Goal: Task Accomplishment & Management: Use online tool/utility

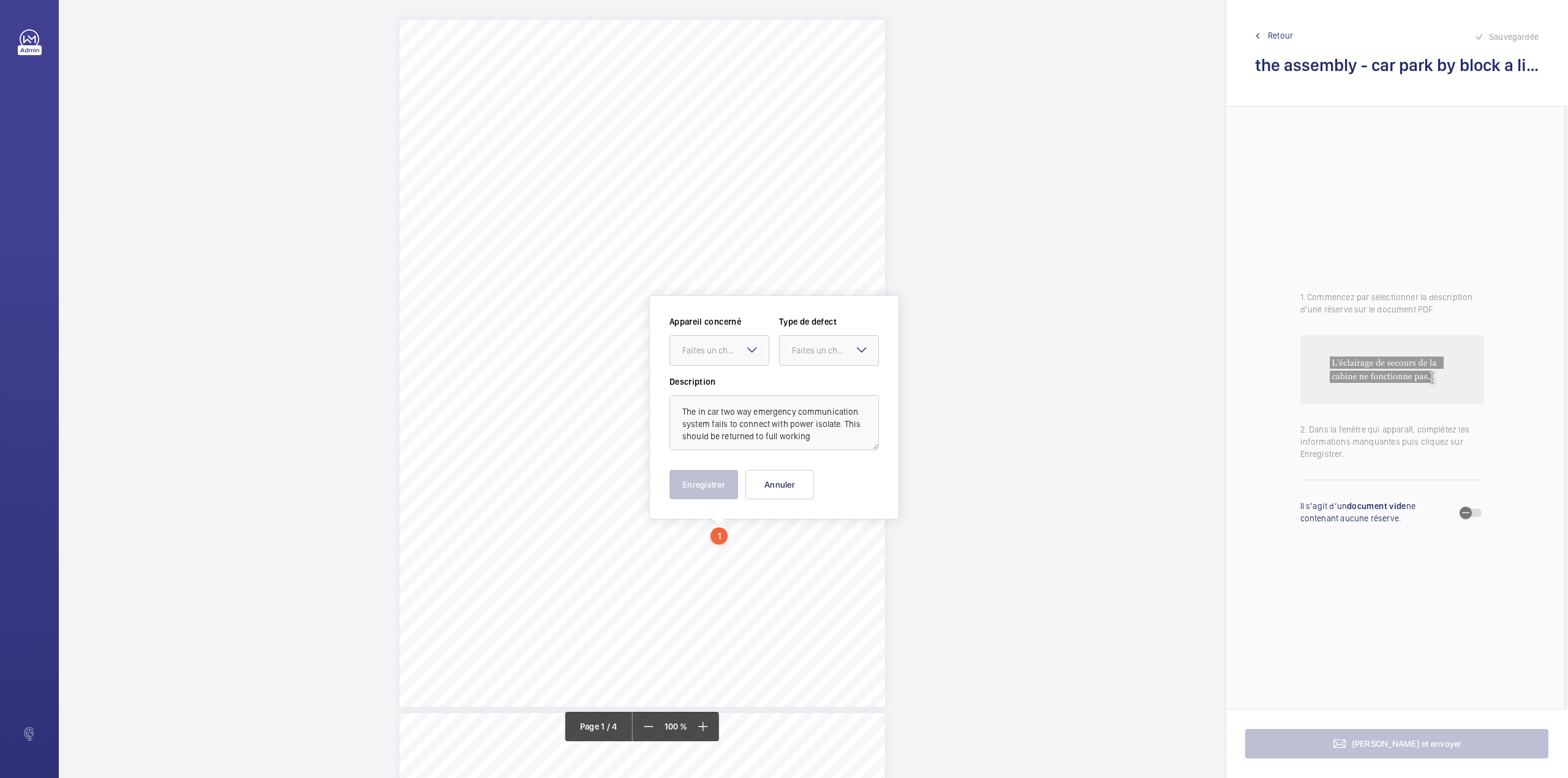
scroll to position [3, 0]
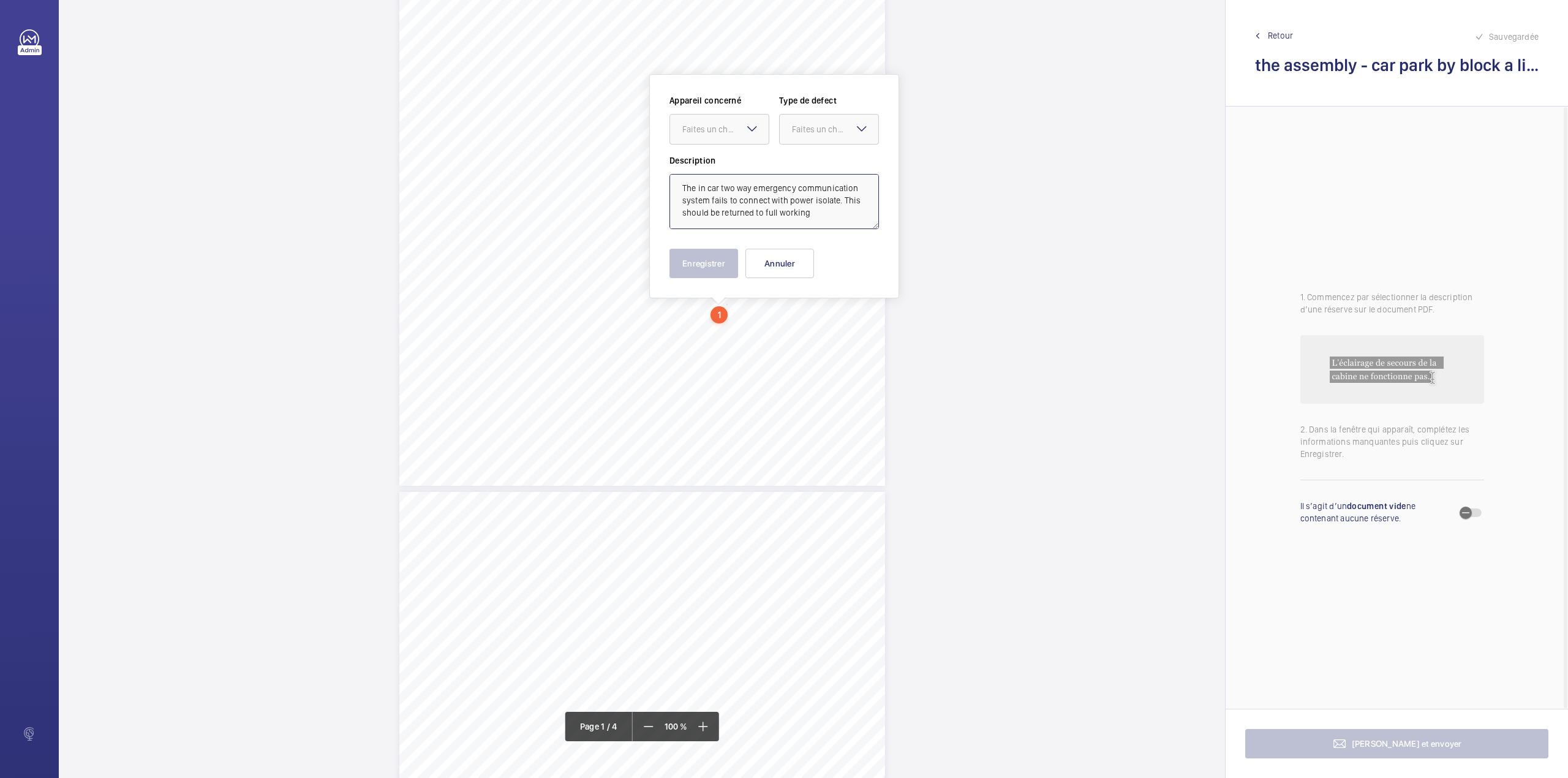
click at [730, 228] on textarea "The in car two way emergency communication system fails to connect with power i…" at bounding box center [774, 202] width 209 height 55
click at [746, 139] on div at bounding box center [720, 129] width 99 height 30
click at [744, 173] on div "E53725000862" at bounding box center [720, 166] width 99 height 30
click at [801, 130] on div "Faites un choix" at bounding box center [835, 129] width 86 height 12
click at [811, 231] on span "Timed" at bounding box center [829, 226] width 74 height 12
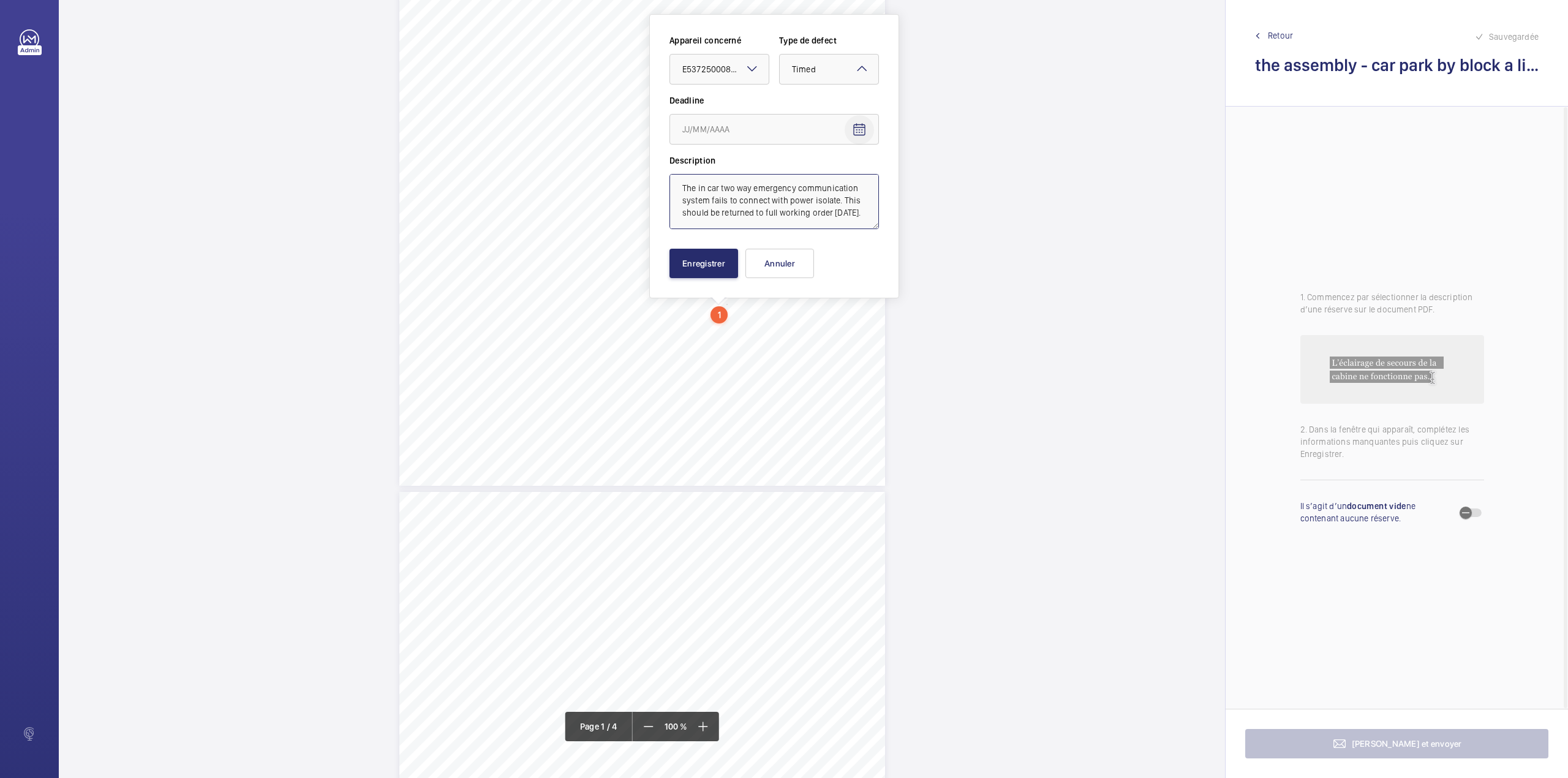
type textarea "The in car two way emergency communication system fails to connect with power i…"
click at [856, 132] on mat-icon "Open calendar" at bounding box center [859, 130] width 14 height 14
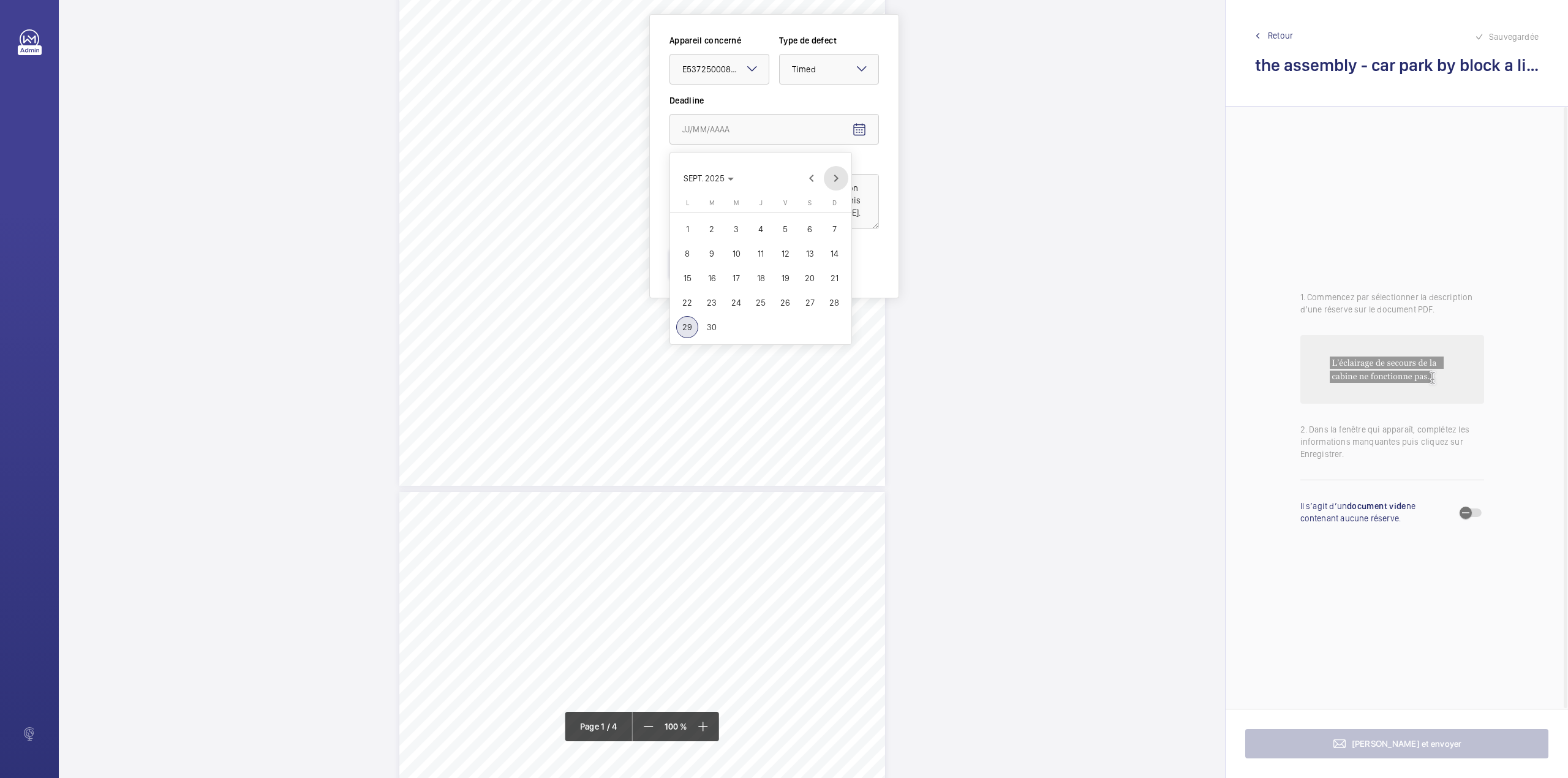
click at [837, 174] on span "Next month" at bounding box center [836, 178] width 25 height 25
click at [784, 299] on span "24" at bounding box center [785, 303] width 22 height 22
type input "24/10/2025"
click at [701, 263] on button "Enregistrer" at bounding box center [704, 263] width 69 height 30
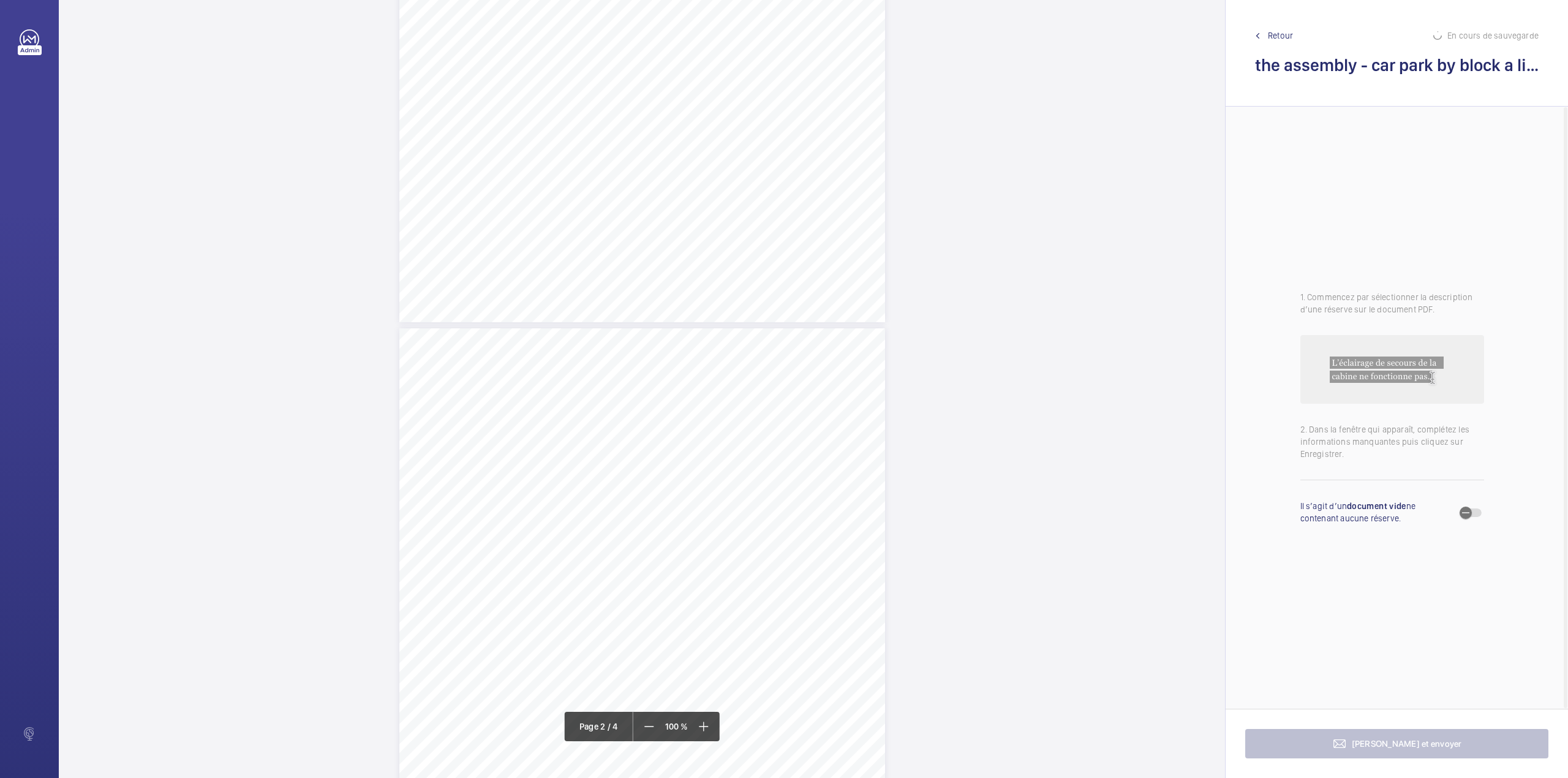
click at [471, 339] on span "https://www.eservices-allianzengineering.co.uk/eServices/InTerFACE/Reports/Repo…" at bounding box center [435, 338] width 72 height 20
click at [703, 176] on textarea at bounding box center [776, 202] width 209 height 55
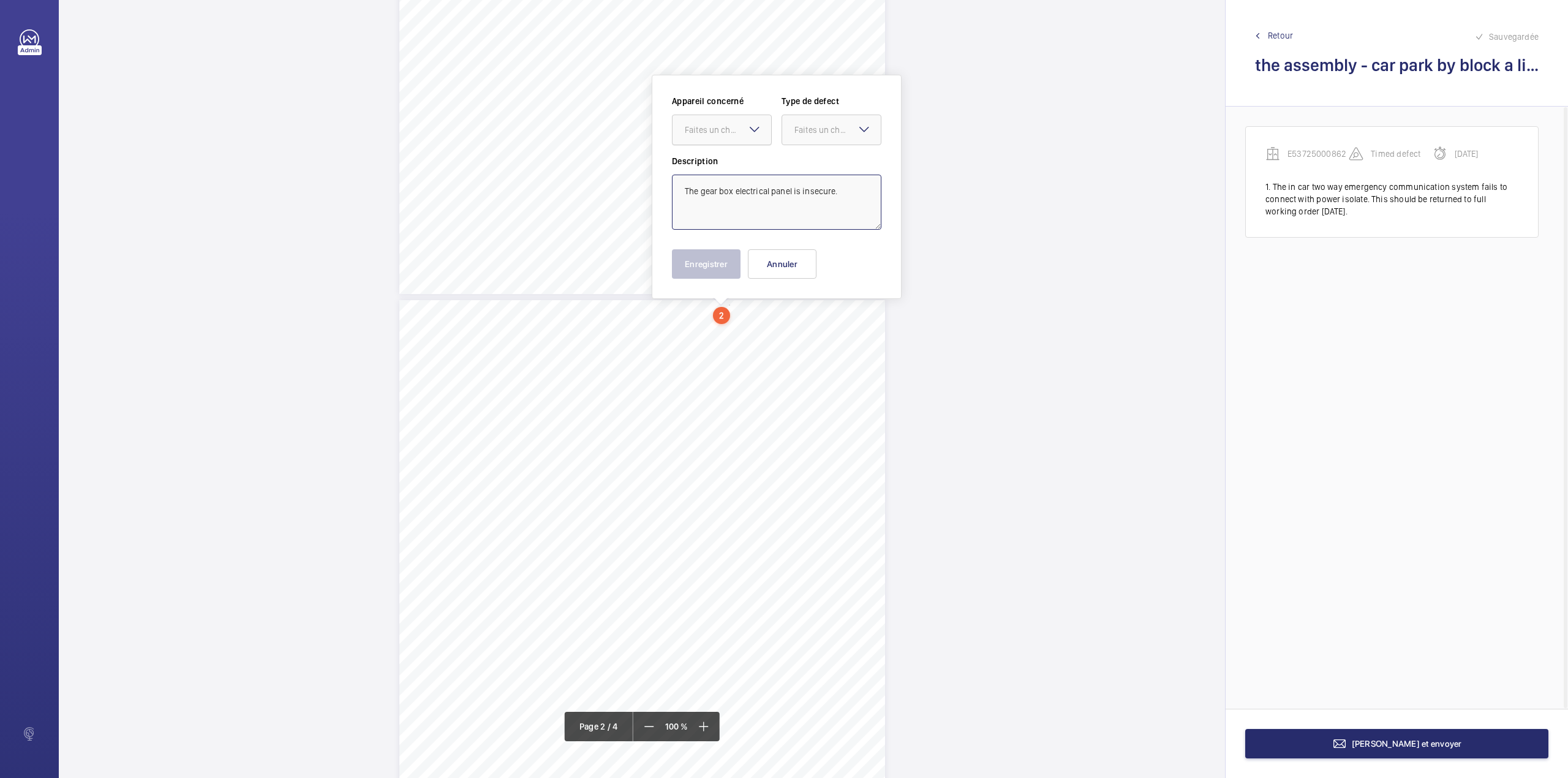
click at [720, 126] on div "Faites un choix" at bounding box center [728, 130] width 86 height 12
click at [724, 153] on div "E53725000862" at bounding box center [722, 167] width 99 height 30
drag, startPoint x: 803, startPoint y: 130, endPoint x: 805, endPoint y: 145, distance: 15.1
click at [803, 134] on div "Faites un choix" at bounding box center [838, 130] width 86 height 12
click at [806, 162] on span "Standard" at bounding box center [831, 167] width 74 height 12
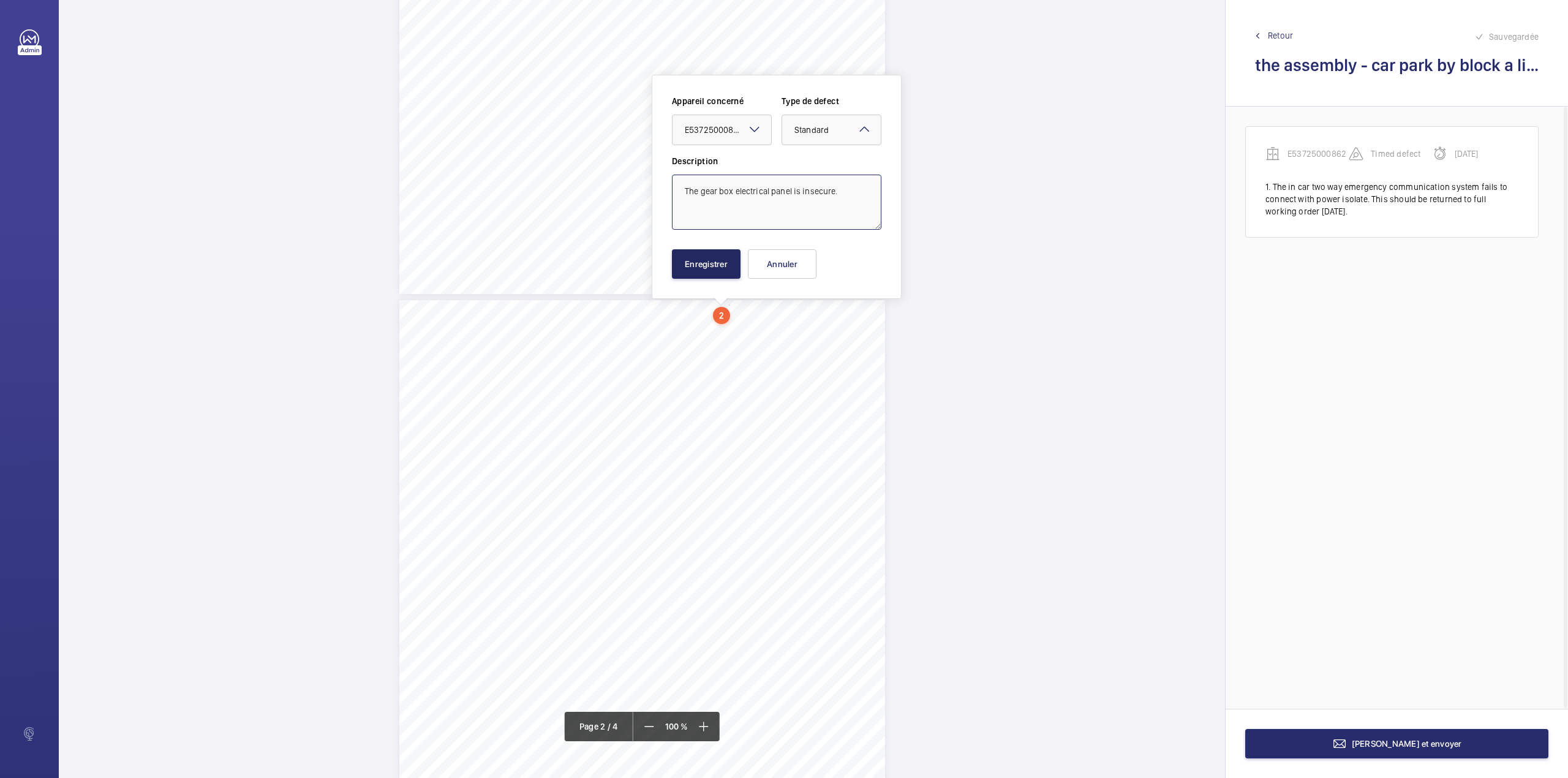
type textarea "The gear box electrical panel is insecure."
click at [711, 275] on button "Enregistrer" at bounding box center [706, 263] width 69 height 30
click at [782, 351] on div "4 Other Defects Identification of any other parts that require rectification. T…" at bounding box center [642, 644] width 486 height 687
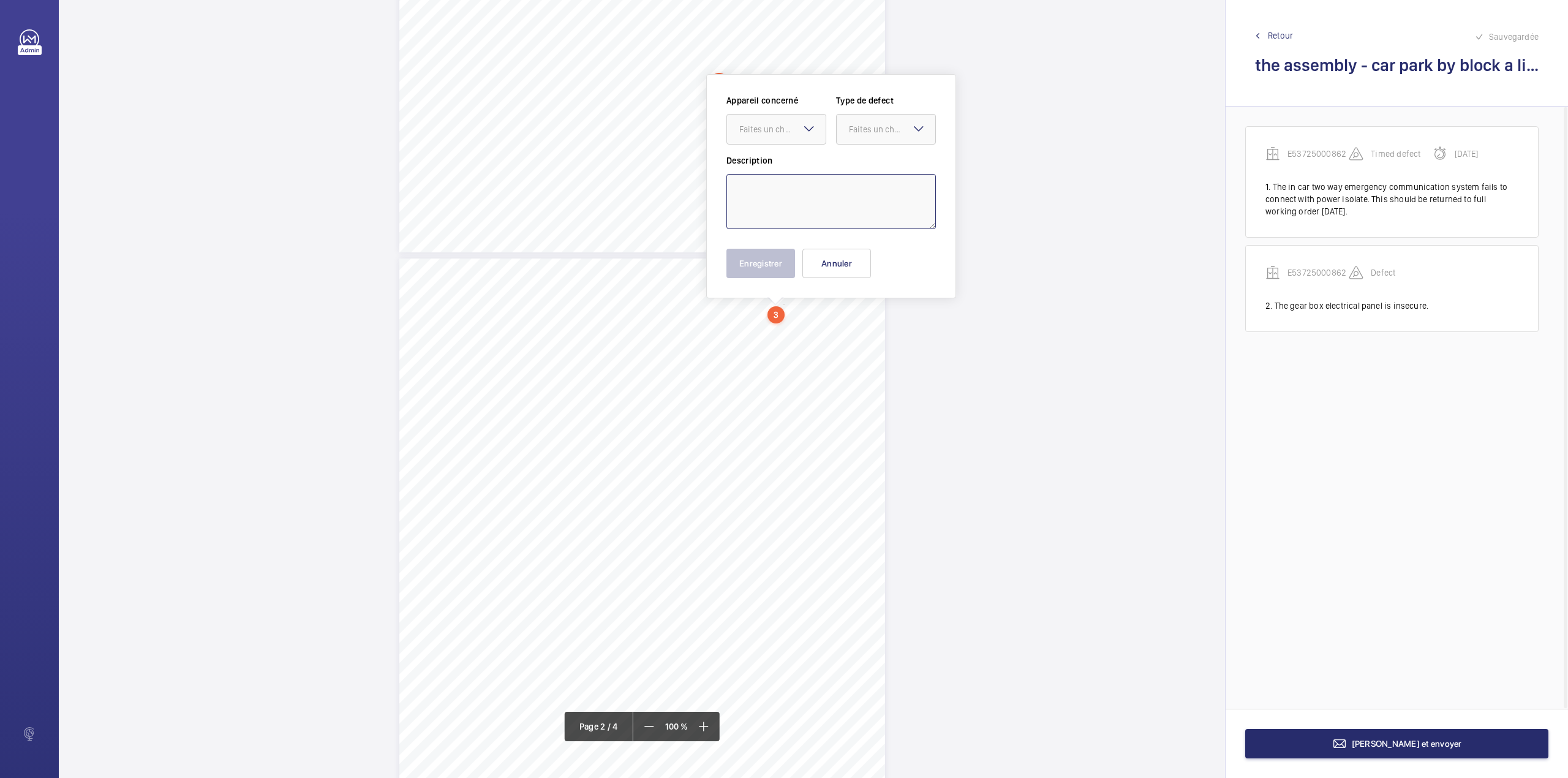
click at [787, 196] on textarea at bounding box center [831, 202] width 209 height 55
drag, startPoint x: 789, startPoint y: 128, endPoint x: 792, endPoint y: 148, distance: 20.2
click at [789, 134] on div "Faites un choix" at bounding box center [783, 129] width 86 height 12
click at [795, 165] on span "E53725000862" at bounding box center [776, 167] width 74 height 12
click at [848, 130] on div "Faites un choix" at bounding box center [892, 129] width 86 height 12
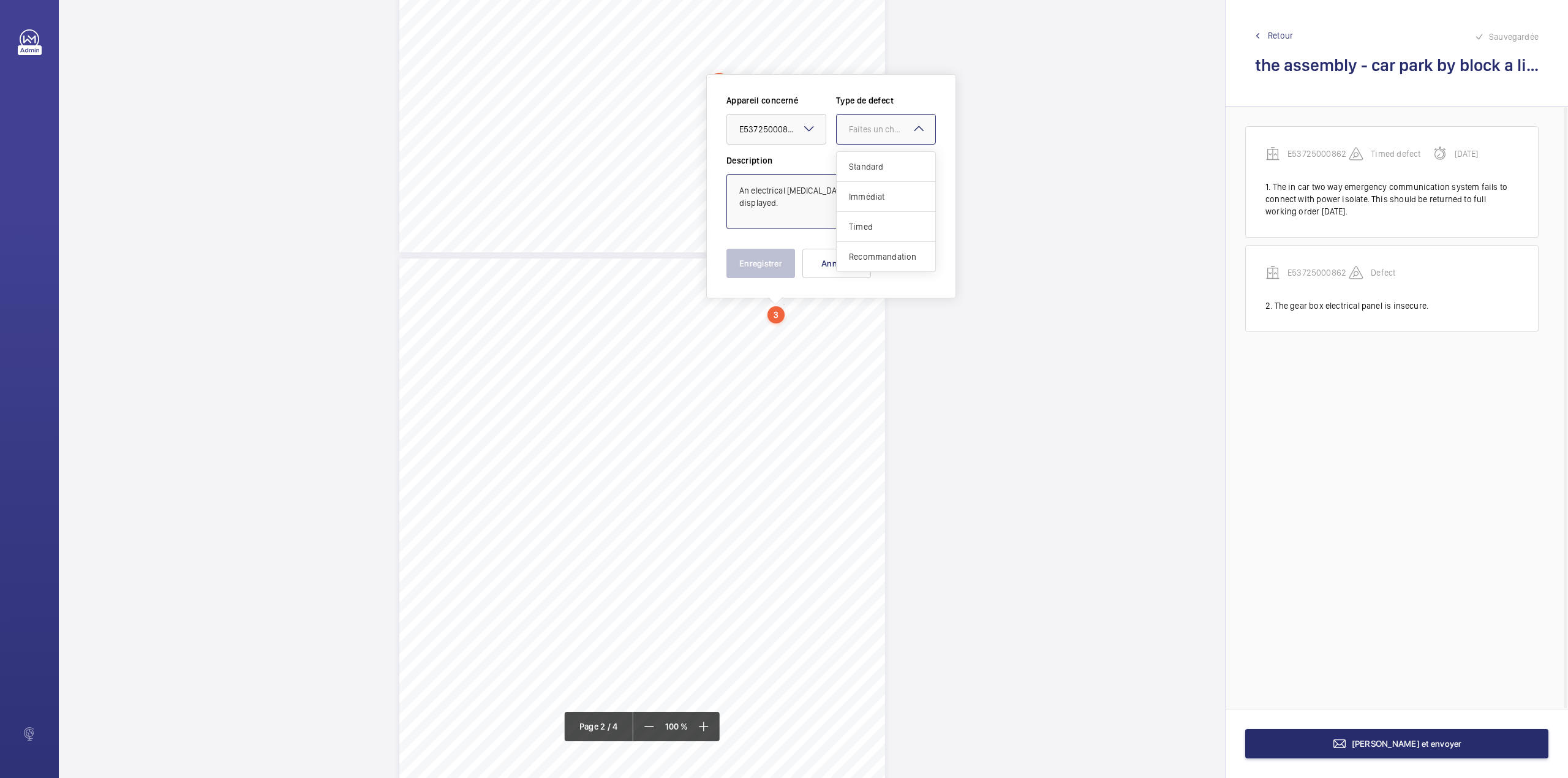
click at [848, 169] on span "Standard" at bounding box center [886, 167] width 74 height 12
type textarea "An electrical shock treatment notice should be displayed."
click at [736, 267] on button "Enregistrer" at bounding box center [761, 263] width 69 height 30
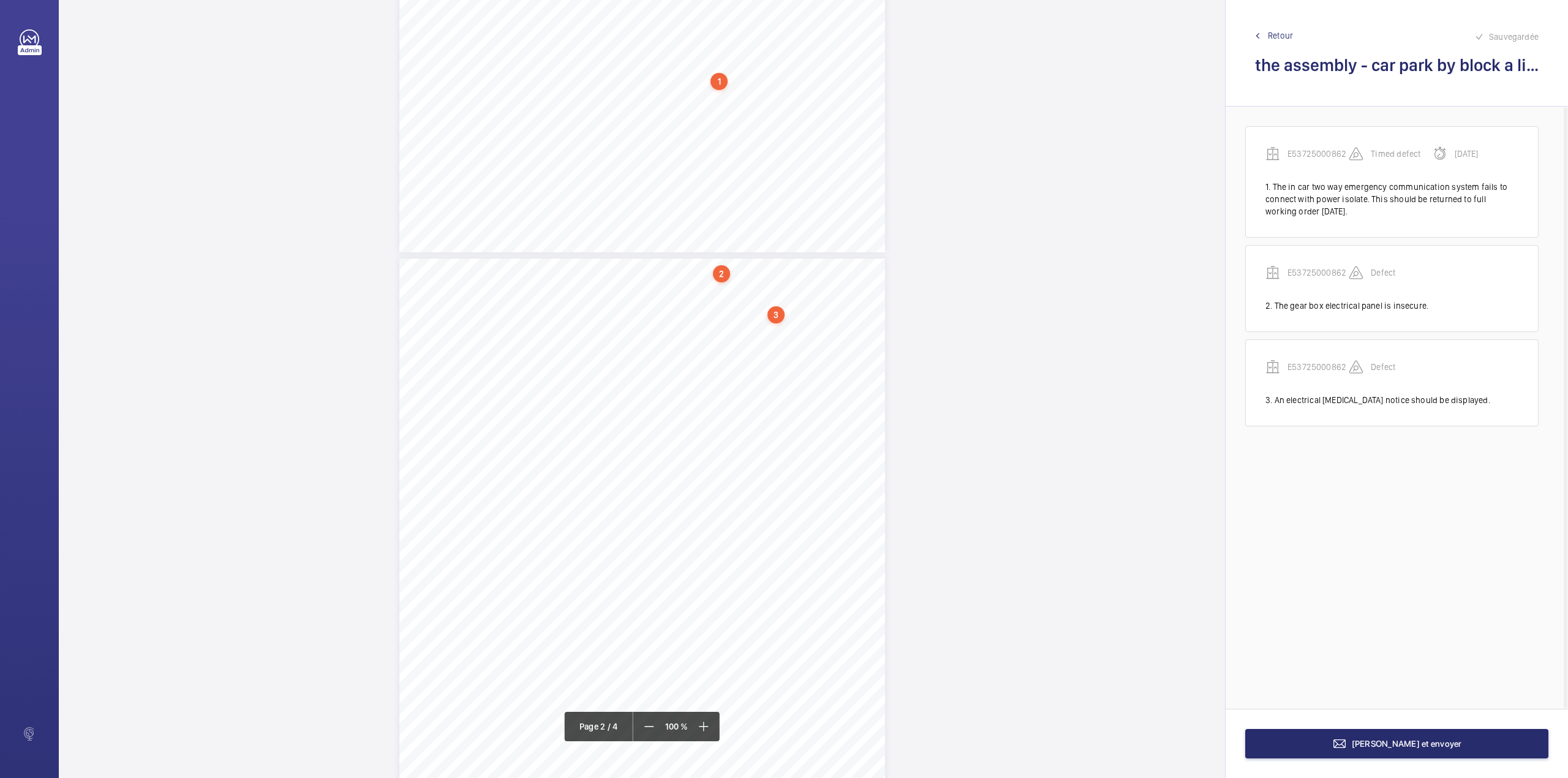
click at [841, 319] on div "4 Other Defects Identification of any other parts that require rectification. T…" at bounding box center [642, 602] width 486 height 687
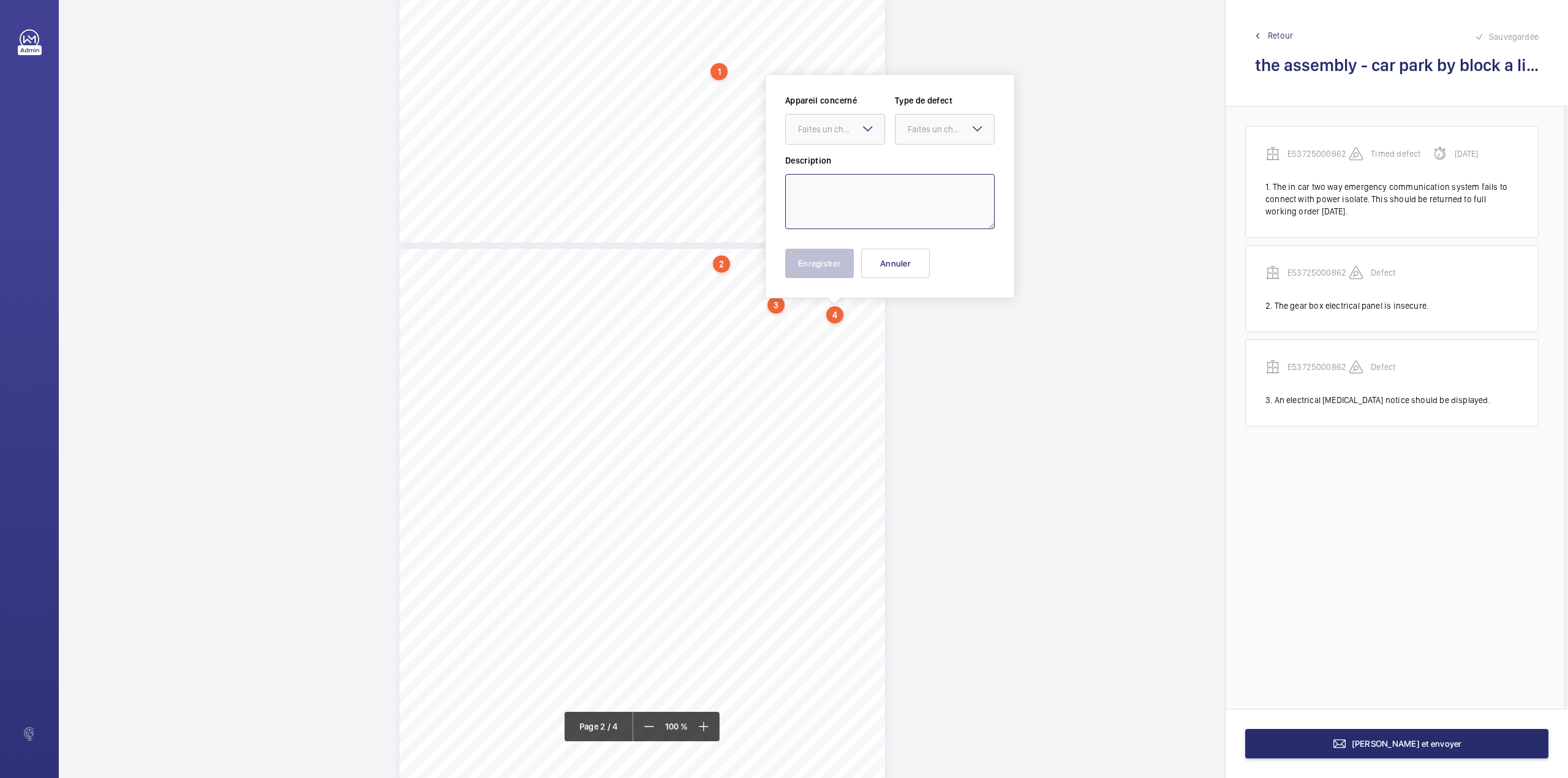
click at [836, 228] on textarea at bounding box center [890, 202] width 209 height 55
click at [846, 132] on div "Faites un choix" at bounding box center [841, 129] width 86 height 12
drag, startPoint x: 854, startPoint y: 162, endPoint x: 895, endPoint y: 150, distance: 42.7
click at [860, 159] on div "E53725000862" at bounding box center [835, 166] width 99 height 30
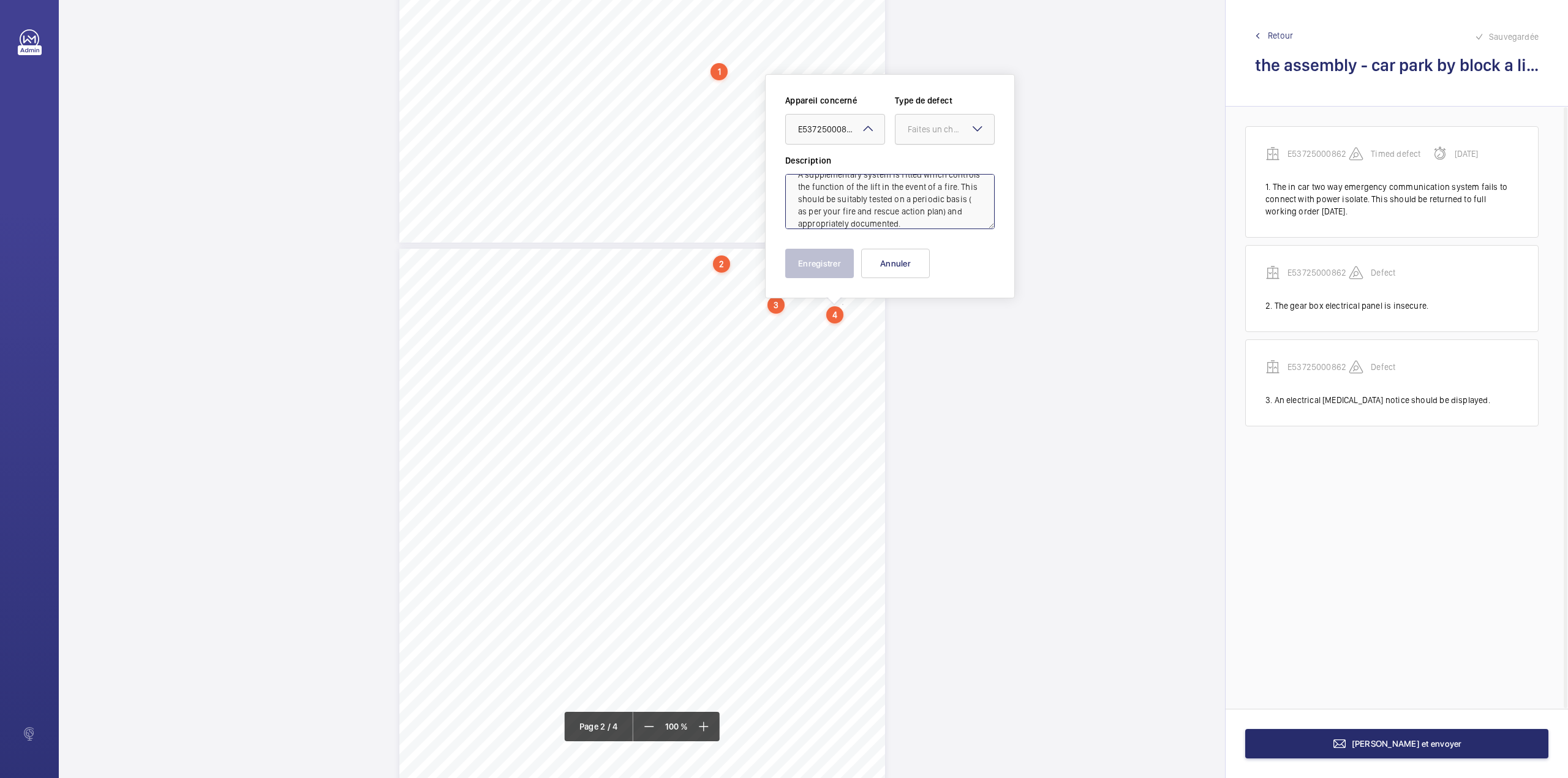
drag, startPoint x: 927, startPoint y: 131, endPoint x: 927, endPoint y: 148, distance: 17.0
click at [927, 134] on div "Faites un choix" at bounding box center [951, 129] width 86 height 12
click at [927, 163] on span "Standard" at bounding box center [945, 167] width 74 height 12
type textarea "A supplementary system is fitted which controls the function of the lift in the…"
click at [833, 258] on button "Enregistrer" at bounding box center [820, 263] width 69 height 30
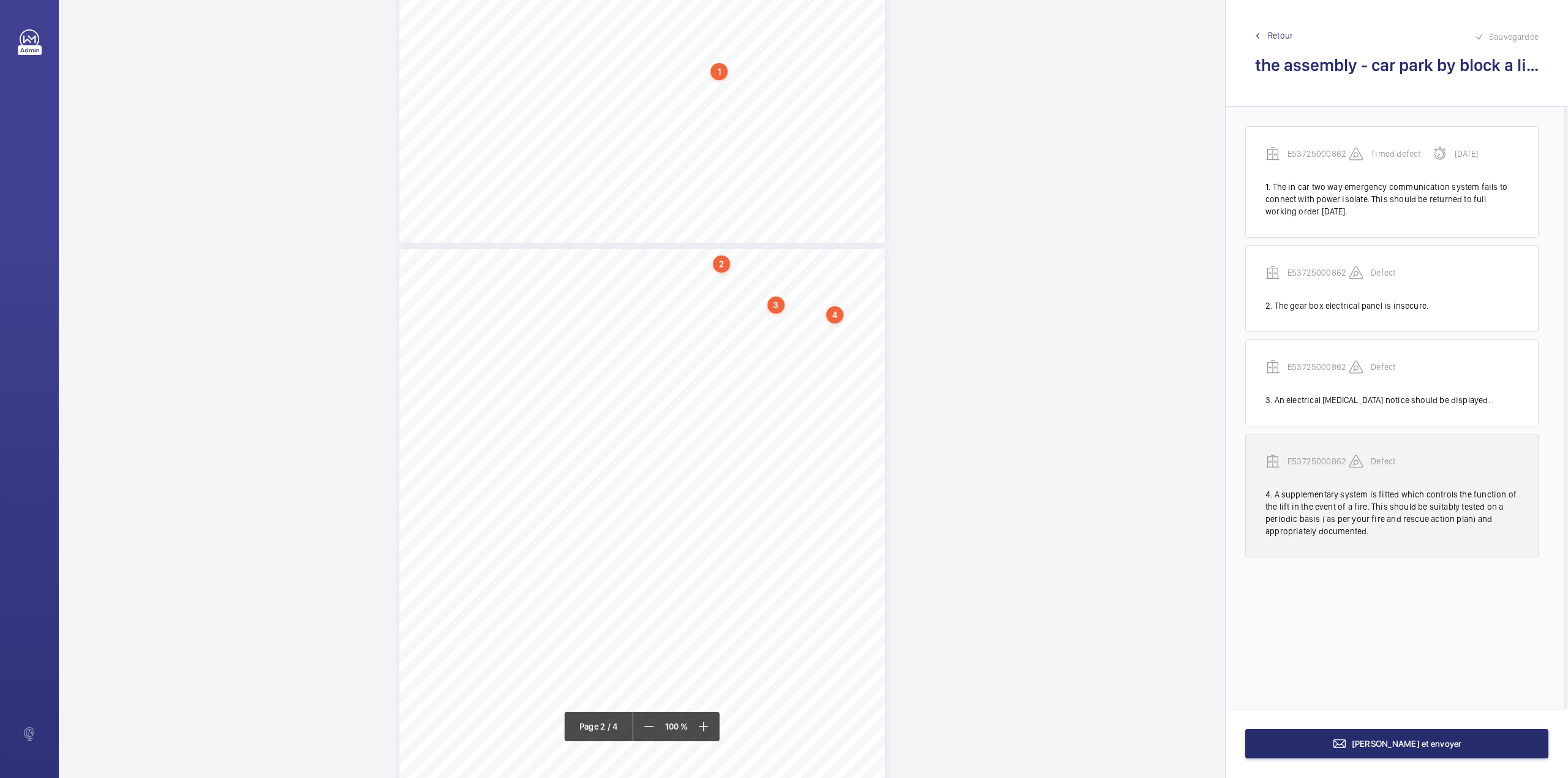
click at [1330, 453] on wm-front-transcription-audit-report-line "E53725000862 Defect 4. A supplementary system is fitted which controls the func…" at bounding box center [1392, 495] width 294 height 123
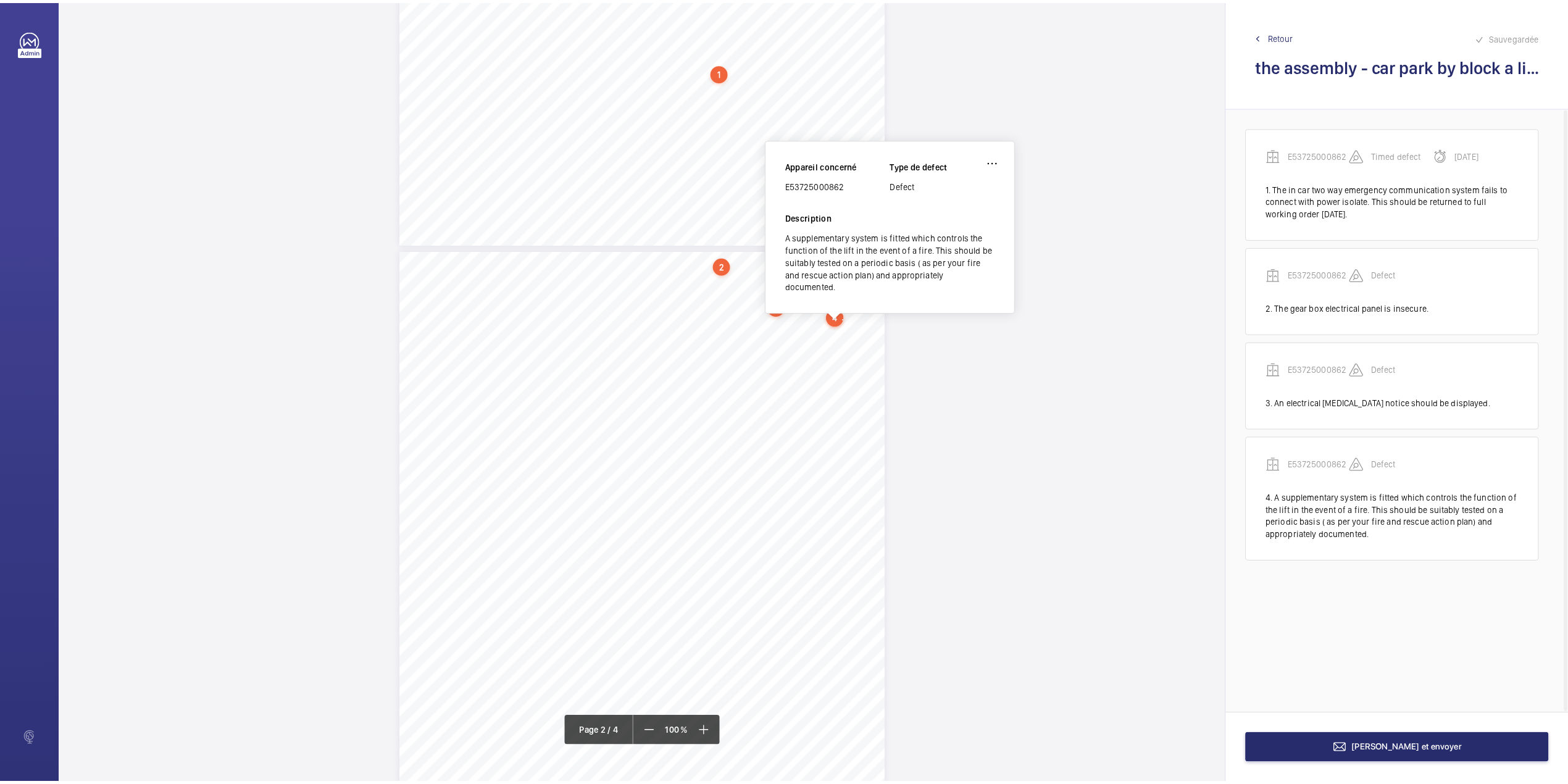
scroll to position [393, 0]
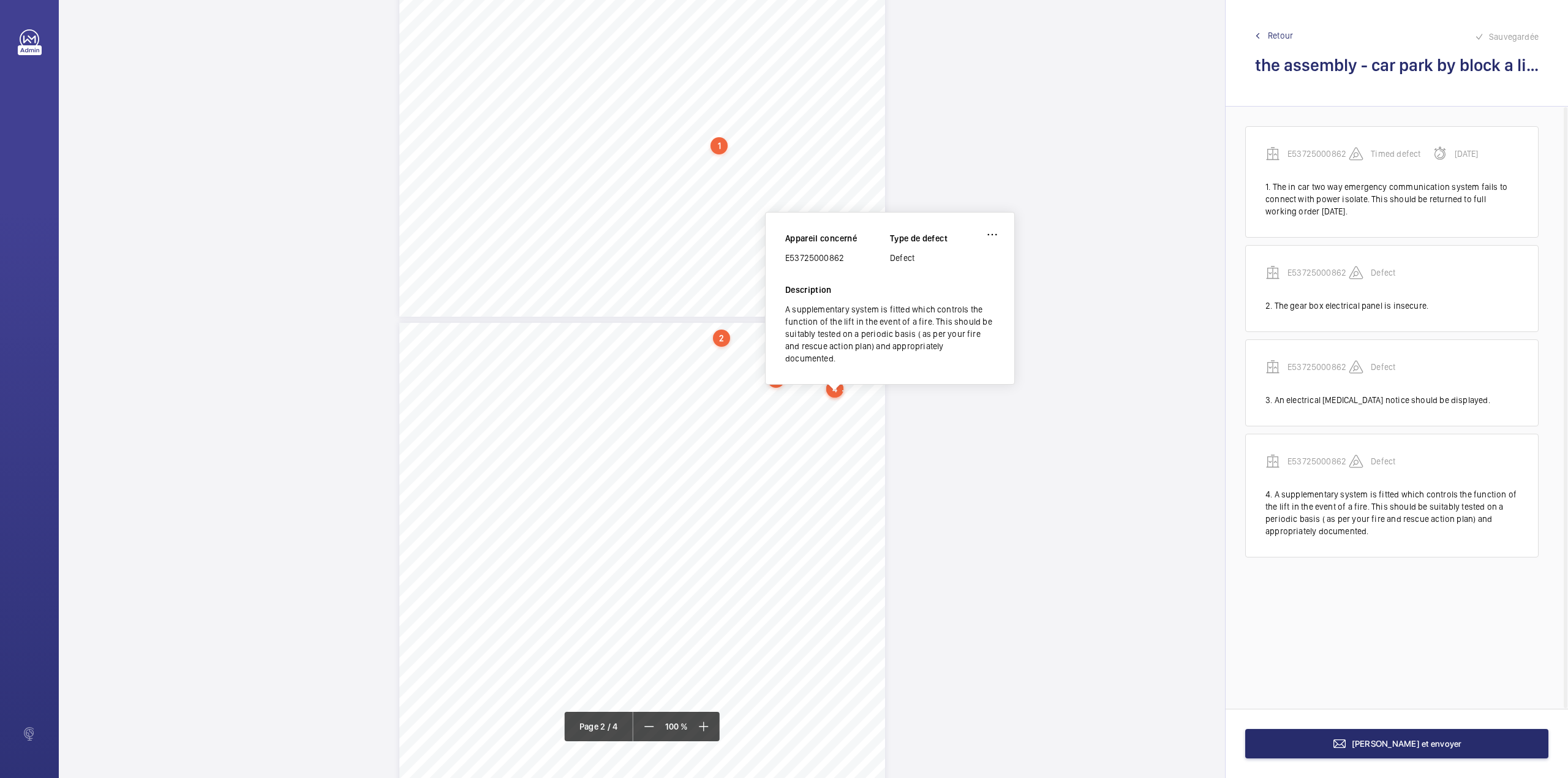
drag, startPoint x: 785, startPoint y: 258, endPoint x: 846, endPoint y: 257, distance: 61.0
click at [846, 257] on div "E53725000862" at bounding box center [838, 258] width 105 height 12
copy div "E53725000862"
click at [1390, 751] on button "[PERSON_NAME] et envoyer" at bounding box center [1397, 743] width 303 height 30
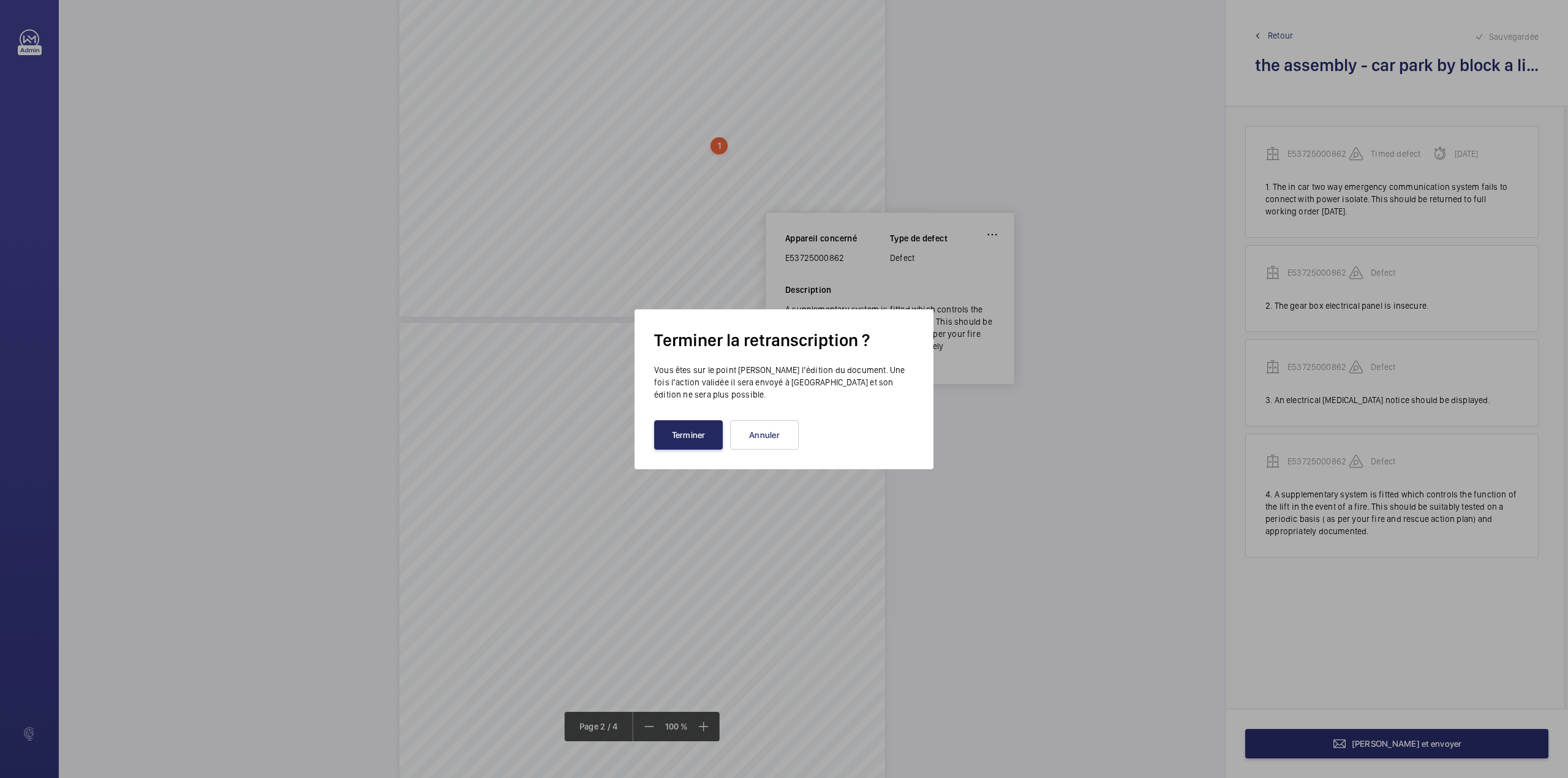
click at [678, 442] on button "Terminer" at bounding box center [689, 434] width 69 height 30
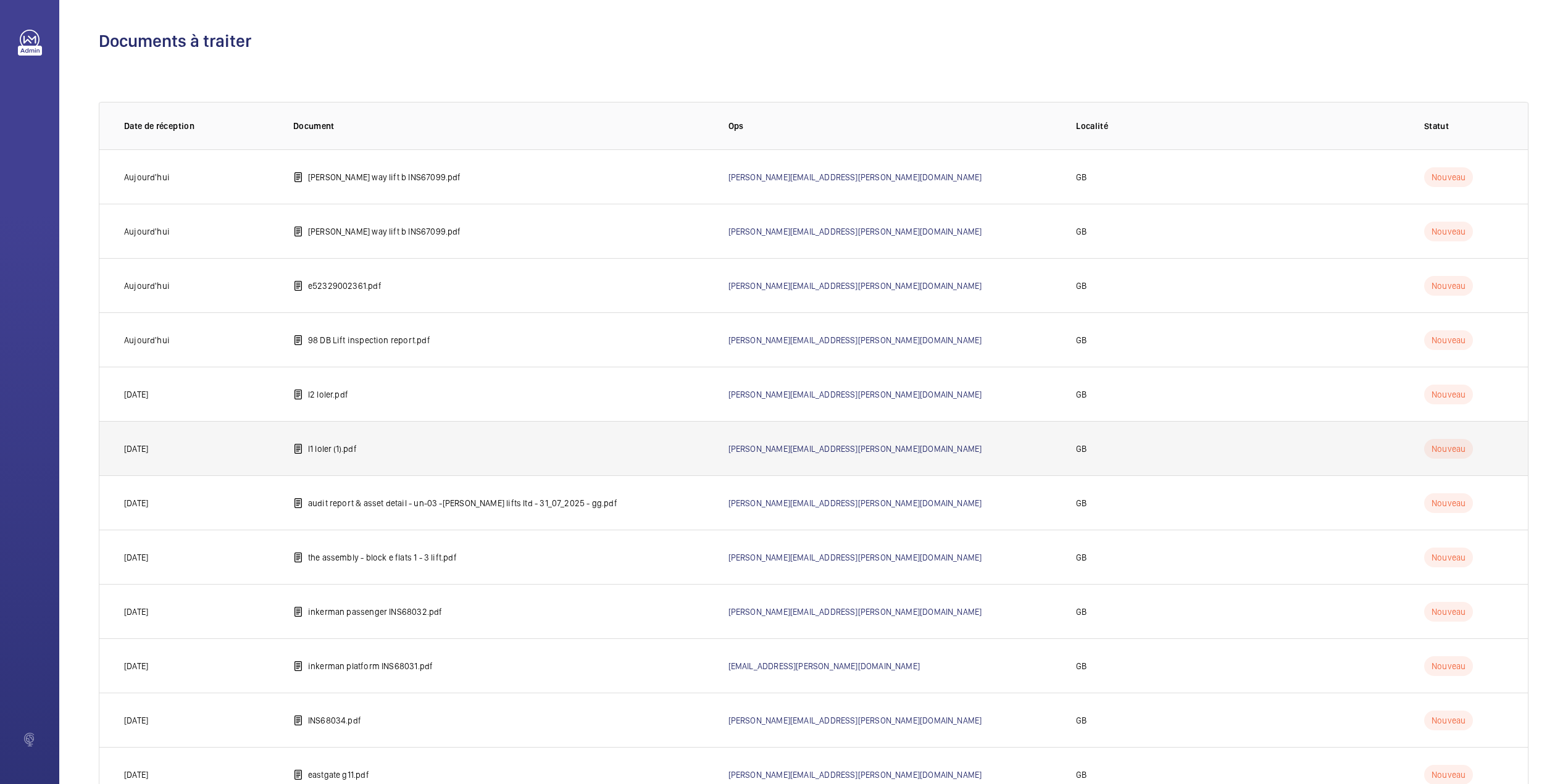
scroll to position [427, 0]
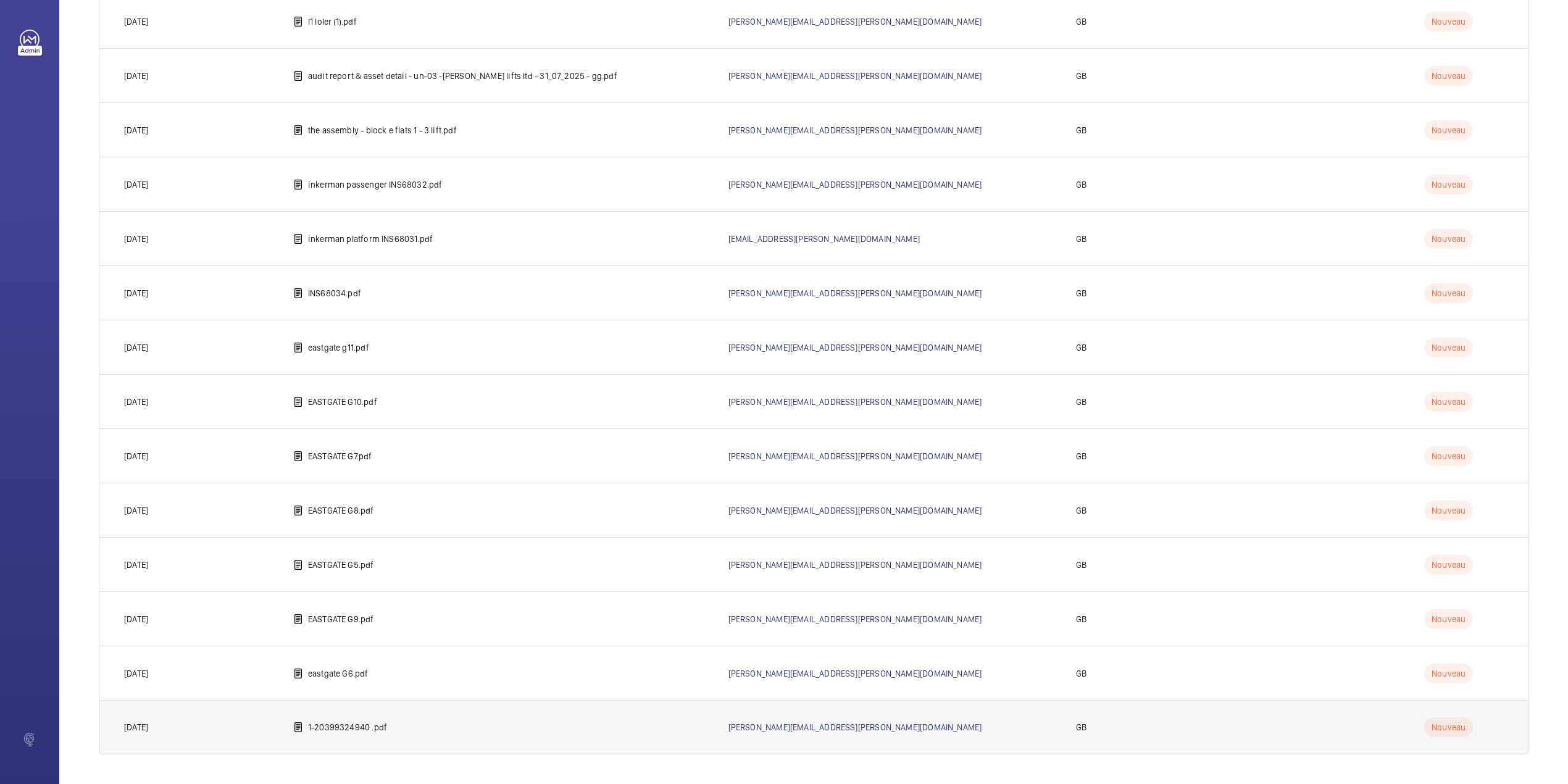
click at [346, 726] on p "1-20399324940 .pdf" at bounding box center [348, 727] width 79 height 12
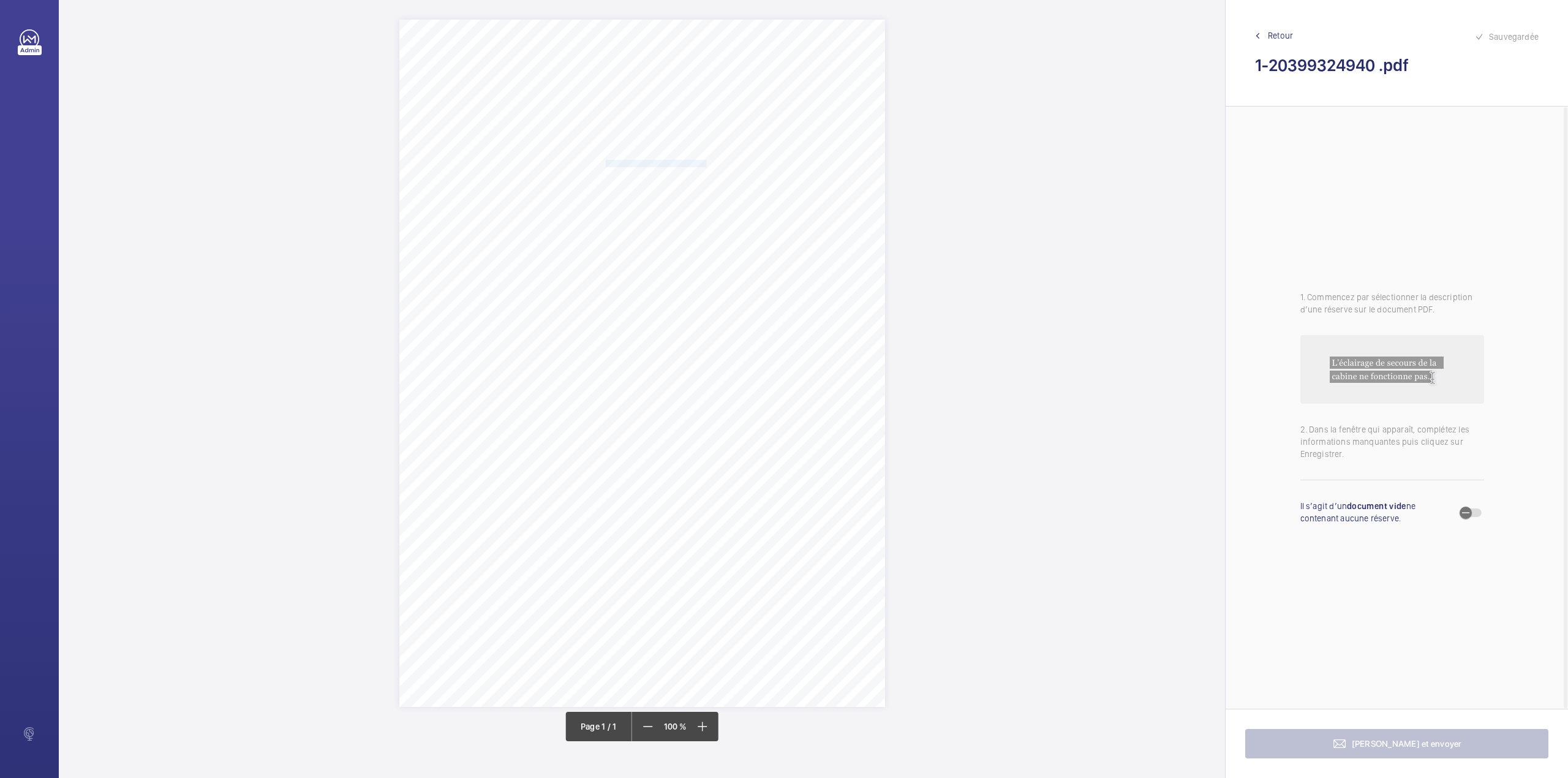
drag, startPoint x: 606, startPoint y: 165, endPoint x: 704, endPoint y: 163, distance: 98.0
click at [704, 163] on span "Space 2 Management RTM Co Ltd" at bounding box center [656, 164] width 101 height 7
copy span "Space 2 Management RTM Co Ltd"
click at [761, 368] on button "Annuler" at bounding box center [759, 377] width 69 height 30
drag, startPoint x: 606, startPoint y: 172, endPoint x: 701, endPoint y: 172, distance: 95.0
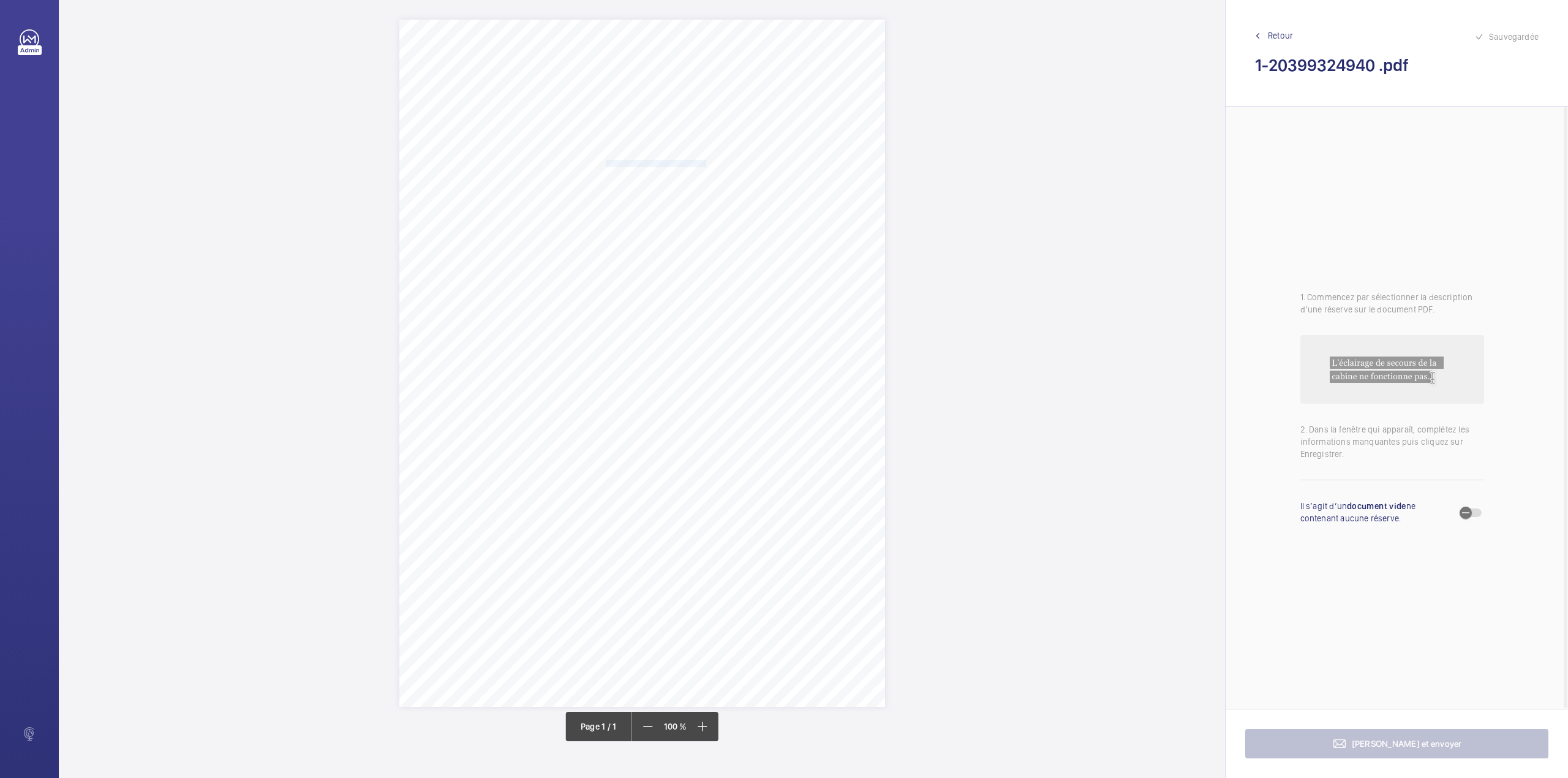
click at [671, 172] on span "33-60 Tay Court, Meath Crescent" at bounding box center [638, 172] width 65 height 7
copy span "33-60 Tay Court, Meath Crescent"
drag, startPoint x: 765, startPoint y: 383, endPoint x: 377, endPoint y: 335, distance: 391.0
click at [765, 383] on button "Annuler" at bounding box center [756, 386] width 69 height 30
drag, startPoint x: 436, startPoint y: 387, endPoint x: 691, endPoint y: 391, distance: 255.0
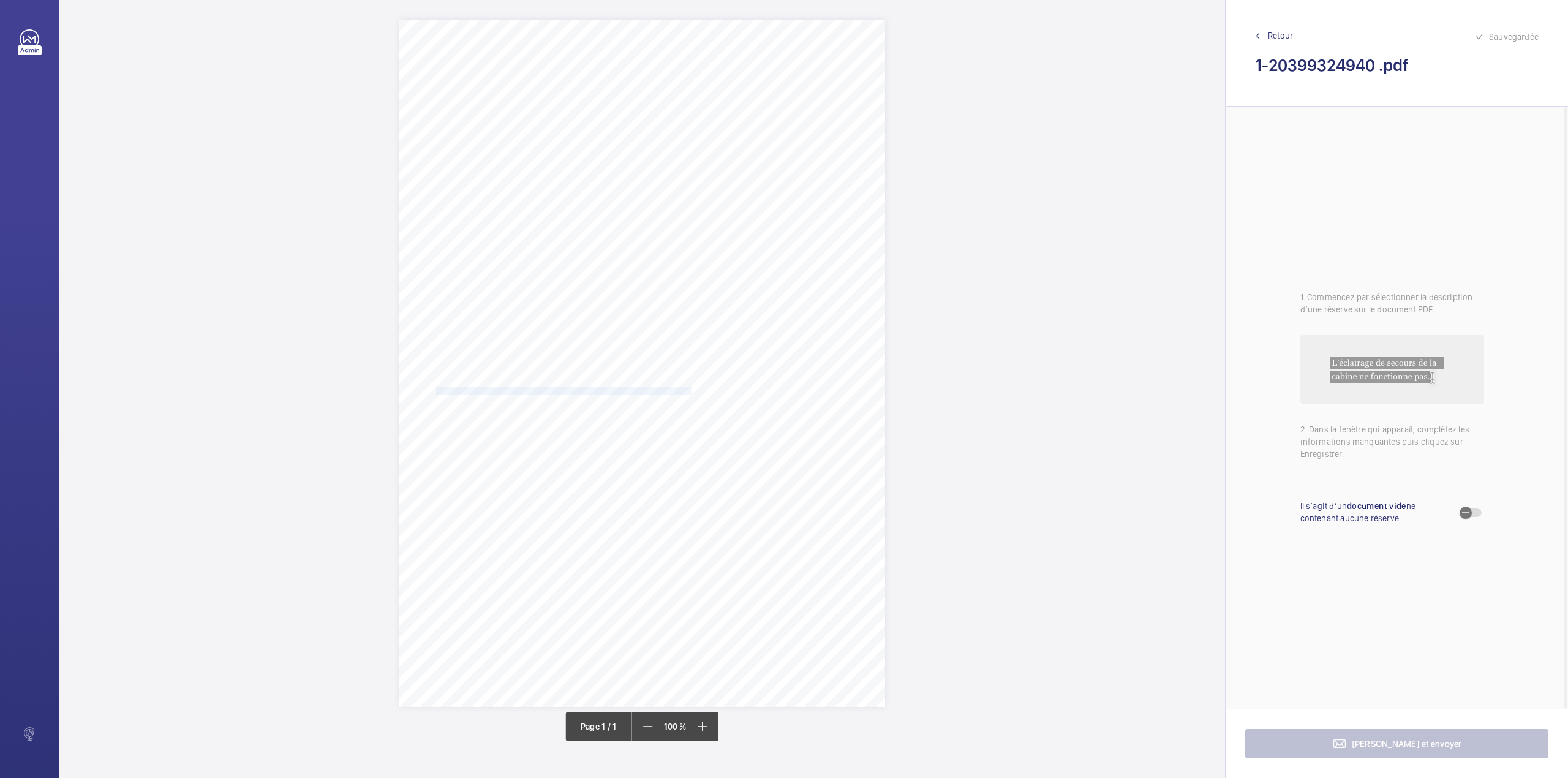
click at [691, 391] on span "1. The emergency communication system in the car is inoperative and should be r…" at bounding box center [641, 391] width 426 height 7
drag, startPoint x: 683, startPoint y: 201, endPoint x: 687, endPoint y: 244, distance: 43.2
click at [683, 204] on div "Faites un choix" at bounding box center [686, 210] width 99 height 12
click at [689, 245] on span "1-20399324940" at bounding box center [686, 248] width 74 height 12
click at [767, 221] on div at bounding box center [795, 210] width 99 height 30
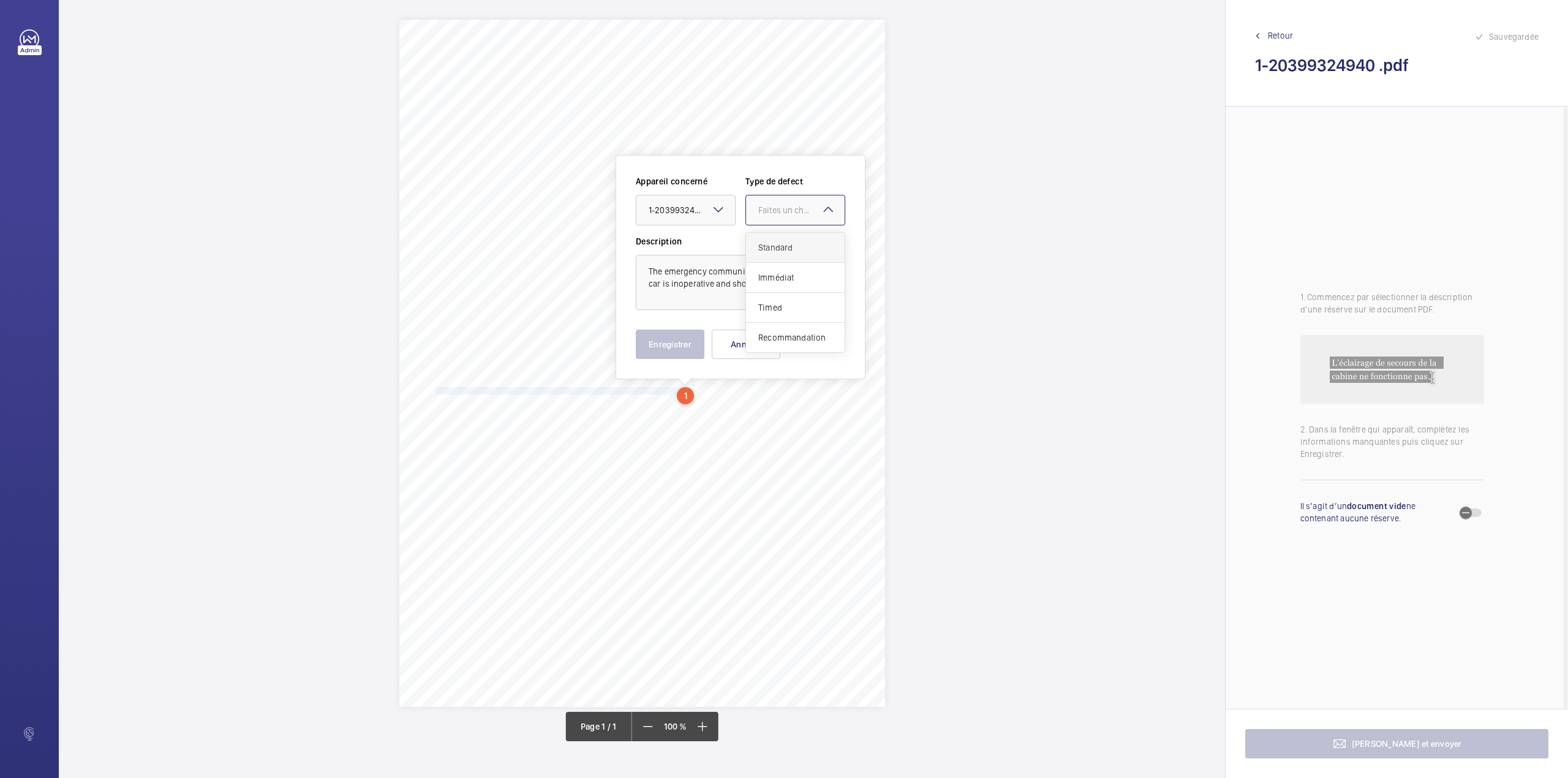
click at [768, 250] on span "Standard" at bounding box center [795, 248] width 74 height 12
click at [811, 287] on textarea "The emergency communication system in the car is inoperative and should be rein…" at bounding box center [740, 282] width 209 height 55
type textarea "The emergency communication system in the car is inoperative and should be rein…"
click at [655, 339] on button "Enregistrer" at bounding box center [670, 344] width 69 height 30
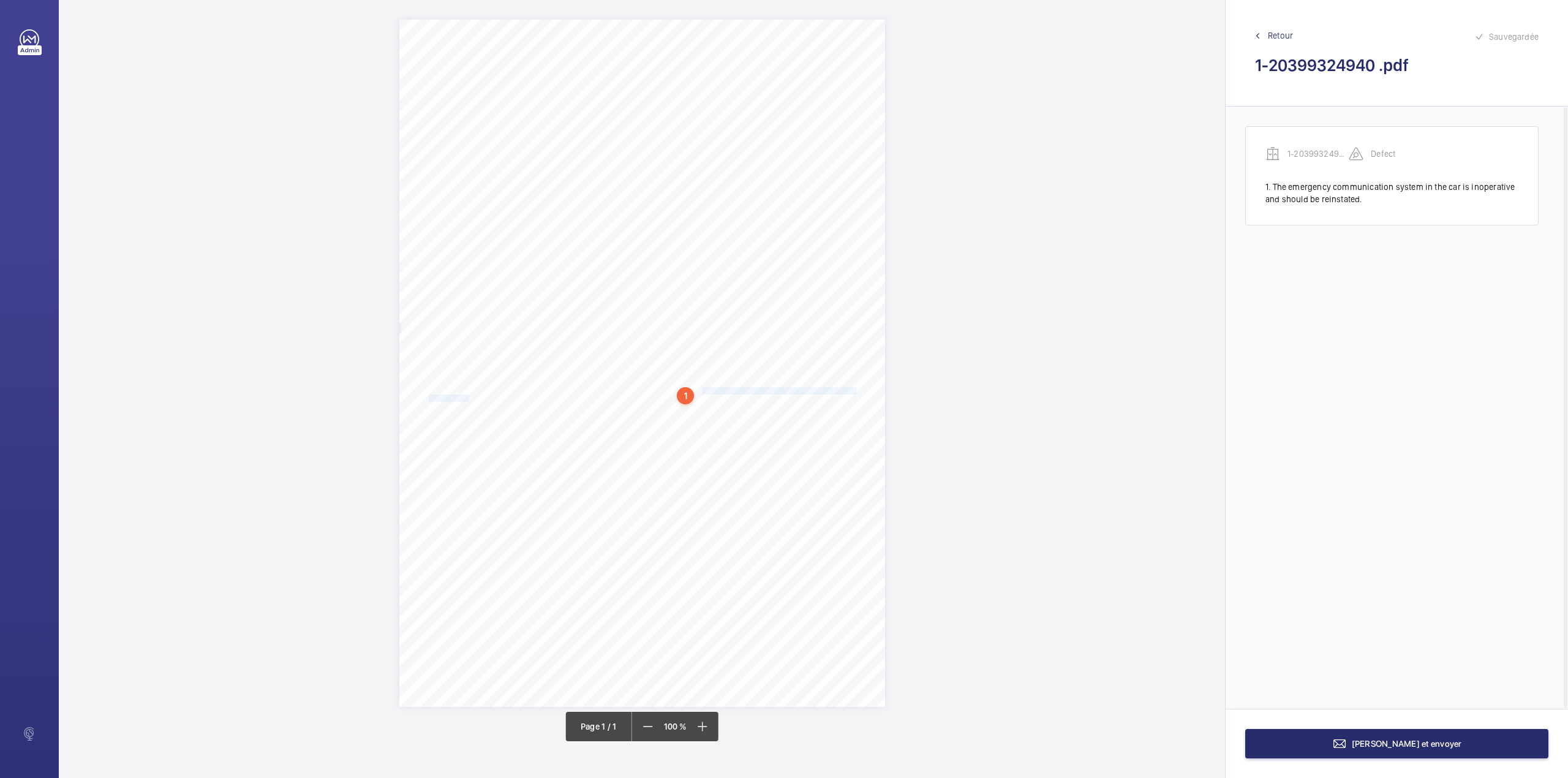
drag, startPoint x: 702, startPoint y: 388, endPoint x: 468, endPoint y: 397, distance: 234.2
click at [468, 397] on div "Report Id 4251813_Tay Court_Lift 1_1-9Q1QTVZ 100801067ENG REPORT OF THOROUGH EX…" at bounding box center [642, 364] width 486 height 687
click at [468, 226] on div at bounding box center [463, 217] width 99 height 30
drag, startPoint x: 466, startPoint y: 231, endPoint x: 530, endPoint y: 220, distance: 64.9
click at [466, 251] on span "1-20399324940" at bounding box center [463, 255] width 74 height 12
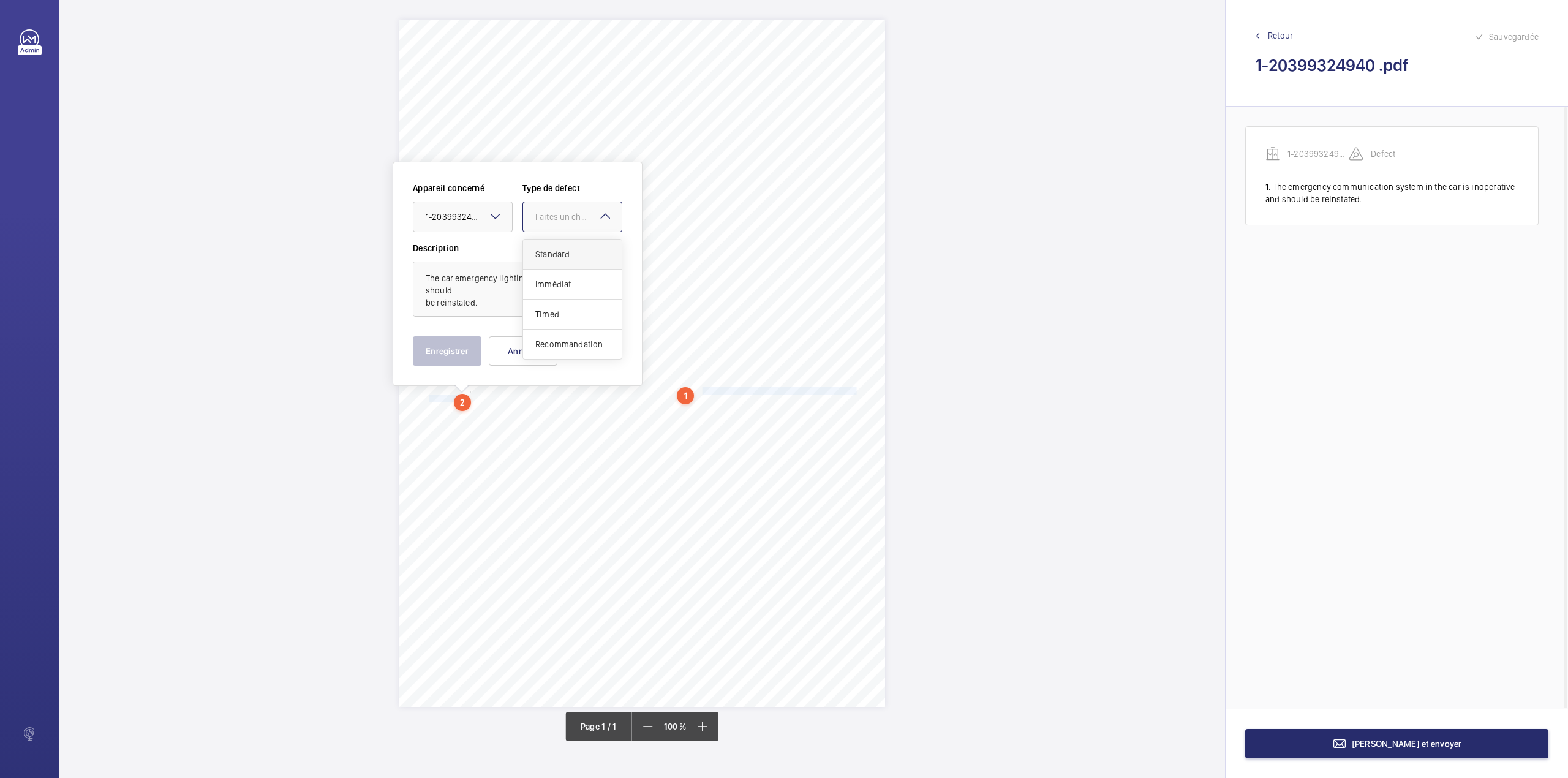
drag, startPoint x: 535, startPoint y: 218, endPoint x: 546, endPoint y: 255, distance: 38.6
click at [536, 222] on div "Faites un choix" at bounding box center [578, 217] width 86 height 12
click at [546, 255] on span "Standard" at bounding box center [572, 255] width 74 height 12
click at [466, 348] on button "Enregistrer" at bounding box center [447, 351] width 69 height 30
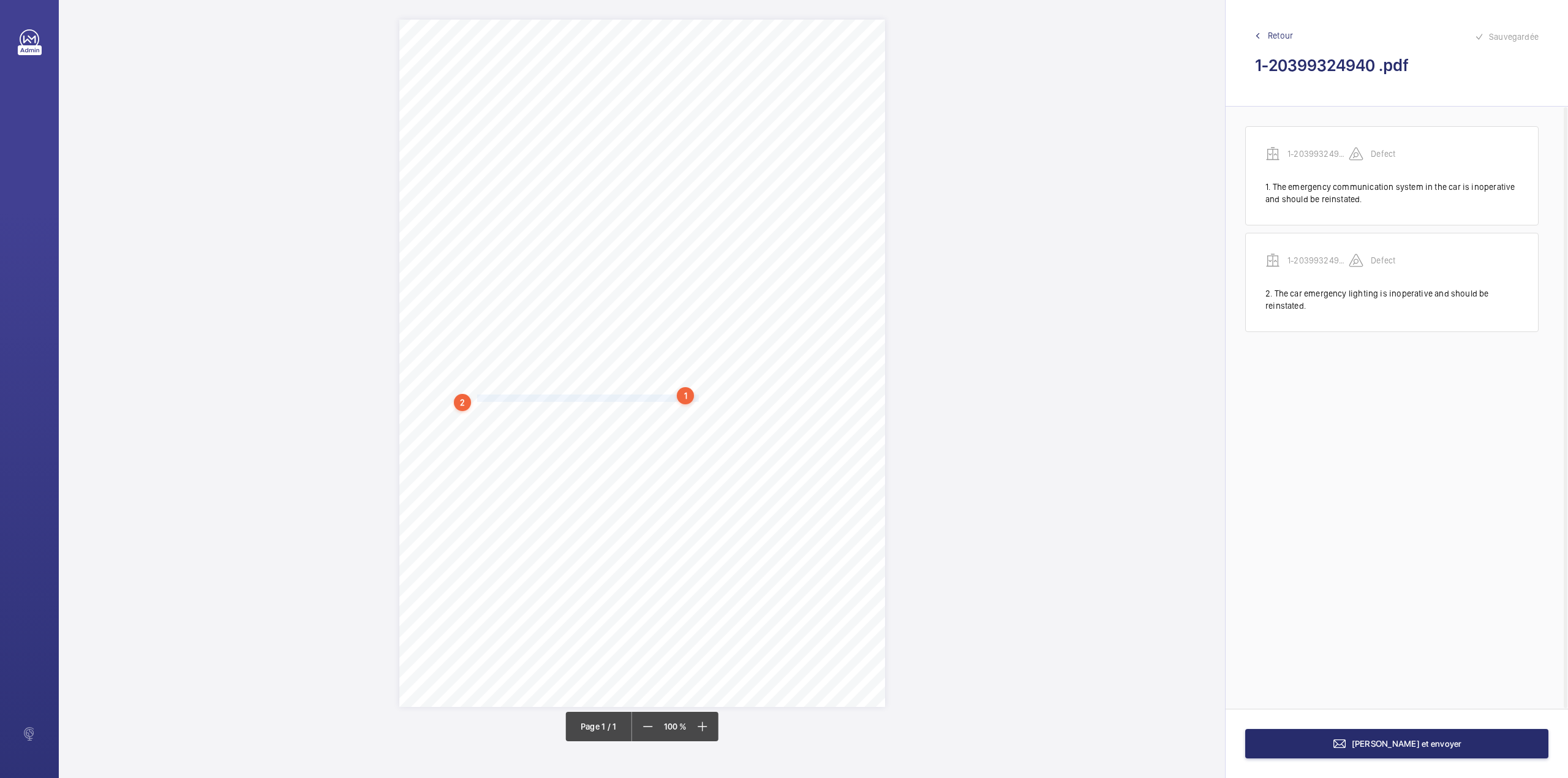
drag, startPoint x: 477, startPoint y: 397, endPoint x: 698, endPoint y: 397, distance: 221.0
click at [698, 397] on span "be reinstated. 3. The loose wiring on the top of car should be correctly trunca…" at bounding box center [634, 399] width 412 height 7
click at [693, 216] on div "Faites un choix" at bounding box center [698, 216] width 86 height 12
drag, startPoint x: 693, startPoint y: 243, endPoint x: 748, endPoint y: 237, distance: 55.3
click at [694, 244] on div "1-20399324940" at bounding box center [692, 253] width 99 height 30
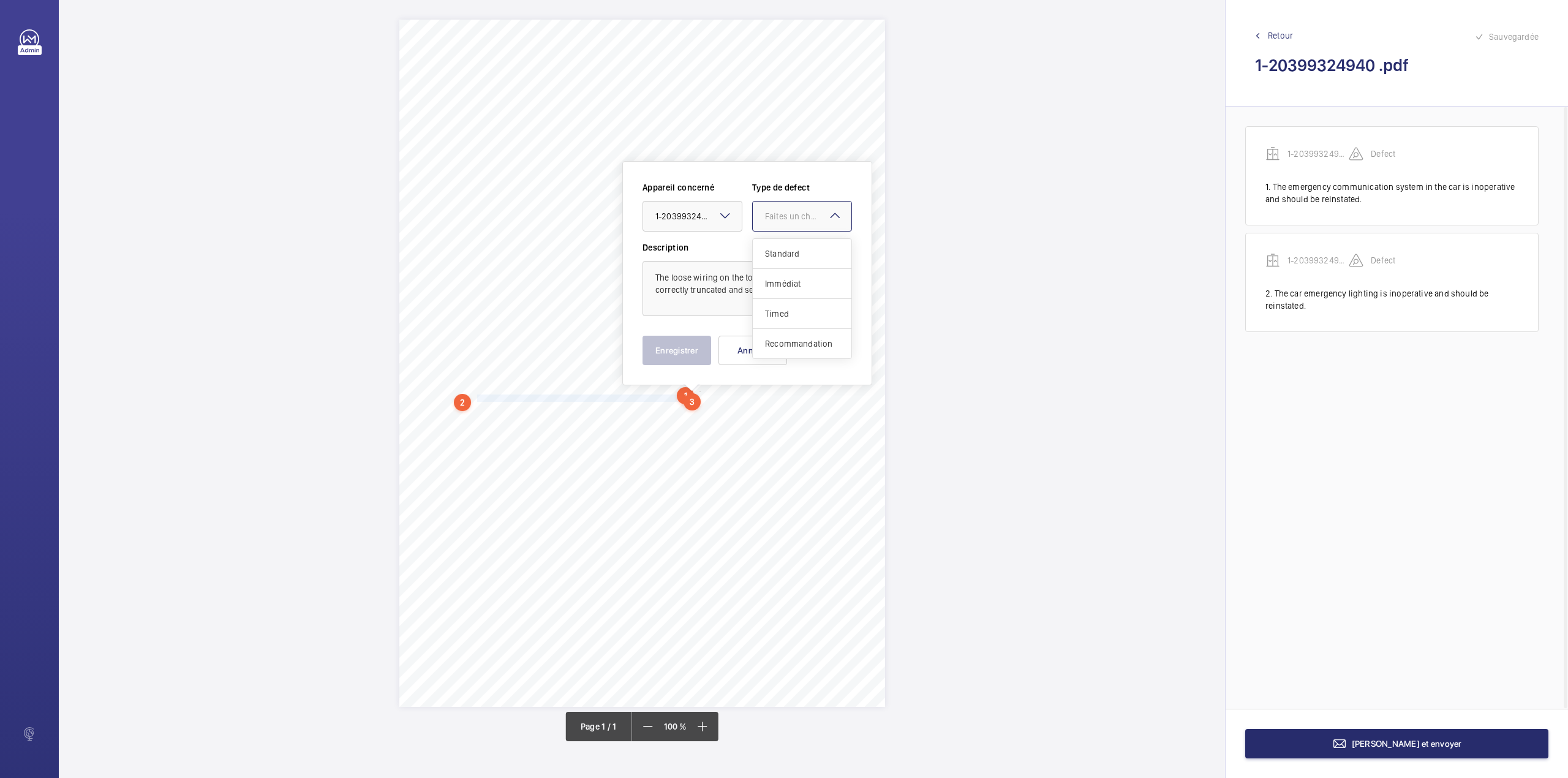
drag, startPoint x: 763, startPoint y: 224, endPoint x: 765, endPoint y: 248, distance: 24.1
click at [763, 226] on div at bounding box center [802, 216] width 99 height 30
click at [765, 248] on span "Standard" at bounding box center [802, 254] width 74 height 12
click at [678, 359] on button "Enregistrer" at bounding box center [677, 350] width 69 height 30
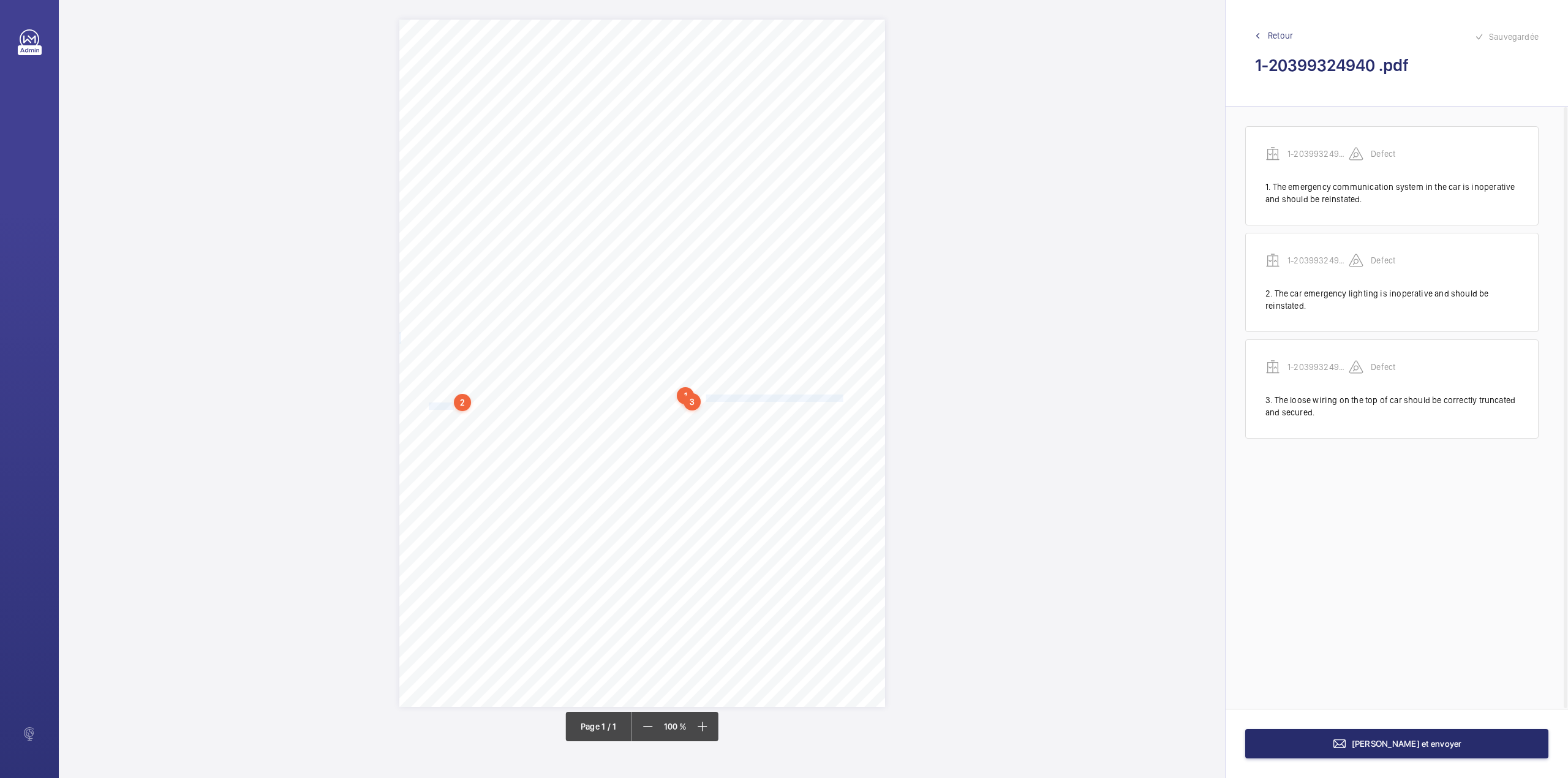
drag, startPoint x: 706, startPoint y: 397, endPoint x: 454, endPoint y: 408, distance: 252.2
click at [454, 408] on div "Report Id 4251813_Tay Court_Lift 1_1-9Q1QTVZ 100801067ENG REPORT OF THOROUGH EX…" at bounding box center [642, 364] width 486 height 687
click at [506, 226] on div "Faites un choix" at bounding box center [497, 227] width 86 height 12
drag, startPoint x: 506, startPoint y: 246, endPoint x: 574, endPoint y: 226, distance: 70.9
click at [506, 248] on div "Appareil concerné Faites un choix Type de defect Faites un choix" at bounding box center [545, 222] width 209 height 60
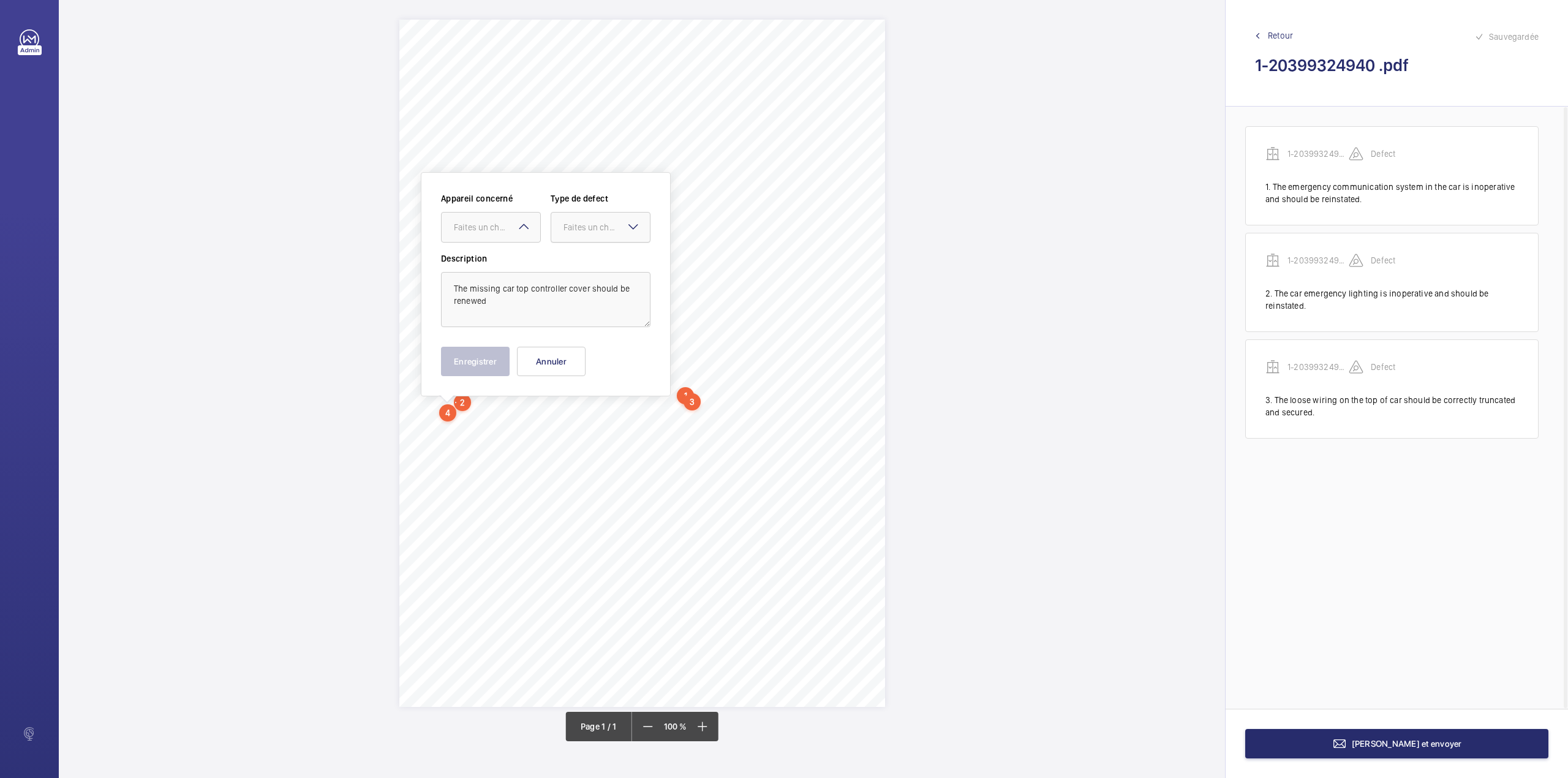
drag, startPoint x: 583, startPoint y: 222, endPoint x: 580, endPoint y: 248, distance: 26.2
click at [584, 223] on div "Faites un choix" at bounding box center [606, 227] width 86 height 12
click at [580, 254] on div "Standard" at bounding box center [601, 265] width 99 height 30
click at [501, 233] on div "Faites un choix" at bounding box center [491, 227] width 99 height 12
click at [508, 266] on span "1-20399324940" at bounding box center [491, 265] width 74 height 12
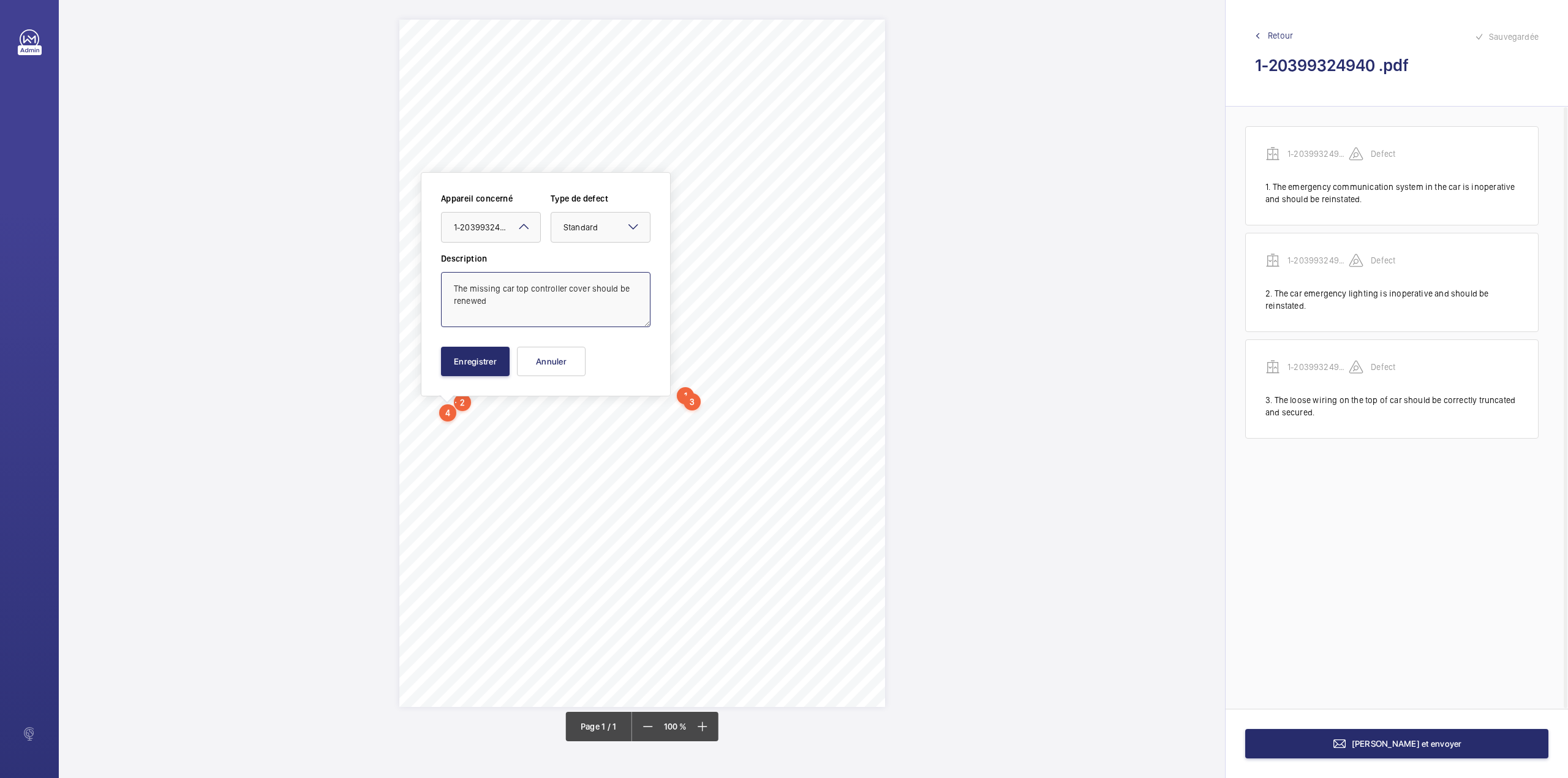
click at [505, 300] on textarea "The missing car top controller cover should be renewed" at bounding box center [545, 299] width 209 height 55
type textarea "The missing car top controller cover should be renewed."
click at [490, 353] on button "Enregistrer" at bounding box center [475, 361] width 69 height 30
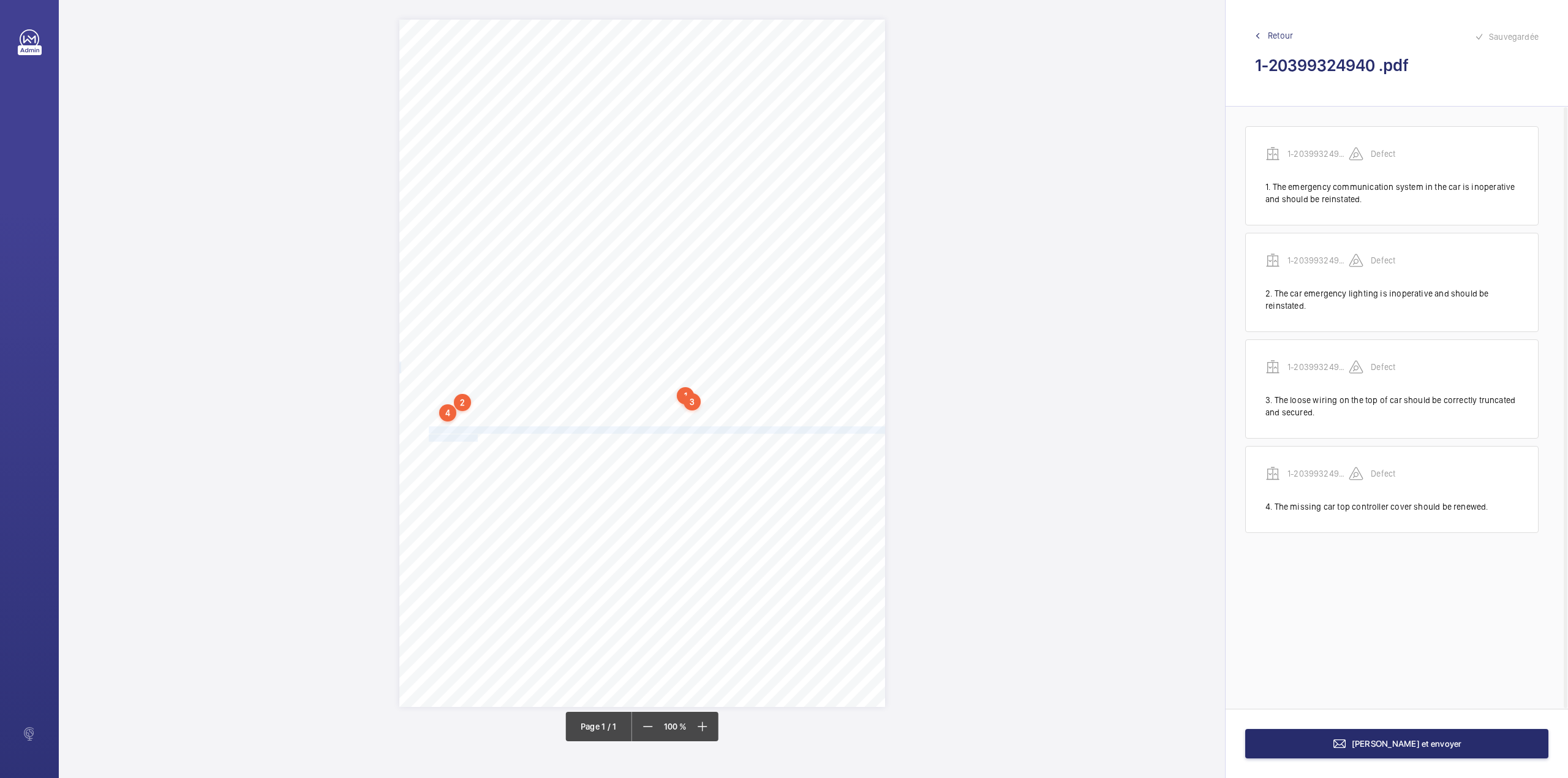
drag, startPoint x: 429, startPoint y: 429, endPoint x: 477, endPoint y: 439, distance: 49.0
click at [477, 439] on div "Report Id 4251813_Tay Court_Lift 1_1-9Q1QTVZ 100801067ENG REPORT OF THOROUGH EX…" at bounding box center [642, 364] width 486 height 687
drag, startPoint x: 490, startPoint y: 254, endPoint x: 488, endPoint y: 274, distance: 20.1
click at [488, 258] on div "Faites un choix" at bounding box center [477, 259] width 86 height 12
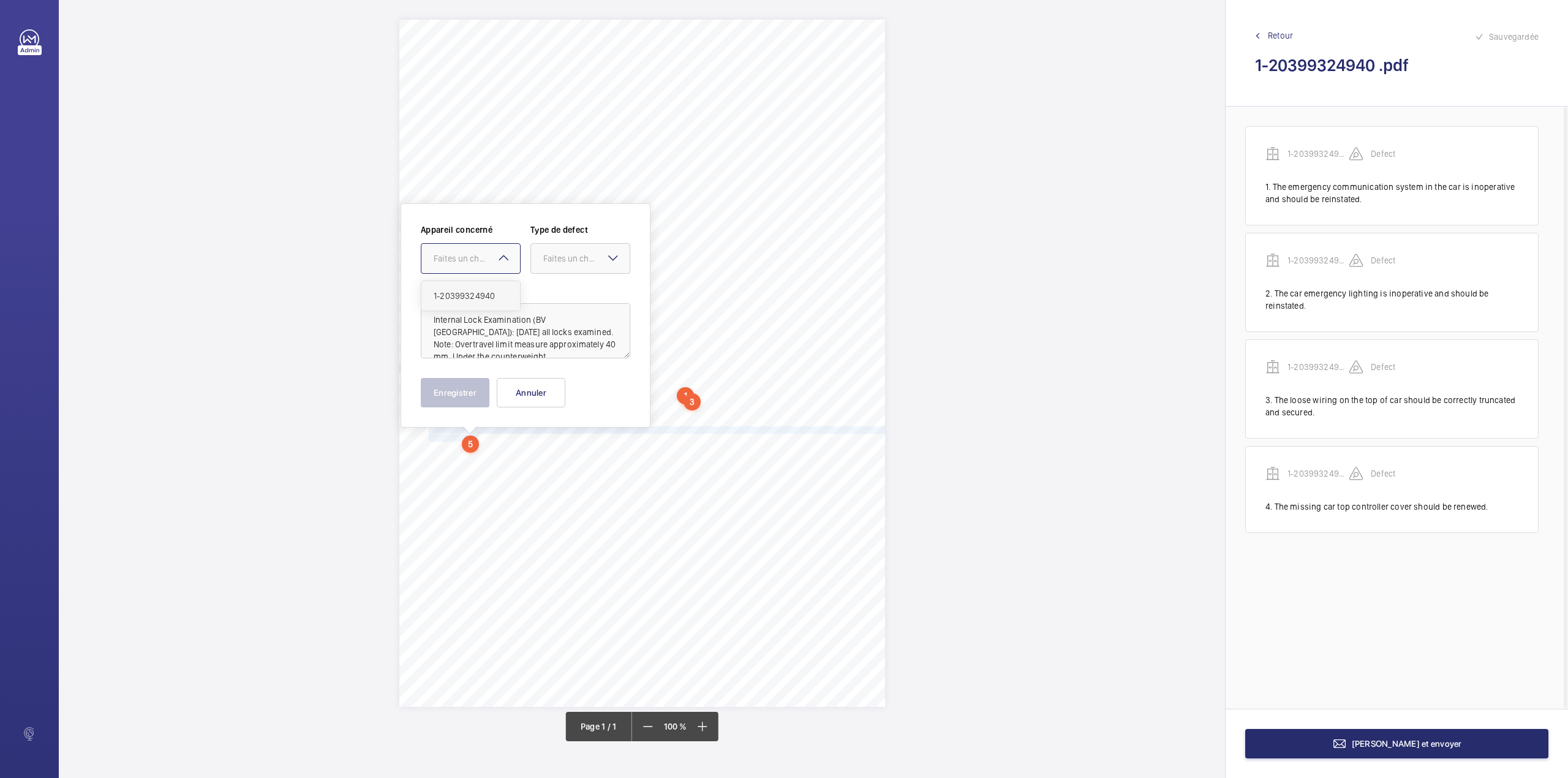
drag, startPoint x: 488, startPoint y: 298, endPoint x: 534, endPoint y: 263, distance: 57.8
click at [488, 298] on span "1-20399324940" at bounding box center [471, 296] width 74 height 12
click at [534, 263] on div at bounding box center [580, 258] width 99 height 30
click at [540, 298] on div "Standard" at bounding box center [580, 296] width 99 height 30
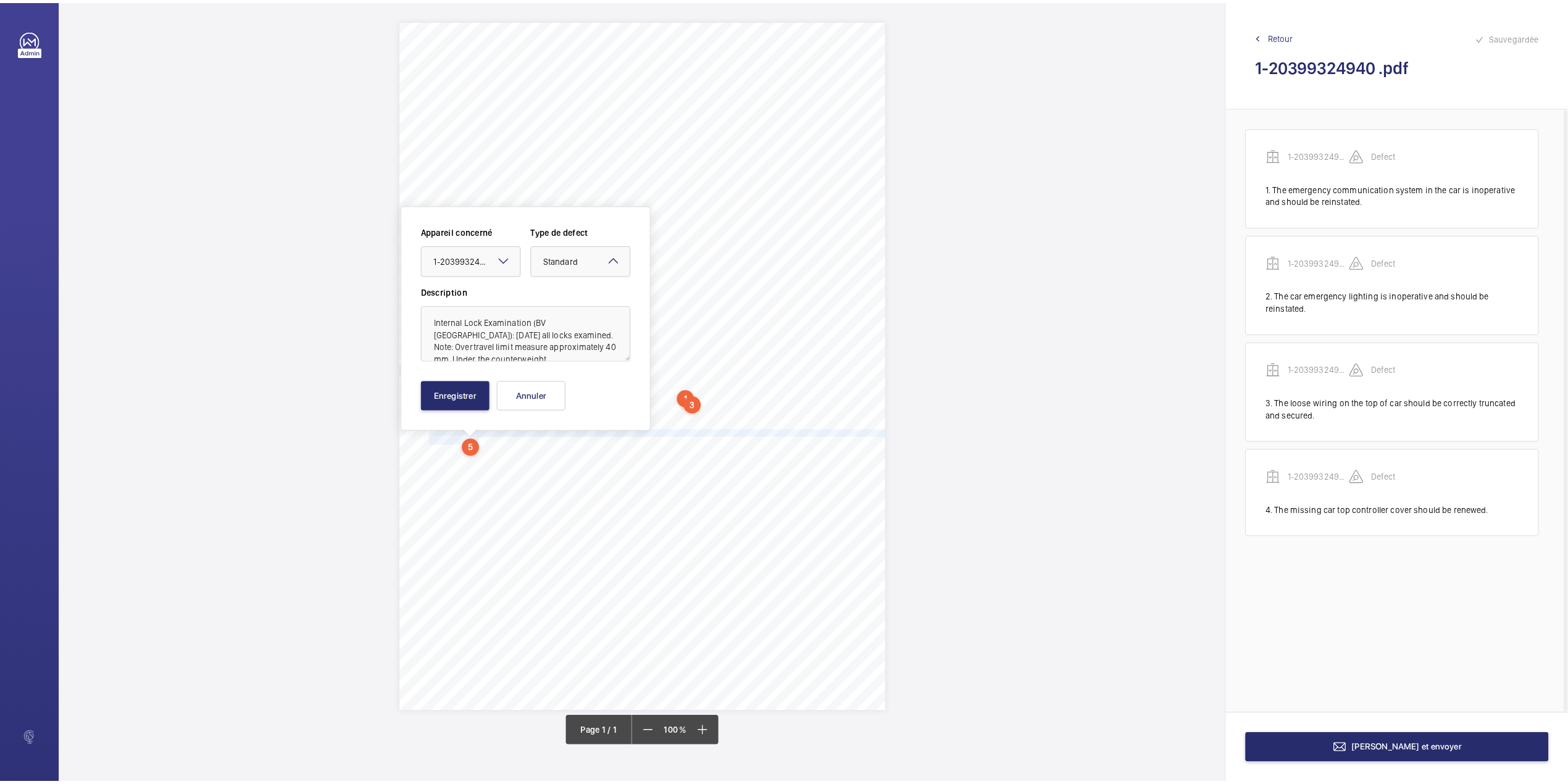
scroll to position [27, 0]
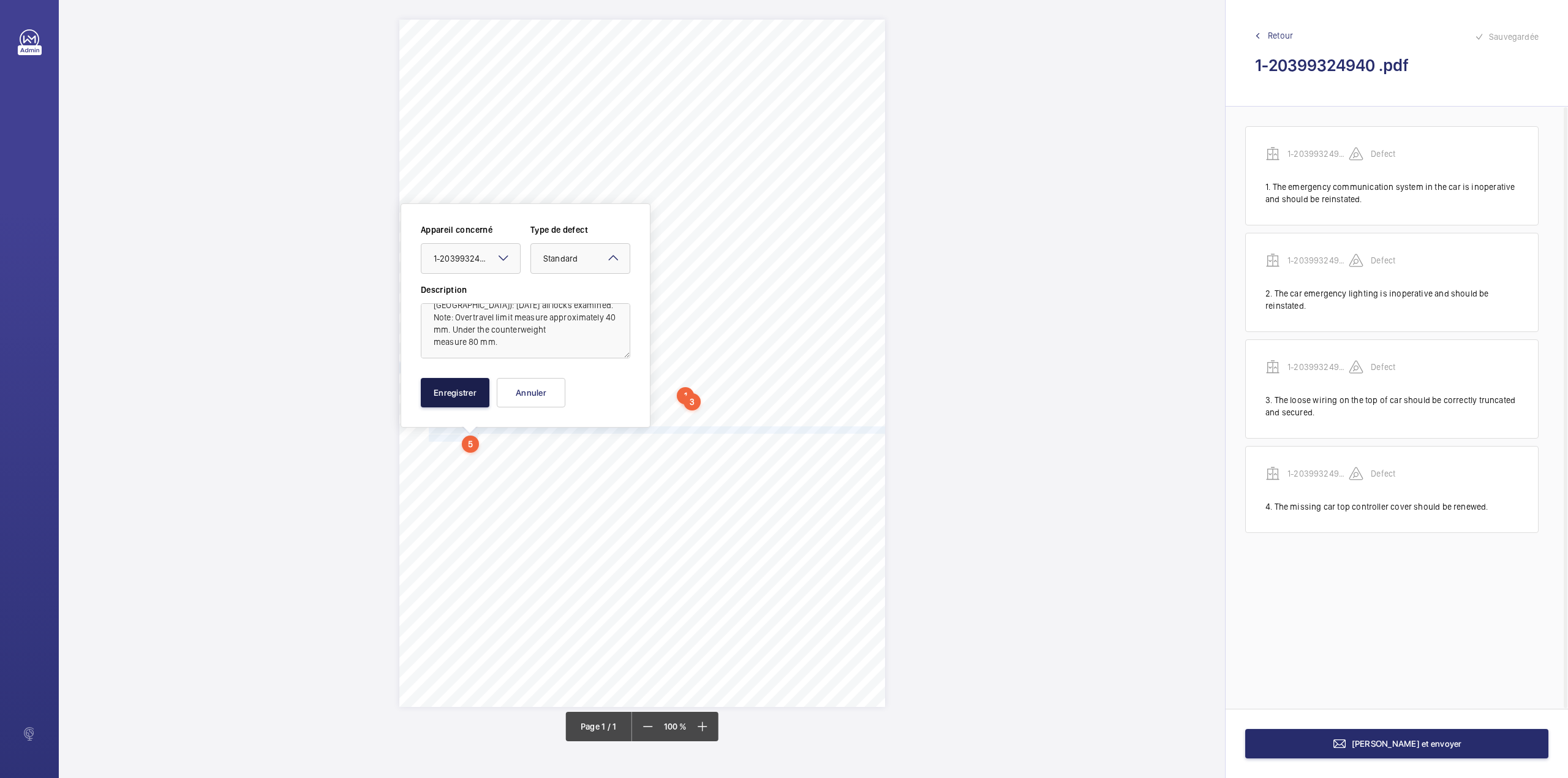
click at [473, 397] on button "Enregistrer" at bounding box center [455, 392] width 69 height 30
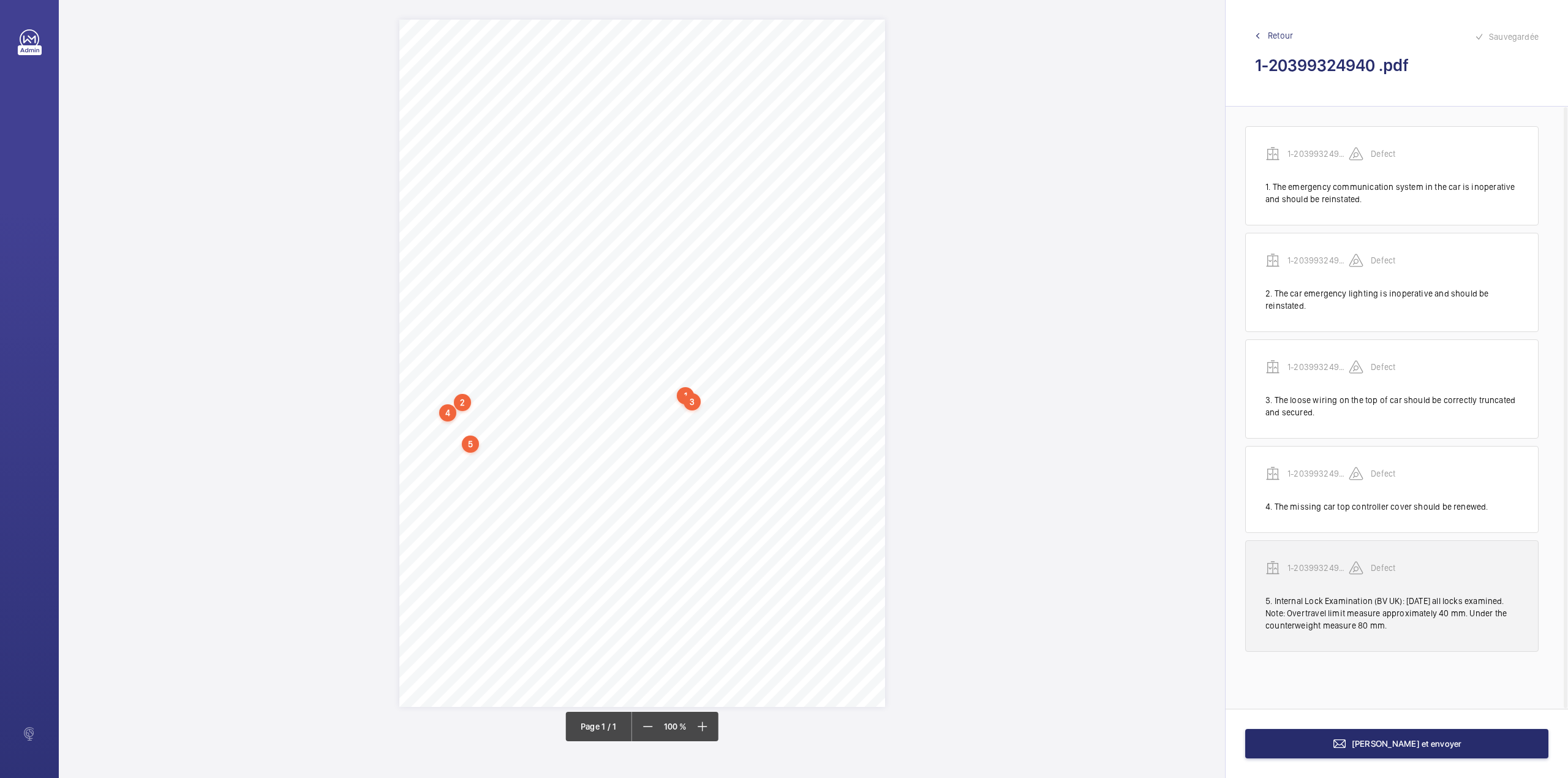
click at [1317, 560] on wm-front-transcription-audit-report-line "1-20399324940 Defect 5. Internal Lock Examination (BV UK): 04/09/2025 all locks…" at bounding box center [1392, 596] width 294 height 111
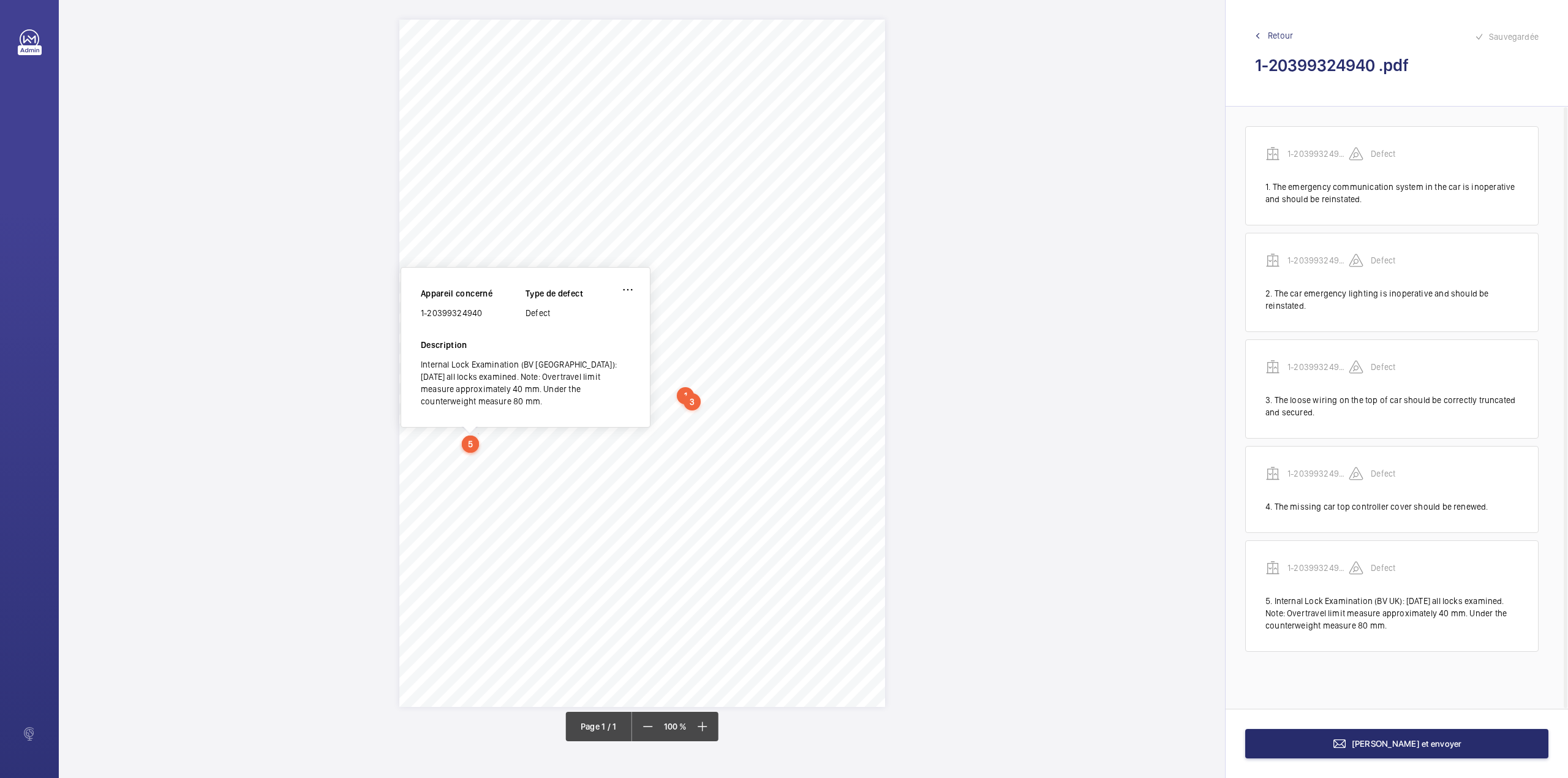
drag, startPoint x: 422, startPoint y: 314, endPoint x: 481, endPoint y: 316, distance: 59.0
click at [481, 316] on div "1-20399324940" at bounding box center [473, 313] width 105 height 12
copy div "1-20399324940"
click at [1443, 738] on button "[PERSON_NAME] et envoyer" at bounding box center [1397, 743] width 303 height 30
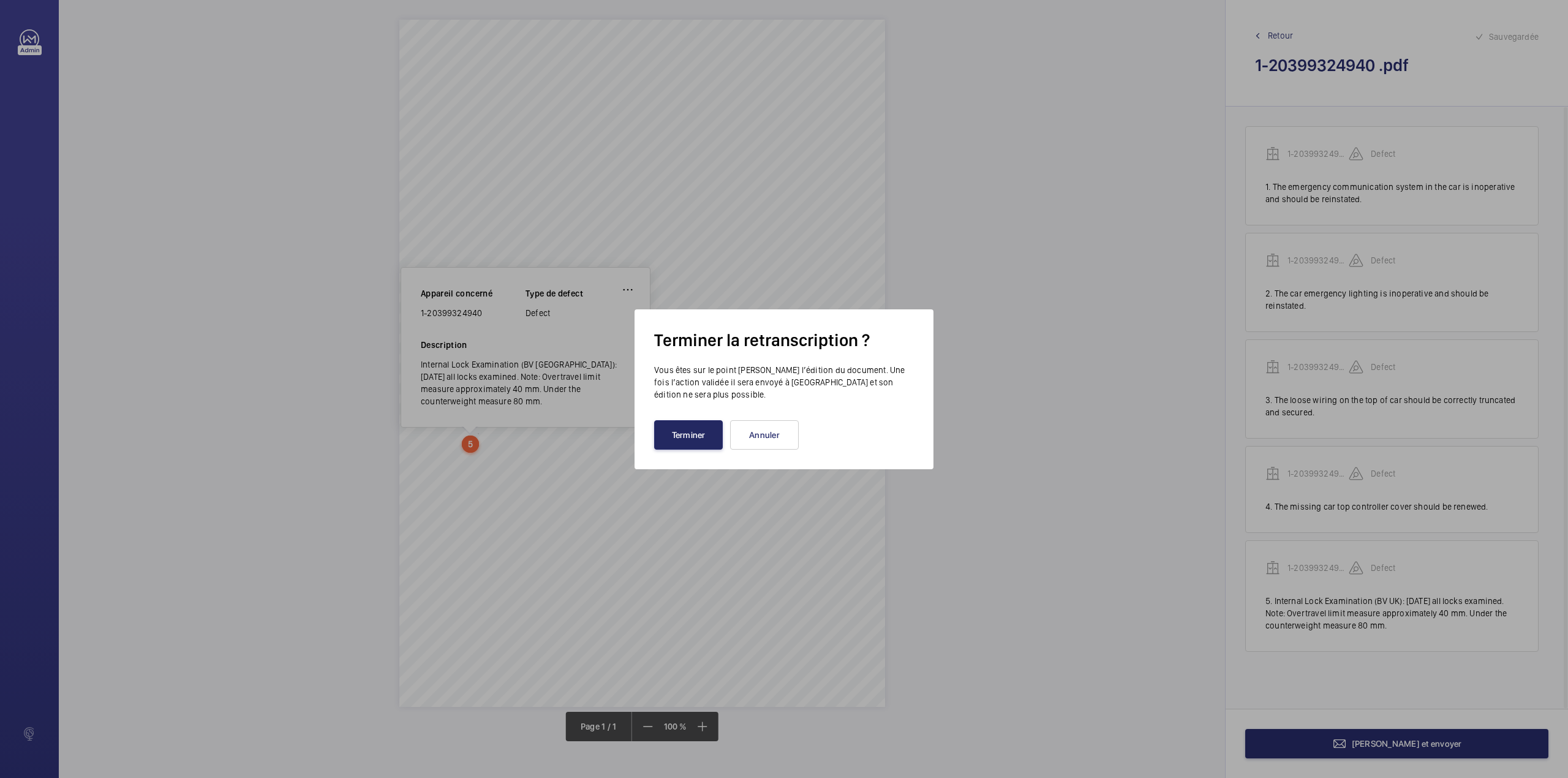
click at [704, 430] on button "Terminer" at bounding box center [689, 434] width 69 height 30
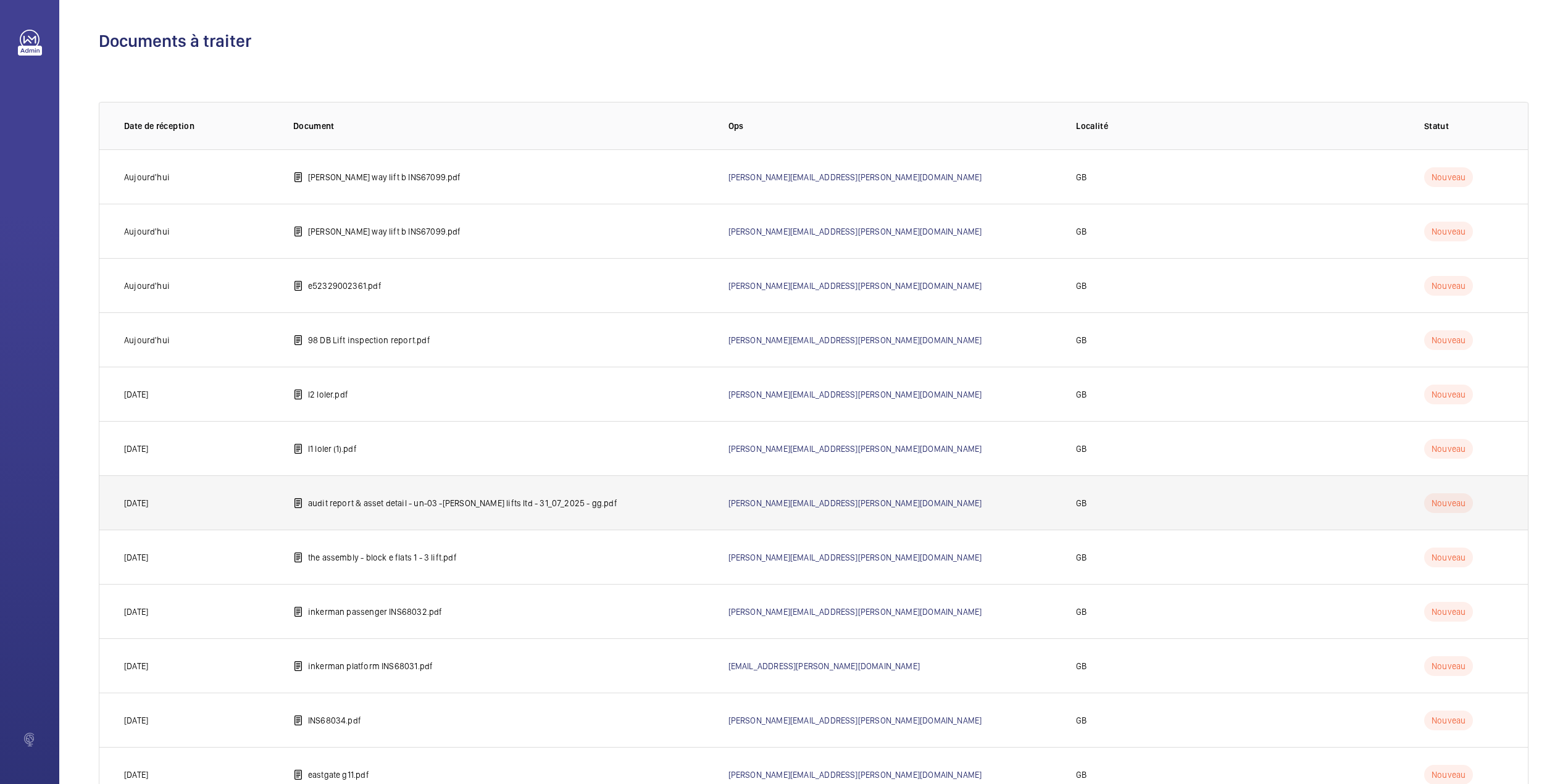
scroll to position [373, 0]
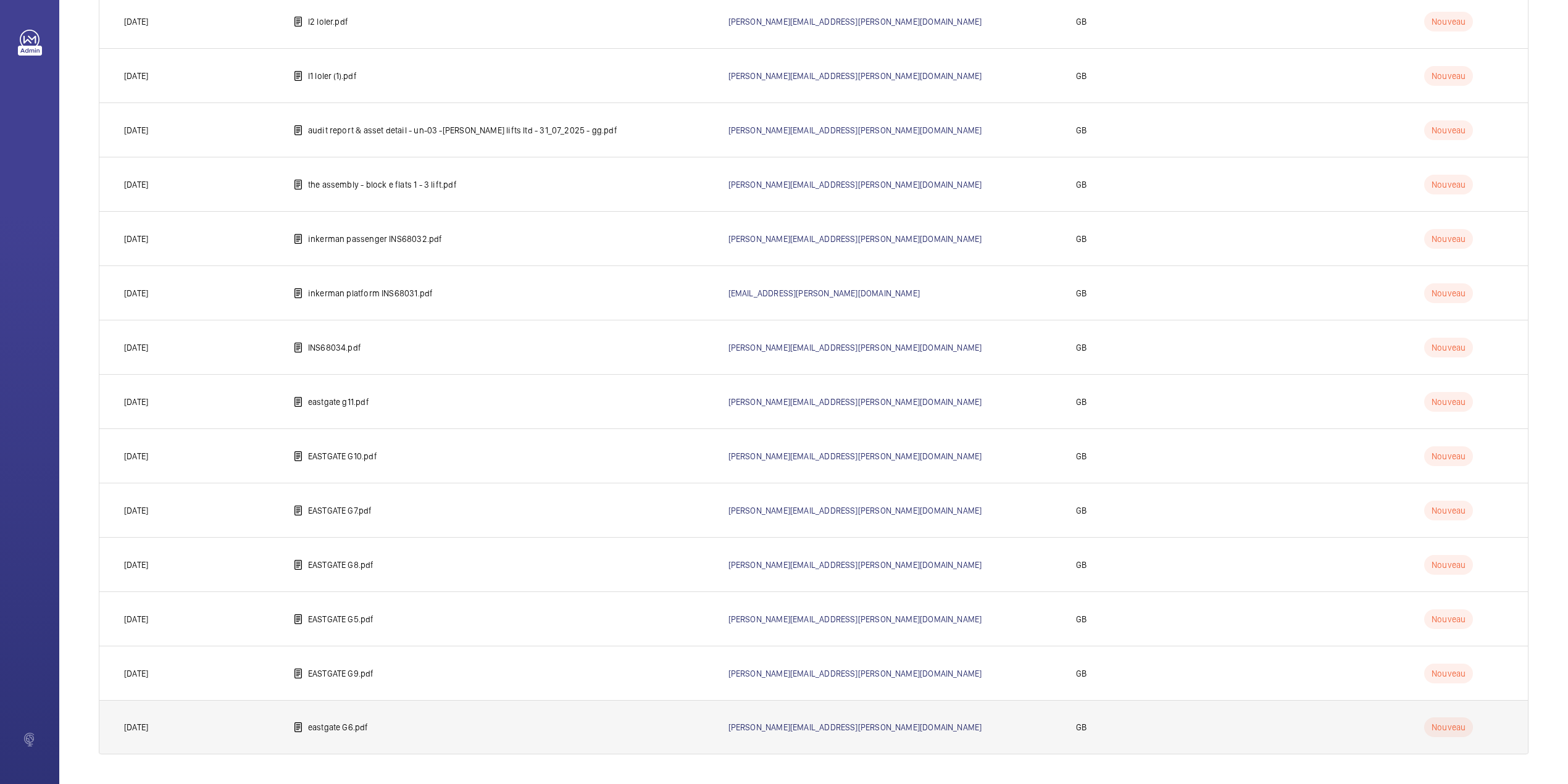
click at [314, 716] on td "eastgate G6.pdf" at bounding box center [491, 727] width 435 height 55
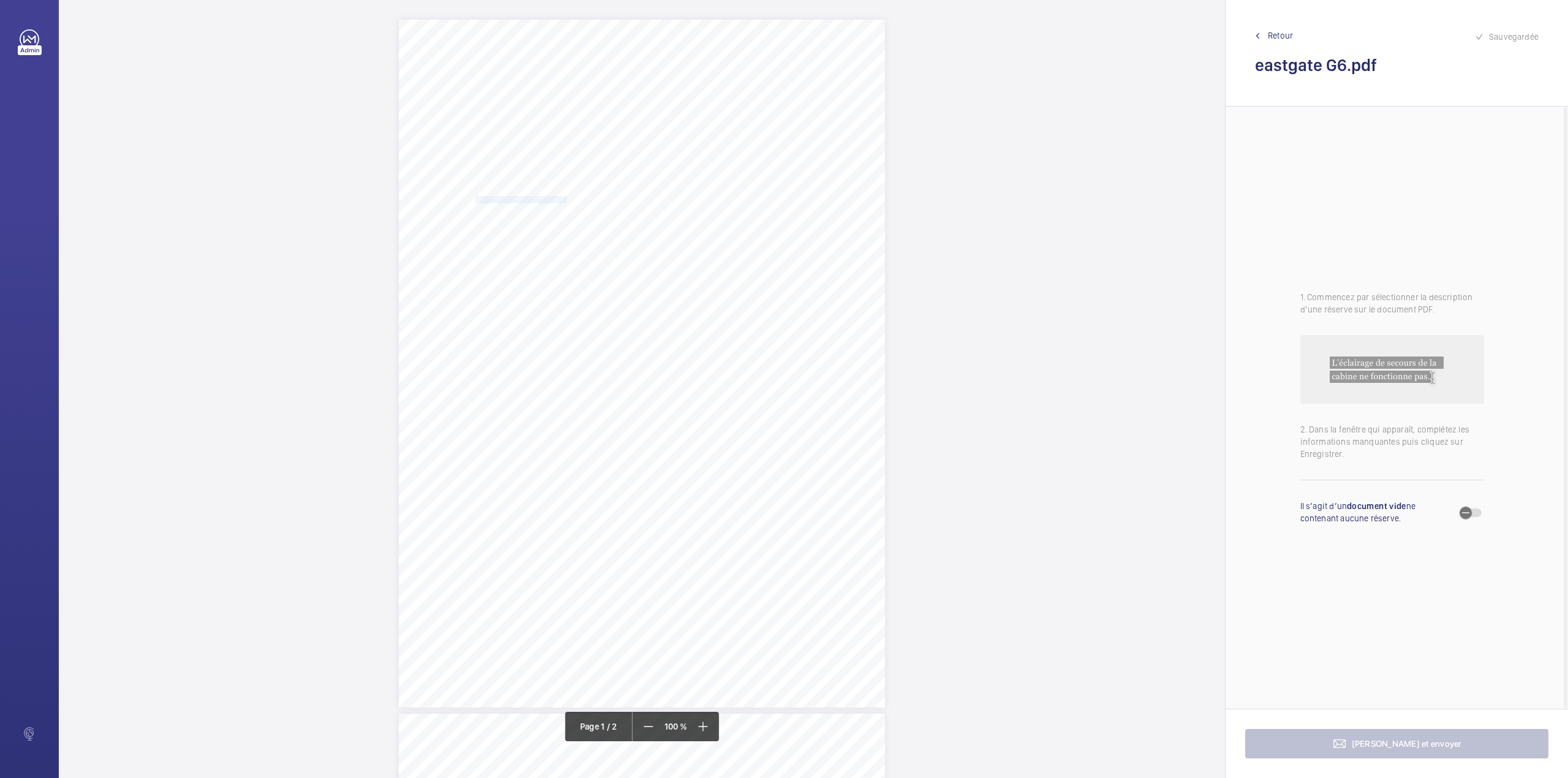
drag, startPoint x: 473, startPoint y: 200, endPoint x: 564, endPoint y: 196, distance: 91.1
click at [564, 197] on span "Occupier: DVS GHL BASILDON LIMITED" at bounding box center [506, 200] width 121 height 7
copy span "DVS GHL BASILDON LIMITED"
drag, startPoint x: 619, startPoint y: 408, endPoint x: 589, endPoint y: 289, distance: 122.7
click at [619, 408] on button "Annuler" at bounding box center [619, 411] width 69 height 30
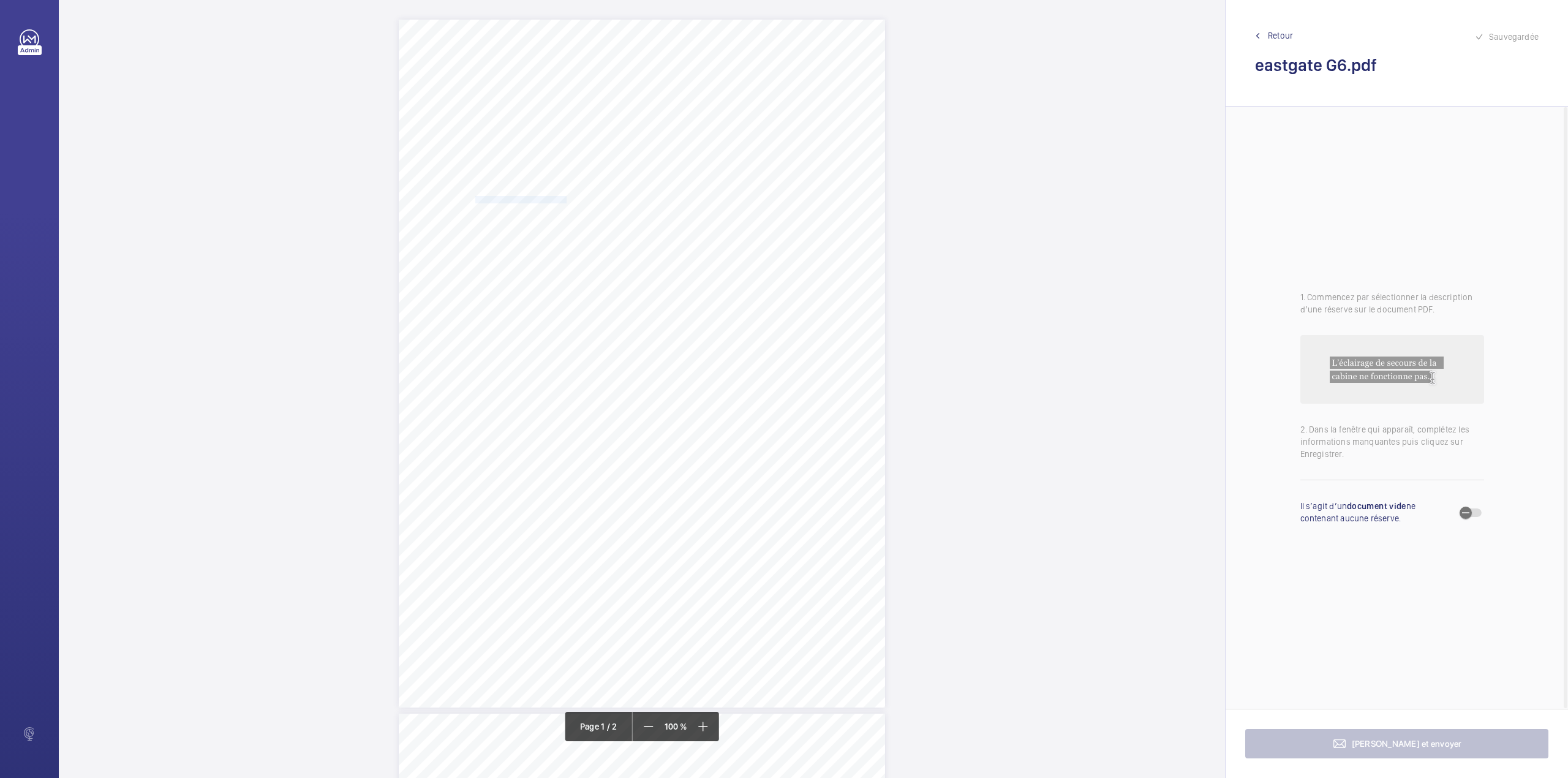
drag, startPoint x: 579, startPoint y: 214, endPoint x: 770, endPoint y: 214, distance: 191.0
click at [646, 214] on span "Address at which the examination was made: EASTGATE SHOPPING CENTRE BASILDON ES…" at bounding box center [546, 217] width 200 height 7
copy span "EASTGATE SHOPPING CENTRE BASILDON ESSEX SS14 1EX"
click at [814, 425] on button "Annuler" at bounding box center [825, 429] width 69 height 30
drag, startPoint x: 569, startPoint y: 499, endPoint x: 763, endPoint y: 505, distance: 194.1
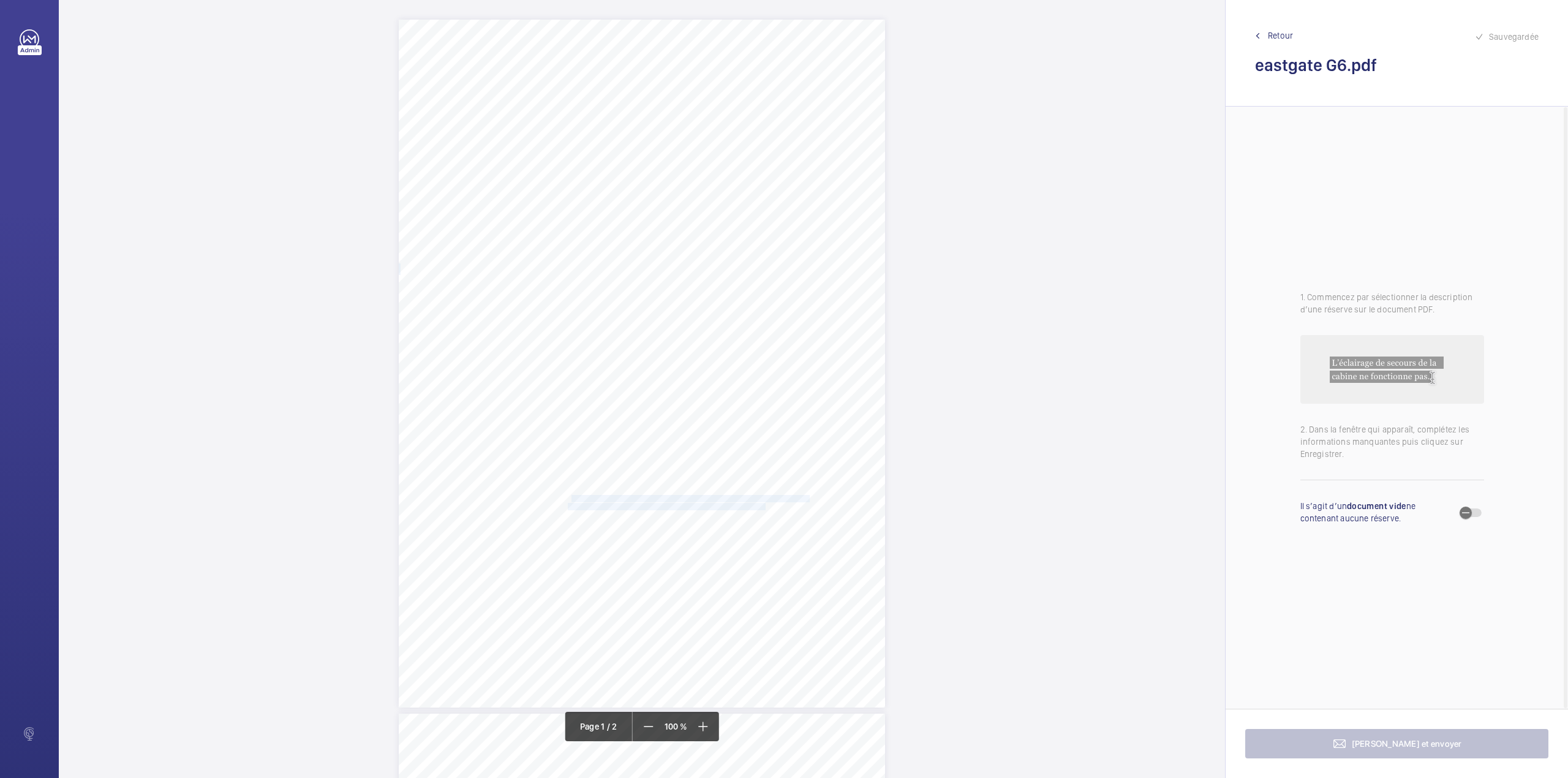
click at [763, 505] on div "Lifting Operations and Lifting Equipment Regulations Report of Thorough Examina…" at bounding box center [641, 364] width 486 height 688
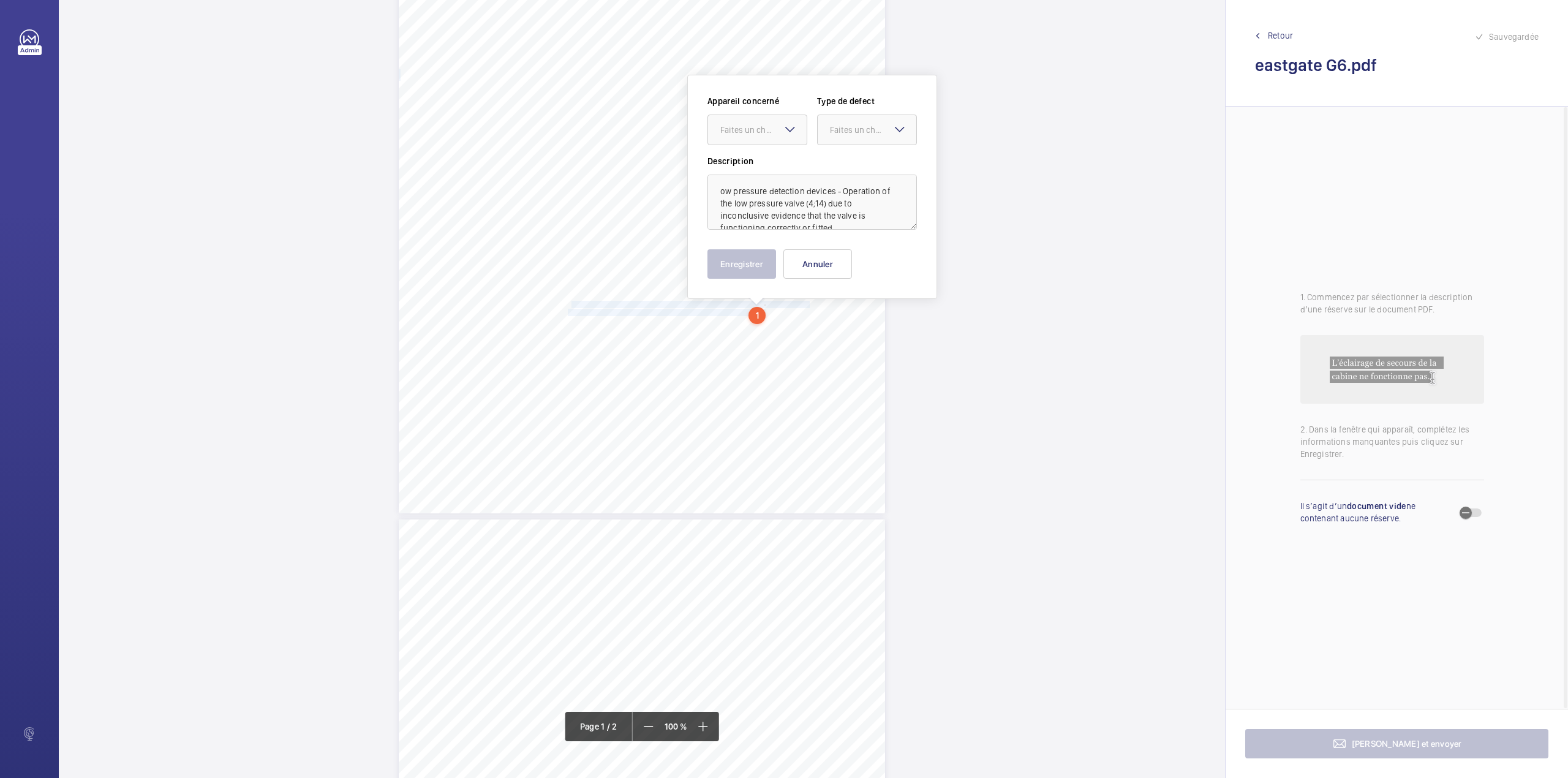
scroll to position [195, 0]
click at [711, 195] on textarea "ow pressure detection devices - Operation of the low pressure valve (4;14) due …" at bounding box center [811, 202] width 209 height 55
click at [762, 135] on div "Faites un choix" at bounding box center [757, 129] width 99 height 12
click at [762, 152] on ng-dropdown-panel "1343504/5" at bounding box center [757, 167] width 100 height 31
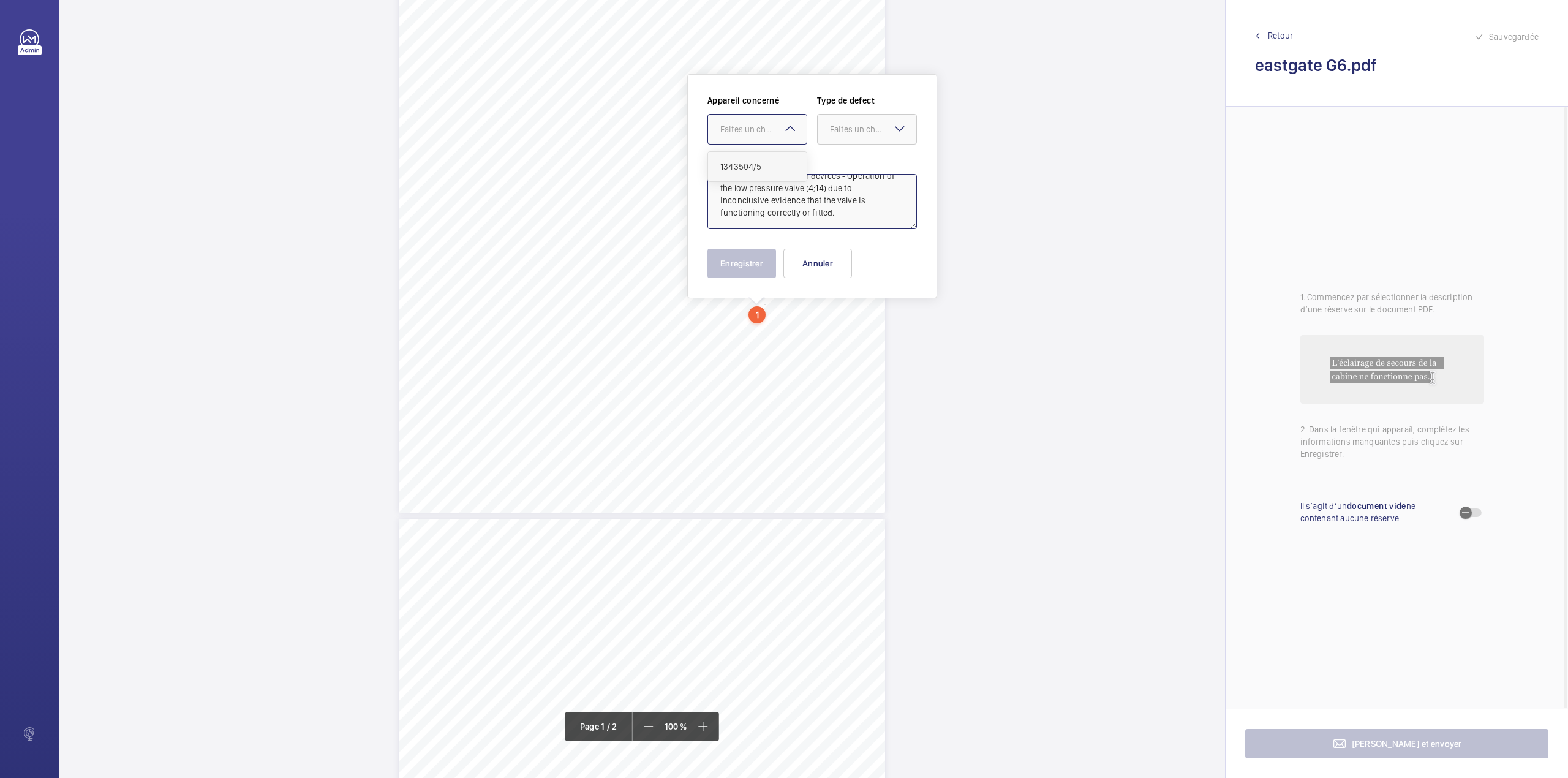
click at [774, 157] on div "1343504/5" at bounding box center [757, 166] width 99 height 30
click at [837, 131] on div "Faites un choix" at bounding box center [873, 129] width 86 height 12
click at [840, 157] on div "Standard" at bounding box center [867, 167] width 99 height 30
type textarea "Low pressure detection devices - Operation of the low pressure valve (4;14) due…"
click at [758, 267] on button "Enregistrer" at bounding box center [741, 263] width 69 height 30
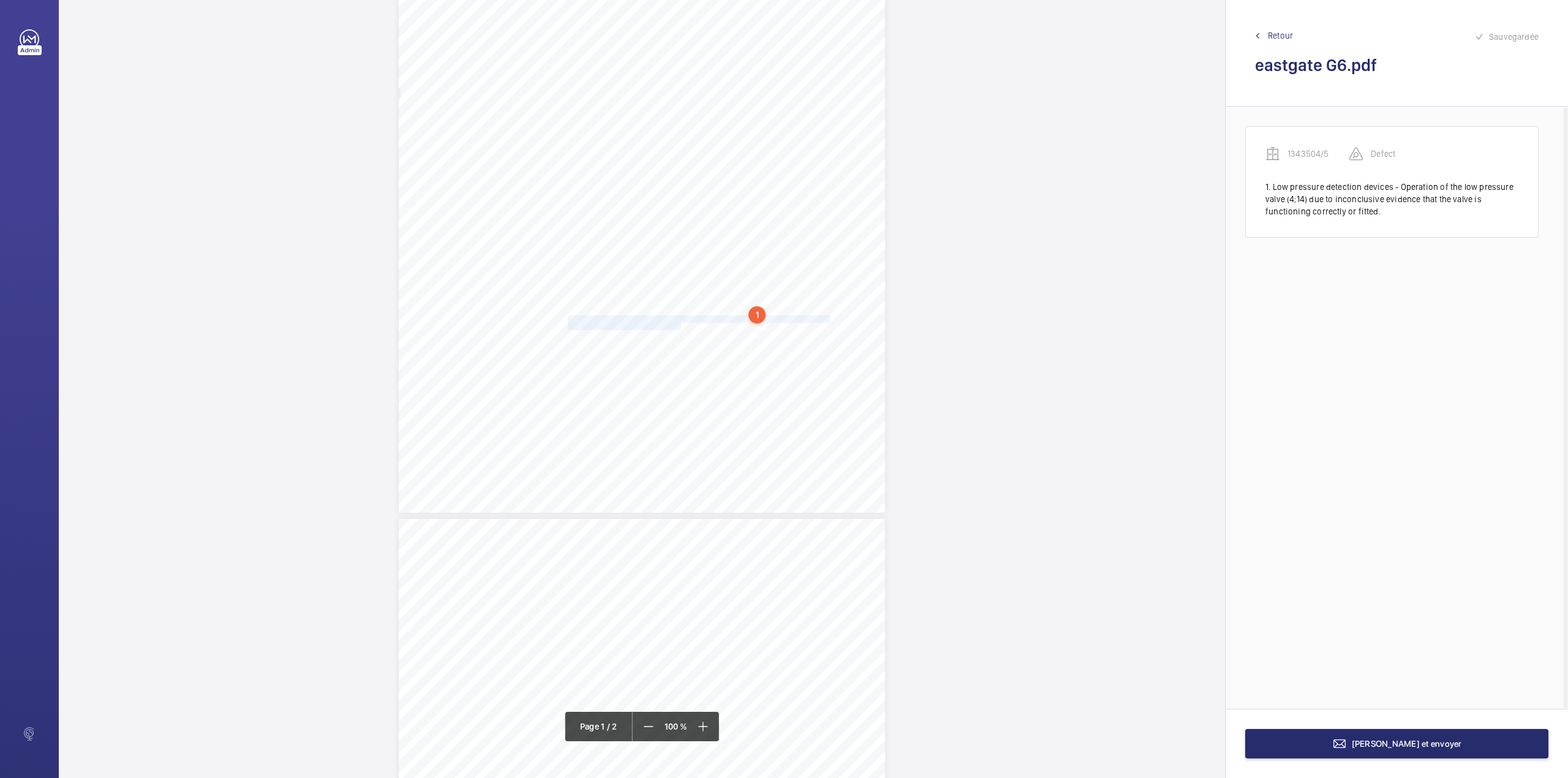
drag, startPoint x: 566, startPoint y: 320, endPoint x: 679, endPoint y: 322, distance: 113.0
click at [679, 322] on div "Lifting Operations and Lifting Equipment Regulations Report of Thorough Examina…" at bounding box center [641, 169] width 486 height 688
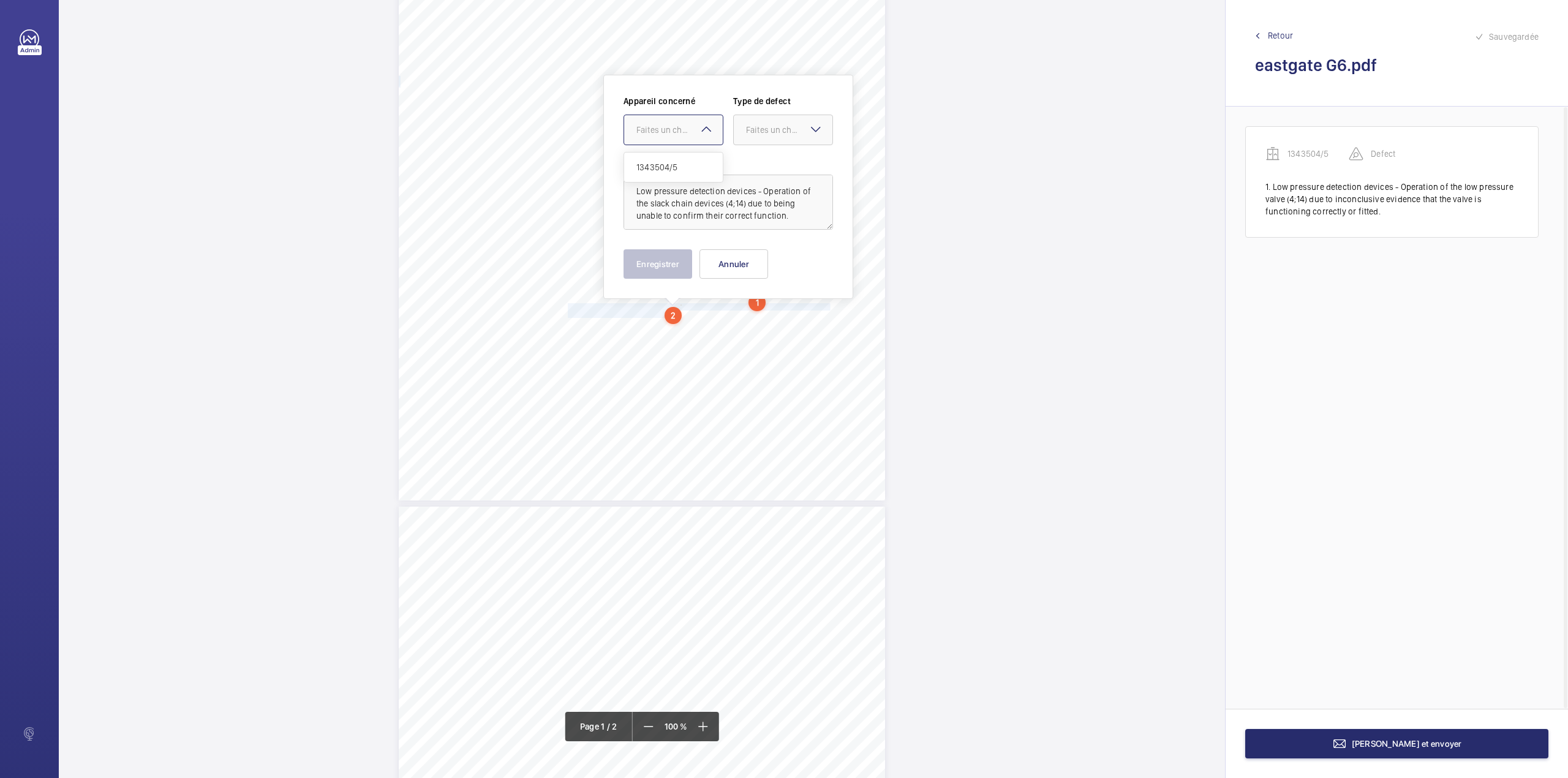
click at [679, 135] on div "Faites un choix" at bounding box center [680, 130] width 86 height 12
click at [679, 162] on span "1343504/5" at bounding box center [674, 167] width 74 height 12
click at [752, 137] on div at bounding box center [783, 130] width 99 height 30
click at [757, 176] on div "Standard" at bounding box center [783, 167] width 99 height 30
click at [654, 259] on button "Enregistrer" at bounding box center [658, 263] width 69 height 30
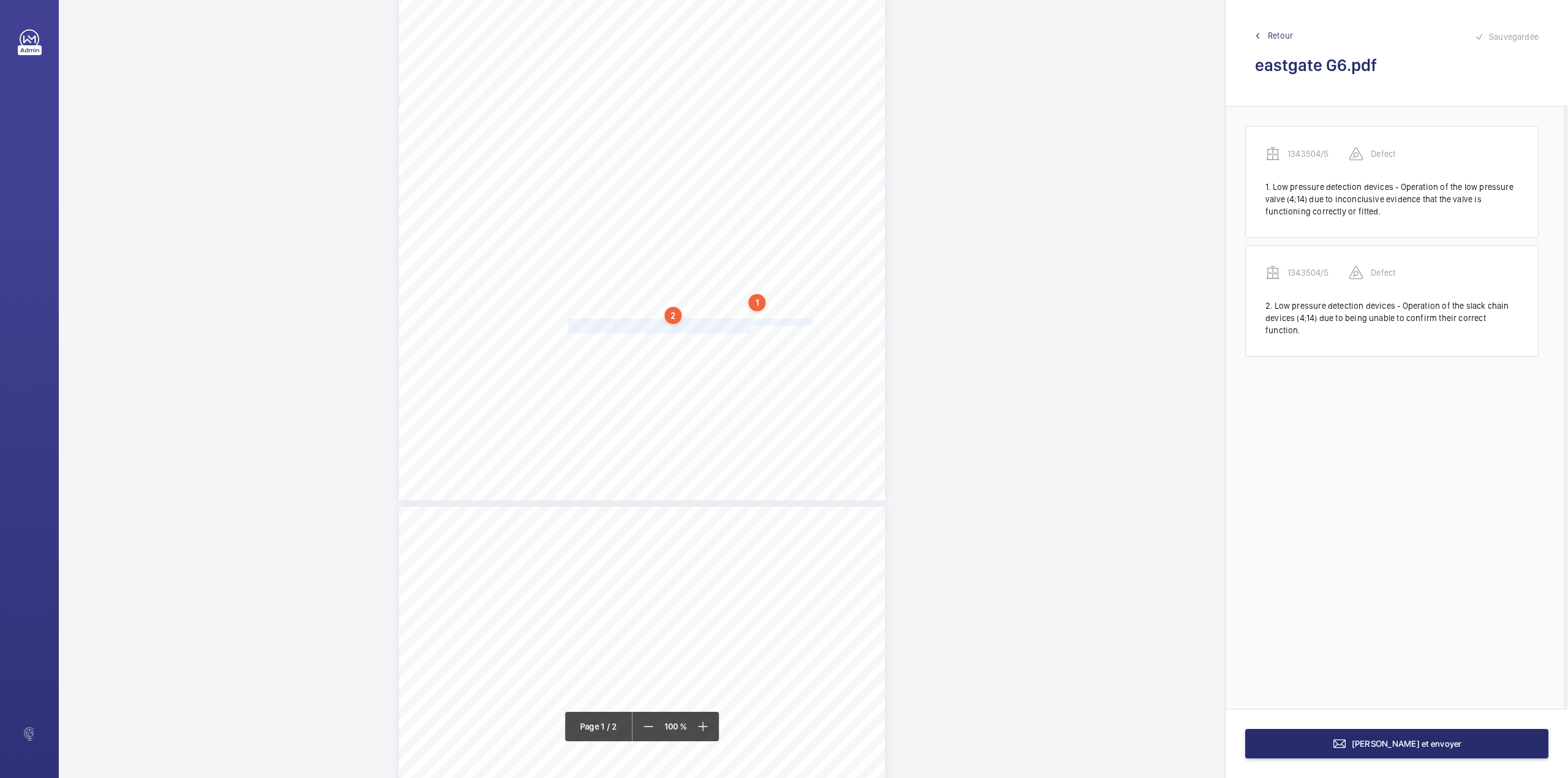
drag, startPoint x: 566, startPoint y: 322, endPoint x: 748, endPoint y: 327, distance: 182.1
click at [748, 327] on div "Lifting Operations and Lifting Equipment Regulations Report of Thorough Examina…" at bounding box center [641, 156] width 486 height 688
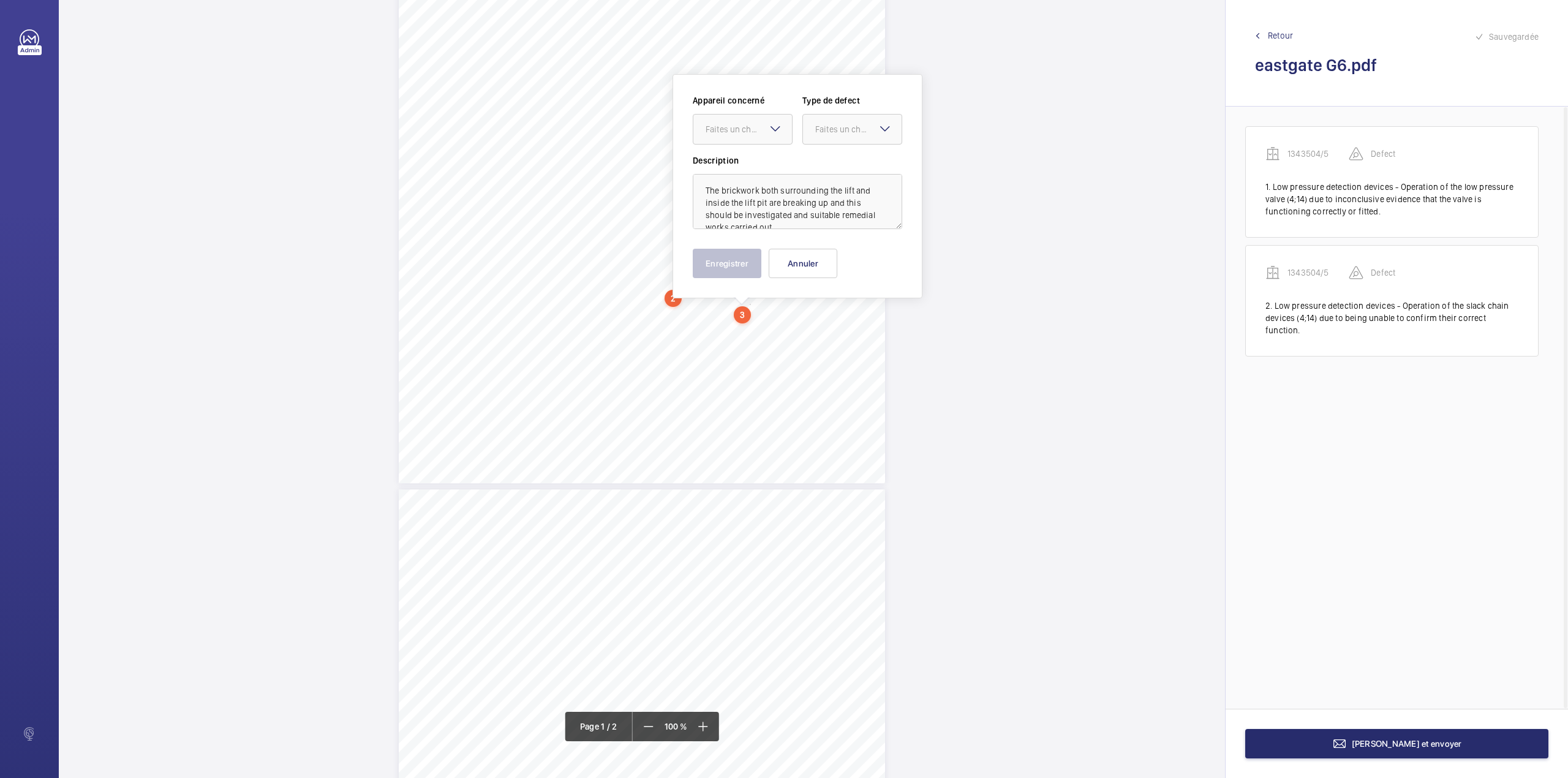
click at [743, 165] on label "Description" at bounding box center [797, 161] width 209 height 12
drag, startPoint x: 748, startPoint y: 132, endPoint x: 747, endPoint y: 140, distance: 8.1
click at [747, 135] on div "Faites un choix" at bounding box center [743, 129] width 99 height 12
click at [748, 164] on span "1343504/5" at bounding box center [743, 167] width 74 height 12
click at [811, 137] on div at bounding box center [852, 129] width 99 height 30
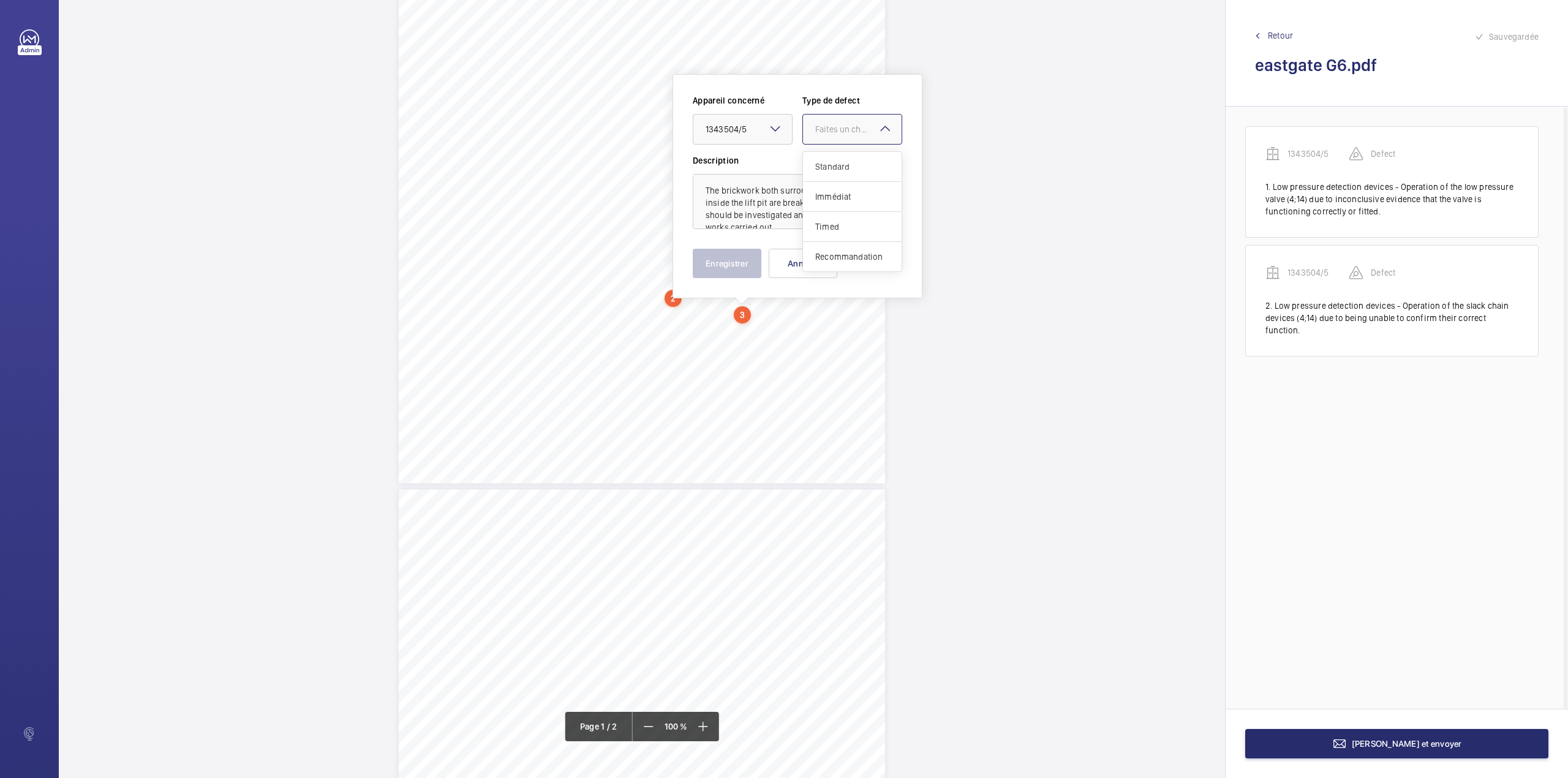
click at [819, 159] on div "Standard" at bounding box center [852, 167] width 99 height 30
click at [750, 251] on button "Enregistrer" at bounding box center [727, 263] width 69 height 30
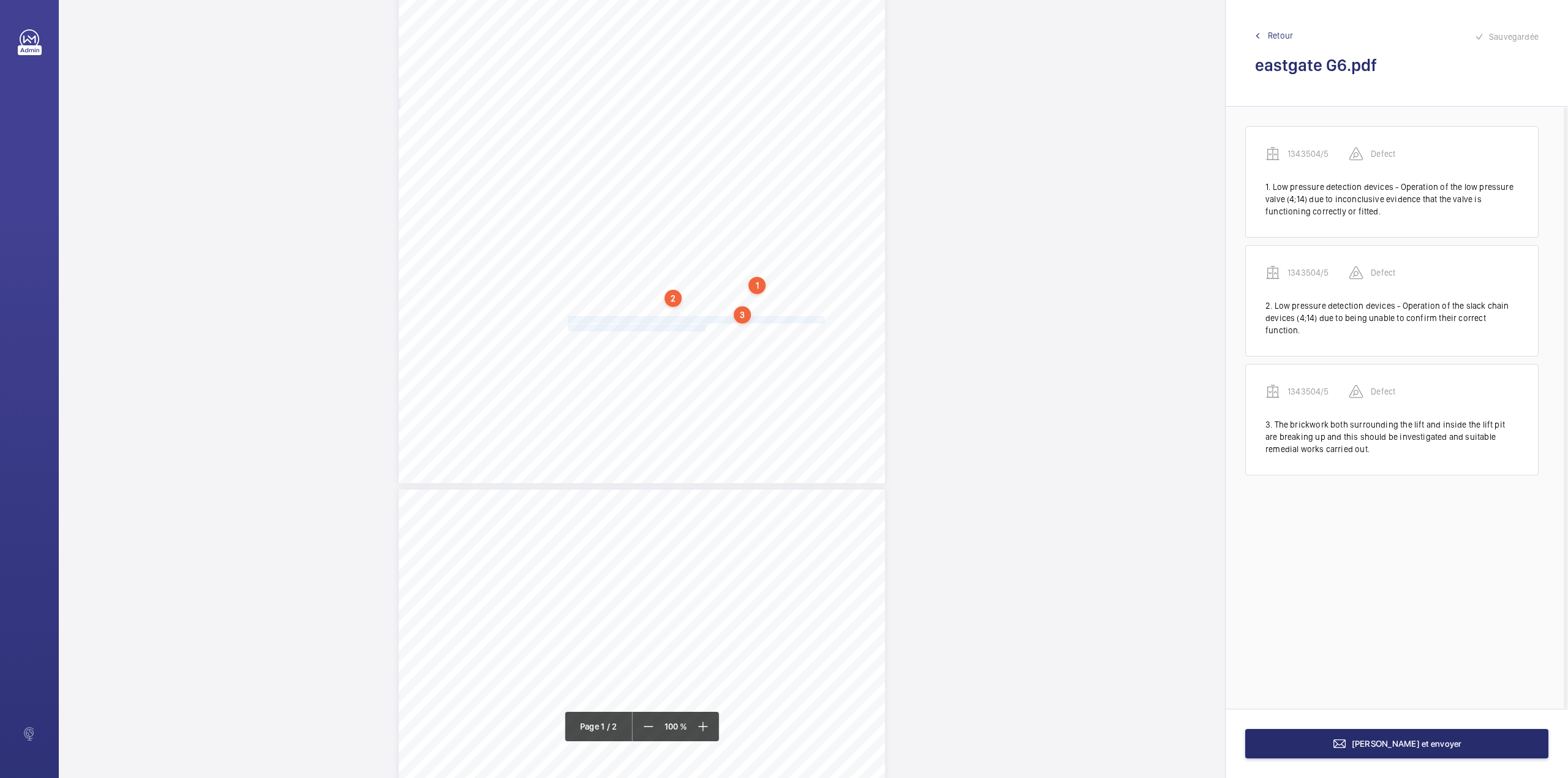
drag, startPoint x: 566, startPoint y: 320, endPoint x: 703, endPoint y: 327, distance: 137.2
click at [703, 327] on div "Lifting Operations and Lifting Equipment Regulations Report of Thorough Examina…" at bounding box center [641, 139] width 486 height 688
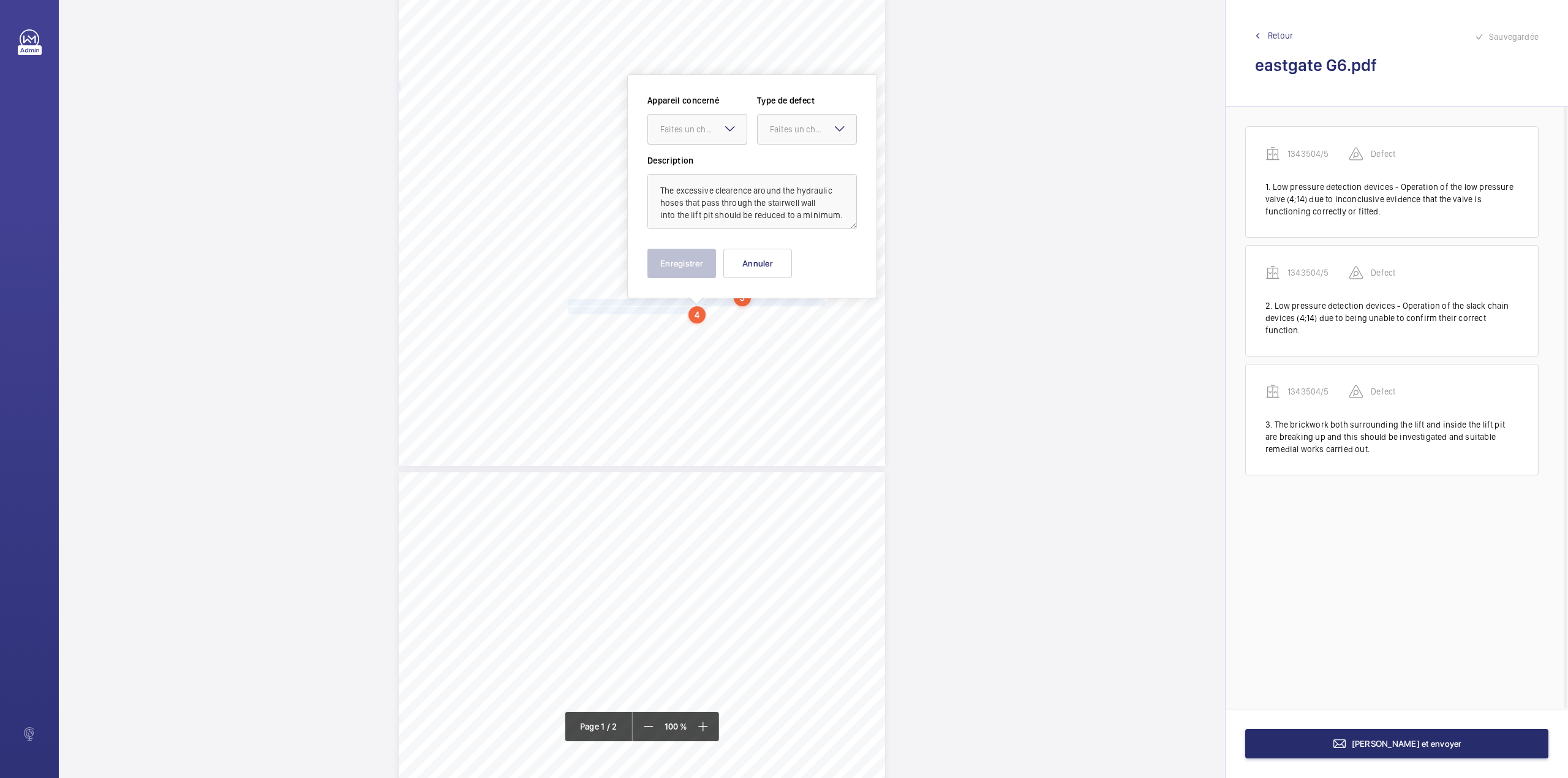
click at [699, 130] on div "Faites un choix" at bounding box center [703, 129] width 86 height 12
click at [699, 154] on div "1343504/5" at bounding box center [698, 166] width 99 height 30
click at [783, 136] on div at bounding box center [807, 129] width 99 height 30
click at [785, 167] on span "Standard" at bounding box center [807, 167] width 74 height 12
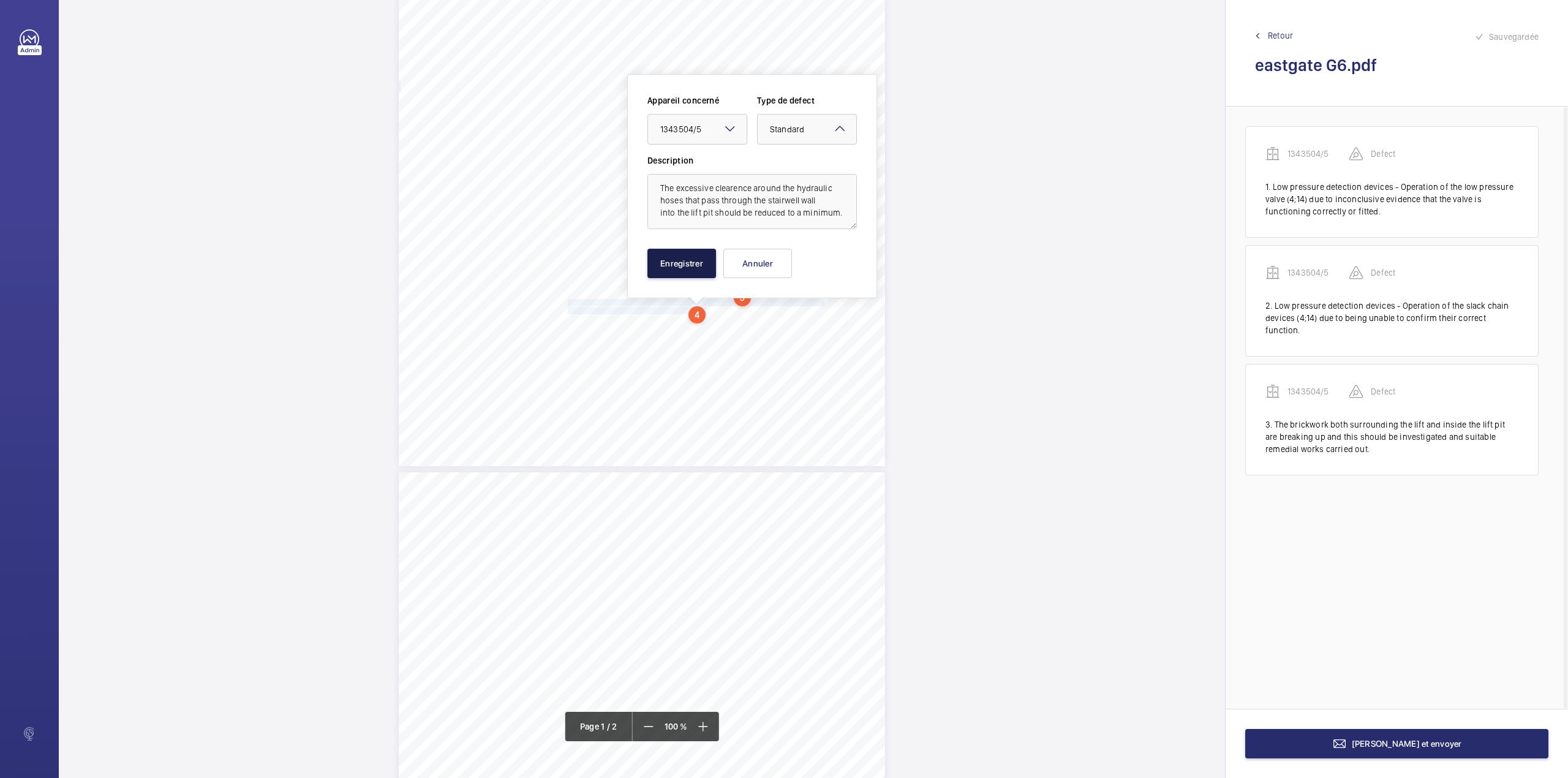
click at [665, 260] on button "Enregistrer" at bounding box center [682, 263] width 69 height 30
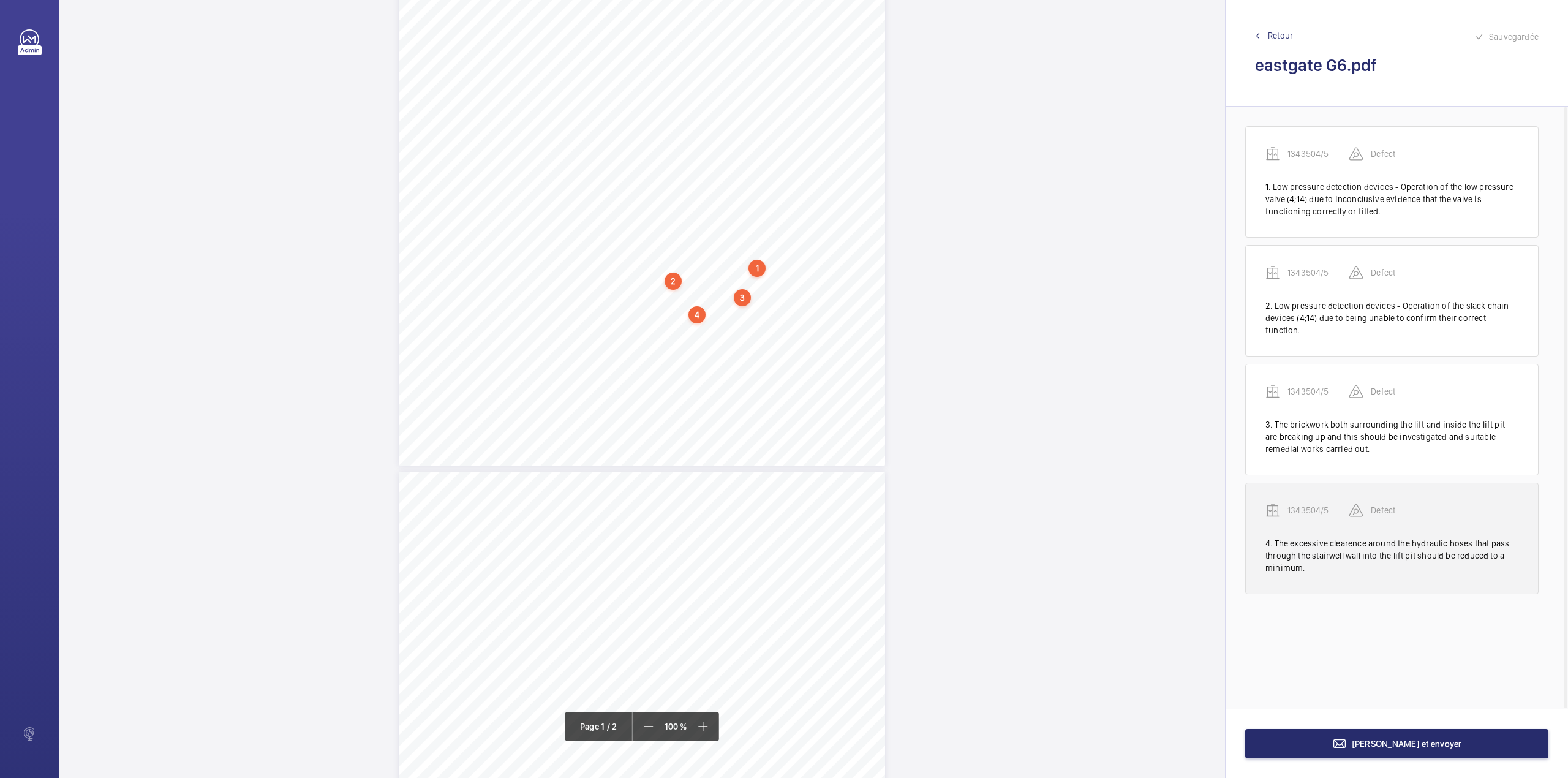
click at [1309, 504] on p "1343504/5" at bounding box center [1318, 510] width 61 height 12
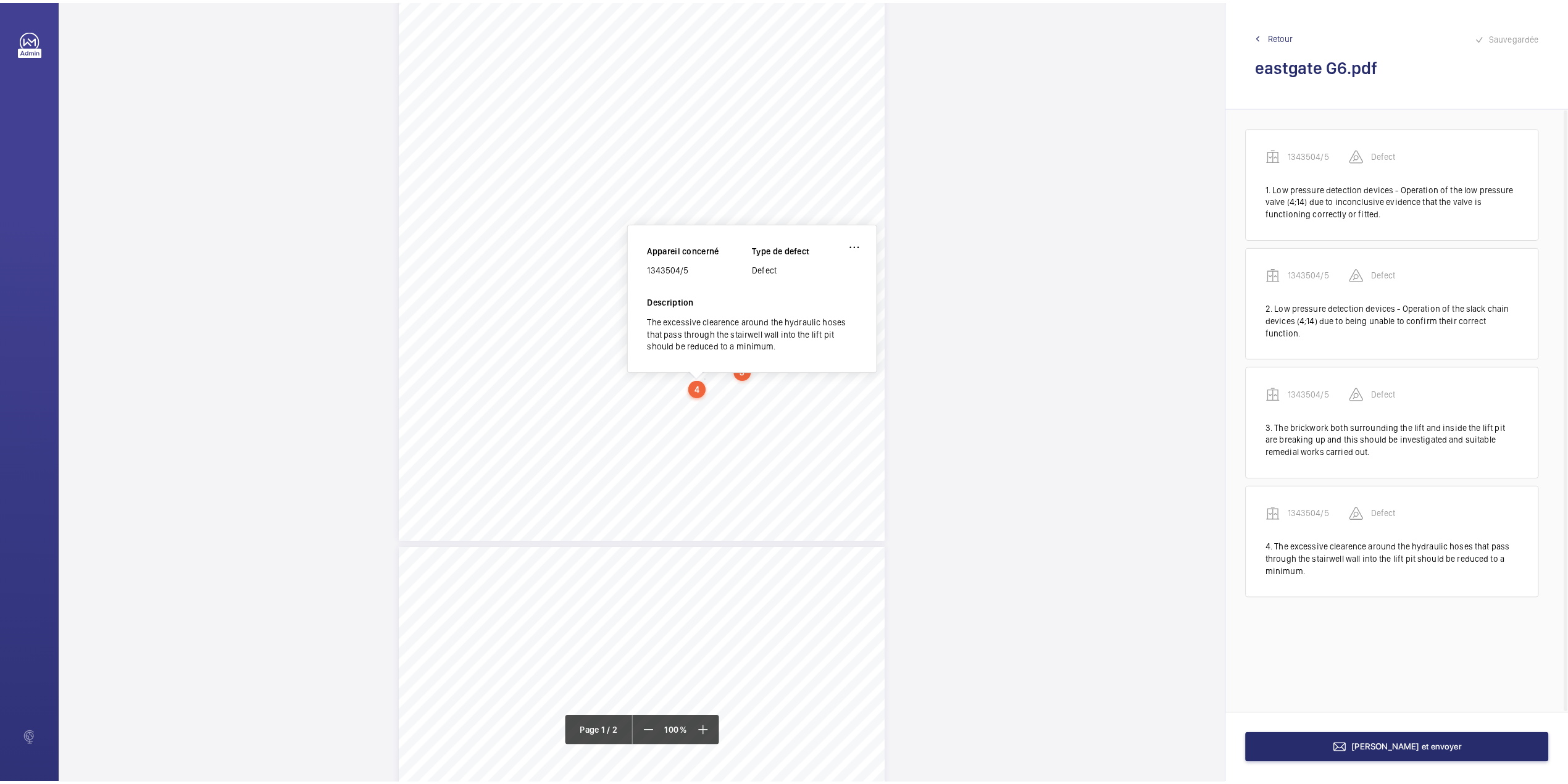
scroll to position [169, 0]
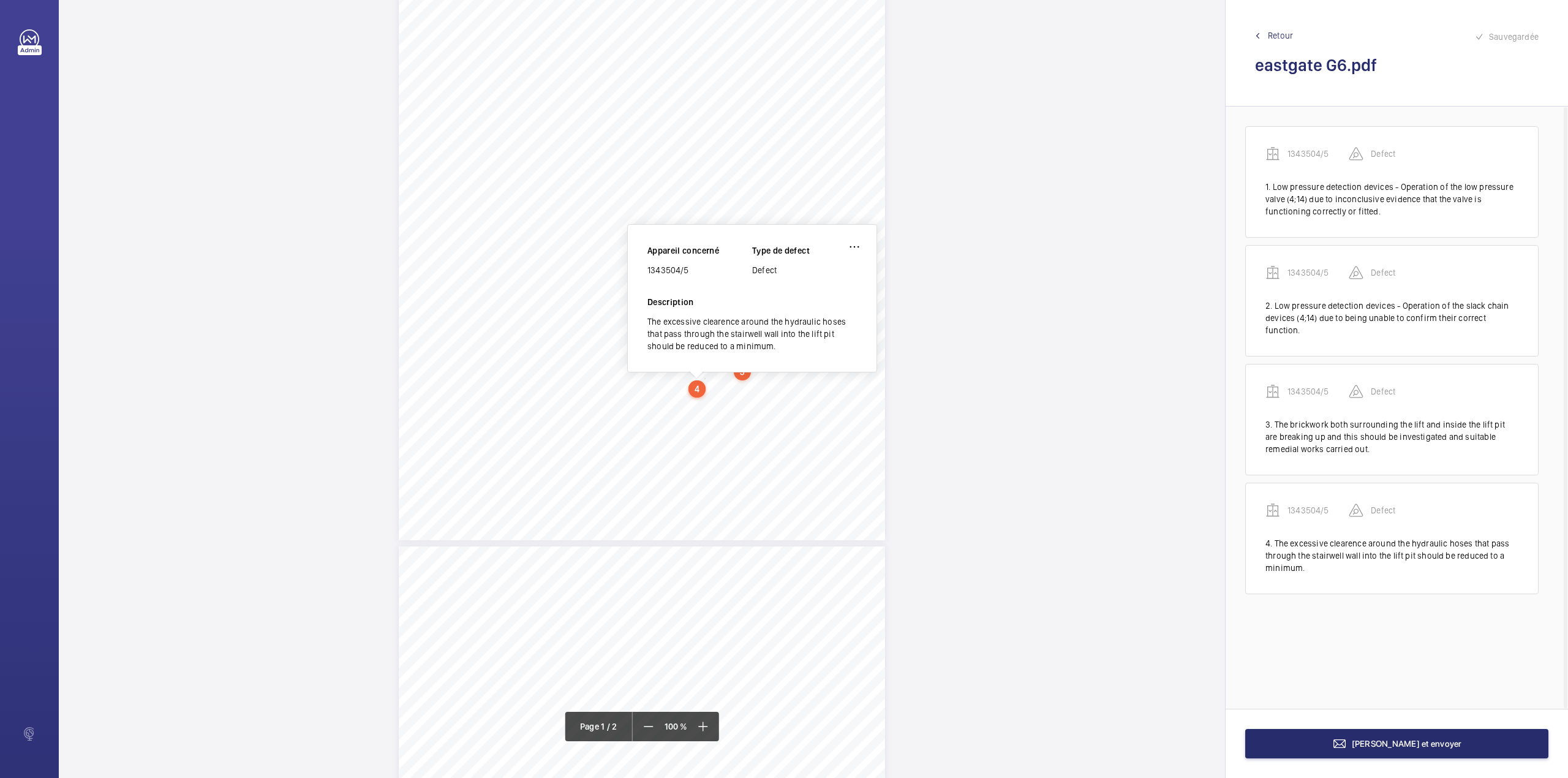
drag, startPoint x: 648, startPoint y: 270, endPoint x: 699, endPoint y: 268, distance: 51.0
click at [699, 268] on div "1343504/5" at bounding box center [700, 270] width 105 height 12
copy div "1343504/5"
click at [1389, 745] on span "[PERSON_NAME] et envoyer" at bounding box center [1406, 744] width 110 height 10
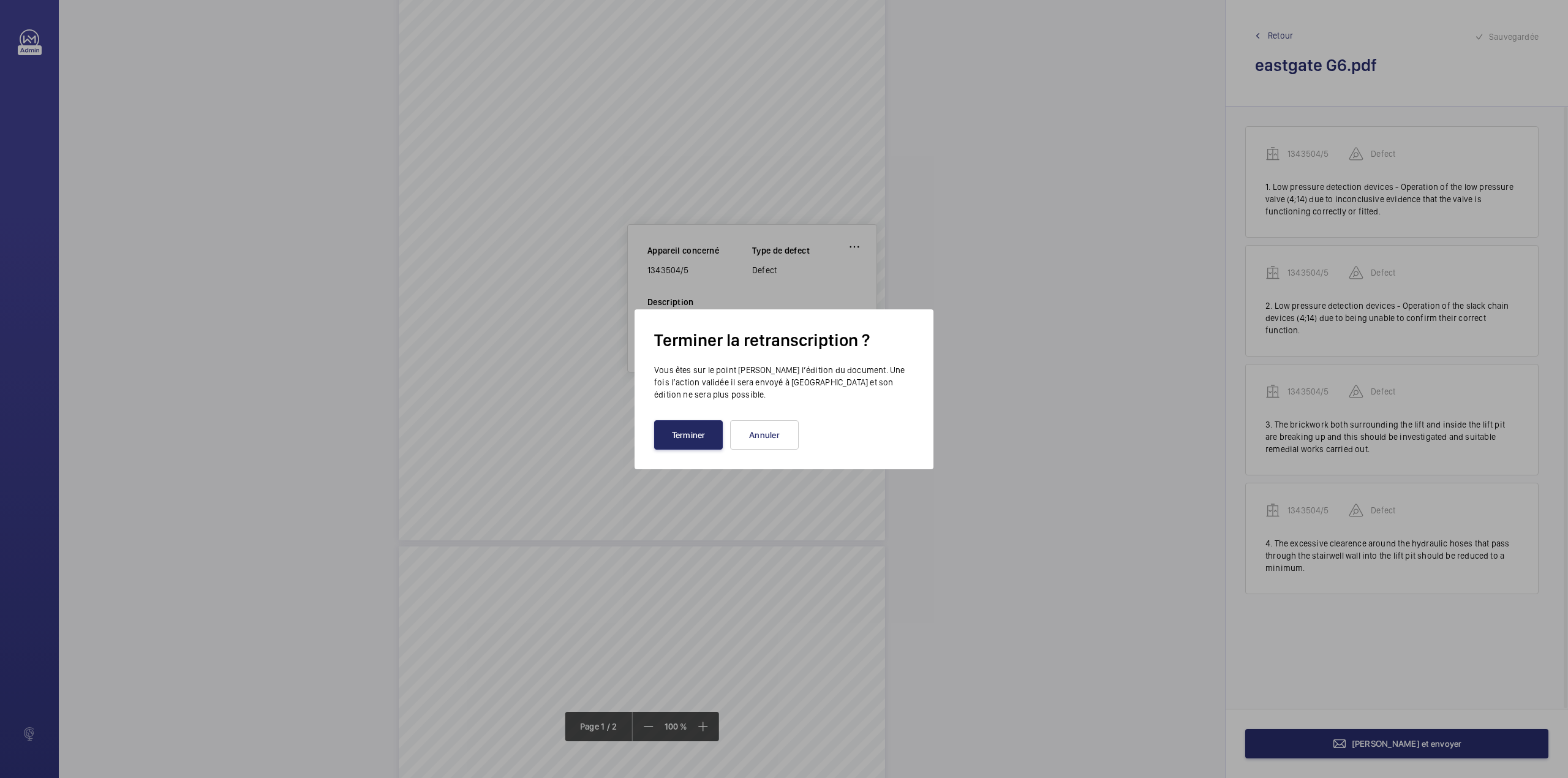
click at [698, 423] on button "Terminer" at bounding box center [689, 434] width 69 height 30
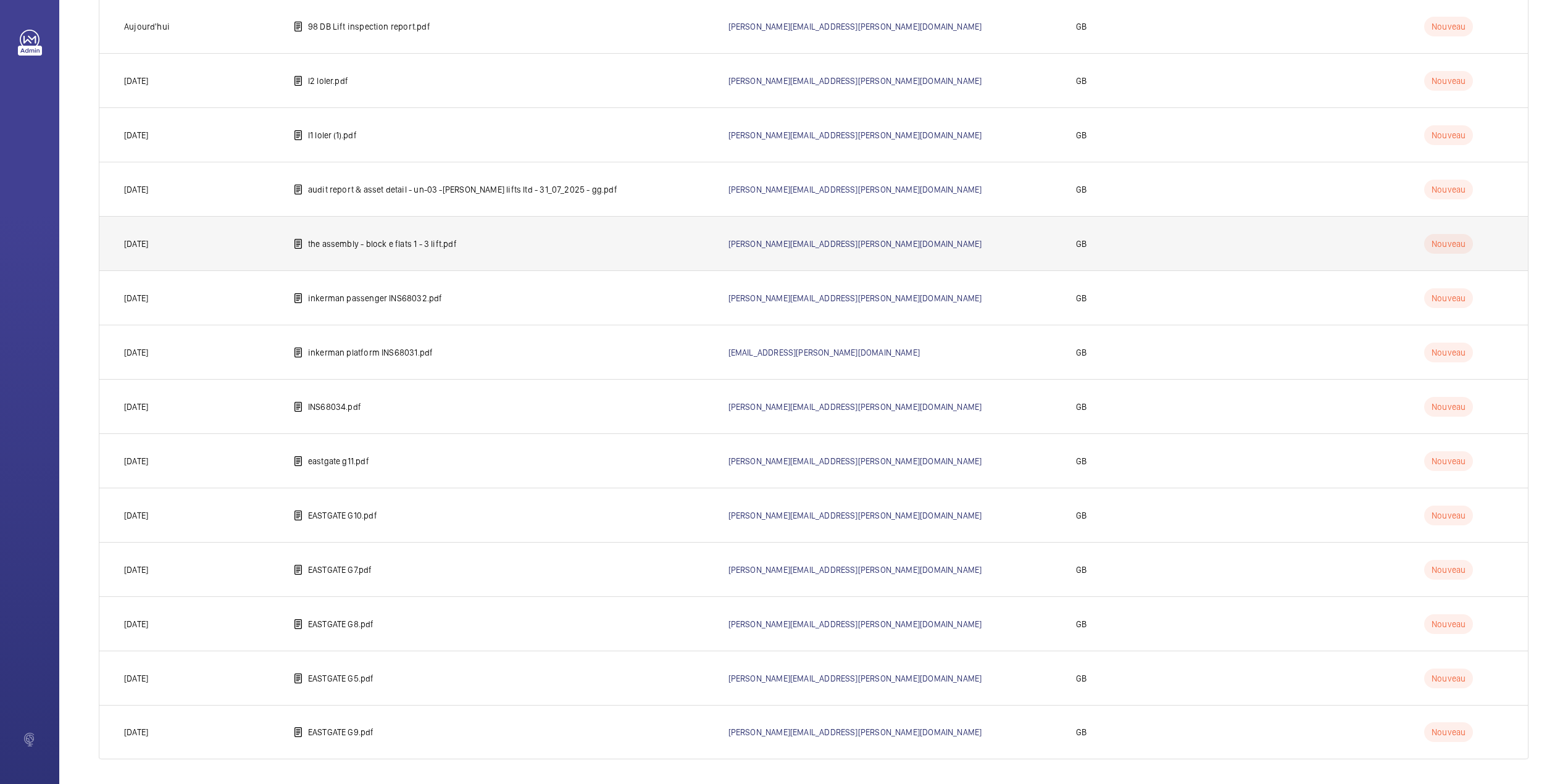
scroll to position [319, 0]
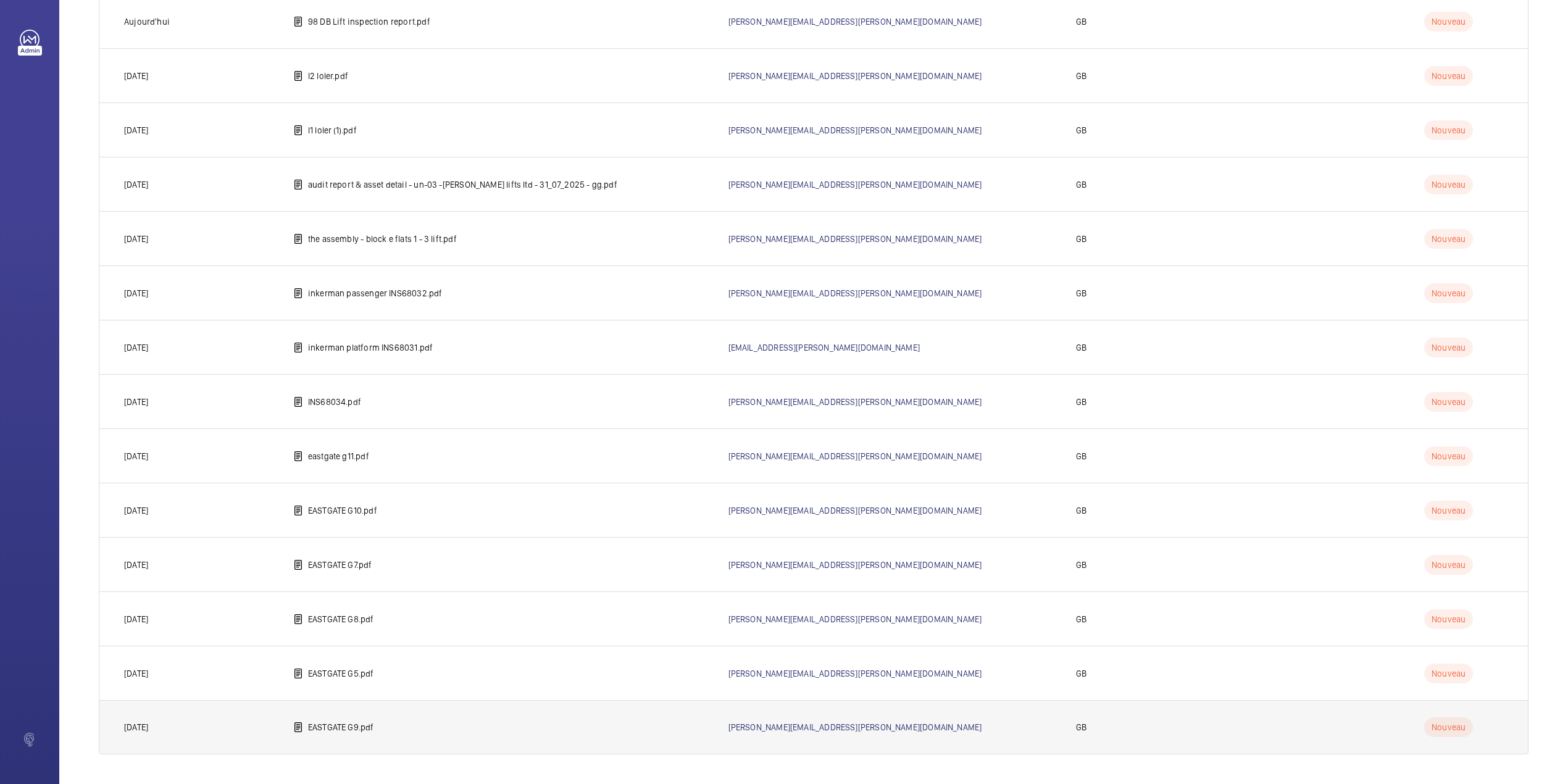
click at [368, 724] on p "EASTGATE G9.pdf" at bounding box center [342, 727] width 66 height 12
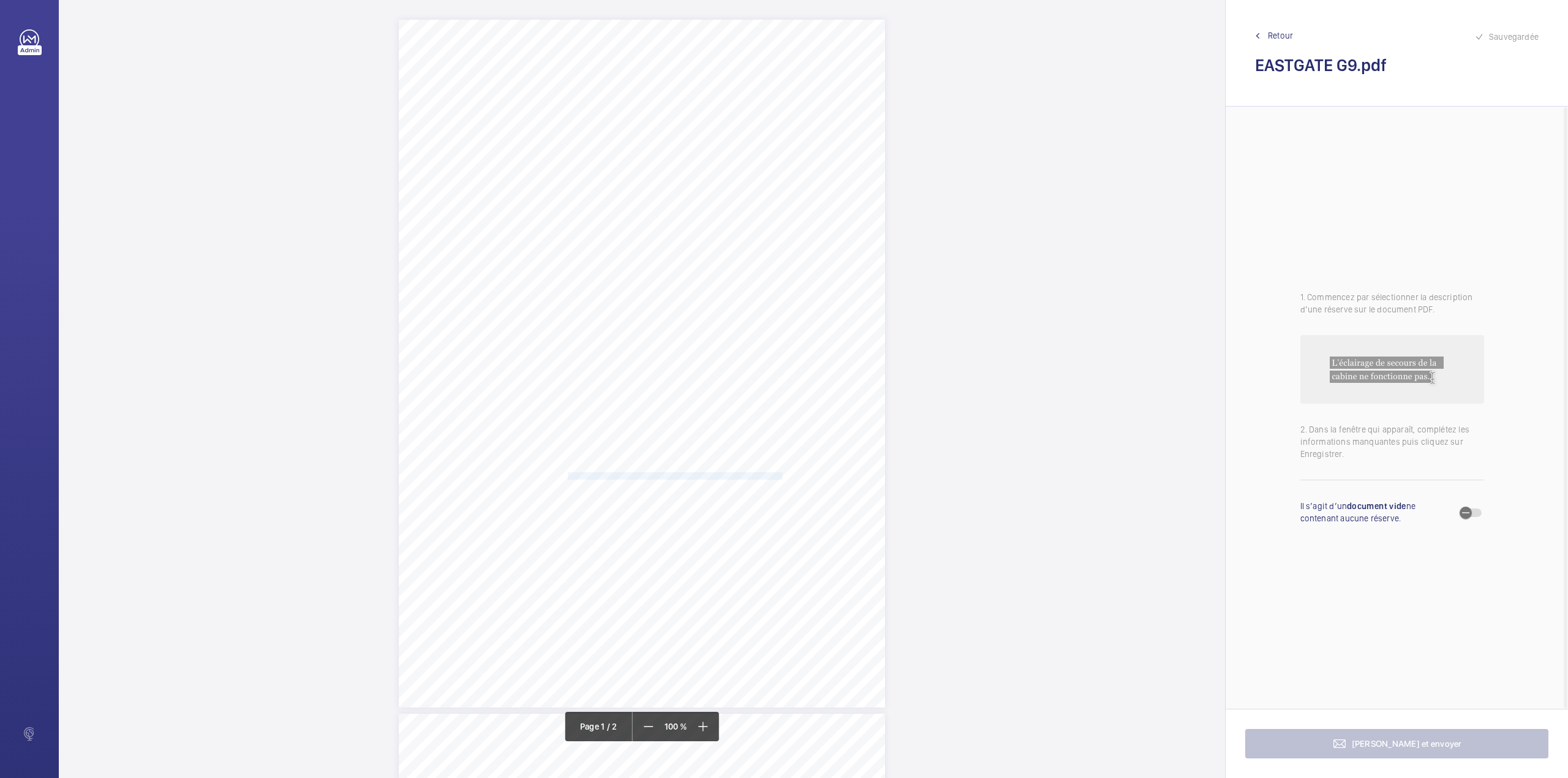
drag, startPoint x: 566, startPoint y: 475, endPoint x: 780, endPoint y: 473, distance: 214.0
click at [780, 473] on span "The in-car communication system is inoperative and should be reinstated." at bounding box center [675, 476] width 214 height 7
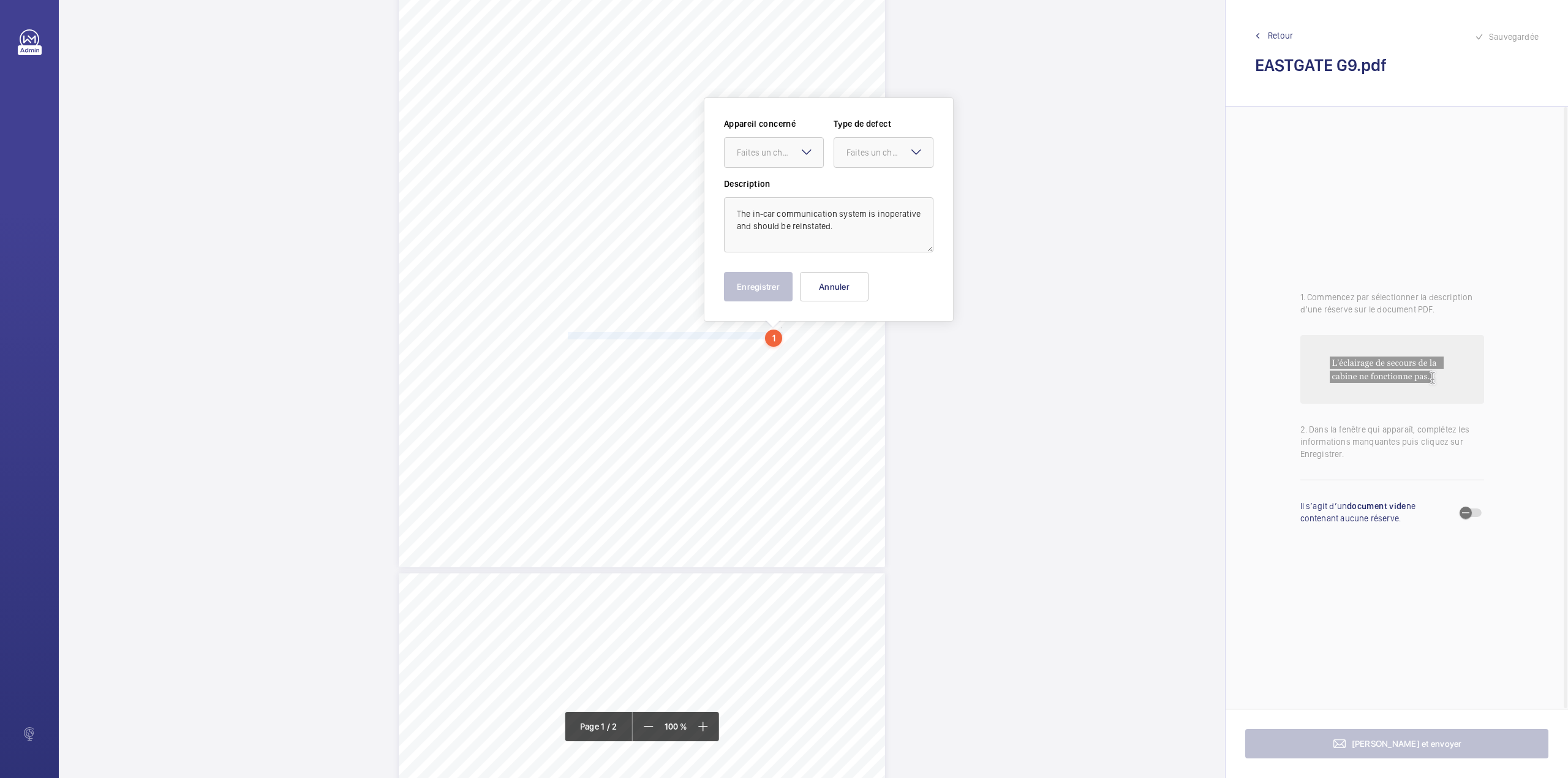
scroll to position [163, 0]
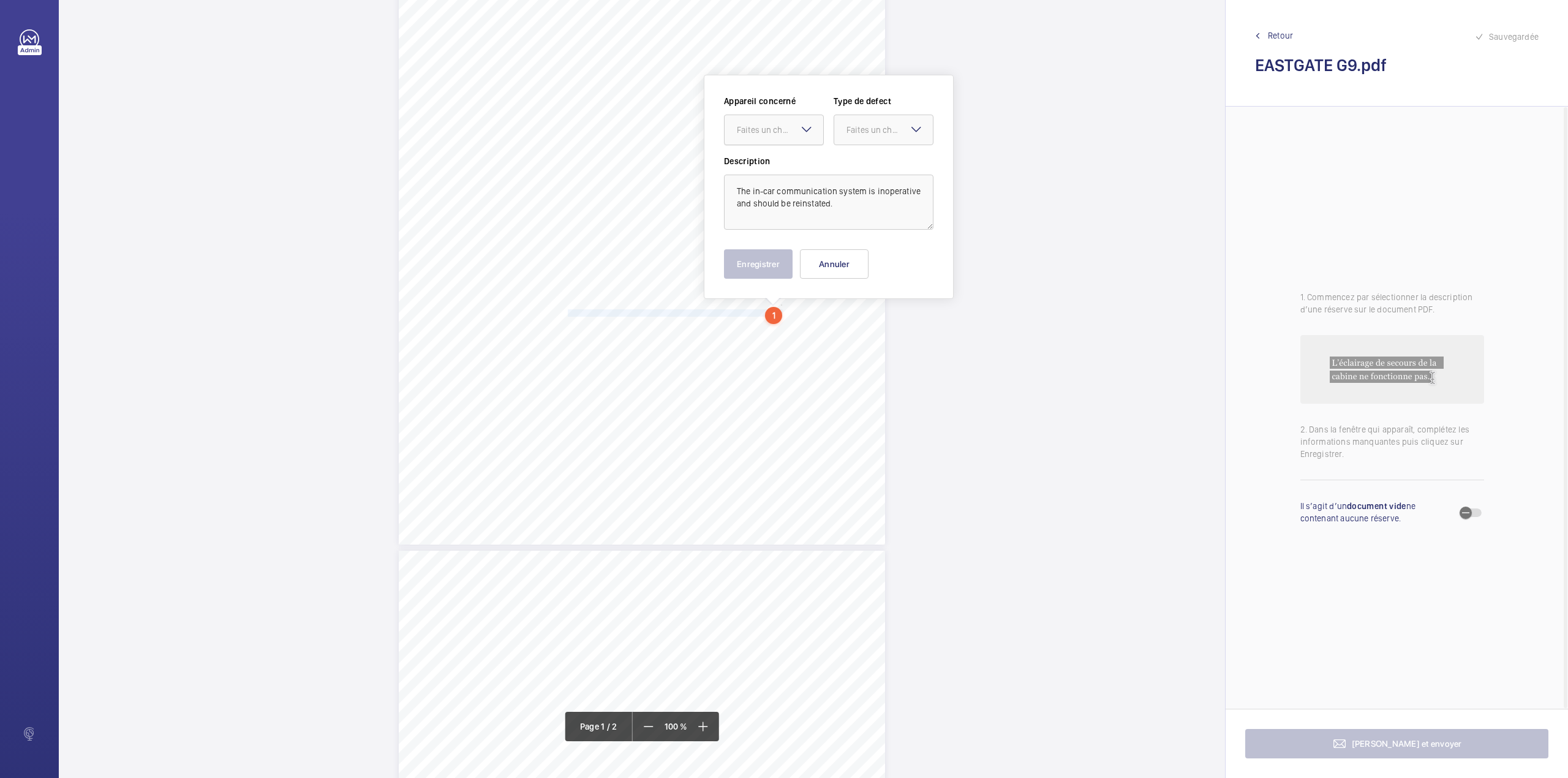
click at [765, 136] on div at bounding box center [774, 130] width 99 height 30
click at [763, 163] on span "1443504/5" at bounding box center [774, 167] width 74 height 12
click at [854, 136] on div at bounding box center [883, 130] width 99 height 30
click at [854, 159] on div "Standard" at bounding box center [883, 167] width 99 height 30
click at [772, 267] on button "Enregistrer" at bounding box center [758, 263] width 69 height 30
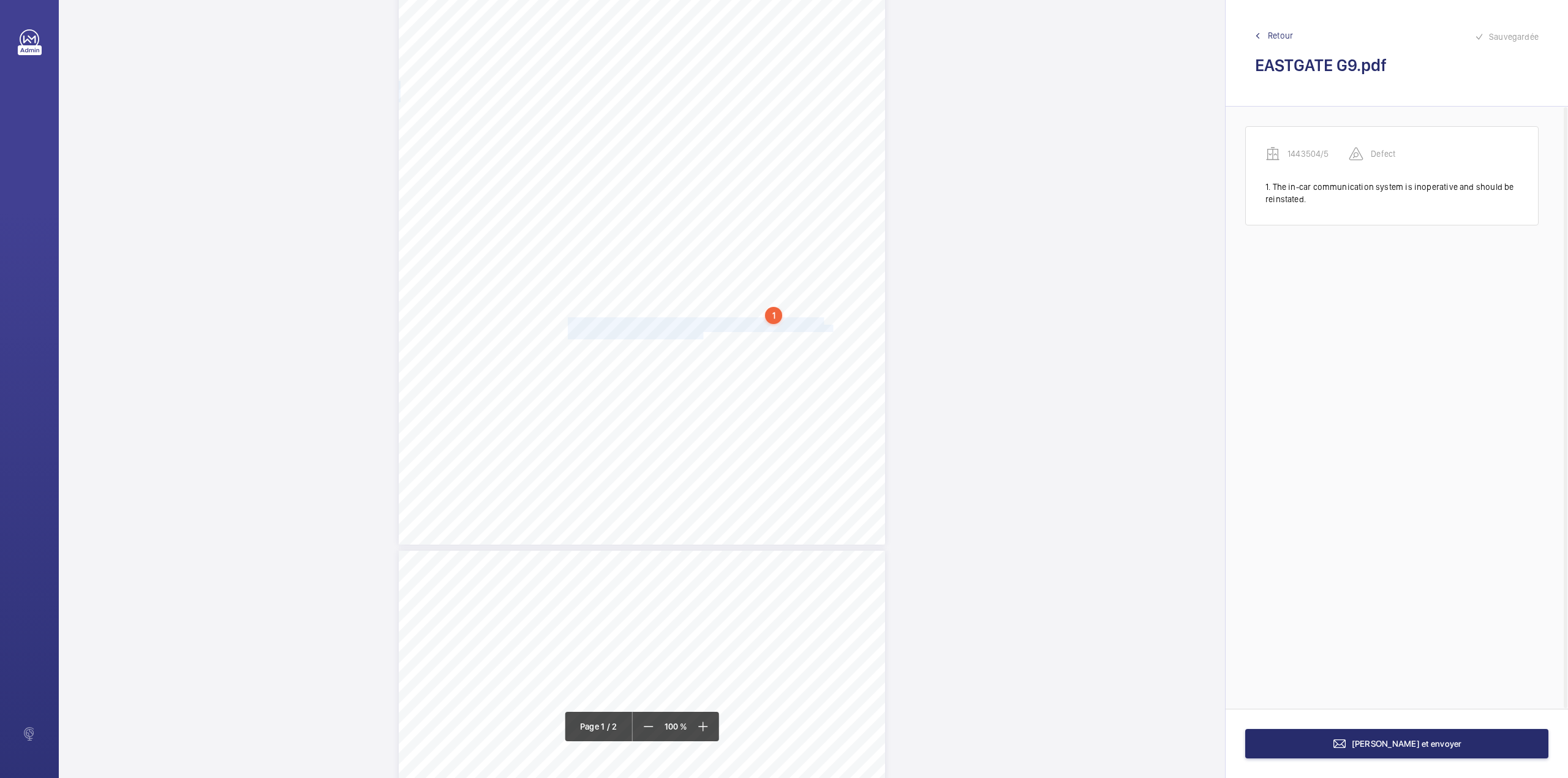
drag, startPoint x: 567, startPoint y: 319, endPoint x: 702, endPoint y: 336, distance: 136.1
click at [702, 336] on div "Lifting Operations and Lifting Equipment Regulations Report of Thorough Examina…" at bounding box center [641, 200] width 486 height 688
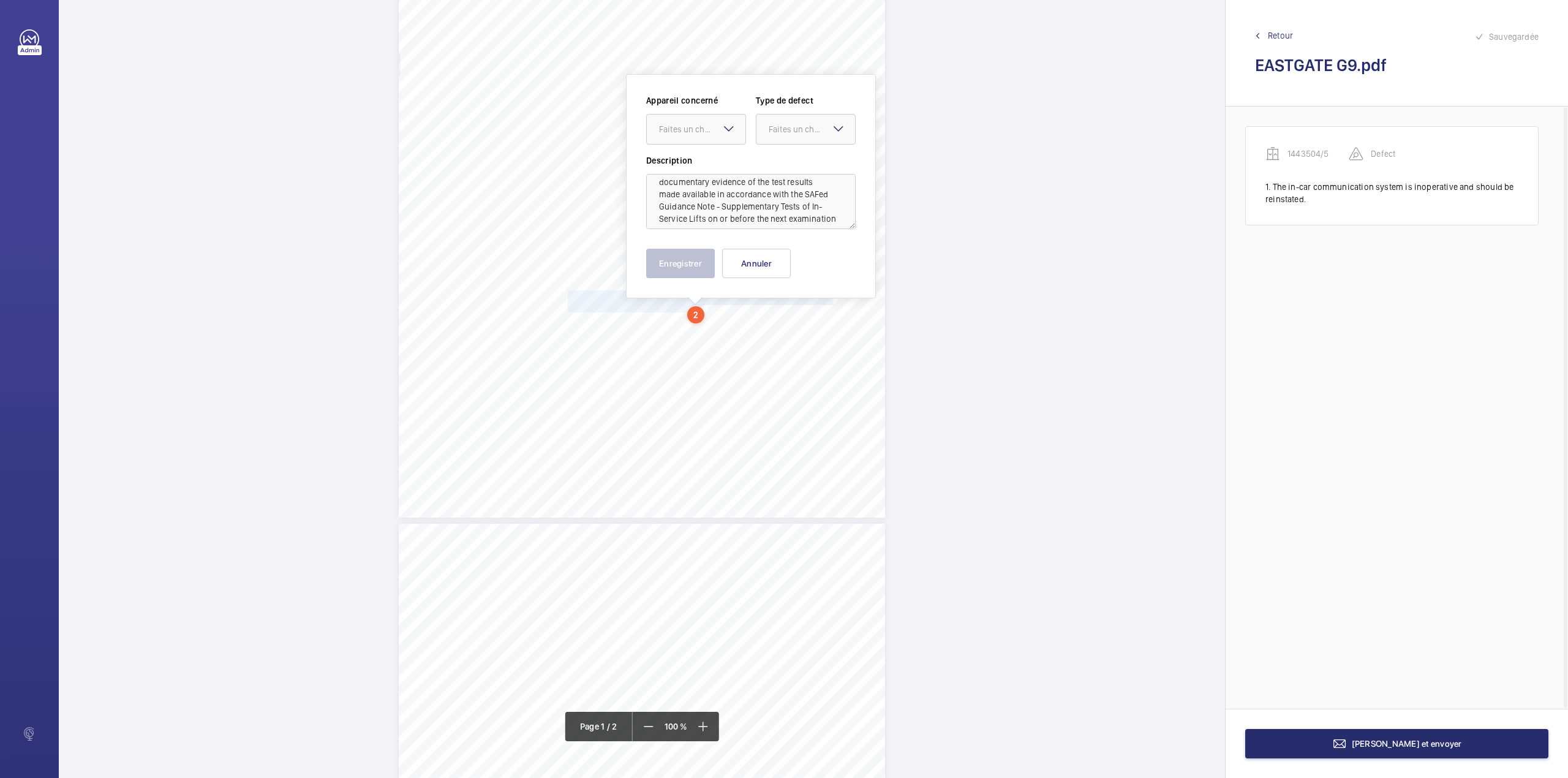
scroll to position [39, 0]
click at [721, 211] on textarea "The following test(s) should be carried out and documentary evidence of the tes…" at bounding box center [750, 202] width 209 height 55
click at [699, 136] on div at bounding box center [696, 129] width 99 height 30
click at [699, 159] on div "1443504/5" at bounding box center [696, 166] width 99 height 30
click at [795, 126] on div "Faites un choix" at bounding box center [811, 129] width 86 height 12
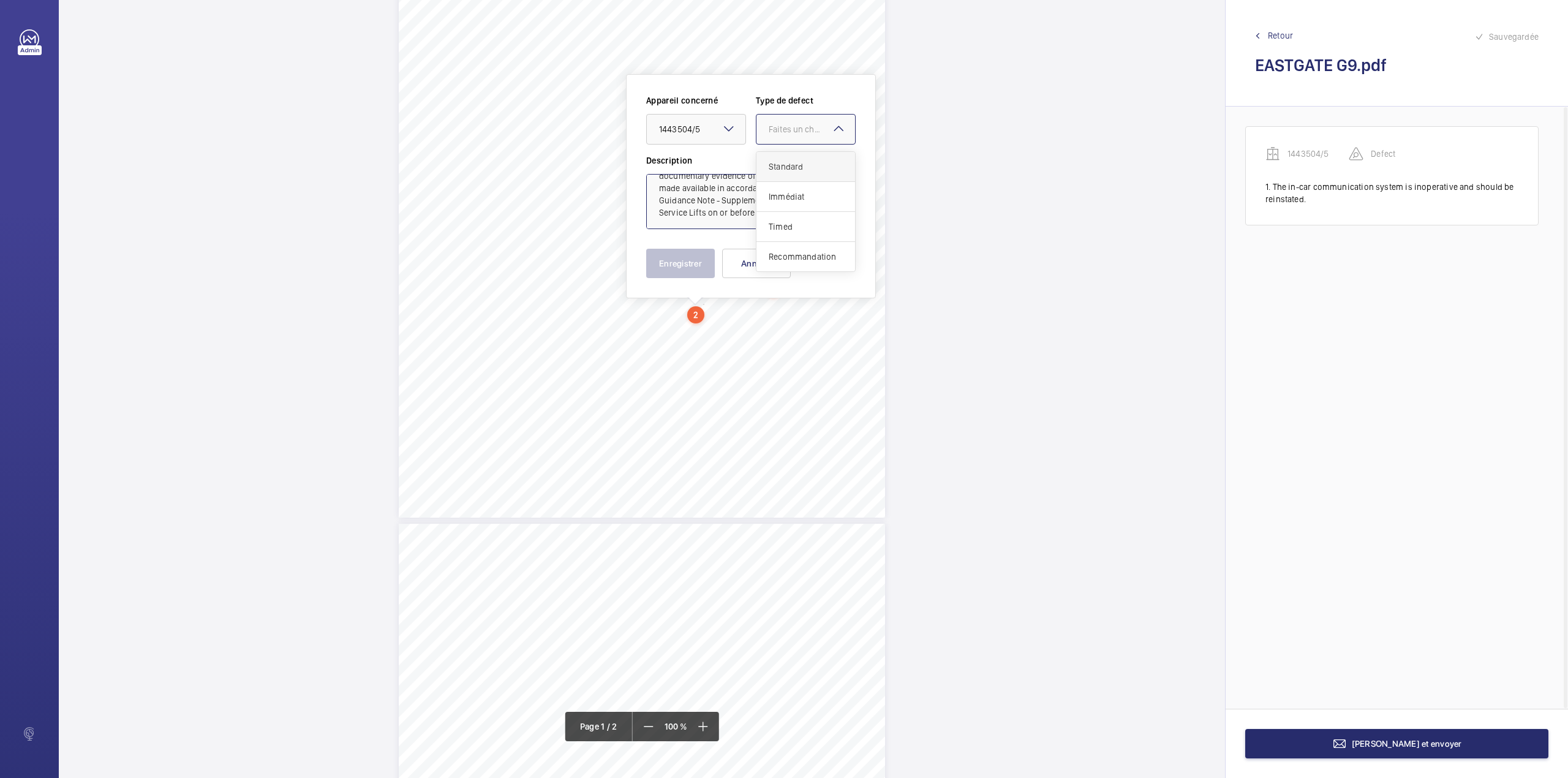
click at [792, 157] on div "Standard" at bounding box center [806, 167] width 99 height 30
type textarea "The following test(s) should be carried out and documentary evidence of the tes…"
click at [674, 253] on button "Enregistrer" at bounding box center [680, 263] width 69 height 30
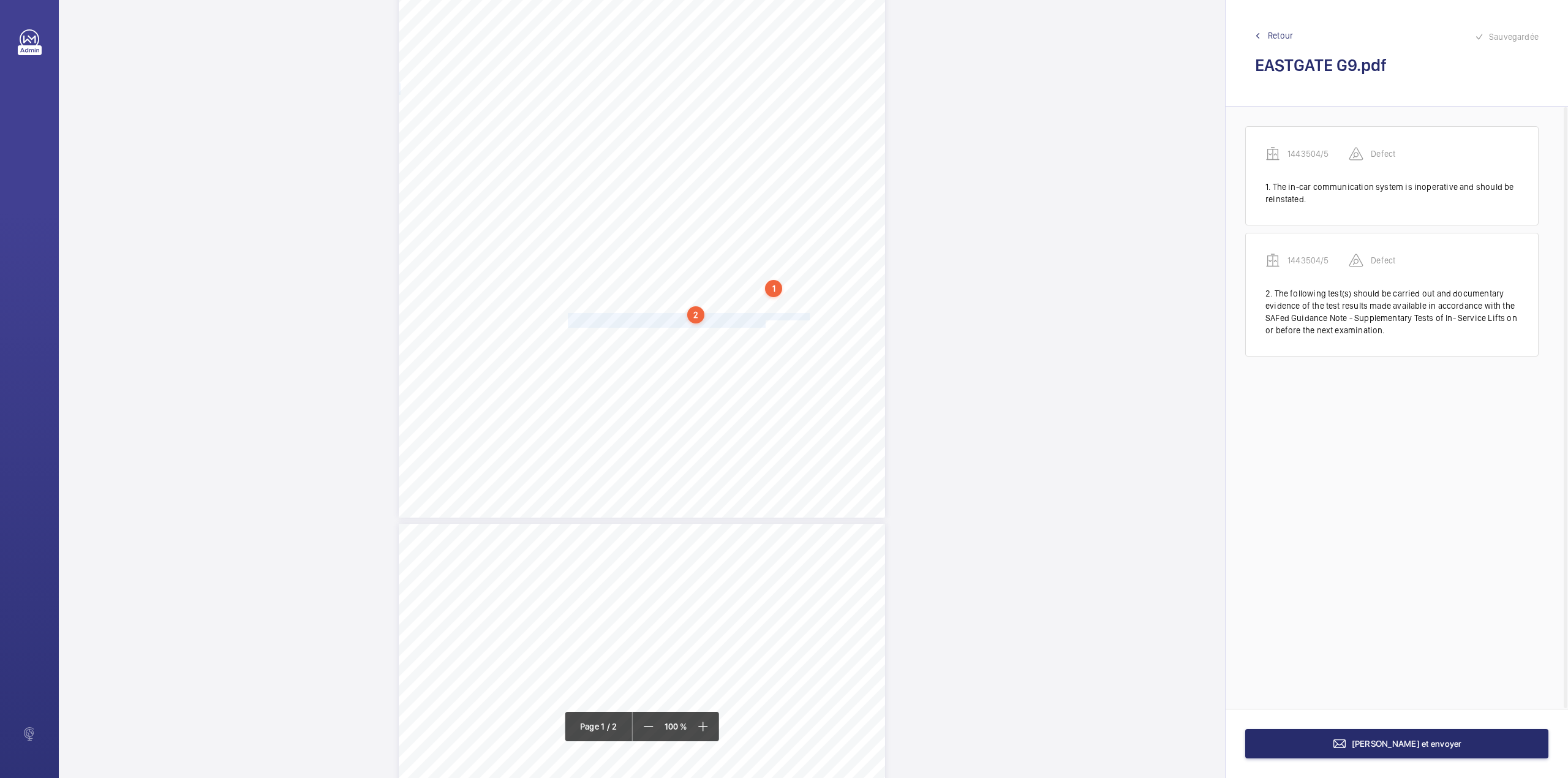
drag, startPoint x: 566, startPoint y: 315, endPoint x: 763, endPoint y: 321, distance: 197.1
click at [763, 321] on div "Lifting Operations and Lifting Equipment Regulations Report of Thorough Examina…" at bounding box center [641, 174] width 486 height 688
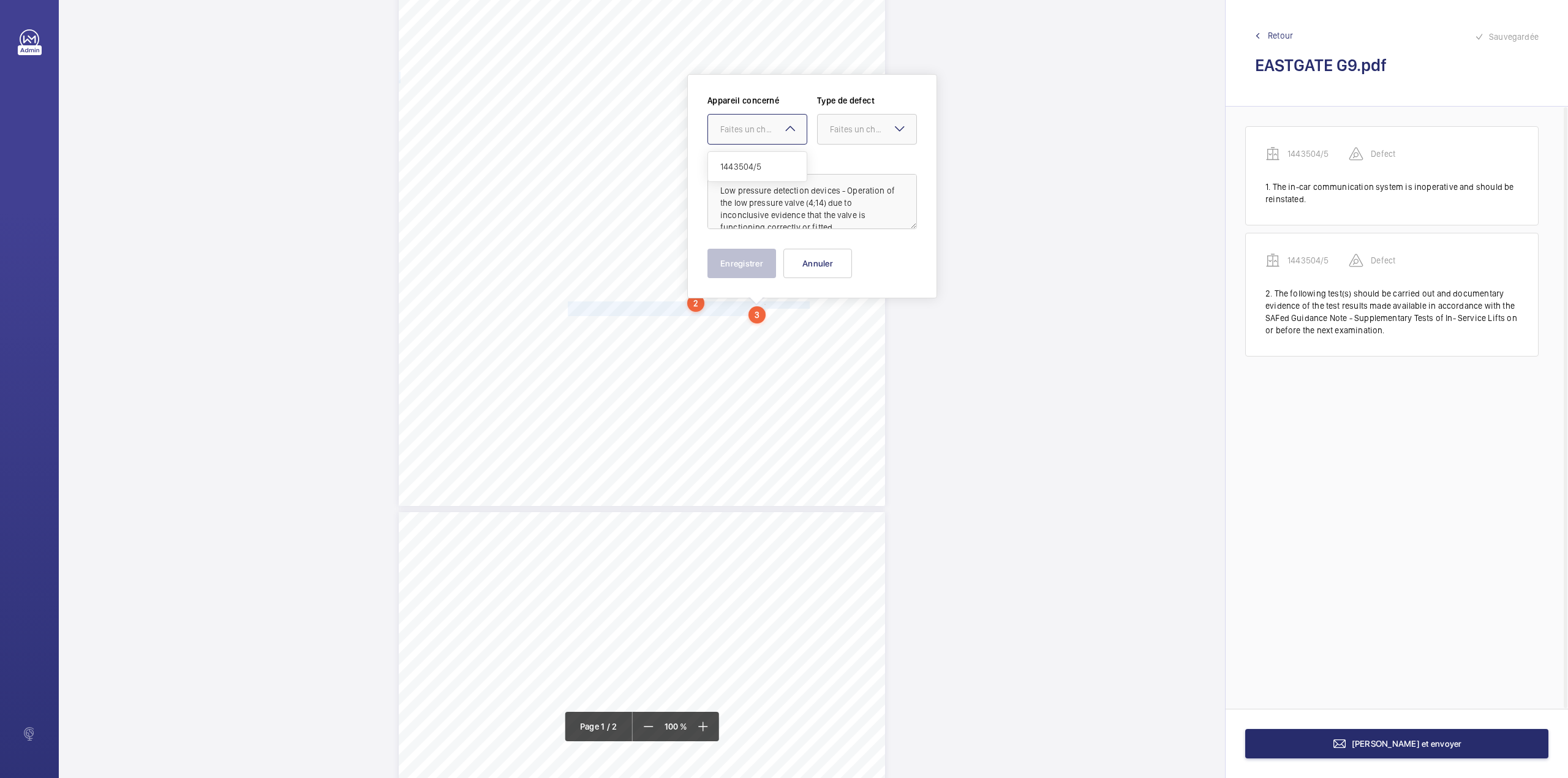
drag, startPoint x: 753, startPoint y: 135, endPoint x: 753, endPoint y: 161, distance: 26.0
click at [753, 138] on div at bounding box center [757, 129] width 99 height 30
drag, startPoint x: 753, startPoint y: 161, endPoint x: 797, endPoint y: 150, distance: 45.4
click at [757, 161] on span "1443504/5" at bounding box center [757, 167] width 74 height 12
click at [836, 134] on div "Faites un choix" at bounding box center [873, 129] width 86 height 12
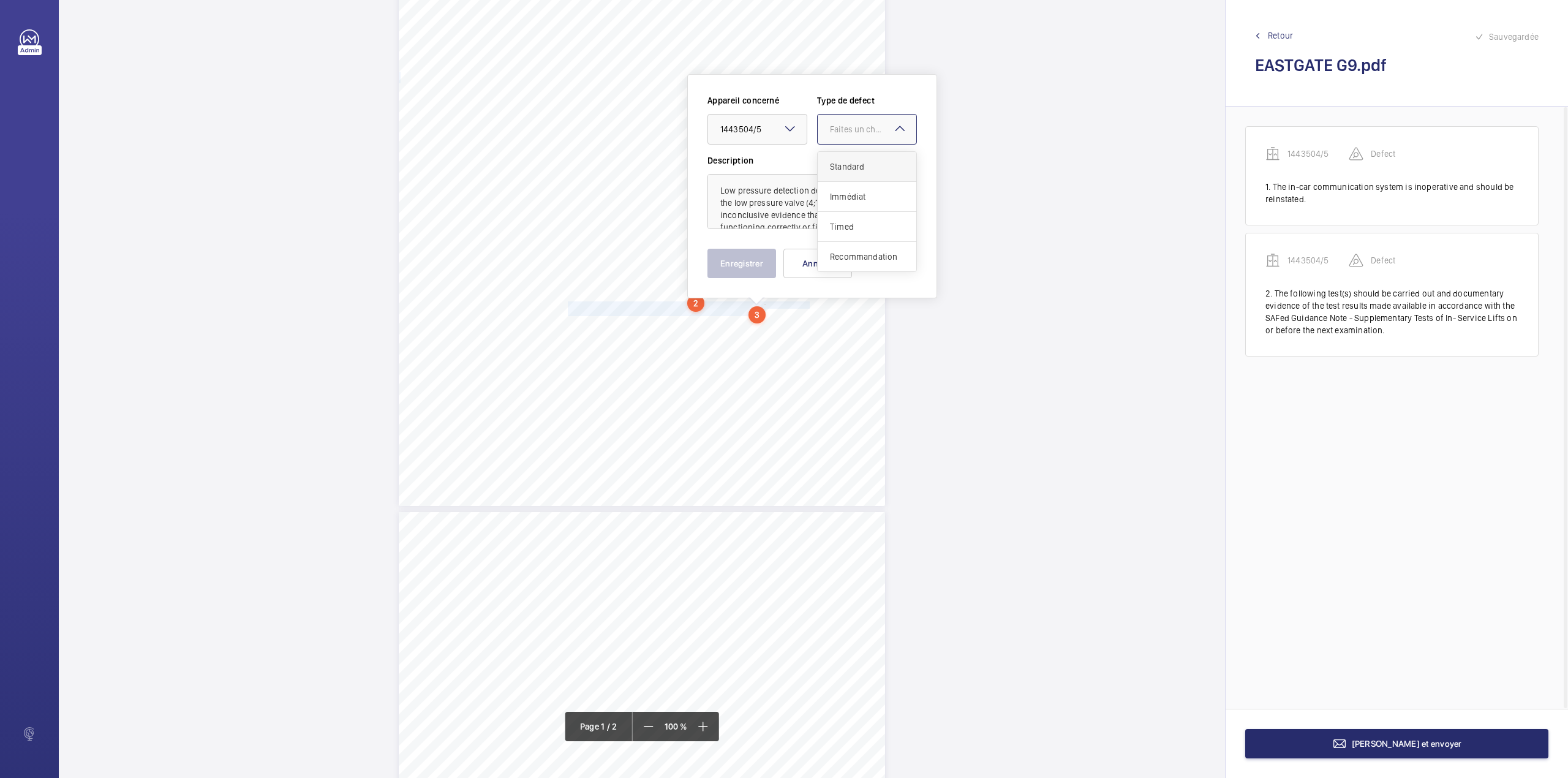
click at [831, 165] on span "Standard" at bounding box center [867, 167] width 74 height 12
click at [752, 262] on button "Enregistrer" at bounding box center [741, 263] width 69 height 30
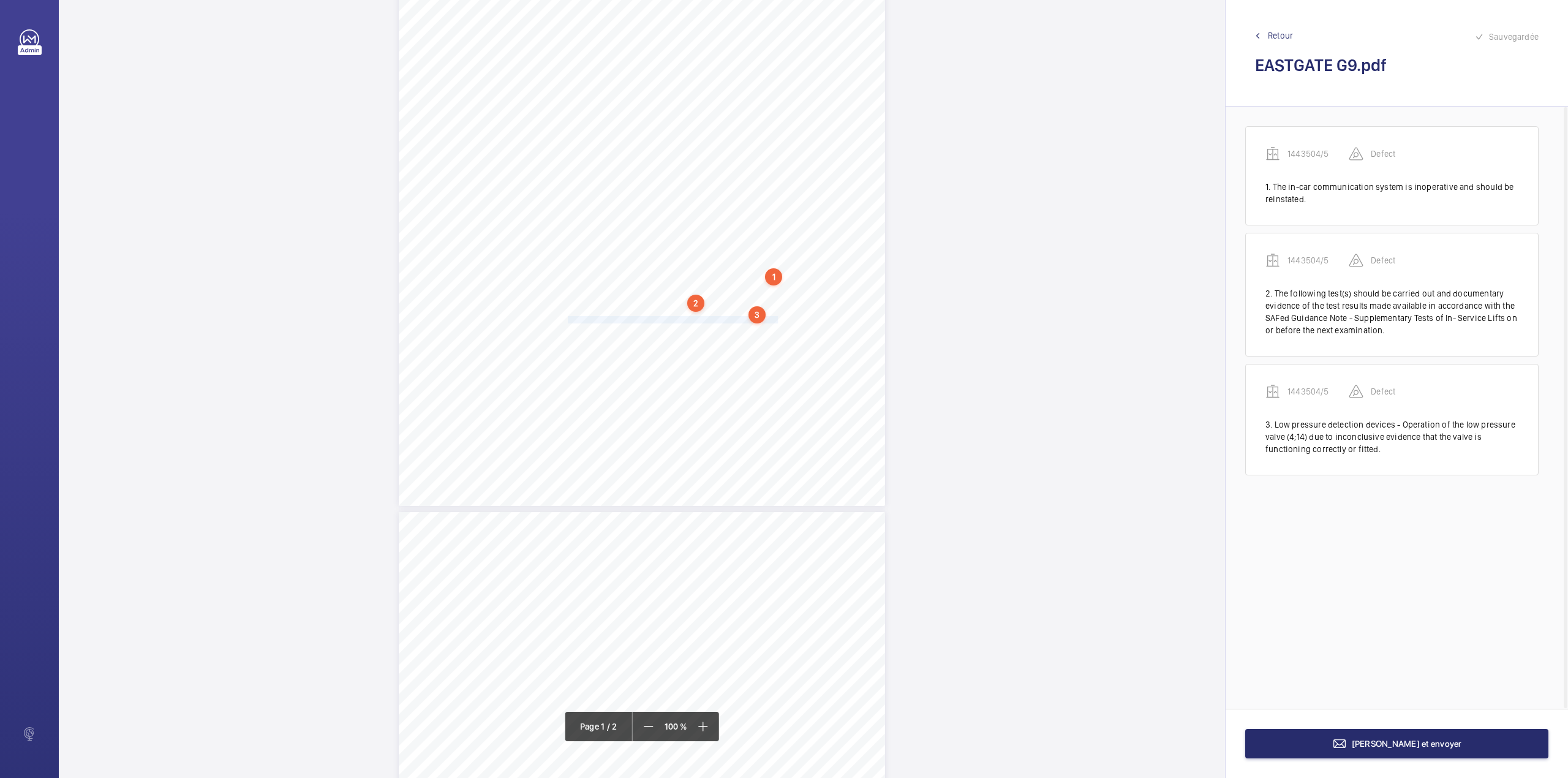
drag, startPoint x: 567, startPoint y: 322, endPoint x: 775, endPoint y: 317, distance: 208.1
click at [775, 317] on span "The basement floor glass site panel is damaged and should be repaired." at bounding box center [673, 320] width 210 height 7
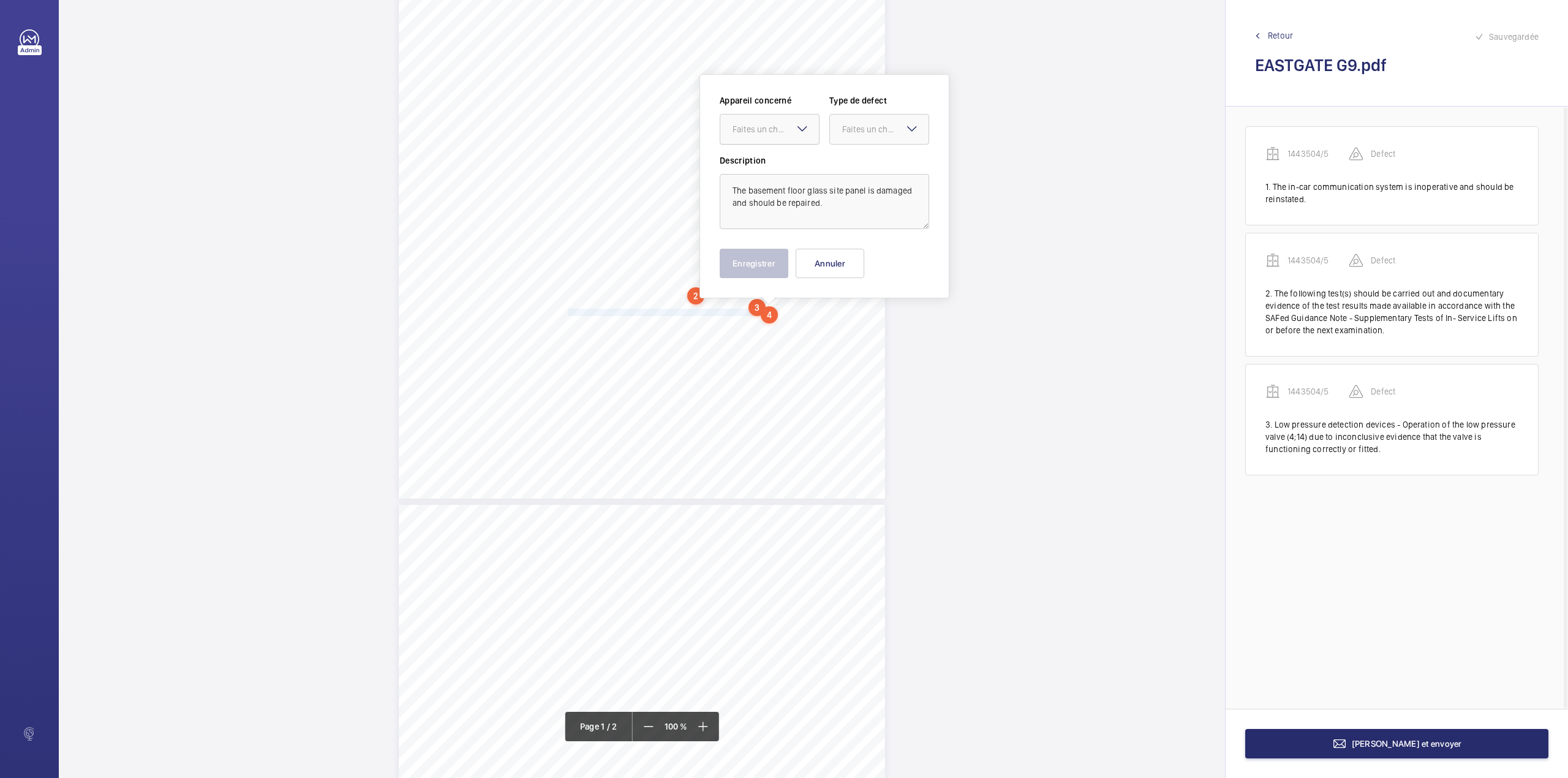
click at [770, 125] on div "Faites un choix" at bounding box center [776, 129] width 86 height 12
drag, startPoint x: 765, startPoint y: 161, endPoint x: 798, endPoint y: 154, distance: 33.7
click at [765, 162] on span "1443504/5" at bounding box center [770, 167] width 74 height 12
drag, startPoint x: 853, startPoint y: 128, endPoint x: 850, endPoint y: 156, distance: 28.2
click at [851, 133] on div "Faites un choix" at bounding box center [886, 129] width 86 height 12
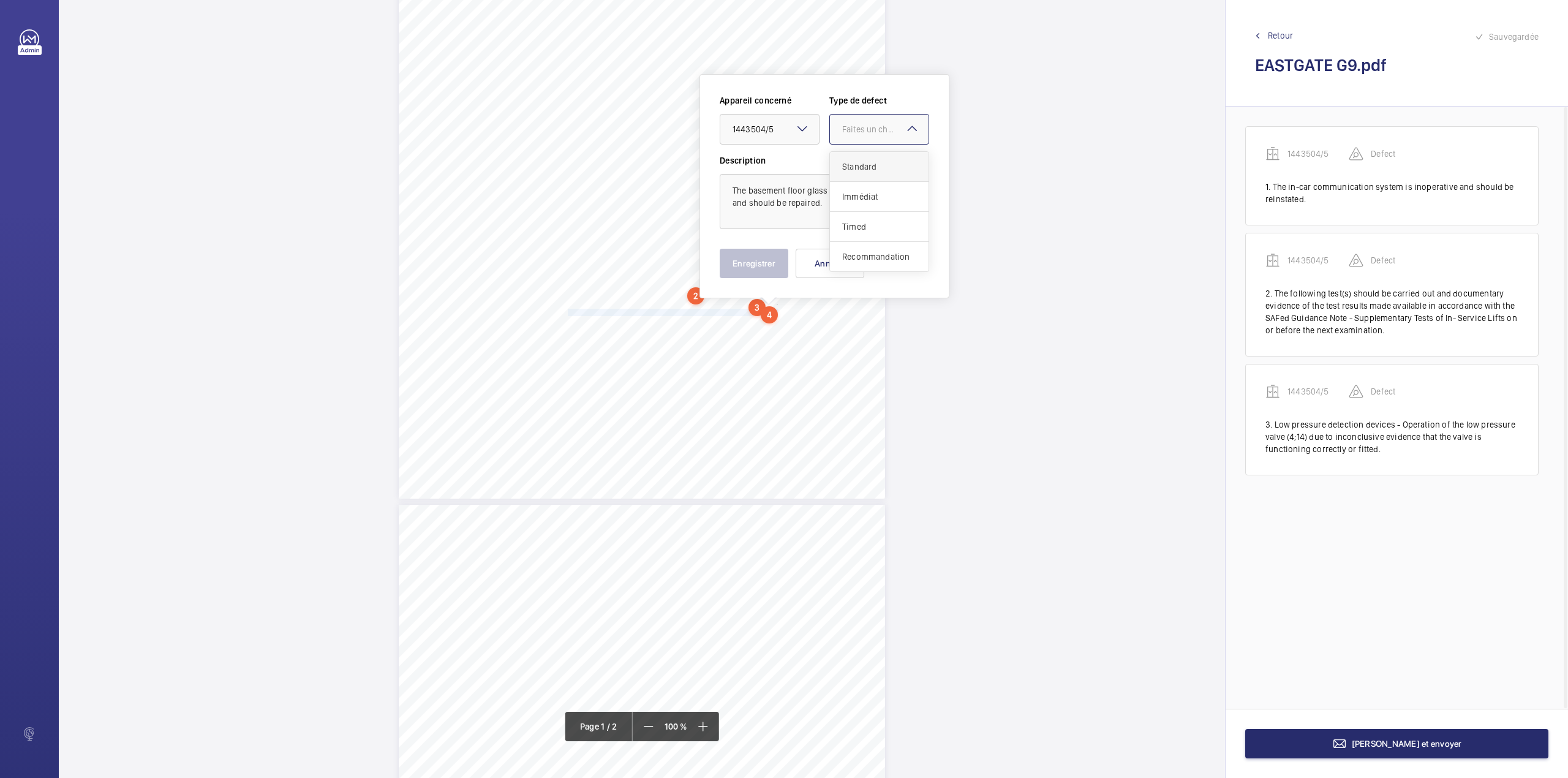
click at [850, 156] on div "Standard" at bounding box center [879, 167] width 99 height 30
click at [765, 267] on button "Enregistrer" at bounding box center [754, 263] width 69 height 30
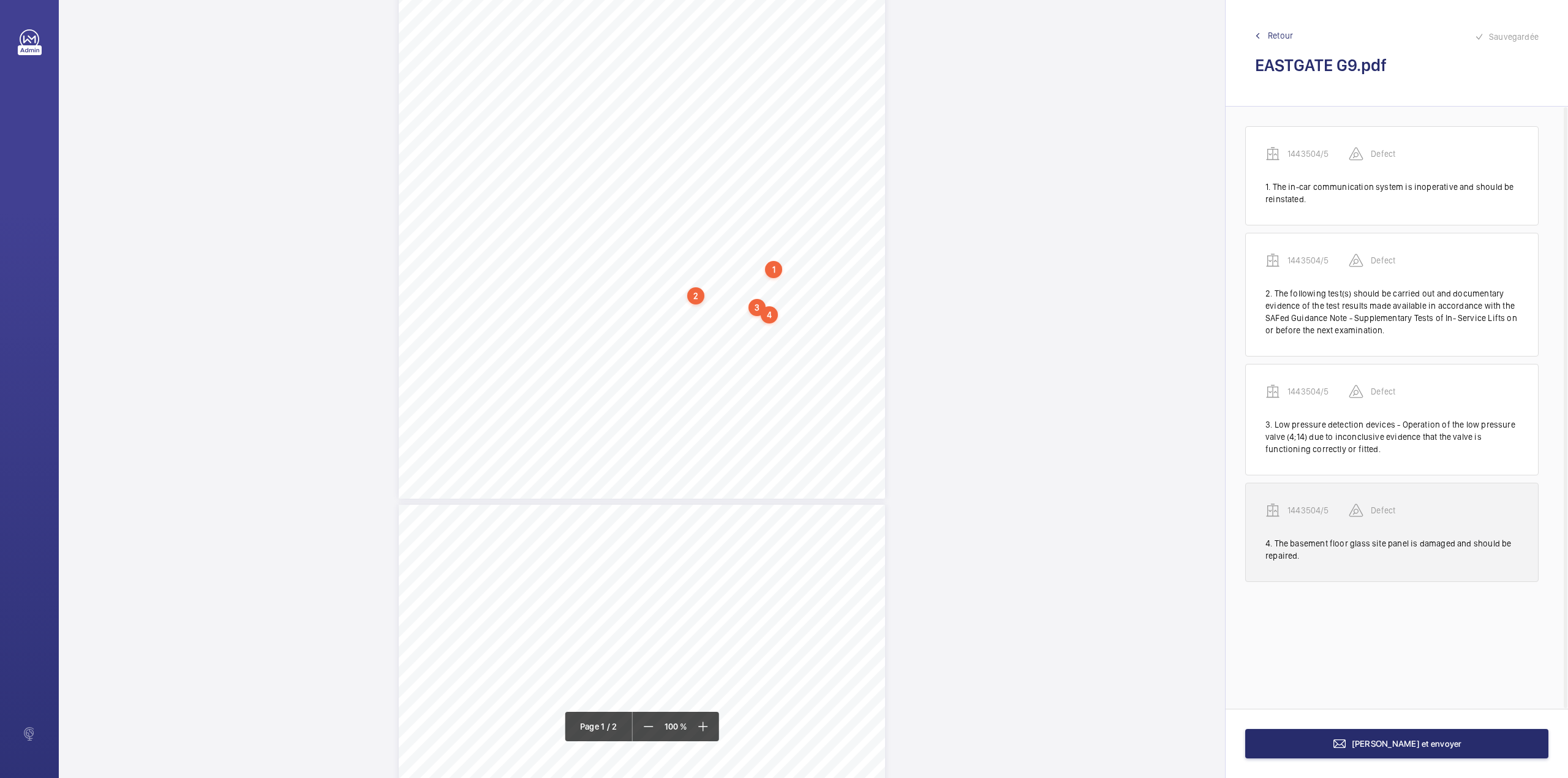
click at [1309, 519] on div "1443504/5 Defect" at bounding box center [1392, 520] width 253 height 34
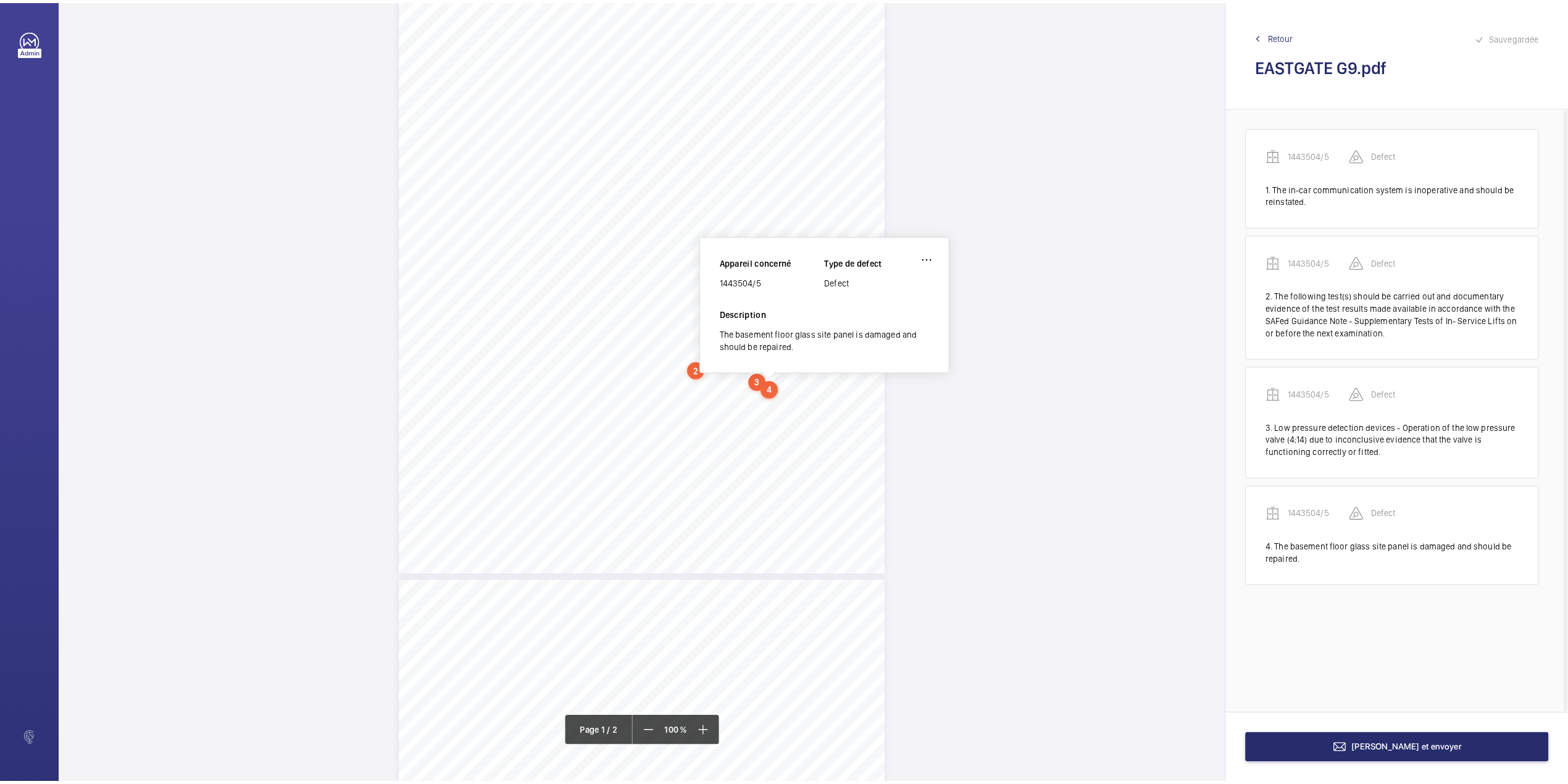
scroll to position [136, 0]
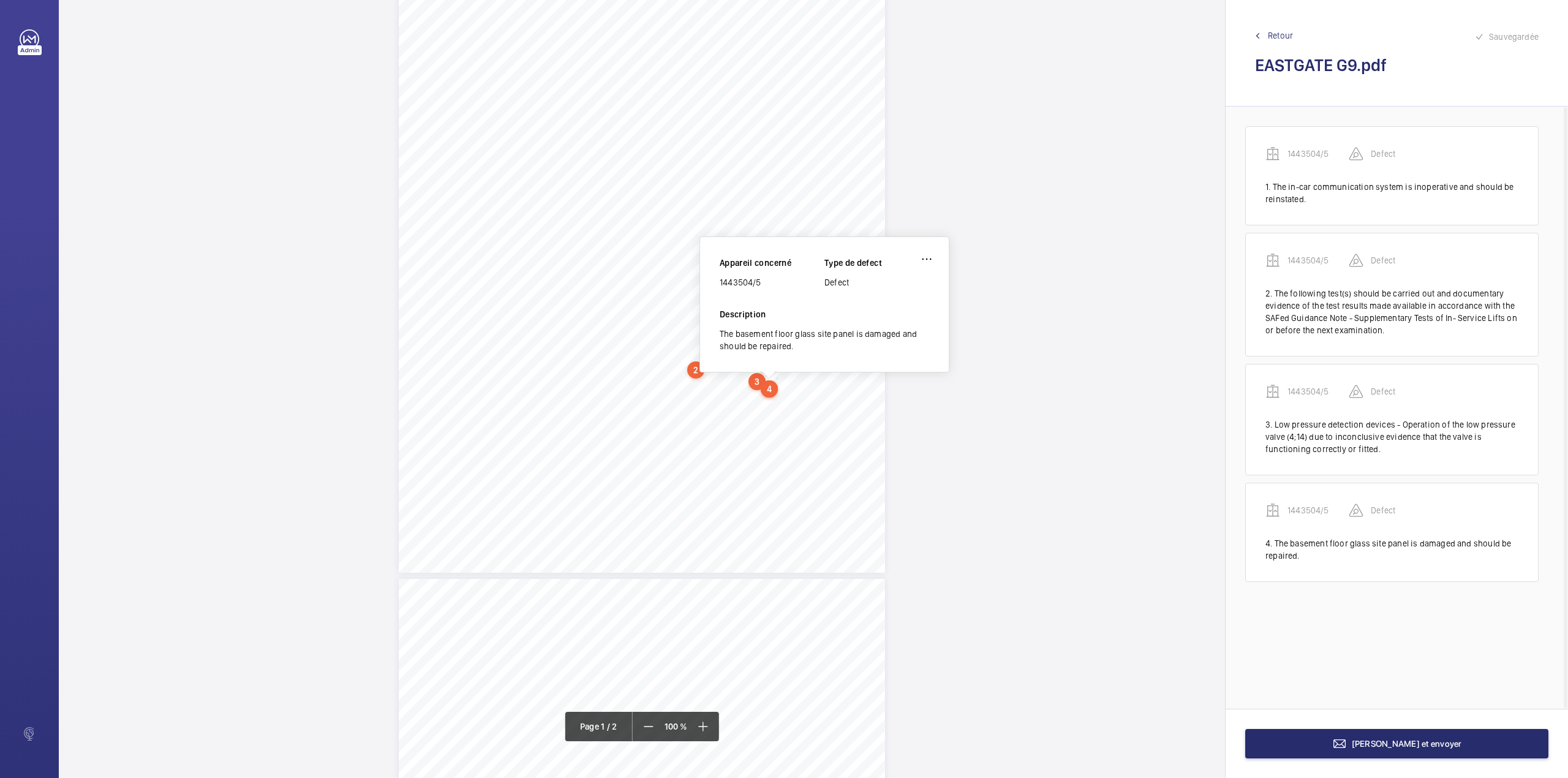
drag, startPoint x: 720, startPoint y: 283, endPoint x: 765, endPoint y: 281, distance: 45.0
click at [765, 281] on div "1443504/5" at bounding box center [772, 283] width 105 height 12
copy div "1443504/5"
click at [1309, 748] on button "[PERSON_NAME] et envoyer" at bounding box center [1397, 743] width 303 height 30
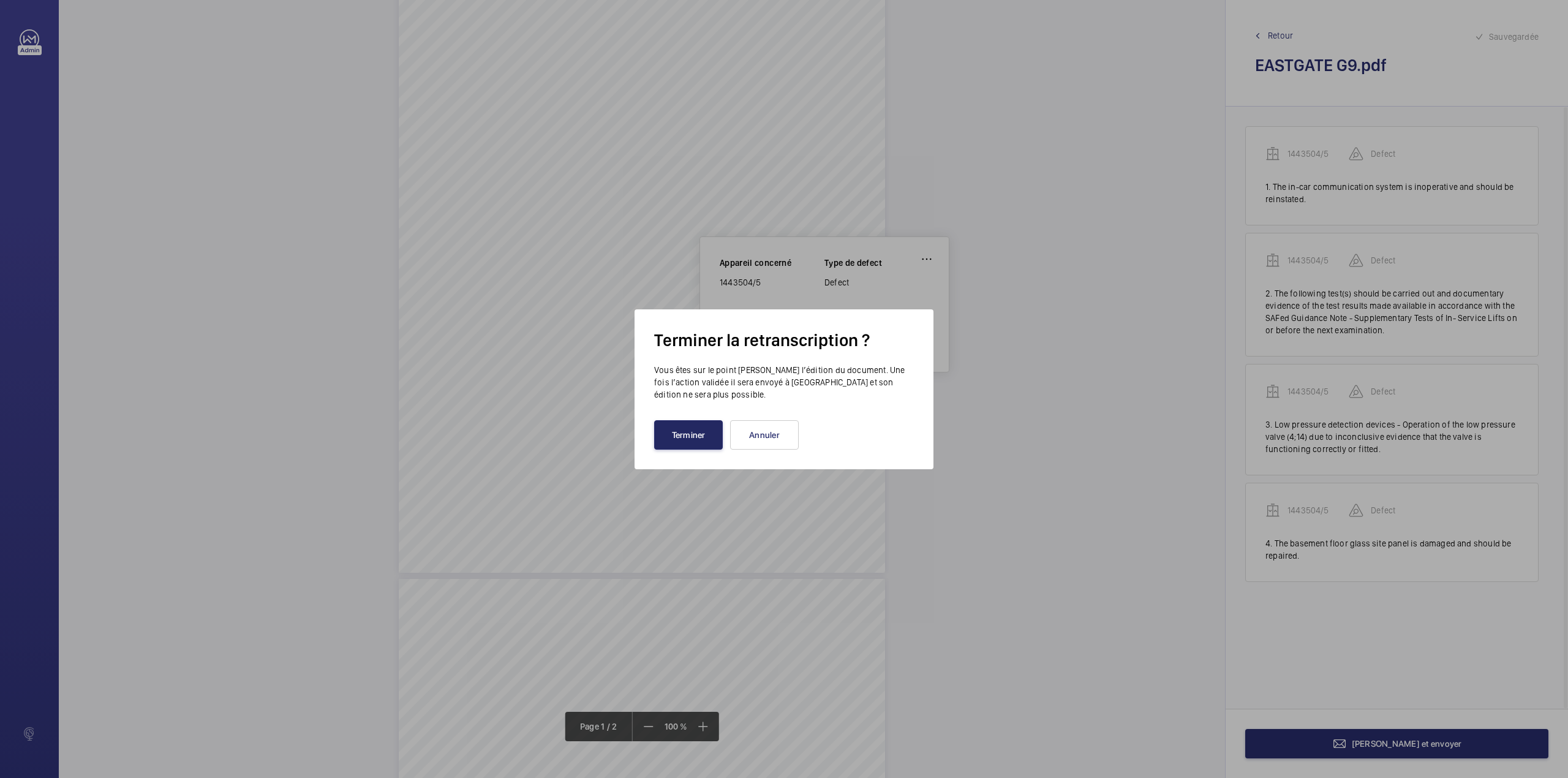
click at [665, 432] on button "Terminer" at bounding box center [689, 434] width 69 height 30
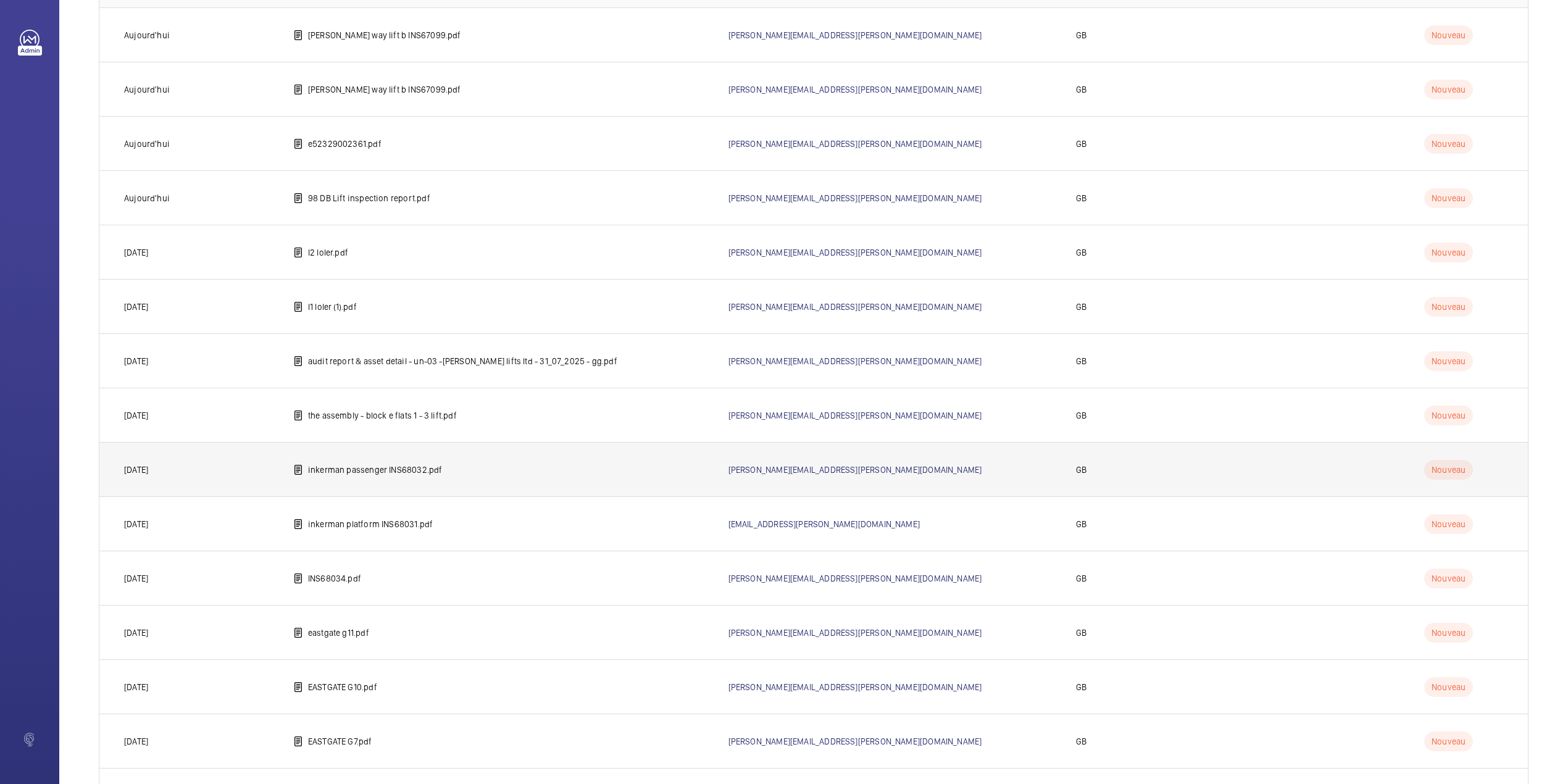
scroll to position [264, 0]
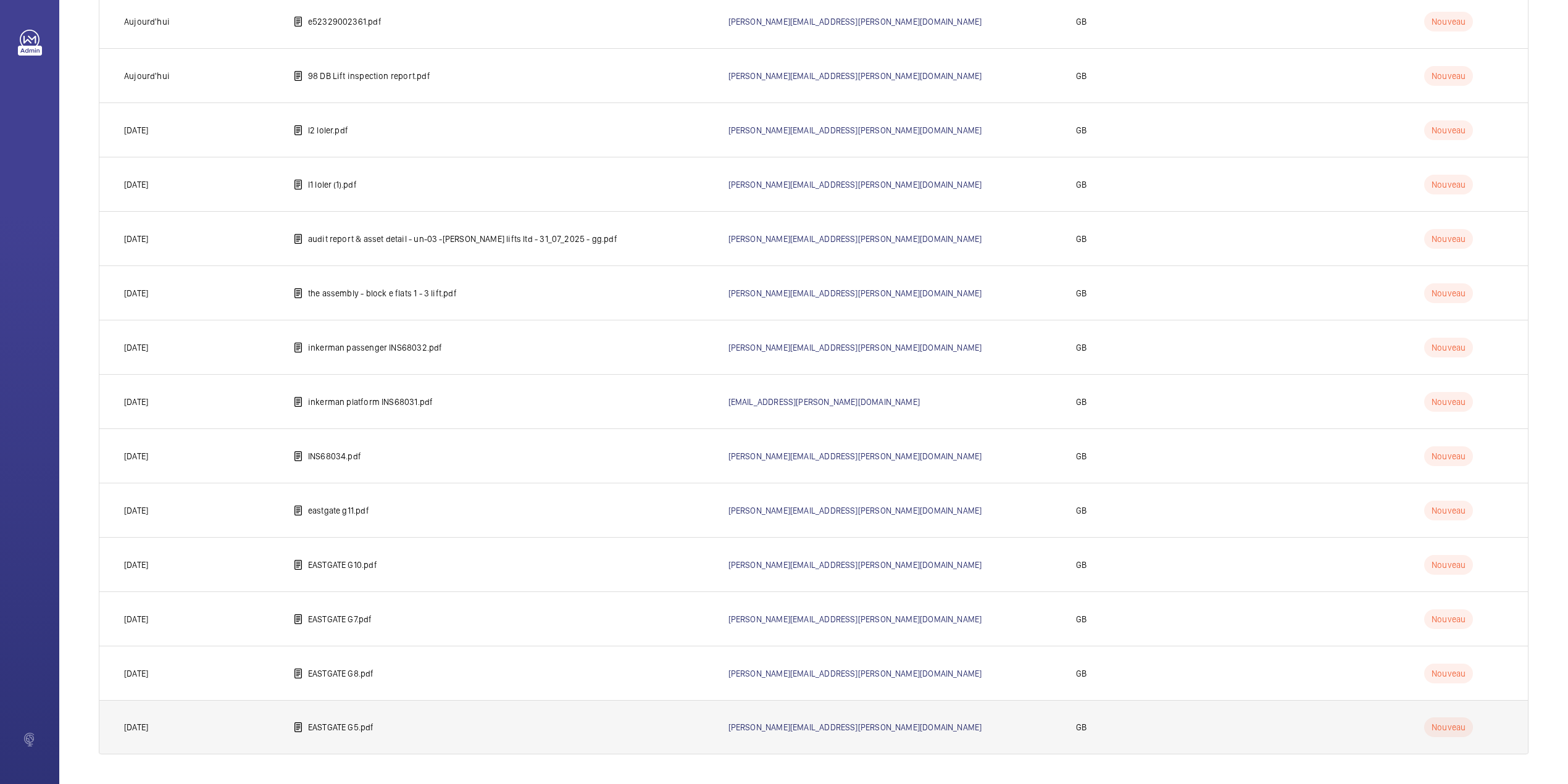
click at [346, 720] on td "EASTGATE G5.pdf" at bounding box center [491, 727] width 435 height 55
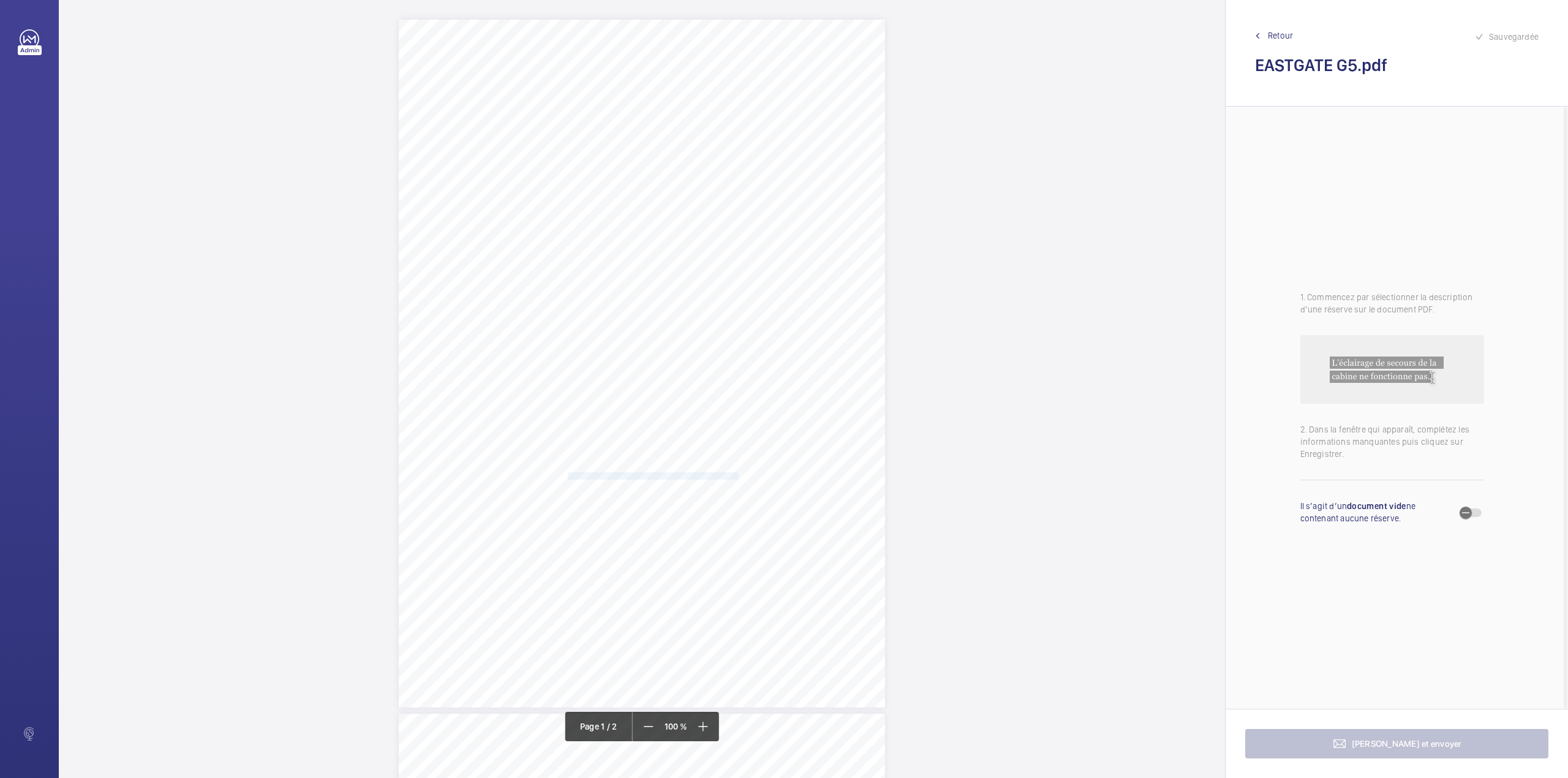
drag, startPoint x: 567, startPoint y: 476, endPoint x: 735, endPoint y: 475, distance: 168.0
click at [735, 475] on span "The oil leak from the lift cylinder seal should be eliminated." at bounding box center [653, 476] width 170 height 7
drag, startPoint x: 721, startPoint y: 128, endPoint x: 726, endPoint y: 167, distance: 39.3
click at [721, 130] on div "Faites un choix" at bounding box center [736, 129] width 86 height 12
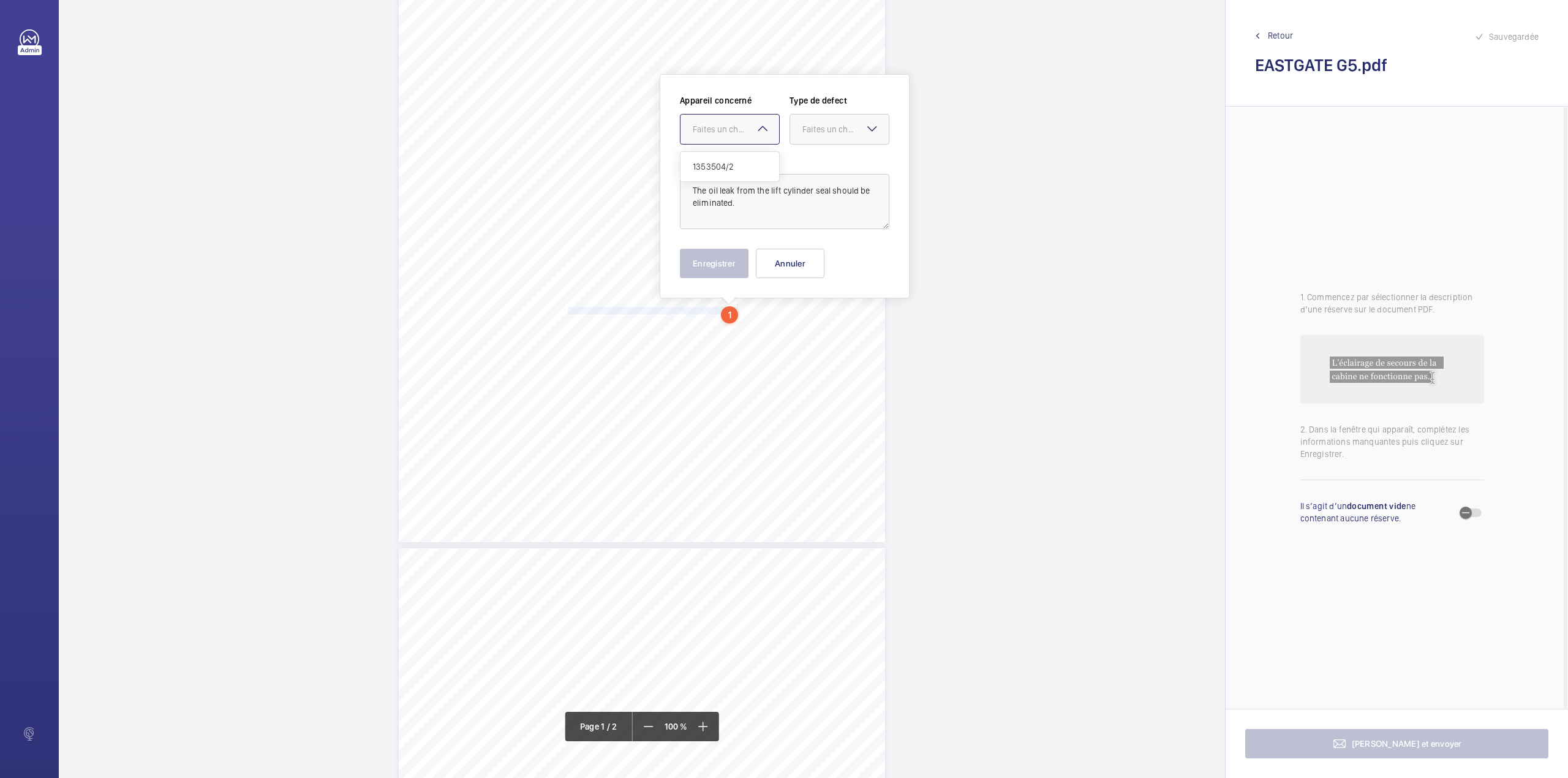
click at [728, 168] on span "1353504/2" at bounding box center [730, 167] width 74 height 12
drag, startPoint x: 829, startPoint y: 137, endPoint x: 827, endPoint y: 147, distance: 10.2
click at [829, 140] on div at bounding box center [840, 129] width 99 height 30
click at [824, 164] on span "Standard" at bounding box center [840, 167] width 74 height 12
click at [721, 263] on button "Enregistrer" at bounding box center [714, 263] width 69 height 30
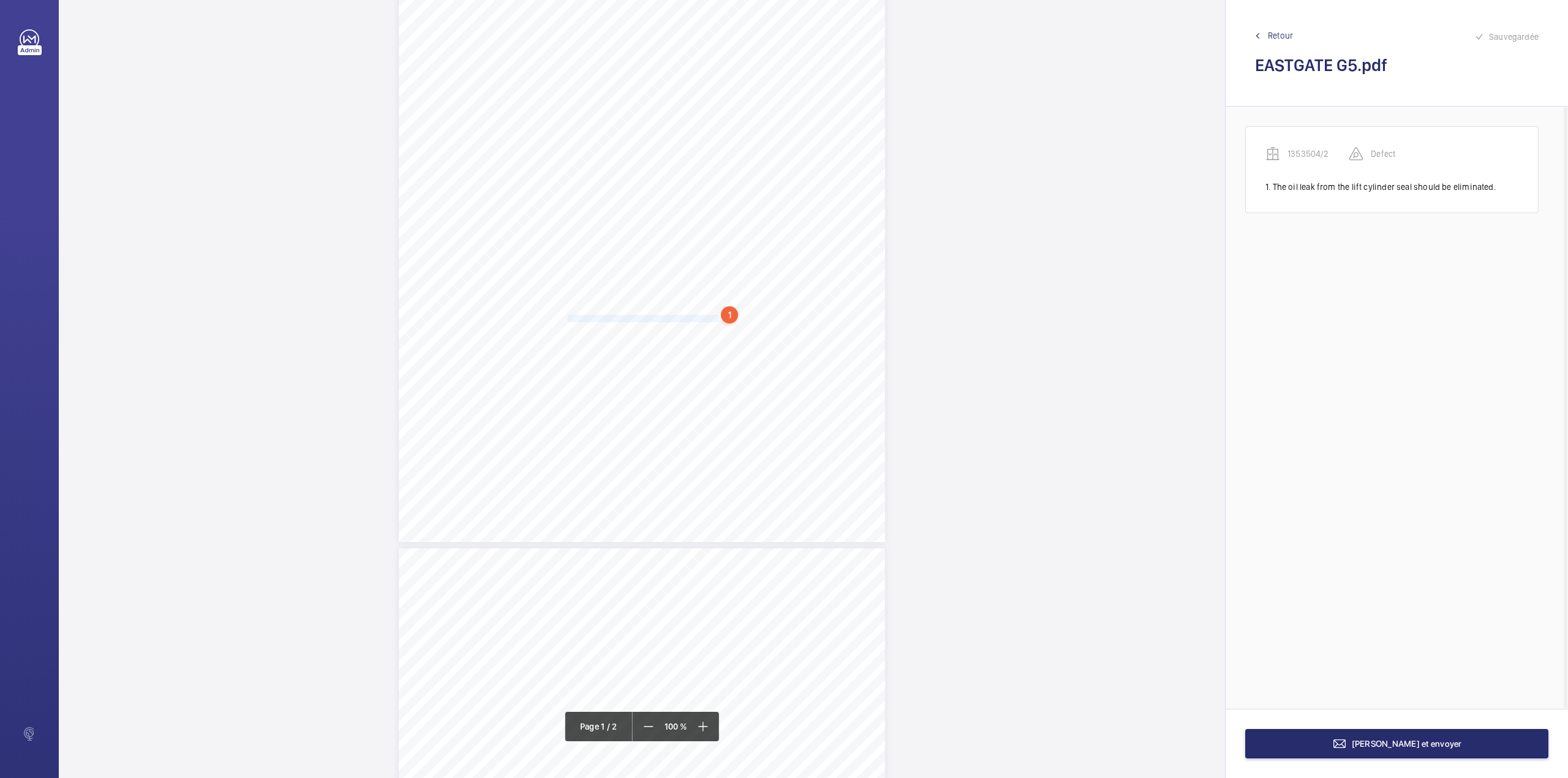
drag, startPoint x: 567, startPoint y: 316, endPoint x: 717, endPoint y: 314, distance: 150.0
click at [717, 316] on span "The shaft lighting is inoperative and should be reinstated." at bounding box center [651, 319] width 166 height 7
click at [730, 200] on textarea "The shaft lighting is inoperative and should be reinst" at bounding box center [766, 202] width 209 height 55
click at [711, 133] on div "Faites un choix" at bounding box center [718, 129] width 86 height 12
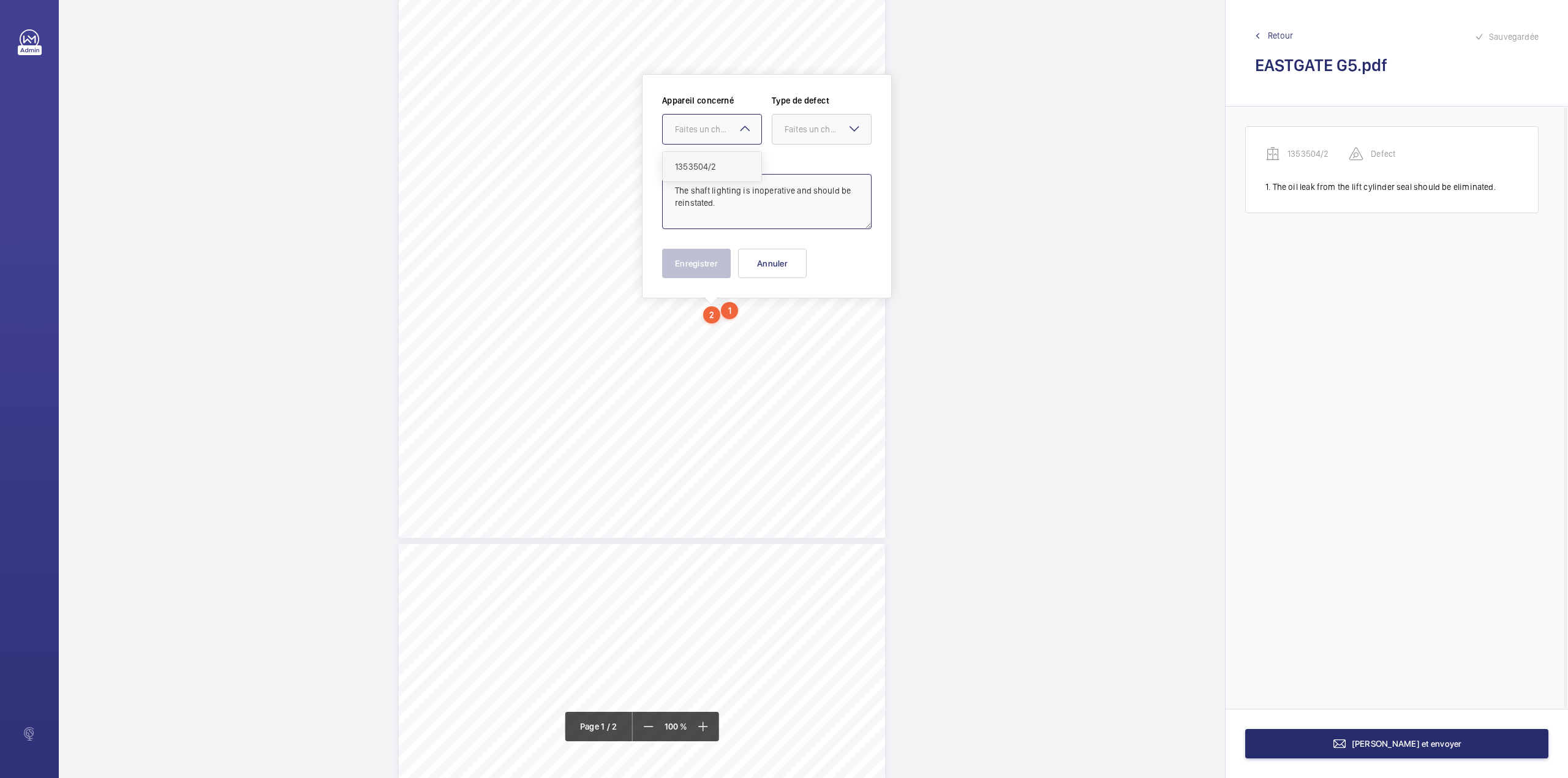
click at [713, 167] on span "1353504/2" at bounding box center [712, 167] width 74 height 12
click at [800, 137] on div at bounding box center [822, 129] width 99 height 30
click at [800, 165] on span "Standard" at bounding box center [822, 167] width 74 height 12
type textarea "The shaft lighting is inoperative and should be reinstated."
click at [697, 263] on button "Enregistrer" at bounding box center [696, 263] width 69 height 30
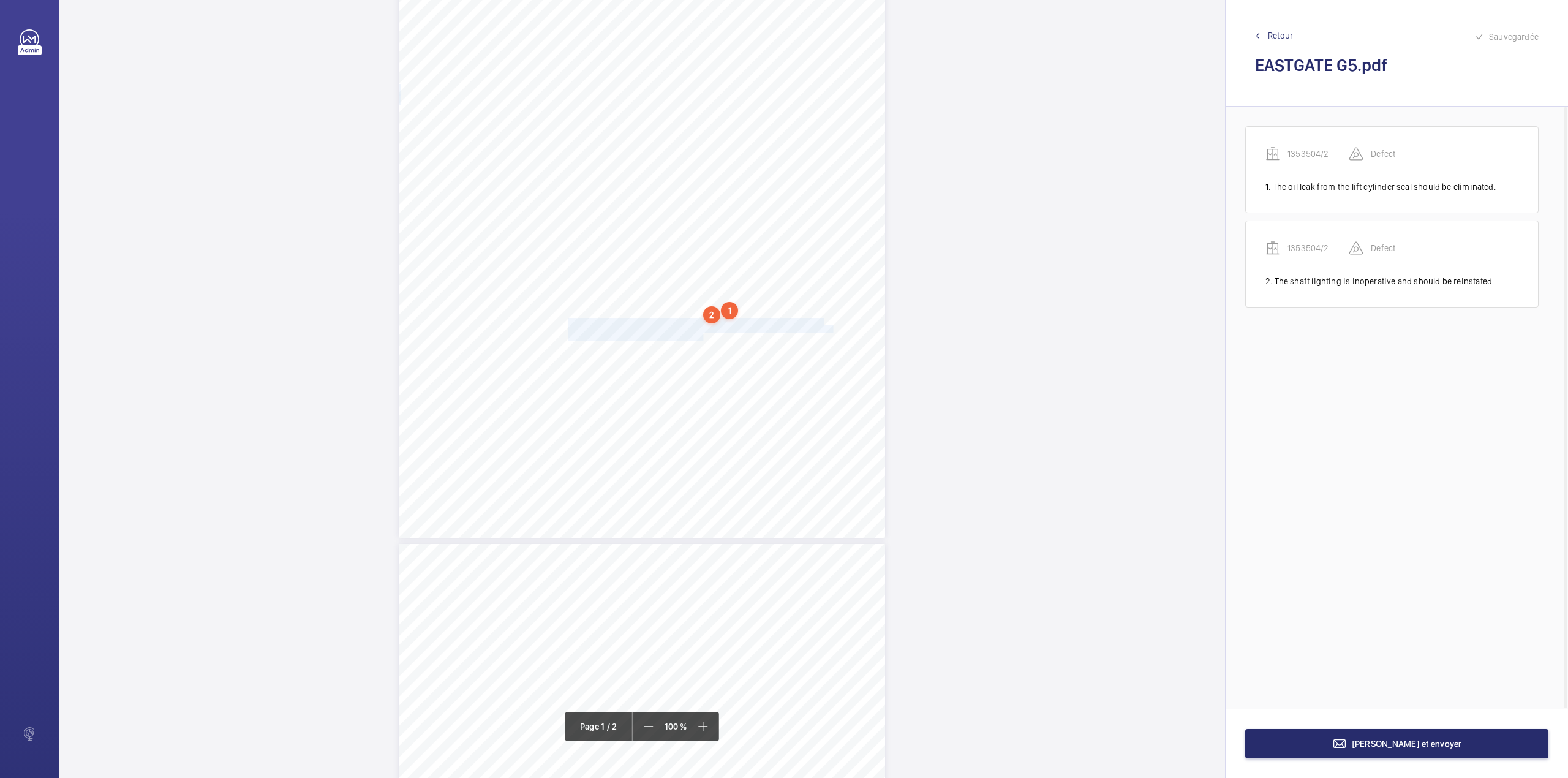
drag, startPoint x: 567, startPoint y: 318, endPoint x: 702, endPoint y: 335, distance: 136.1
click at [702, 335] on div "Lifting Operations and Lifting Equipment Regulations Report of Thorough Examina…" at bounding box center [641, 193] width 486 height 688
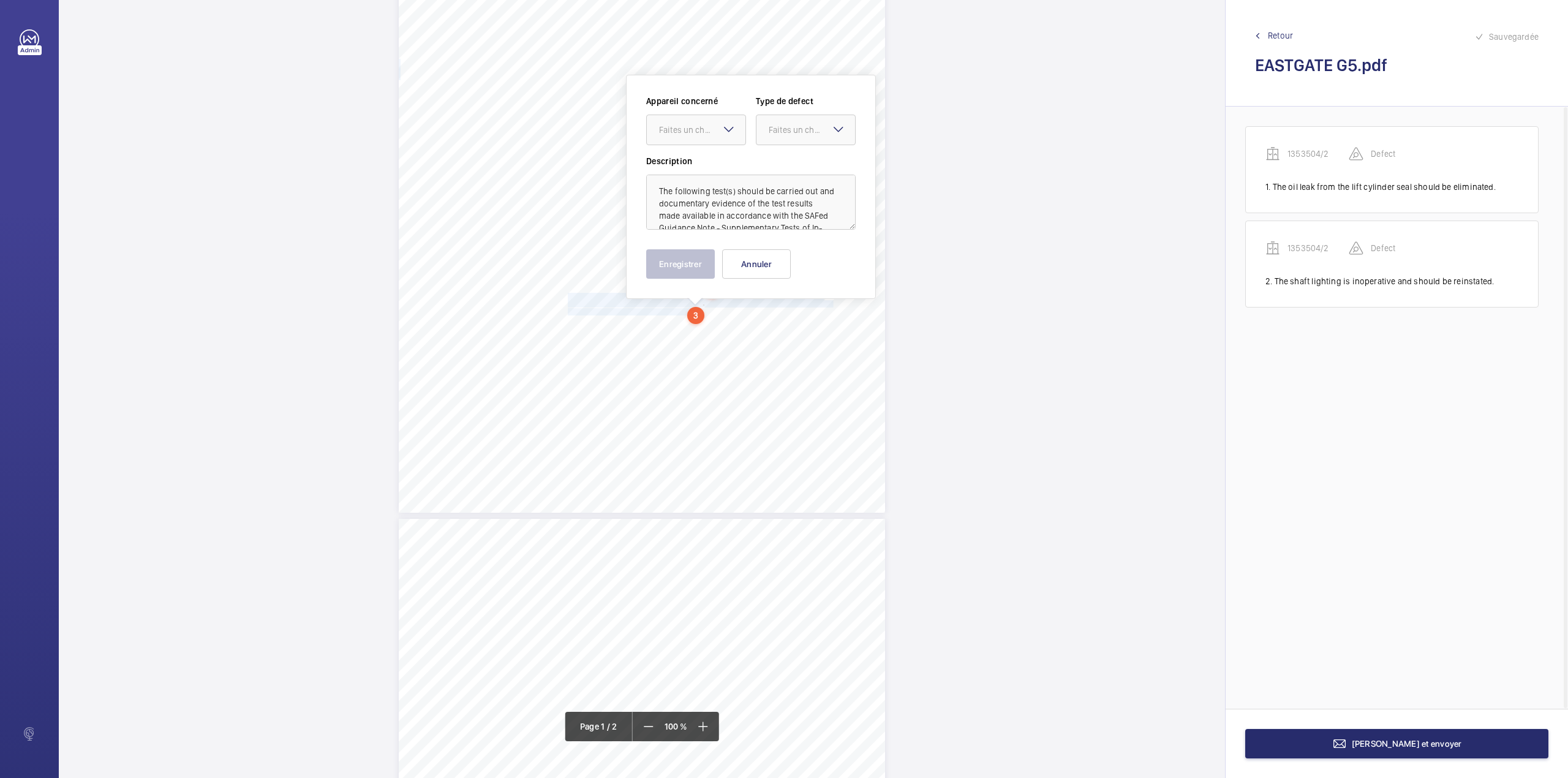
scroll to position [39, 0]
click at [717, 214] on textarea "The following test(s) should be carried out and documentary evidence of the tes…" at bounding box center [750, 202] width 209 height 55
click at [696, 130] on div "Faites un choix" at bounding box center [702, 130] width 86 height 12
click at [699, 155] on div "1353504/2" at bounding box center [696, 167] width 99 height 30
drag, startPoint x: 792, startPoint y: 135, endPoint x: 790, endPoint y: 148, distance: 13.2
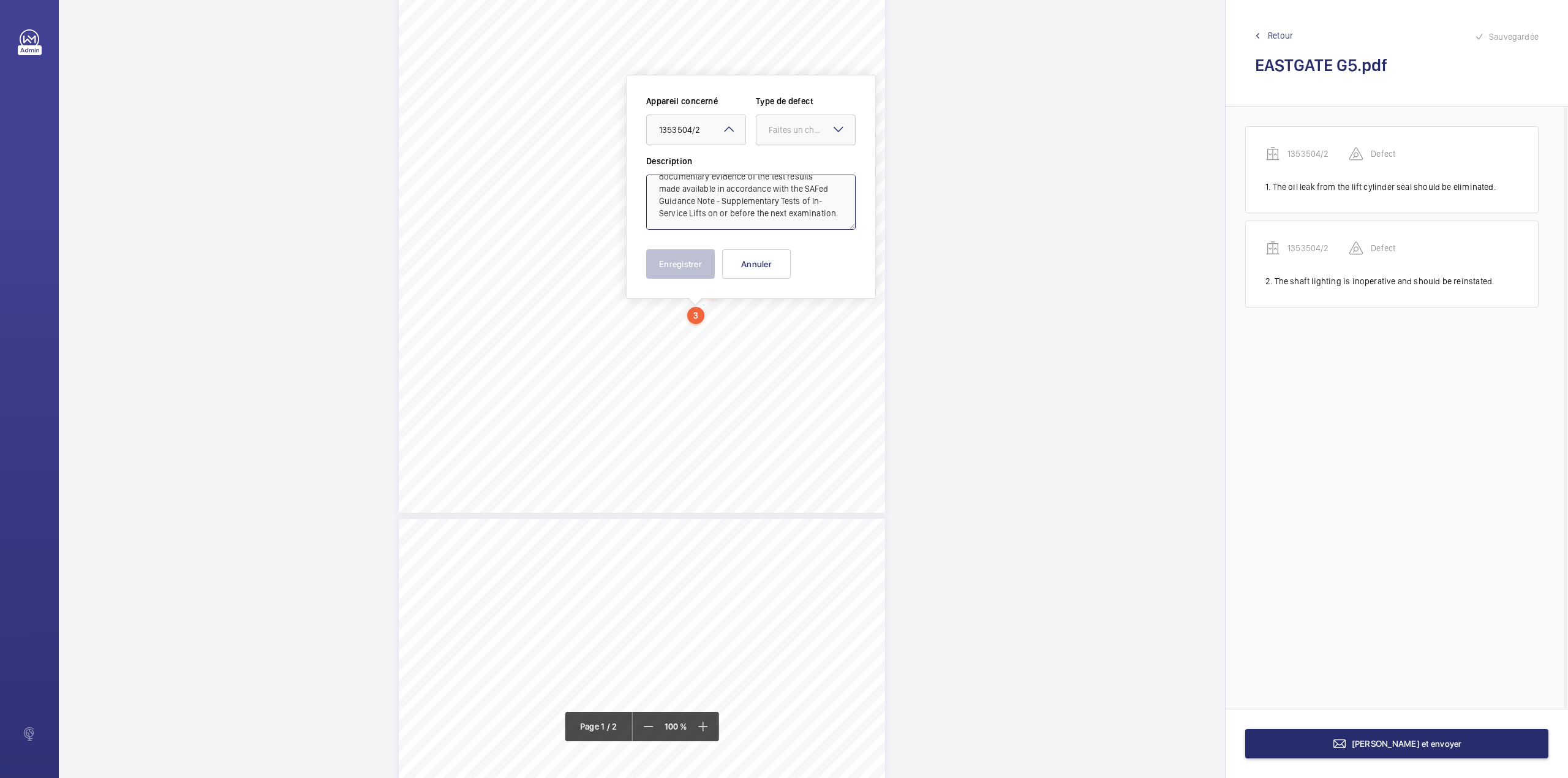
click at [792, 136] on div "Faites un choix" at bounding box center [806, 130] width 99 height 12
click at [789, 163] on div "Standard" at bounding box center [806, 167] width 99 height 30
type textarea "The following test(s) should be carried out and documentary evidence of the tes…"
click at [675, 272] on button "Enregistrer" at bounding box center [680, 263] width 69 height 30
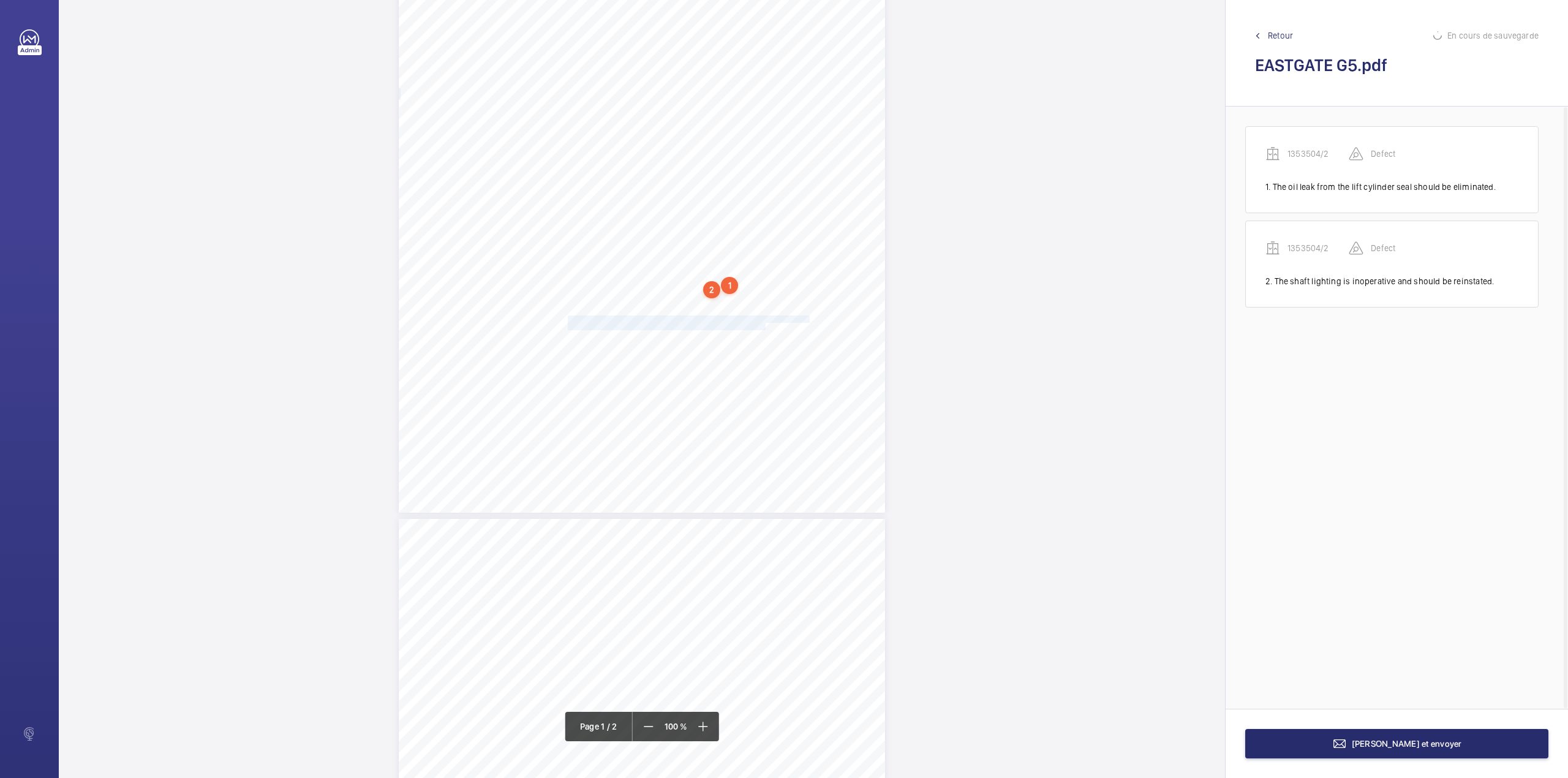
drag, startPoint x: 567, startPoint y: 320, endPoint x: 763, endPoint y: 326, distance: 196.1
click at [763, 326] on div "Lifting Operations and Lifting Equipment Regulations Report of Thorough Examina…" at bounding box center [641, 169] width 486 height 688
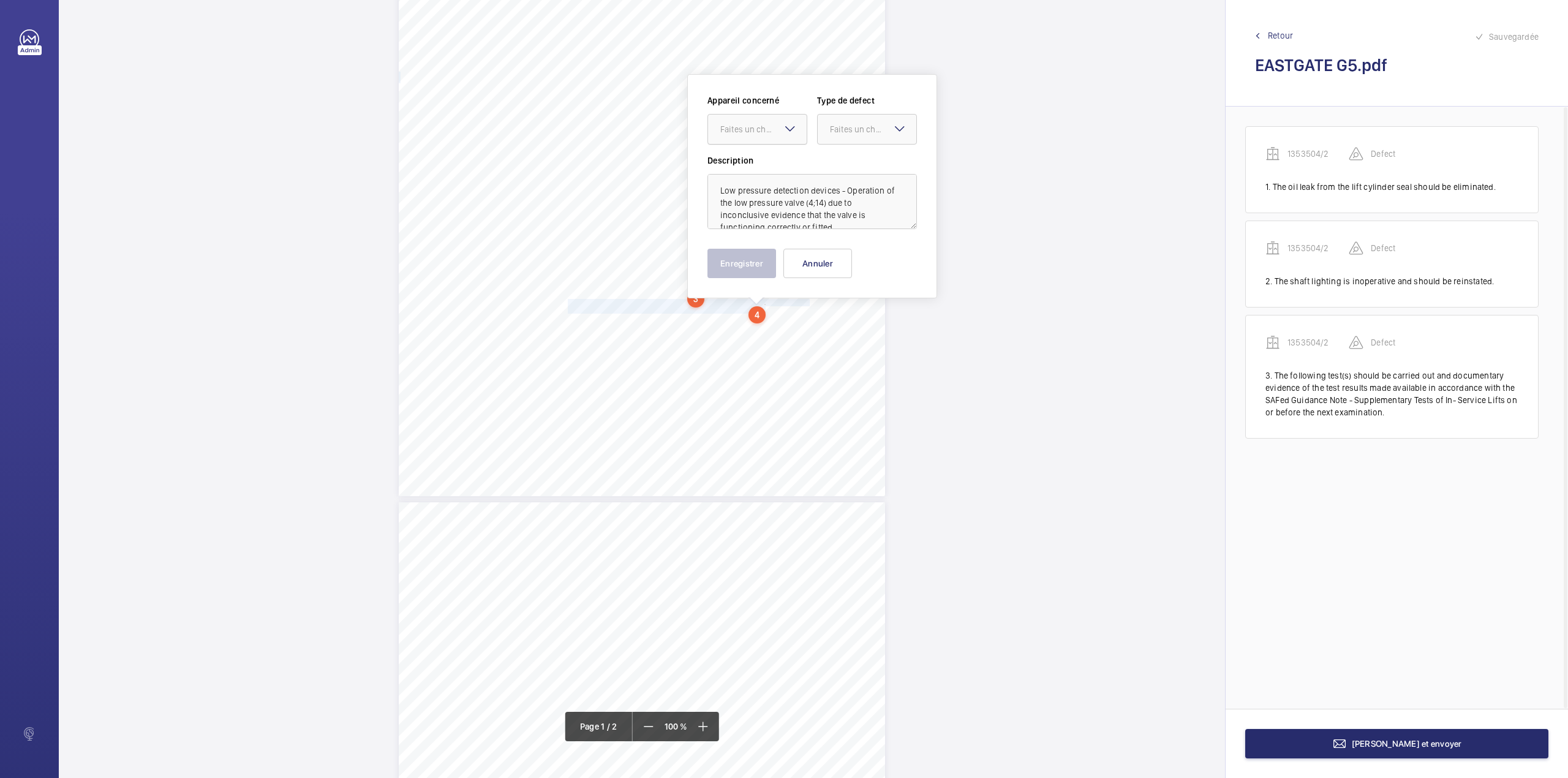
click at [755, 132] on div "Faites un choix" at bounding box center [763, 129] width 86 height 12
click at [752, 158] on div "1353504/2" at bounding box center [757, 166] width 99 height 30
click at [835, 133] on div "Faites un choix" at bounding box center [873, 129] width 86 height 12
click at [835, 156] on div "Standard" at bounding box center [867, 167] width 99 height 30
click at [752, 263] on button "Enregistrer" at bounding box center [741, 263] width 69 height 30
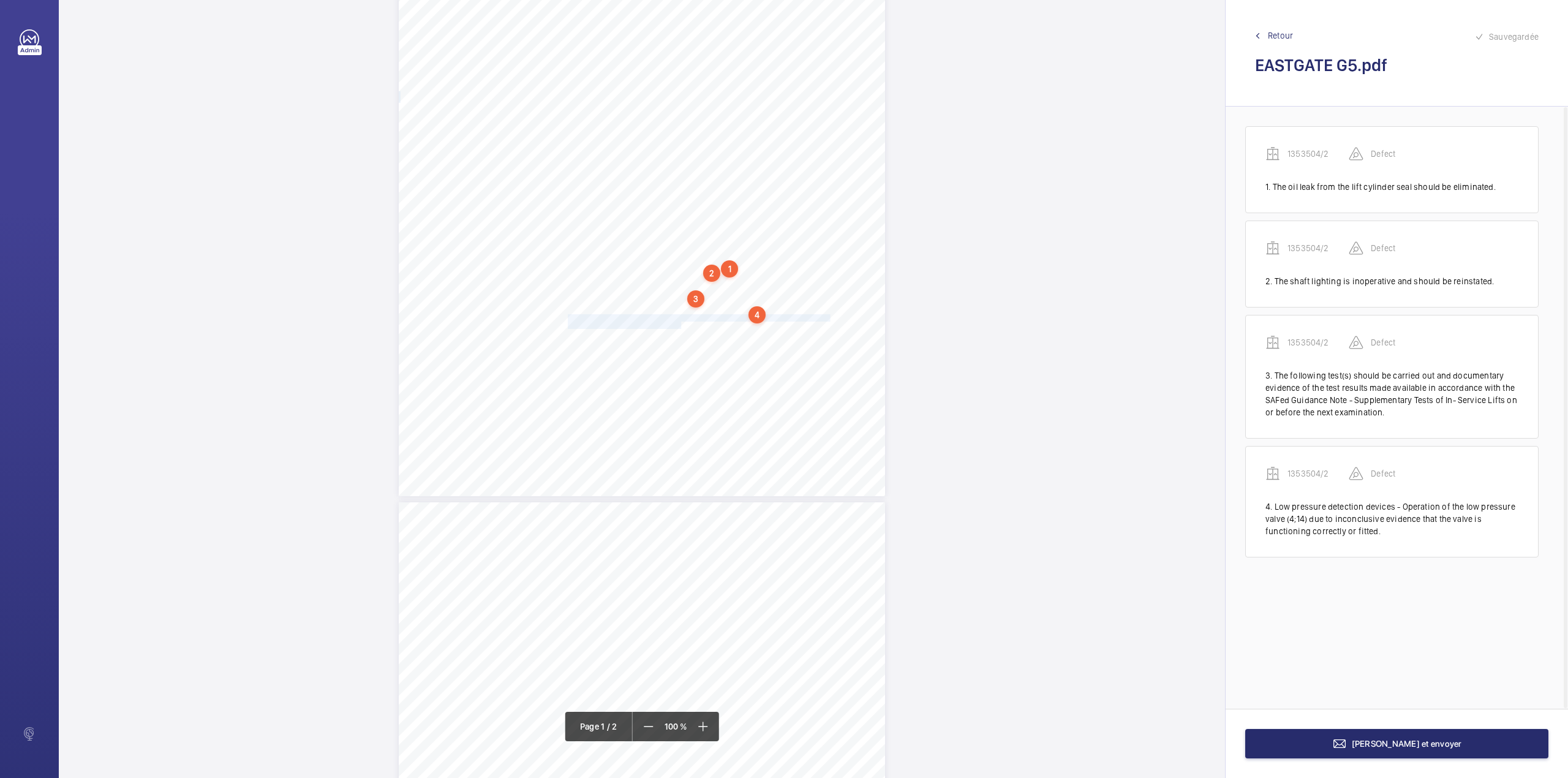
drag, startPoint x: 566, startPoint y: 317, endPoint x: 679, endPoint y: 324, distance: 113.2
click at [679, 324] on div "Lifting Operations and Lifting Equipment Regulations Report of Thorough Examina…" at bounding box center [641, 152] width 486 height 688
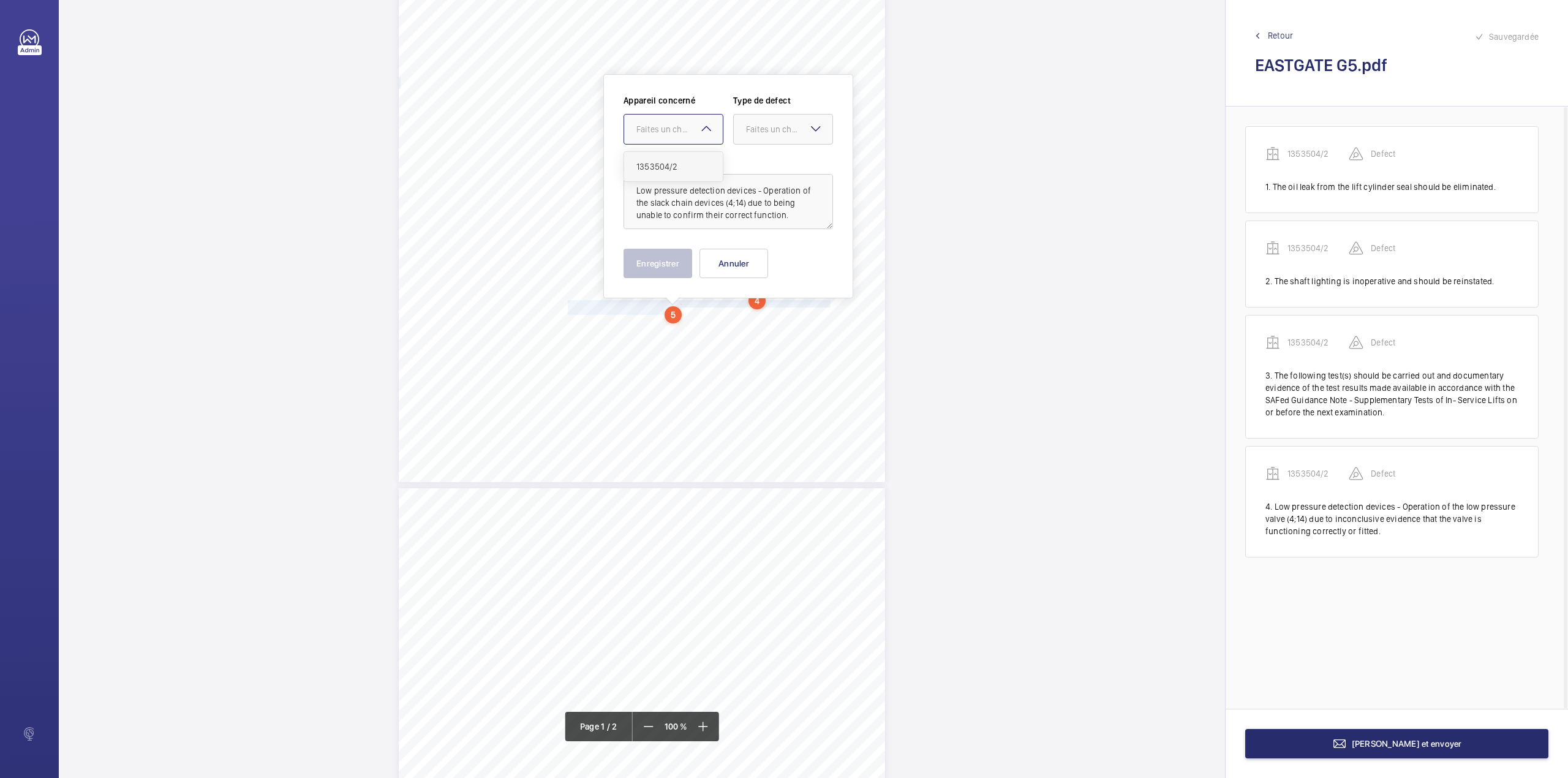
drag, startPoint x: 657, startPoint y: 130, endPoint x: 660, endPoint y: 170, distance: 40.1
click at [657, 134] on div "Faites un choix" at bounding box center [680, 129] width 86 height 12
drag, startPoint x: 660, startPoint y: 170, endPoint x: 672, endPoint y: 170, distance: 12.0
click at [665, 172] on span "1353504/2" at bounding box center [674, 167] width 74 height 12
click at [761, 135] on div at bounding box center [783, 129] width 99 height 30
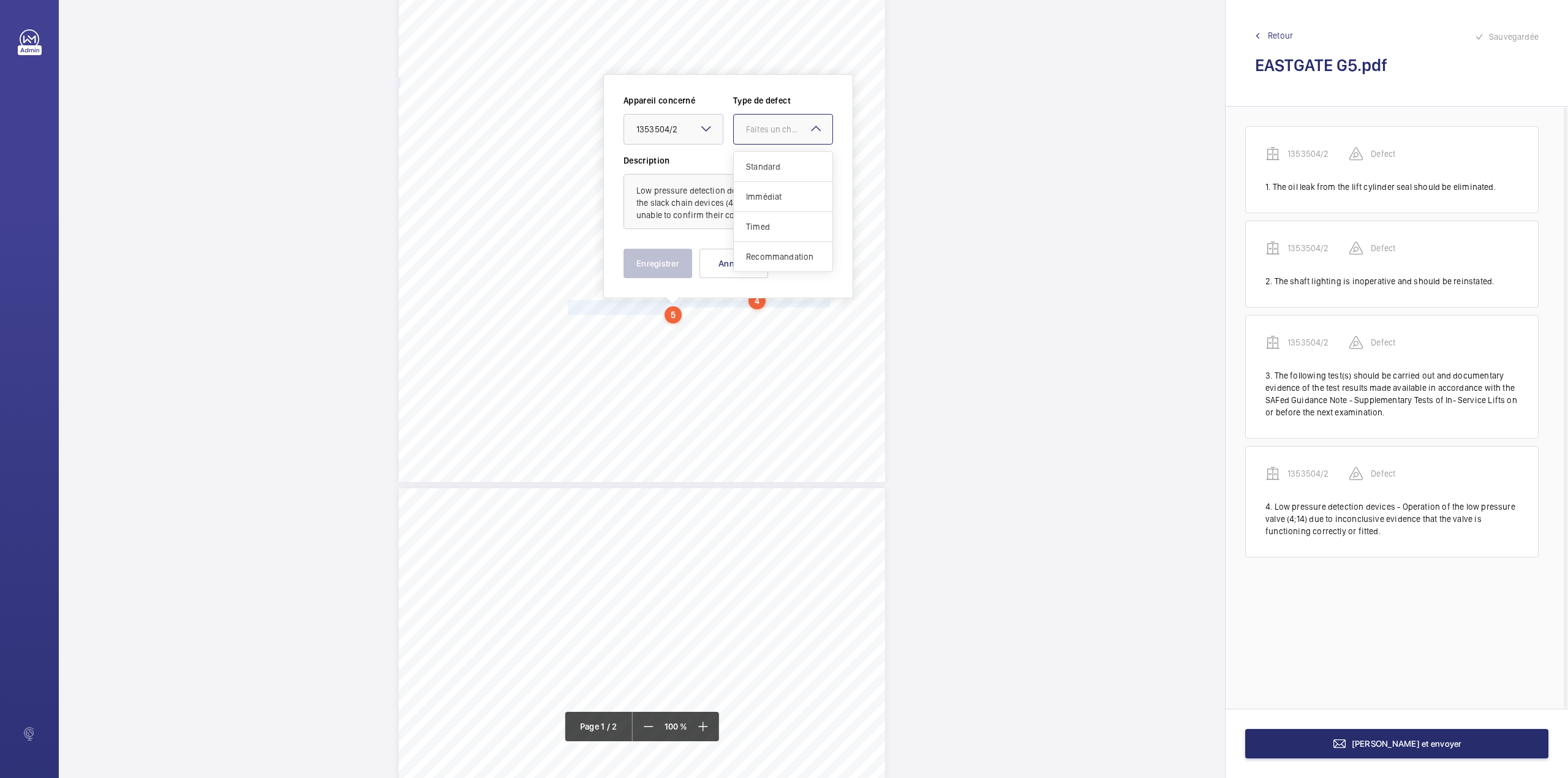
click at [763, 167] on span "Standard" at bounding box center [783, 167] width 74 height 12
click at [669, 252] on button "Enregistrer" at bounding box center [658, 263] width 69 height 30
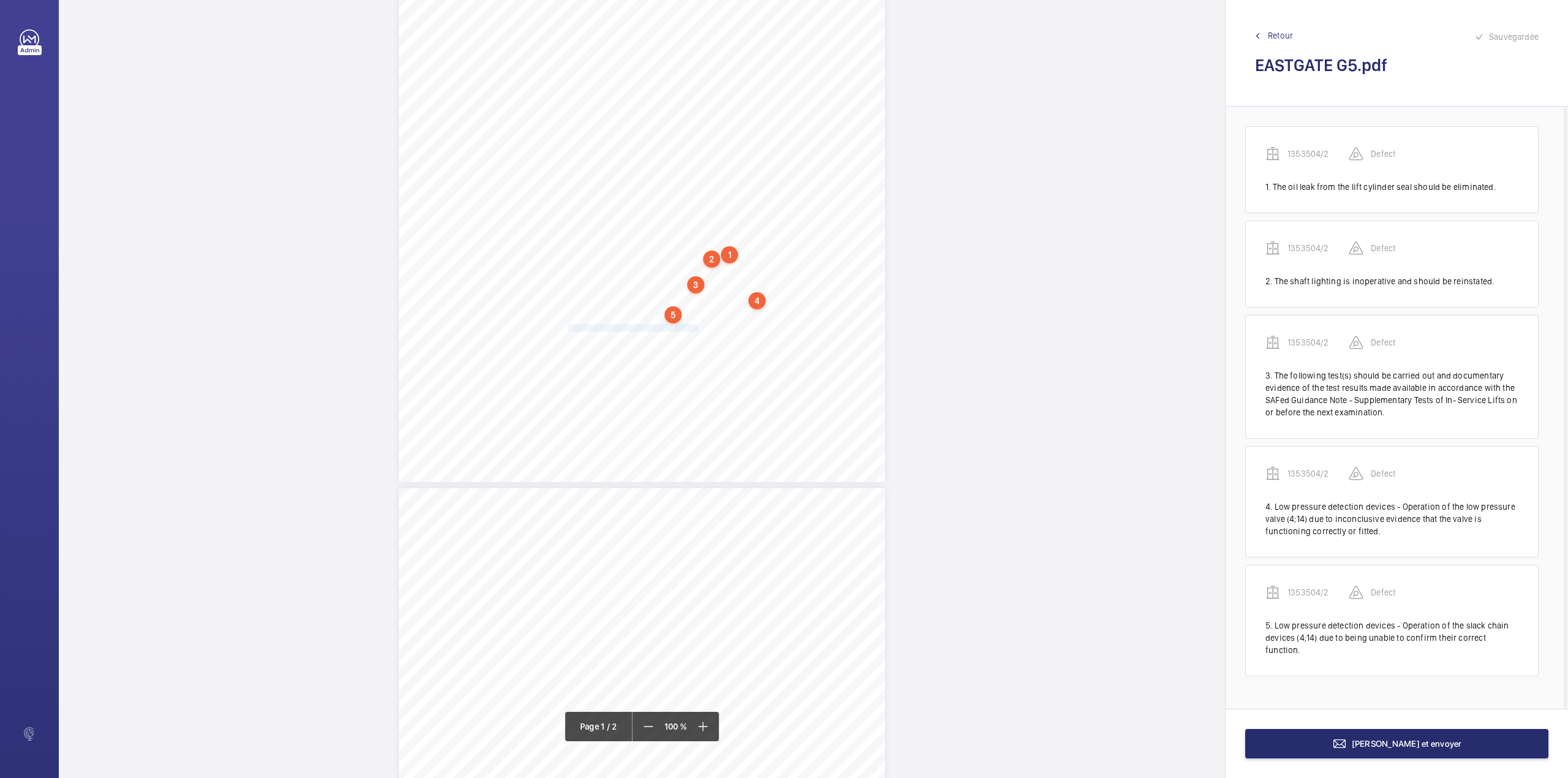
drag, startPoint x: 566, startPoint y: 329, endPoint x: 696, endPoint y: 329, distance: 130.0
click at [696, 329] on span "We recommend the car top is cleaned down." at bounding box center [632, 328] width 130 height 7
drag, startPoint x: 678, startPoint y: 128, endPoint x: 685, endPoint y: 167, distance: 39.6
click at [678, 134] on div "Faites un choix" at bounding box center [696, 130] width 86 height 12
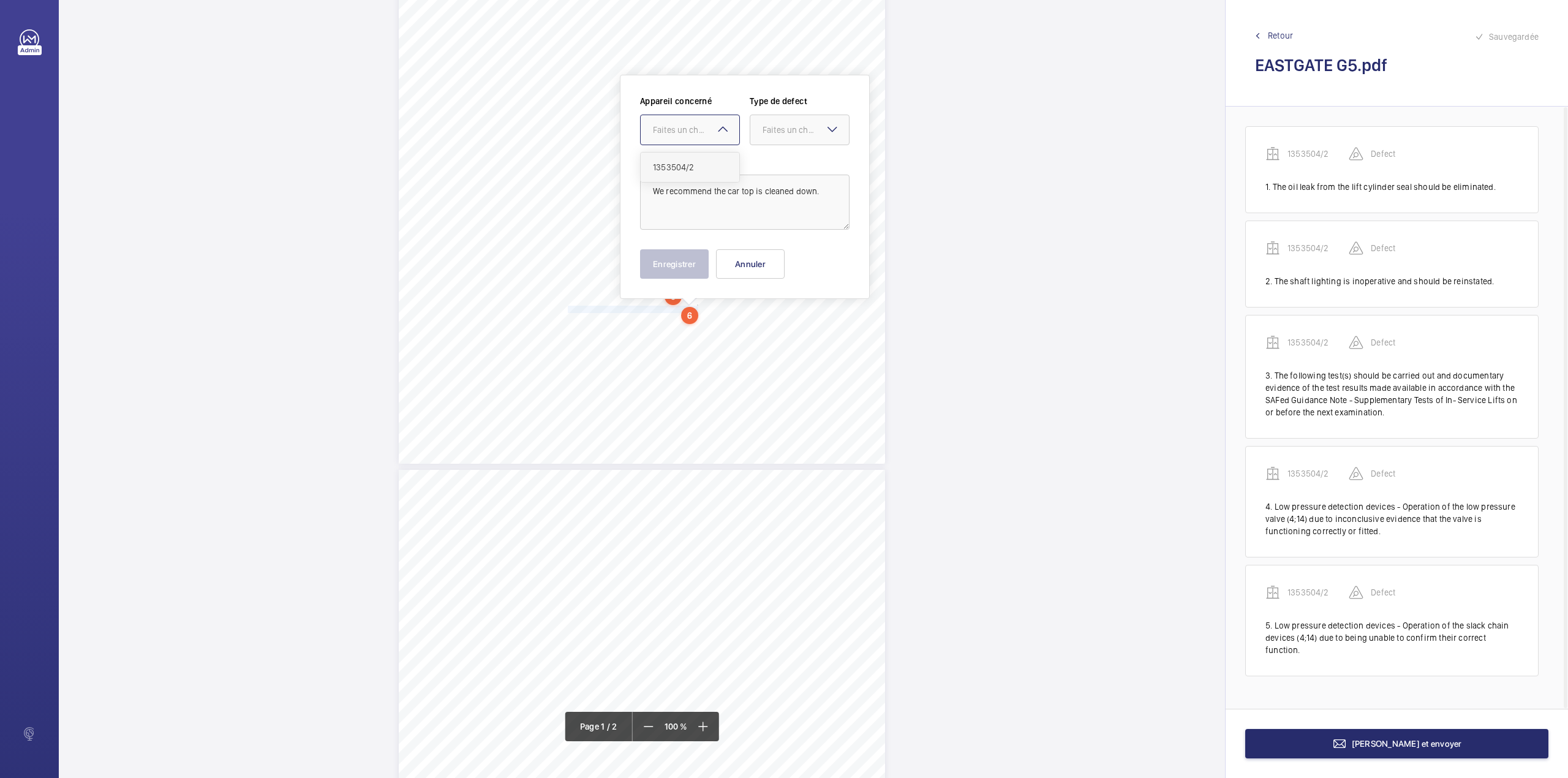
drag, startPoint x: 685, startPoint y: 167, endPoint x: 698, endPoint y: 165, distance: 13.2
click at [685, 167] on span "1353504/2" at bounding box center [690, 167] width 74 height 12
drag, startPoint x: 798, startPoint y: 128, endPoint x: 789, endPoint y: 157, distance: 30.4
click at [797, 133] on div "Faites un choix" at bounding box center [806, 130] width 86 height 12
click at [789, 157] on div "Standard" at bounding box center [800, 167] width 99 height 30
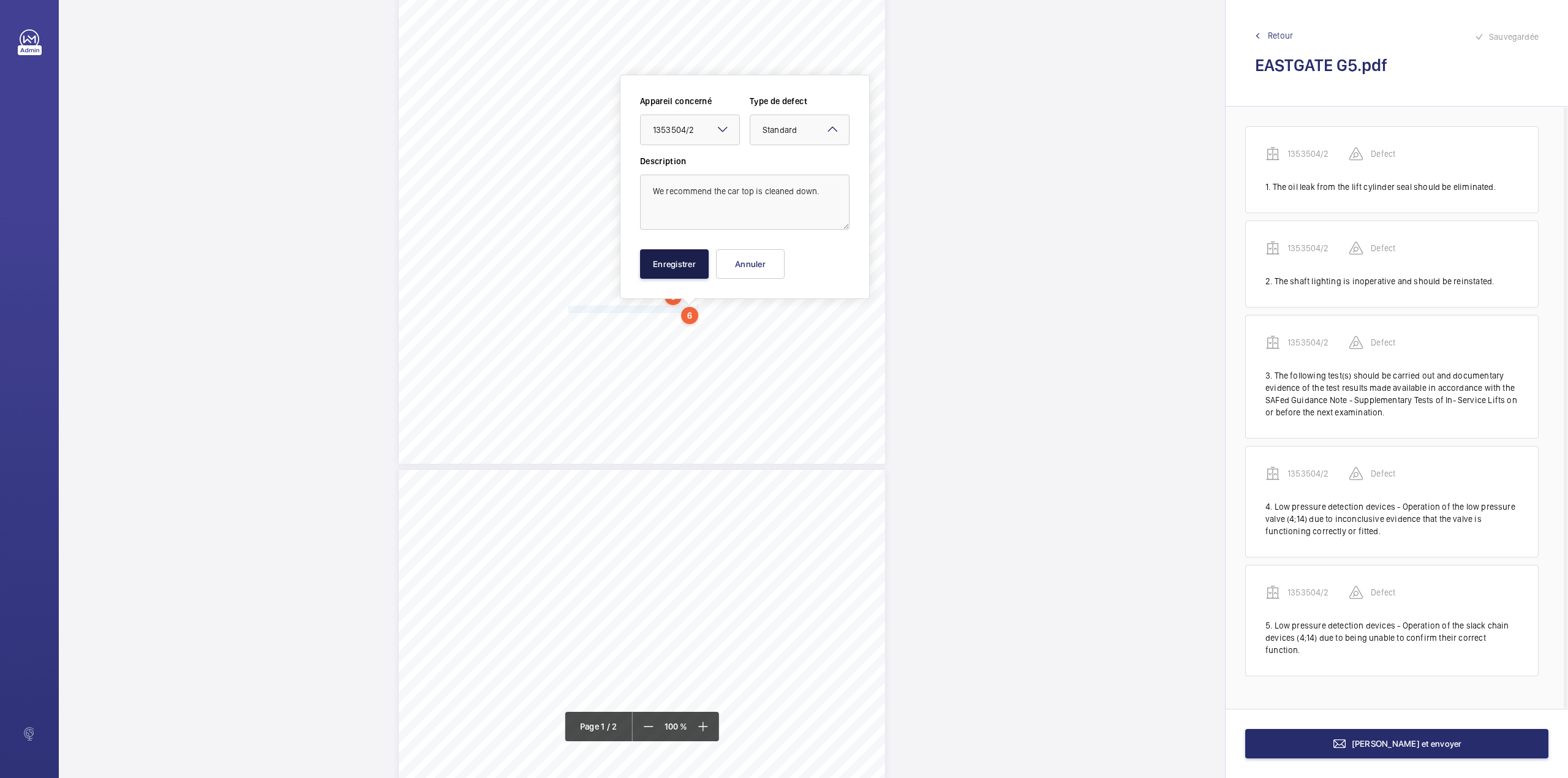
click at [678, 256] on button "Enregistrer" at bounding box center [674, 263] width 69 height 30
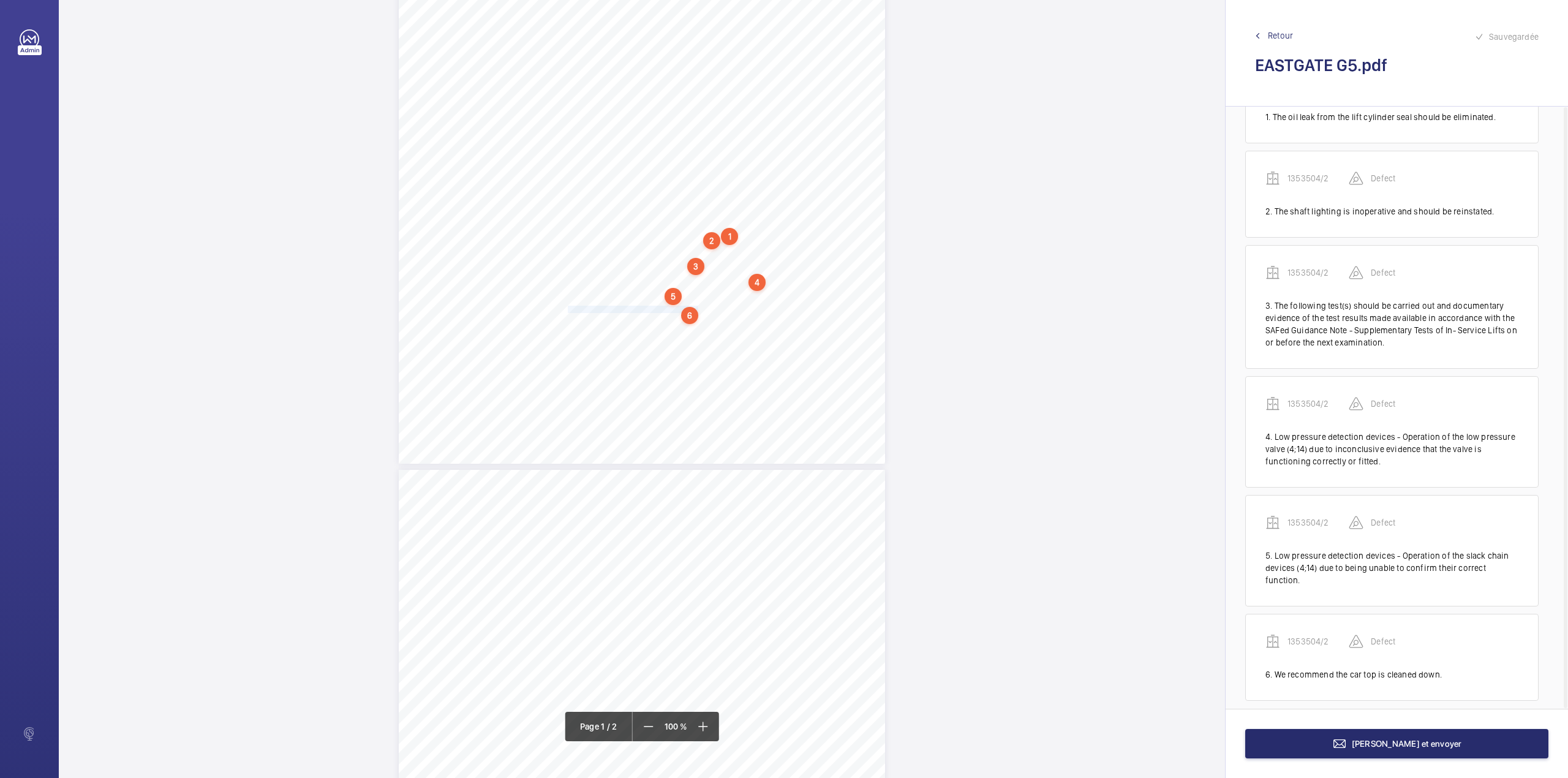
scroll to position [71, 0]
drag, startPoint x: 566, startPoint y: 314, endPoint x: 713, endPoint y: 316, distance: 147.0
click at [713, 316] on span "We recommend the debris in the lift pit is removed." at bounding box center [642, 317] width 148 height 7
drag, startPoint x: 700, startPoint y: 137, endPoint x: 700, endPoint y: 145, distance: 8.0
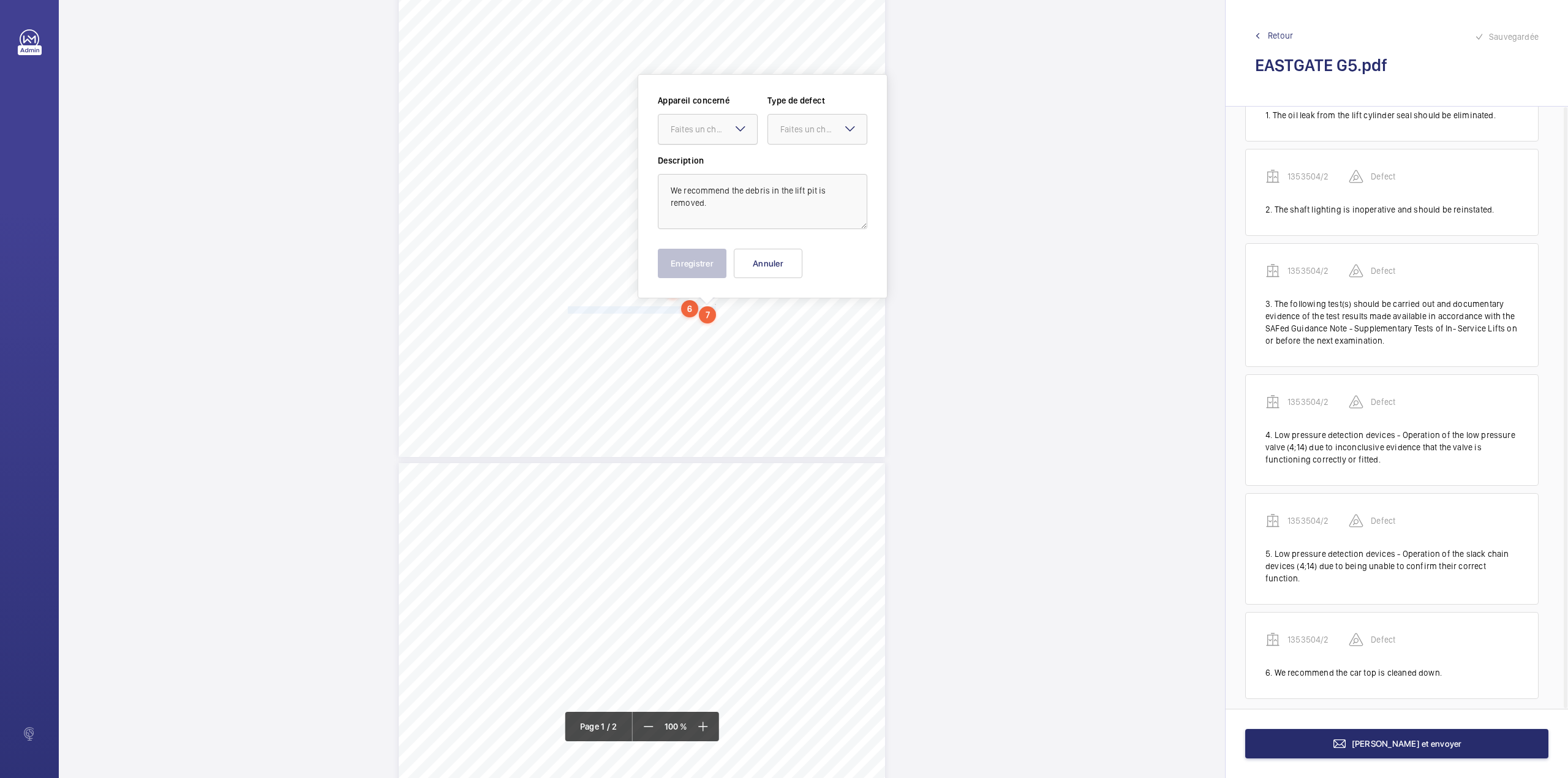
click at [700, 140] on div at bounding box center [708, 129] width 99 height 30
drag, startPoint x: 701, startPoint y: 164, endPoint x: 789, endPoint y: 151, distance: 89.0
click at [703, 165] on span "1353504/2" at bounding box center [708, 167] width 74 height 12
drag, startPoint x: 807, startPoint y: 140, endPoint x: 805, endPoint y: 150, distance: 10.2
click at [806, 145] on div "Appareil concerné Faites un choix × 1353504/2 × Type de defect Faites un choix" at bounding box center [762, 123] width 209 height 60
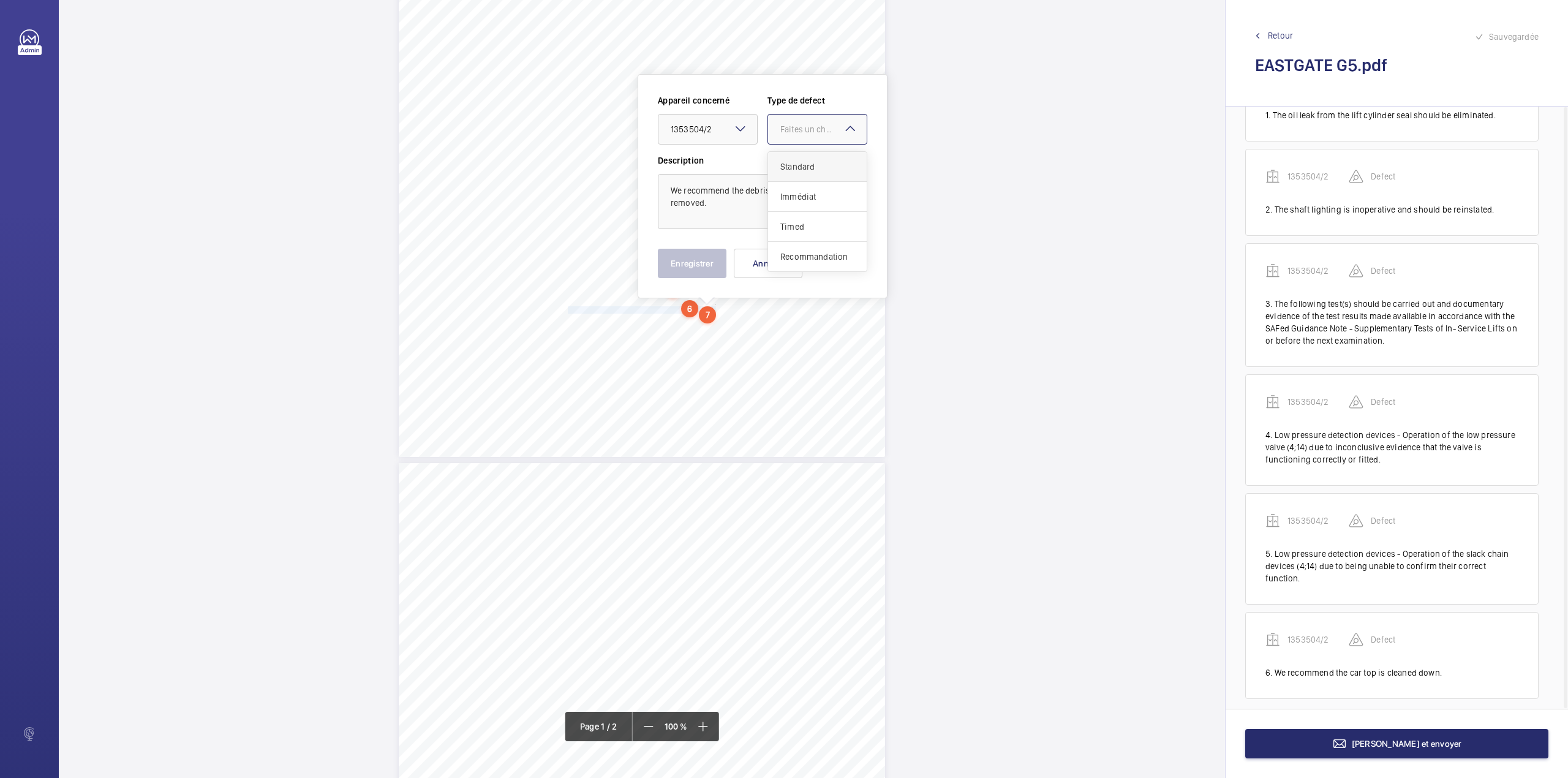
click at [803, 165] on span "Standard" at bounding box center [817, 167] width 74 height 12
click at [699, 251] on button "Enregistrer" at bounding box center [692, 263] width 69 height 30
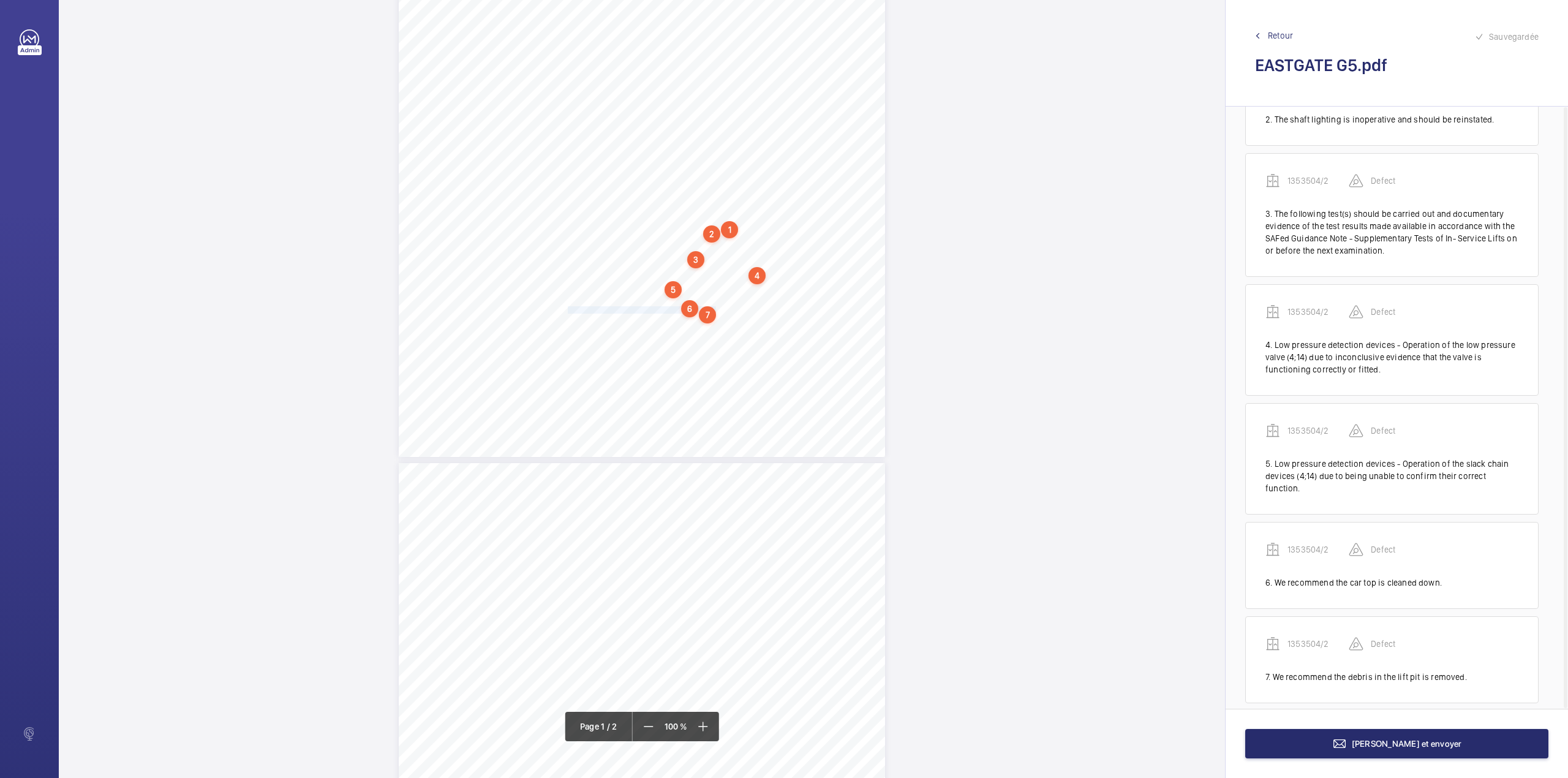
scroll to position [167, 0]
drag, startPoint x: 567, startPoint y: 318, endPoint x: 760, endPoint y: 318, distance: 193.0
click at [760, 318] on span "We recommend the machine room electrical cabinet is kept closed." at bounding box center [665, 318] width 195 height 7
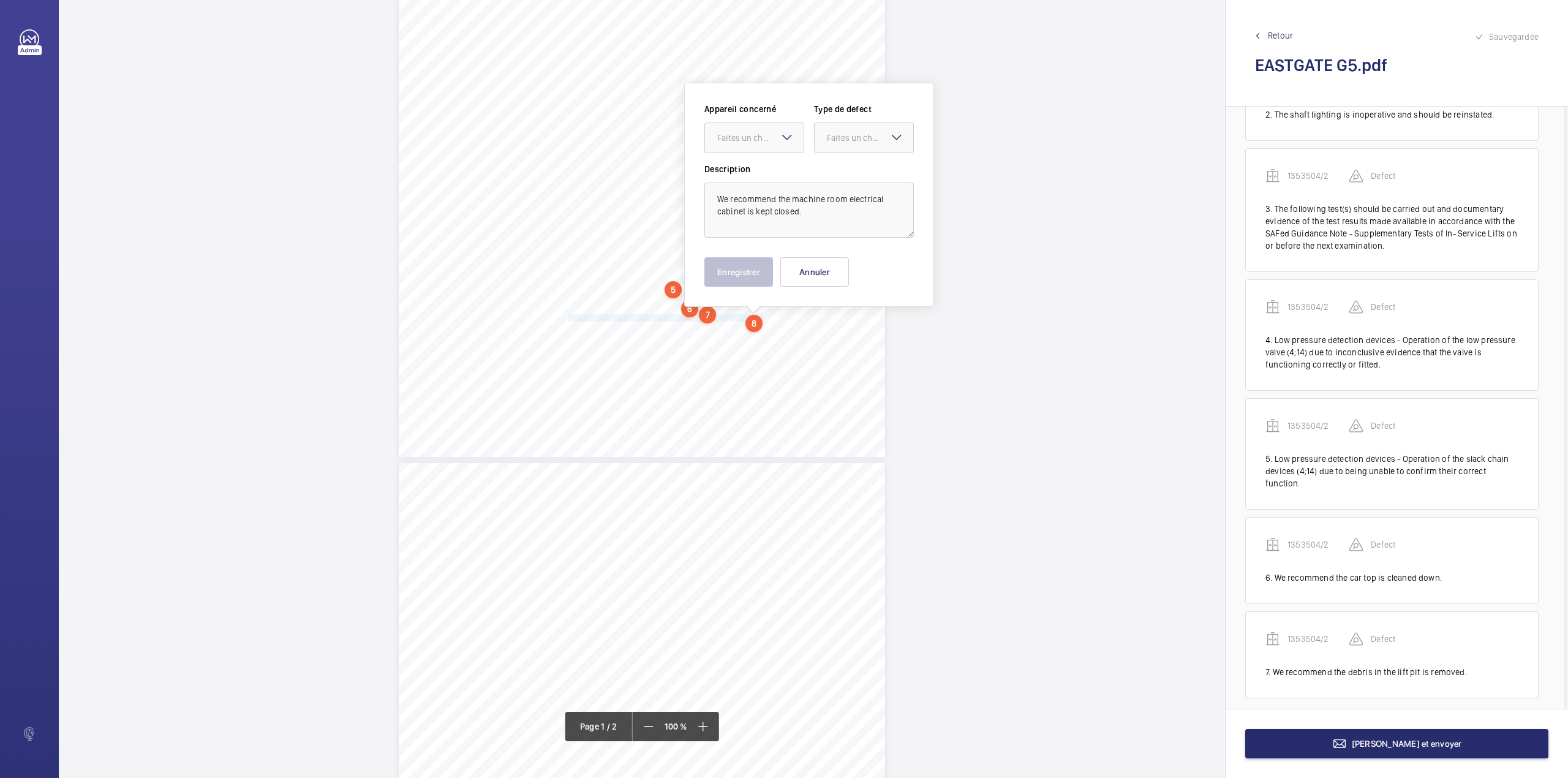
scroll to position [259, 0]
click at [755, 132] on div "Faites un choix" at bounding box center [760, 130] width 86 height 12
click at [752, 157] on div "1353504/2" at bounding box center [755, 167] width 99 height 30
drag, startPoint x: 838, startPoint y: 131, endPoint x: 836, endPoint y: 145, distance: 14.1
click at [836, 145] on div "Appareil concerné Faites un choix × 1353504/2 × Type de defect Faites un choix" at bounding box center [809, 124] width 209 height 60
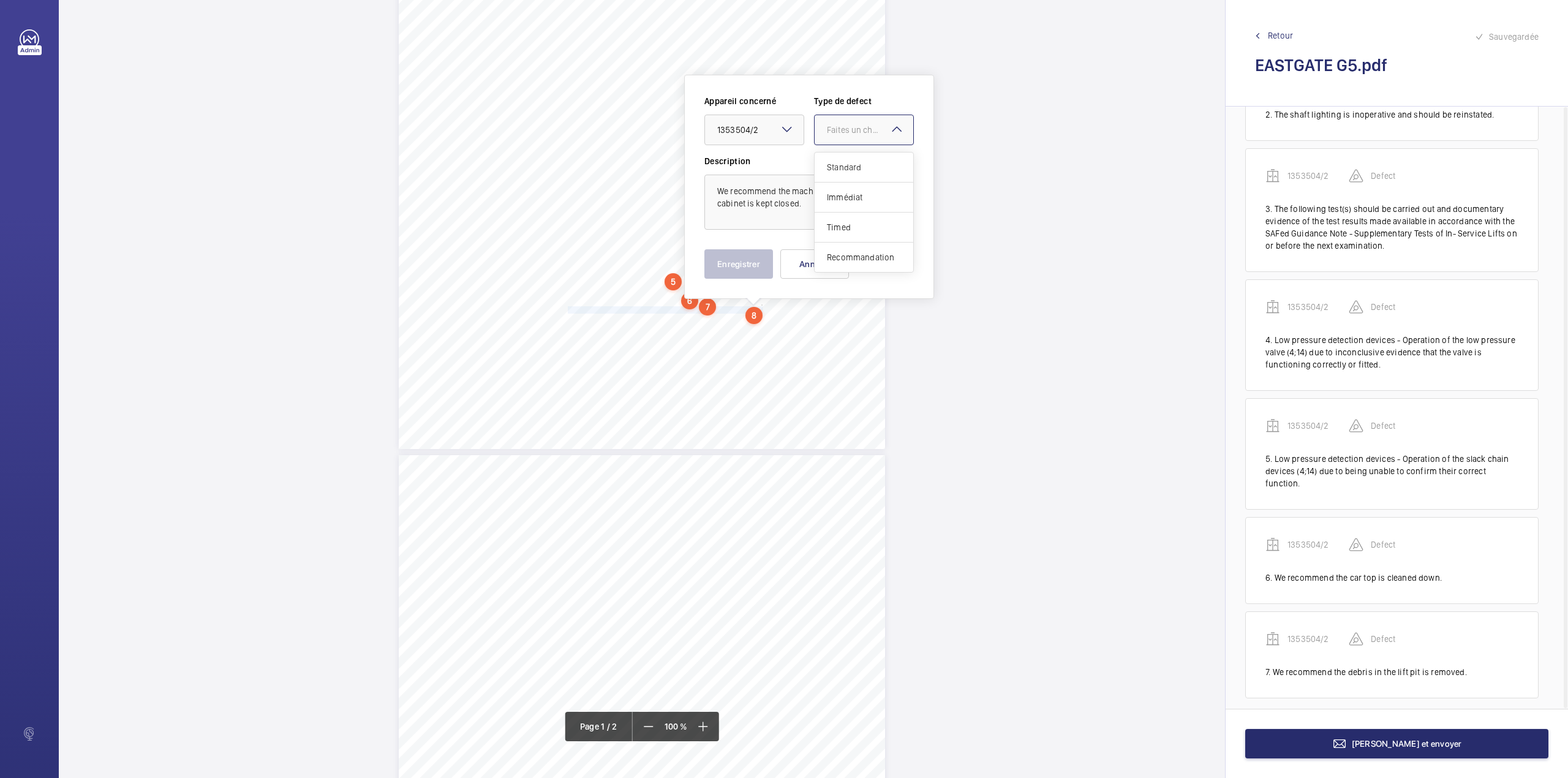
click at [836, 161] on span "Standard" at bounding box center [864, 167] width 74 height 12
click at [750, 268] on button "Enregistrer" at bounding box center [739, 263] width 69 height 30
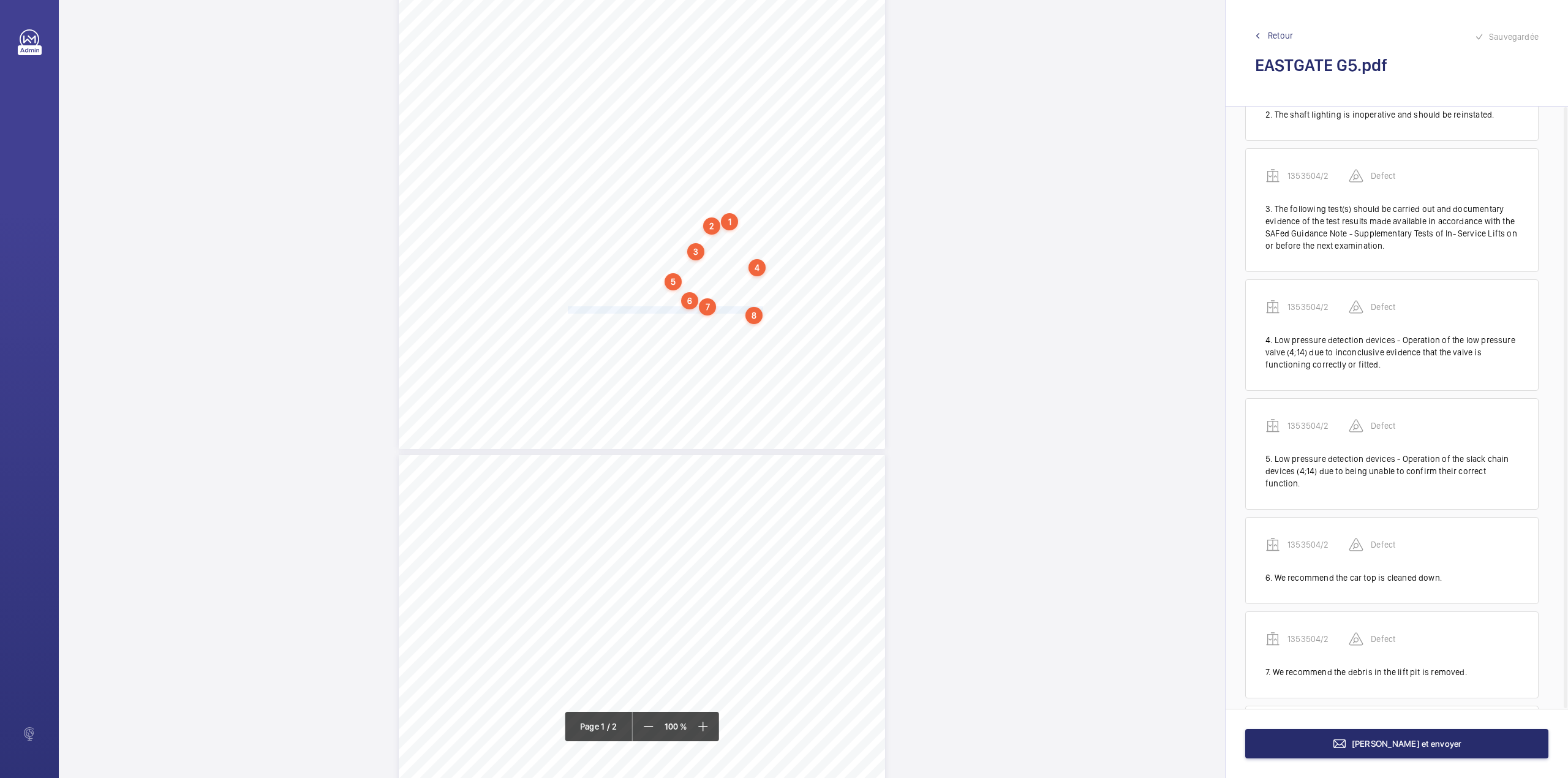
scroll to position [273, 0]
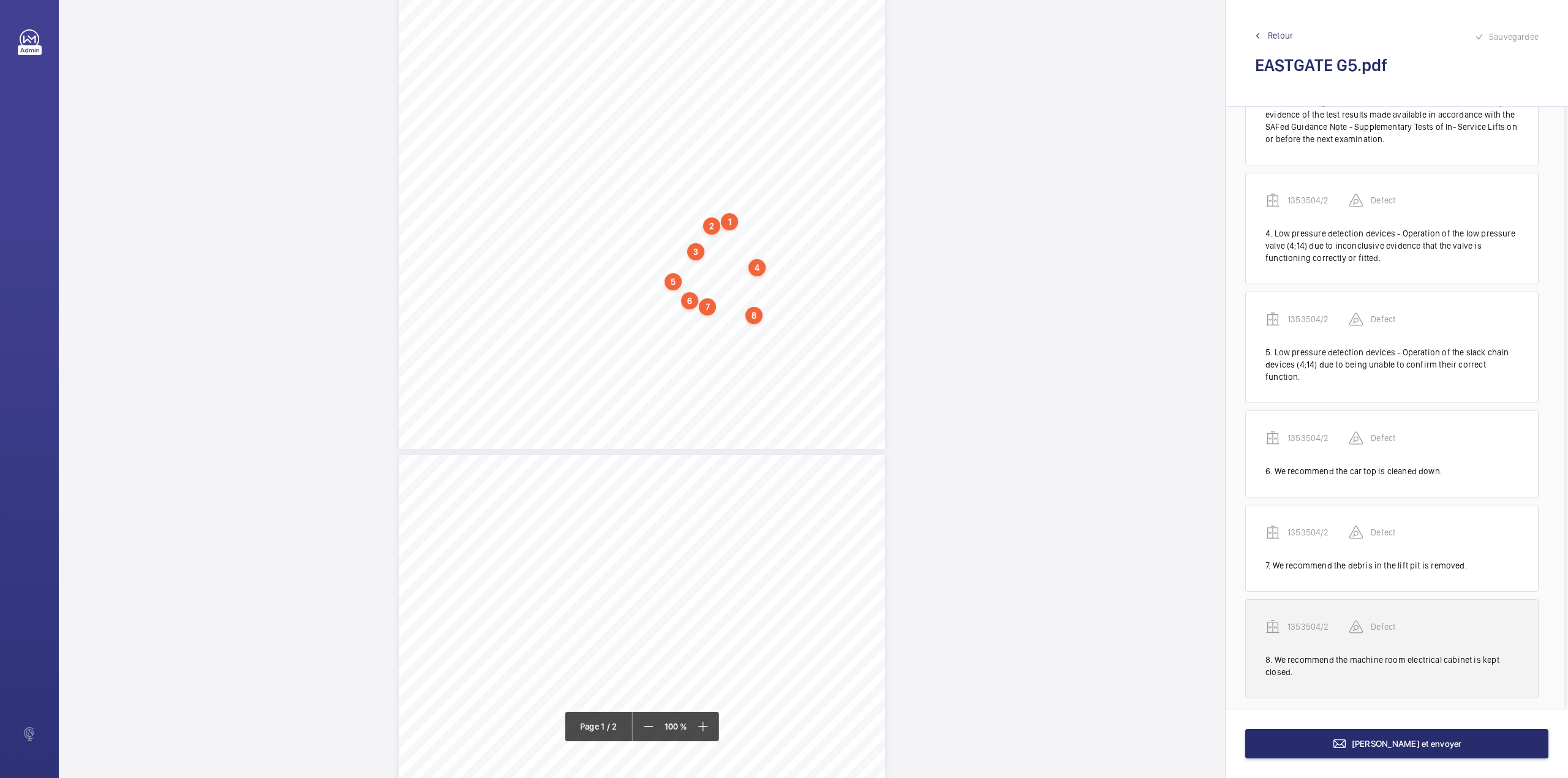
click at [1300, 620] on p "1353504/2" at bounding box center [1318, 626] width 61 height 12
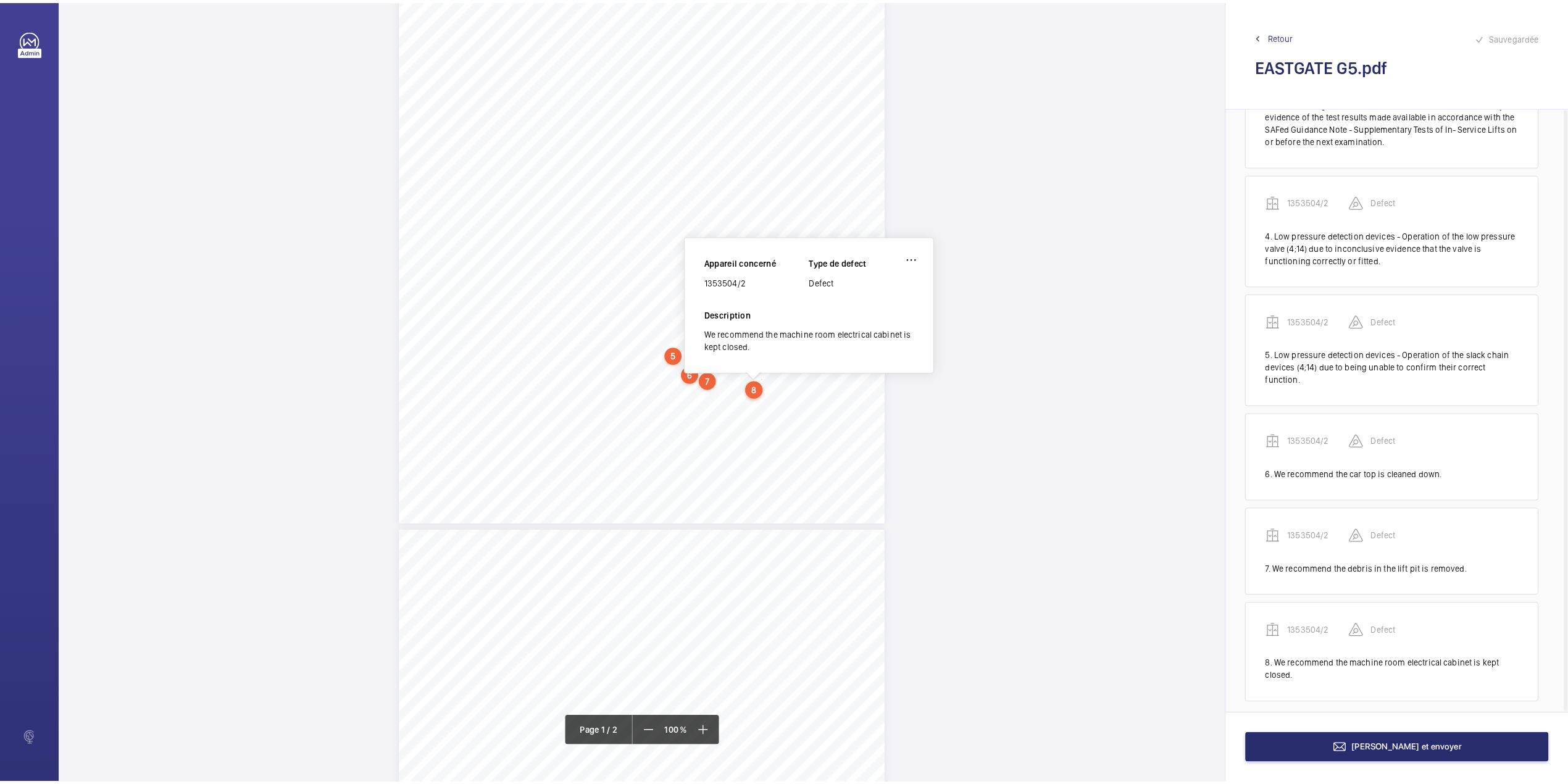
scroll to position [186, 0]
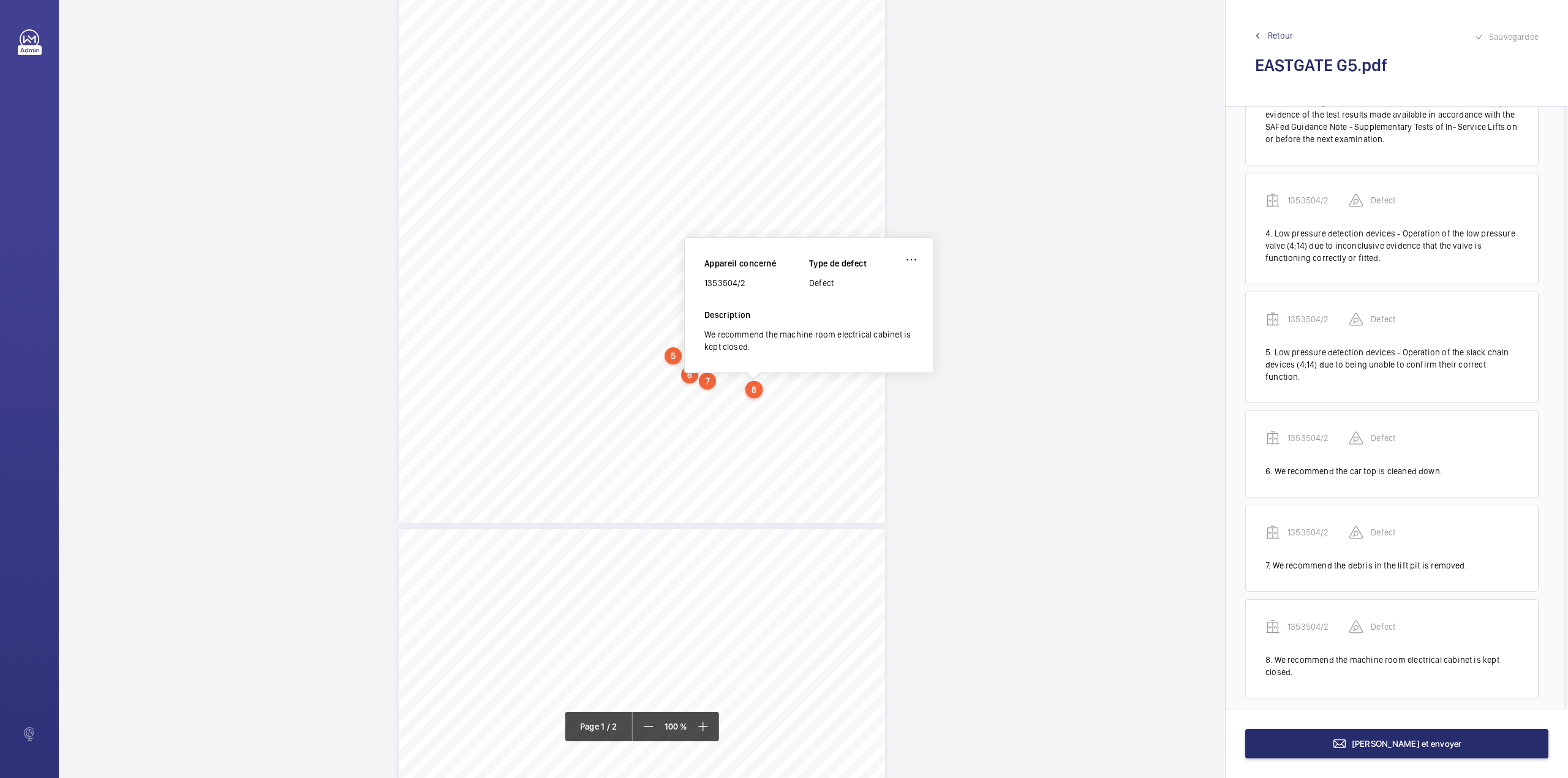
drag, startPoint x: 704, startPoint y: 284, endPoint x: 748, endPoint y: 281, distance: 44.1
click at [748, 281] on div "1353504/2" at bounding box center [757, 283] width 105 height 12
copy div "1353504/2"
click at [1346, 748] on mat-icon at bounding box center [1339, 743] width 14 height 14
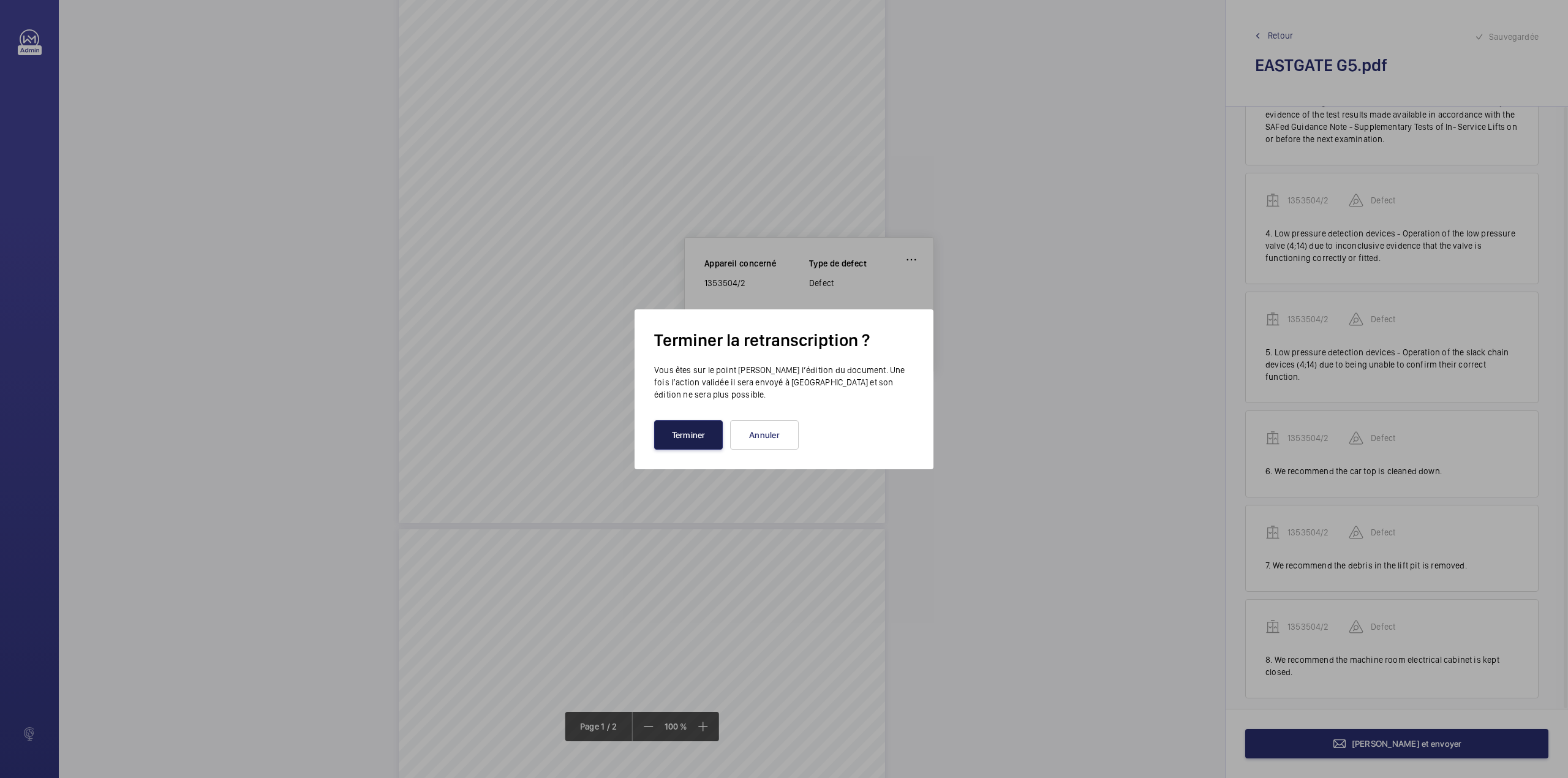
click at [682, 439] on button "Terminer" at bounding box center [689, 434] width 69 height 30
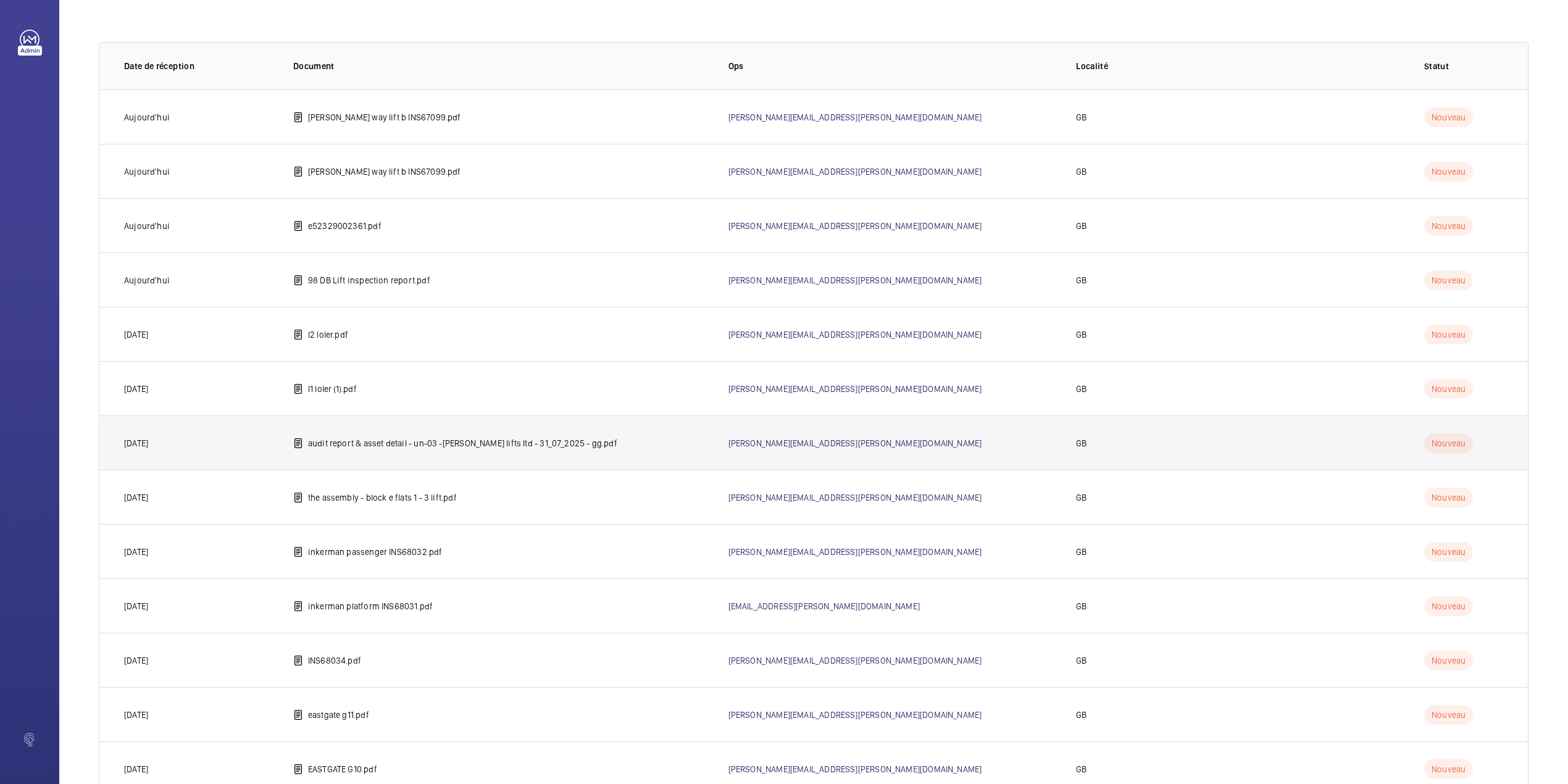
scroll to position [210, 0]
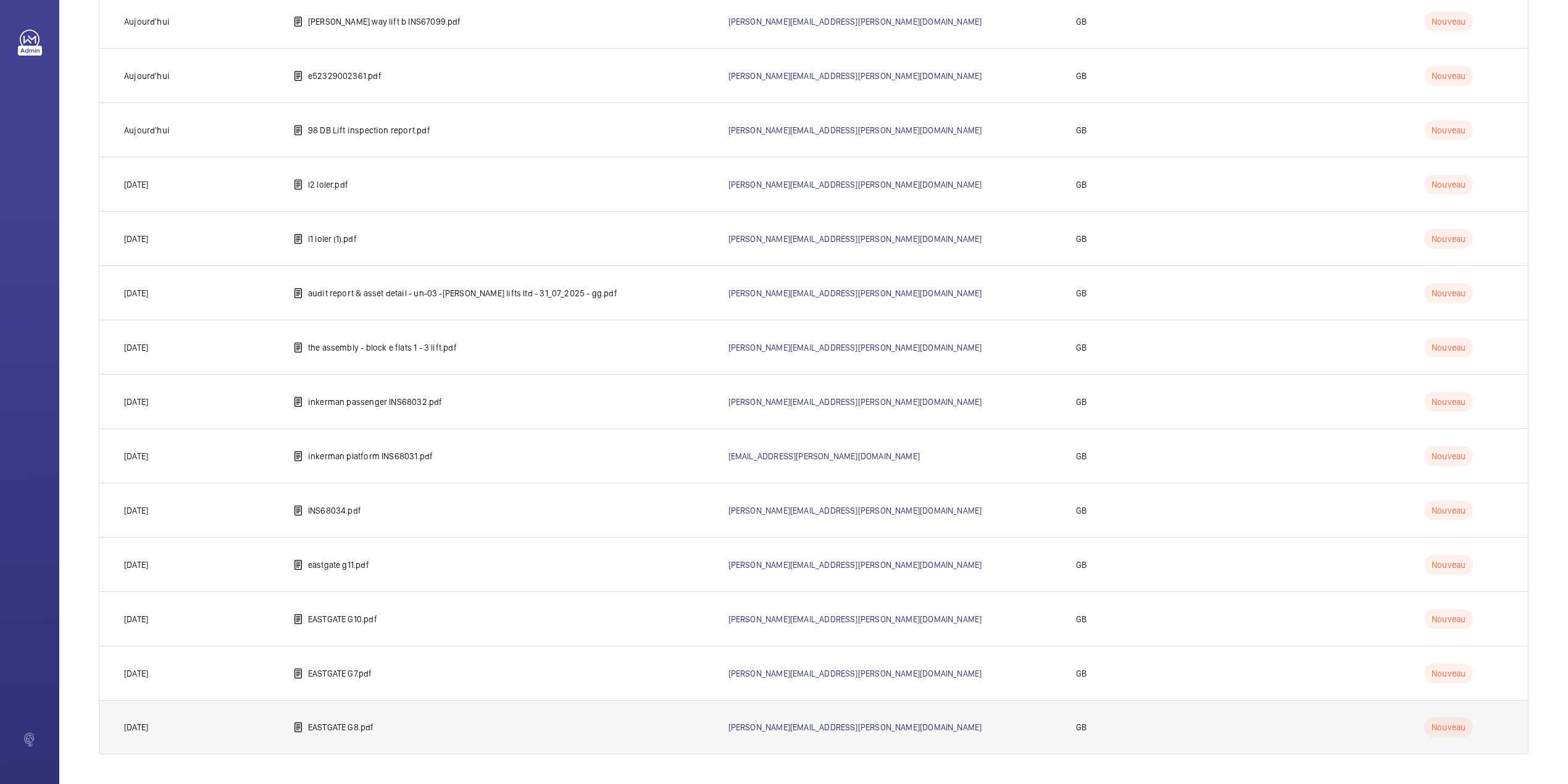
click at [335, 734] on td "EASTGATE G8.pdf" at bounding box center [491, 727] width 435 height 55
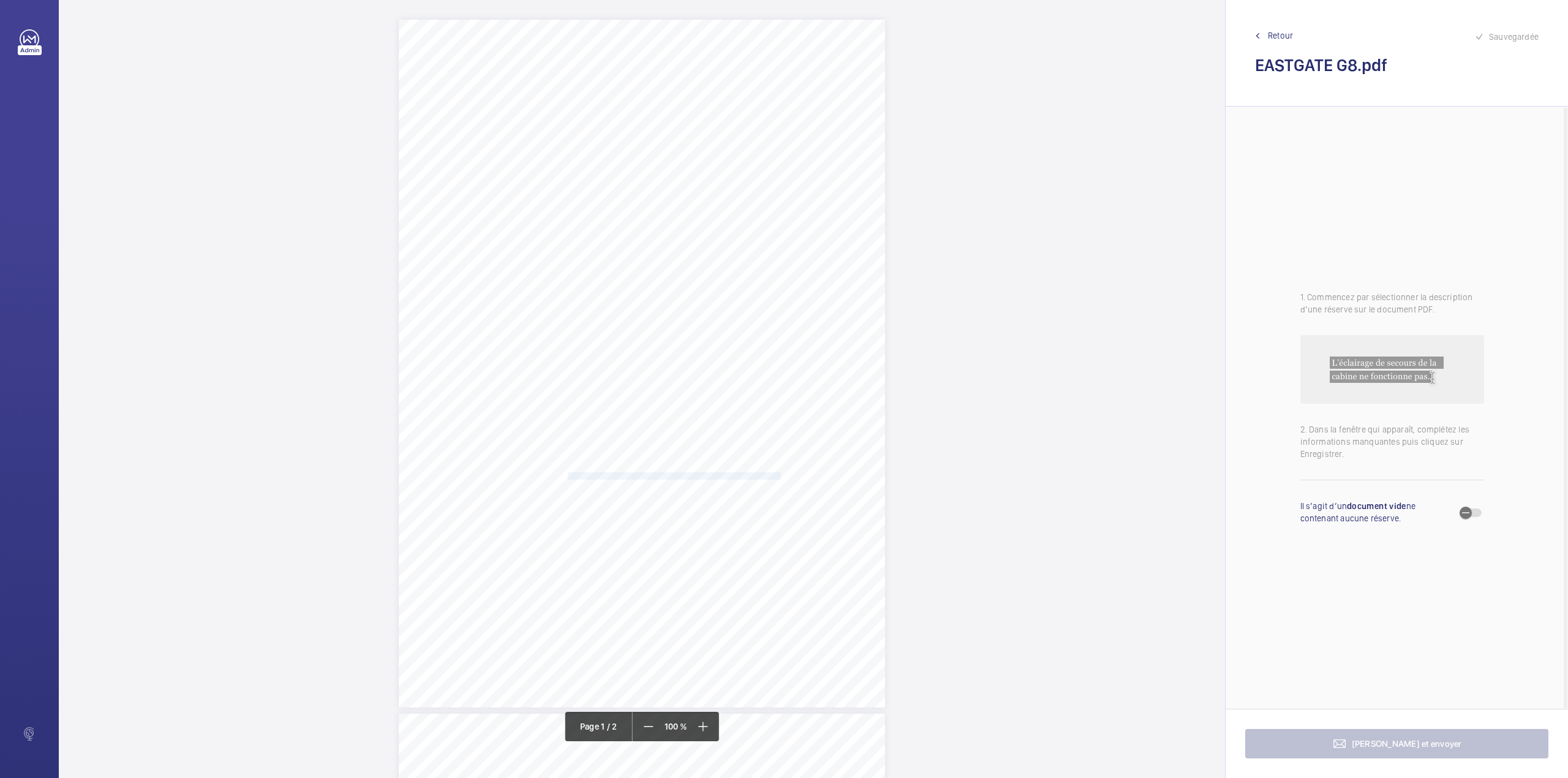
drag, startPoint x: 566, startPoint y: 473, endPoint x: 779, endPoint y: 476, distance: 213.0
click at [779, 476] on span "The in-car communication system is inoperative and should be reinstated." at bounding box center [675, 476] width 214 height 7
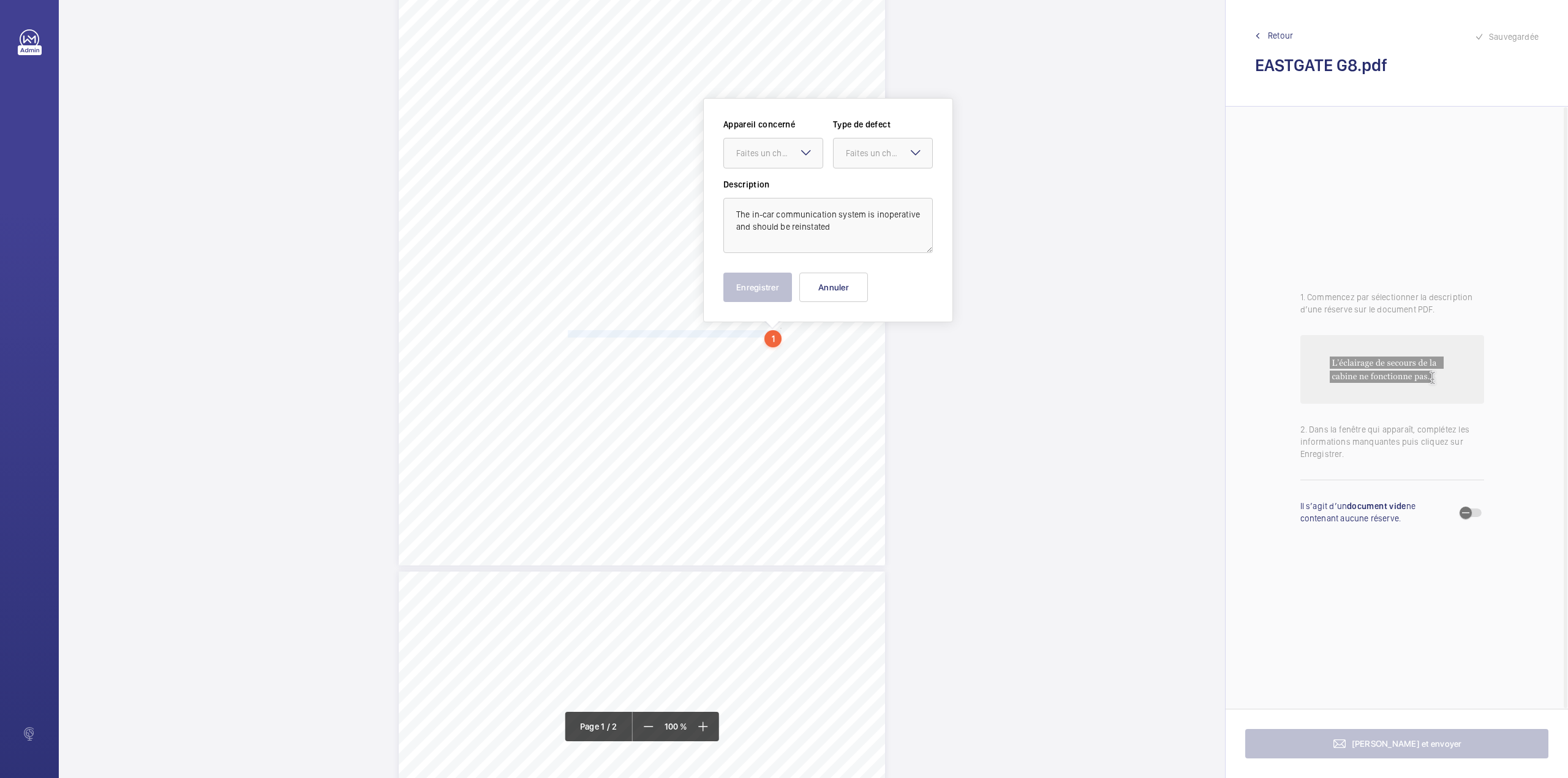
scroll to position [165, 0]
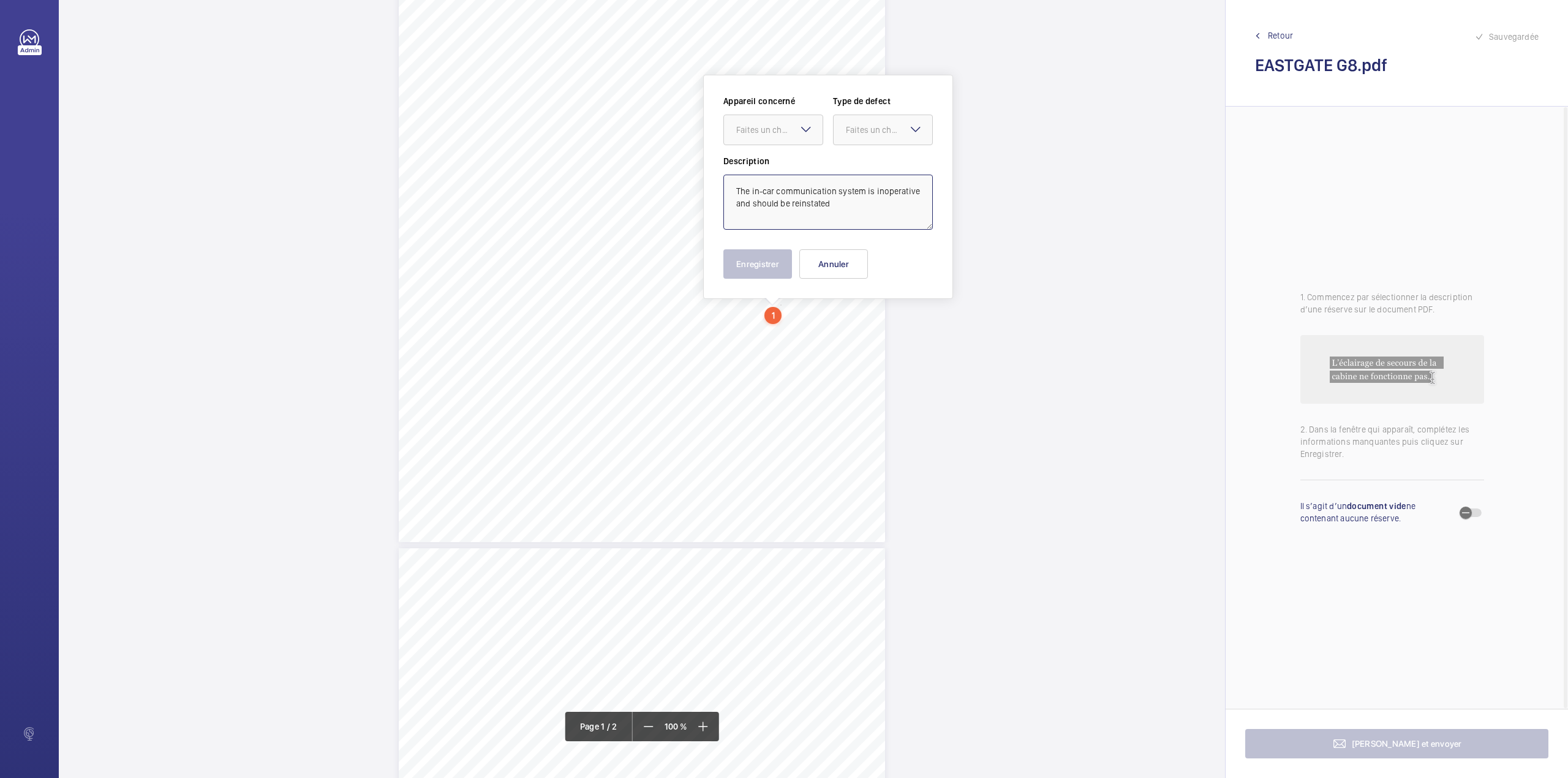
click at [833, 203] on textarea "The in-car communication system is inoperative and should be reinstated" at bounding box center [827, 202] width 209 height 55
click at [789, 134] on div "Faites un choix" at bounding box center [779, 130] width 86 height 12
click at [795, 169] on span "1403504/1" at bounding box center [773, 167] width 74 height 12
drag, startPoint x: 873, startPoint y: 123, endPoint x: 868, endPoint y: 165, distance: 42.3
click at [873, 128] on div "Faites un choix" at bounding box center [889, 130] width 86 height 12
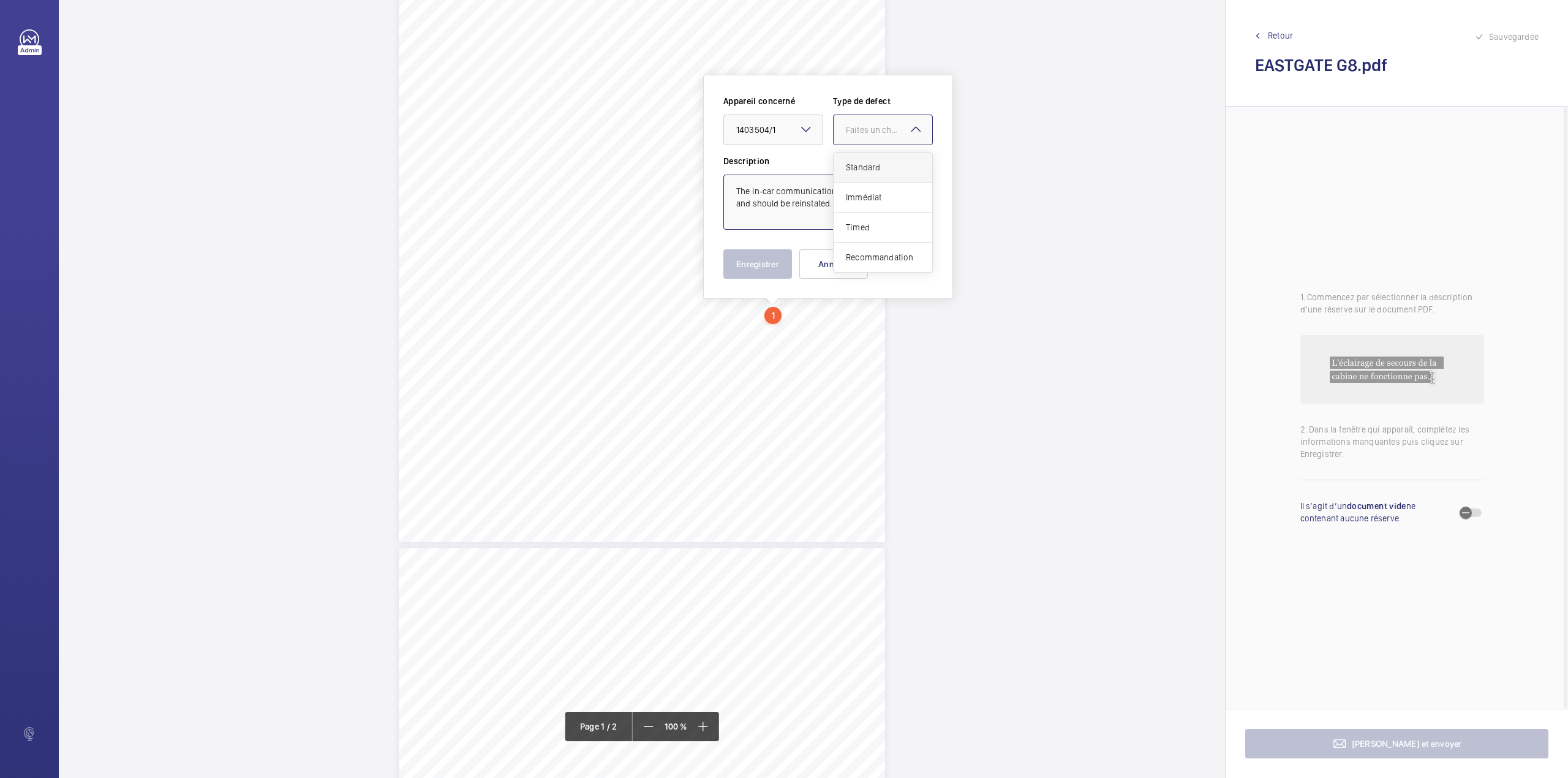
click at [868, 165] on span "Standard" at bounding box center [883, 167] width 74 height 12
type textarea "The in-car communication system is inoperative and should be reinstated."
click at [740, 262] on button "Enregistrer" at bounding box center [757, 263] width 69 height 30
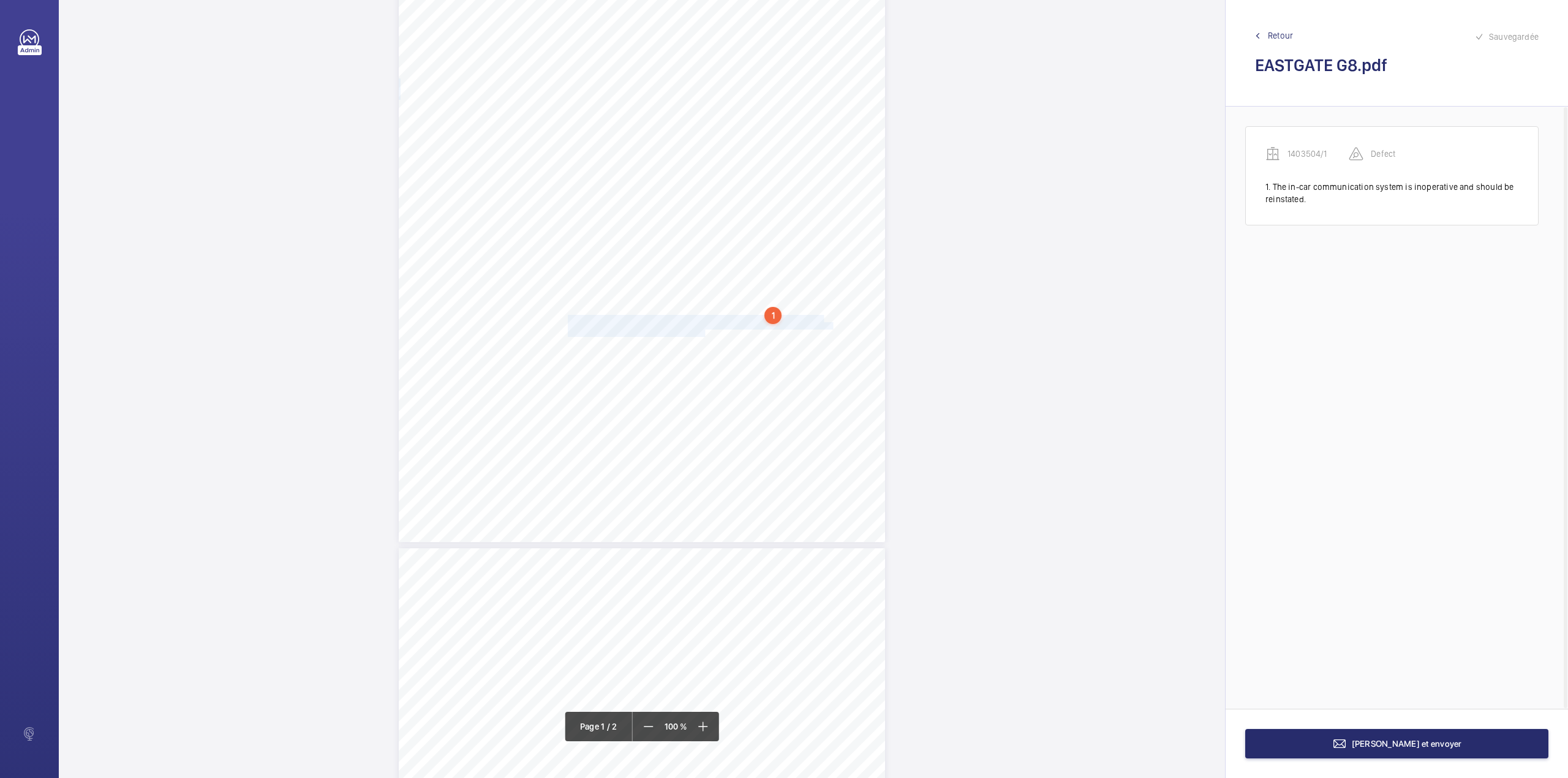
drag, startPoint x: 567, startPoint y: 317, endPoint x: 703, endPoint y: 329, distance: 136.5
click at [703, 329] on div "Lifting Operations and Lifting Equipment Regulations Report of Thorough Examina…" at bounding box center [641, 198] width 486 height 688
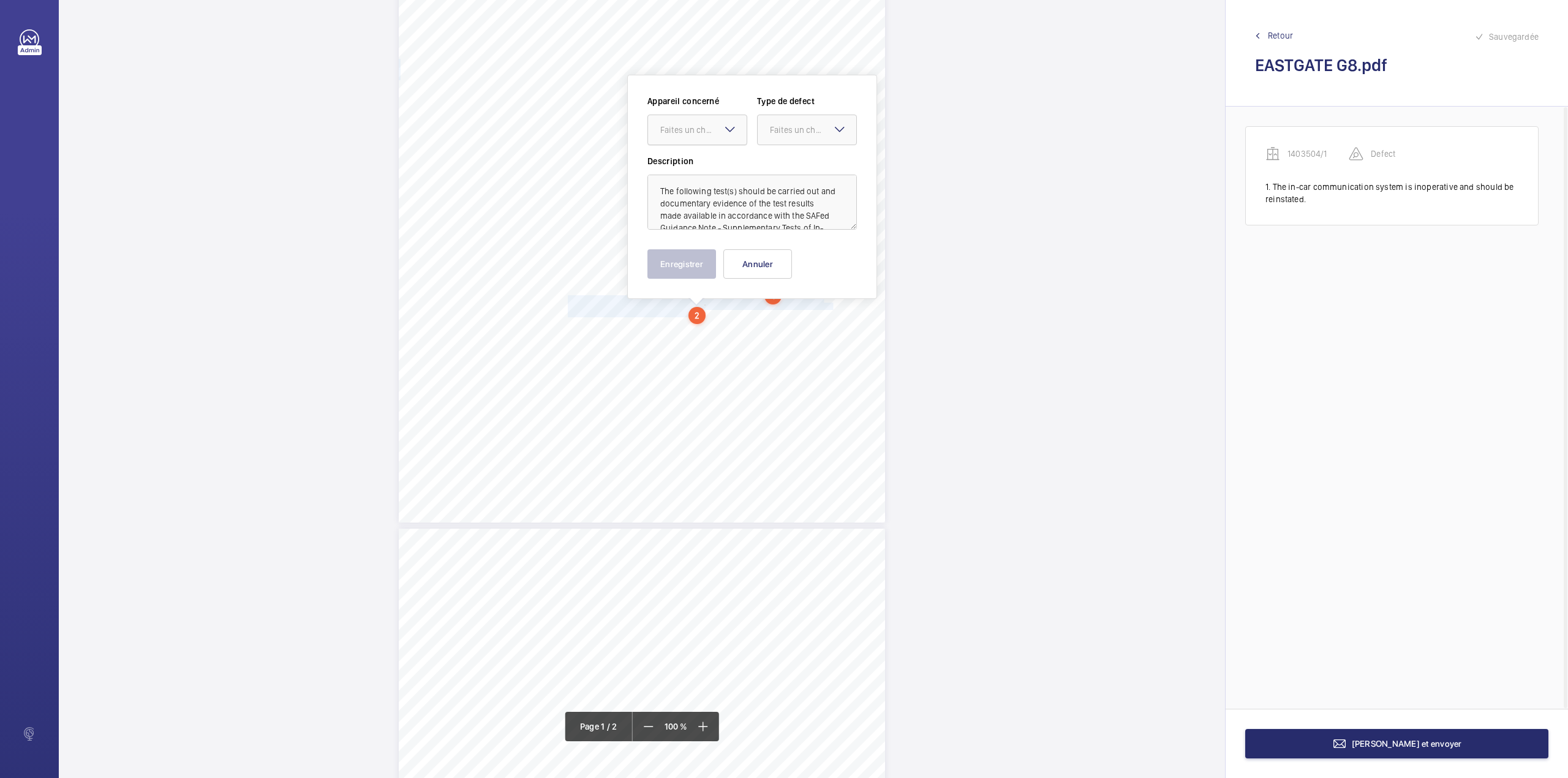
click at [706, 128] on div "Faites un choix" at bounding box center [703, 130] width 86 height 12
click at [704, 161] on span "1403504/1" at bounding box center [697, 167] width 74 height 12
click at [780, 141] on div at bounding box center [807, 130] width 99 height 30
click at [774, 174] on div "Standard" at bounding box center [807, 167] width 99 height 30
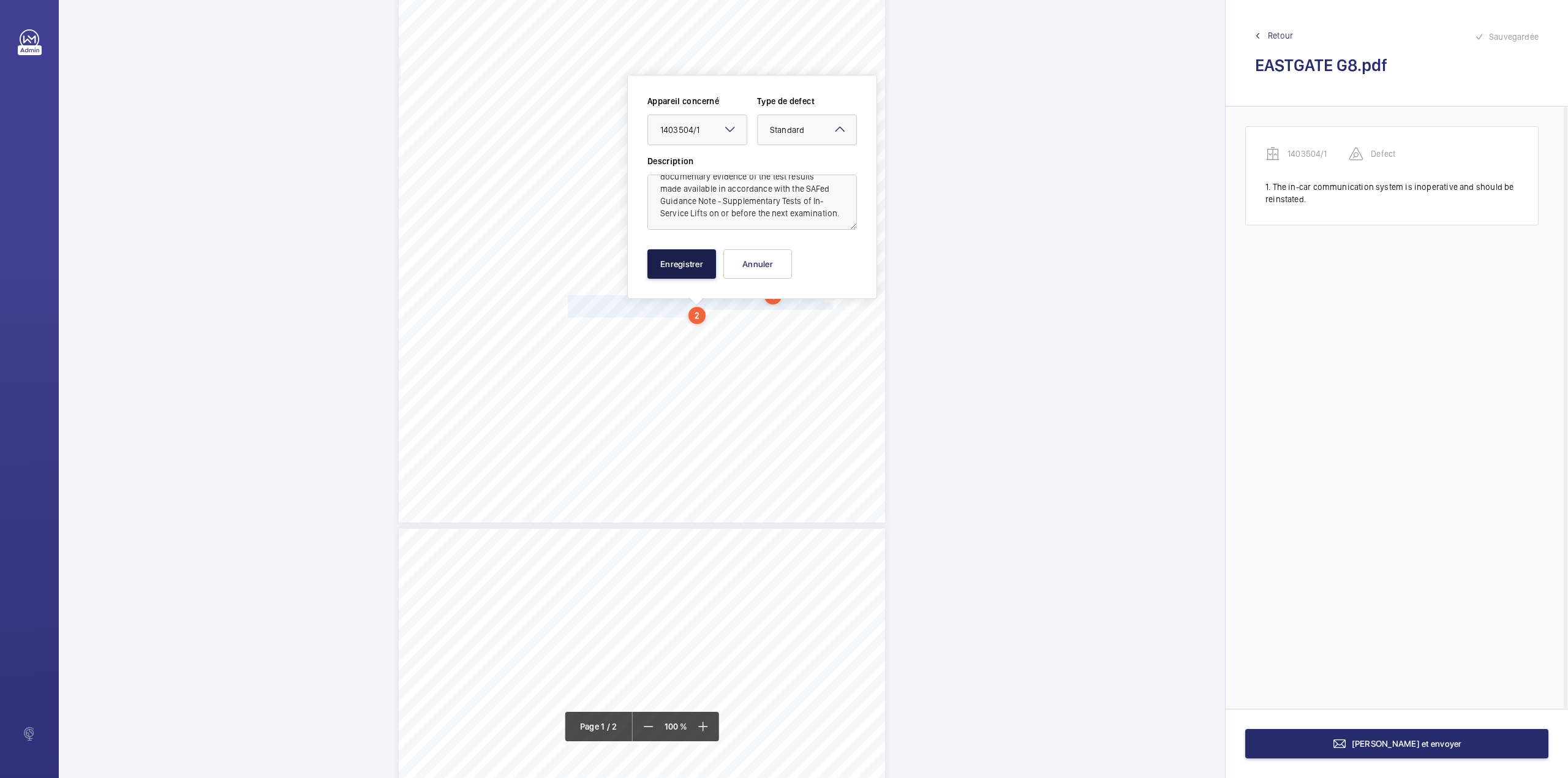
click at [676, 255] on button "Enregistrer" at bounding box center [682, 263] width 69 height 30
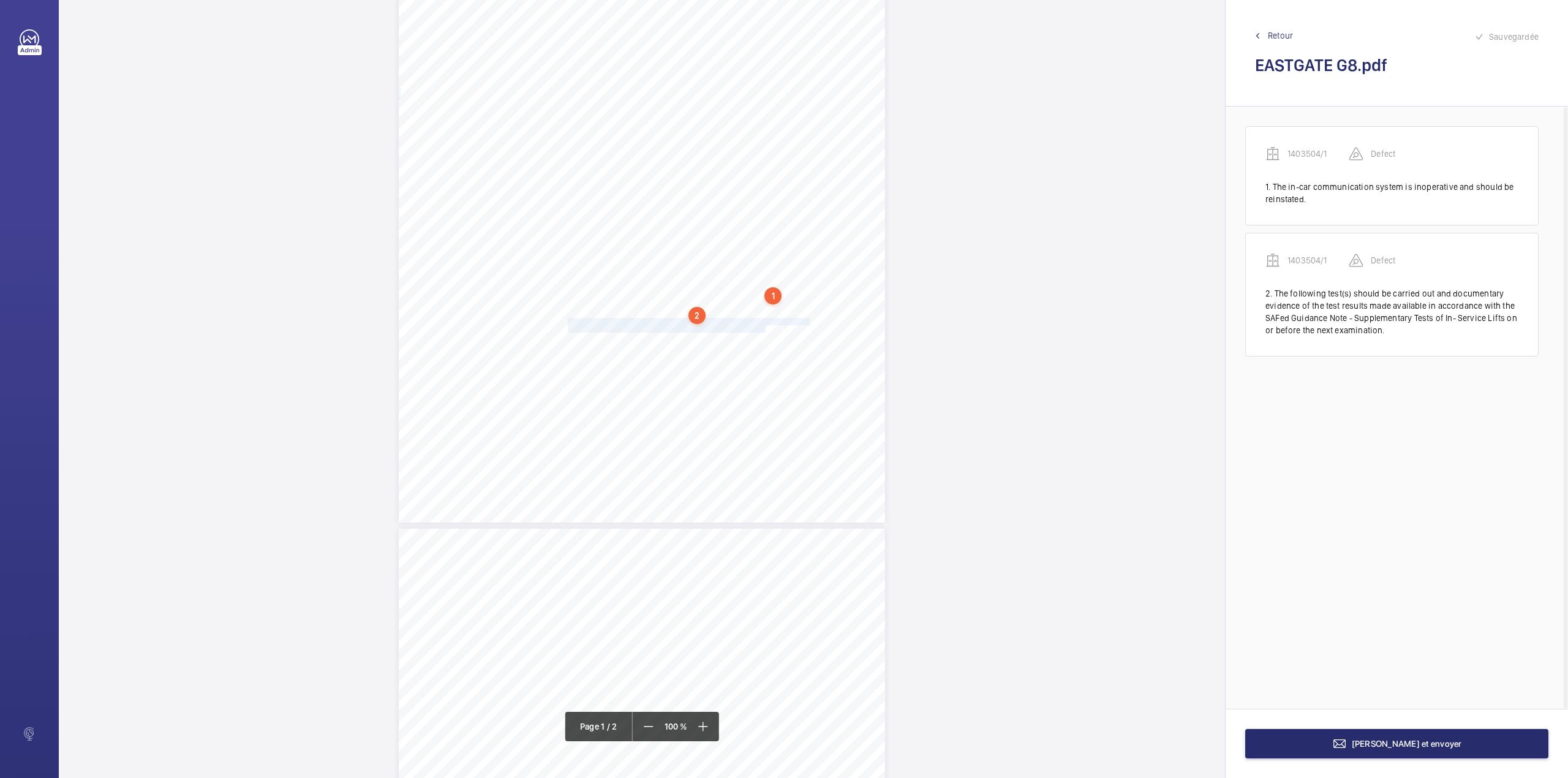
drag, startPoint x: 567, startPoint y: 320, endPoint x: 763, endPoint y: 327, distance: 196.1
click at [763, 327] on div "Lifting Operations and Lifting Equipment Regulations Report of Thorough Examina…" at bounding box center [641, 178] width 486 height 688
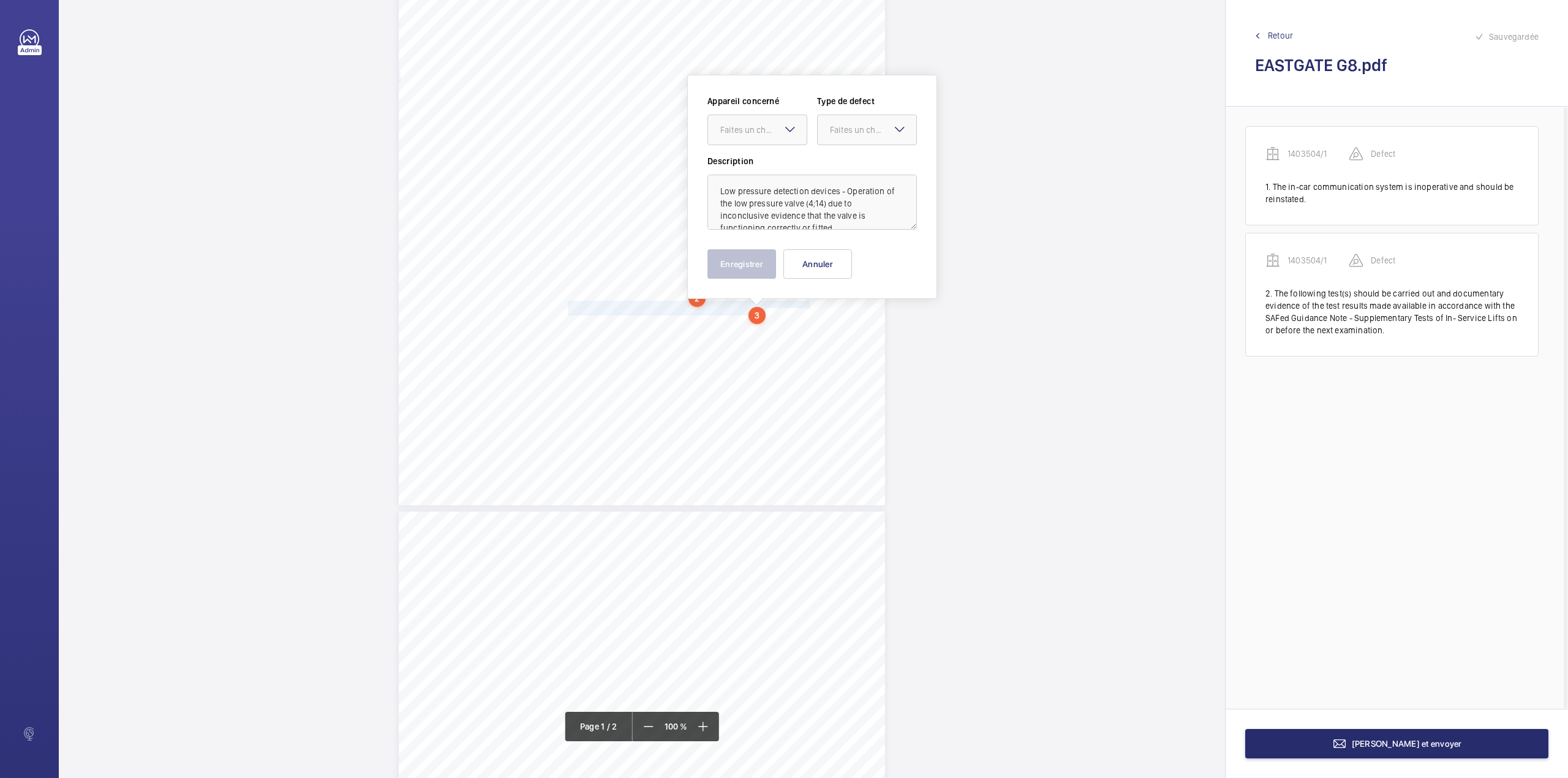
drag, startPoint x: 752, startPoint y: 123, endPoint x: 748, endPoint y: 148, distance: 25.3
click at [751, 133] on div "Faites un choix" at bounding box center [763, 130] width 86 height 12
click at [748, 160] on div "1403504/1" at bounding box center [757, 167] width 99 height 30
drag, startPoint x: 837, startPoint y: 130, endPoint x: 836, endPoint y: 143, distance: 13.0
click at [838, 131] on div "Faites un choix" at bounding box center [873, 130] width 86 height 12
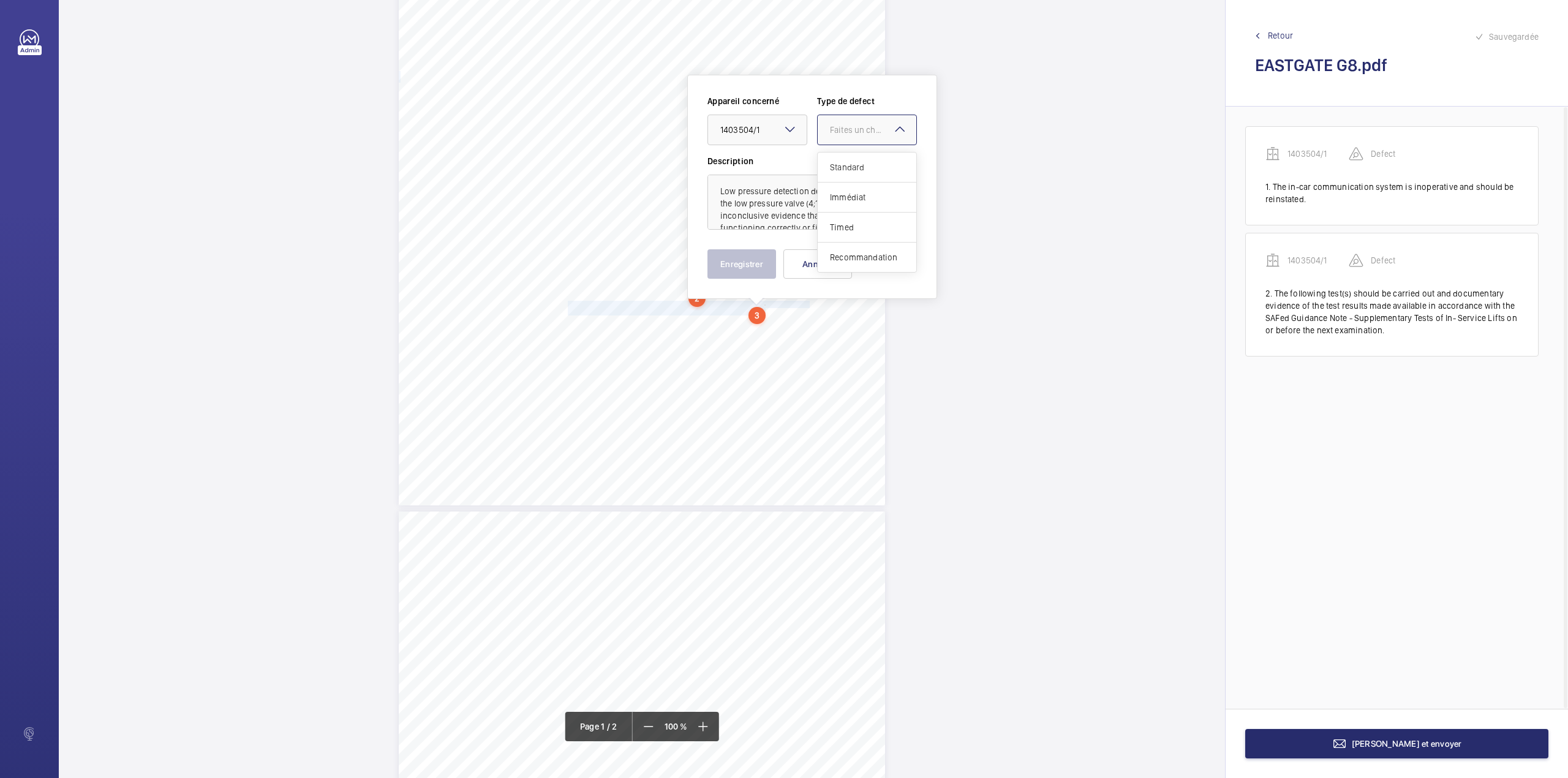
click at [833, 161] on span "Standard" at bounding box center [867, 167] width 74 height 12
click at [731, 266] on button "Enregistrer" at bounding box center [741, 263] width 69 height 30
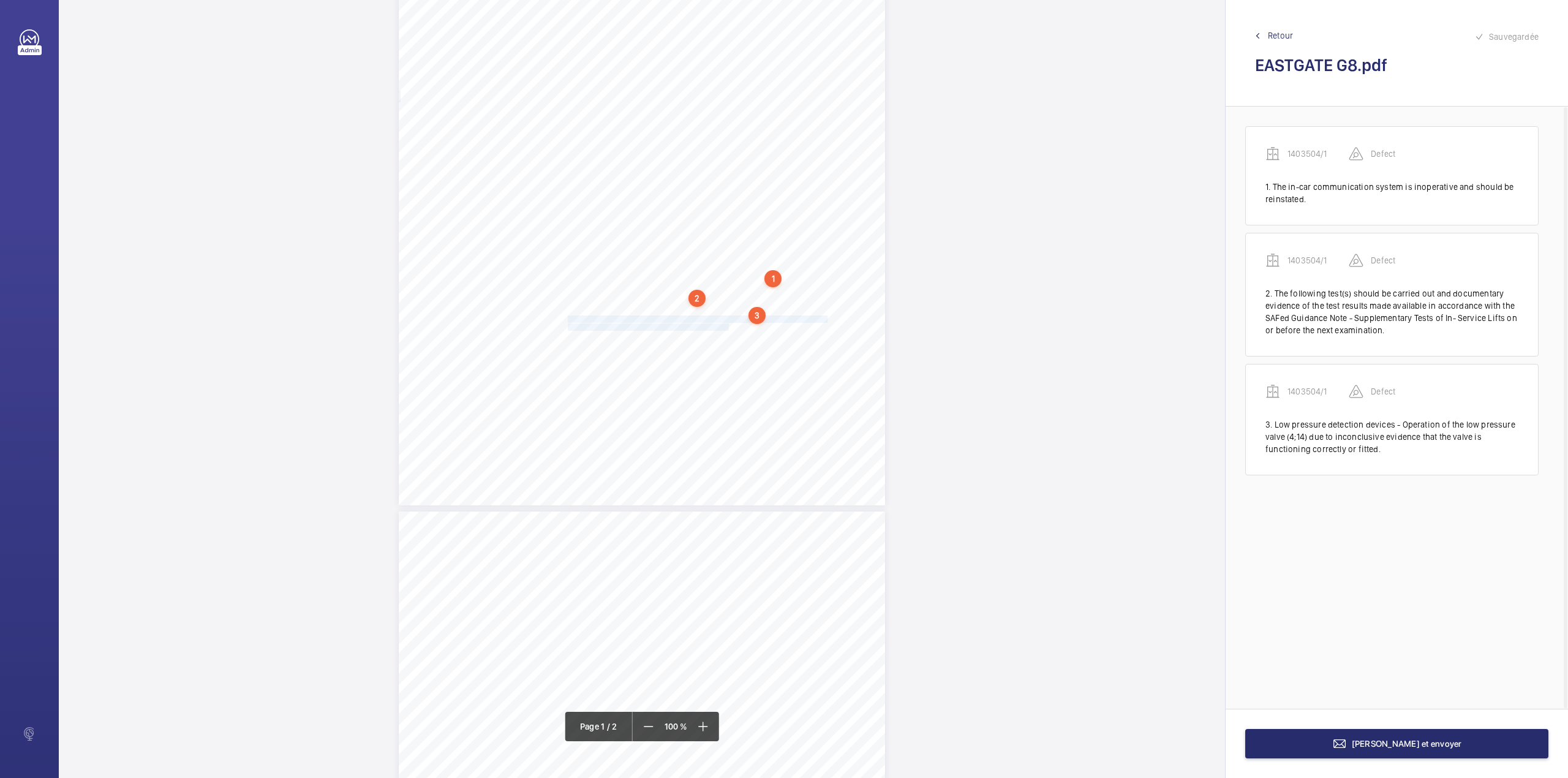
drag, startPoint x: 567, startPoint y: 318, endPoint x: 726, endPoint y: 324, distance: 159.1
click at [726, 324] on div "Lifting Operations and Lifting Equipment Regulations Report of Thorough Examina…" at bounding box center [641, 161] width 486 height 688
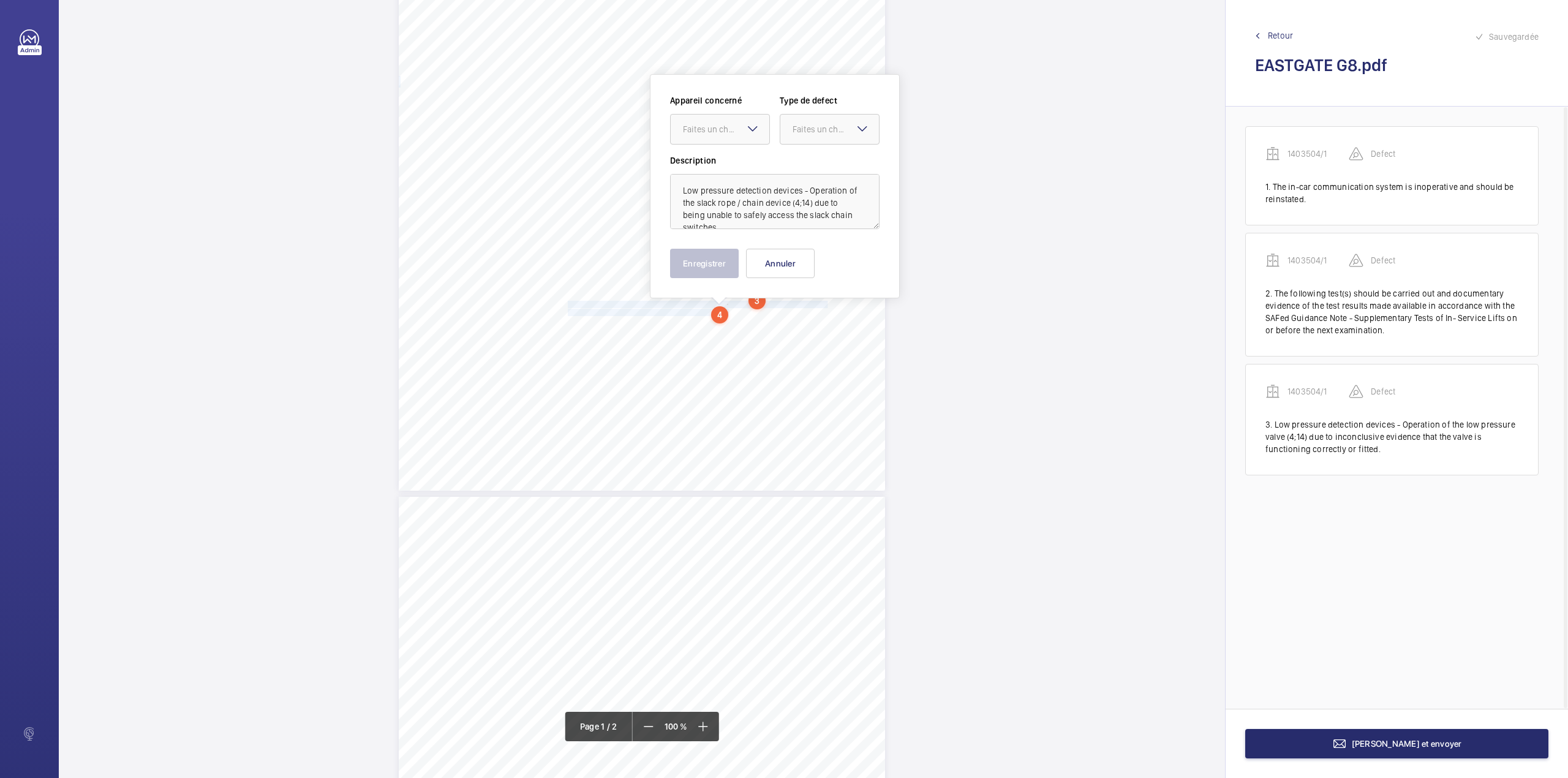
drag, startPoint x: 722, startPoint y: 123, endPoint x: 717, endPoint y: 150, distance: 27.5
click at [721, 128] on div "Faites un choix" at bounding box center [726, 129] width 86 height 12
click at [717, 158] on div "1403504/1" at bounding box center [720, 166] width 99 height 30
click at [794, 137] on div at bounding box center [829, 129] width 99 height 30
click at [797, 165] on span "Standard" at bounding box center [829, 167] width 74 height 12
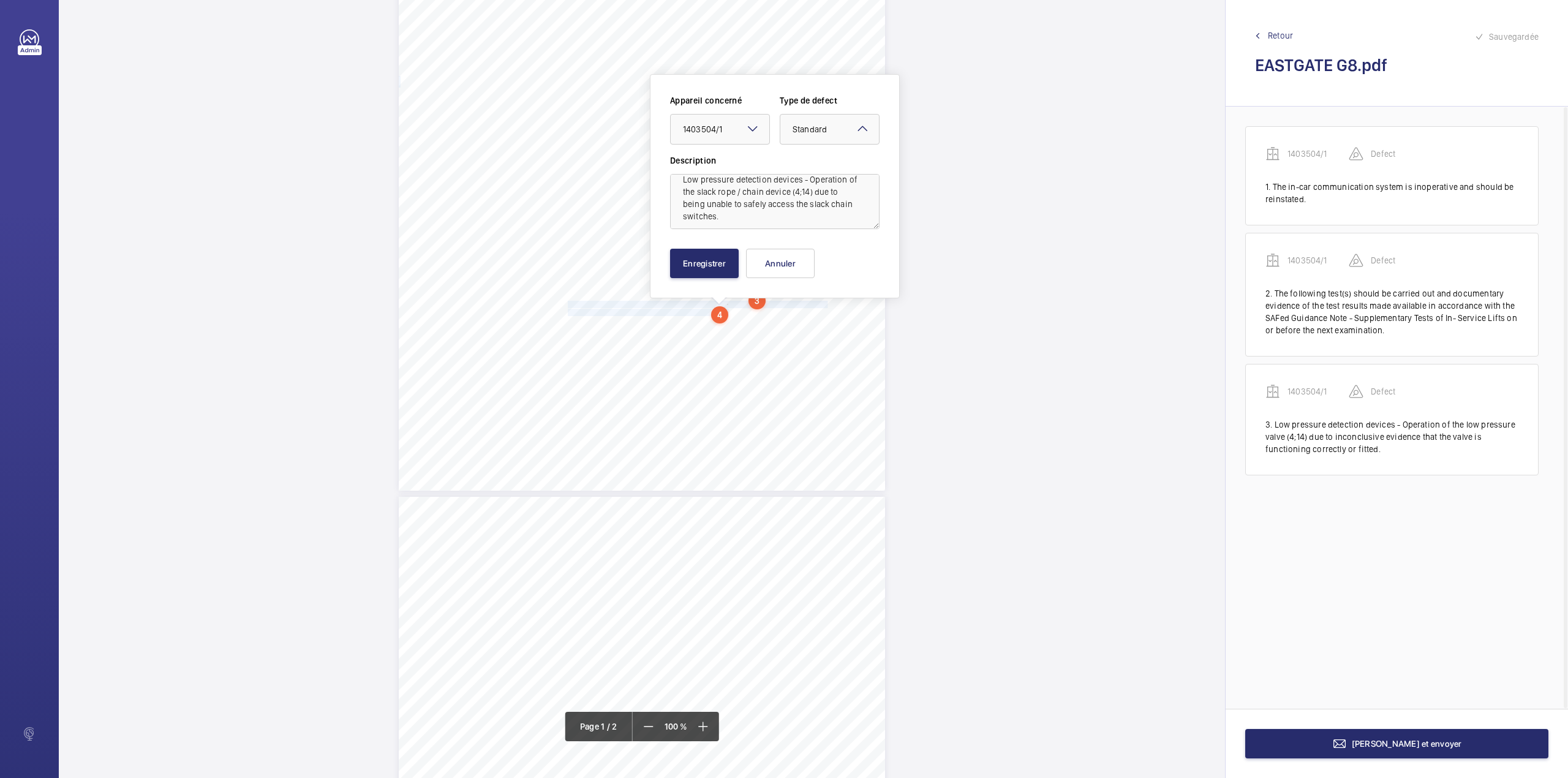
scroll to position [14, 0]
click at [711, 263] on button "Enregistrer" at bounding box center [704, 263] width 69 height 30
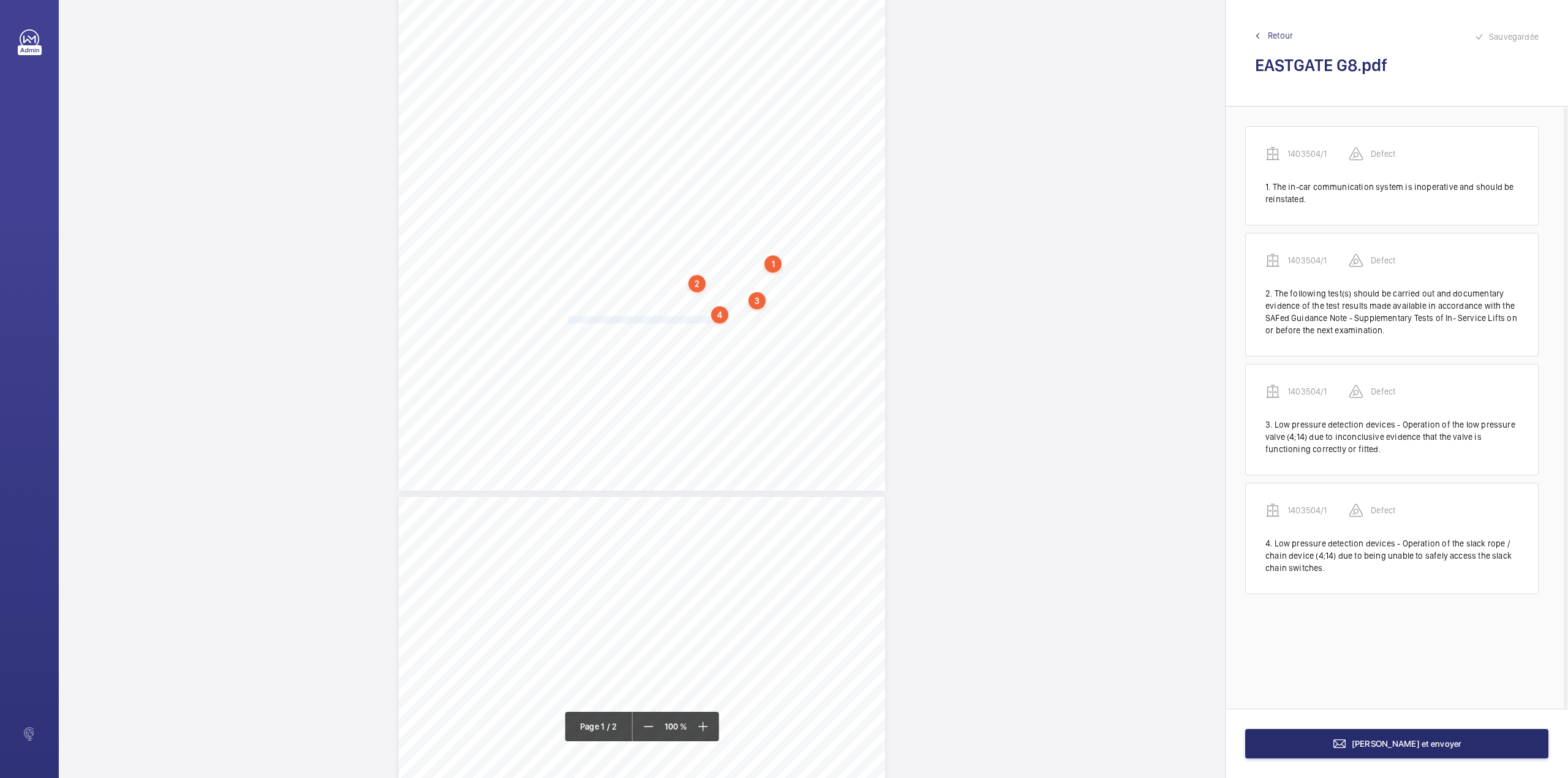
drag, startPoint x: 567, startPoint y: 321, endPoint x: 706, endPoint y: 321, distance: 139.0
click at [706, 321] on span "One car light is inoperative and should be reinstated." at bounding box center [644, 320] width 153 height 7
click at [846, 192] on textarea "One car light is inoperative and should be reinsta" at bounding box center [755, 202] width 209 height 55
click at [718, 128] on div "Faites un choix" at bounding box center [707, 129] width 86 height 12
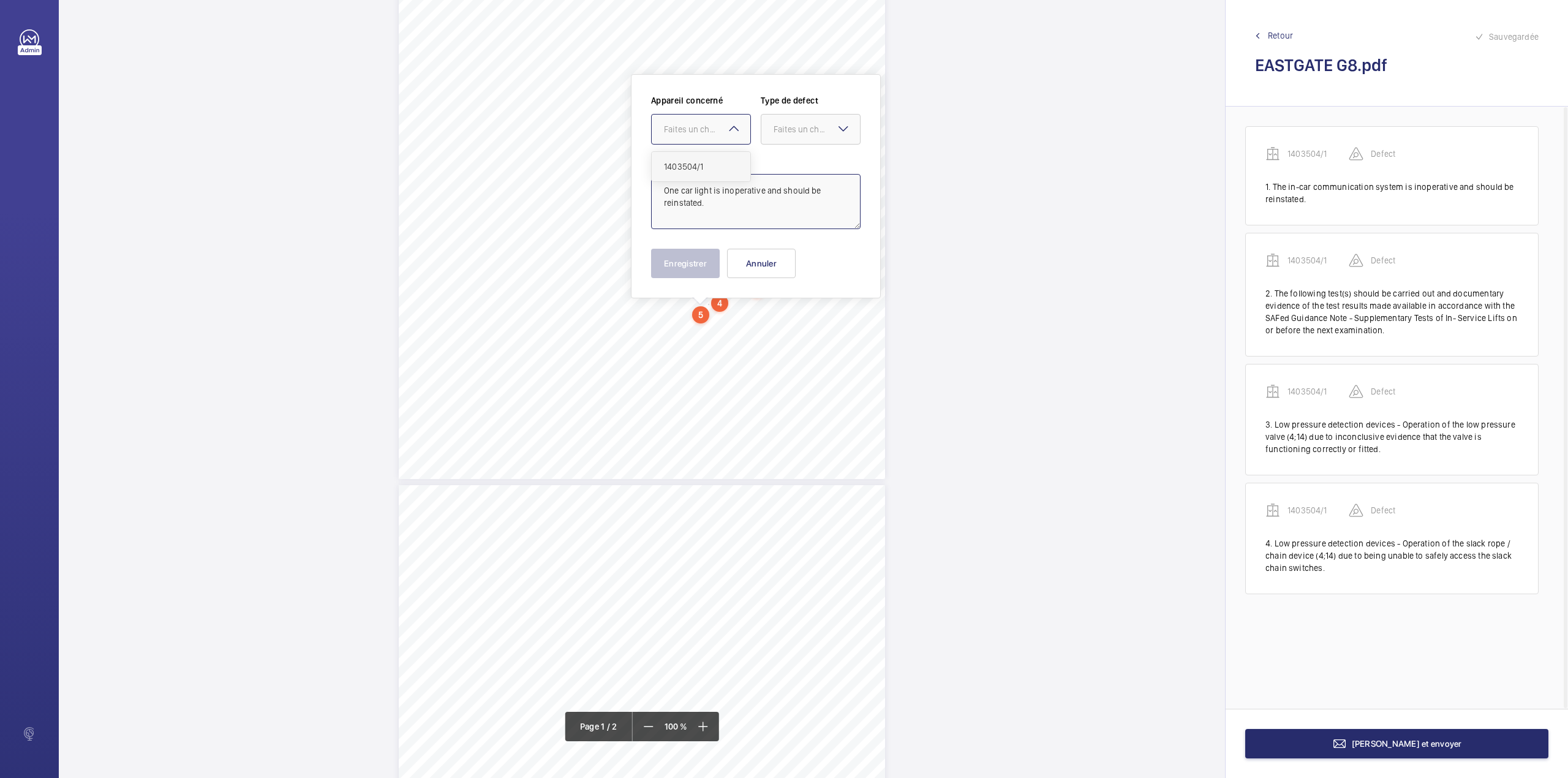
click at [716, 156] on div "1403504/1" at bounding box center [701, 166] width 99 height 30
click at [782, 125] on div "Faites un choix" at bounding box center [817, 129] width 86 height 12
click at [784, 164] on span "Standard" at bounding box center [811, 167] width 74 height 12
type textarea "One car light is inoperative and should be reinstated."
click at [667, 263] on button "Enregistrer" at bounding box center [685, 263] width 69 height 30
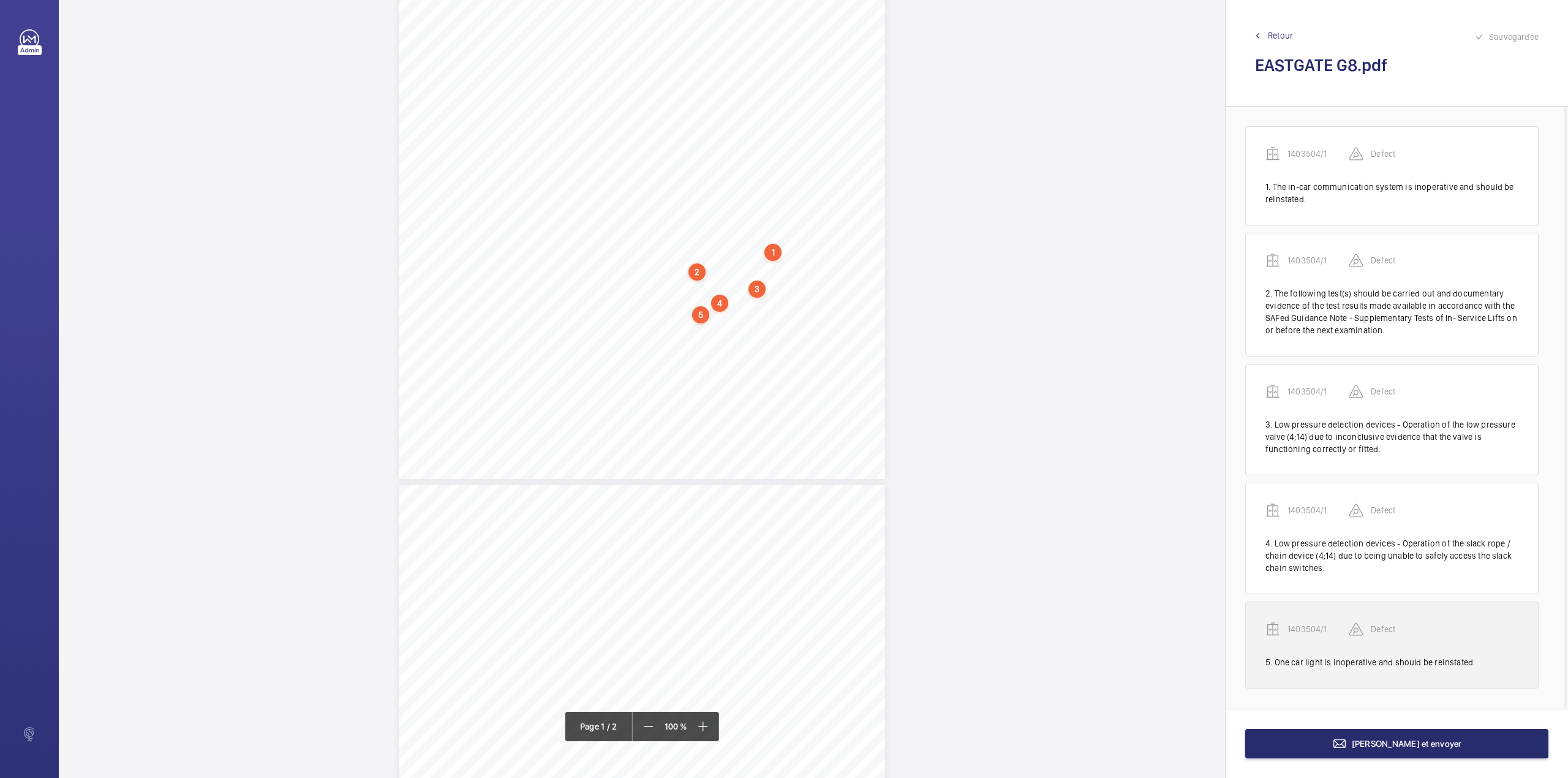
scroll to position [1, 0]
click at [1318, 625] on p "1403504/1" at bounding box center [1318, 629] width 61 height 12
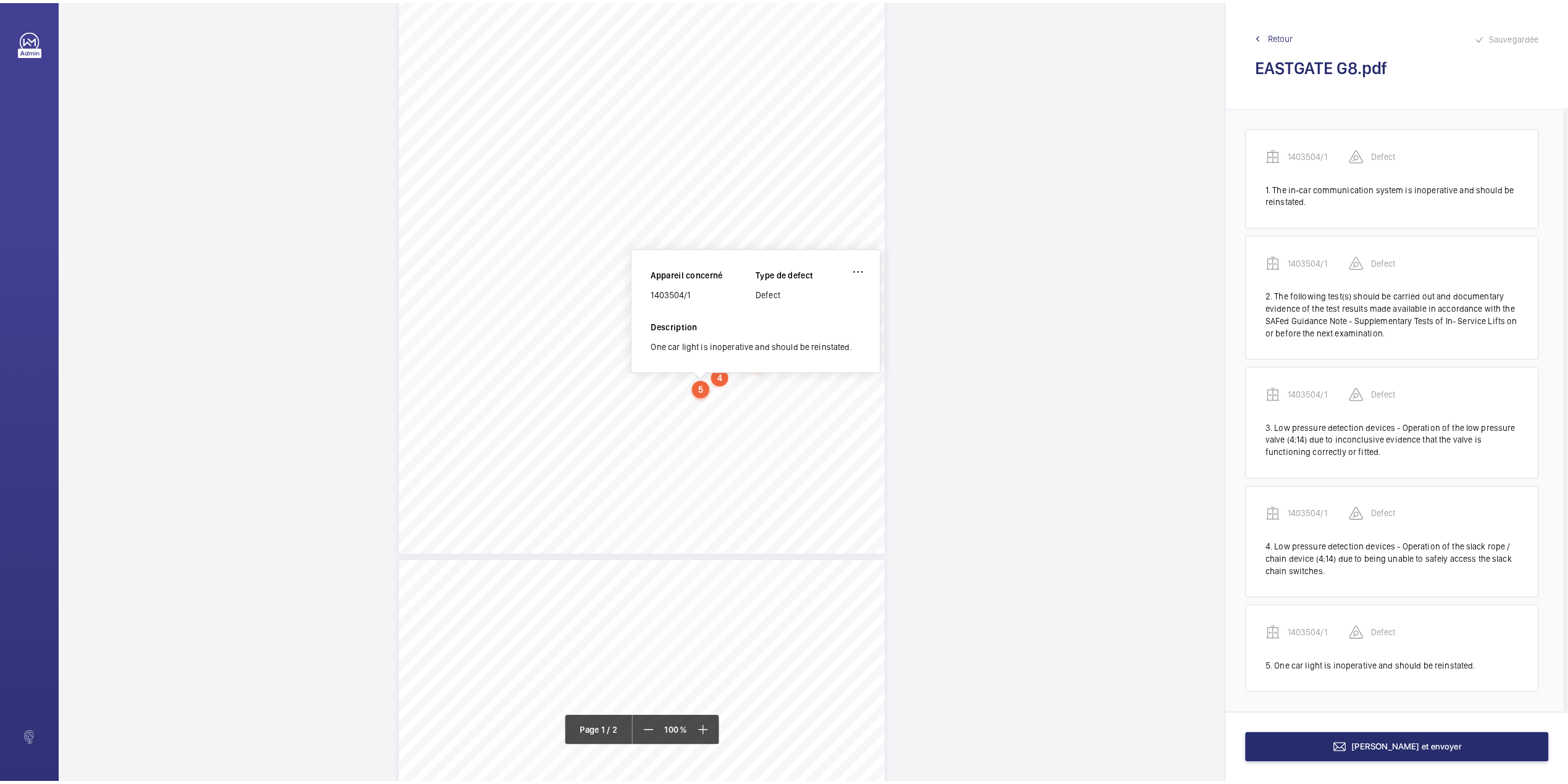
scroll to position [156, 0]
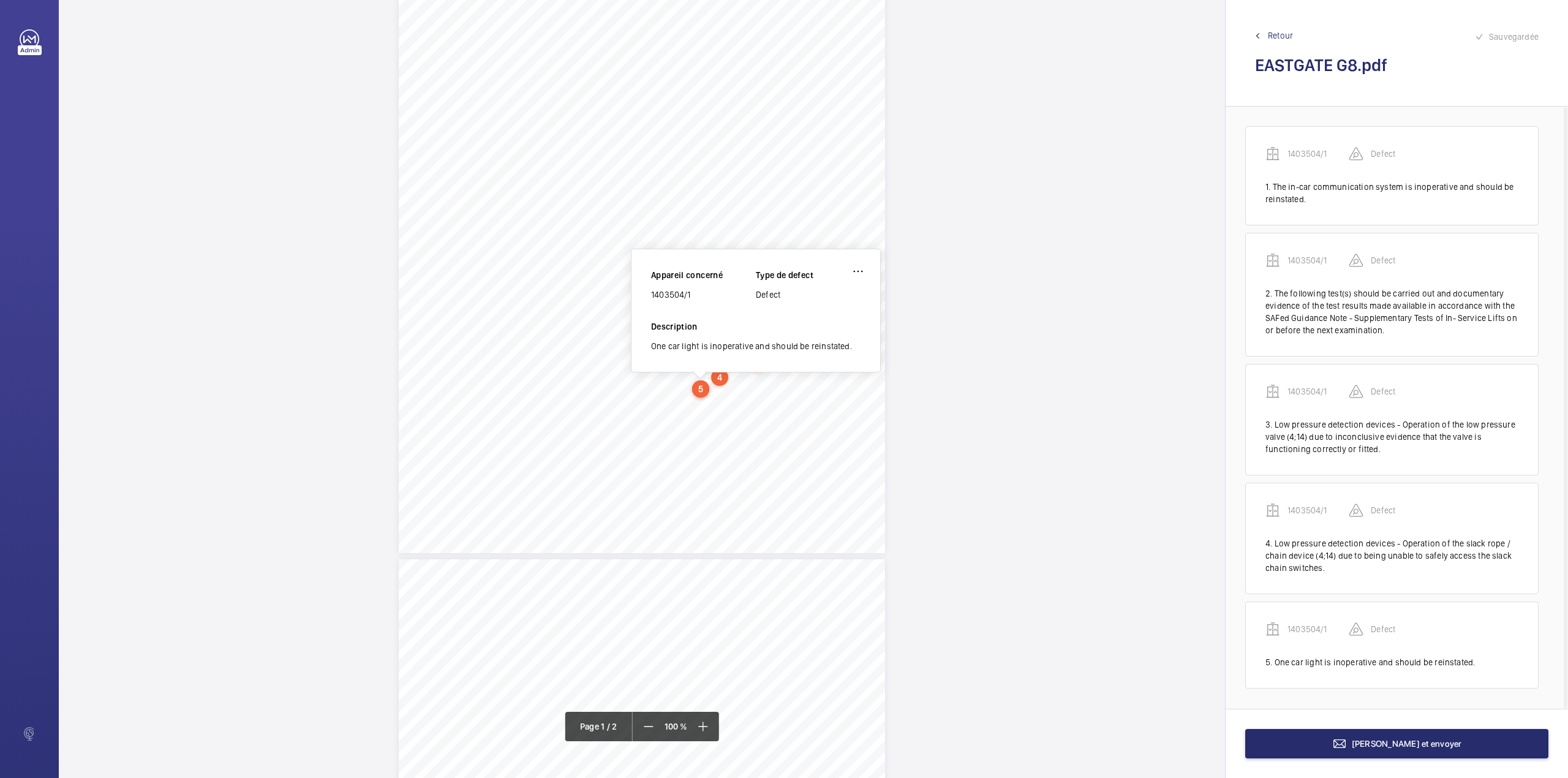
drag, startPoint x: 652, startPoint y: 297, endPoint x: 692, endPoint y: 298, distance: 40.0
click at [692, 298] on div "1403504/1" at bounding box center [703, 295] width 105 height 12
copy div "1403504/1"
click at [1346, 751] on mat-icon at bounding box center [1339, 743] width 14 height 14
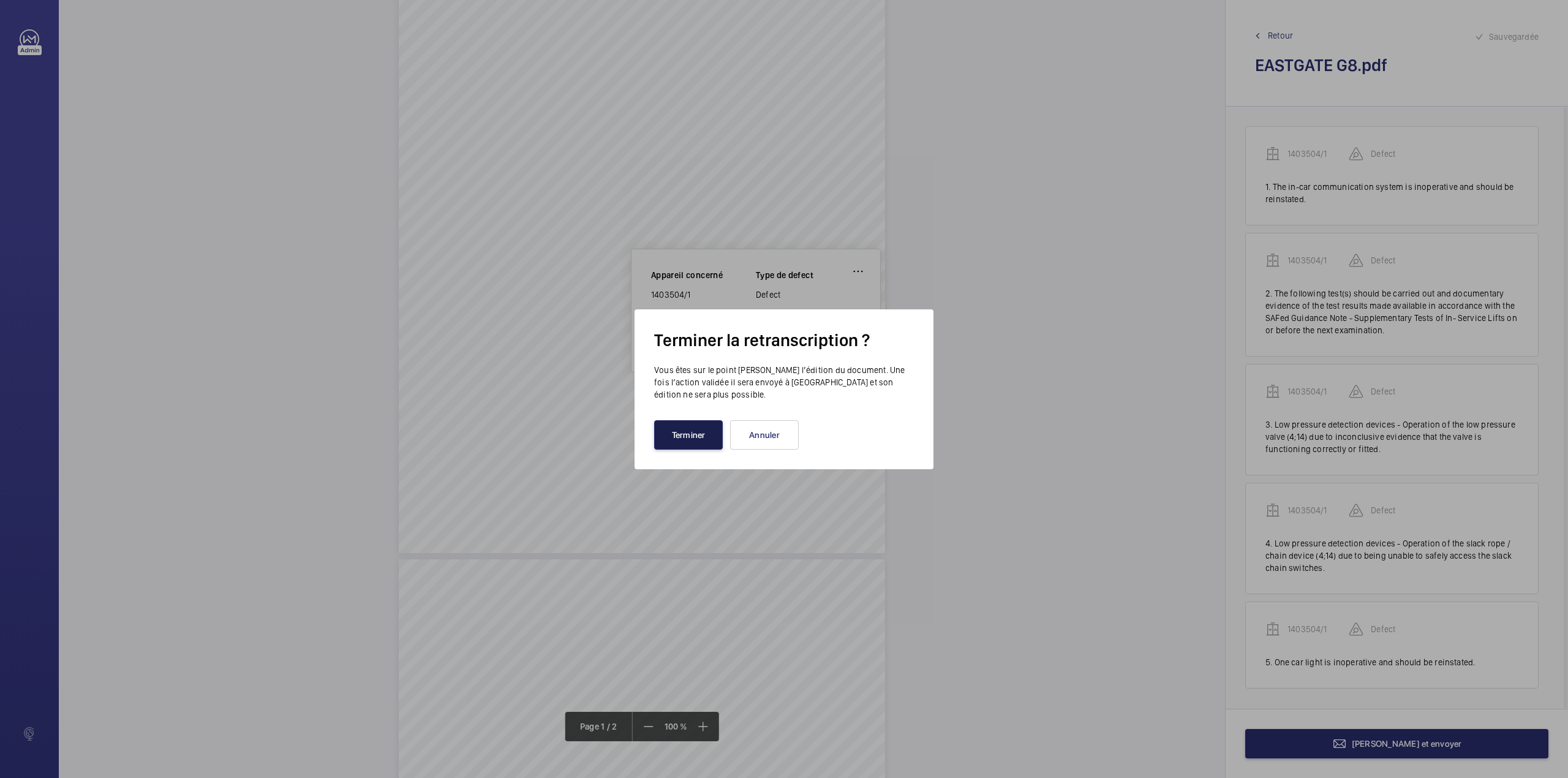
click at [711, 437] on button "Terminer" at bounding box center [689, 434] width 69 height 30
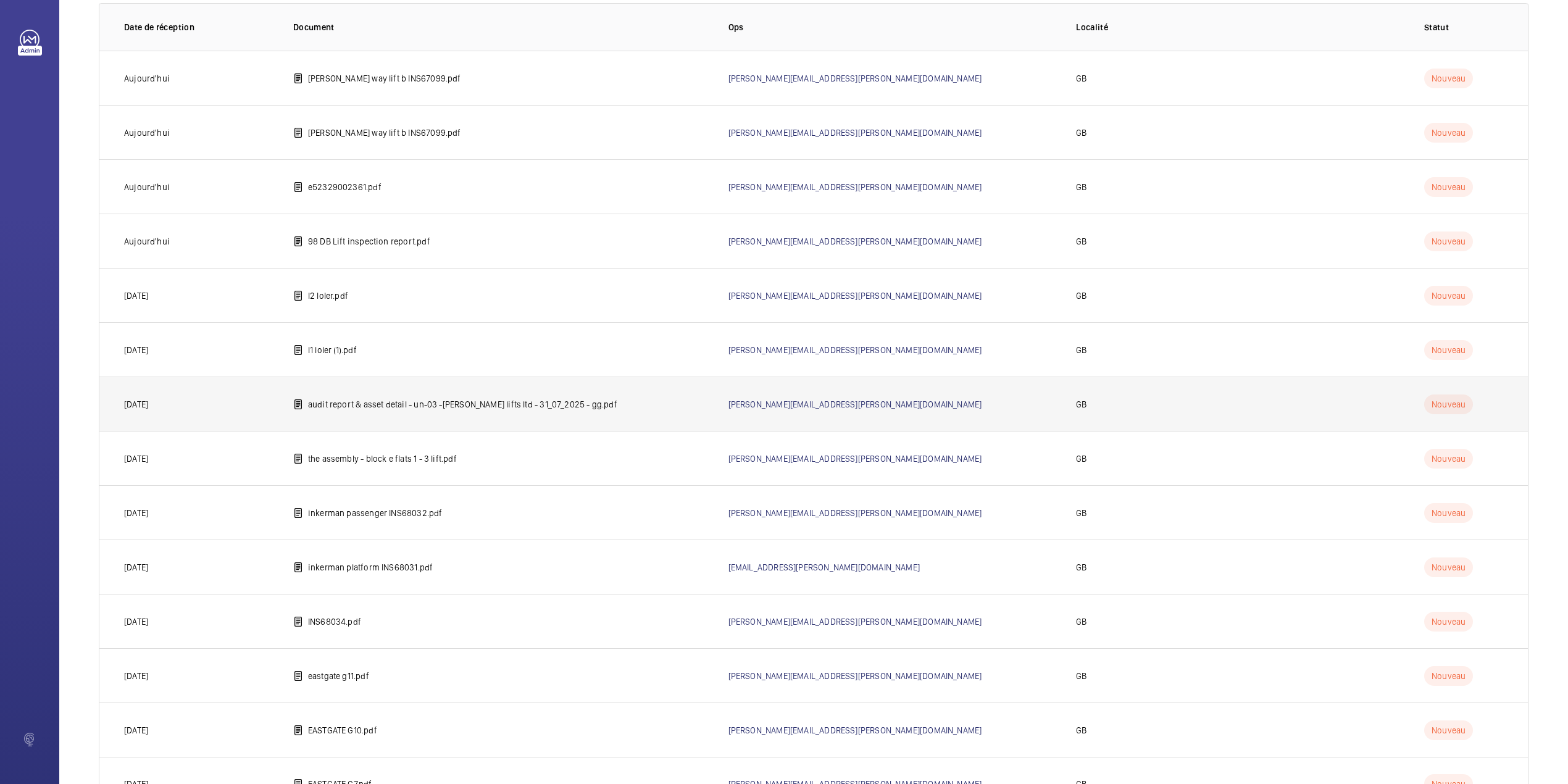
scroll to position [156, 0]
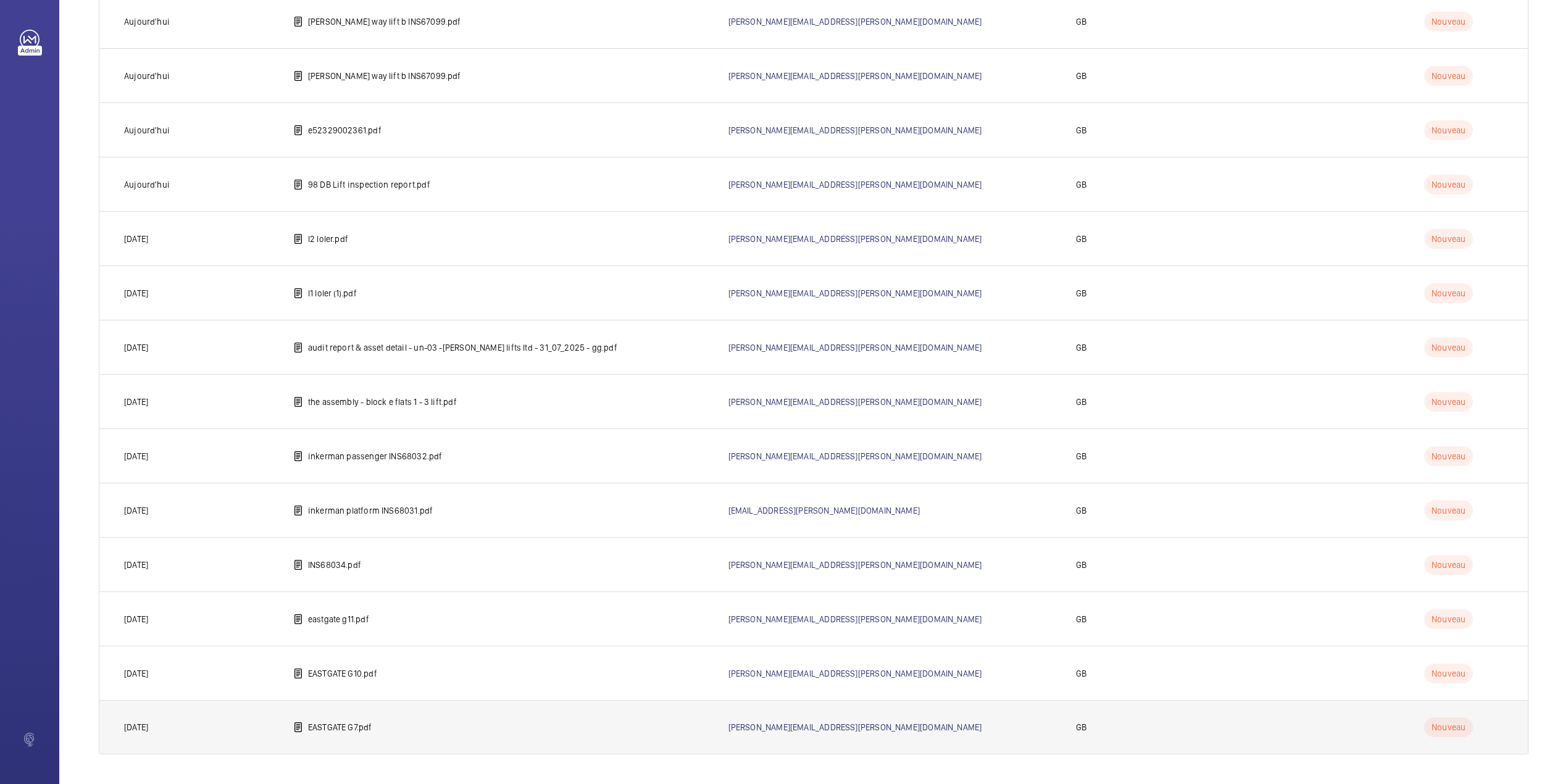
click at [373, 738] on td "EASTGATE G7.pdf" at bounding box center [491, 727] width 435 height 55
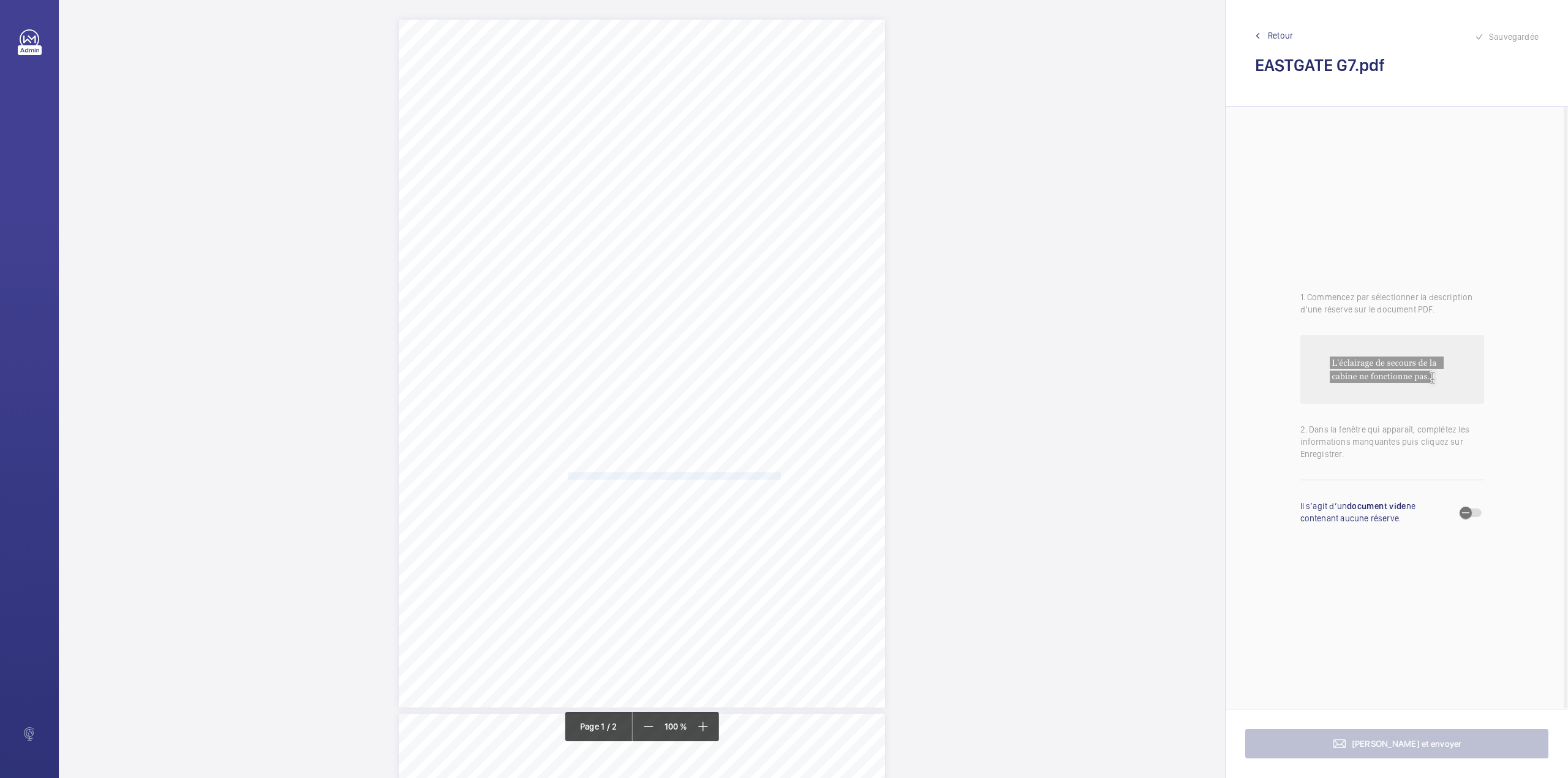
drag, startPoint x: 567, startPoint y: 474, endPoint x: 778, endPoint y: 478, distance: 211.0
click at [778, 478] on span "The in-car communication system is inoperative and should be reinstated." at bounding box center [675, 476] width 214 height 7
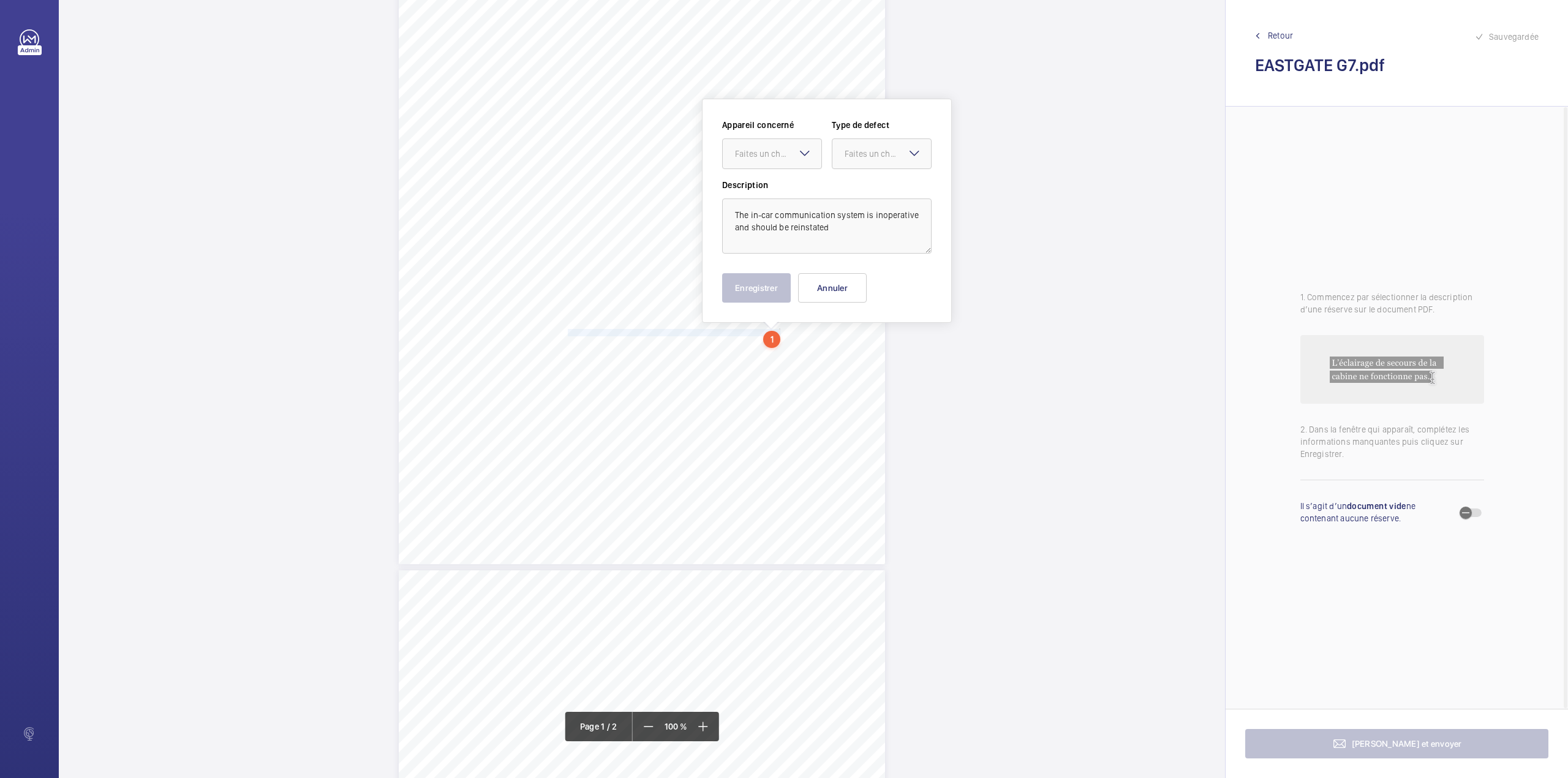
scroll to position [168, 0]
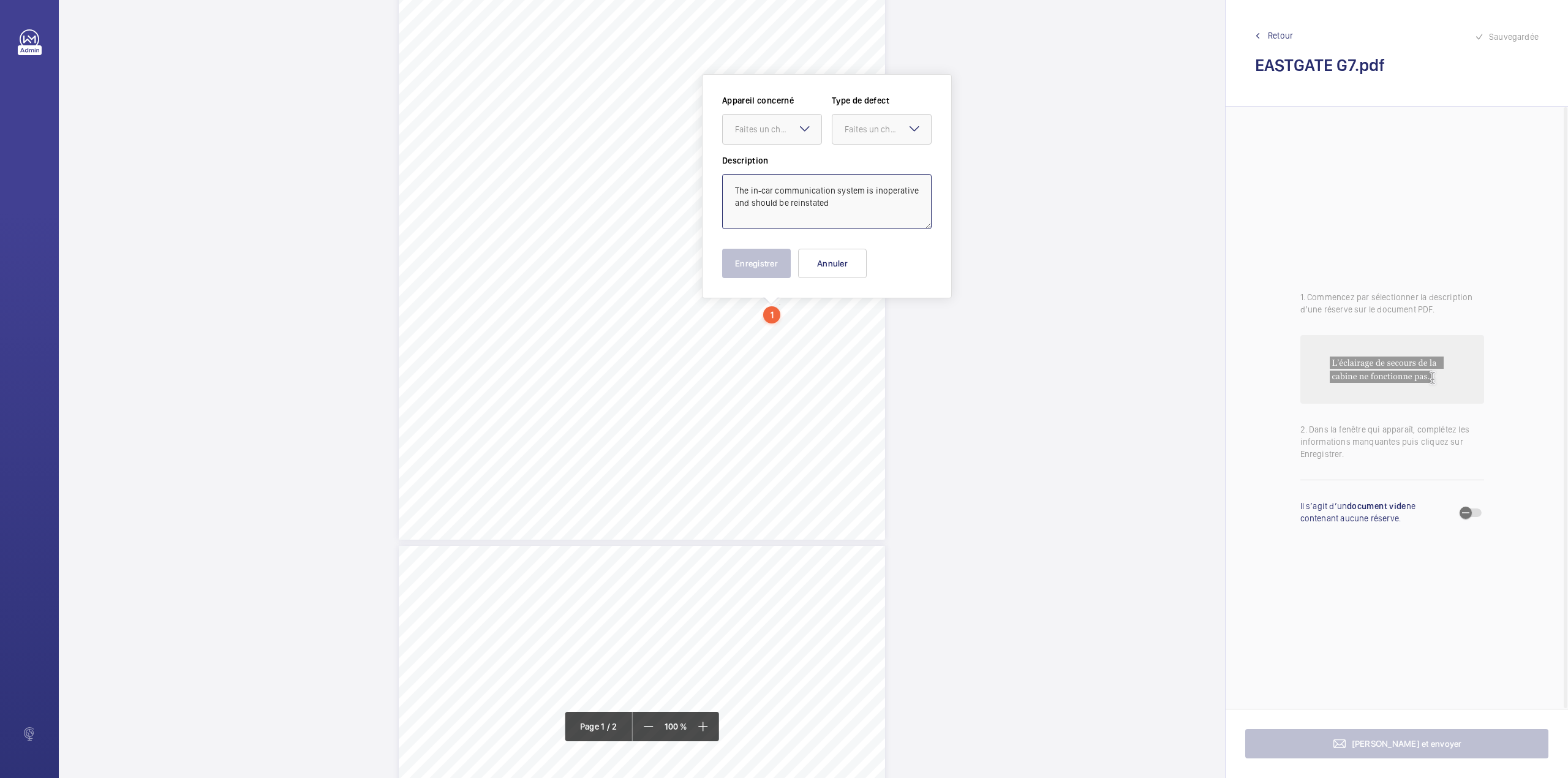
click at [829, 206] on textarea "The in-car communication system is inoperative and should be reinstated" at bounding box center [827, 202] width 209 height 55
type textarea "The in-car communication system is inoperative and should be reinstated."
click at [759, 123] on div "Faites un choix" at bounding box center [778, 129] width 86 height 12
click at [763, 161] on span "1423504/5" at bounding box center [772, 167] width 74 height 12
click at [843, 133] on div at bounding box center [881, 129] width 99 height 30
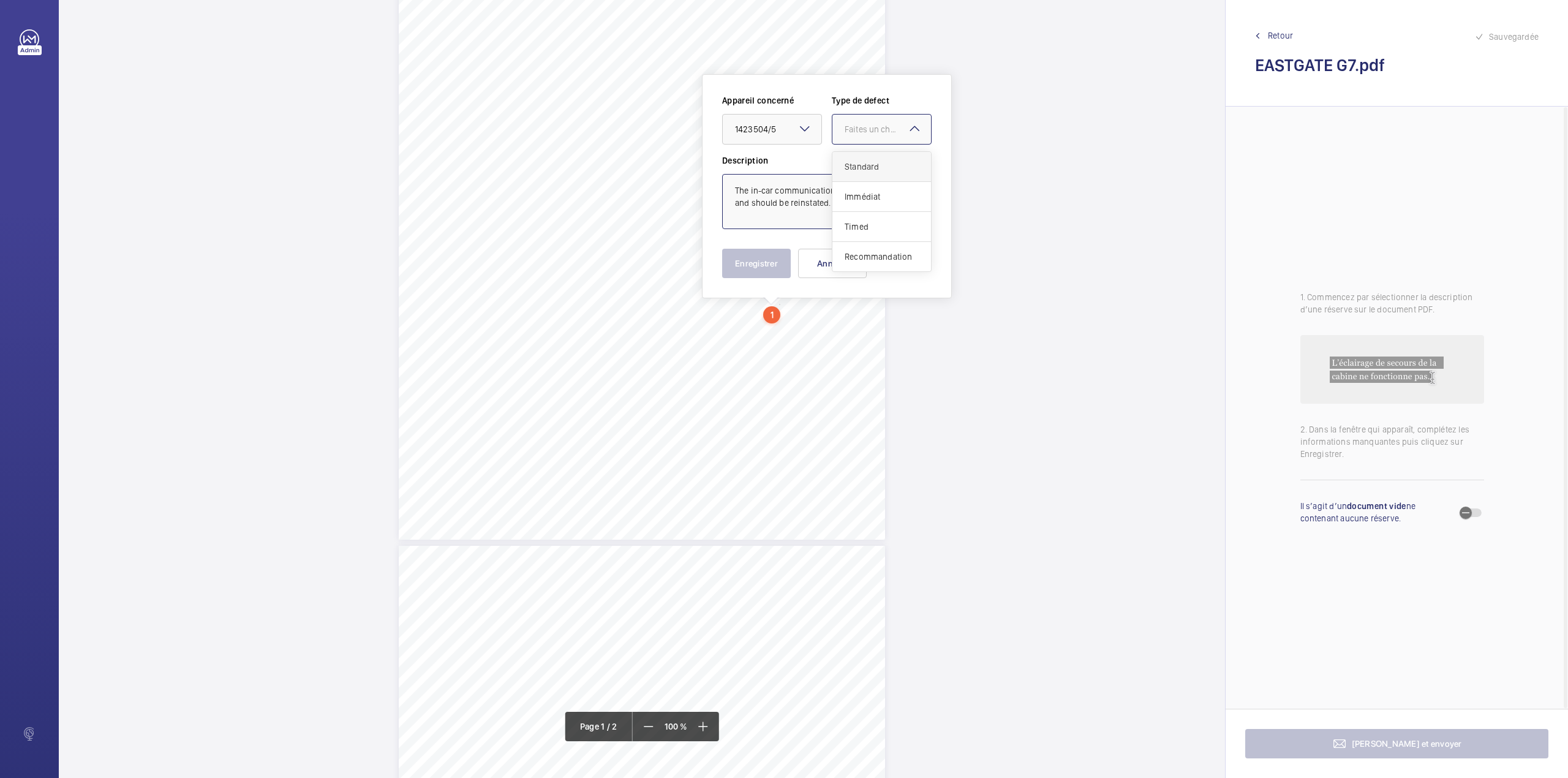
click at [845, 164] on span "Standard" at bounding box center [881, 167] width 74 height 12
click at [757, 273] on button "Enregistrer" at bounding box center [757, 263] width 69 height 30
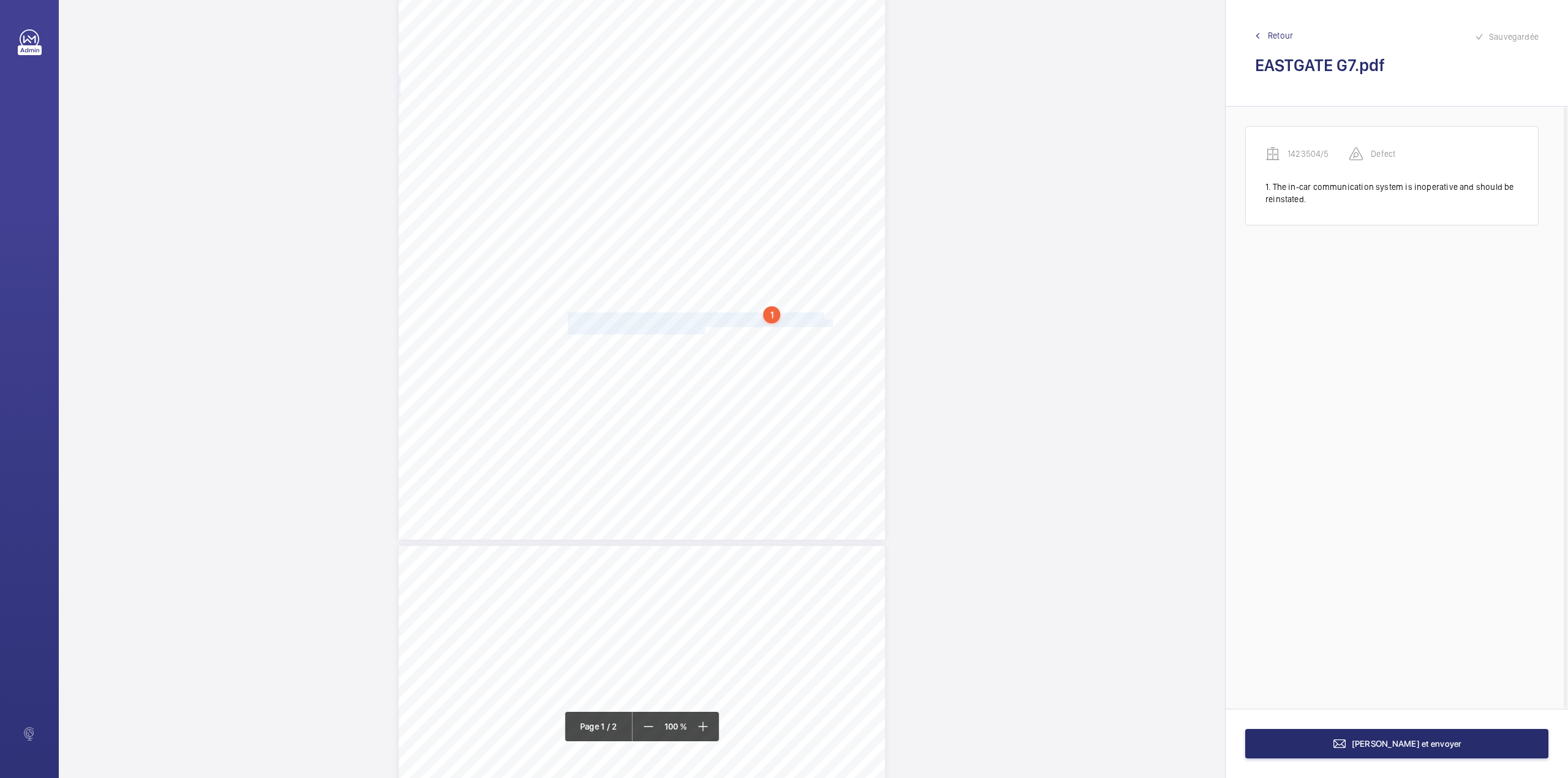
drag, startPoint x: 567, startPoint y: 311, endPoint x: 703, endPoint y: 329, distance: 137.2
click at [703, 329] on div "Lifting Operations and Lifting Equipment Regulations Report of Thorough Examina…" at bounding box center [641, 196] width 486 height 688
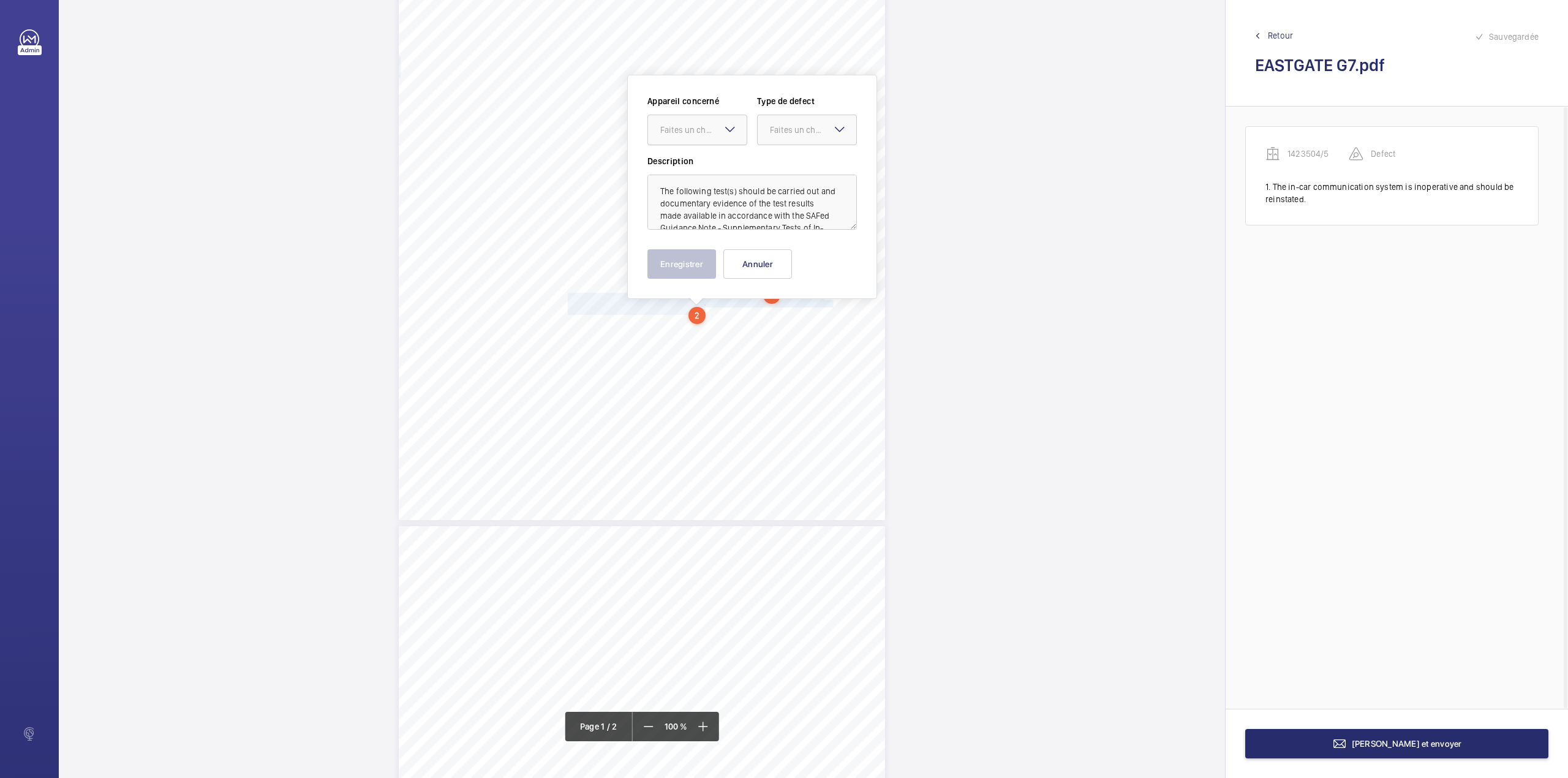
click at [689, 123] on div at bounding box center [698, 130] width 99 height 30
drag, startPoint x: 691, startPoint y: 158, endPoint x: 737, endPoint y: 157, distance: 46.0
click at [693, 159] on div "1423504/5" at bounding box center [698, 167] width 99 height 30
click at [787, 134] on div "Faites un choix" at bounding box center [813, 130] width 86 height 12
click at [785, 167] on span "Standard" at bounding box center [807, 167] width 74 height 12
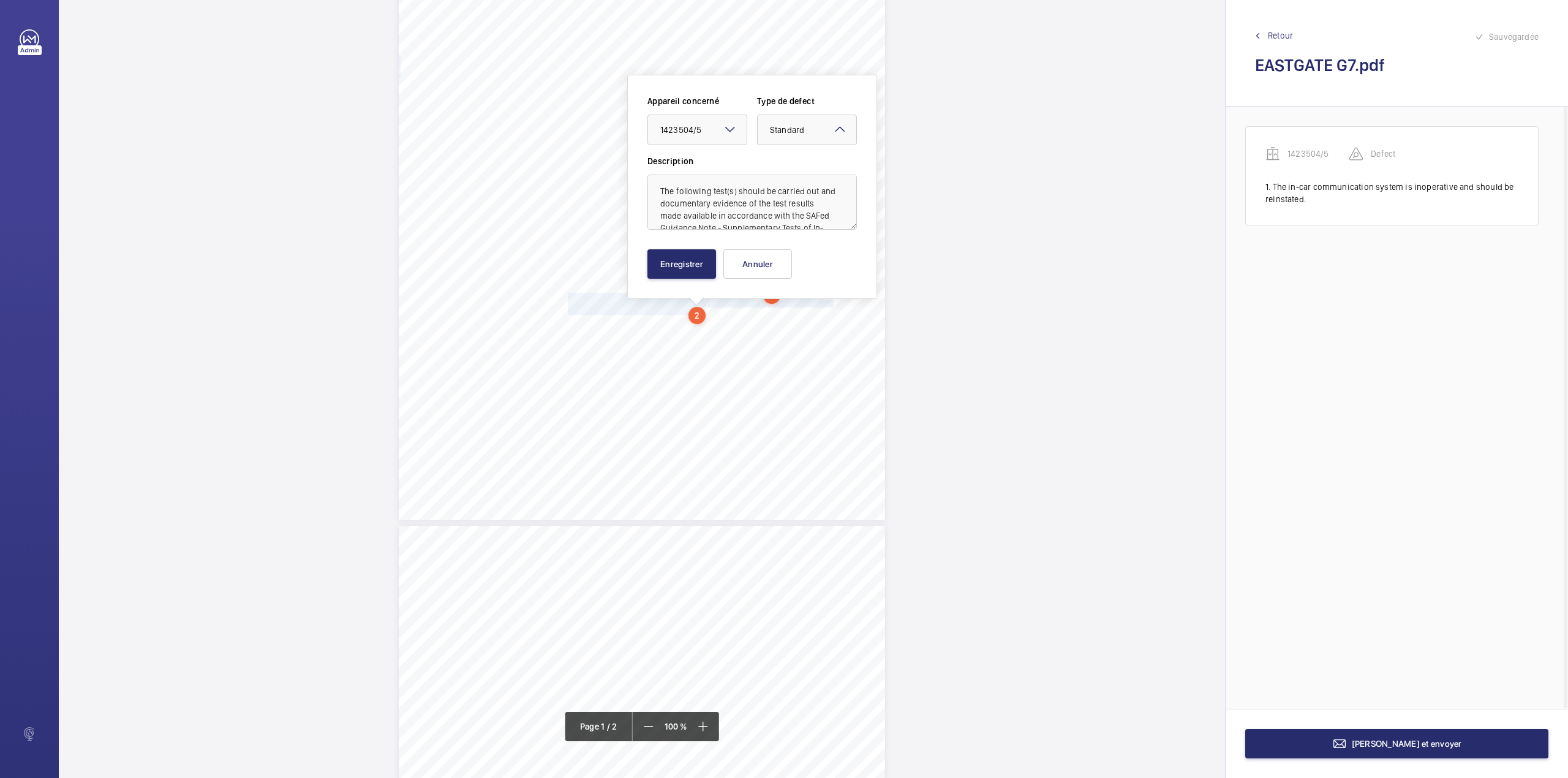
scroll to position [39, 0]
click at [677, 263] on button "Enregistrer" at bounding box center [682, 263] width 69 height 30
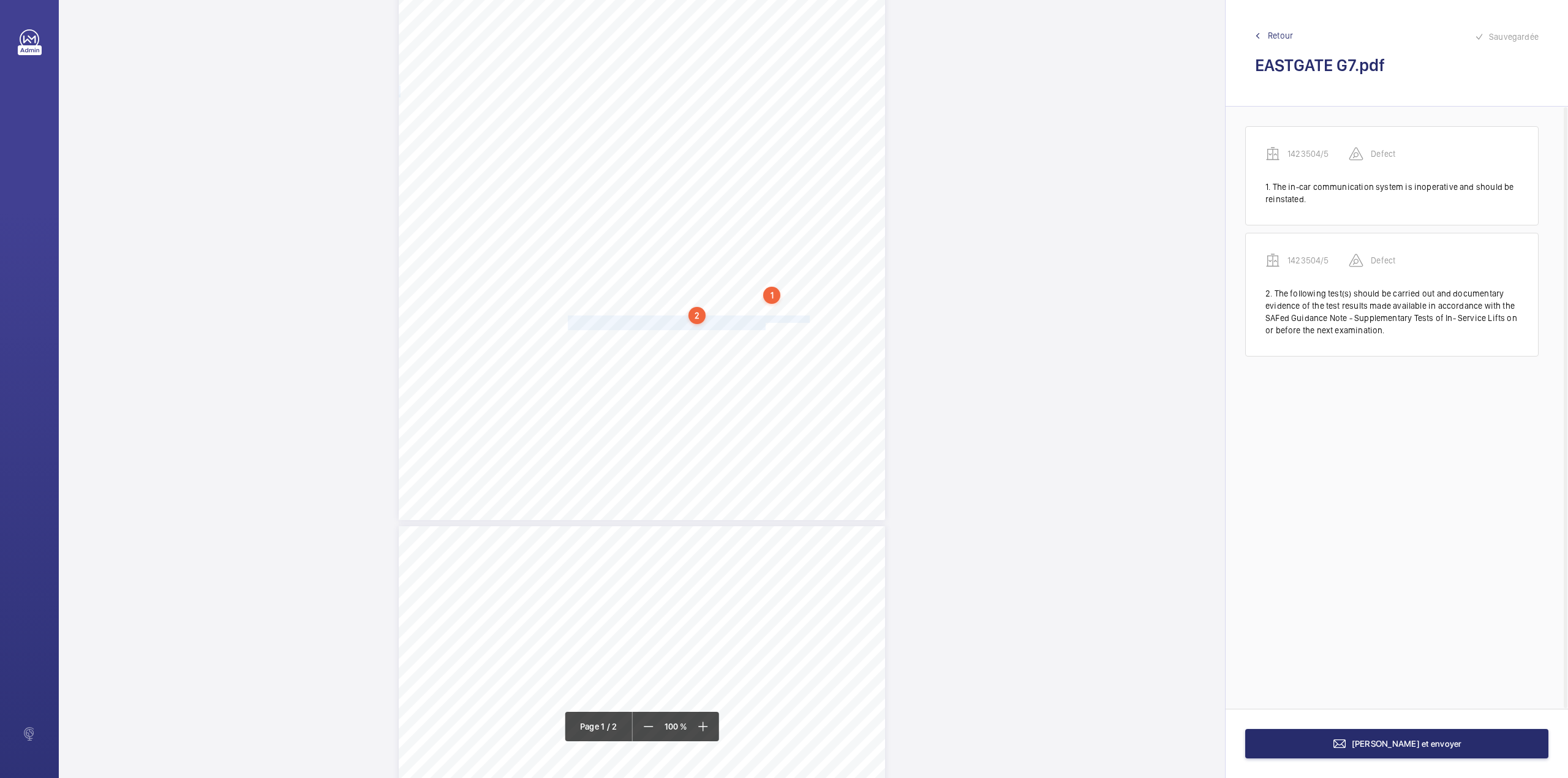
drag, startPoint x: 566, startPoint y: 318, endPoint x: 763, endPoint y: 325, distance: 197.1
click at [763, 325] on div "Lifting Operations and Lifting Equipment Regulations Report of Thorough Examina…" at bounding box center [641, 176] width 486 height 688
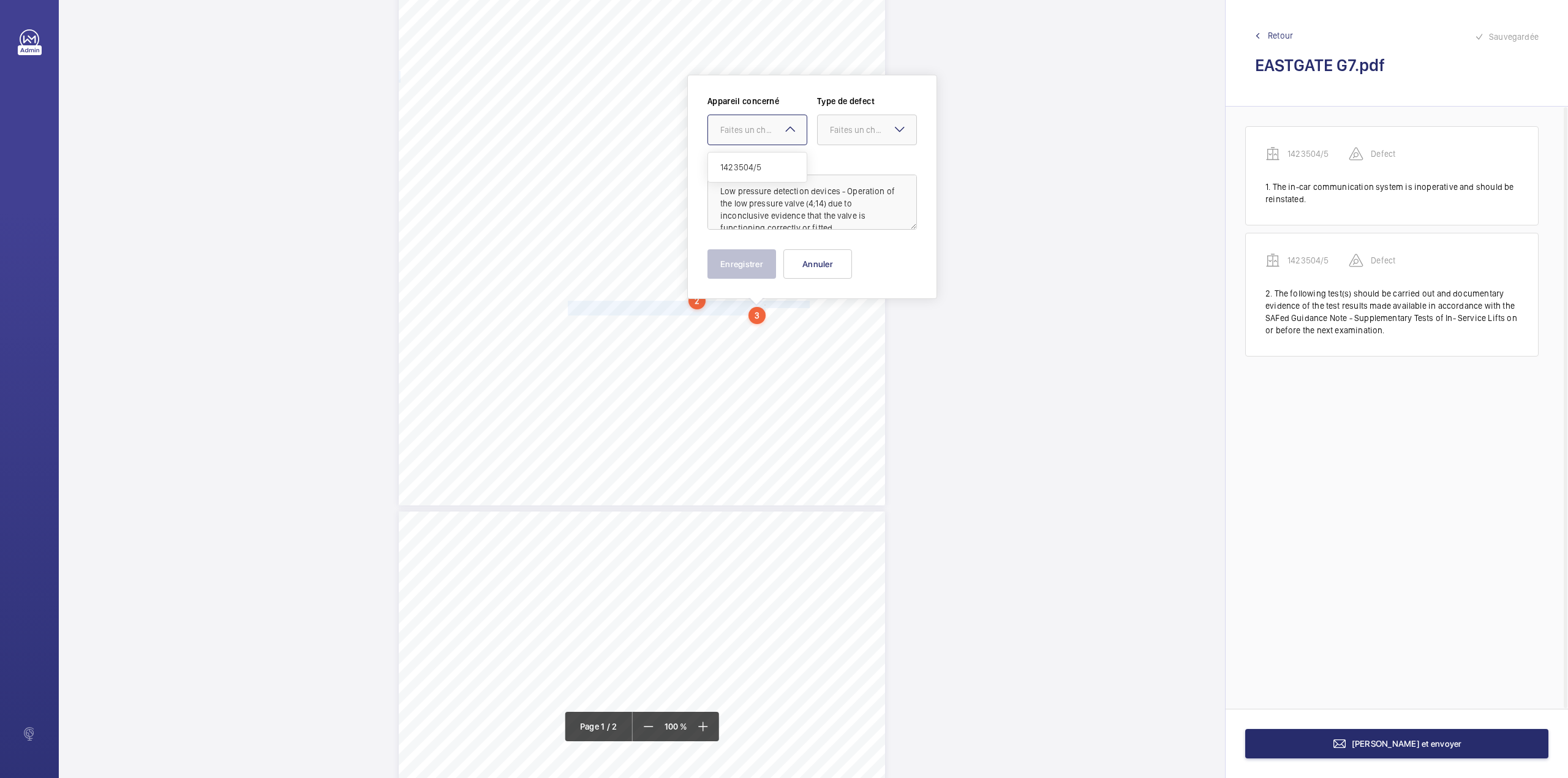
click at [742, 140] on div at bounding box center [757, 130] width 99 height 30
drag, startPoint x: 742, startPoint y: 167, endPoint x: 780, endPoint y: 161, distance: 38.5
click at [743, 167] on span "1423504/5" at bounding box center [757, 167] width 74 height 12
drag, startPoint x: 855, startPoint y: 128, endPoint x: 853, endPoint y: 164, distance: 36.1
click at [855, 134] on div "Faites un choix" at bounding box center [873, 130] width 86 height 12
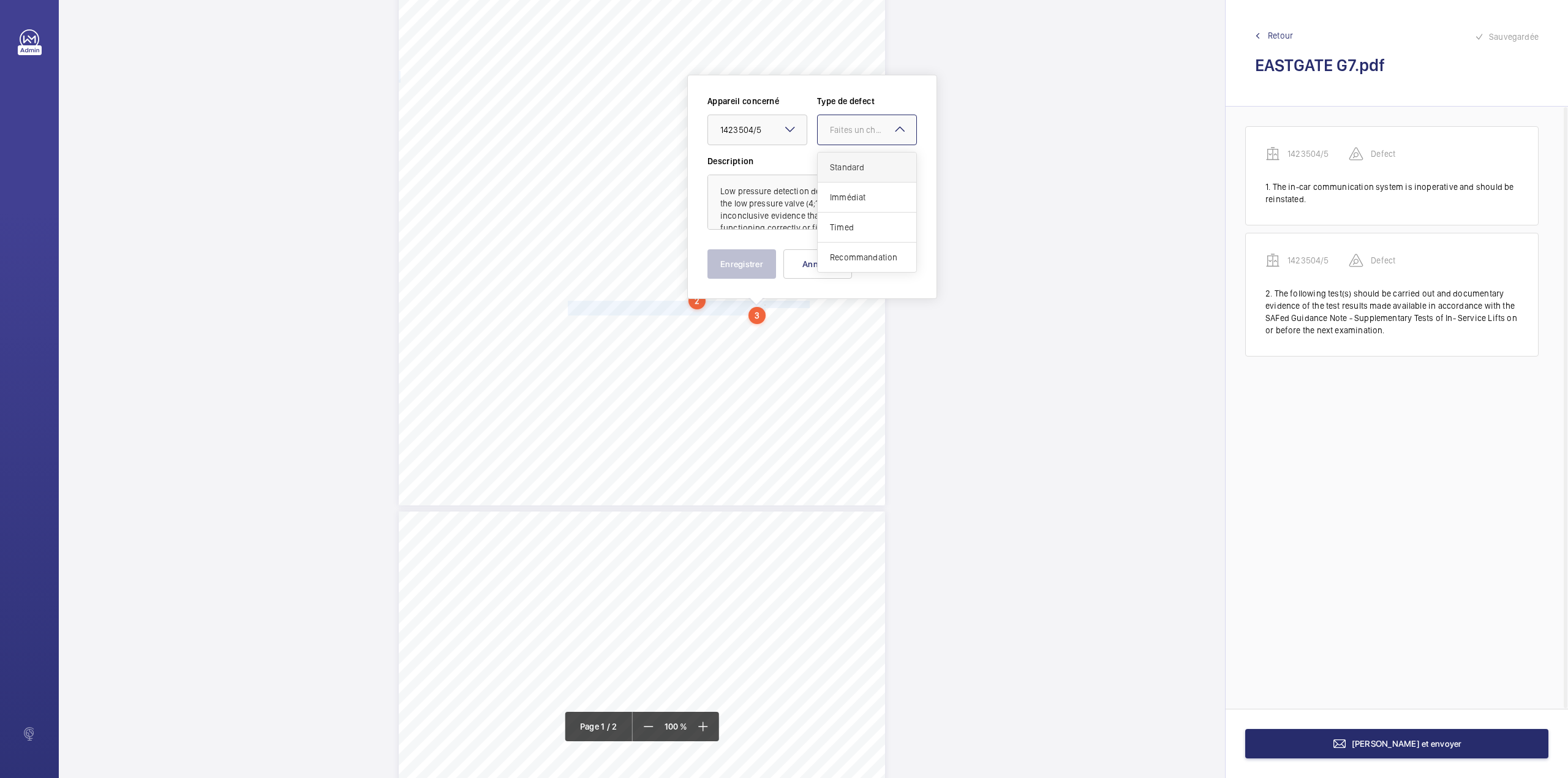
click at [853, 164] on span "Standard" at bounding box center [867, 167] width 74 height 12
click at [750, 268] on button "Enregistrer" at bounding box center [741, 263] width 69 height 30
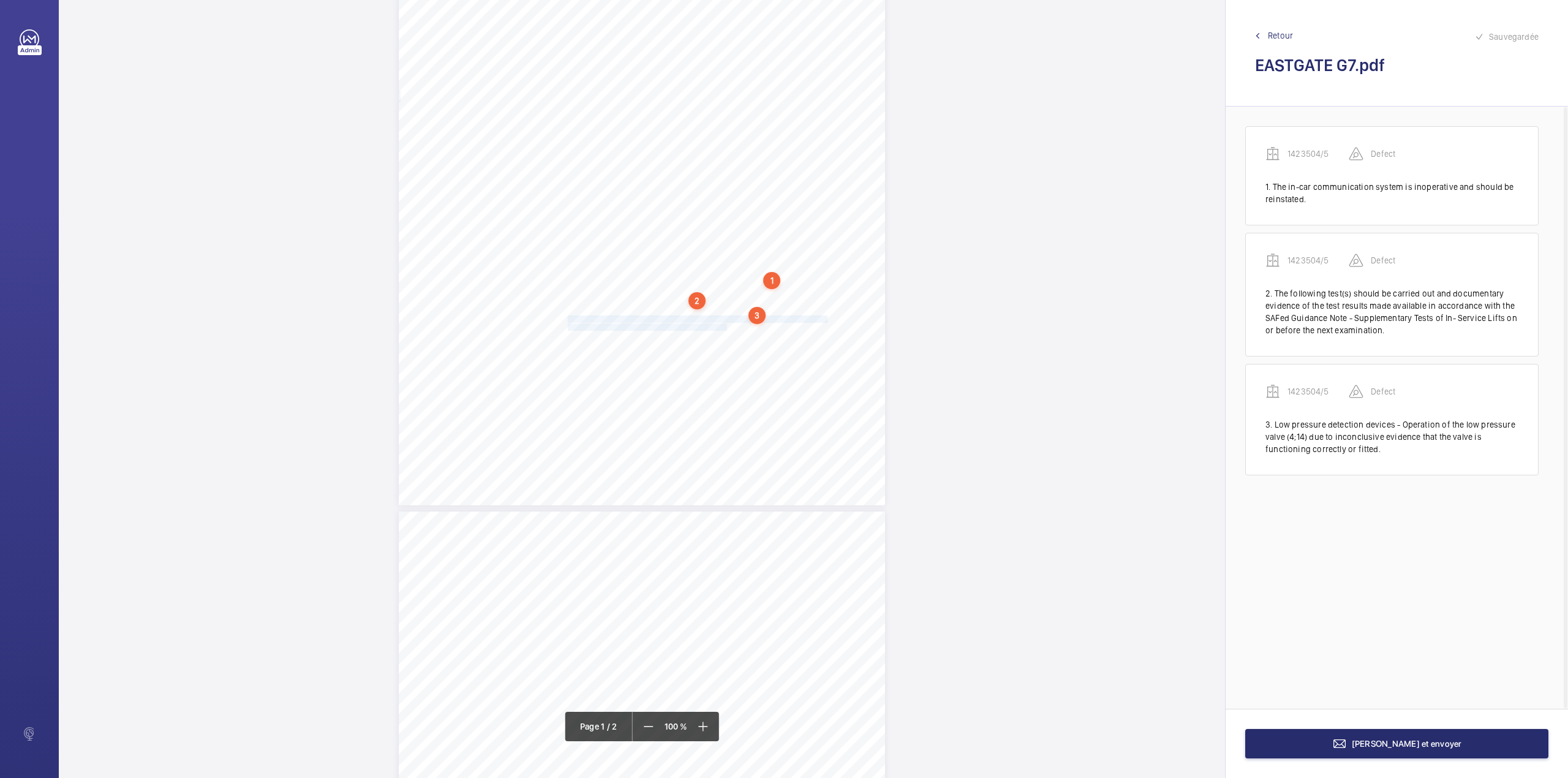
drag, startPoint x: 566, startPoint y: 320, endPoint x: 725, endPoint y: 327, distance: 159.2
click at [725, 327] on div "Lifting Operations and Lifting Equipment Regulations Report of Thorough Examina…" at bounding box center [641, 161] width 486 height 688
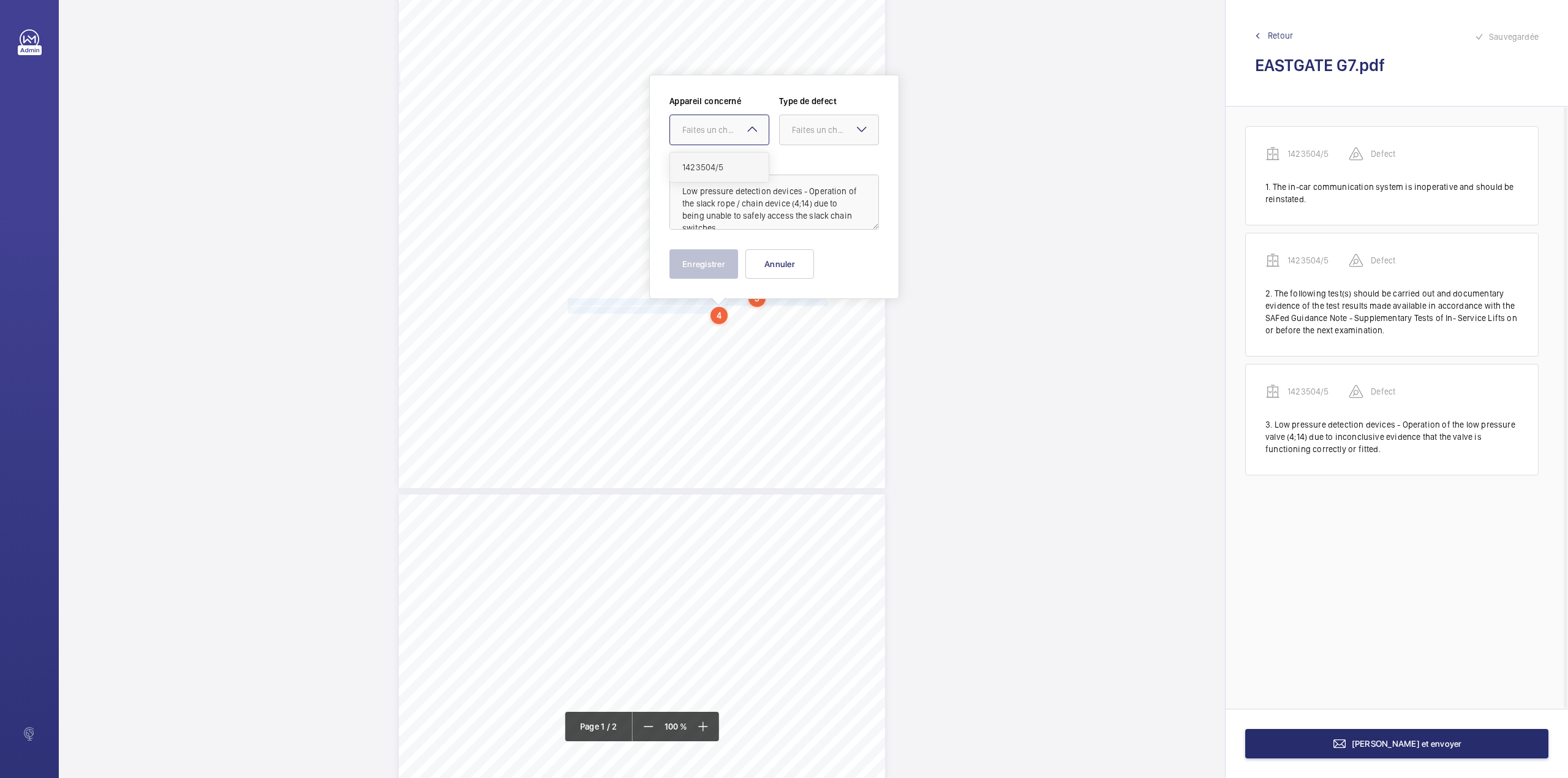
drag, startPoint x: 713, startPoint y: 123, endPoint x: 713, endPoint y: 155, distance: 32.0
click at [713, 134] on div "Faites un choix" at bounding box center [720, 130] width 99 height 12
drag, startPoint x: 713, startPoint y: 155, endPoint x: 748, endPoint y: 150, distance: 35.4
click at [717, 156] on div "1423504/5" at bounding box center [720, 167] width 99 height 30
drag, startPoint x: 809, startPoint y: 128, endPoint x: 807, endPoint y: 167, distance: 39.1
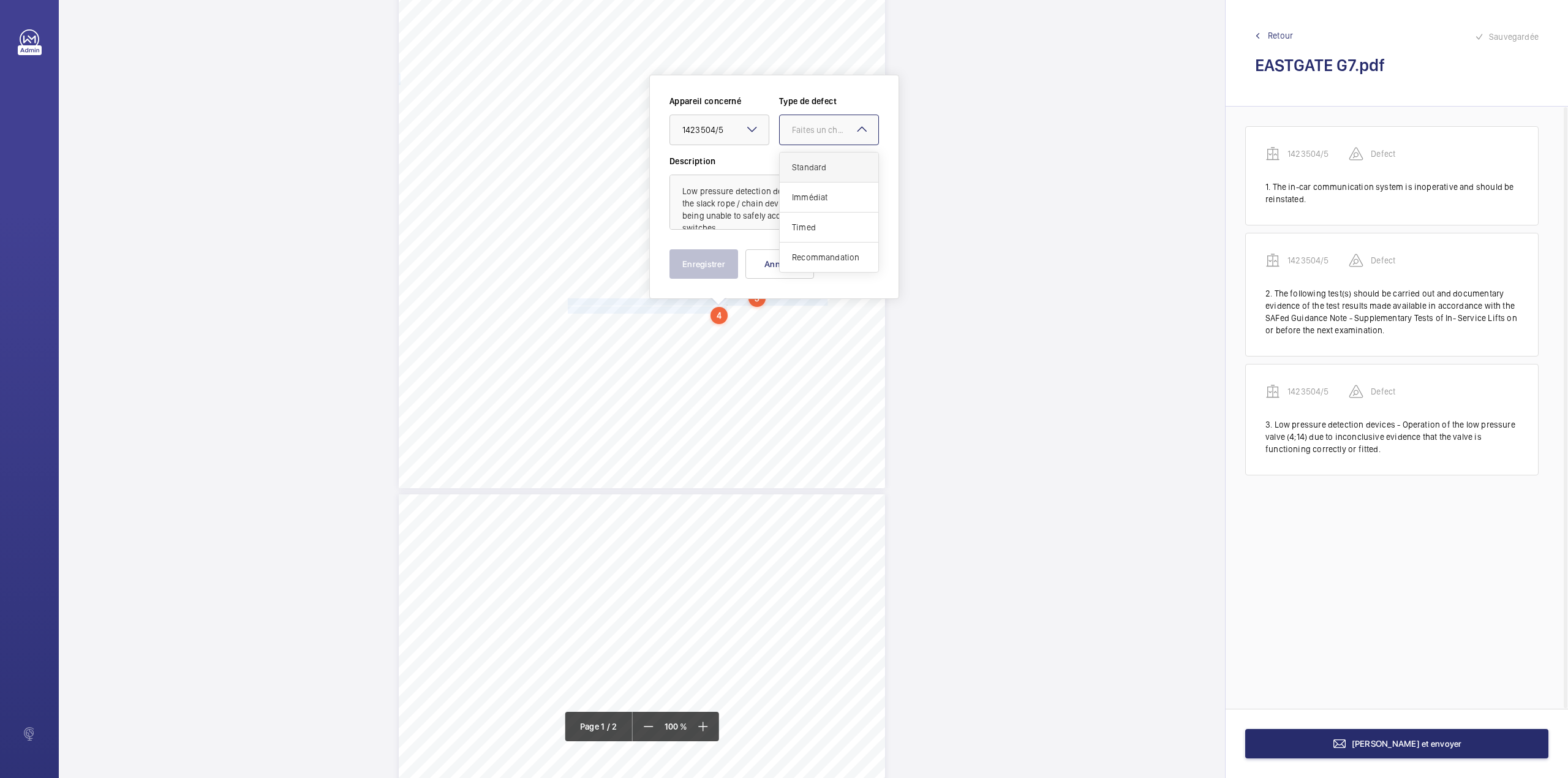
click at [809, 133] on div "Faites un choix" at bounding box center [835, 130] width 86 height 12
click at [807, 167] on span "Standard" at bounding box center [829, 167] width 74 height 12
click at [746, 222] on textarea "Low pressure detection devices - Operation of the slack rope / chain device (4;…" at bounding box center [774, 202] width 209 height 55
type textarea "Low pressure detection devices - Operation of the slack rope / chain device (4;…"
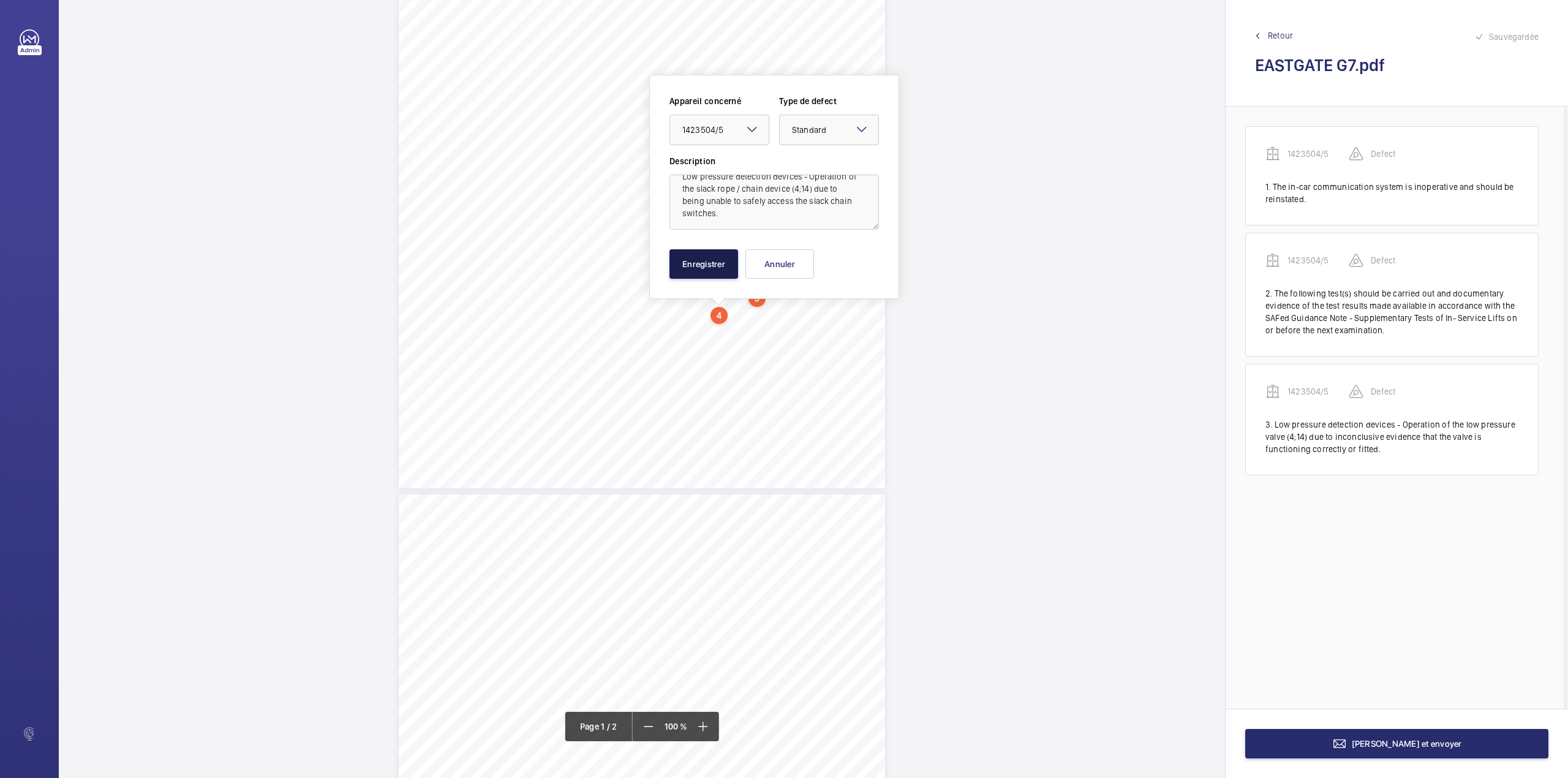
click at [709, 263] on button "Enregistrer" at bounding box center [704, 263] width 69 height 30
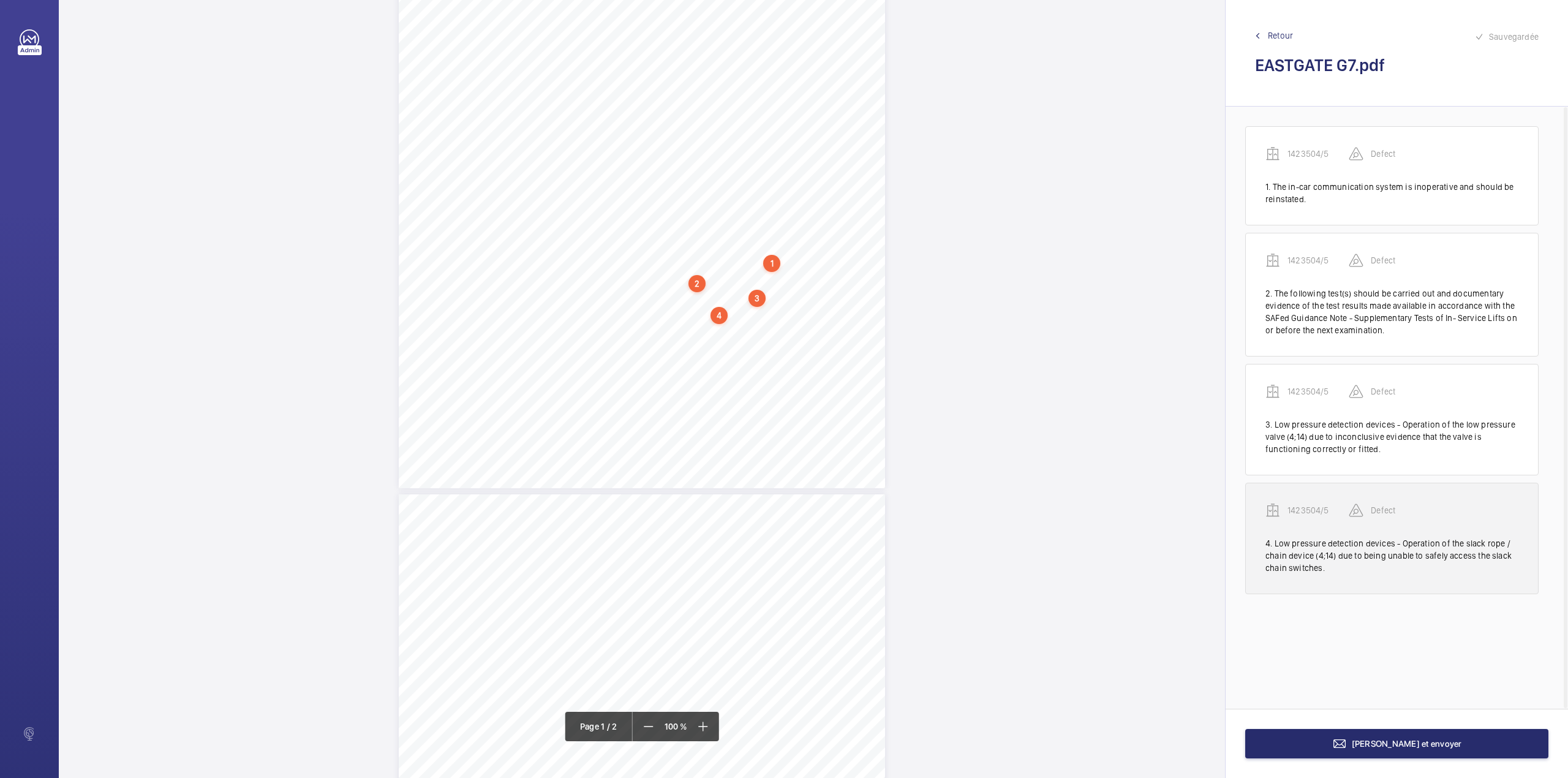
click at [1305, 510] on p "1423504/5" at bounding box center [1318, 510] width 61 height 12
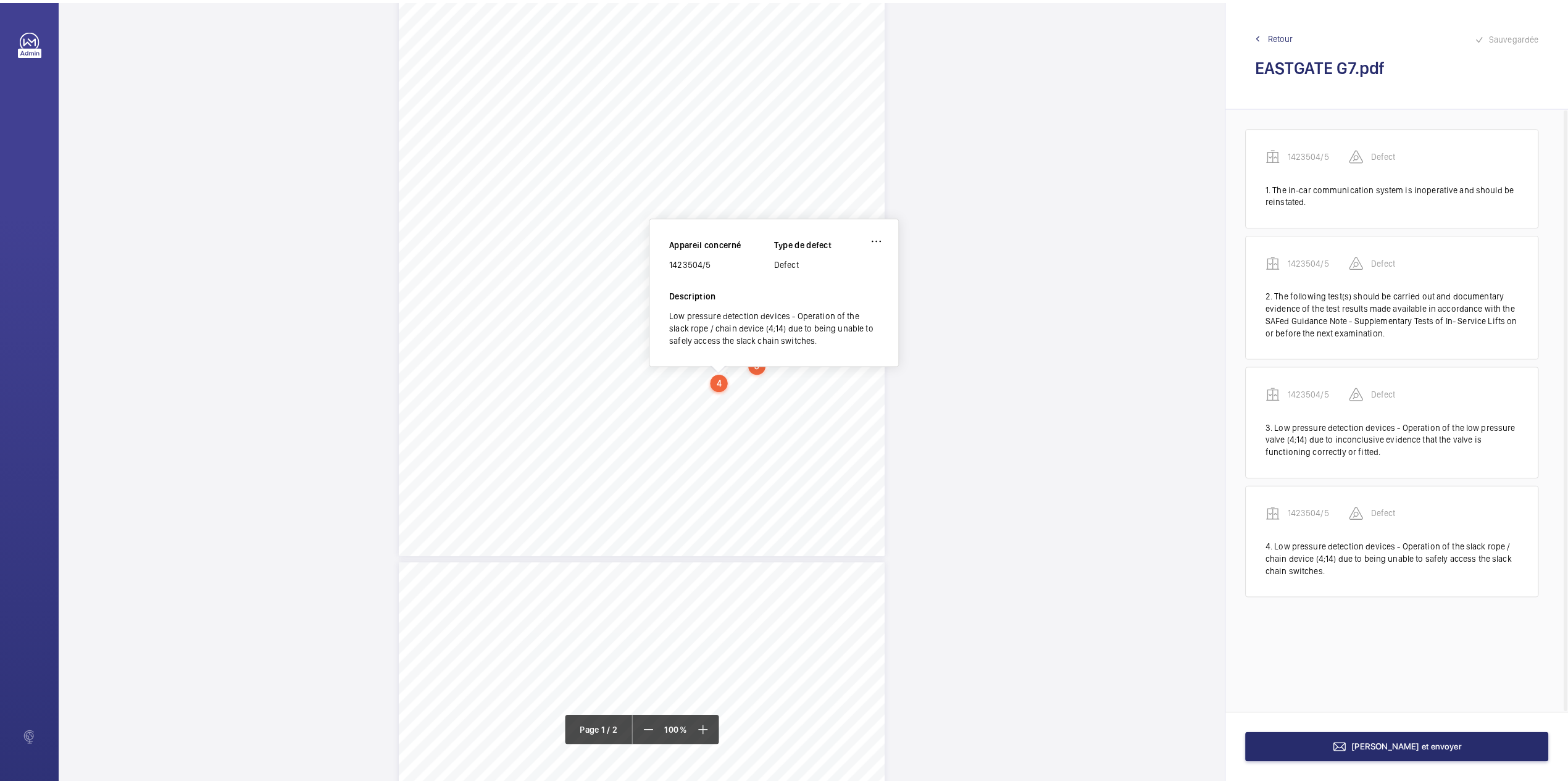
scroll to position [147, 0]
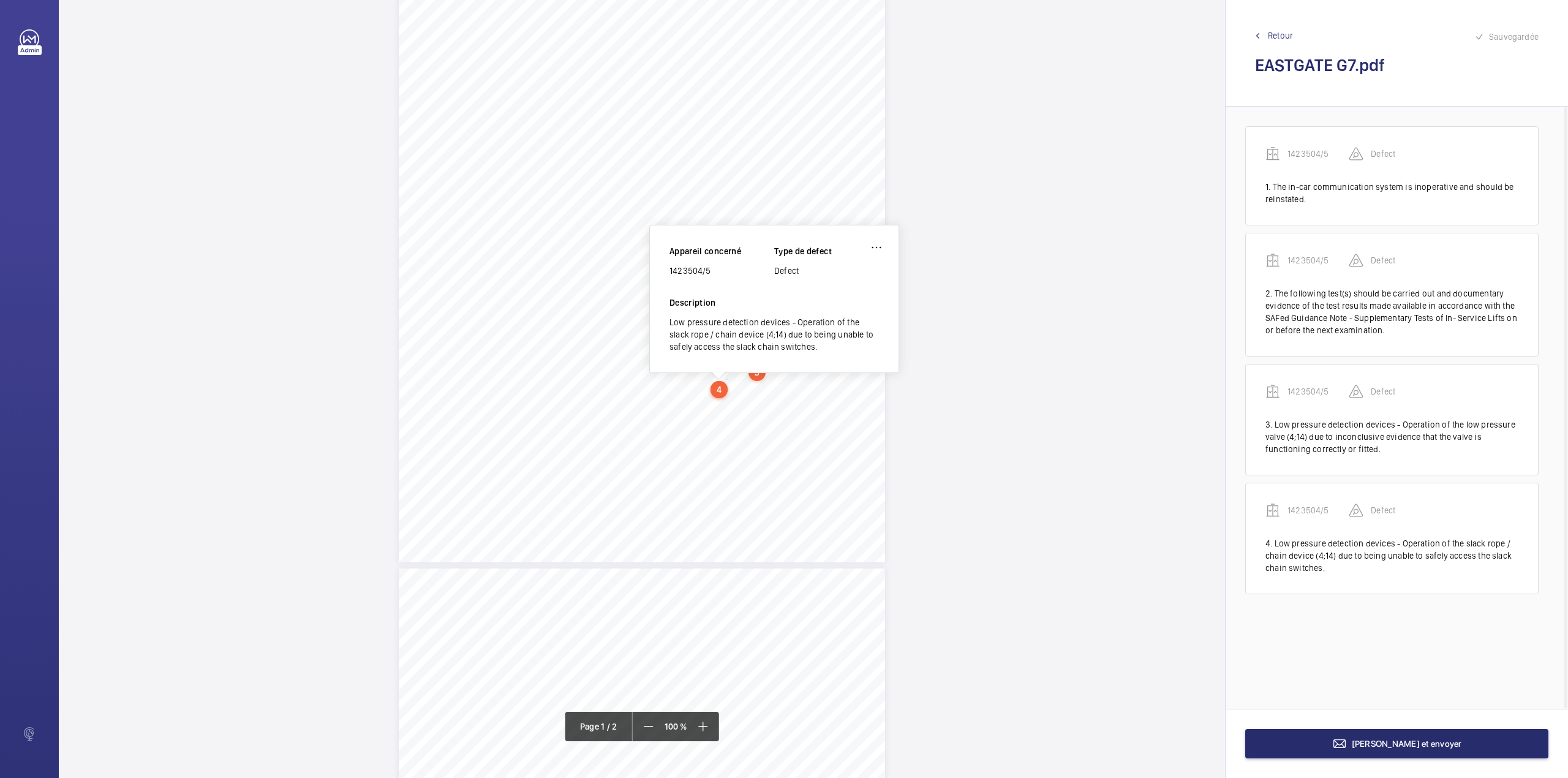
drag, startPoint x: 669, startPoint y: 271, endPoint x: 714, endPoint y: 270, distance: 45.0
click at [714, 270] on div "1423504/5" at bounding box center [722, 271] width 105 height 12
click at [1346, 740] on mat-icon at bounding box center [1339, 743] width 14 height 14
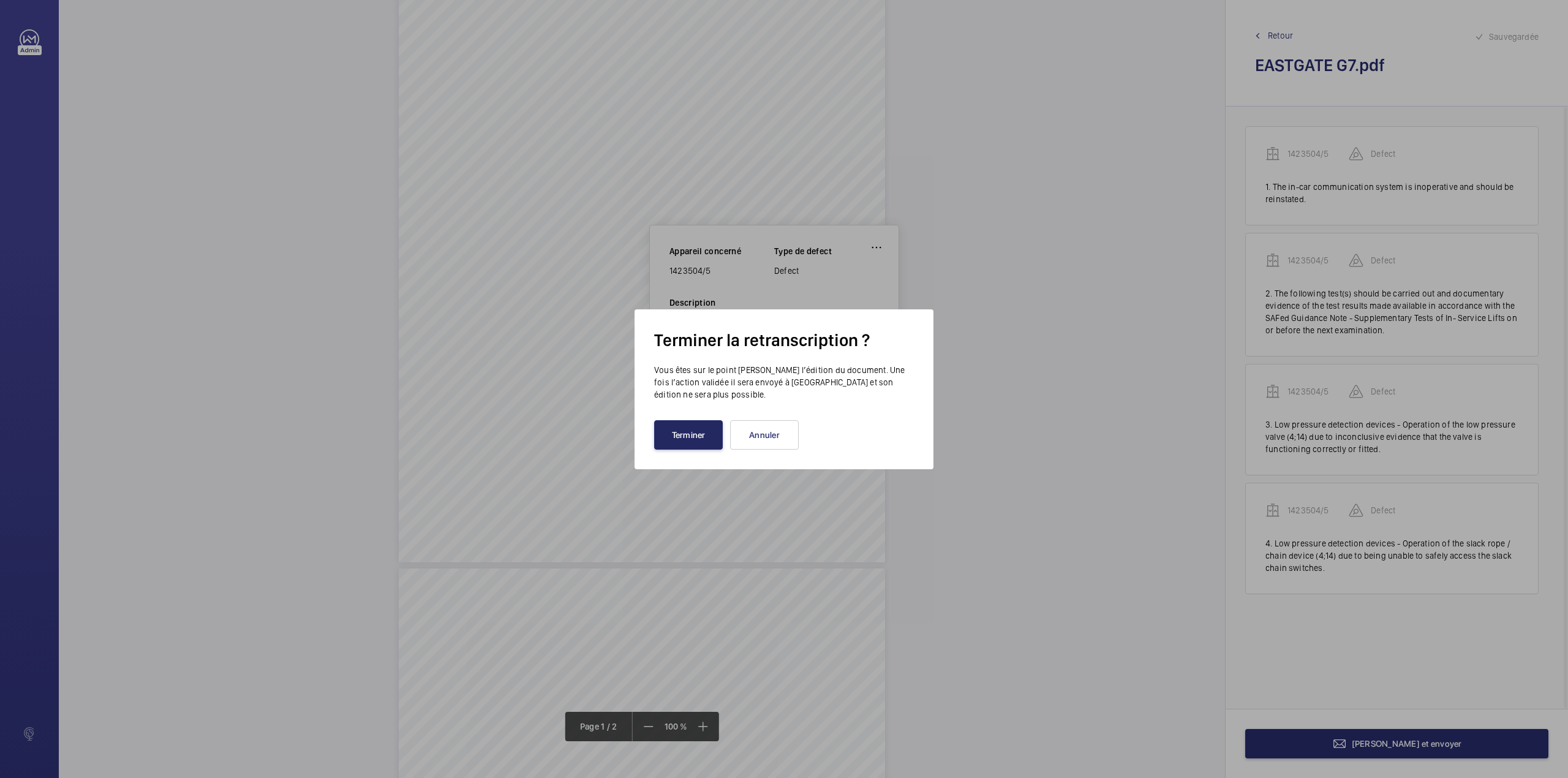
click at [696, 438] on button "Terminer" at bounding box center [689, 434] width 69 height 30
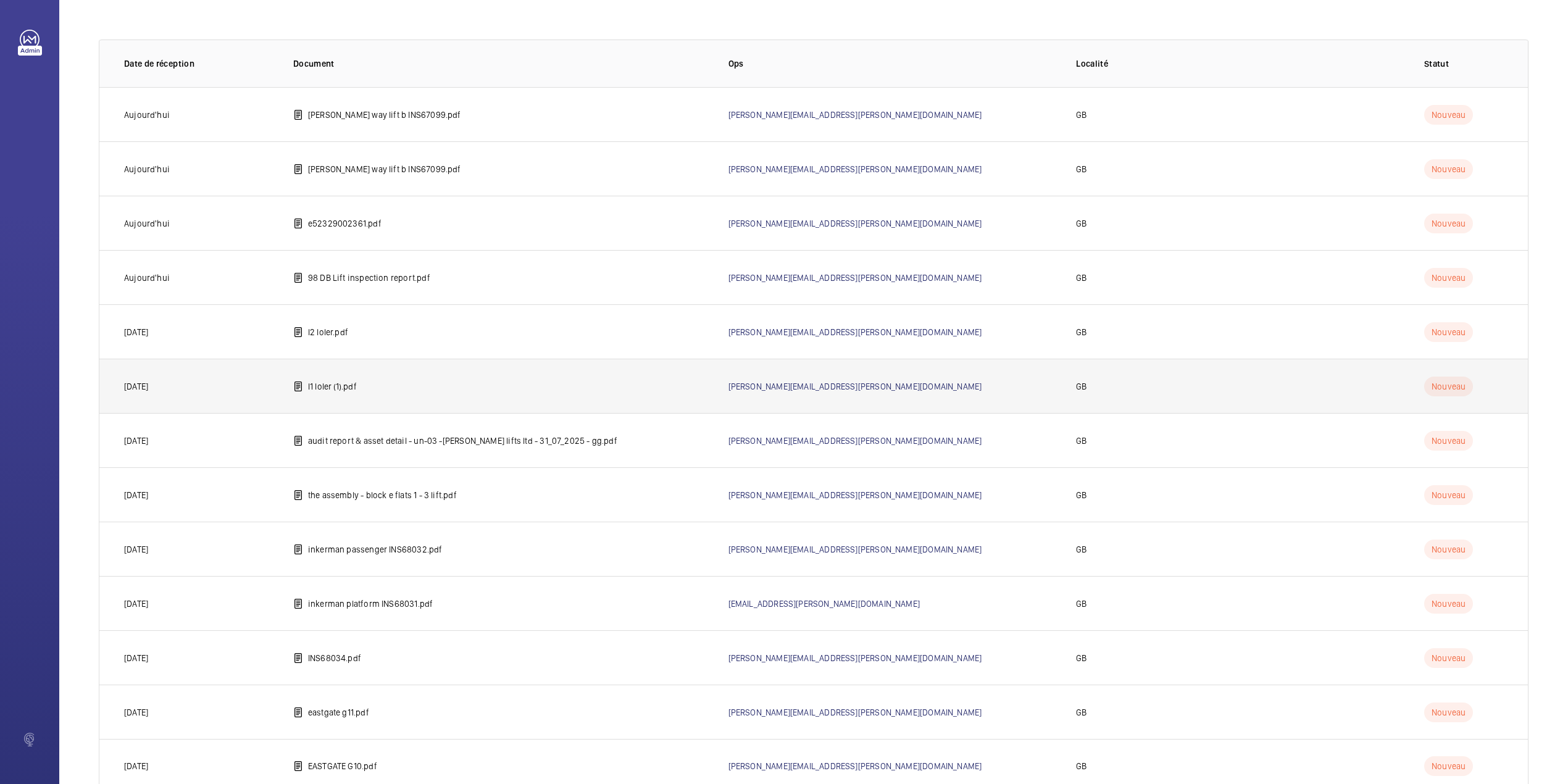
scroll to position [101, 0]
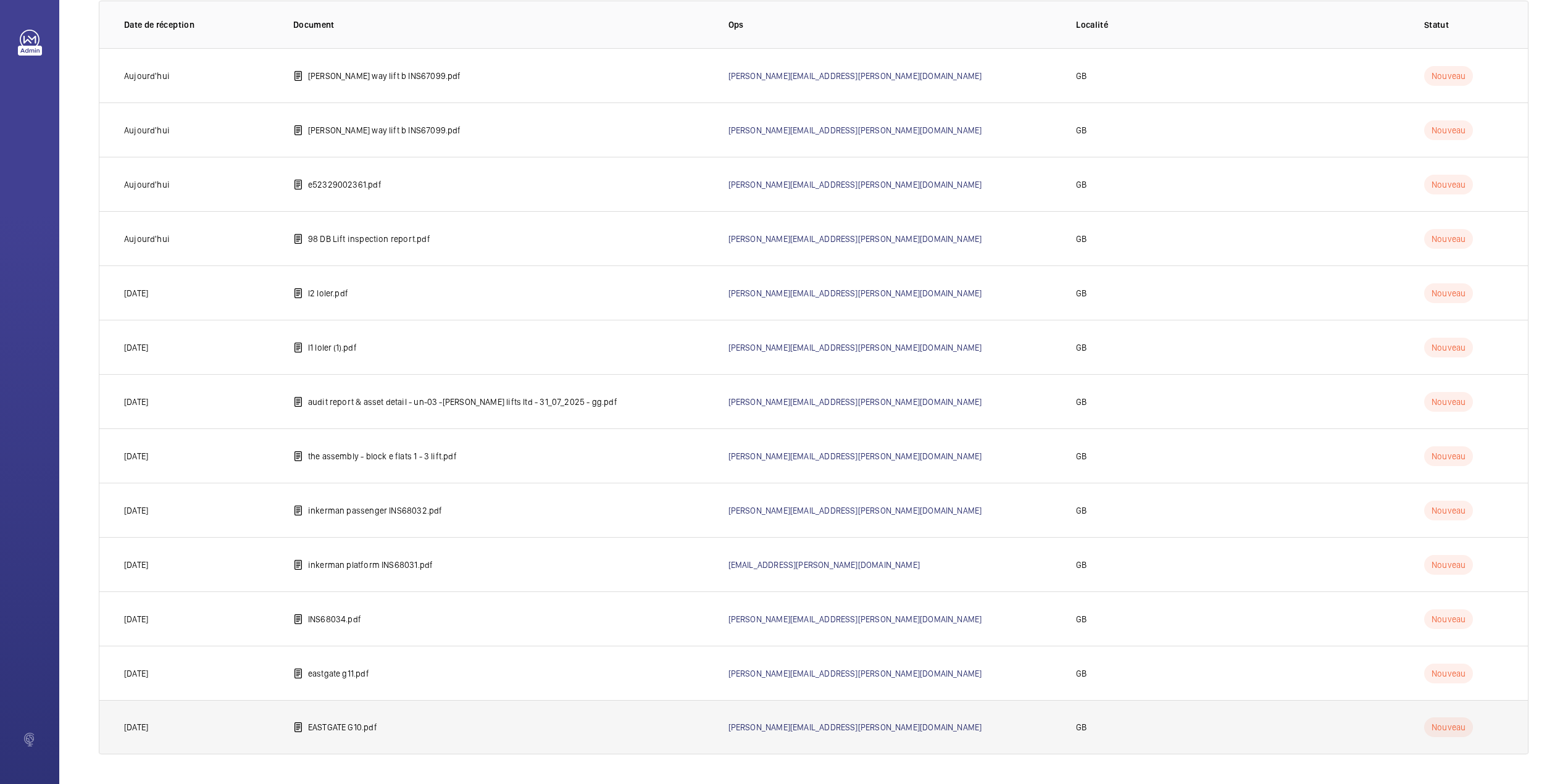
click at [304, 725] on td "EASTGATE G10.pdf" at bounding box center [491, 727] width 435 height 55
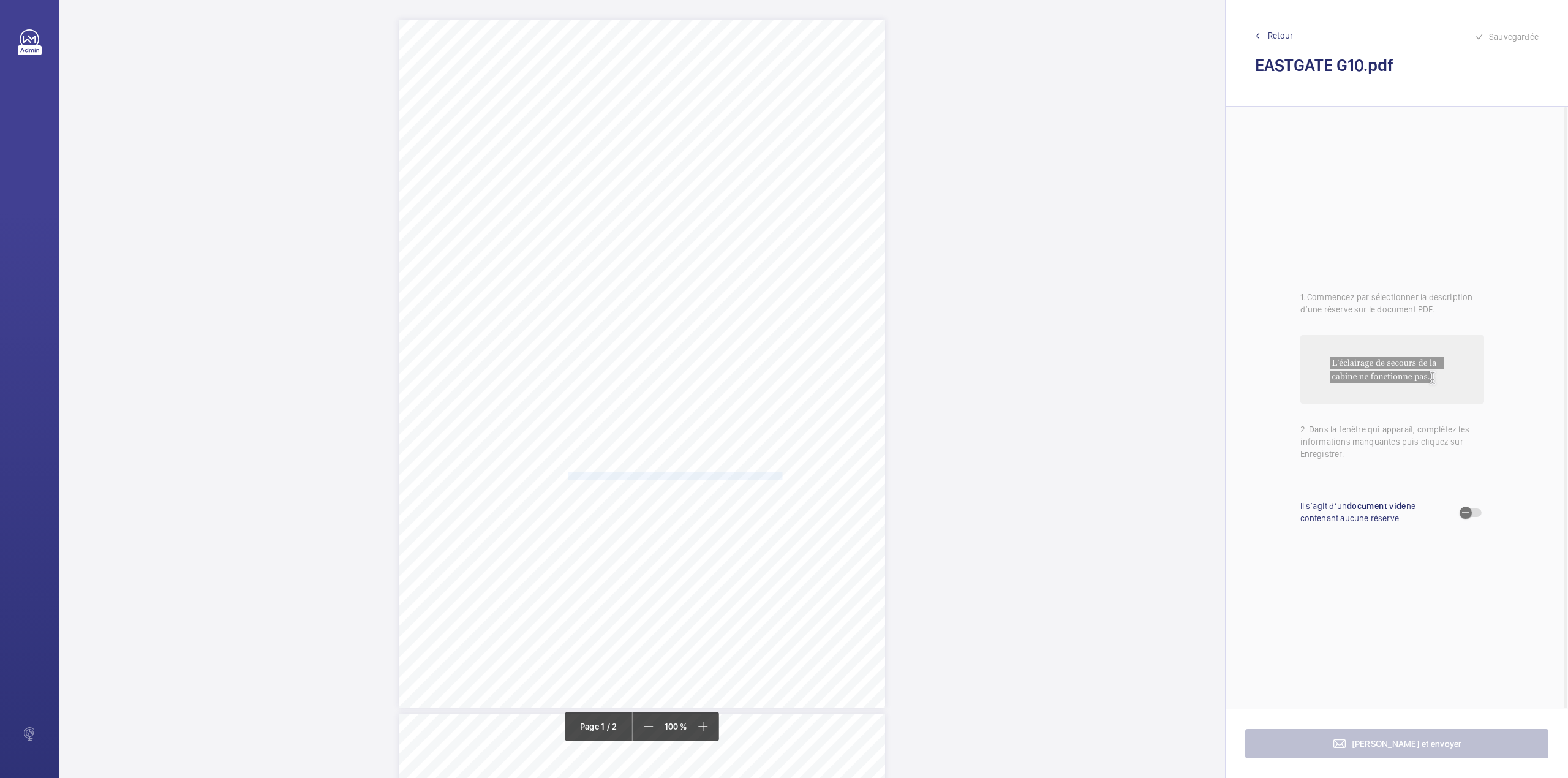
drag, startPoint x: 566, startPoint y: 474, endPoint x: 780, endPoint y: 473, distance: 214.0
click at [780, 473] on span "The in-car communication system is inoperative and should be reinstated." at bounding box center [675, 476] width 214 height 7
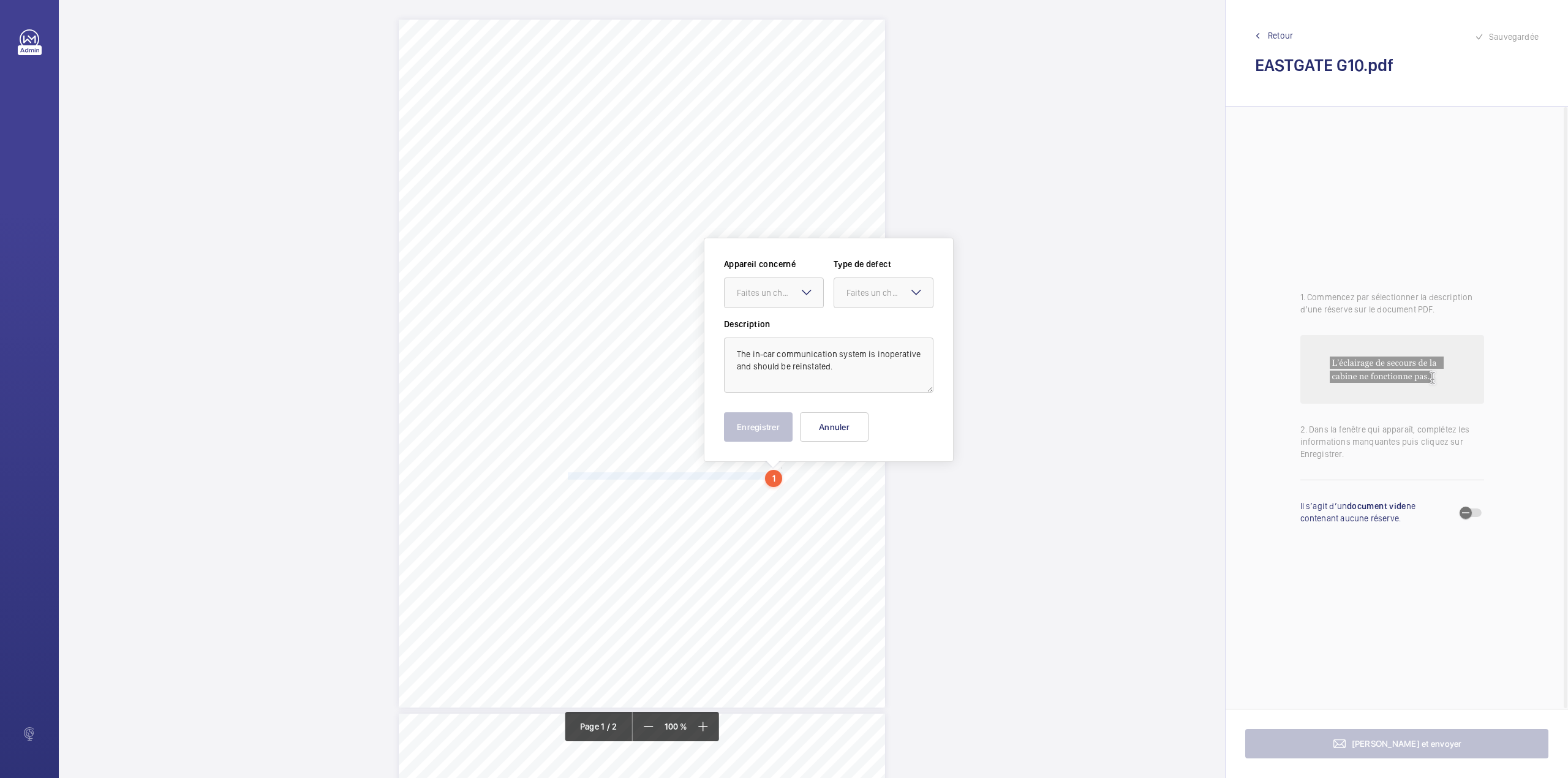
scroll to position [163, 0]
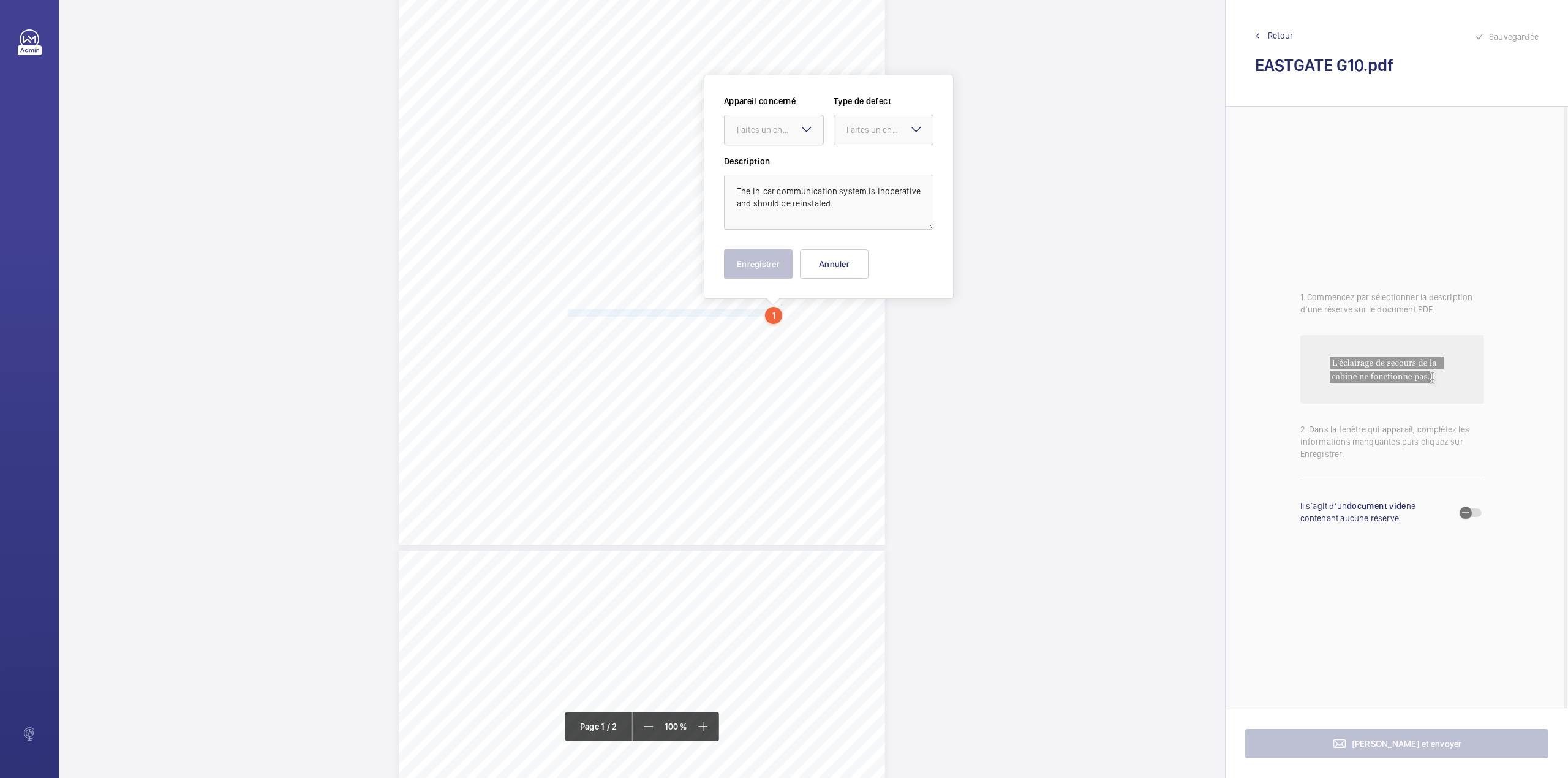
click at [772, 143] on div at bounding box center [774, 130] width 99 height 30
click at [769, 170] on span "1383504/2" at bounding box center [774, 167] width 74 height 12
click at [846, 134] on div "Faites un choix" at bounding box center [890, 130] width 86 height 12
click at [854, 167] on span "Standard" at bounding box center [883, 167] width 74 height 12
click at [784, 255] on button "Enregistrer" at bounding box center [758, 263] width 69 height 30
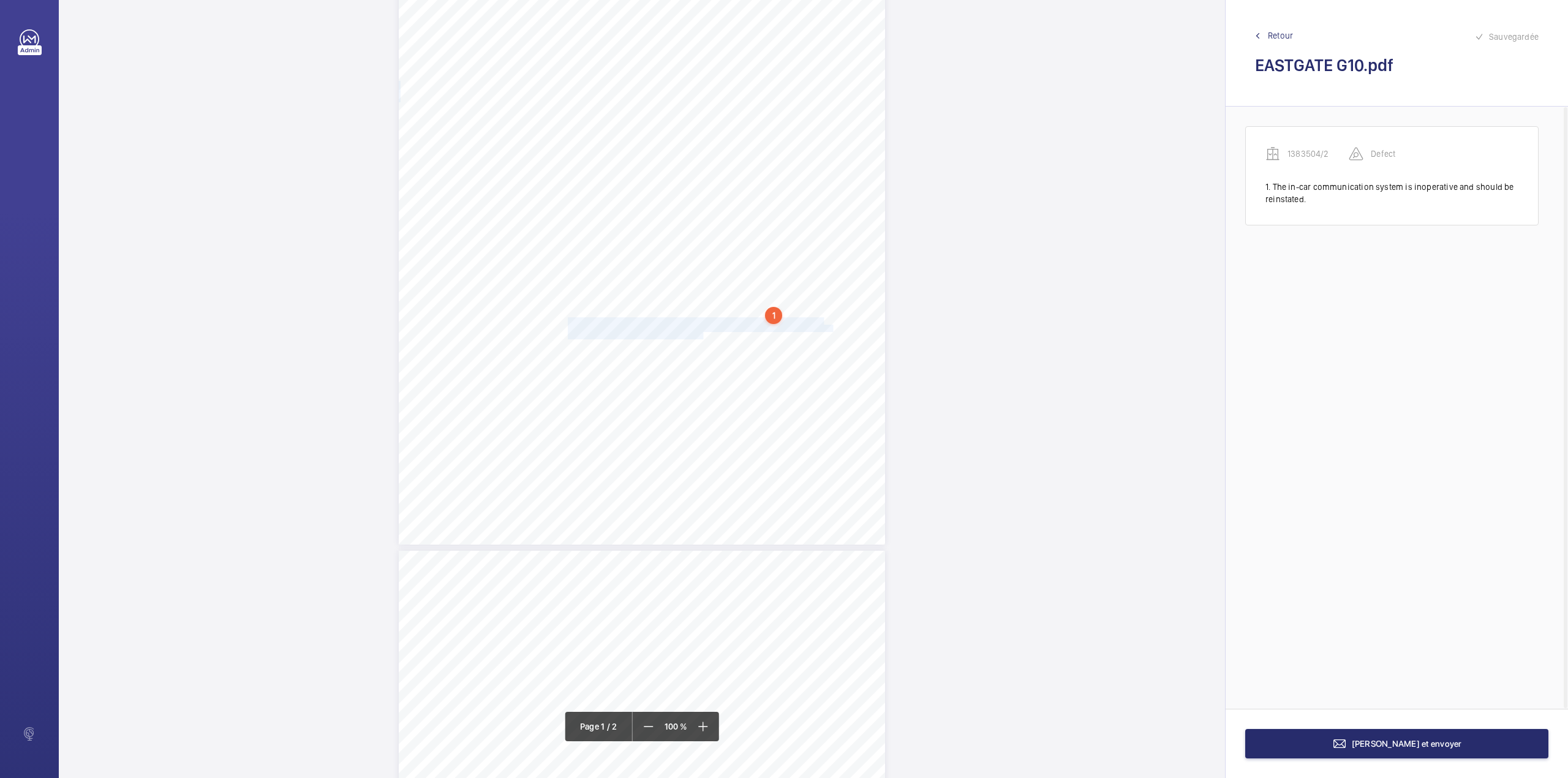
drag, startPoint x: 566, startPoint y: 318, endPoint x: 702, endPoint y: 333, distance: 136.8
click at [702, 333] on div "Lifting Operations and Lifting Equipment Regulations Report of Thorough Examina…" at bounding box center [641, 200] width 486 height 688
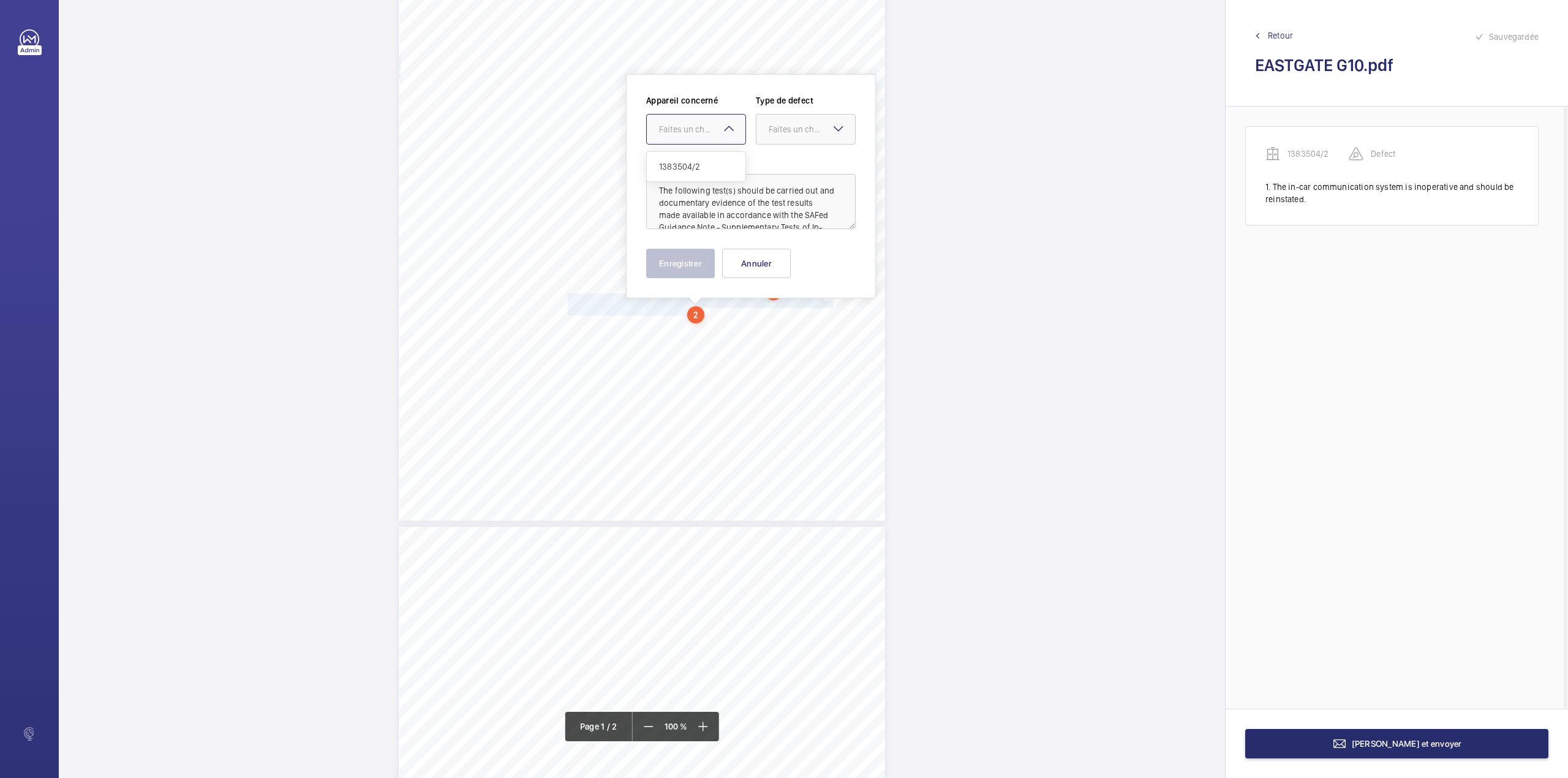
click at [689, 132] on div "Faites un choix" at bounding box center [702, 129] width 86 height 12
drag, startPoint x: 687, startPoint y: 169, endPoint x: 696, endPoint y: 168, distance: 9.1
click at [689, 169] on span "1383504/2" at bounding box center [696, 167] width 74 height 12
drag, startPoint x: 785, startPoint y: 132, endPoint x: 782, endPoint y: 172, distance: 40.1
click at [785, 135] on div "Faites un choix" at bounding box center [806, 129] width 99 height 12
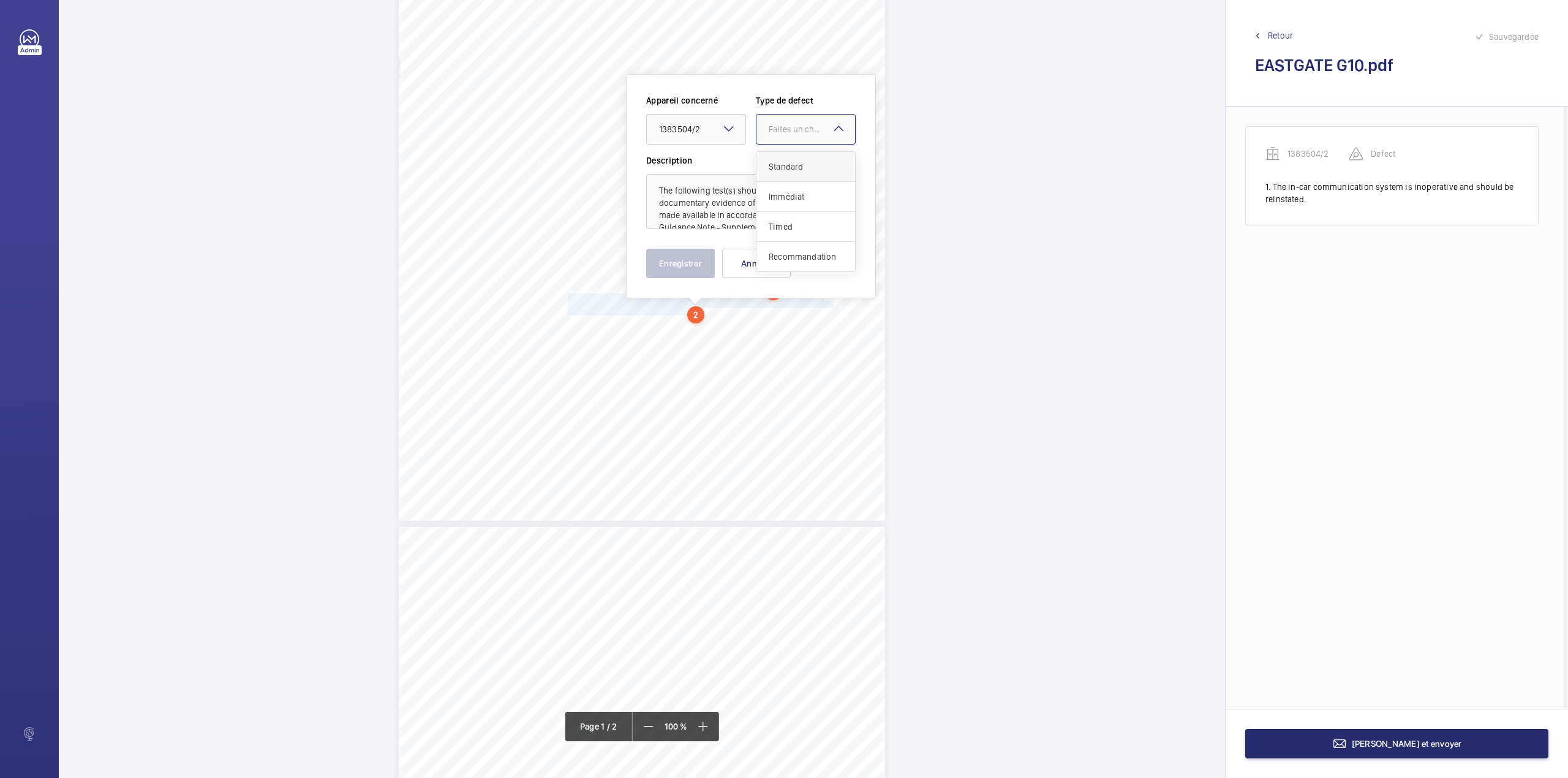
click at [782, 172] on span "Standard" at bounding box center [805, 167] width 74 height 12
click at [711, 219] on textarea "The following test(s) should be carried out and documentary evidence of the tes…" at bounding box center [750, 202] width 209 height 55
type textarea "The following test(s) should be carried out and documentary evidence of the tes…"
click at [693, 259] on button "Enregistrer" at bounding box center [680, 263] width 69 height 30
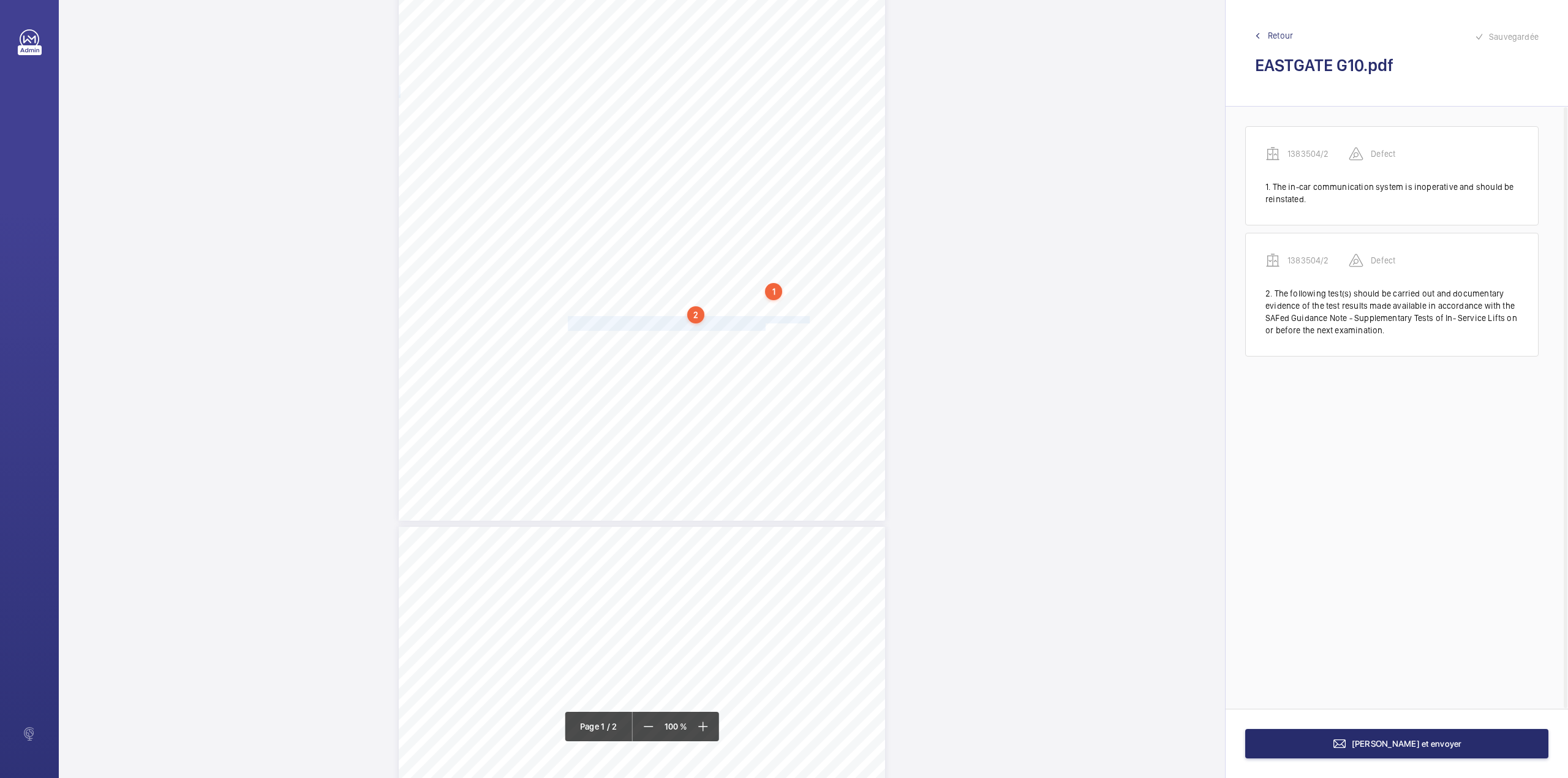
drag, startPoint x: 566, startPoint y: 319, endPoint x: 763, endPoint y: 327, distance: 197.2
click at [763, 327] on div "Lifting Operations and Lifting Equipment Regulations Report of Thorough Examina…" at bounding box center [641, 176] width 486 height 688
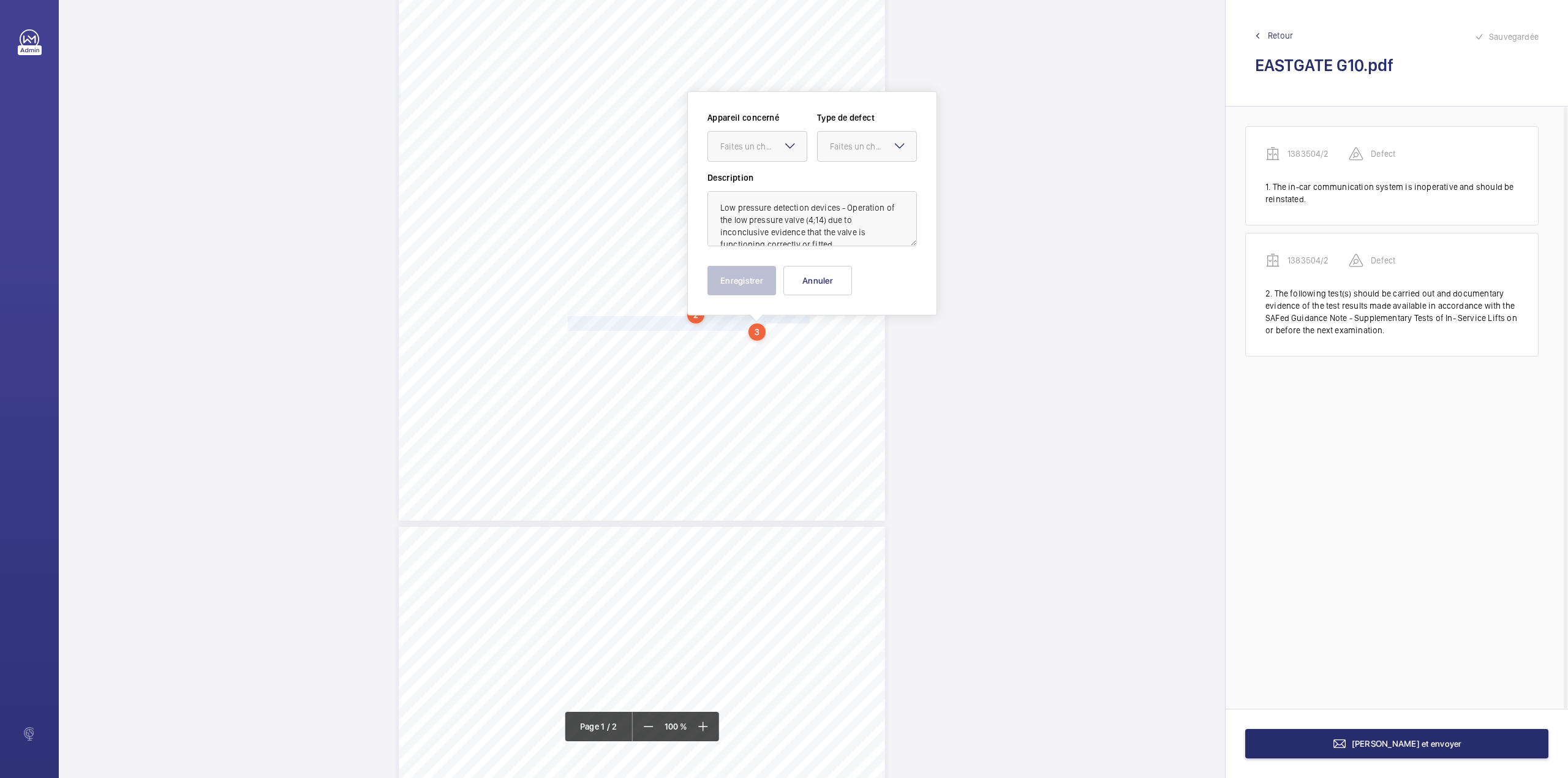
scroll to position [204, 0]
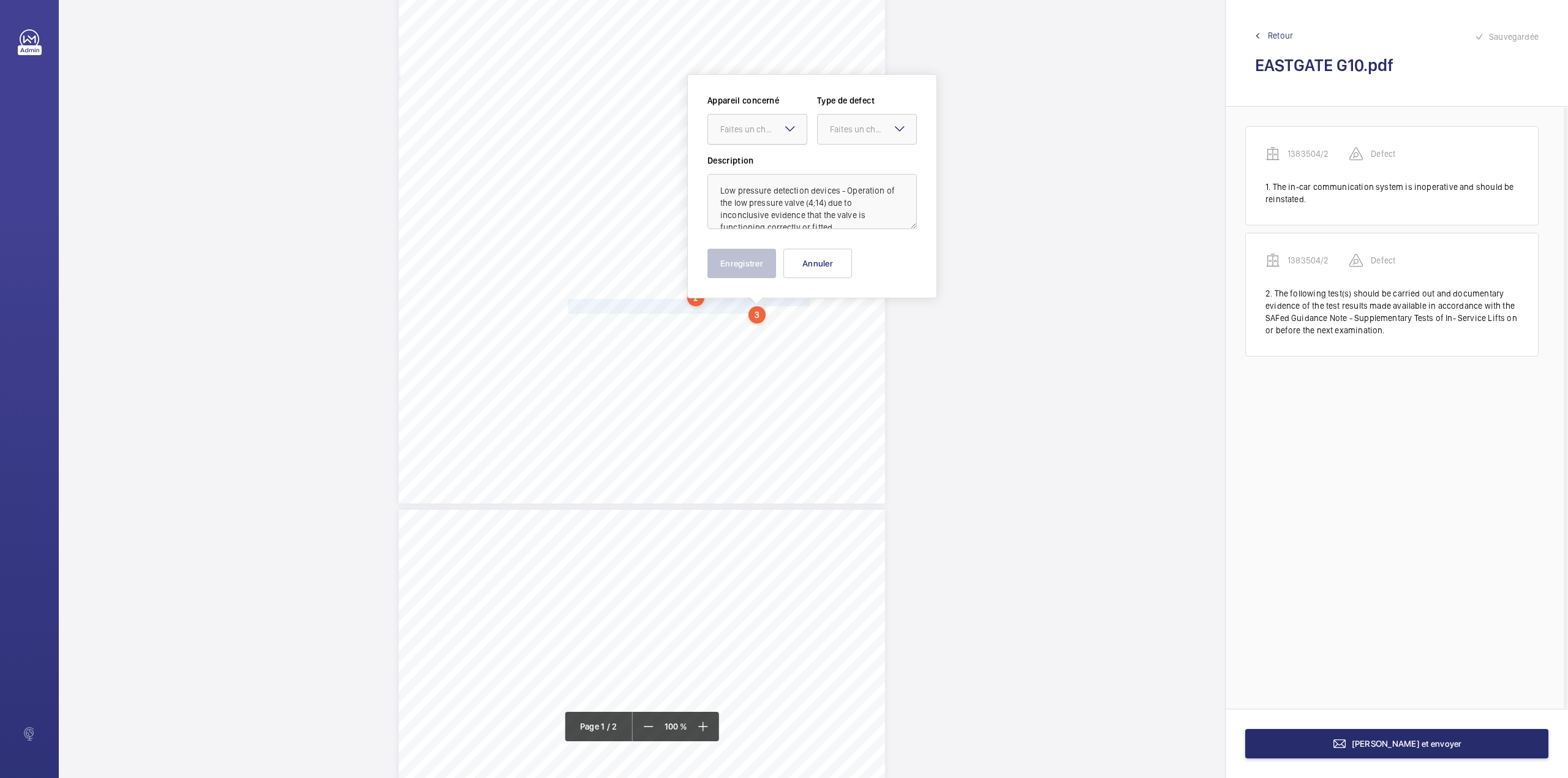
click at [740, 138] on div at bounding box center [757, 129] width 99 height 30
drag, startPoint x: 740, startPoint y: 163, endPoint x: 809, endPoint y: 154, distance: 69.6
click at [742, 163] on span "1383504/2" at bounding box center [757, 167] width 74 height 12
click at [858, 130] on div "Faites un choix" at bounding box center [873, 129] width 86 height 12
click at [856, 159] on div "Standard" at bounding box center [867, 167] width 99 height 30
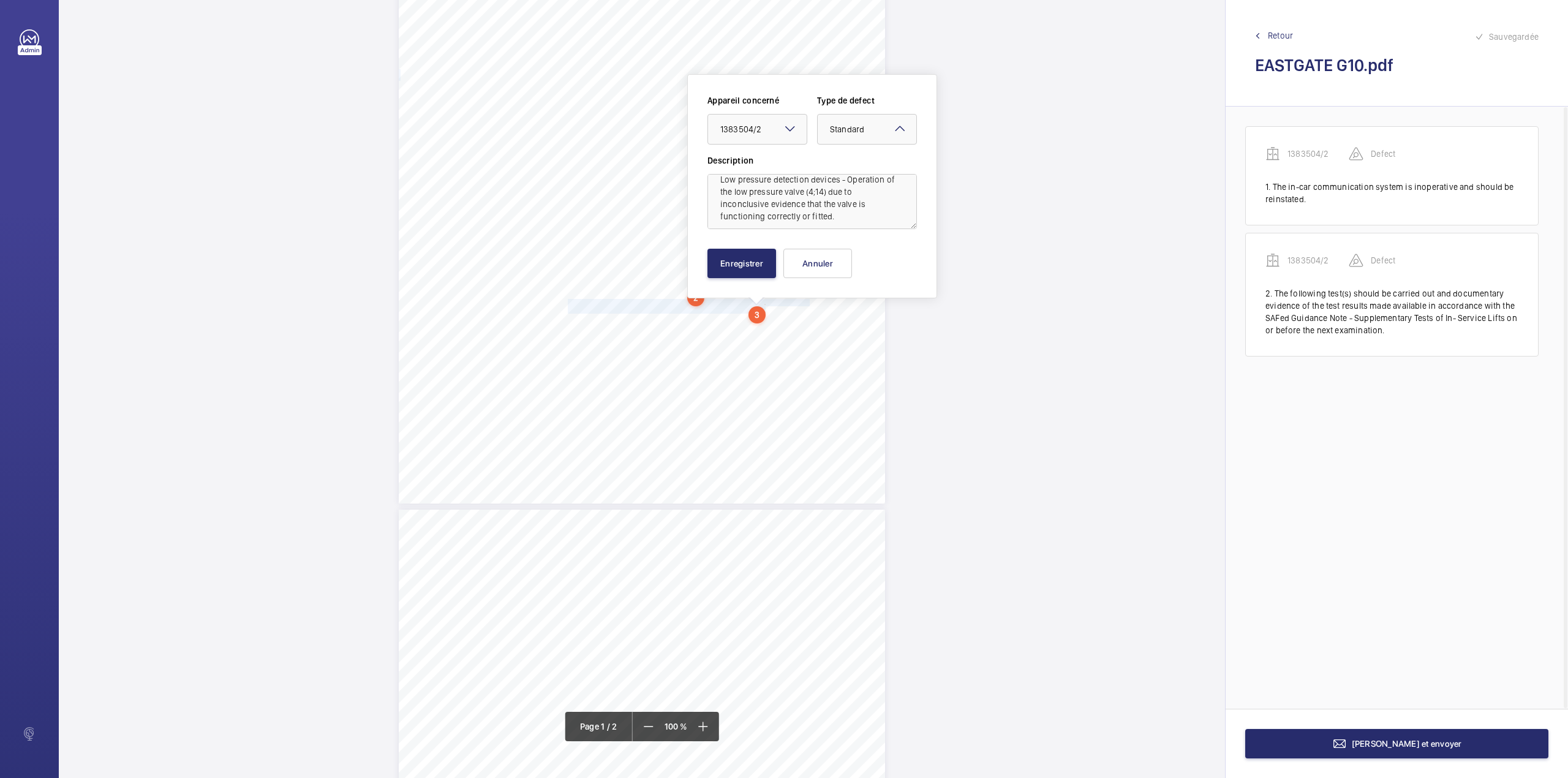
scroll to position [14, 0]
click at [741, 266] on button "Enregistrer" at bounding box center [741, 263] width 69 height 30
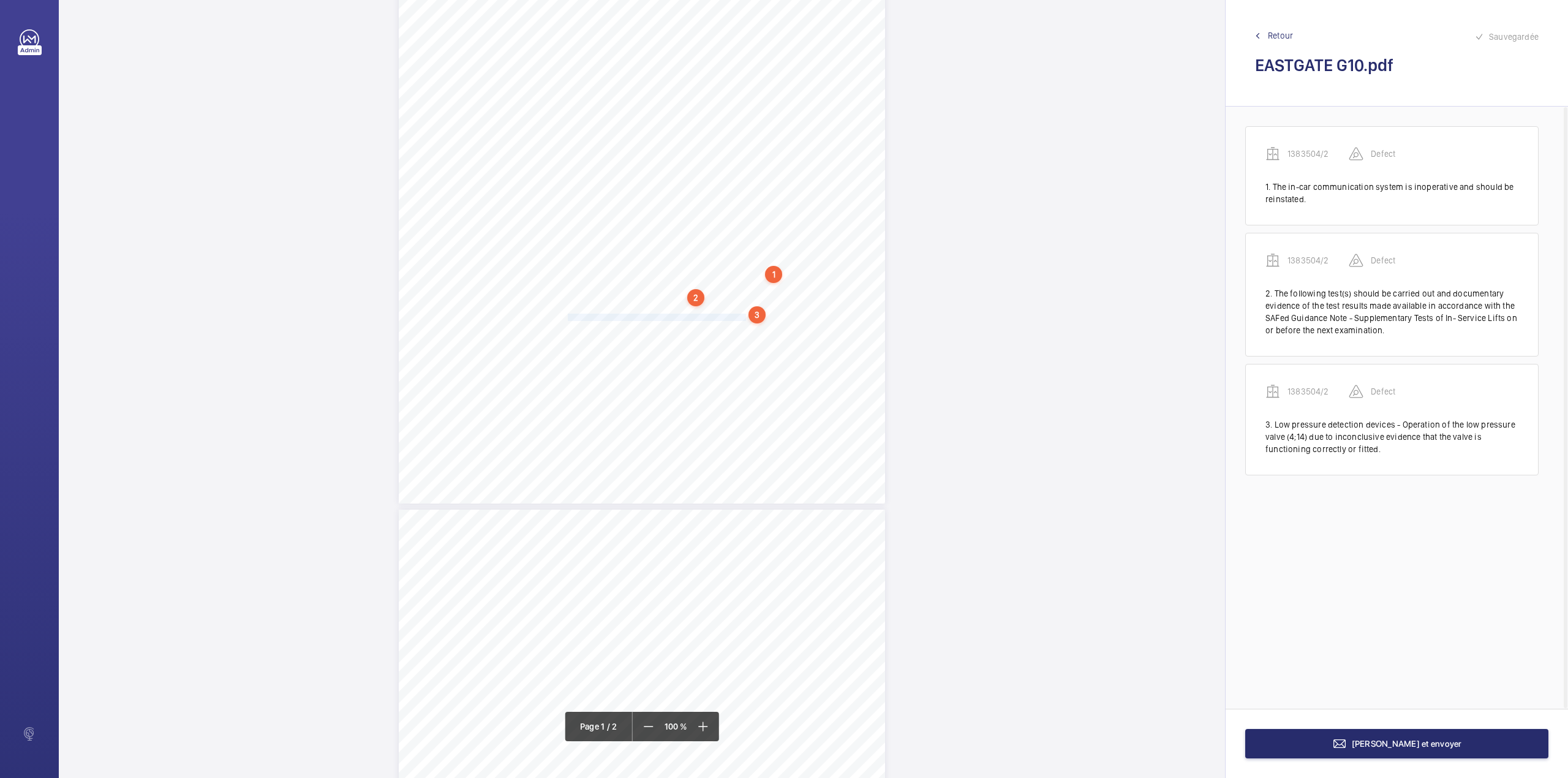
drag, startPoint x: 566, startPoint y: 314, endPoint x: 743, endPoint y: 314, distance: 177.0
click at [743, 314] on span "The emergency hand pump is inoerative and should be reinstated." at bounding box center [664, 318] width 193 height 7
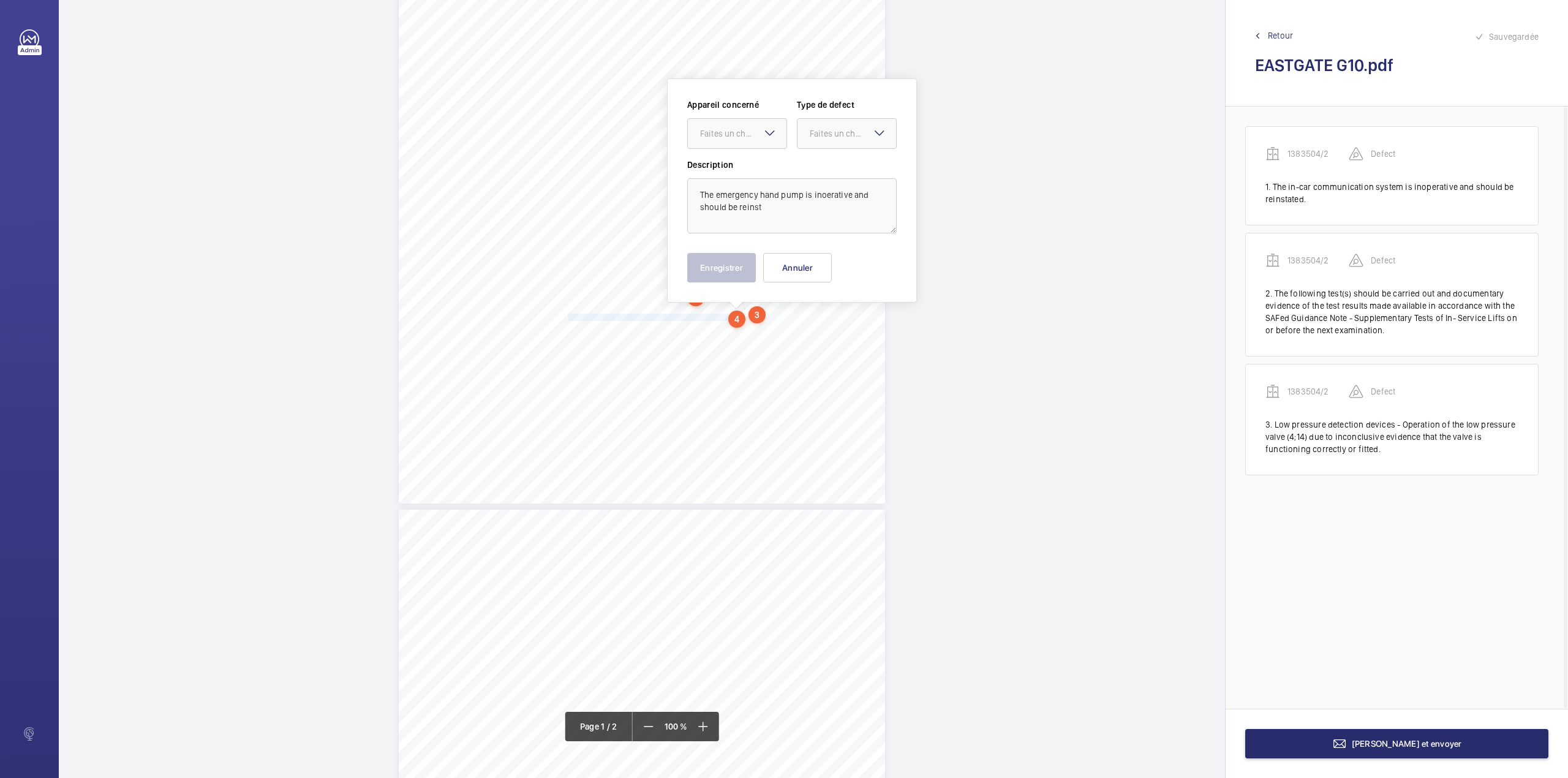
scroll to position [209, 0]
click at [779, 213] on textarea "The emergency hand pump is inoerative and should be reinst" at bounding box center [792, 202] width 209 height 55
click at [730, 137] on div at bounding box center [737, 129] width 99 height 30
drag, startPoint x: 731, startPoint y: 157, endPoint x: 782, endPoint y: 143, distance: 52.9
click at [731, 158] on div "1383504/2" at bounding box center [737, 166] width 99 height 30
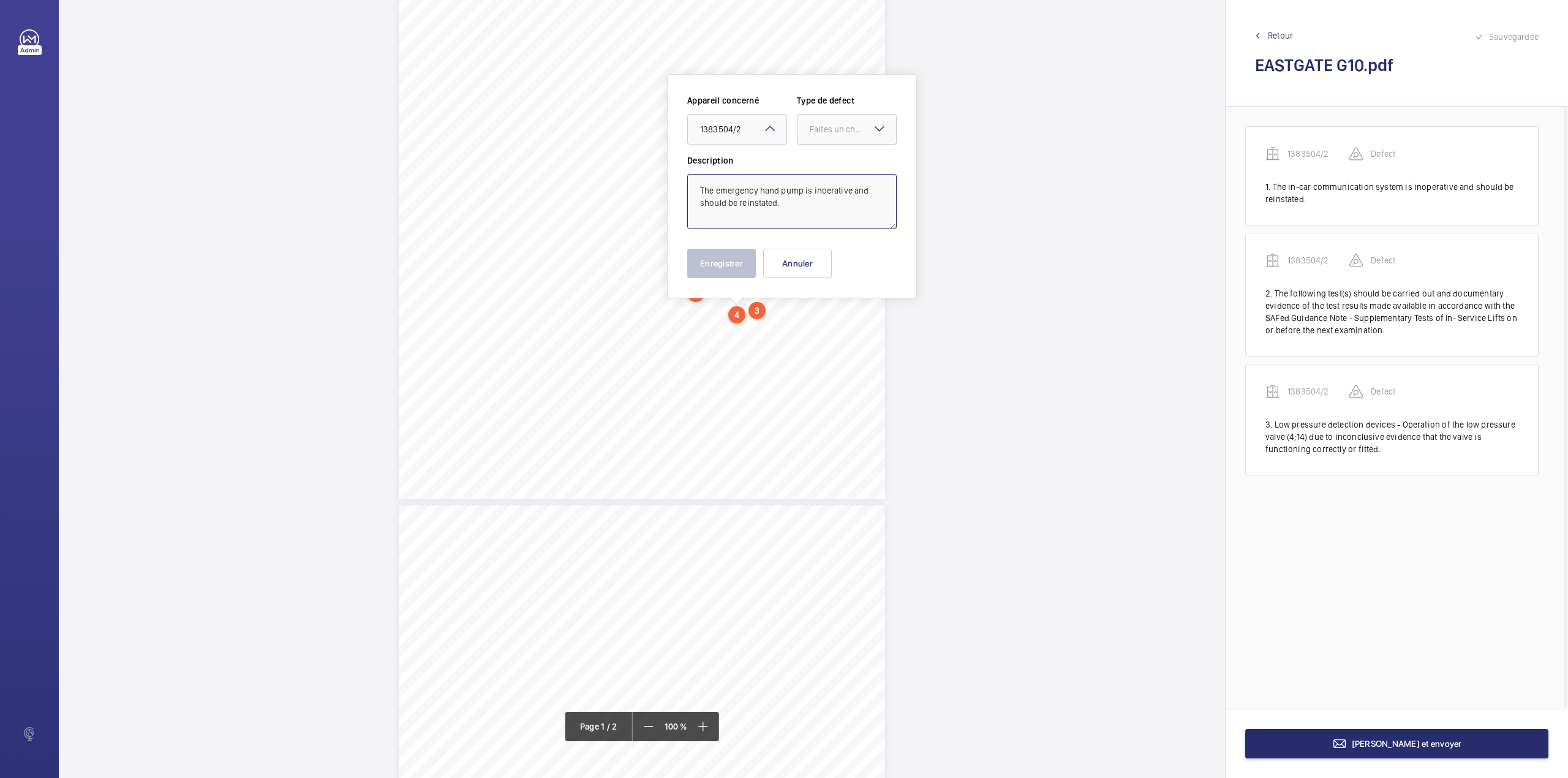
click at [807, 134] on div at bounding box center [846, 129] width 99 height 30
click at [824, 174] on div "Standard" at bounding box center [846, 167] width 99 height 30
type textarea "The emergency hand pump is inoerative and should be reinstated."
click at [723, 262] on button "Enregistrer" at bounding box center [722, 263] width 69 height 30
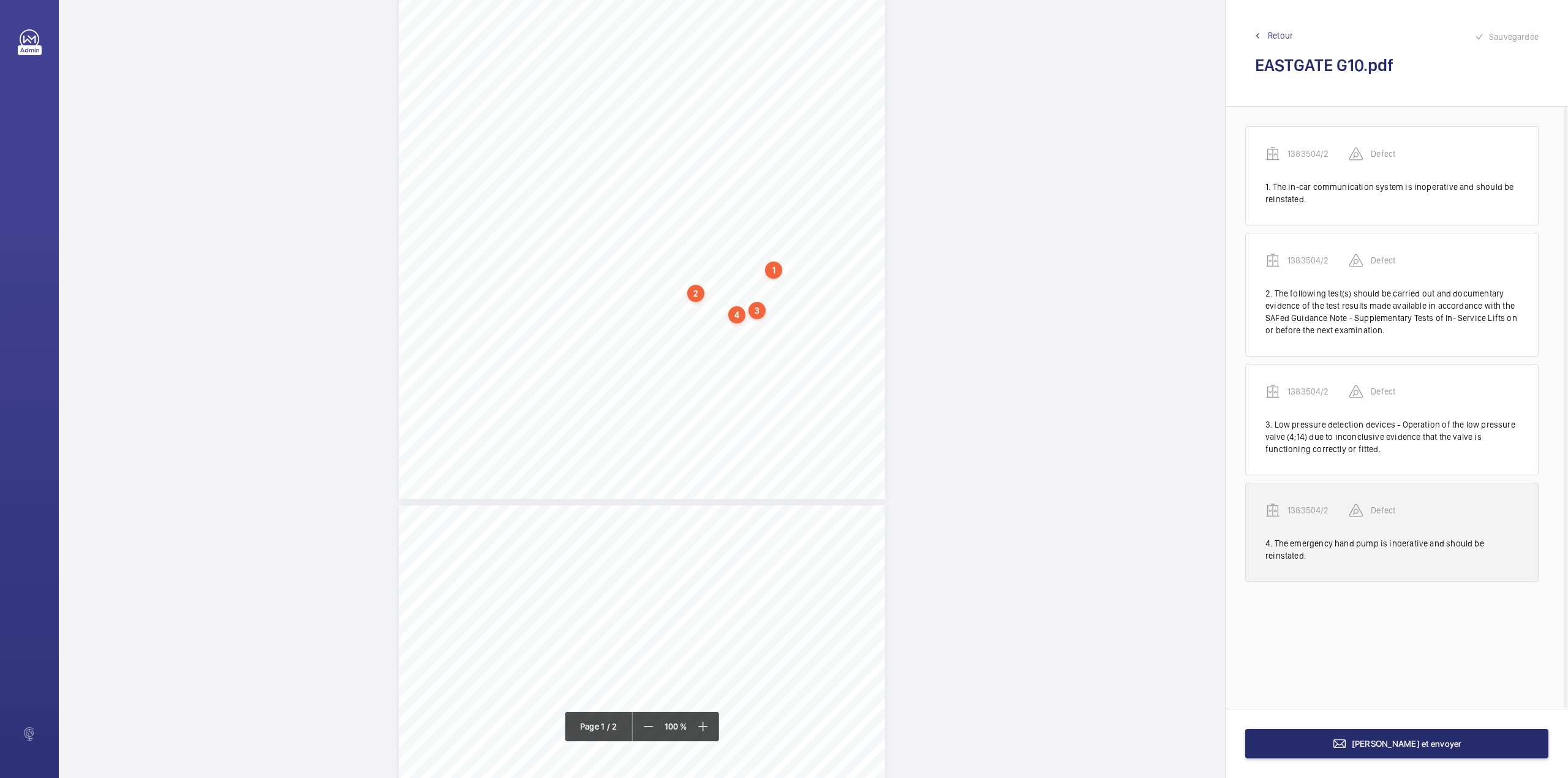
click at [1326, 510] on p "1383504/2" at bounding box center [1318, 510] width 61 height 12
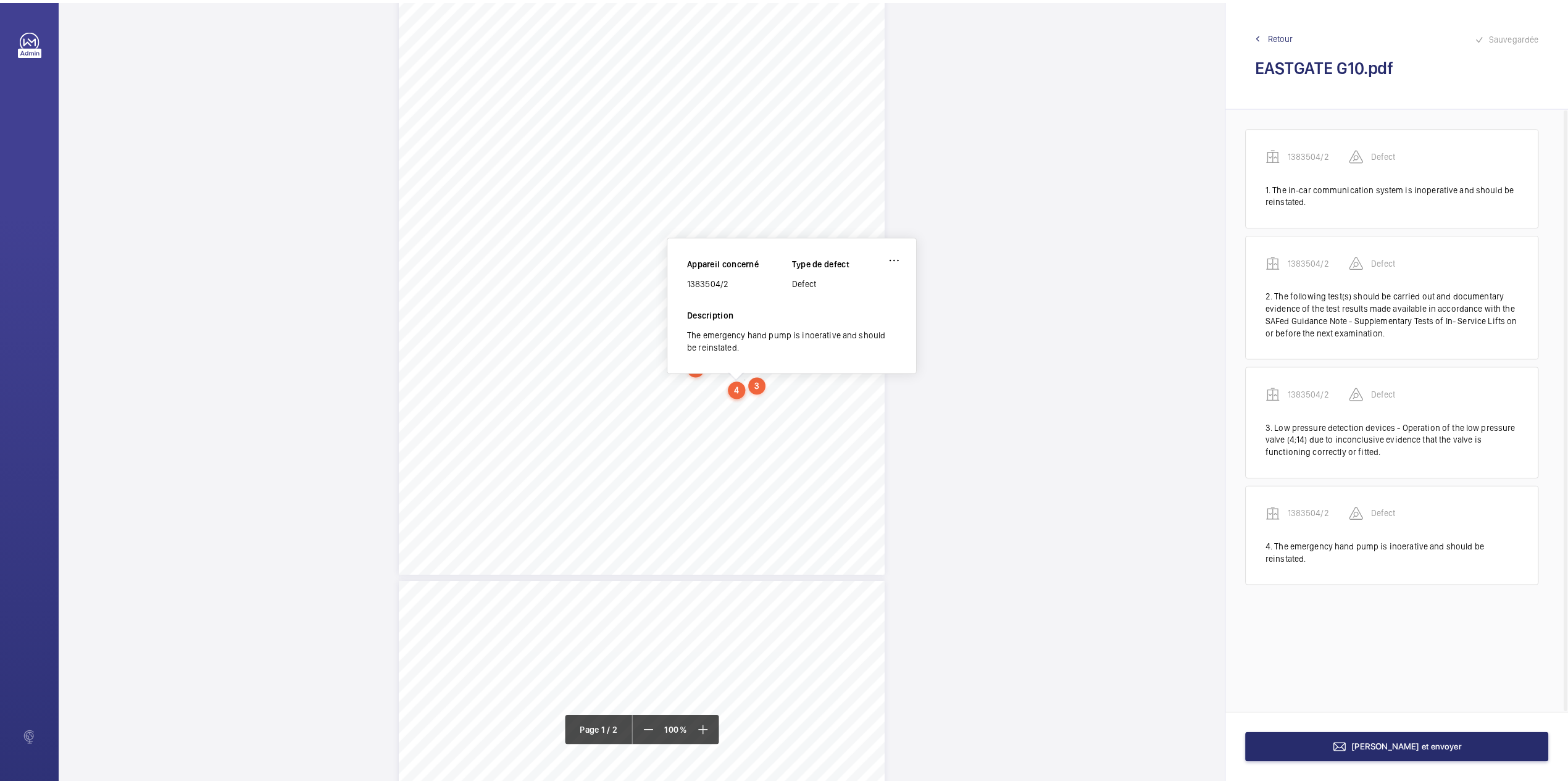
scroll to position [135, 0]
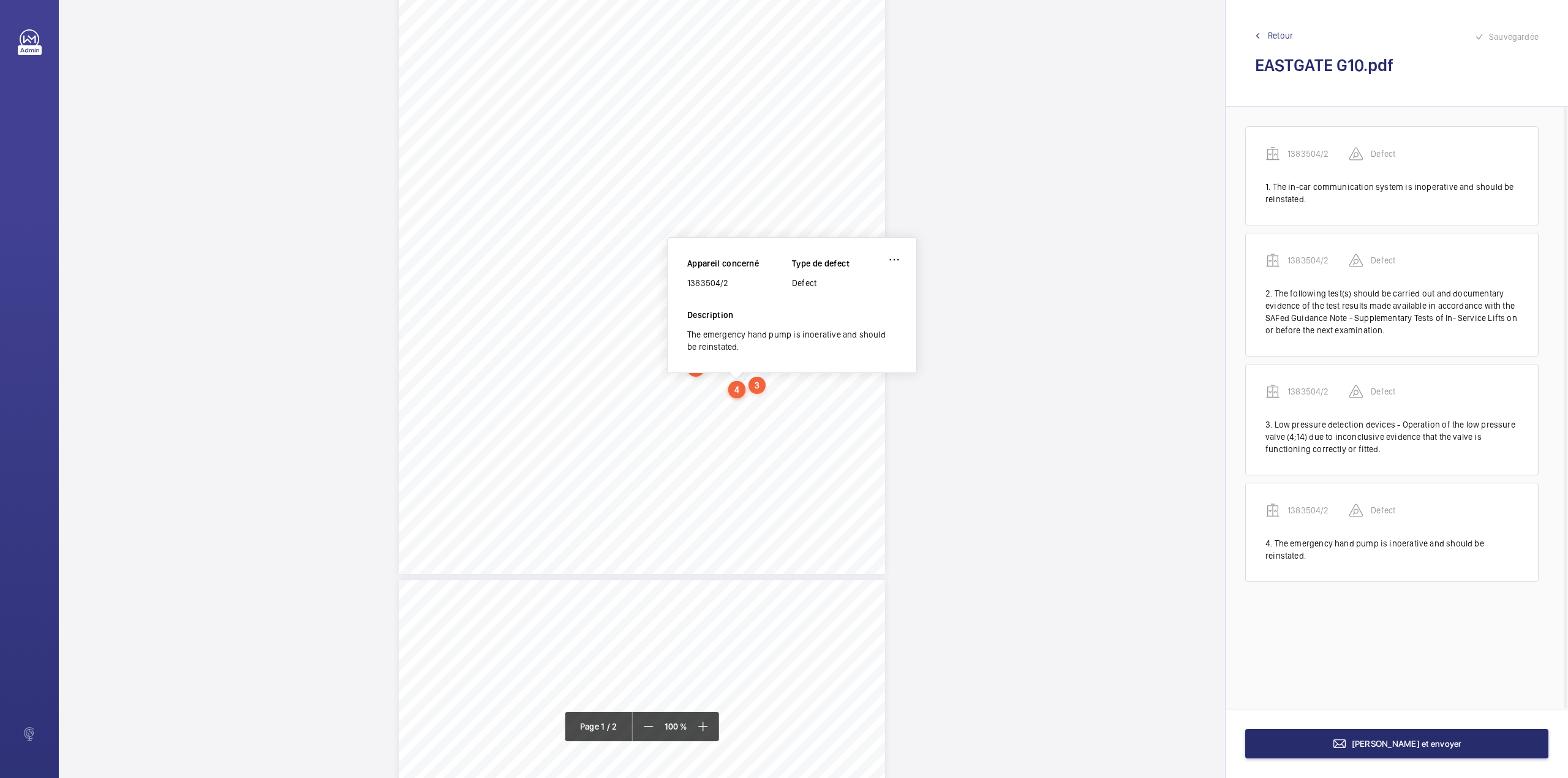
drag, startPoint x: 687, startPoint y: 283, endPoint x: 731, endPoint y: 283, distance: 44.0
click at [731, 283] on div "1383504/2" at bounding box center [739, 283] width 105 height 12
click at [1395, 745] on span "[PERSON_NAME] et envoyer" at bounding box center [1406, 744] width 110 height 10
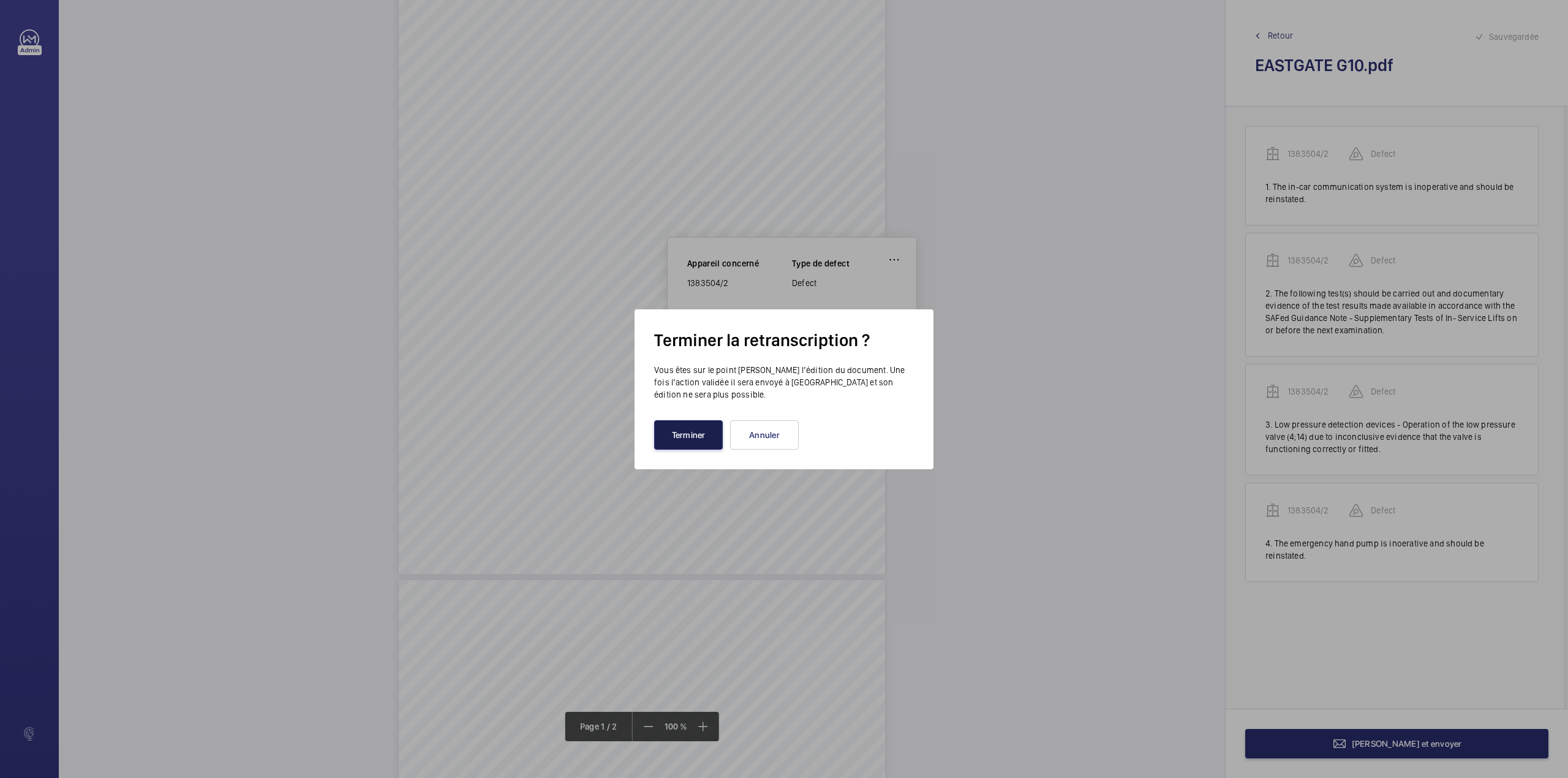
click at [693, 432] on button "Terminer" at bounding box center [689, 434] width 69 height 30
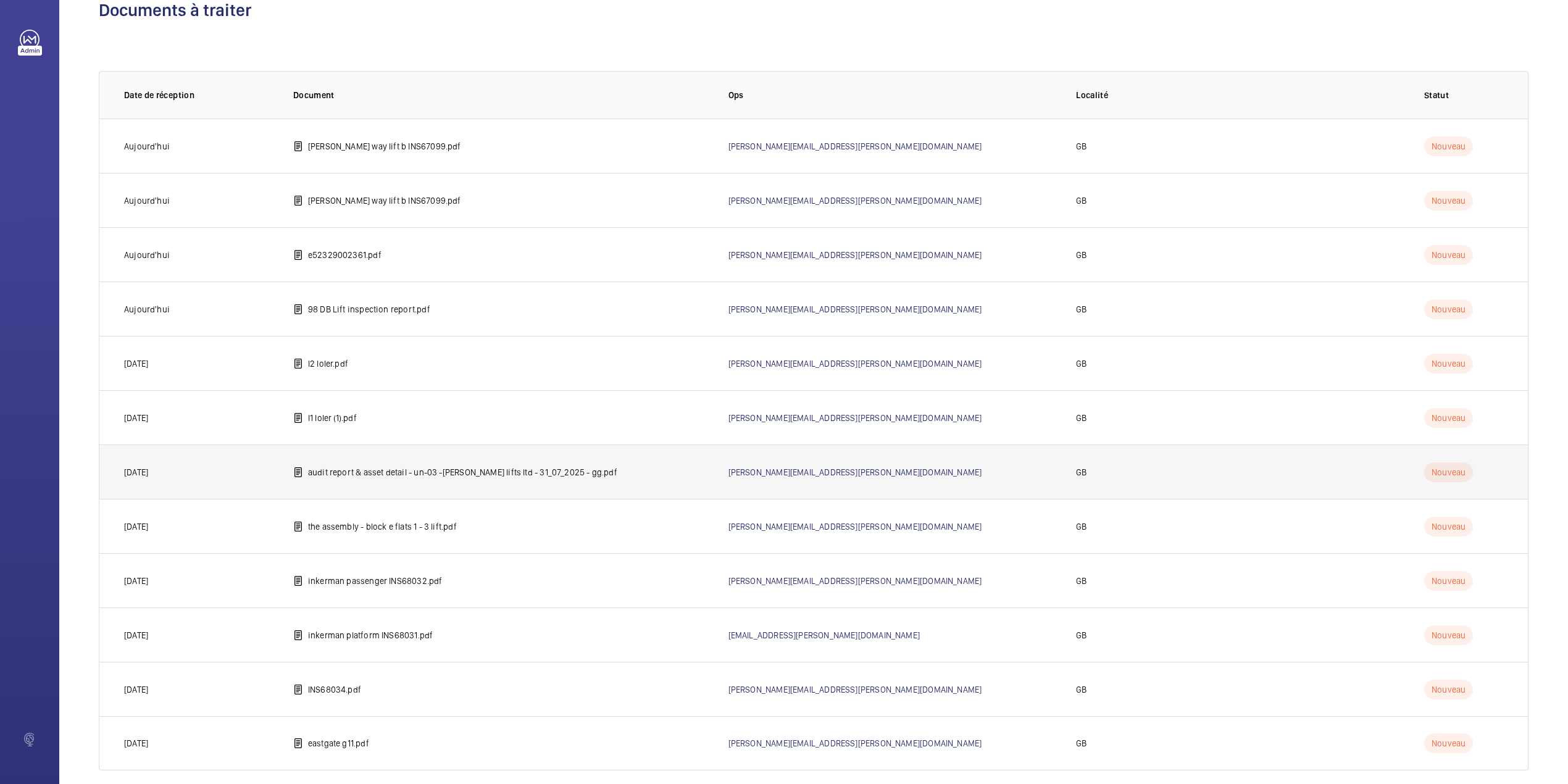
scroll to position [47, 0]
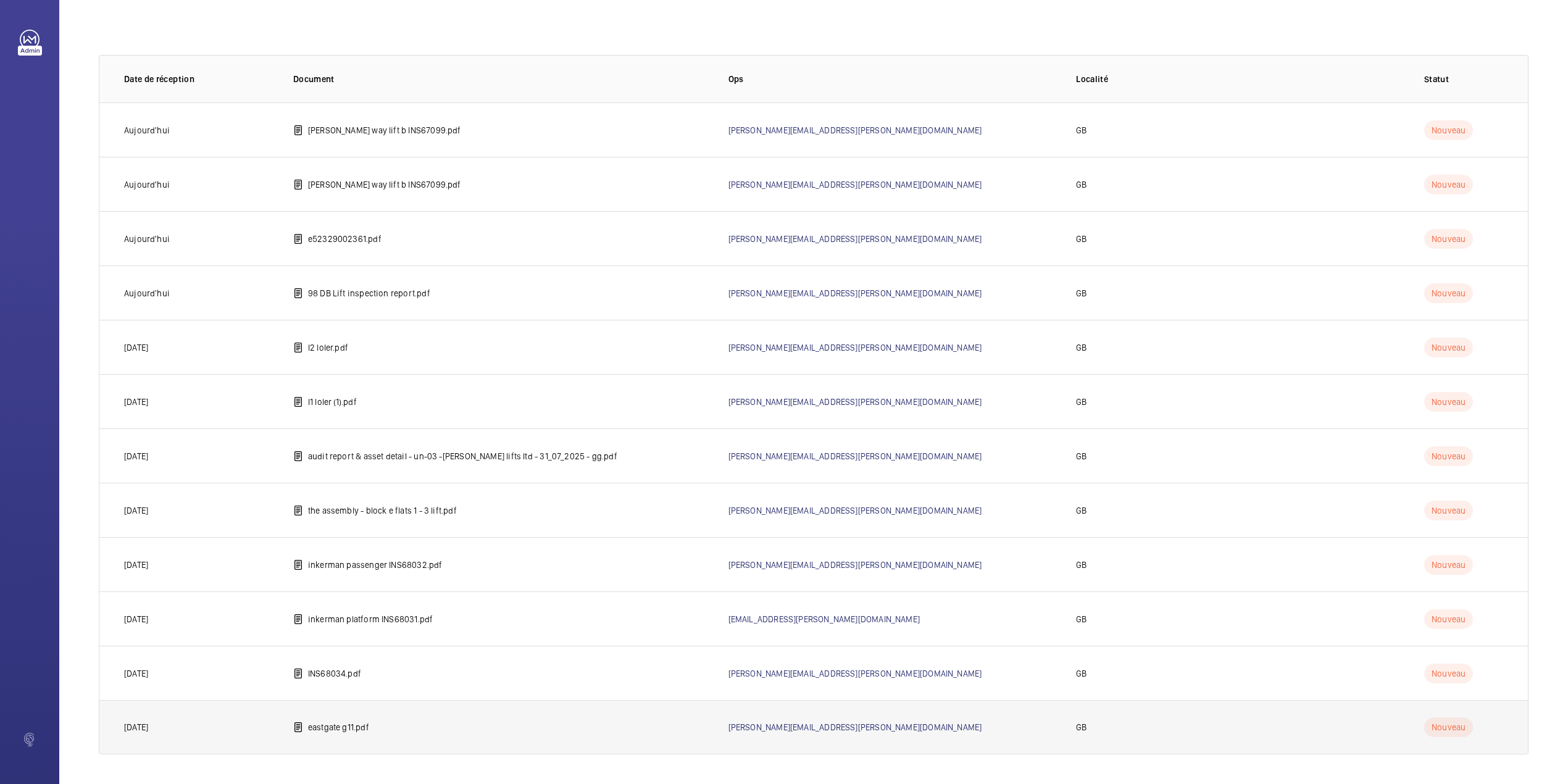
click at [360, 734] on p "eastgate g11.pdf" at bounding box center [339, 727] width 61 height 12
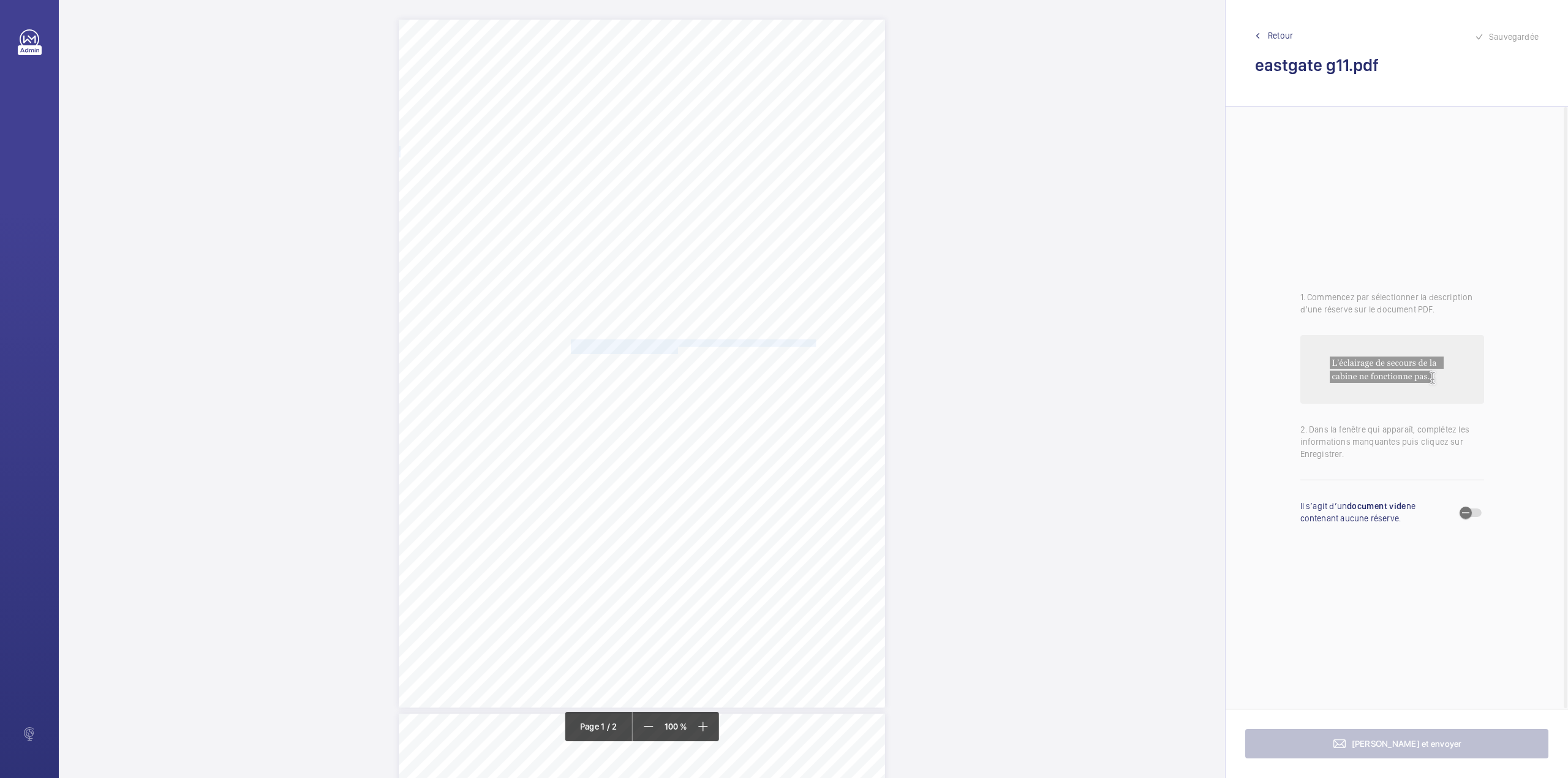
drag, startPoint x: 569, startPoint y: 340, endPoint x: 676, endPoint y: 353, distance: 107.8
click at [676, 353] on div "Item Not Available Policy / Contract No: NYV43175 Schedule: L1 ES Item No: G11 …" at bounding box center [641, 364] width 486 height 688
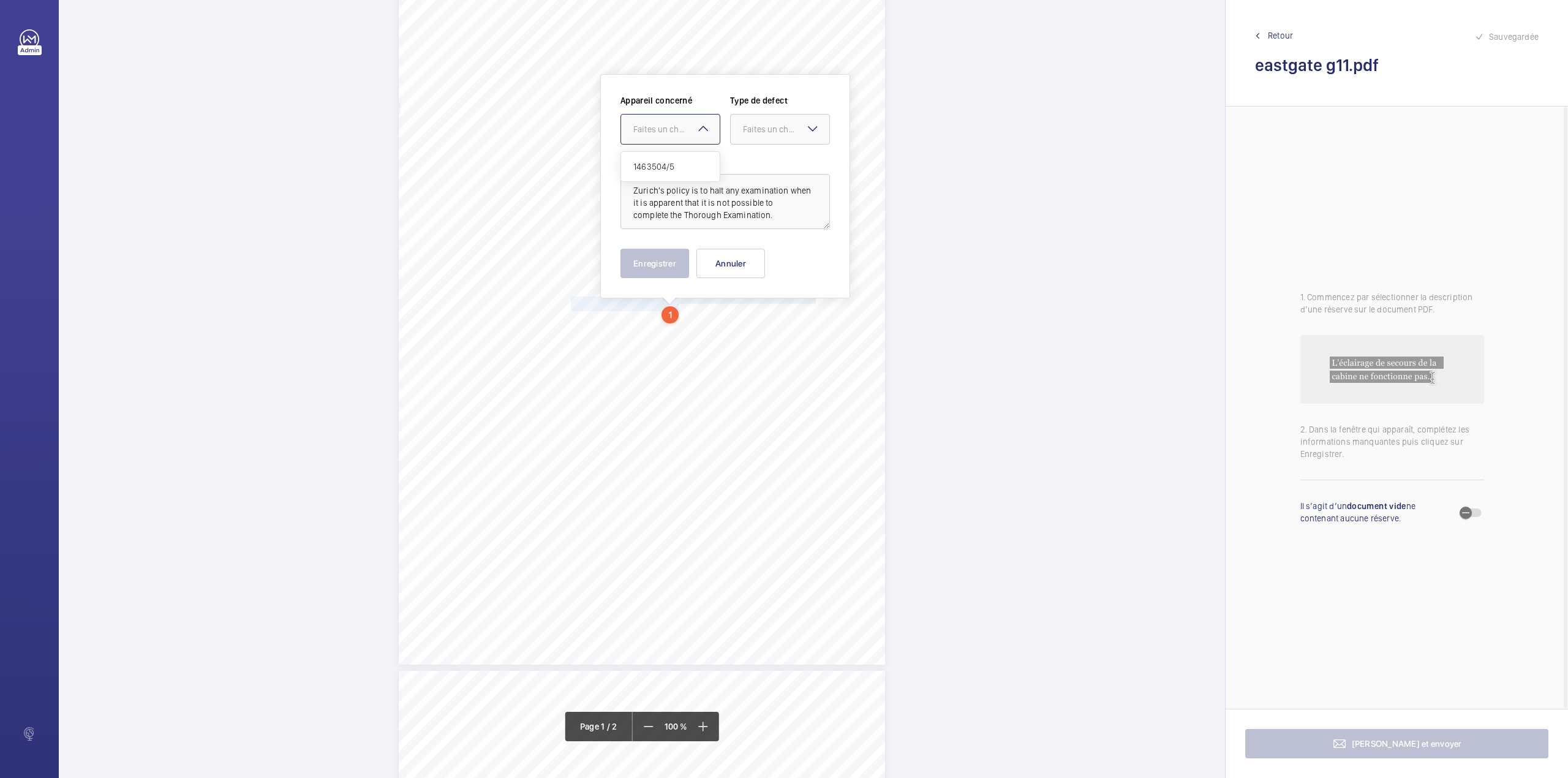
click at [666, 128] on div "Faites un choix" at bounding box center [676, 129] width 86 height 12
click at [674, 162] on span "1463504/5" at bounding box center [670, 167] width 74 height 12
drag, startPoint x: 758, startPoint y: 133, endPoint x: 763, endPoint y: 169, distance: 36.3
click at [759, 133] on div "Faites un choix" at bounding box center [786, 129] width 86 height 12
click at [763, 169] on div "Appareil concerné Faites un choix × 1463504/5 × Type de defect Faites un choix …" at bounding box center [724, 161] width 209 height 134
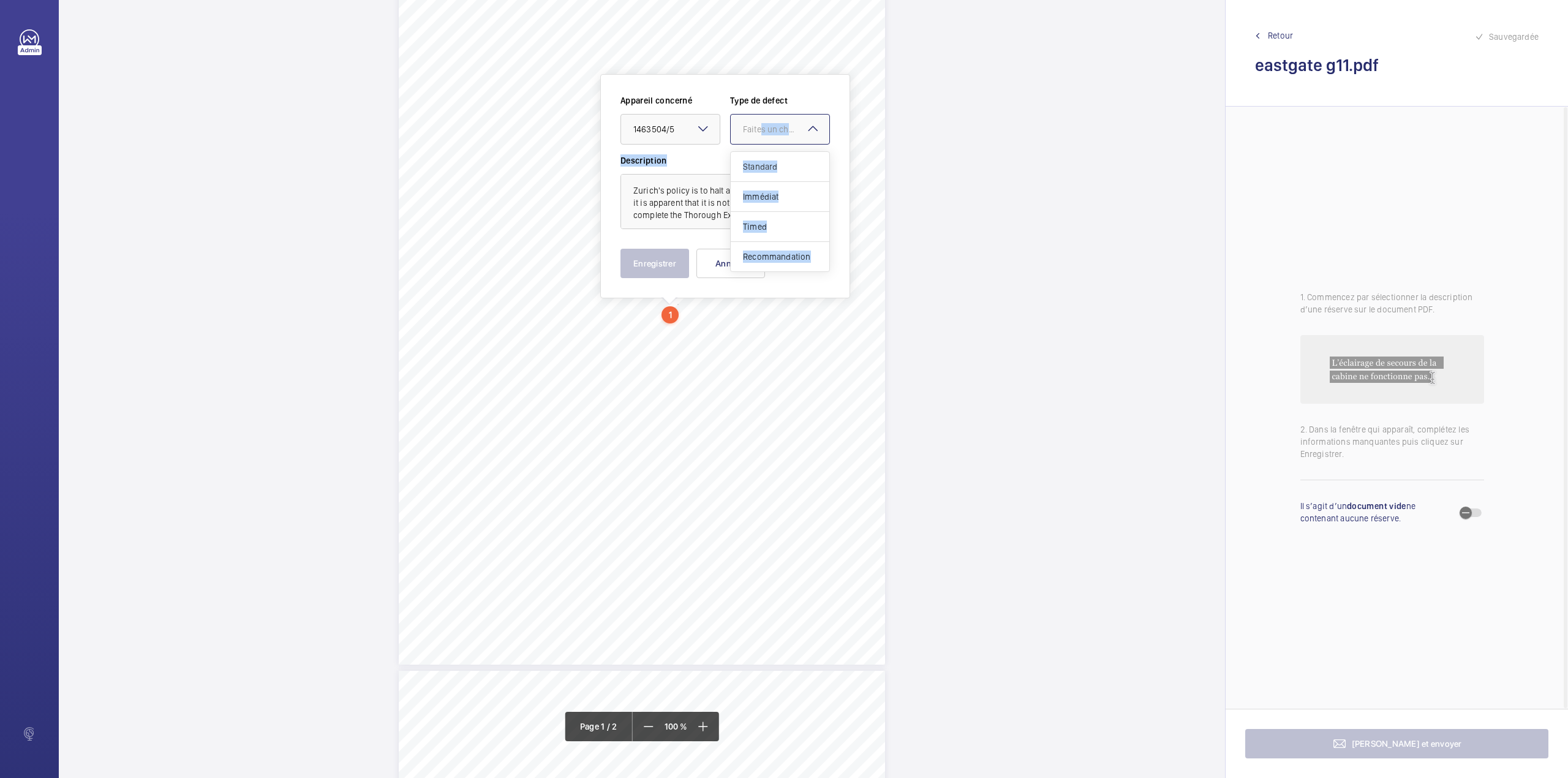
click at [757, 134] on div "Faites un choix" at bounding box center [786, 129] width 86 height 12
click at [755, 164] on span "Standard" at bounding box center [780, 167] width 74 height 12
click at [641, 262] on button "Enregistrer" at bounding box center [654, 263] width 69 height 30
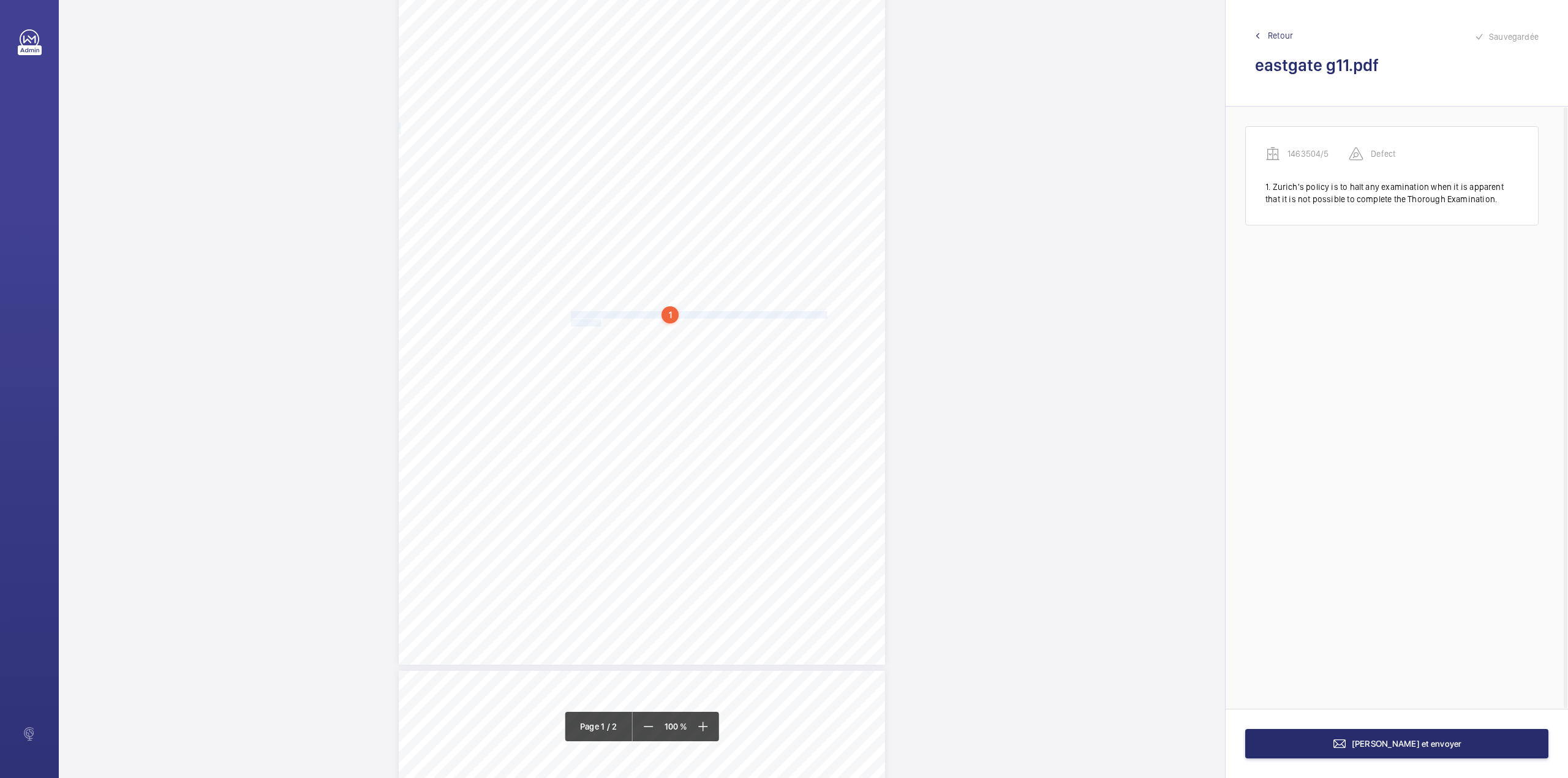
drag, startPoint x: 569, startPoint y: 312, endPoint x: 598, endPoint y: 321, distance: 30.4
click at [598, 321] on div "Item Not Available Policy / Contract No: NYV43175 Schedule: L1 ES Item No: G11 …" at bounding box center [641, 320] width 486 height 688
click at [596, 140] on div at bounding box center [593, 129] width 99 height 30
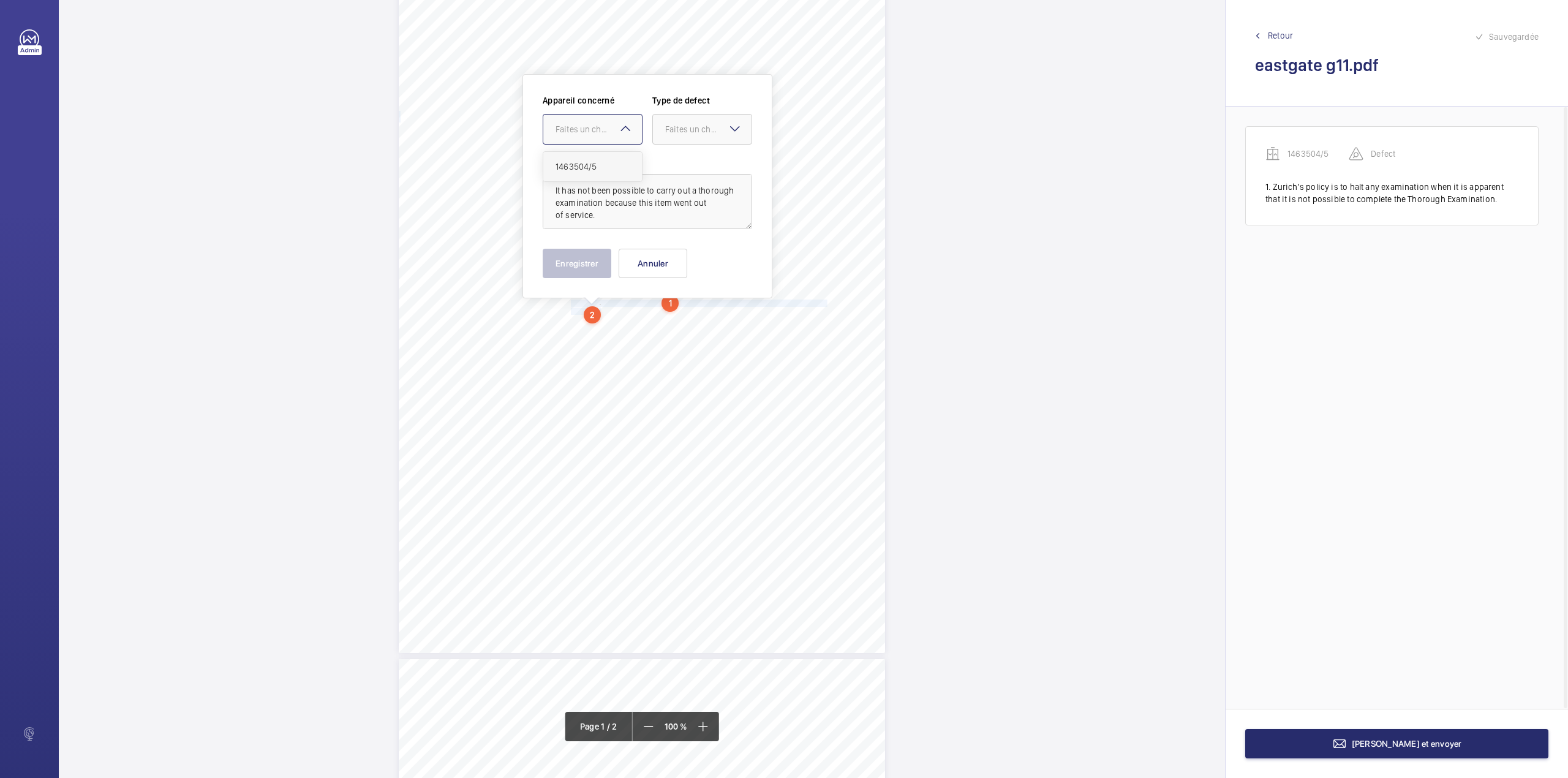
click at [598, 179] on div "1463504/5" at bounding box center [593, 166] width 99 height 30
drag, startPoint x: 677, startPoint y: 134, endPoint x: 676, endPoint y: 165, distance: 31.0
click at [677, 135] on div "Faites un choix" at bounding box center [702, 129] width 99 height 12
click at [676, 165] on span "Standard" at bounding box center [702, 167] width 74 height 12
click at [588, 265] on button "Enregistrer" at bounding box center [577, 263] width 69 height 30
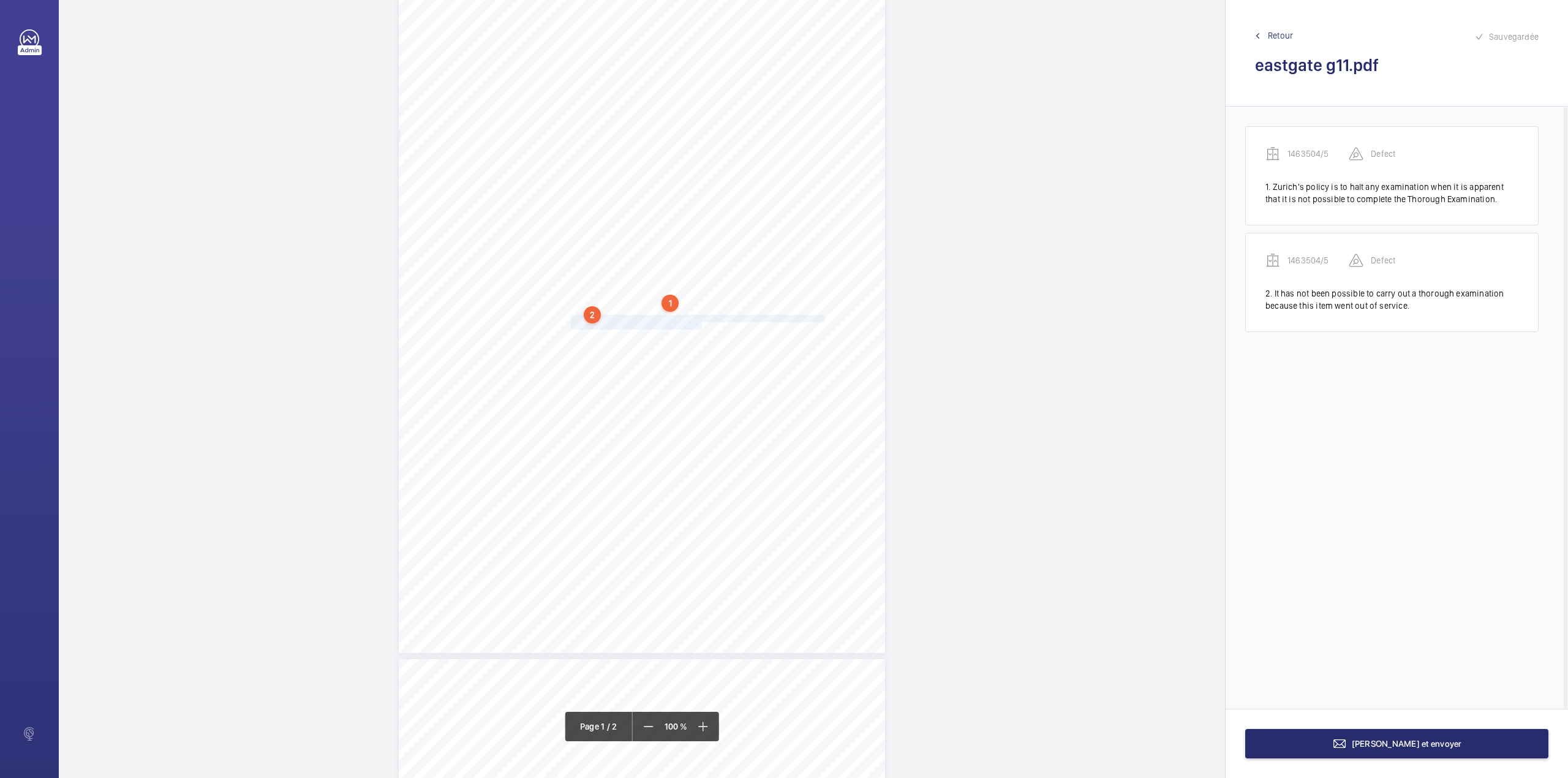
drag, startPoint x: 569, startPoint y: 316, endPoint x: 700, endPoint y: 325, distance: 131.3
click at [700, 325] on div "Item Not Available Policy / Contract No: NYV43175 Schedule: L1 ES Item No: G11 …" at bounding box center [641, 309] width 486 height 688
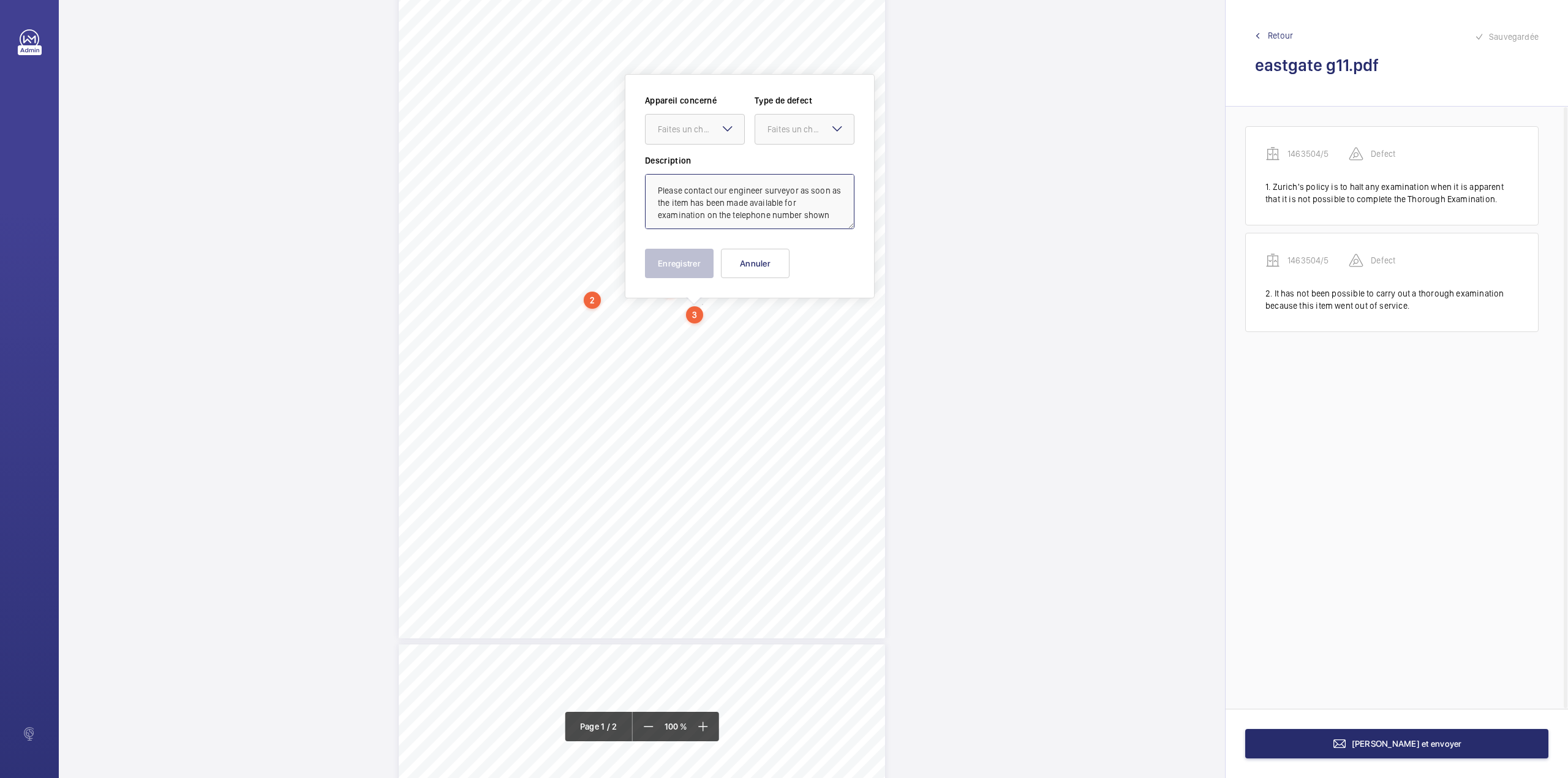
click at [824, 214] on textarea "Please contact our engineer surveyor as soon as the item has been made availabl…" at bounding box center [749, 202] width 209 height 55
click at [694, 126] on div "Faites un choix" at bounding box center [701, 129] width 86 height 12
drag, startPoint x: 696, startPoint y: 155, endPoint x: 711, endPoint y: 154, distance: 15.0
click at [696, 156] on div "1463504/5" at bounding box center [695, 166] width 99 height 30
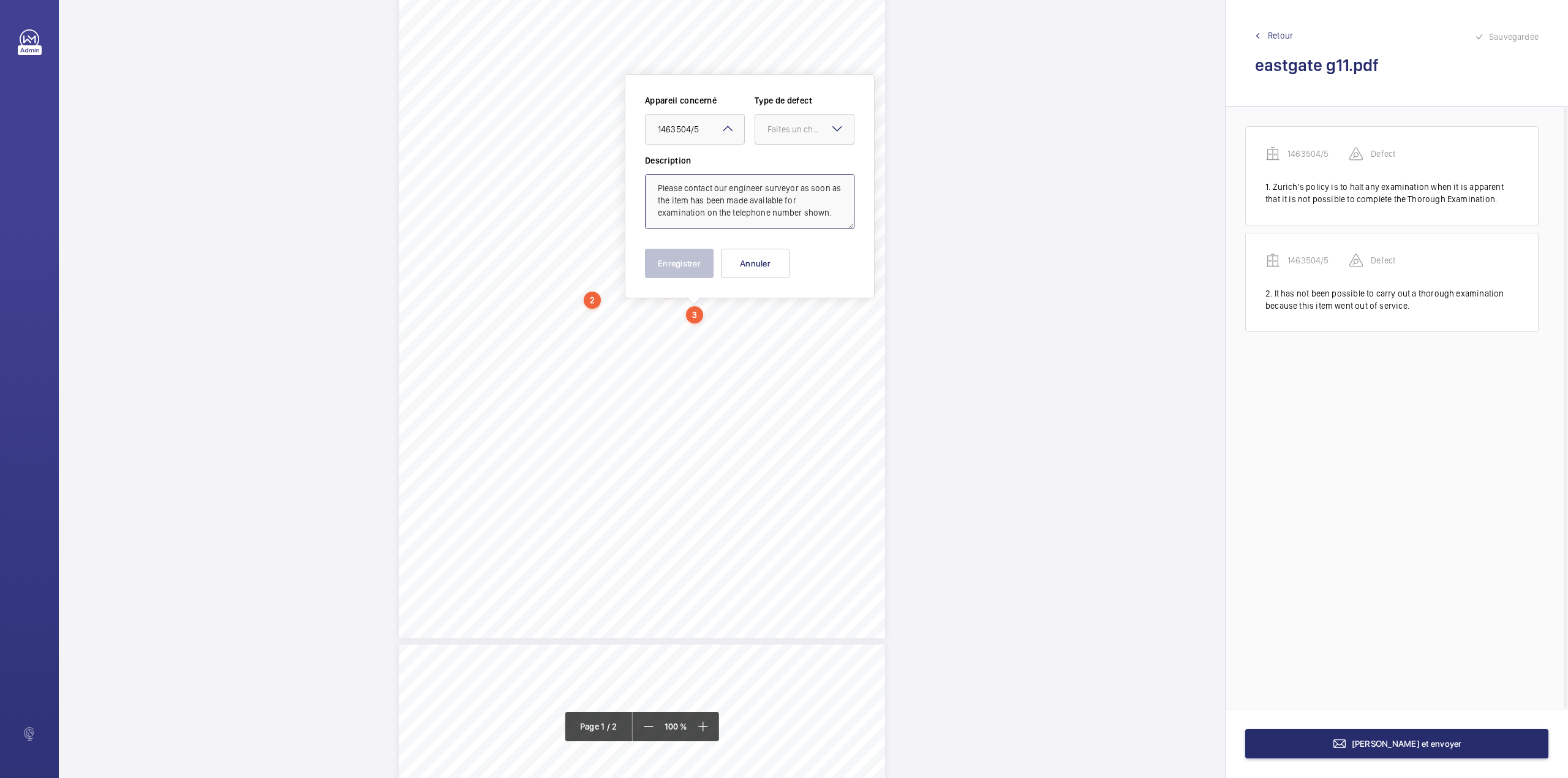
click at [772, 133] on div "Faites un choix" at bounding box center [811, 129] width 86 height 12
click at [787, 167] on span "Standard" at bounding box center [805, 167] width 74 height 12
type textarea "Please contact our engineer surveyor as soon as the item has been made availabl…"
click at [677, 255] on button "Enregistrer" at bounding box center [679, 263] width 69 height 30
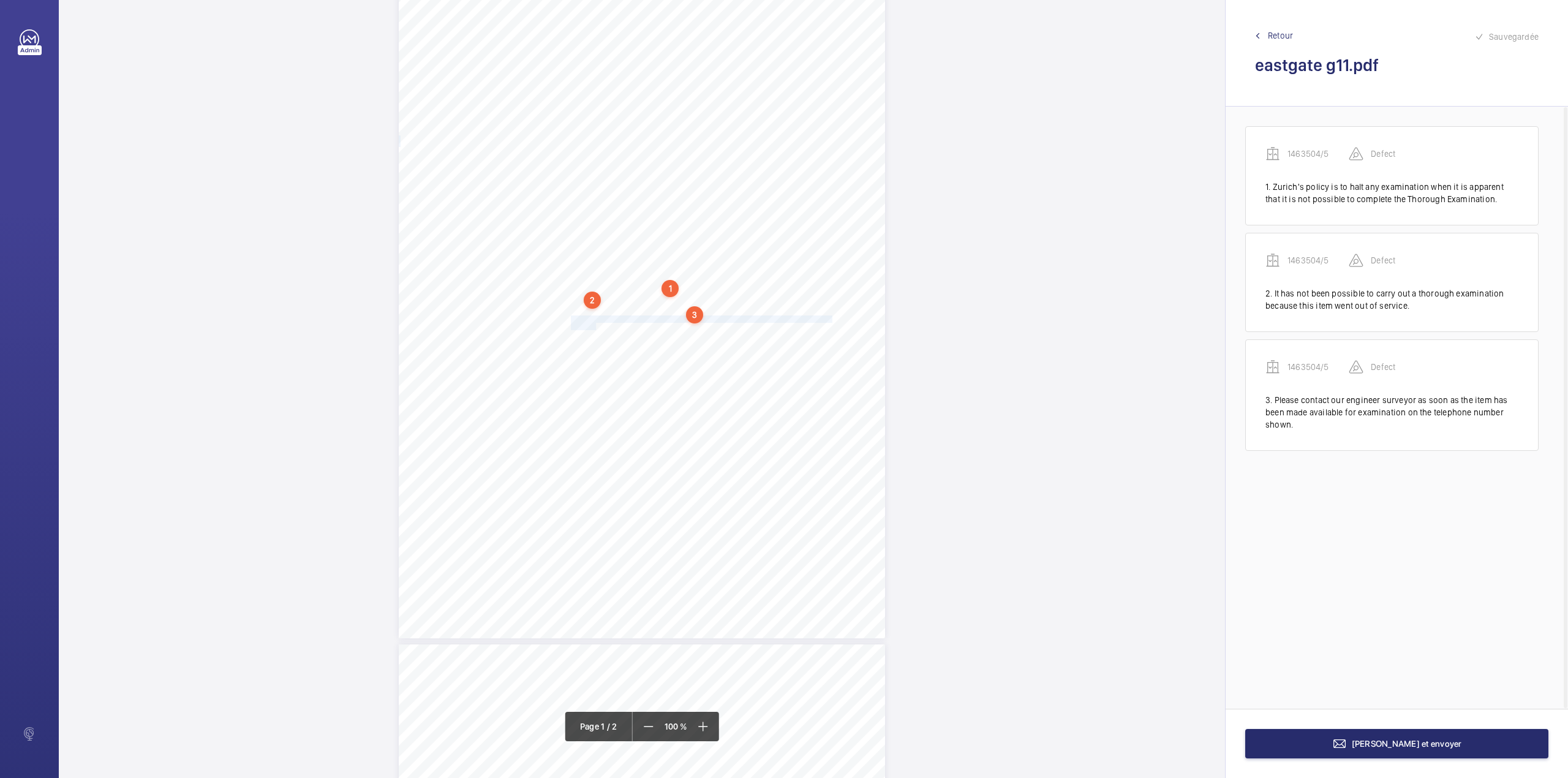
drag, startPoint x: 569, startPoint y: 319, endPoint x: 593, endPoint y: 329, distance: 26.0
click at [593, 329] on div "Item Not Available Policy / Contract No: NYV43175 Schedule: L1 ES Item No: G11 …" at bounding box center [641, 294] width 486 height 688
drag, startPoint x: 574, startPoint y: 117, endPoint x: 574, endPoint y: 150, distance: 33.0
click at [574, 134] on div "Faites un choix" at bounding box center [588, 130] width 99 height 12
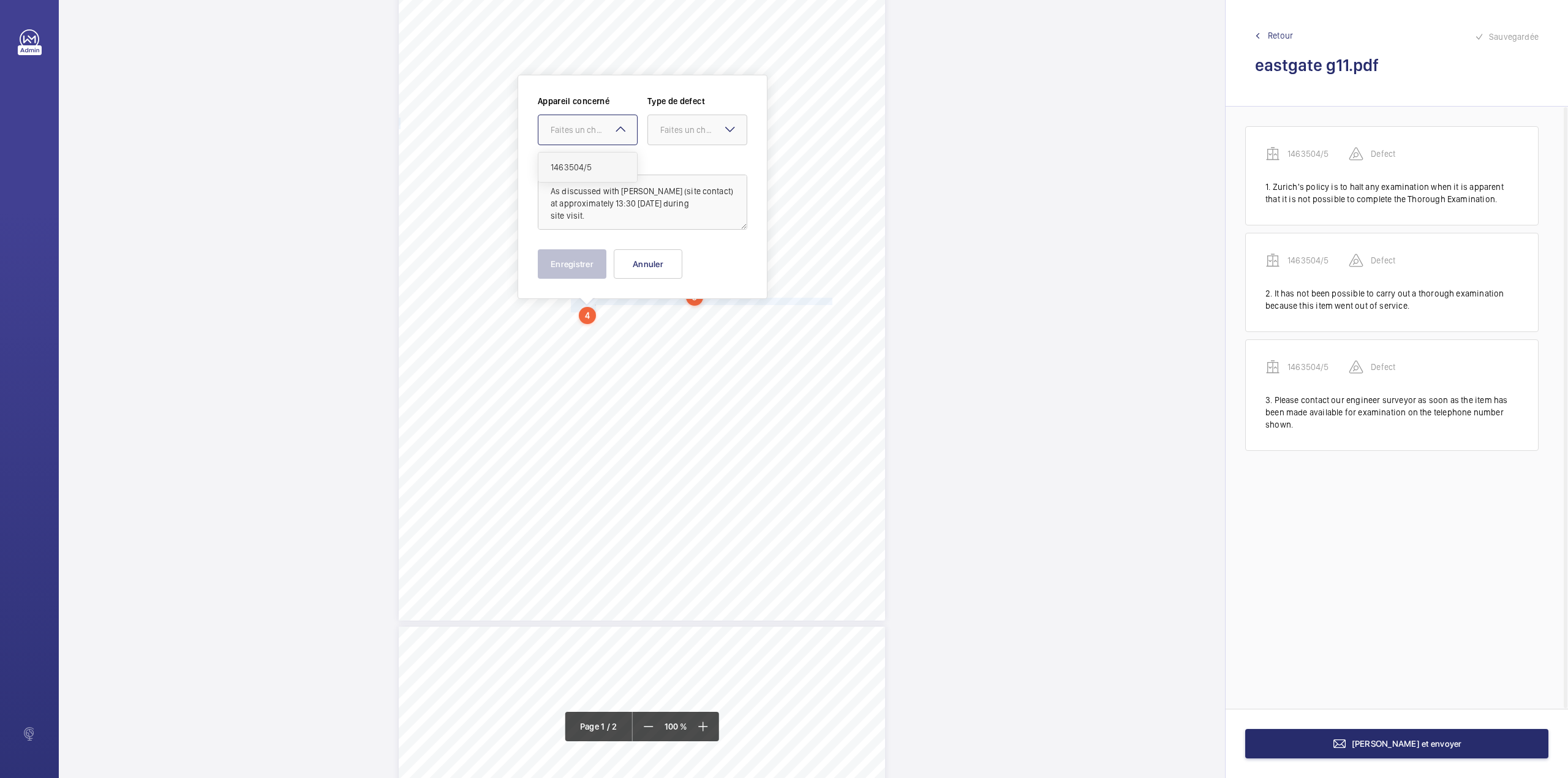
drag, startPoint x: 574, startPoint y: 170, endPoint x: 643, endPoint y: 143, distance: 74.1
click at [577, 172] on span "1463504/5" at bounding box center [588, 167] width 74 height 12
drag, startPoint x: 652, startPoint y: 134, endPoint x: 656, endPoint y: 145, distance: 11.7
click at [652, 134] on div at bounding box center [698, 130] width 99 height 30
click at [667, 167] on span "Standard" at bounding box center [697, 167] width 74 height 12
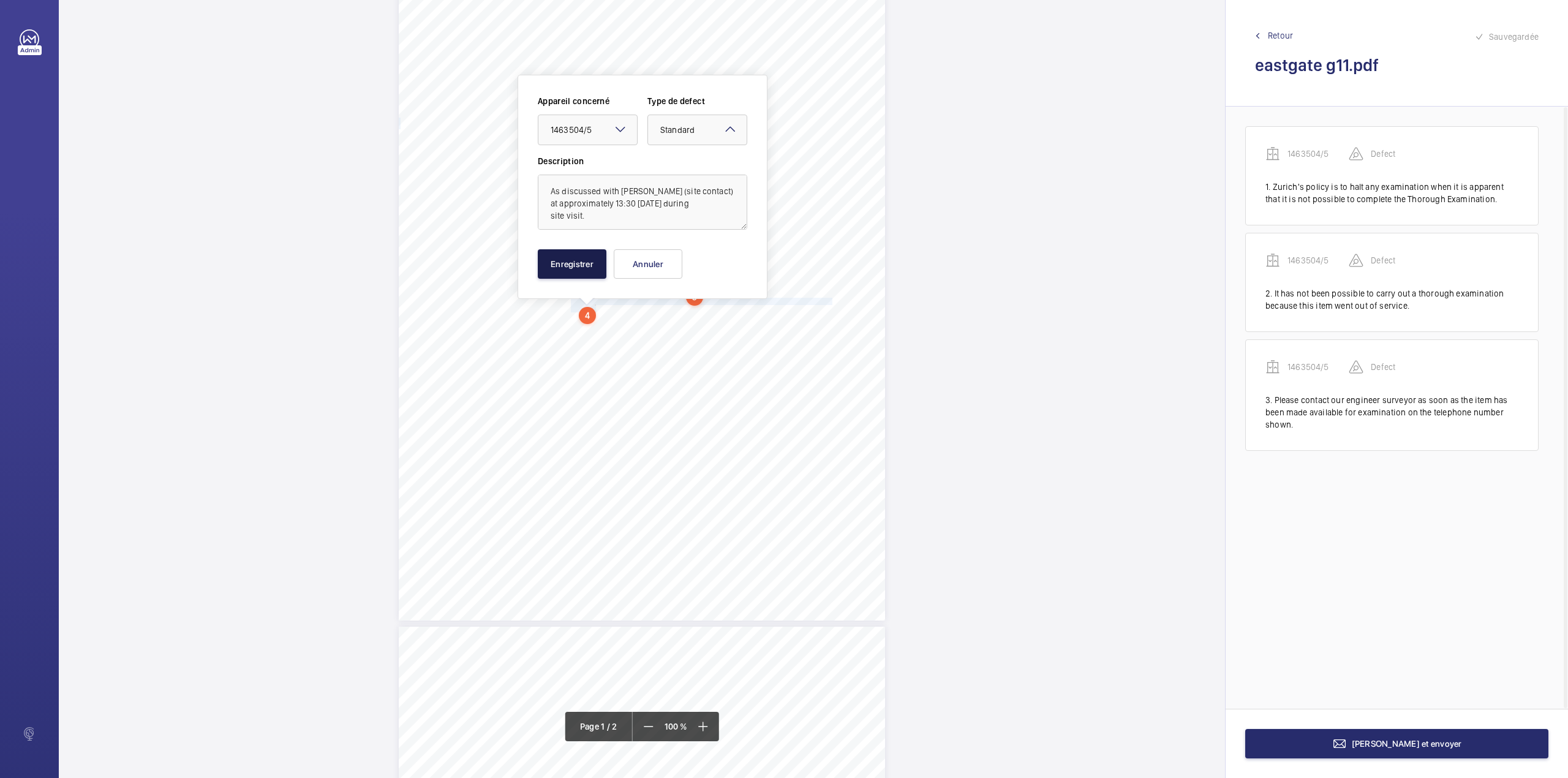
click at [578, 261] on button "Enregistrer" at bounding box center [572, 263] width 69 height 30
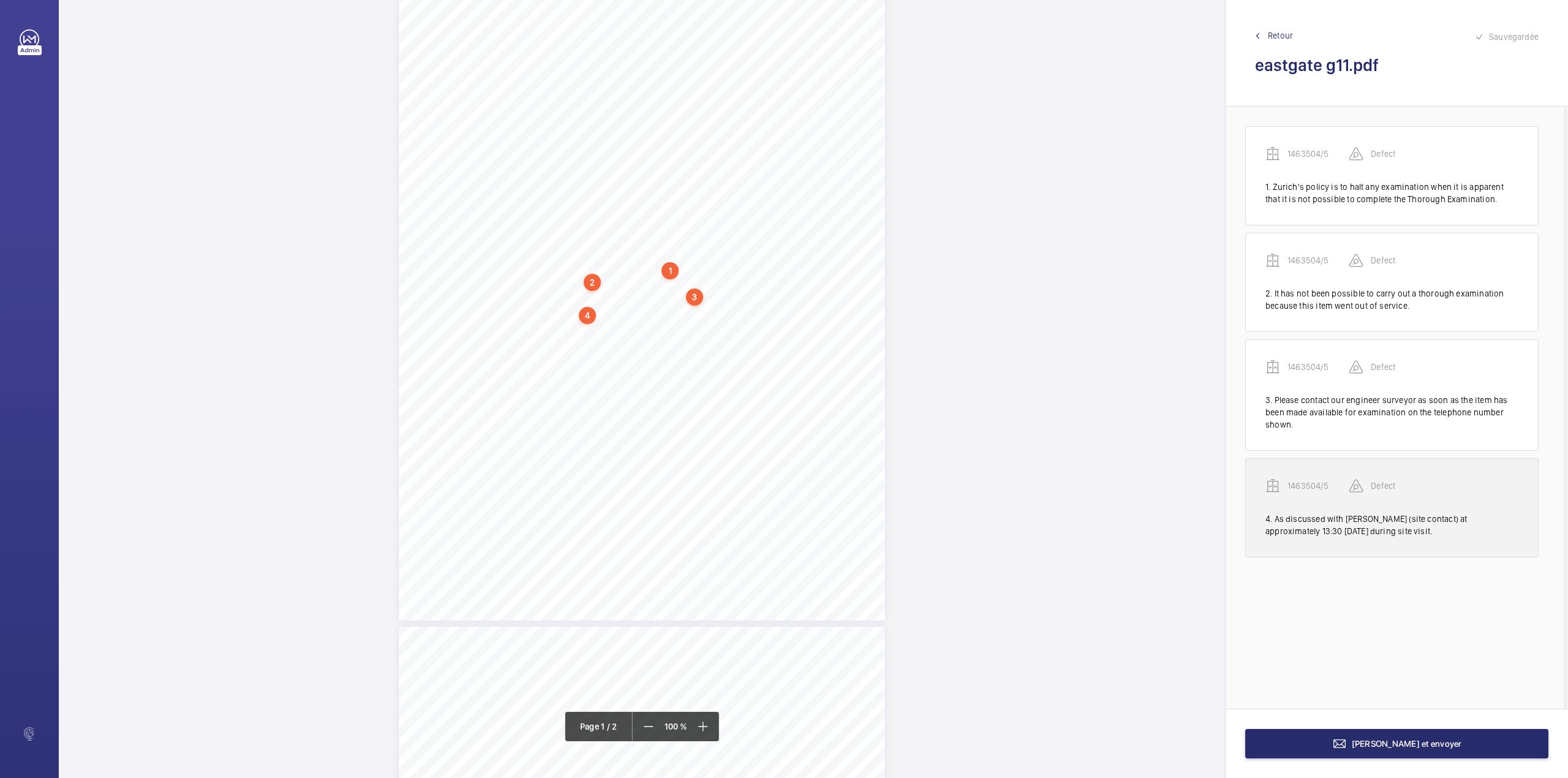
click at [1292, 488] on p "1463504/5" at bounding box center [1318, 486] width 61 height 12
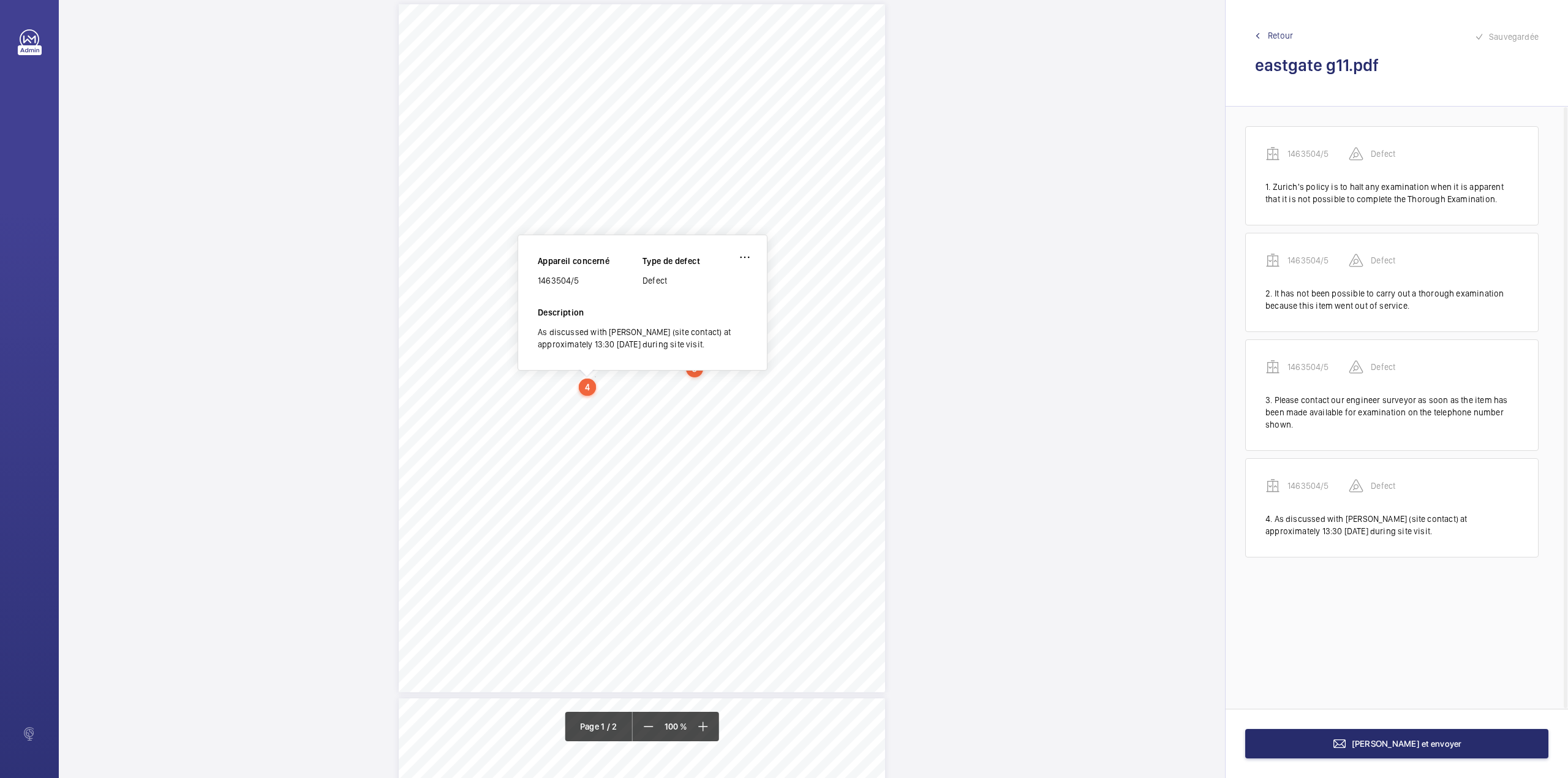
scroll to position [13, 0]
drag, startPoint x: 538, startPoint y: 283, endPoint x: 589, endPoint y: 287, distance: 51.2
click at [589, 287] on div "1463504/5" at bounding box center [590, 283] width 105 height 12
click at [1392, 733] on button "[PERSON_NAME] et envoyer" at bounding box center [1397, 743] width 303 height 30
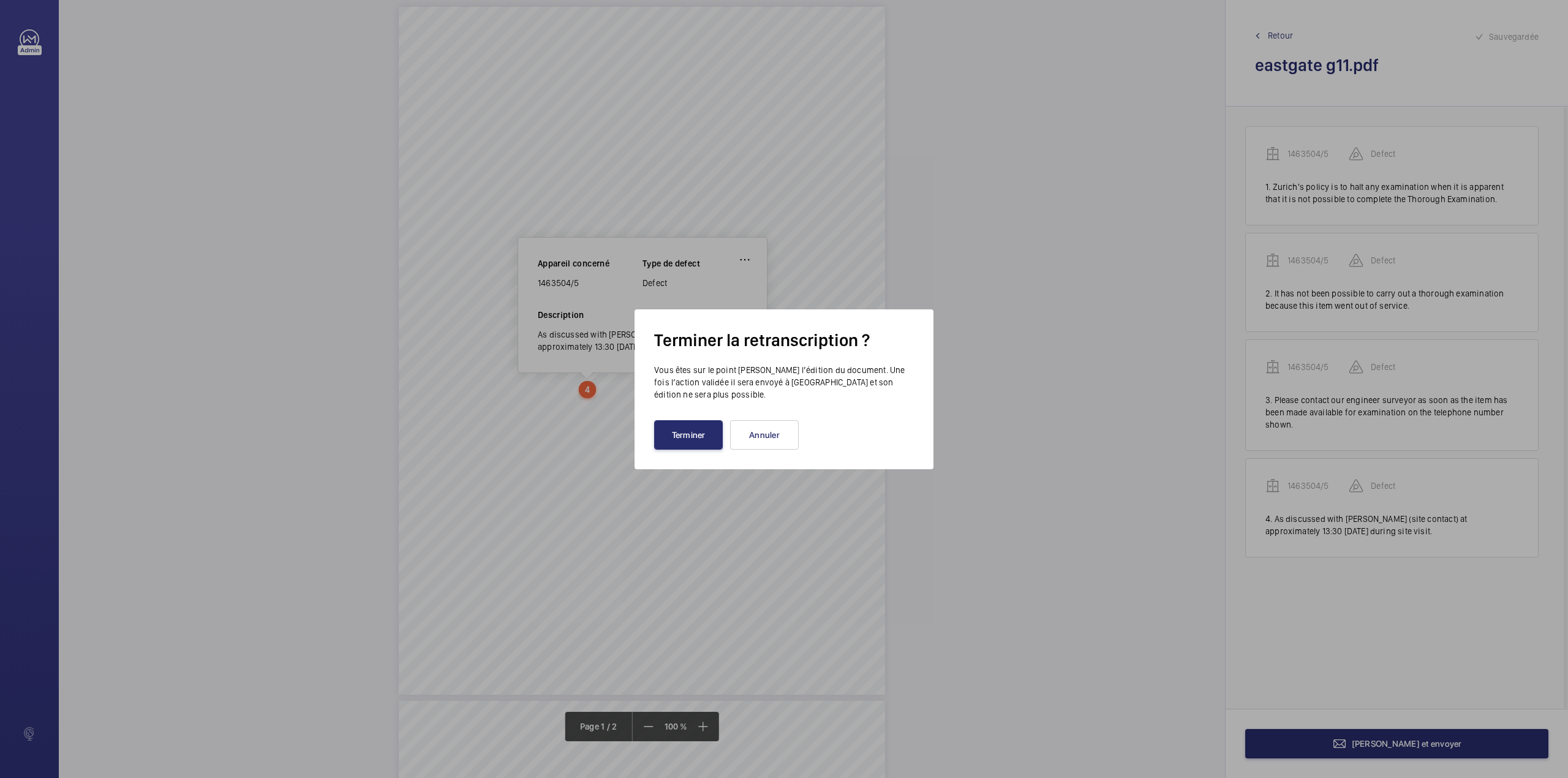
click at [689, 466] on div "Terminer la retranscription ? Vous êtes sur le point de clore l’édition du docu…" at bounding box center [784, 389] width 299 height 160
click at [697, 437] on button "Terminer" at bounding box center [689, 434] width 69 height 30
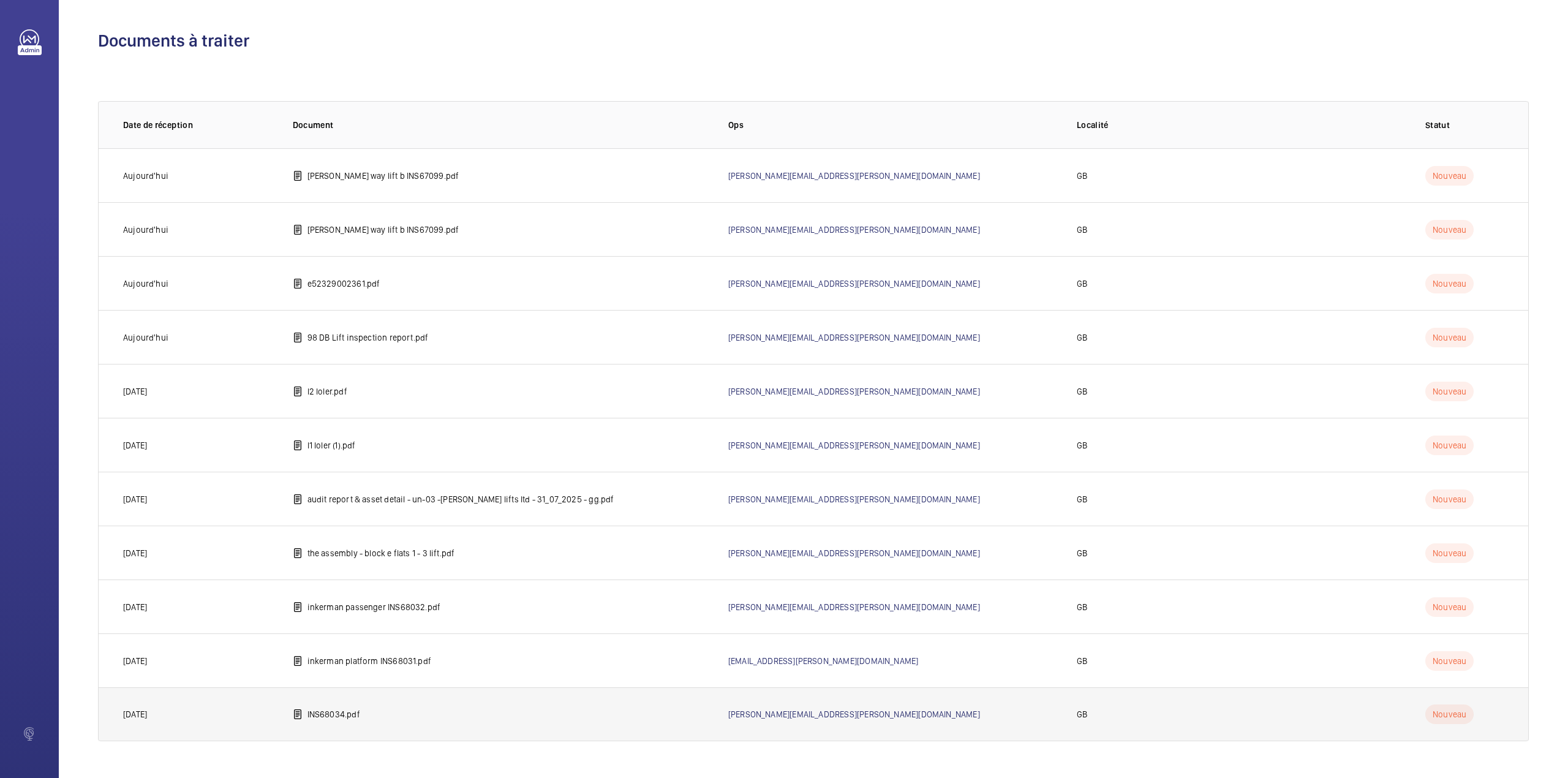
click at [331, 714] on p "INS68034.pdf" at bounding box center [333, 714] width 53 height 12
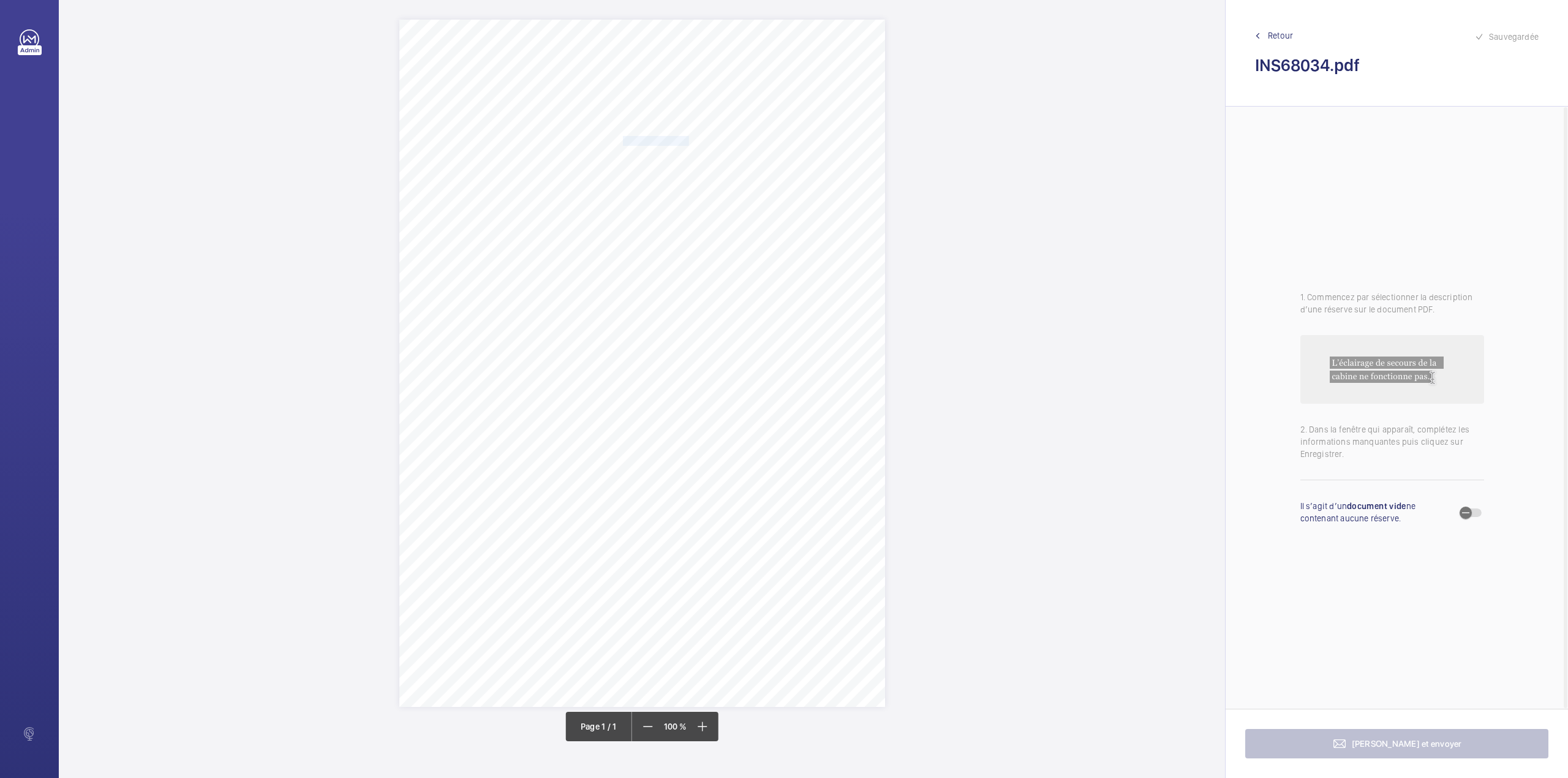
drag, startPoint x: 623, startPoint y: 143, endPoint x: 689, endPoint y: 143, distance: 66.0
click at [689, 143] on span "Notting Hill Genesis" at bounding box center [656, 141] width 66 height 8
click at [751, 353] on button "Annuler" at bounding box center [743, 358] width 69 height 30
drag, startPoint x: 623, startPoint y: 155, endPoint x: 755, endPoint y: 158, distance: 132.0
click at [698, 158] on span "34-38 Warwick Road London SW5 9UB" at bounding box center [661, 156] width 75 height 8
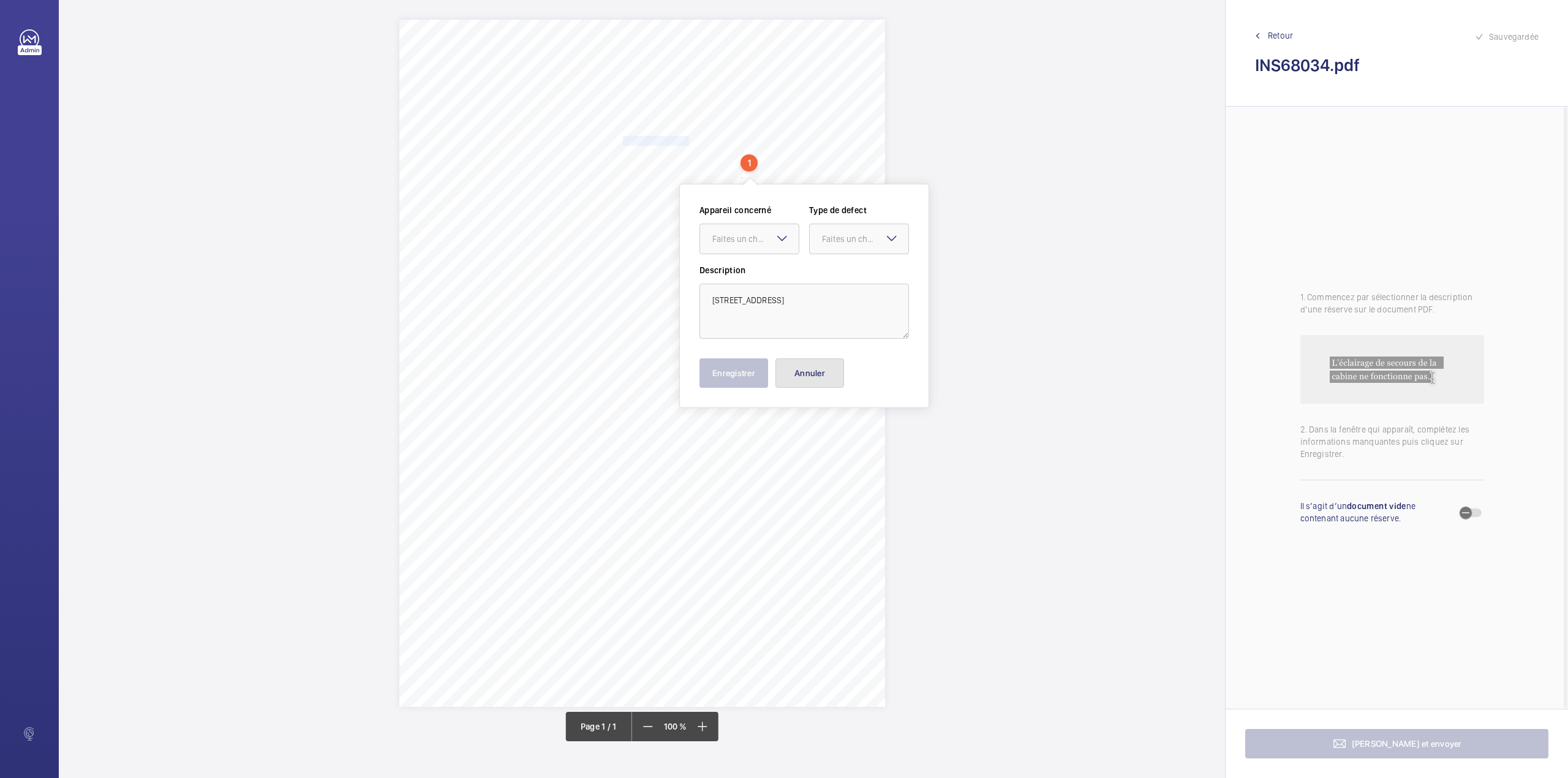
click at [817, 373] on button "Annuler" at bounding box center [809, 373] width 69 height 30
drag, startPoint x: 591, startPoint y: 318, endPoint x: 772, endPoint y: 329, distance: 181.3
click at [772, 329] on div "Signed: Lifting Operations and Lifting Equipment Regulations 1998 Report of Tho…" at bounding box center [642, 364] width 486 height 687
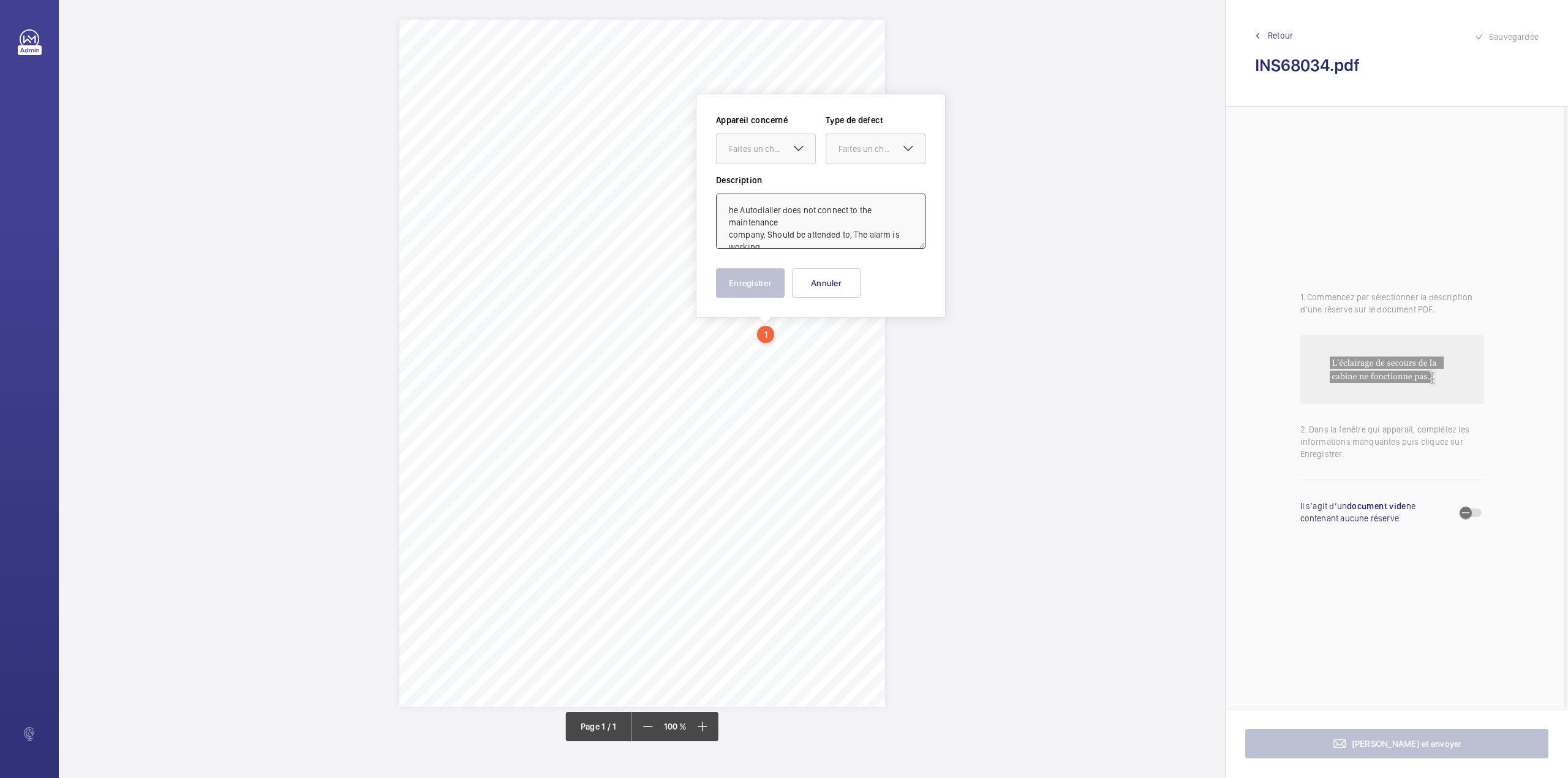
click at [726, 214] on textarea "he Autodialler does not connect to the maintenance company, Should be attended …" at bounding box center [820, 221] width 209 height 55
click at [761, 238] on textarea "The Autodialler does not connect to the maintenance company, Should be attended…" at bounding box center [820, 221] width 209 height 55
click at [765, 148] on div "Faites un choix" at bounding box center [772, 149] width 86 height 12
click at [763, 182] on span "INS68034" at bounding box center [765, 186] width 74 height 12
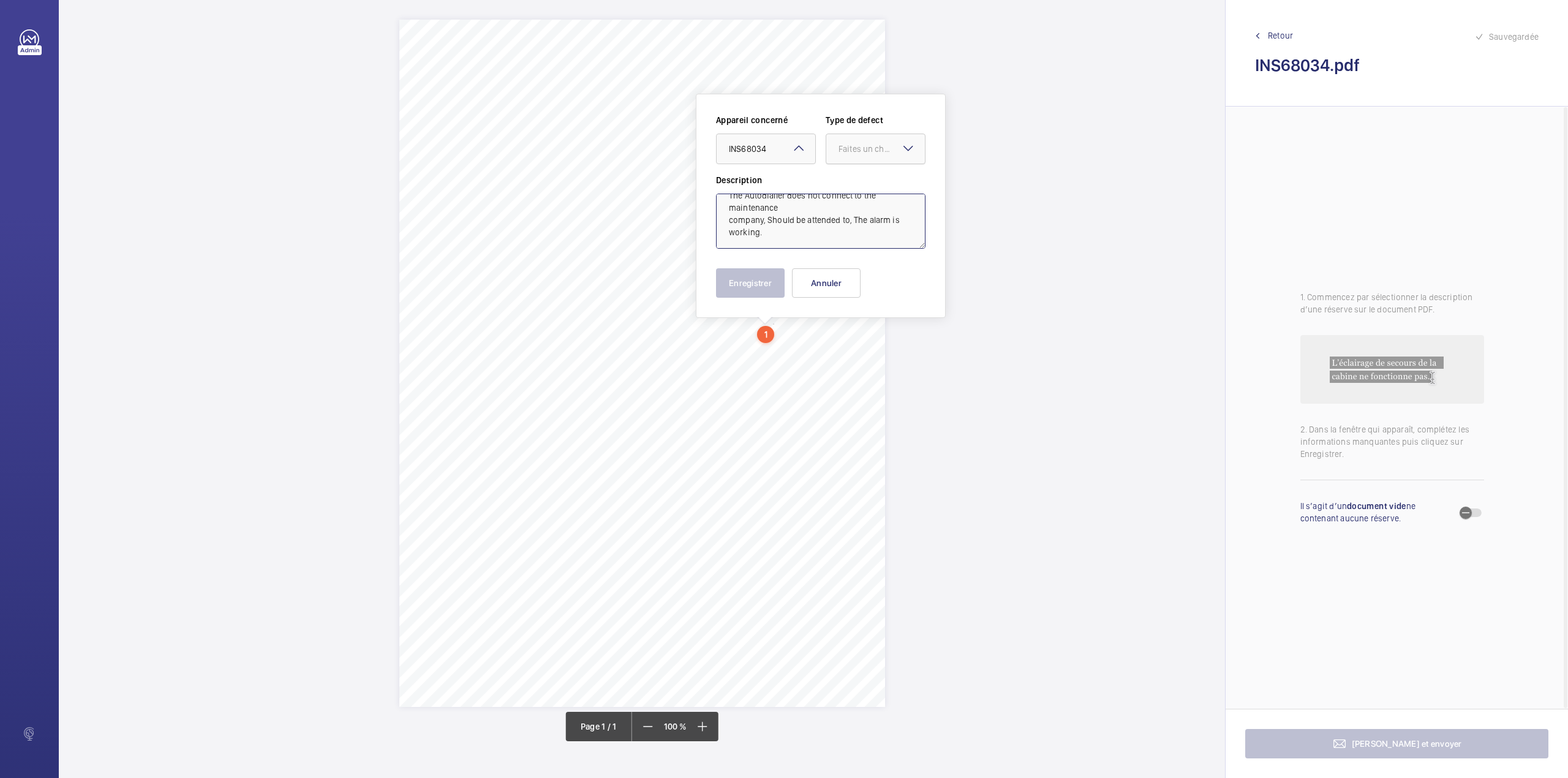
click at [855, 143] on div "Faites un choix" at bounding box center [881, 149] width 86 height 12
click at [855, 241] on span "Timed" at bounding box center [875, 246] width 74 height 12
type textarea "The Autodialler does not connect to the maintenance company, Should be attended…"
click at [901, 148] on mat-icon "Open calendar" at bounding box center [905, 149] width 14 height 14
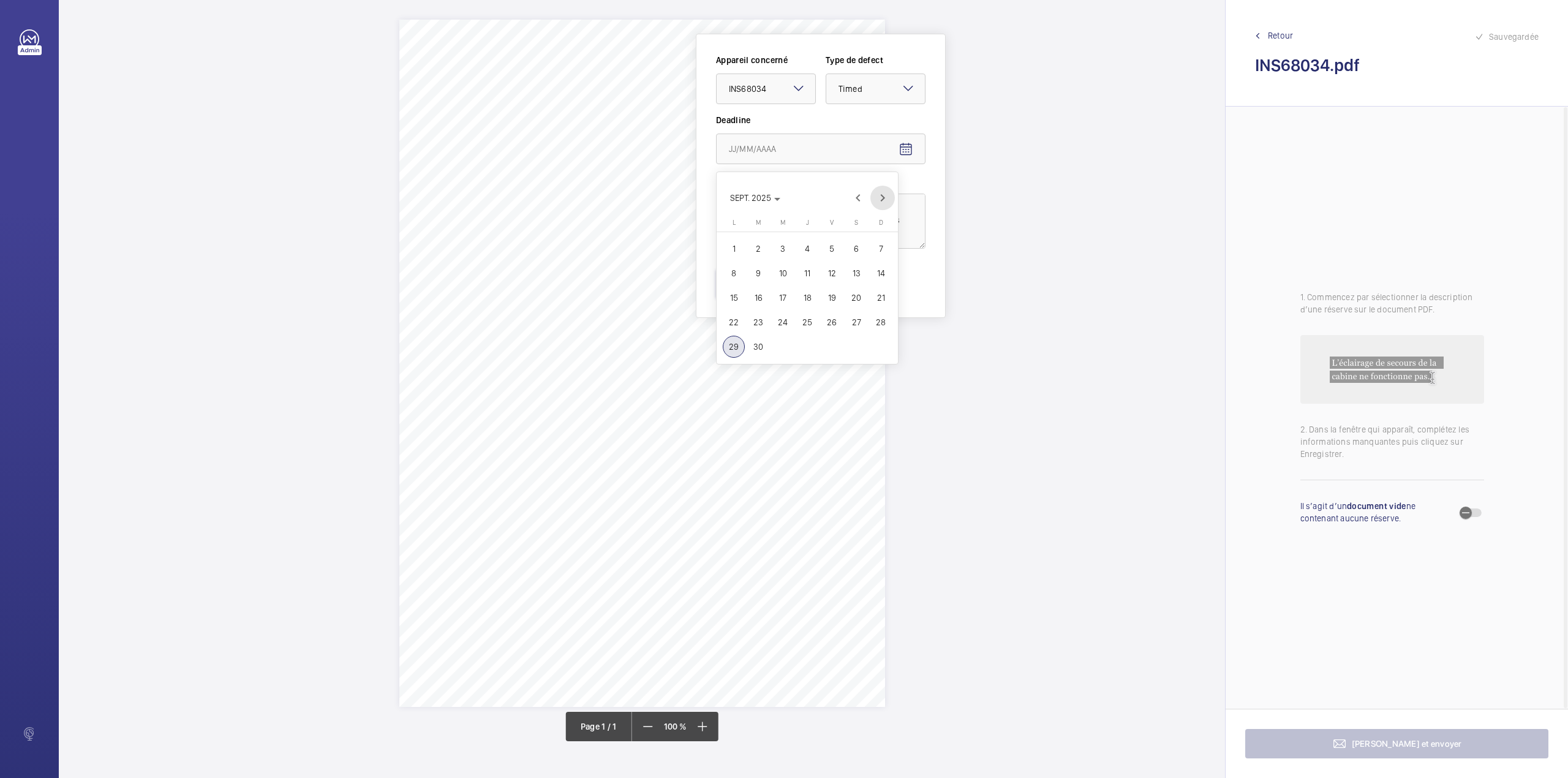
click at [887, 197] on span "Next month" at bounding box center [883, 198] width 25 height 25
click at [861, 197] on span "Previous month" at bounding box center [858, 198] width 25 height 25
click at [853, 246] on span "6" at bounding box center [856, 248] width 22 height 22
click at [905, 143] on mat-icon "Open calendar" at bounding box center [905, 149] width 14 height 14
click at [882, 195] on span "Next month" at bounding box center [883, 198] width 25 height 25
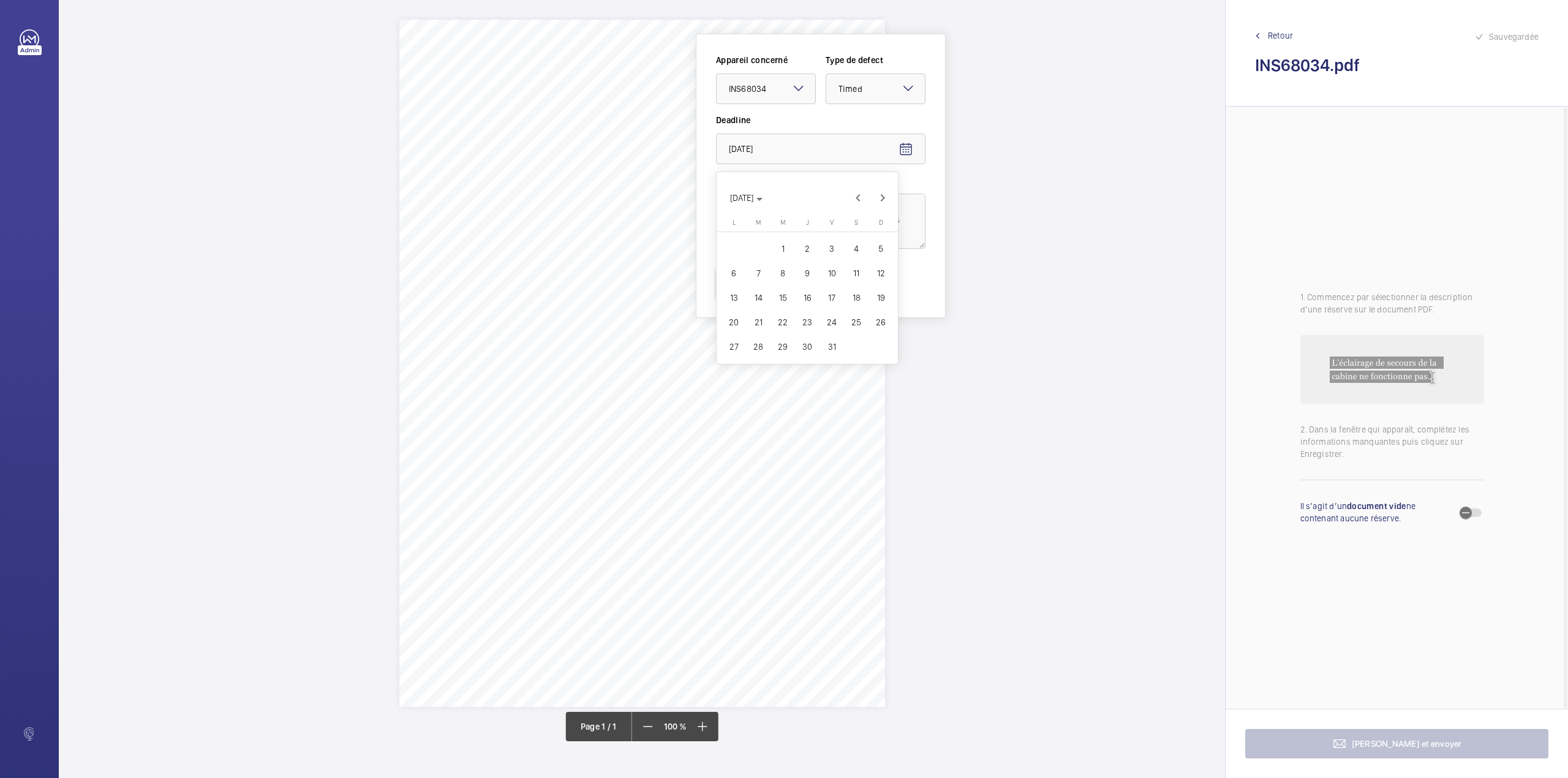
click at [737, 275] on span "6" at bounding box center [734, 273] width 22 height 22
type input "06/10/2025"
click at [752, 281] on button "Enregistrer" at bounding box center [750, 283] width 69 height 30
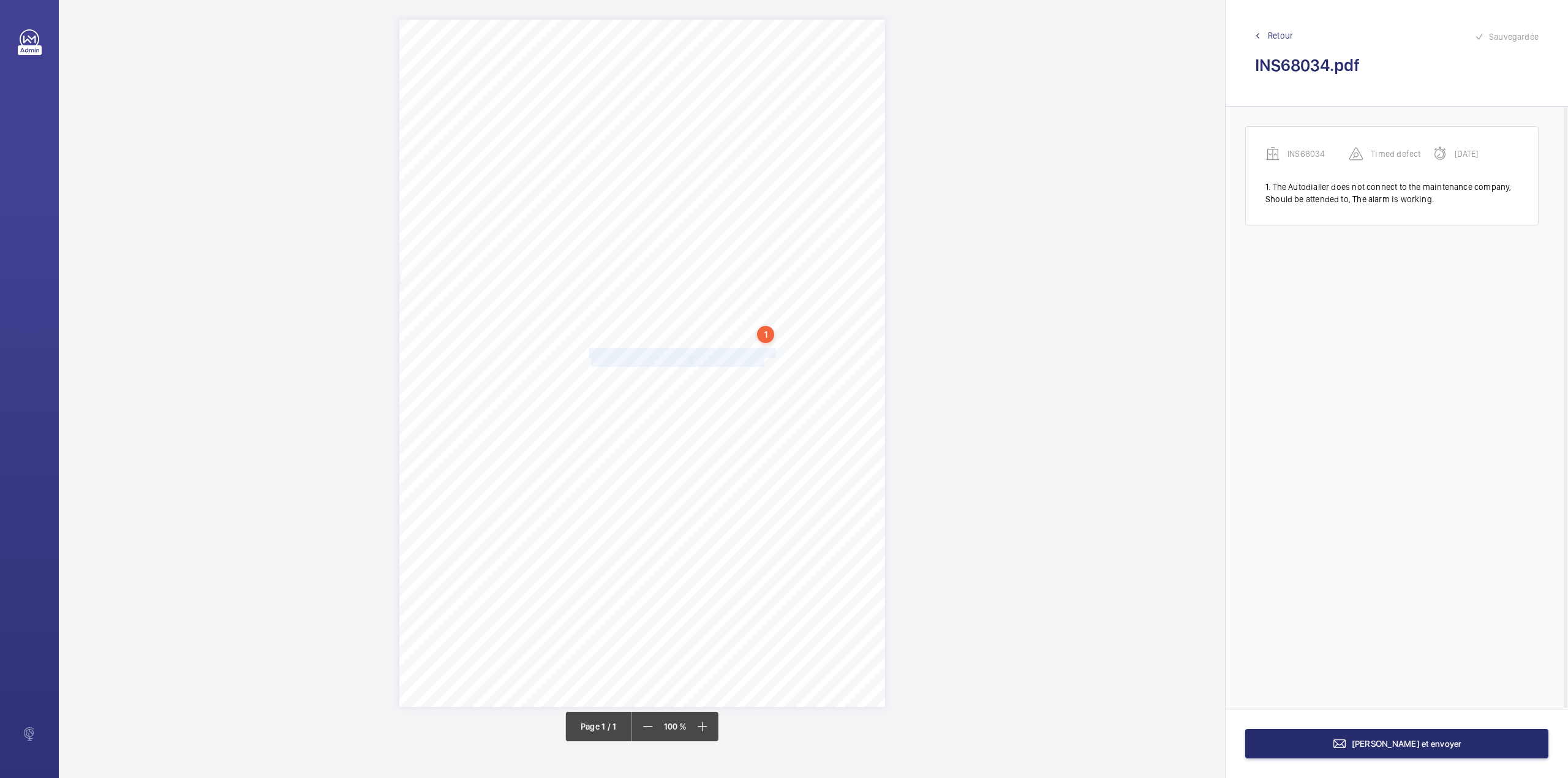
drag, startPoint x: 589, startPoint y: 351, endPoint x: 765, endPoint y: 362, distance: 176.3
click at [765, 362] on div "Signed: Lifting Operations and Lifting Equipment Regulations 1998 Report of Tho…" at bounding box center [642, 364] width 486 height 687
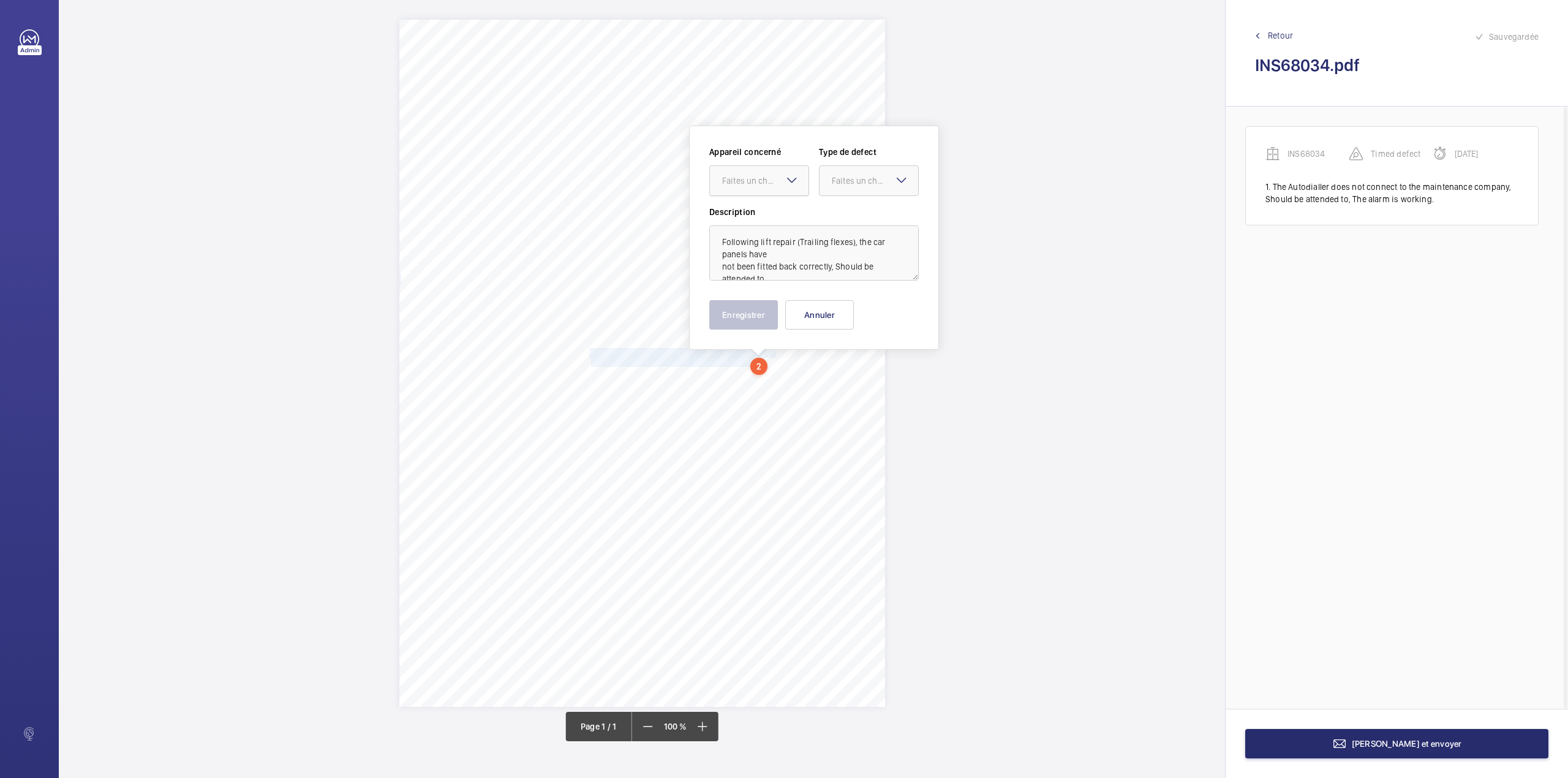
drag, startPoint x: 774, startPoint y: 182, endPoint x: 770, endPoint y: 198, distance: 16.5
click at [772, 187] on div "Faites un choix" at bounding box center [759, 180] width 99 height 12
click at [774, 211] on div "INS68034" at bounding box center [759, 217] width 99 height 30
drag, startPoint x: 848, startPoint y: 187, endPoint x: 848, endPoint y: 200, distance: 13.0
click at [848, 187] on div at bounding box center [869, 180] width 99 height 30
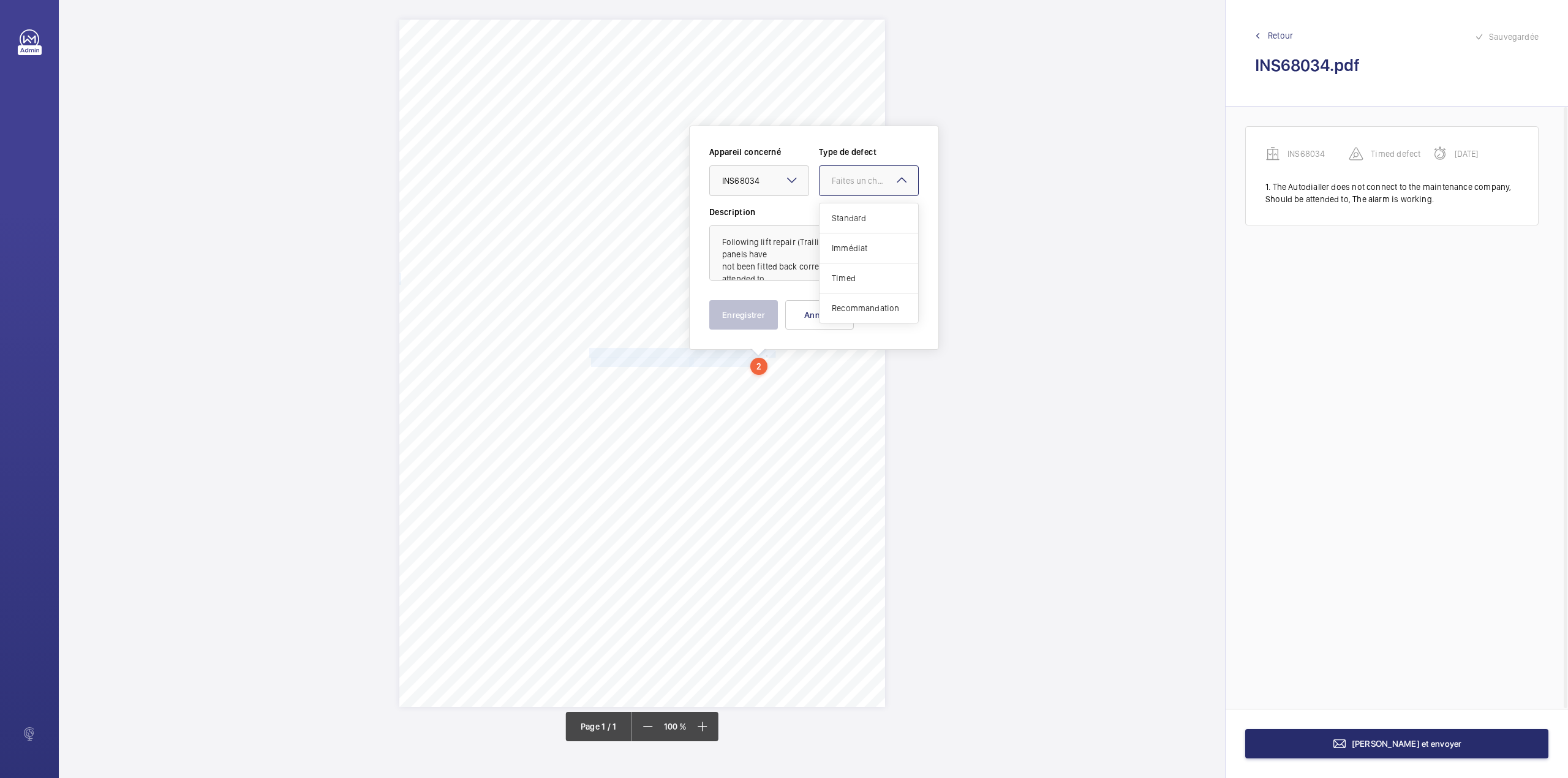
click at [850, 211] on div "Standard" at bounding box center [869, 218] width 99 height 30
click at [774, 266] on textarea "Following lift repair (Trailing flexes), the car panels have not been fitted ba…" at bounding box center [813, 253] width 209 height 55
type textarea "Following lift repair (Trailing flexes), the car panels have not been fitted ba…"
click at [745, 304] on button "Enregistrer" at bounding box center [744, 314] width 69 height 30
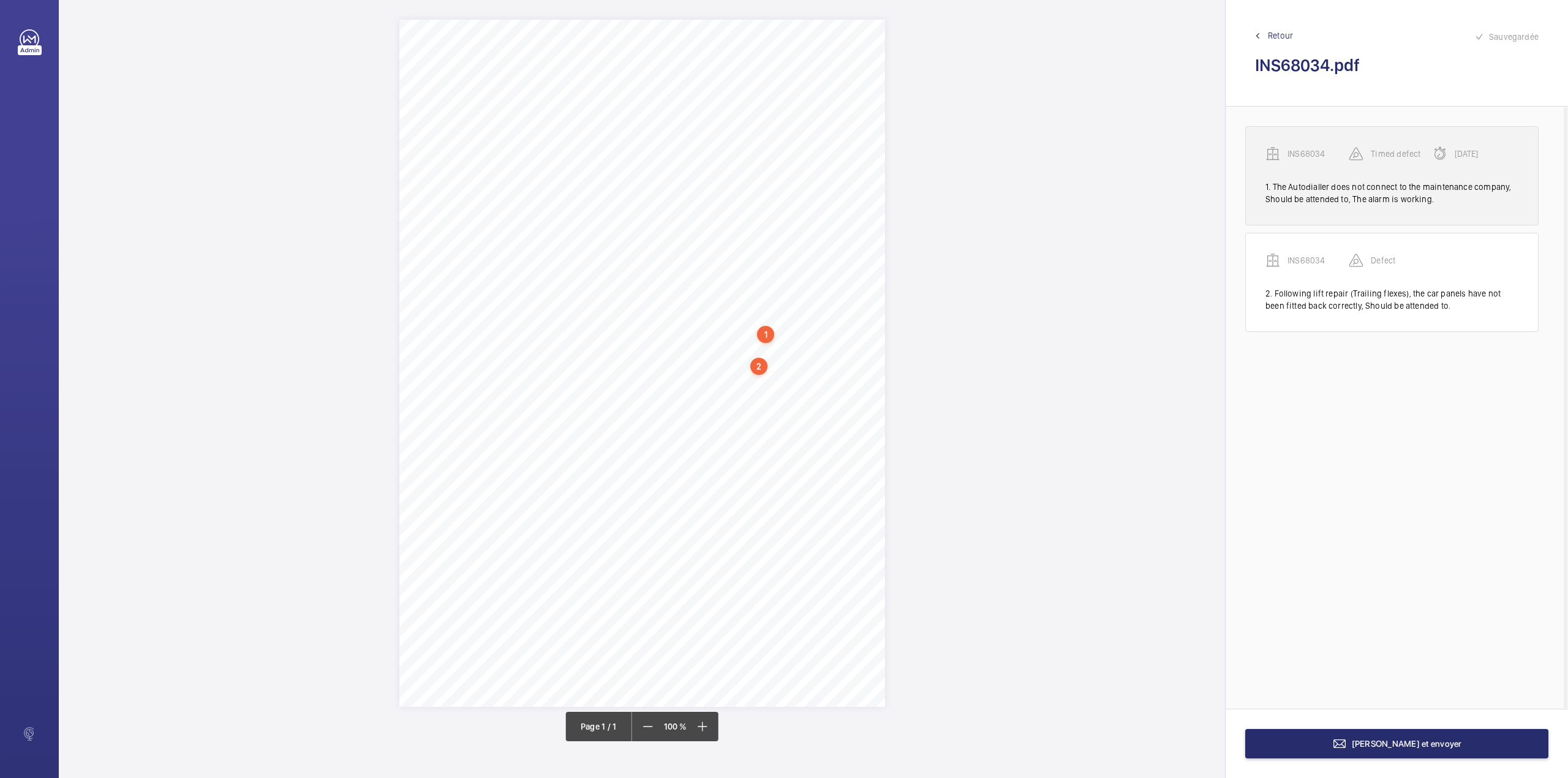
click at [1311, 152] on p "INS68034" at bounding box center [1318, 154] width 61 height 12
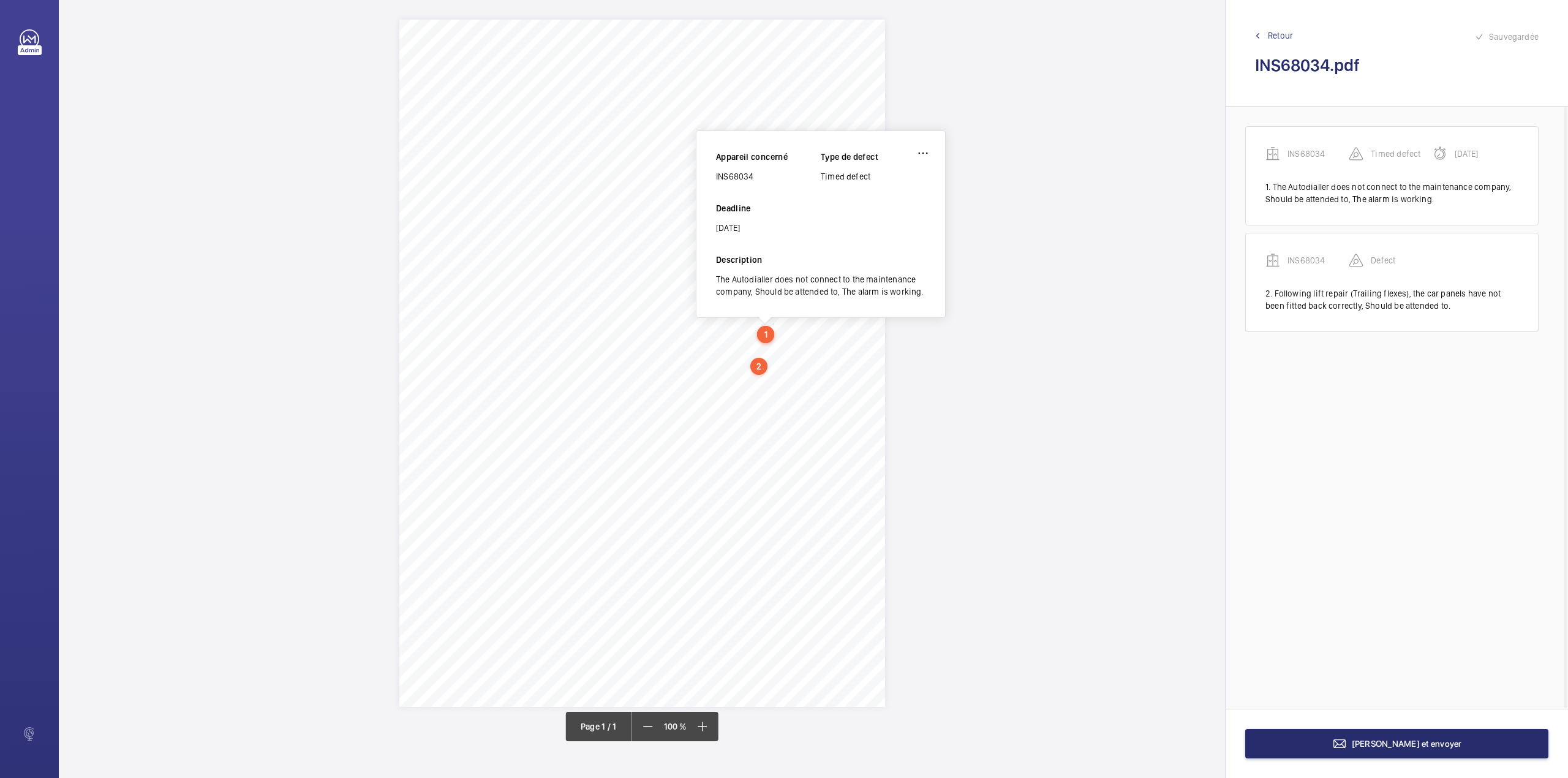
drag, startPoint x: 716, startPoint y: 176, endPoint x: 755, endPoint y: 175, distance: 39.0
click at [755, 175] on div "INS68034" at bounding box center [768, 176] width 105 height 12
click at [1346, 739] on mat-icon at bounding box center [1339, 743] width 14 height 14
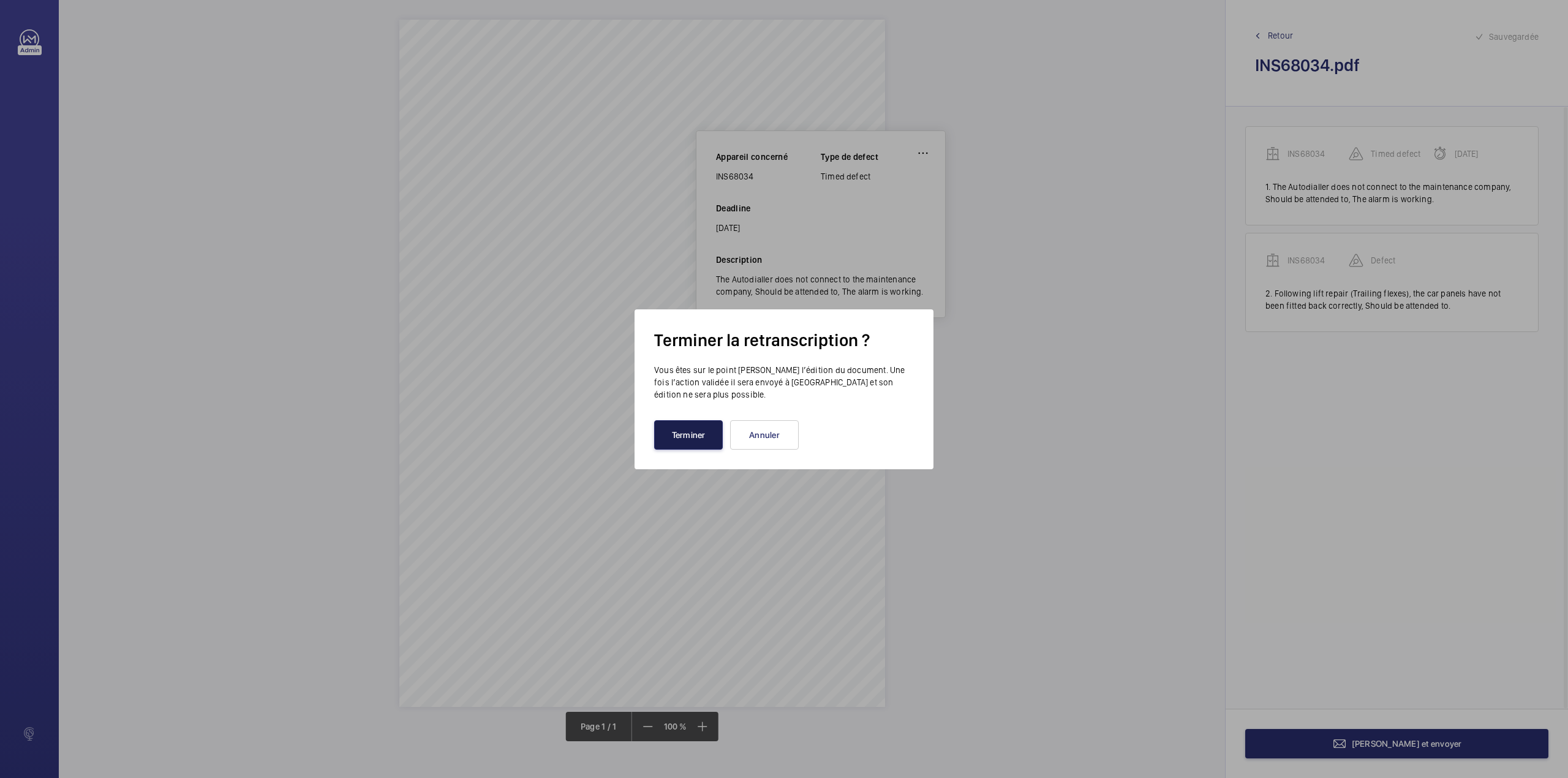
click at [682, 445] on button "Terminer" at bounding box center [689, 434] width 69 height 30
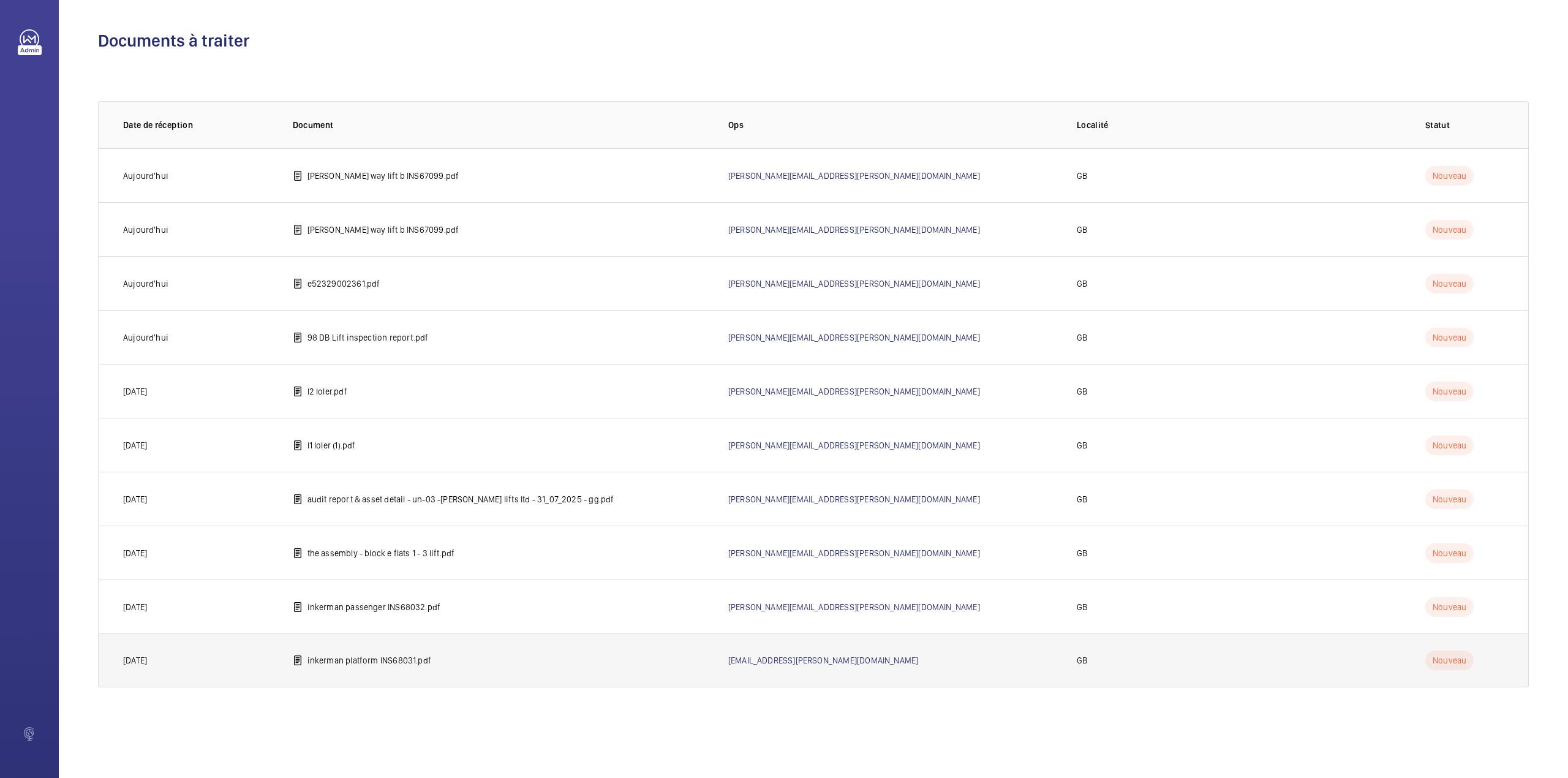
click at [346, 663] on p "inkerman platform INS68031.pdf" at bounding box center [369, 661] width 123 height 12
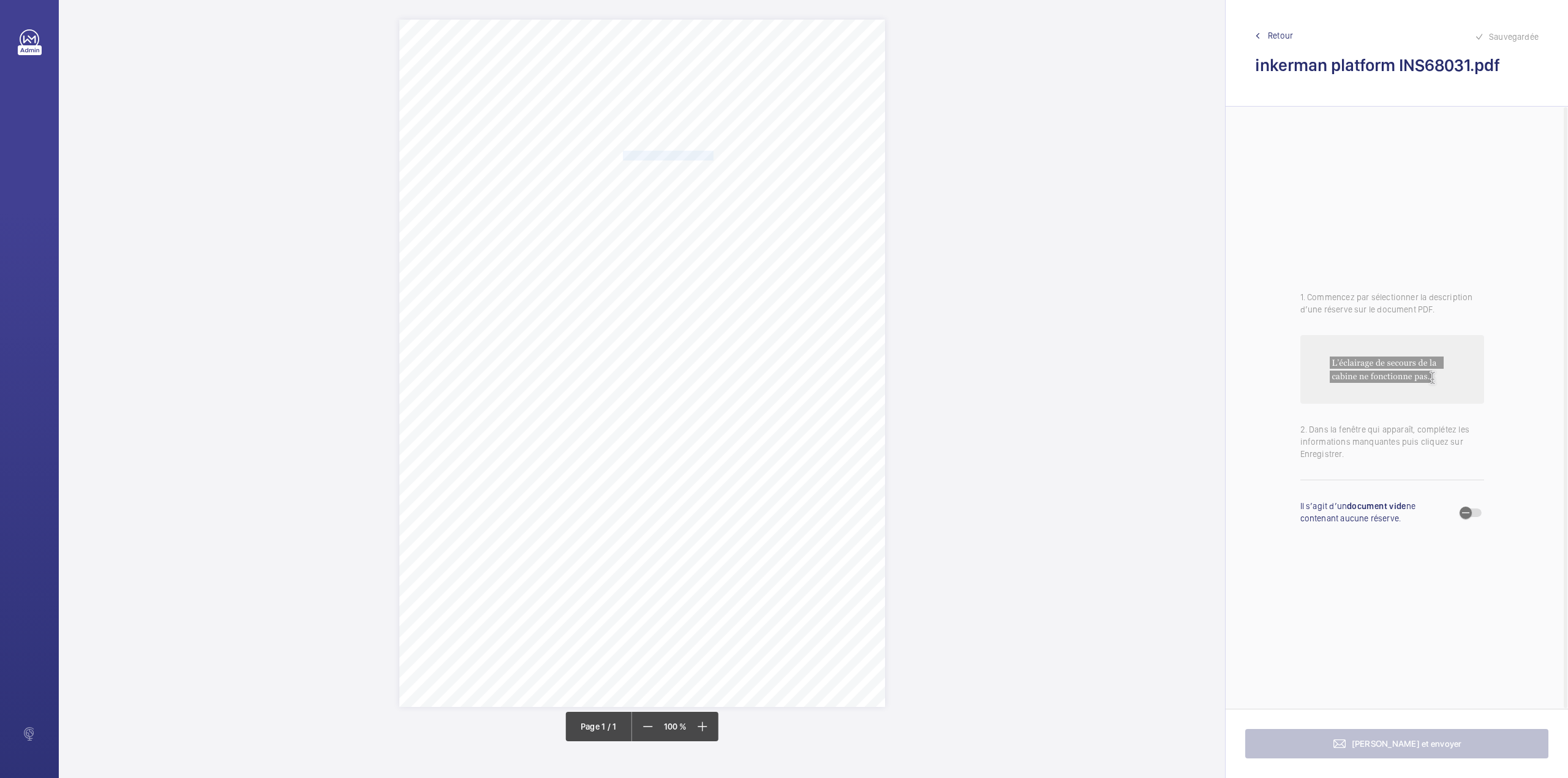
drag, startPoint x: 623, startPoint y: 156, endPoint x: 711, endPoint y: 152, distance: 88.1
click at [711, 152] on span "Inkerman House SW5 9PH" at bounding box center [667, 156] width 90 height 8
click at [774, 375] on button "Annuler" at bounding box center [766, 367] width 69 height 30
drag, startPoint x: 591, startPoint y: 349, endPoint x: 689, endPoint y: 361, distance: 98.7
click at [689, 361] on div "Signed: Lifting Operations and Lifting Equipment Regulations 1998 Report of Tho…" at bounding box center [642, 364] width 486 height 687
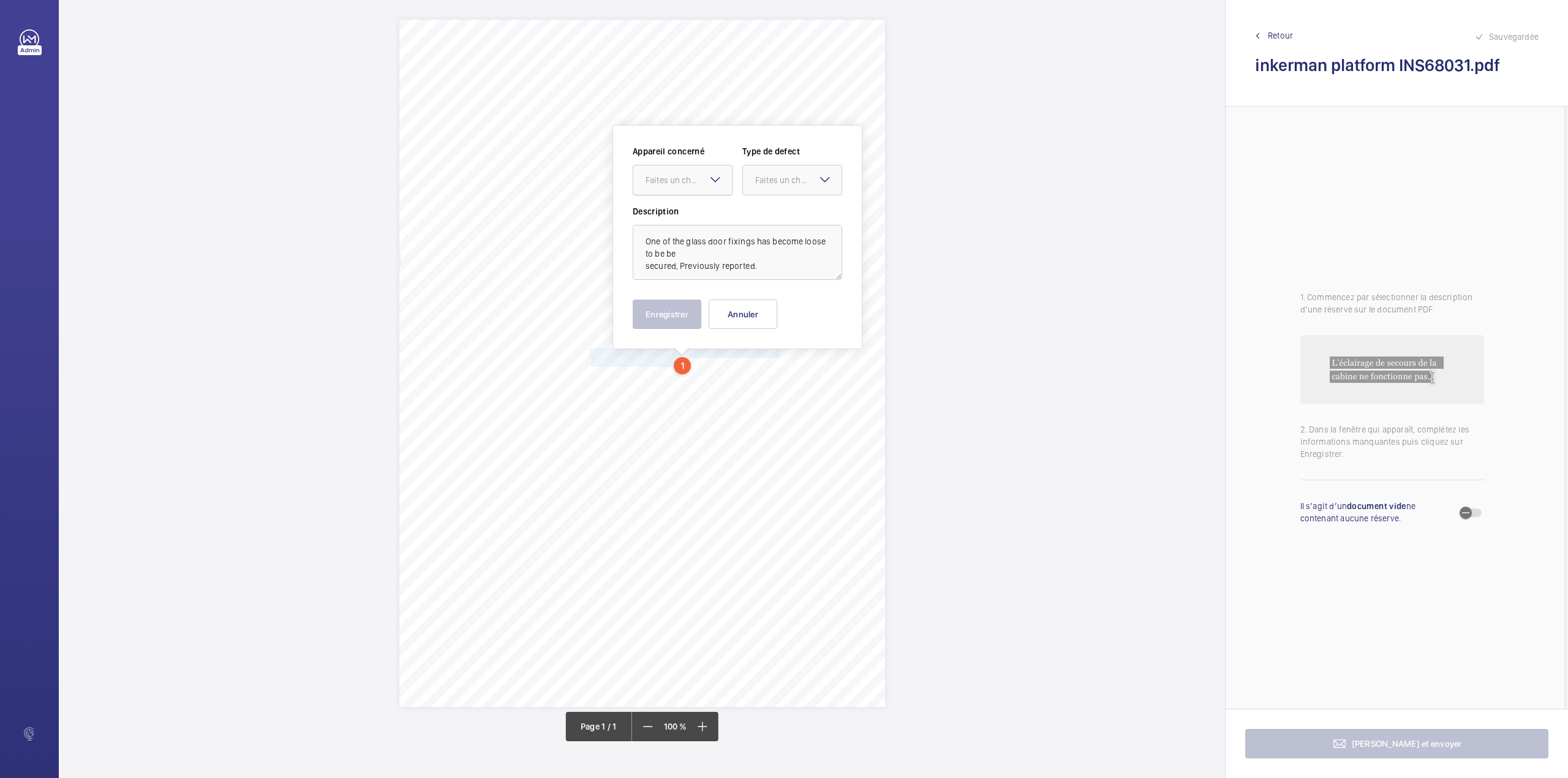
drag, startPoint x: 685, startPoint y: 174, endPoint x: 687, endPoint y: 191, distance: 17.1
click at [685, 175] on div "Faites un choix" at bounding box center [689, 180] width 86 height 12
click at [692, 220] on span "INS68031" at bounding box center [682, 217] width 74 height 12
click at [752, 189] on div at bounding box center [792, 180] width 99 height 30
click at [763, 212] on span "Standard" at bounding box center [792, 217] width 74 height 12
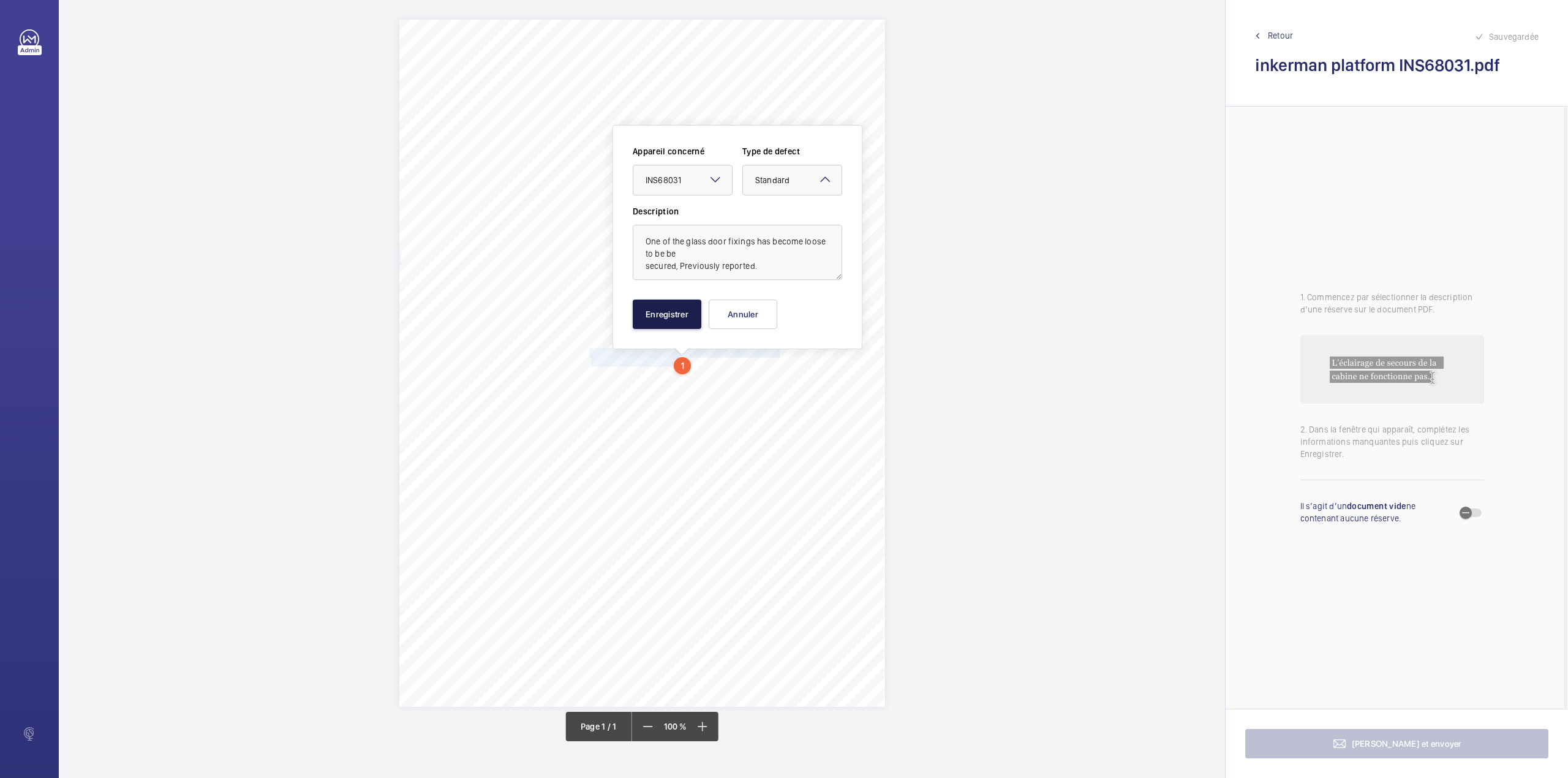
click at [678, 317] on button "Enregistrer" at bounding box center [667, 314] width 69 height 30
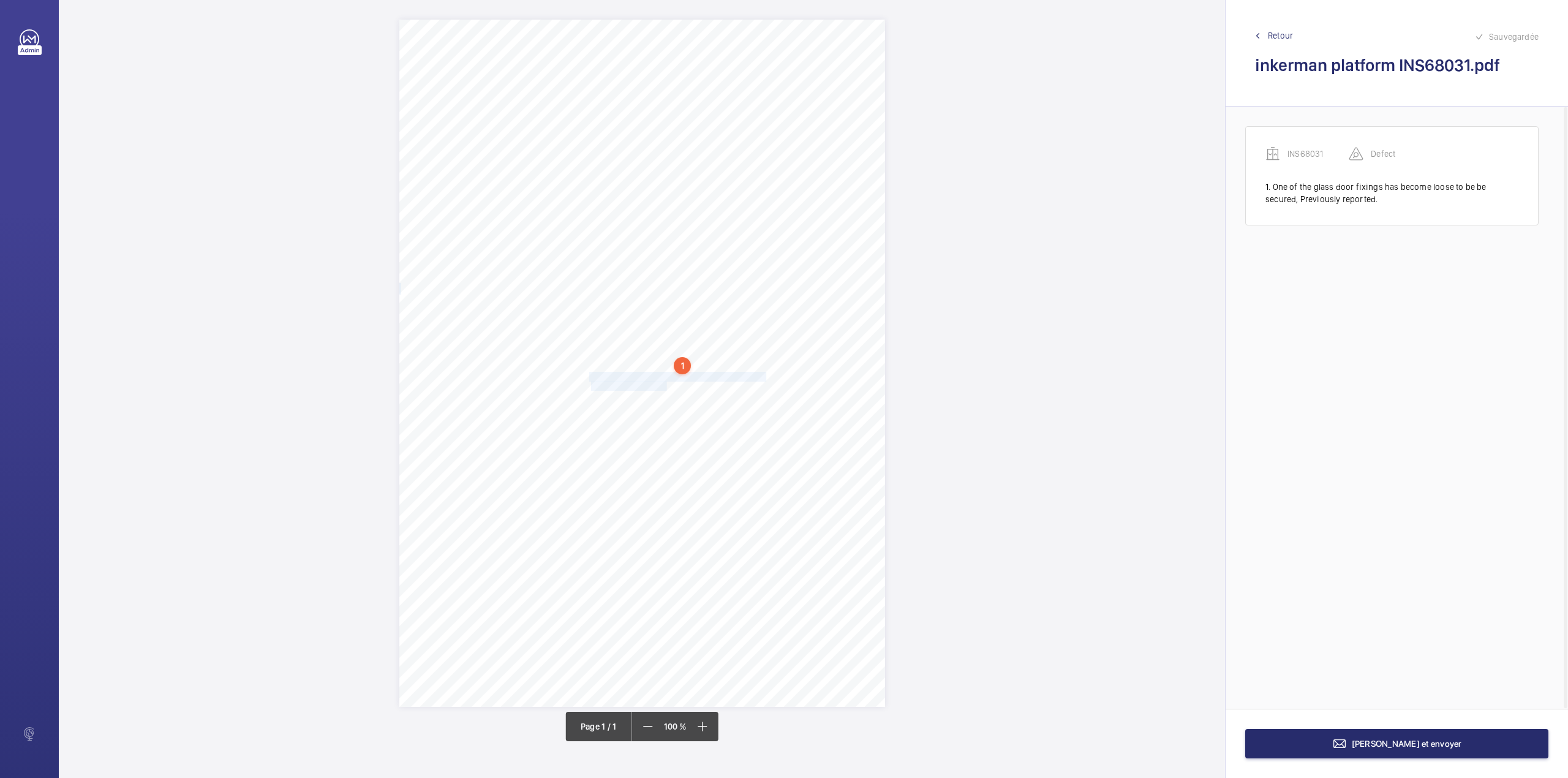
drag, startPoint x: 589, startPoint y: 375, endPoint x: 666, endPoint y: 388, distance: 78.1
click at [666, 388] on div "Signed: Lifting Operations and Lifting Equipment Regulations 1998 Report of Tho…" at bounding box center [642, 364] width 486 height 687
drag, startPoint x: 660, startPoint y: 204, endPoint x: 660, endPoint y: 220, distance: 16.0
click at [660, 209] on div "Faites un choix" at bounding box center [667, 207] width 86 height 12
click at [660, 236] on div "INS68031" at bounding box center [661, 244] width 99 height 30
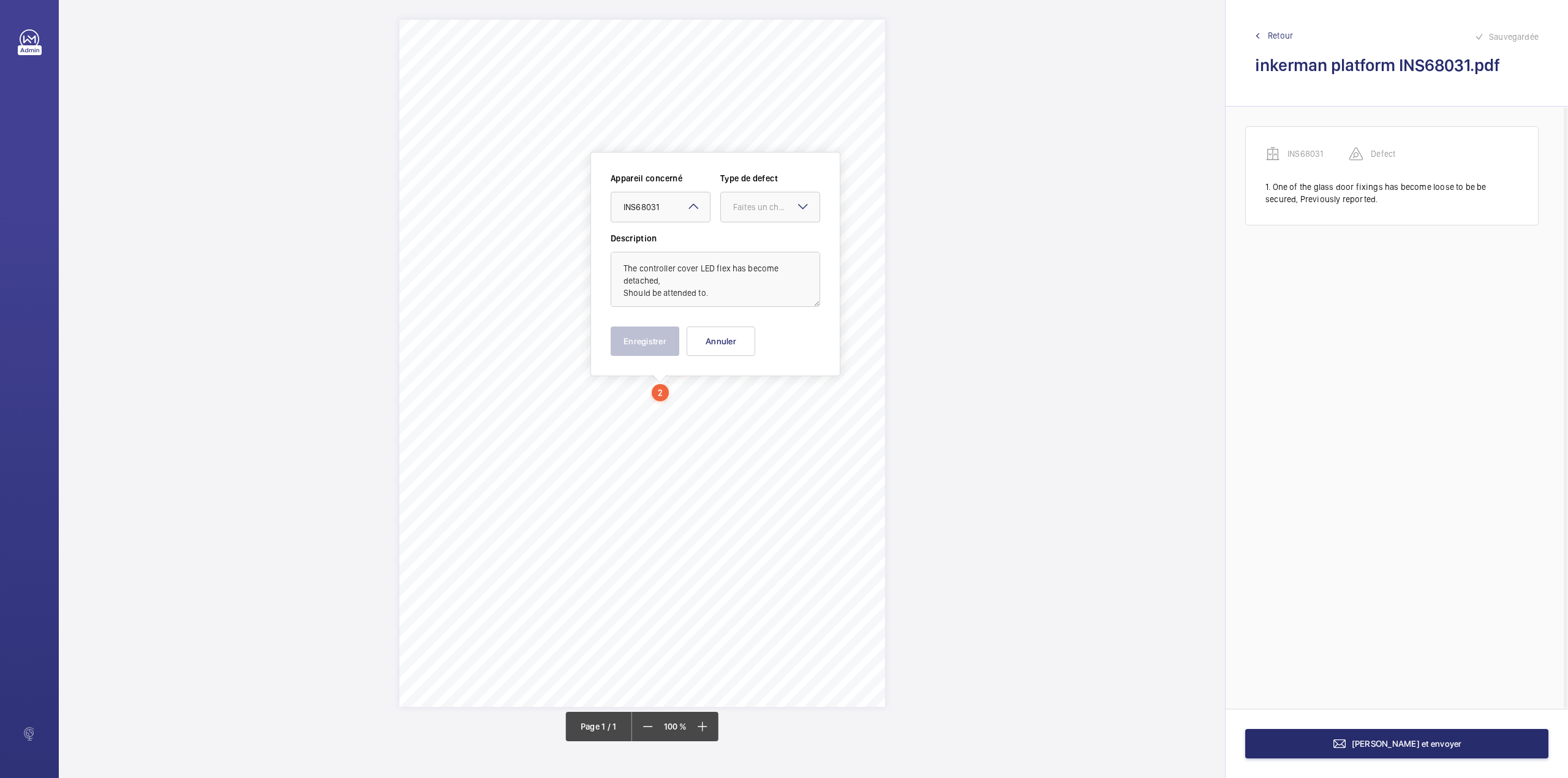
click at [740, 239] on label "Description" at bounding box center [715, 238] width 209 height 12
click at [742, 219] on div at bounding box center [770, 207] width 99 height 30
click at [740, 237] on div "Standard" at bounding box center [770, 245] width 99 height 30
click at [645, 348] on button "Enregistrer" at bounding box center [645, 341] width 69 height 30
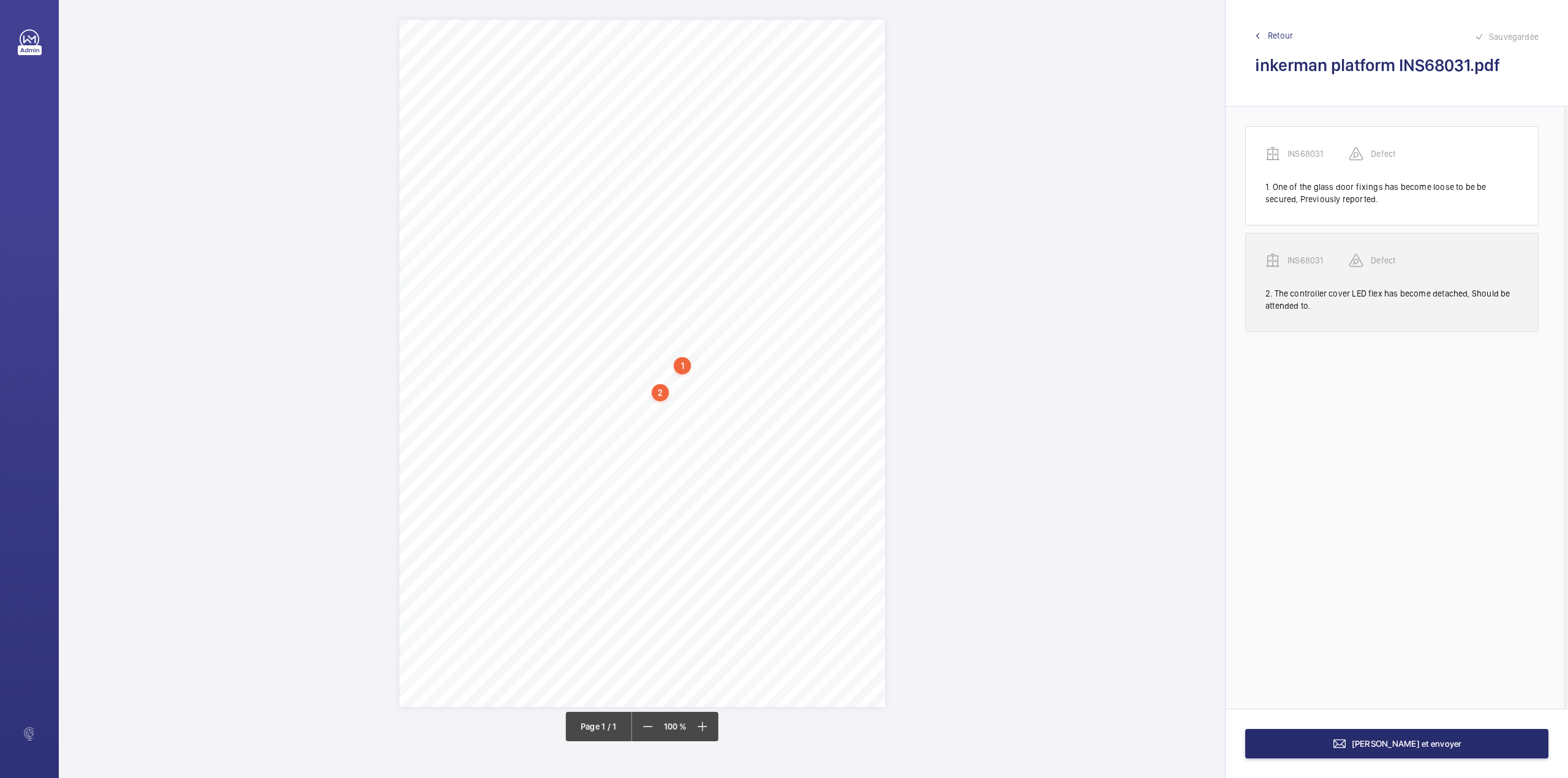
click at [1306, 263] on p "INS68031" at bounding box center [1318, 261] width 61 height 12
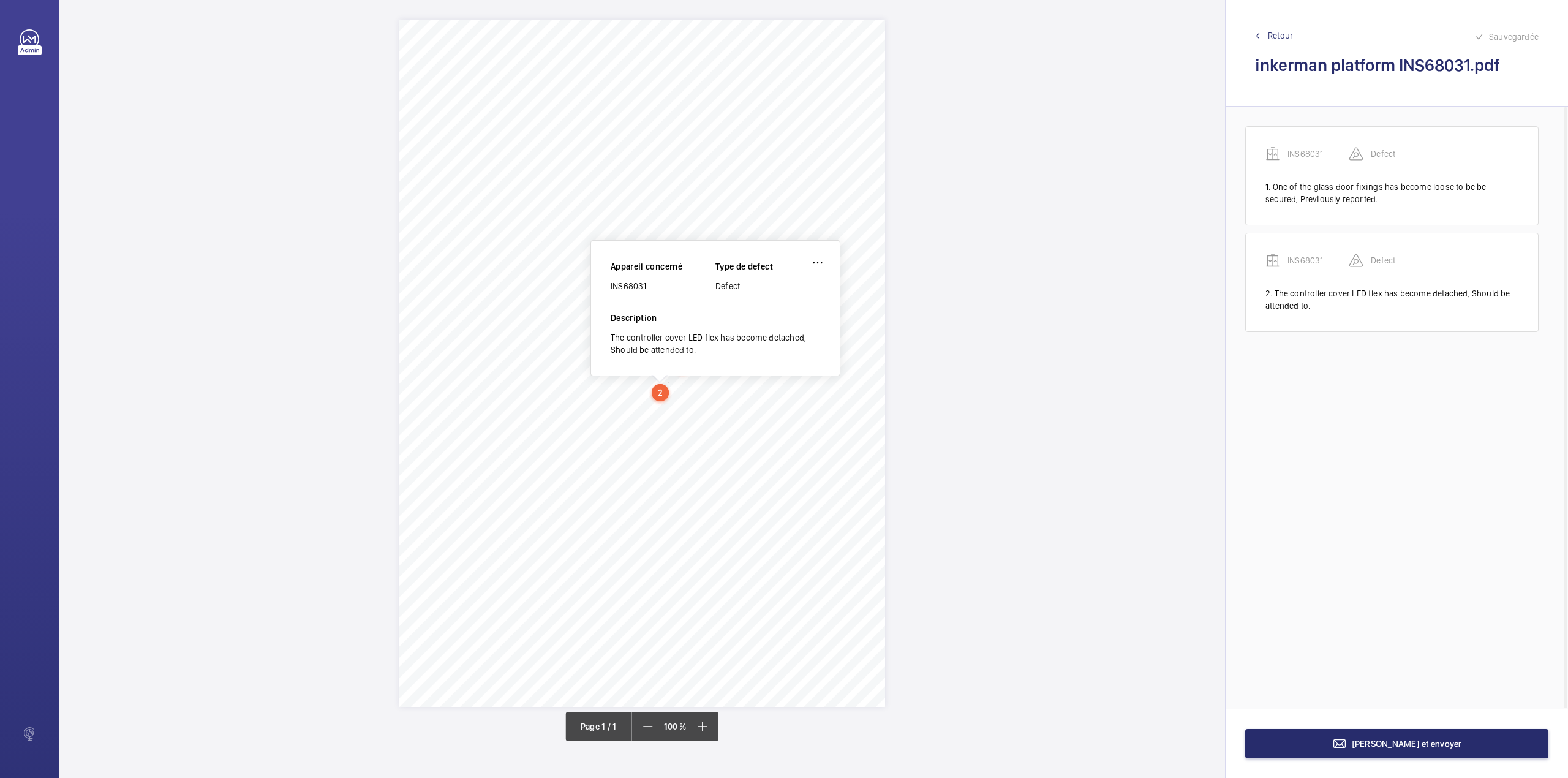
drag, startPoint x: 610, startPoint y: 289, endPoint x: 667, endPoint y: 288, distance: 57.0
click at [667, 288] on div "INS68031" at bounding box center [663, 286] width 105 height 12
click at [1363, 733] on button "[PERSON_NAME] et envoyer" at bounding box center [1397, 743] width 303 height 30
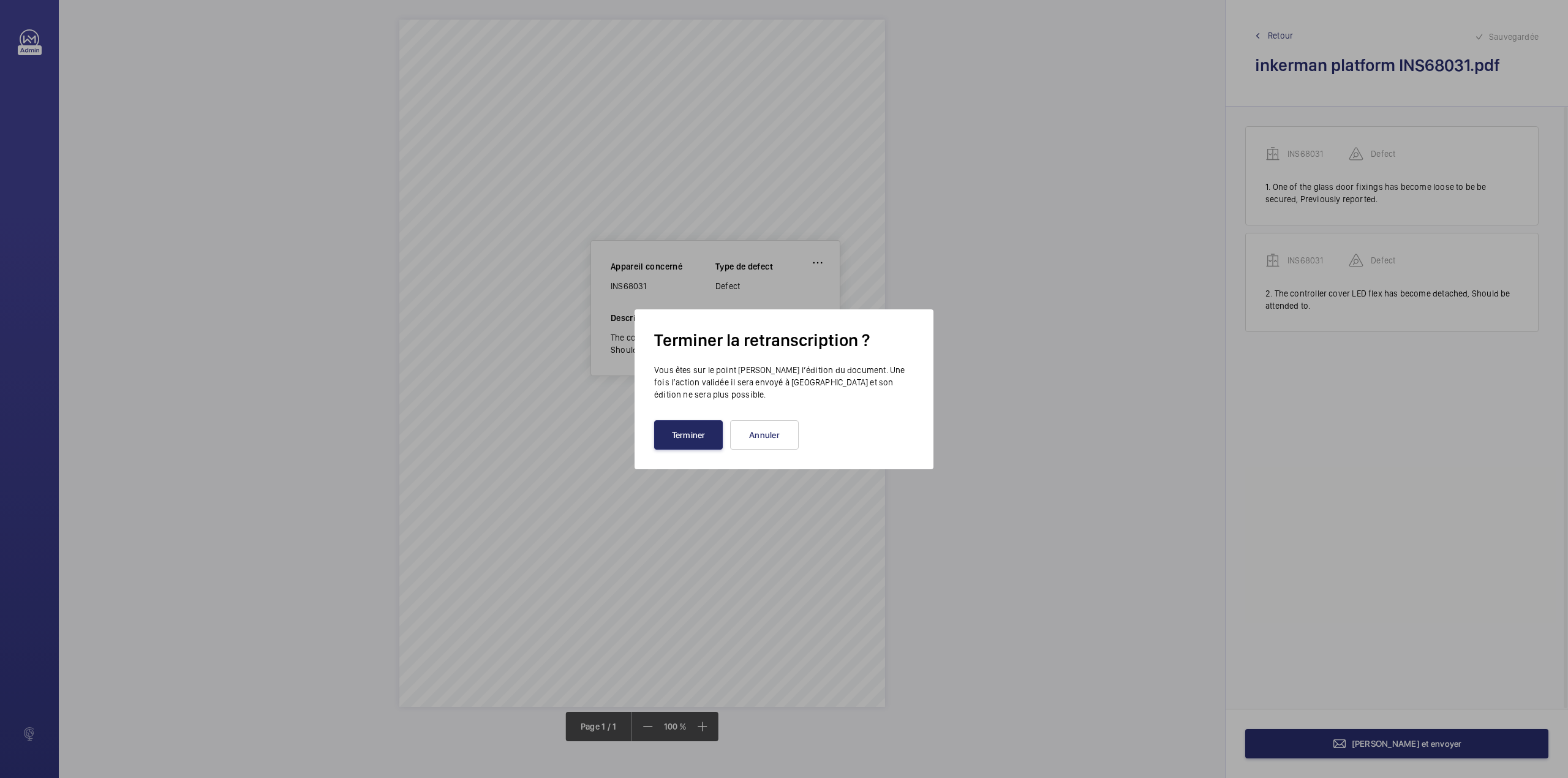
click at [665, 436] on button "Terminer" at bounding box center [689, 434] width 69 height 30
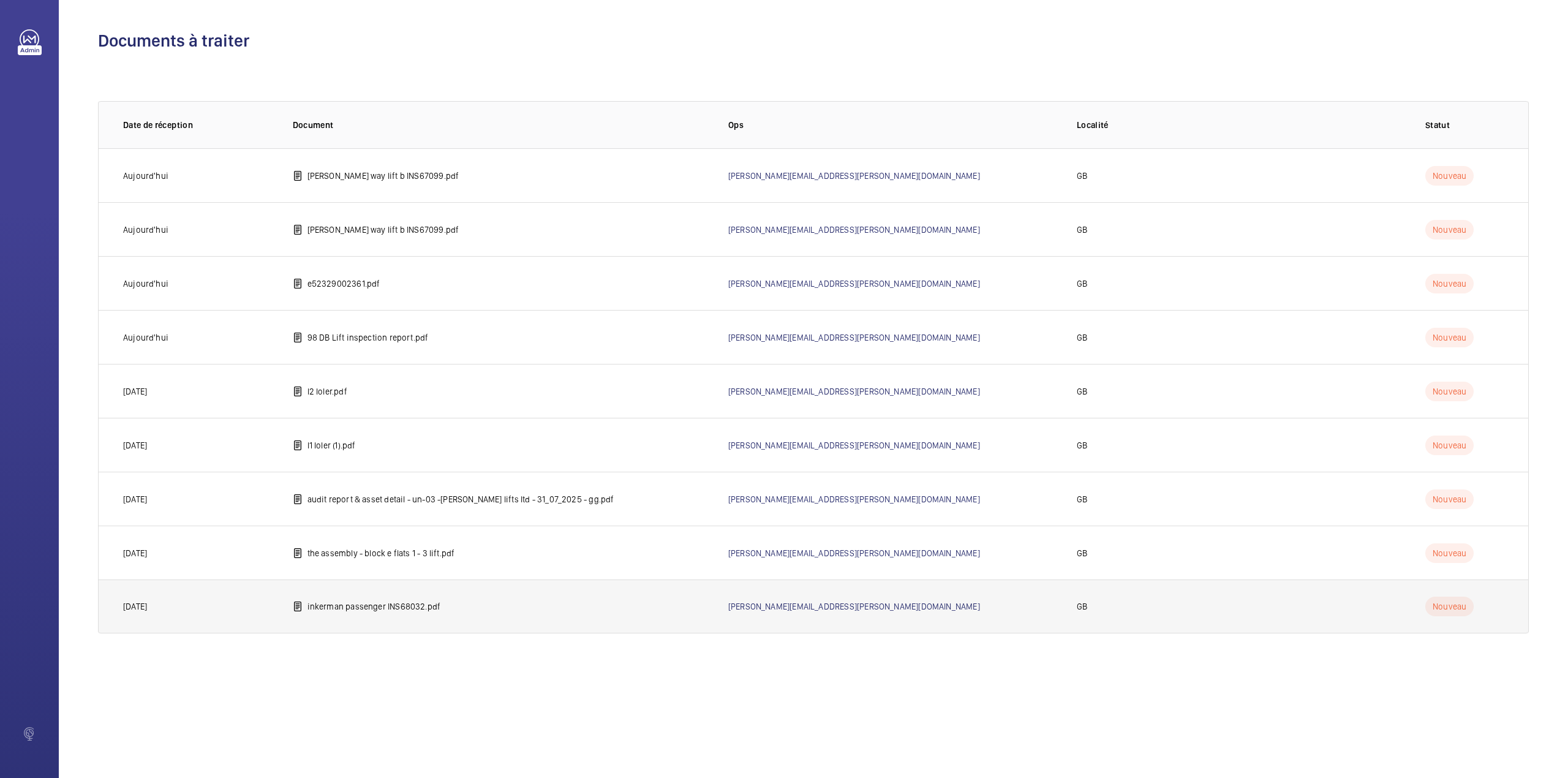
click at [390, 615] on td "inkerman passenger INS68032.pdf" at bounding box center [490, 606] width 436 height 54
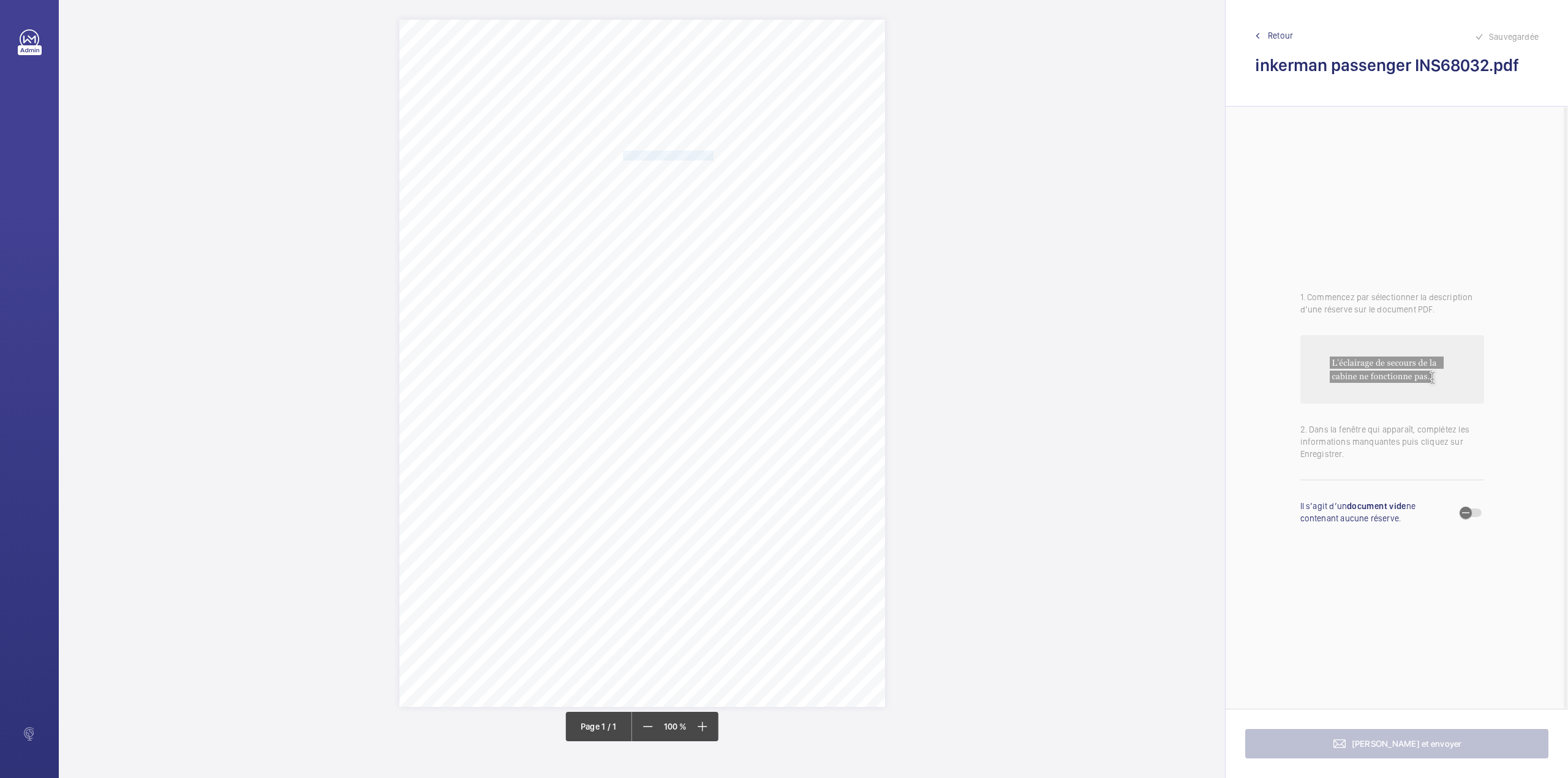
drag, startPoint x: 623, startPoint y: 155, endPoint x: 711, endPoint y: 152, distance: 88.1
click at [711, 152] on span "Inkerman House SW5 9PH" at bounding box center [667, 156] width 90 height 8
drag, startPoint x: 785, startPoint y: 368, endPoint x: 744, endPoint y: 360, distance: 41.8
click at [785, 368] on button "Annuler" at bounding box center [766, 367] width 69 height 30
drag, startPoint x: 591, startPoint y: 317, endPoint x: 743, endPoint y: 327, distance: 152.3
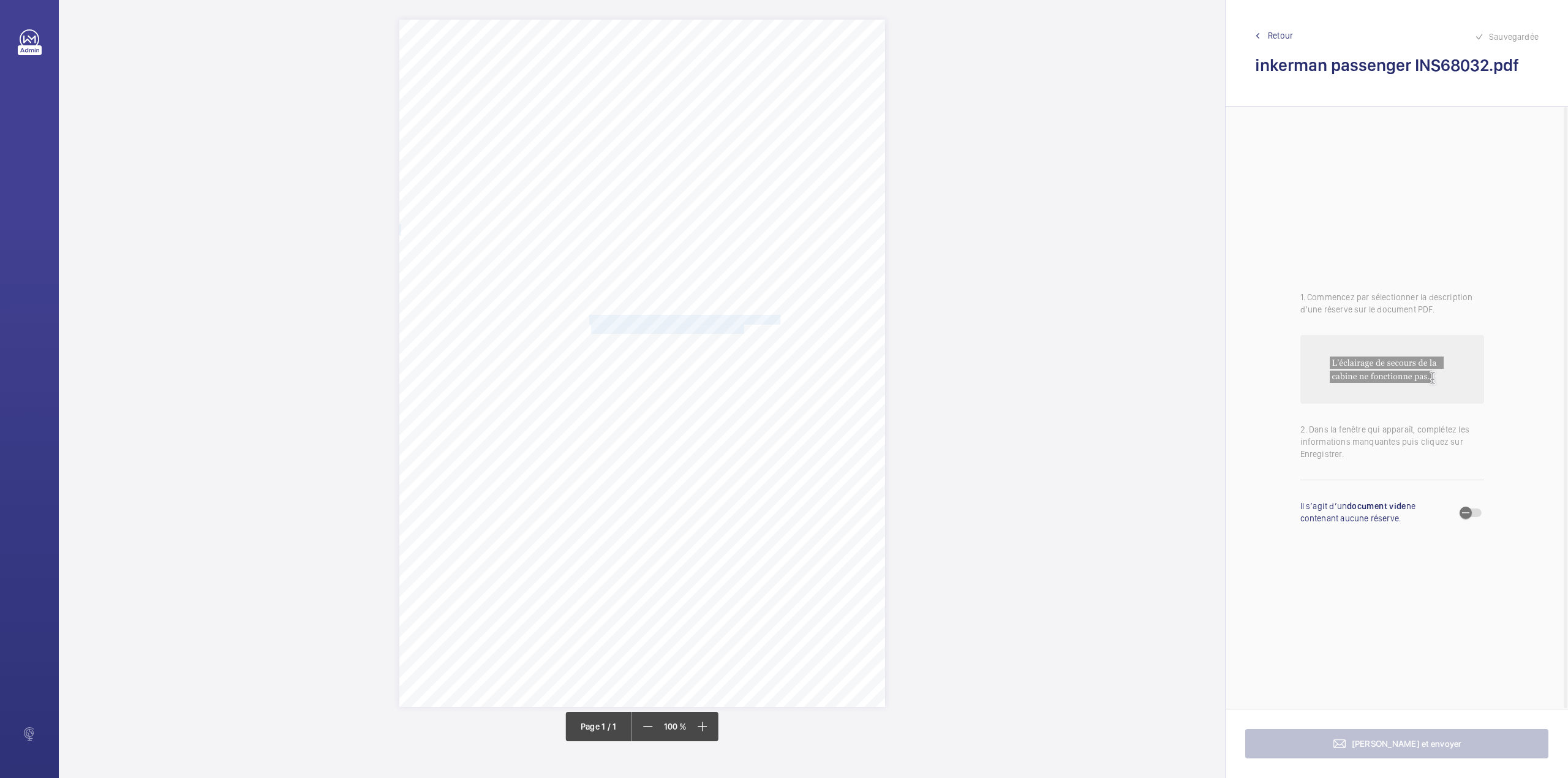
click at [743, 327] on div "Signed: Lifting Operations and Lifting Equipment Regulations 1998 Report of Tho…" at bounding box center [642, 364] width 486 height 687
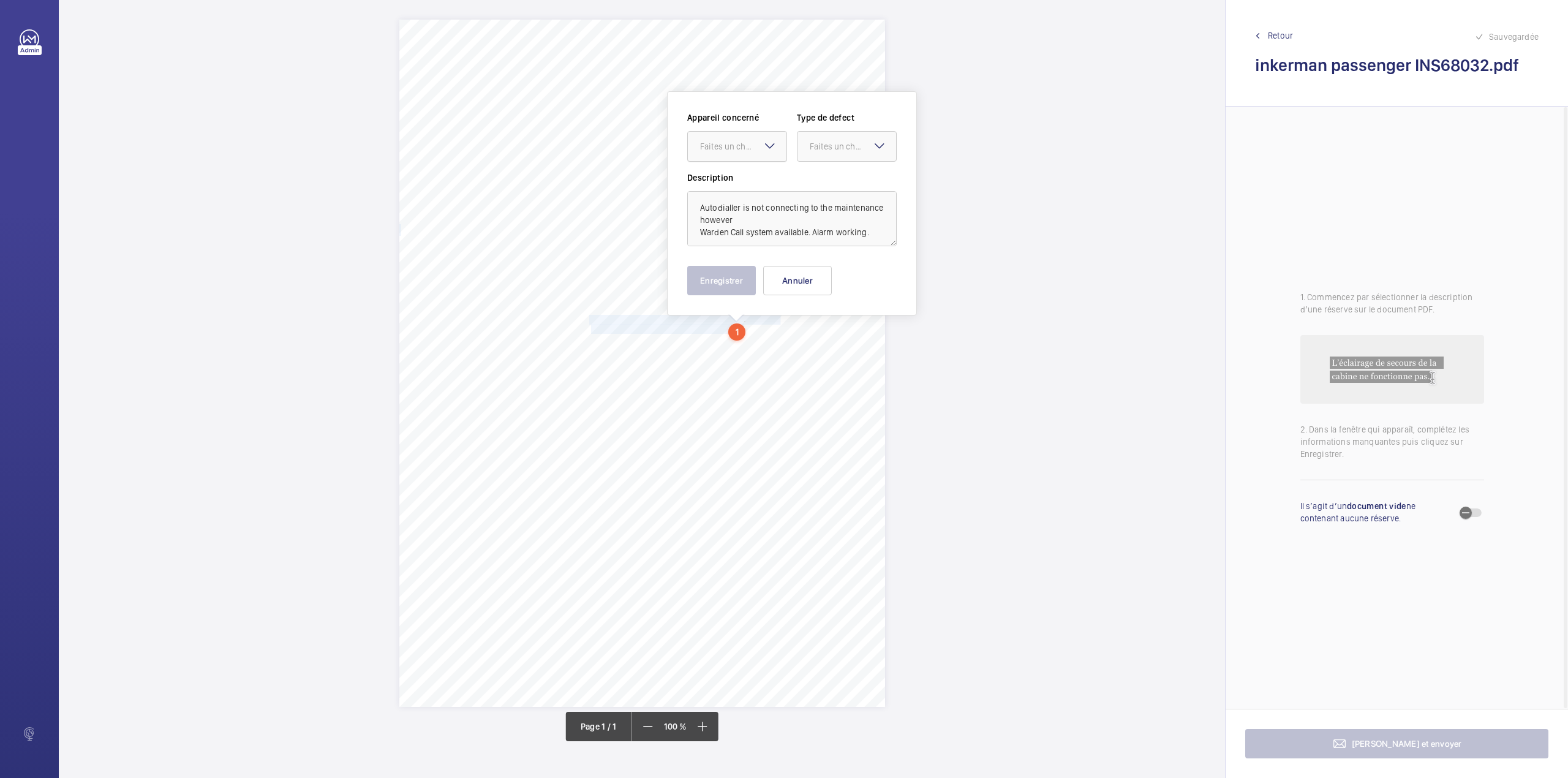
click at [726, 148] on div "Faites un choix" at bounding box center [743, 146] width 86 height 12
drag, startPoint x: 726, startPoint y: 174, endPoint x: 818, endPoint y: 152, distance: 94.6
click at [728, 174] on div "INS68032" at bounding box center [737, 183] width 99 height 30
click at [831, 143] on div "Faites un choix" at bounding box center [853, 146] width 86 height 12
click at [816, 237] on div "Timed" at bounding box center [846, 244] width 99 height 30
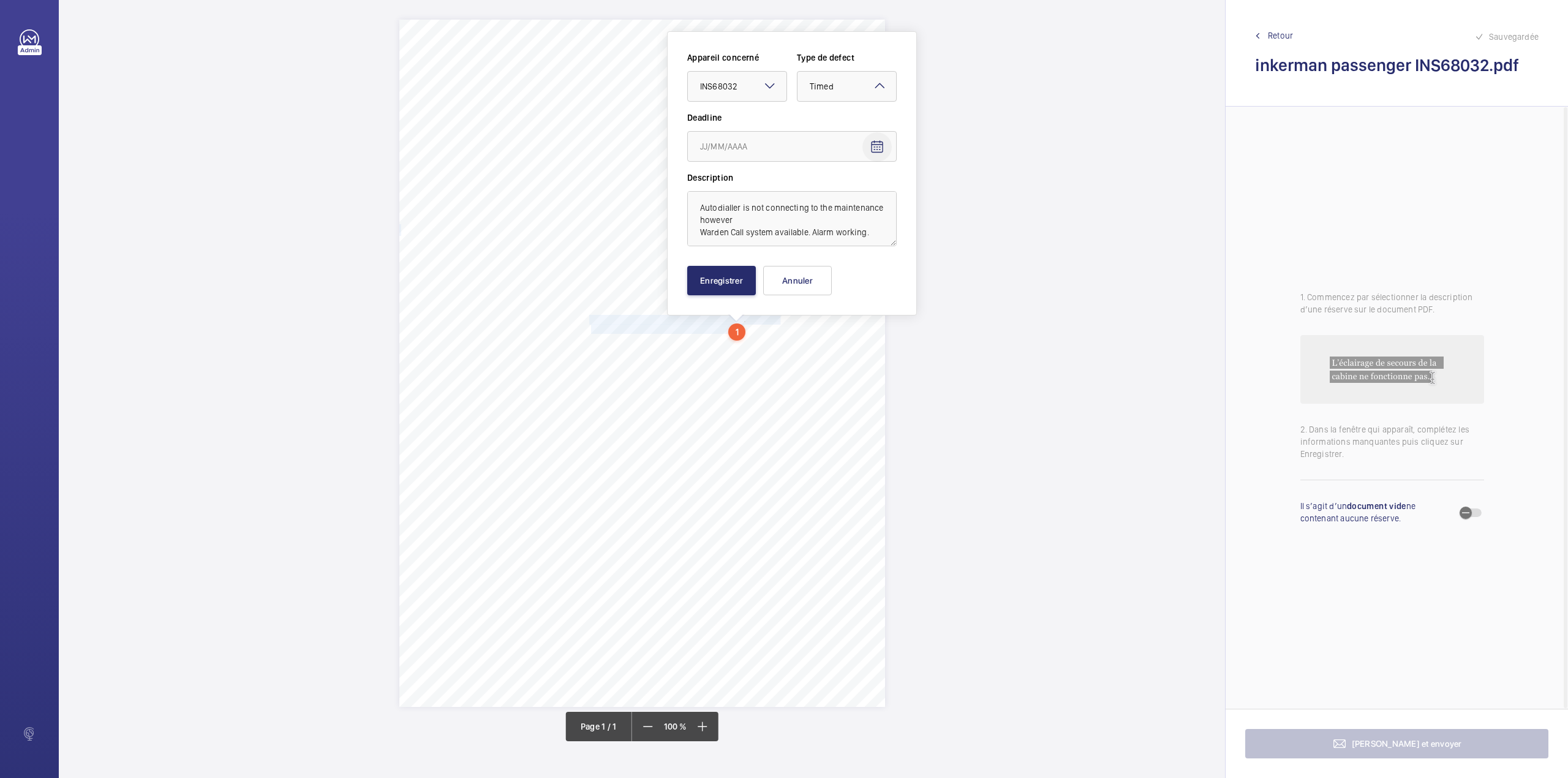
click at [872, 148] on mat-icon "Open calendar" at bounding box center [877, 147] width 14 height 14
click at [853, 199] on span "Next month" at bounding box center [854, 196] width 25 height 25
click at [704, 272] on span "6" at bounding box center [705, 271] width 22 height 22
type input "06/10/2025"
click at [704, 283] on button "Enregistrer" at bounding box center [722, 280] width 69 height 30
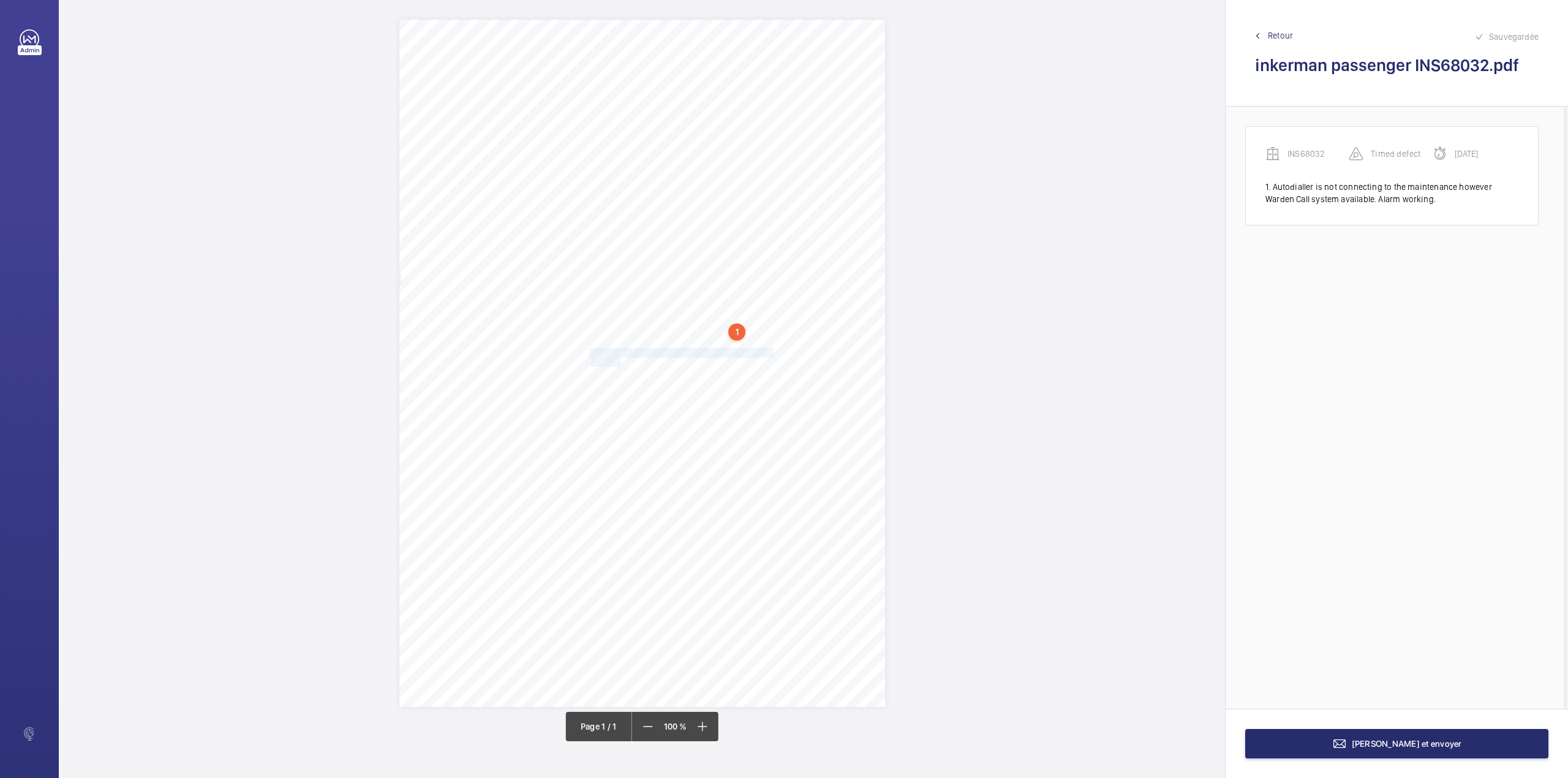
drag, startPoint x: 589, startPoint y: 351, endPoint x: 620, endPoint y: 366, distance: 34.4
click at [620, 366] on div "Signed: Lifting Operations and Lifting Equipment Regulations 1998 Report of Tho…" at bounding box center [642, 364] width 486 height 687
drag, startPoint x: 606, startPoint y: 187, endPoint x: 608, endPoint y: 204, distance: 17.1
click at [606, 187] on div "Faites un choix" at bounding box center [620, 185] width 86 height 12
drag, startPoint x: 689, startPoint y: 187, endPoint x: 693, endPoint y: 217, distance: 30.3
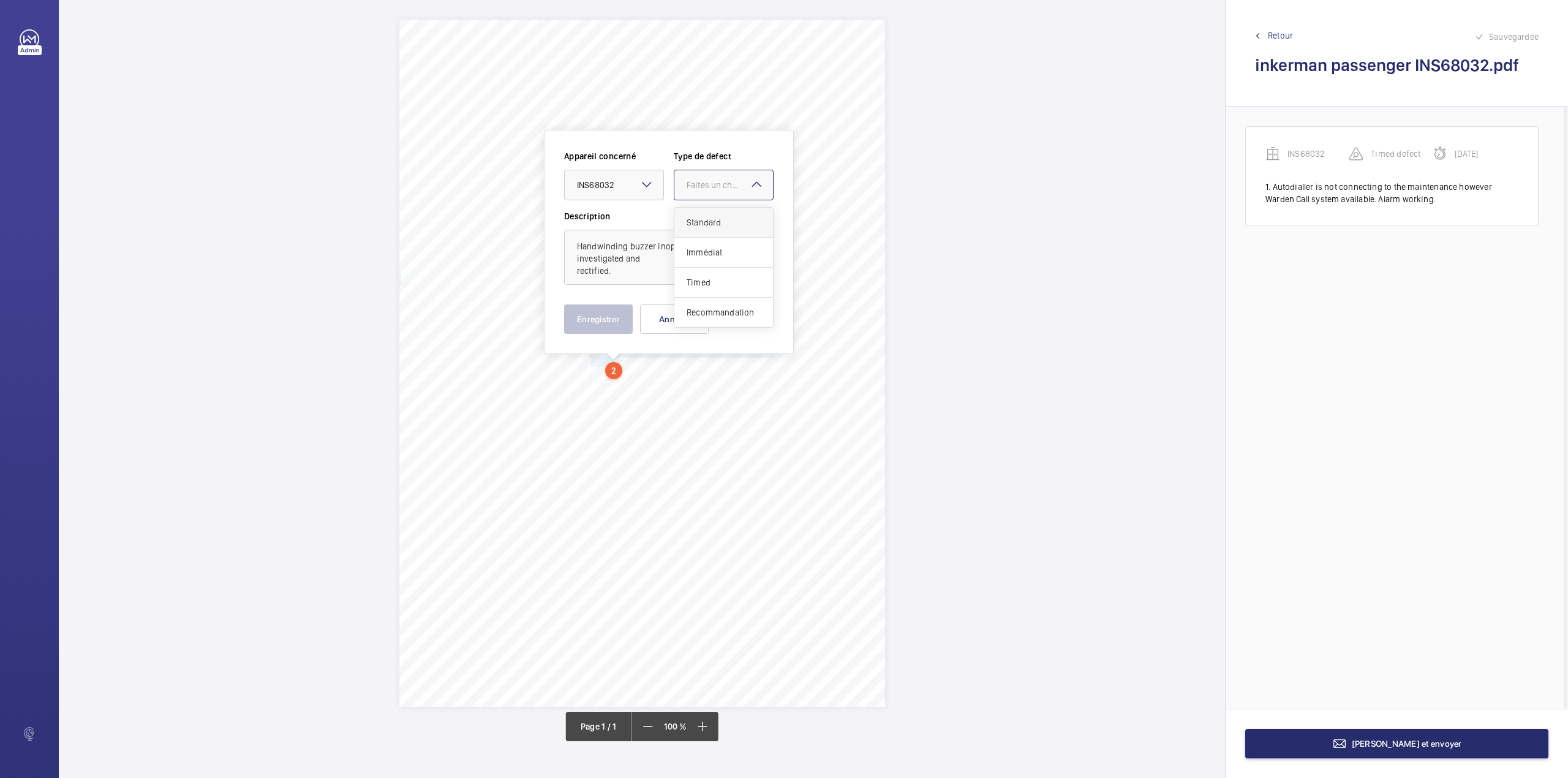
click at [689, 189] on div "Faites un choix" at bounding box center [730, 185] width 86 height 12
click at [693, 217] on span "Standard" at bounding box center [724, 222] width 74 height 12
click at [613, 318] on button "Enregistrer" at bounding box center [598, 319] width 69 height 30
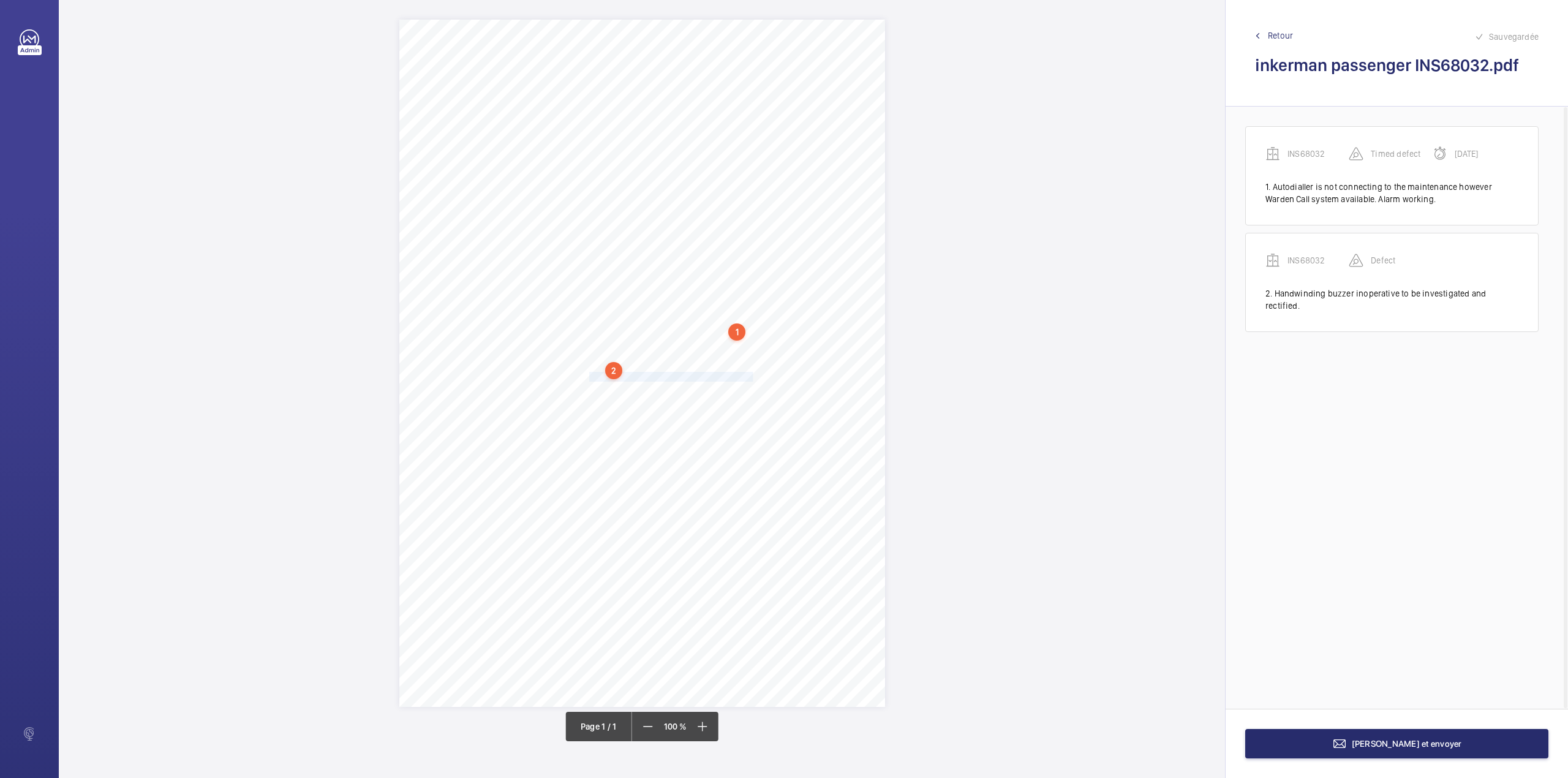
drag, startPoint x: 591, startPoint y: 375, endPoint x: 751, endPoint y: 371, distance: 160.0
click at [751, 371] on div "Signed: Lifting Operations and Lifting Equipment Regulations 1998 Report of Tho…" at bounding box center [642, 364] width 486 height 687
click at [731, 195] on div "Faites un choix" at bounding box center [751, 191] width 86 height 12
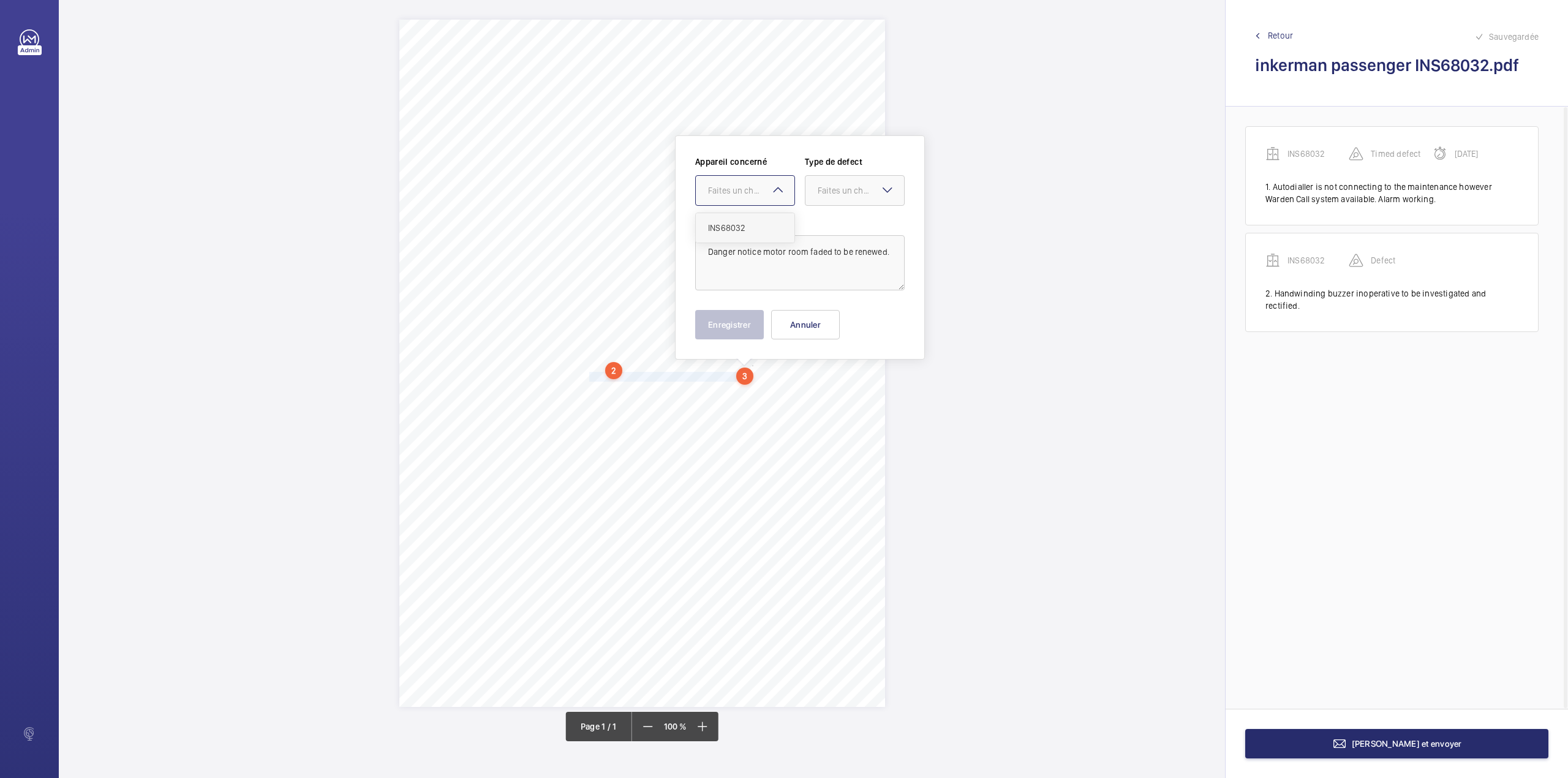
drag, startPoint x: 731, startPoint y: 222, endPoint x: 789, endPoint y: 211, distance: 59.0
click at [735, 222] on span "INS68032" at bounding box center [745, 228] width 74 height 12
click at [831, 196] on div "Faites un choix" at bounding box center [861, 191] width 86 height 12
click at [829, 222] on span "Standard" at bounding box center [855, 228] width 74 height 12
click at [723, 331] on button "Enregistrer" at bounding box center [729, 325] width 69 height 30
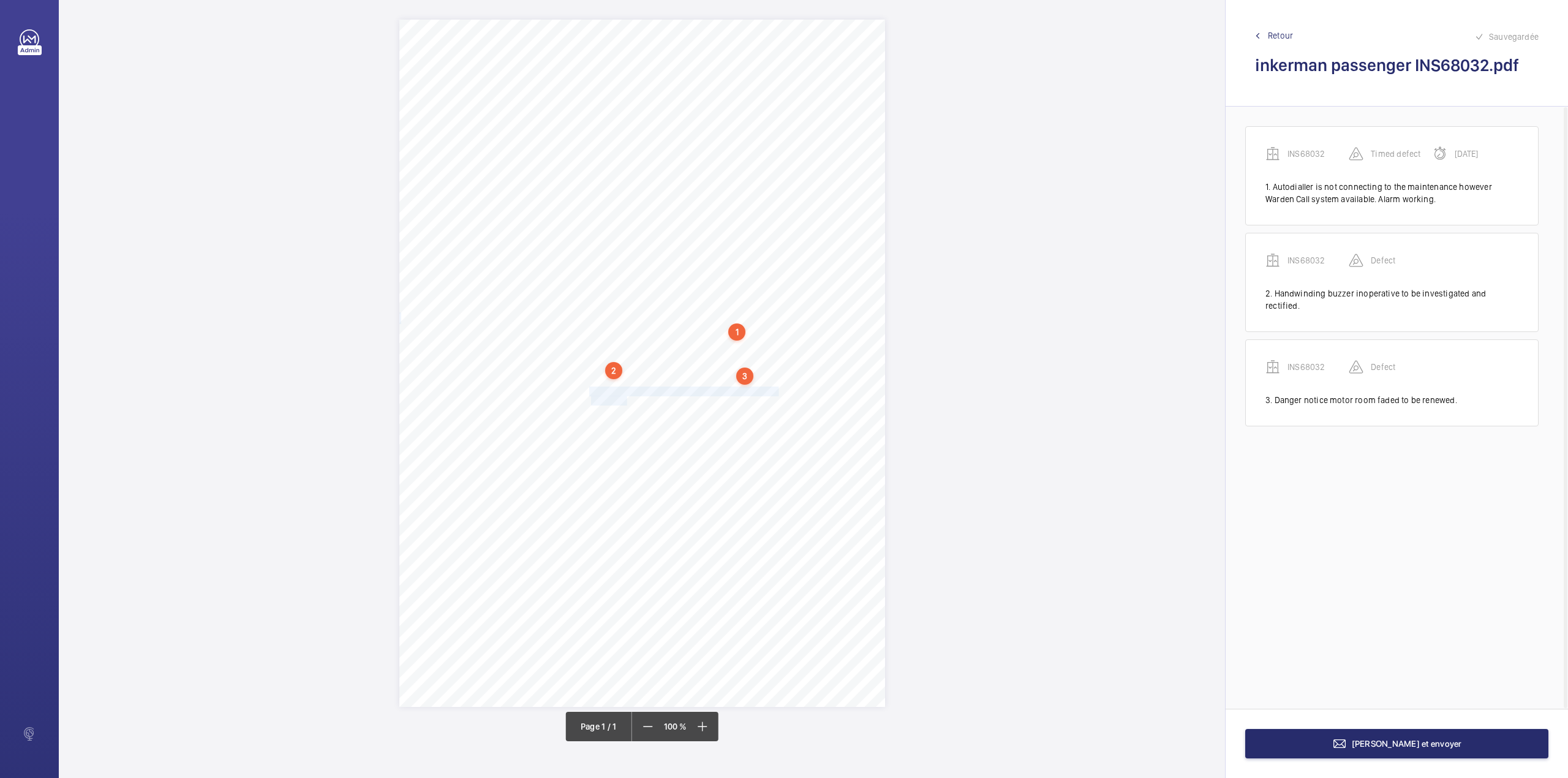
drag, startPoint x: 589, startPoint y: 390, endPoint x: 626, endPoint y: 399, distance: 38.1
click at [626, 399] on div "Signed: Lifting Operations and Lifting Equipment Regulations 1998 Report of Tho…" at bounding box center [642, 364] width 486 height 687
click at [610, 228] on div at bounding box center [620, 218] width 99 height 30
drag, startPoint x: 610, startPoint y: 255, endPoint x: 689, endPoint y: 233, distance: 82.0
click at [615, 255] on span "INS68032" at bounding box center [620, 256] width 74 height 12
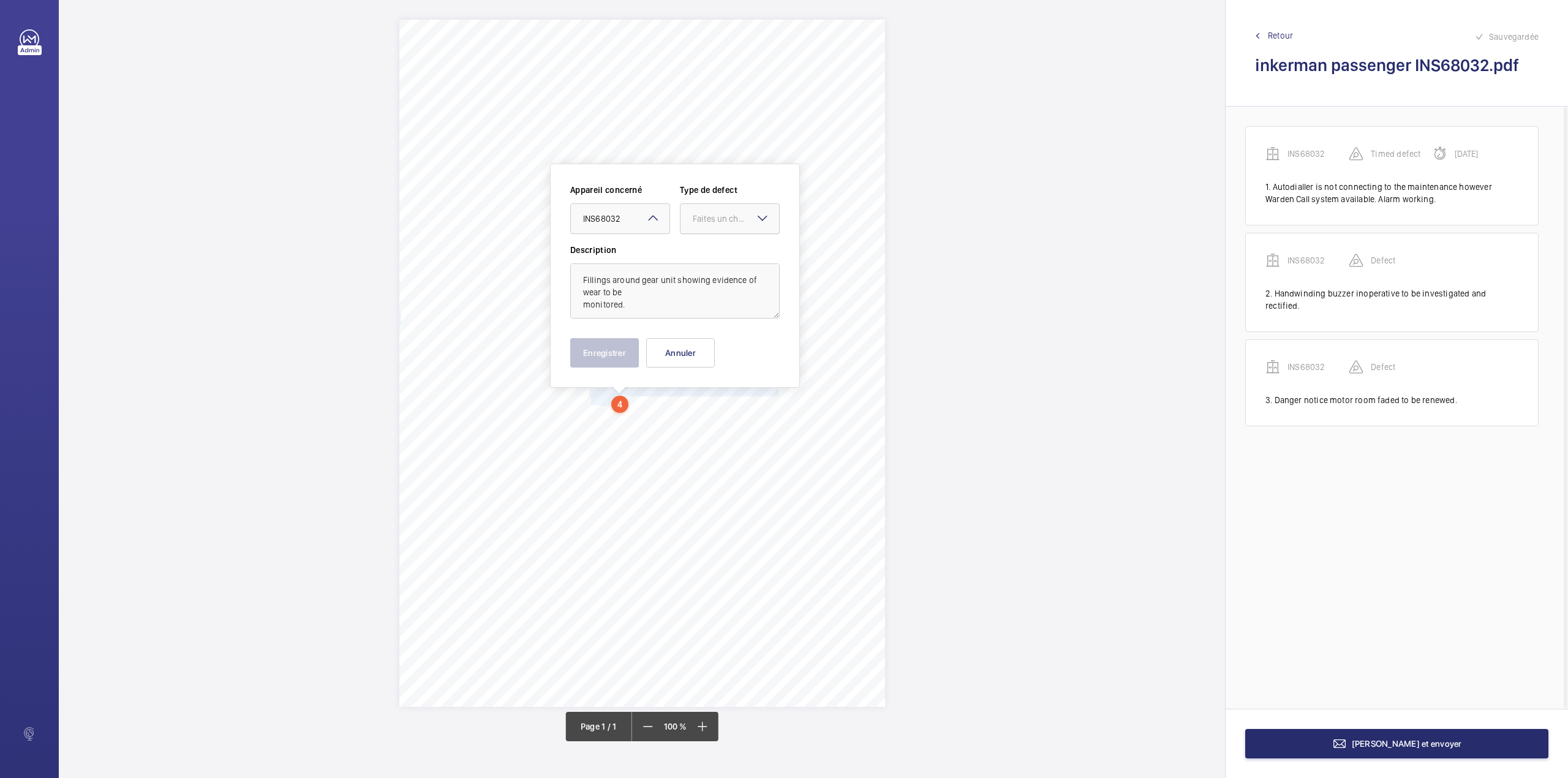
drag, startPoint x: 704, startPoint y: 223, endPoint x: 704, endPoint y: 233, distance: 10.0
click at [704, 225] on div "Faites un choix" at bounding box center [730, 219] width 99 height 12
click at [704, 255] on span "Standard" at bounding box center [730, 256] width 74 height 12
click at [603, 358] on button "Enregistrer" at bounding box center [604, 353] width 69 height 30
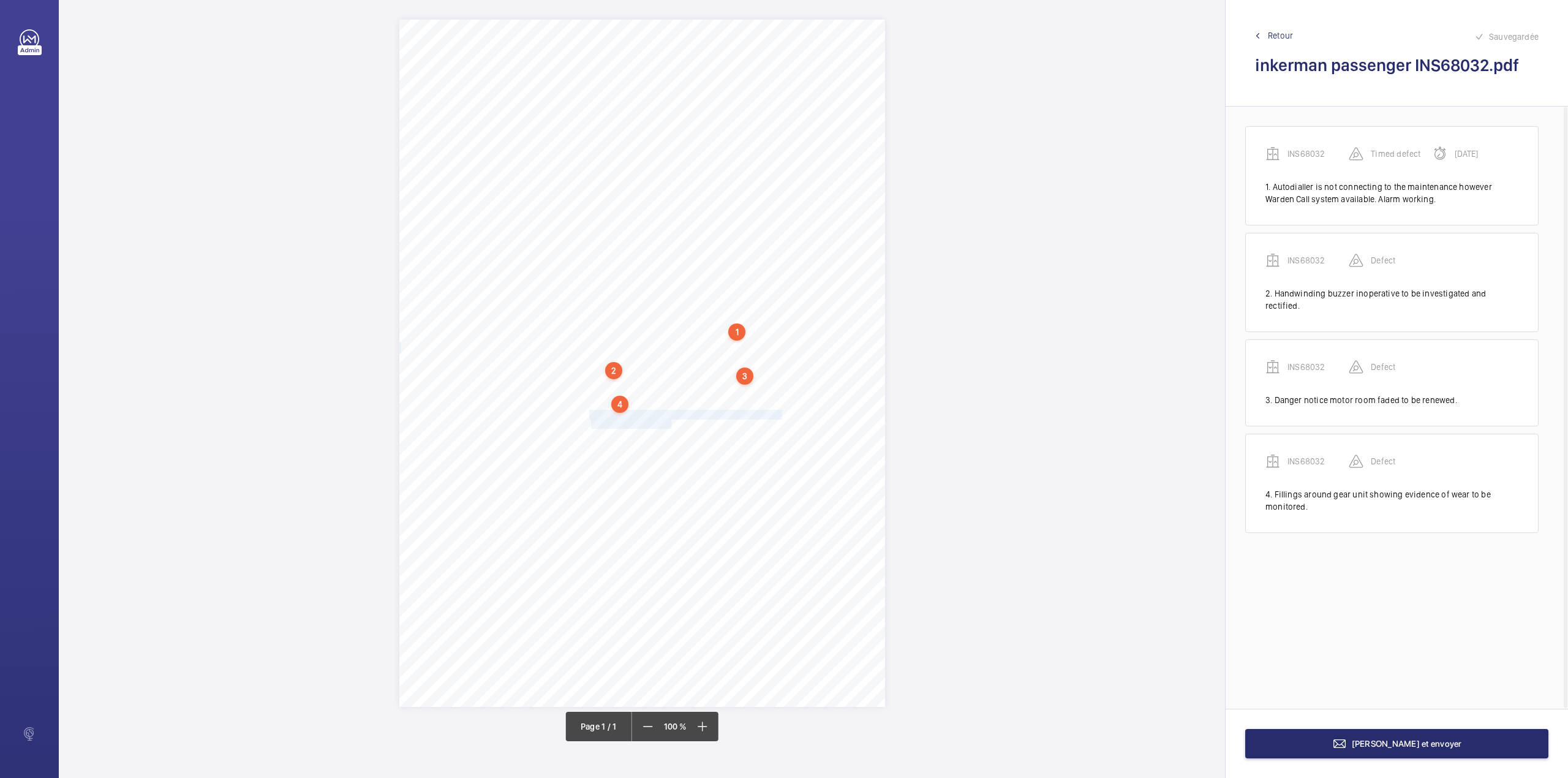
drag, startPoint x: 591, startPoint y: 414, endPoint x: 672, endPoint y: 427, distance: 82.0
click at [672, 427] on div "Signed: Lifting Operations and Lifting Equipment Regulations 1998 Report of Tho…" at bounding box center [642, 364] width 486 height 687
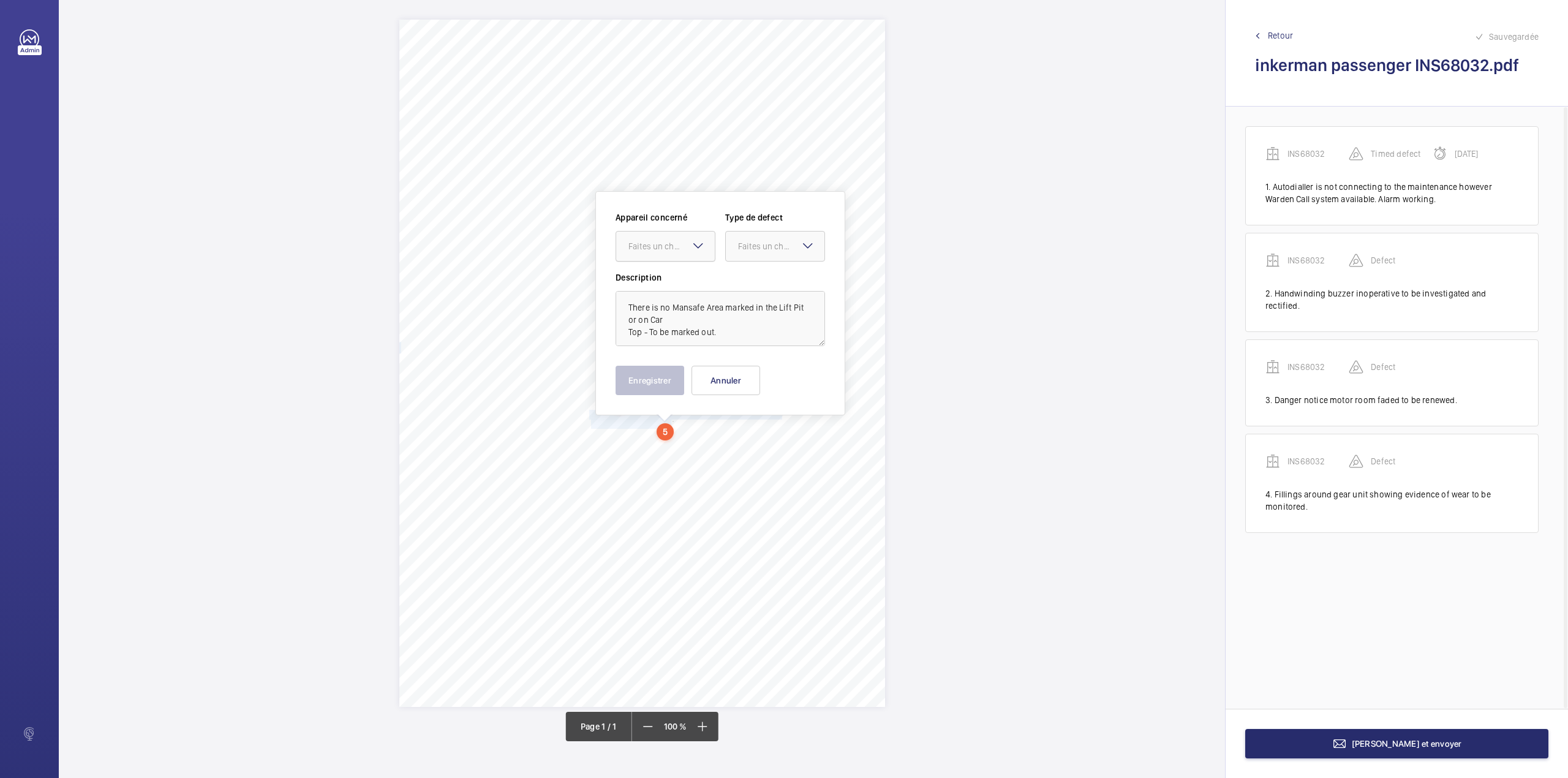
click at [661, 250] on div "Faites un choix" at bounding box center [672, 246] width 86 height 12
click at [665, 281] on span "INS68032" at bounding box center [665, 283] width 74 height 12
drag, startPoint x: 777, startPoint y: 250, endPoint x: 772, endPoint y: 267, distance: 17.7
click at [777, 252] on div "Faites un choix" at bounding box center [781, 246] width 86 height 12
click at [769, 277] on span "Standard" at bounding box center [775, 283] width 74 height 12
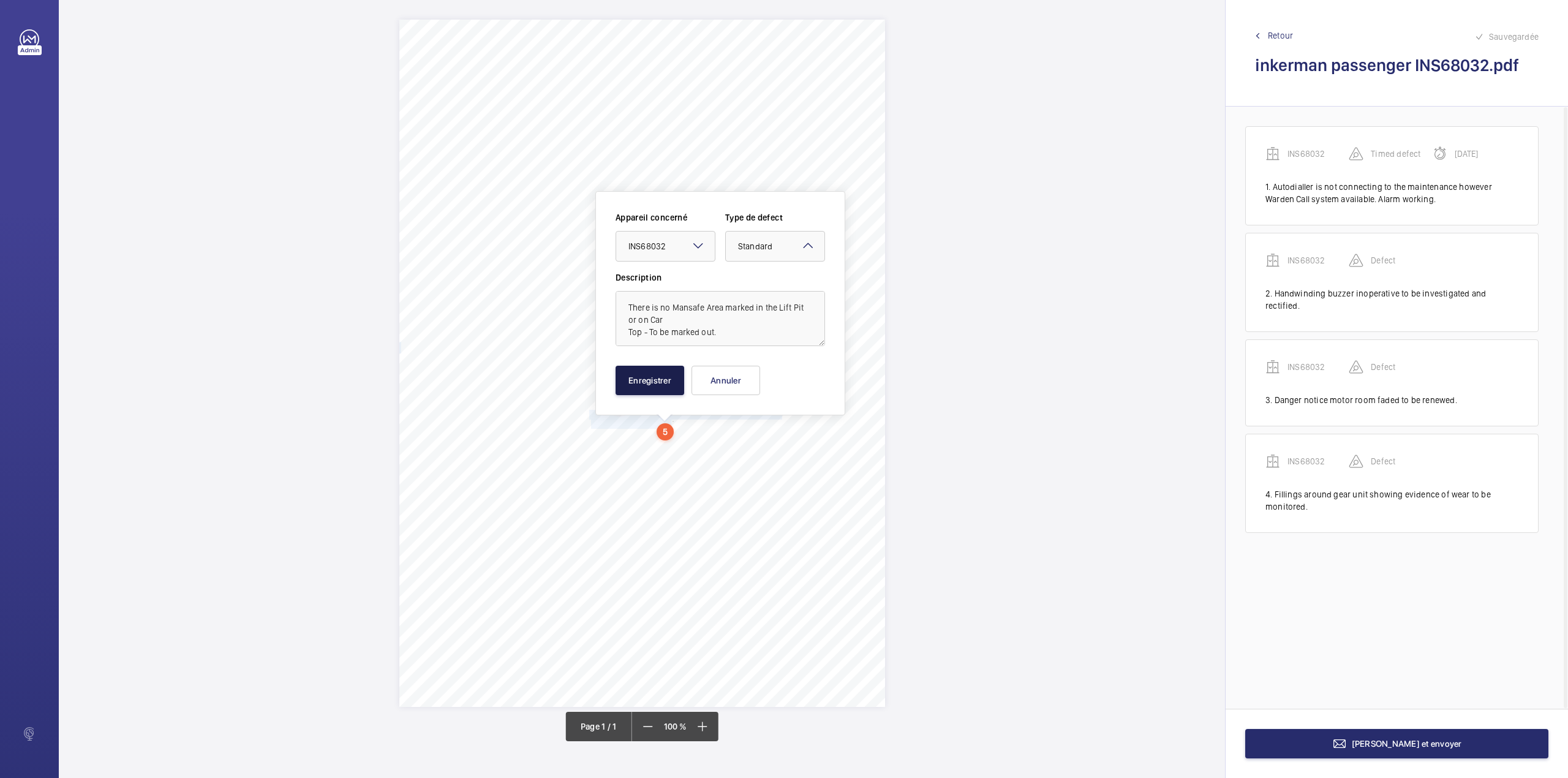
click at [654, 375] on button "Enregistrer" at bounding box center [650, 380] width 69 height 30
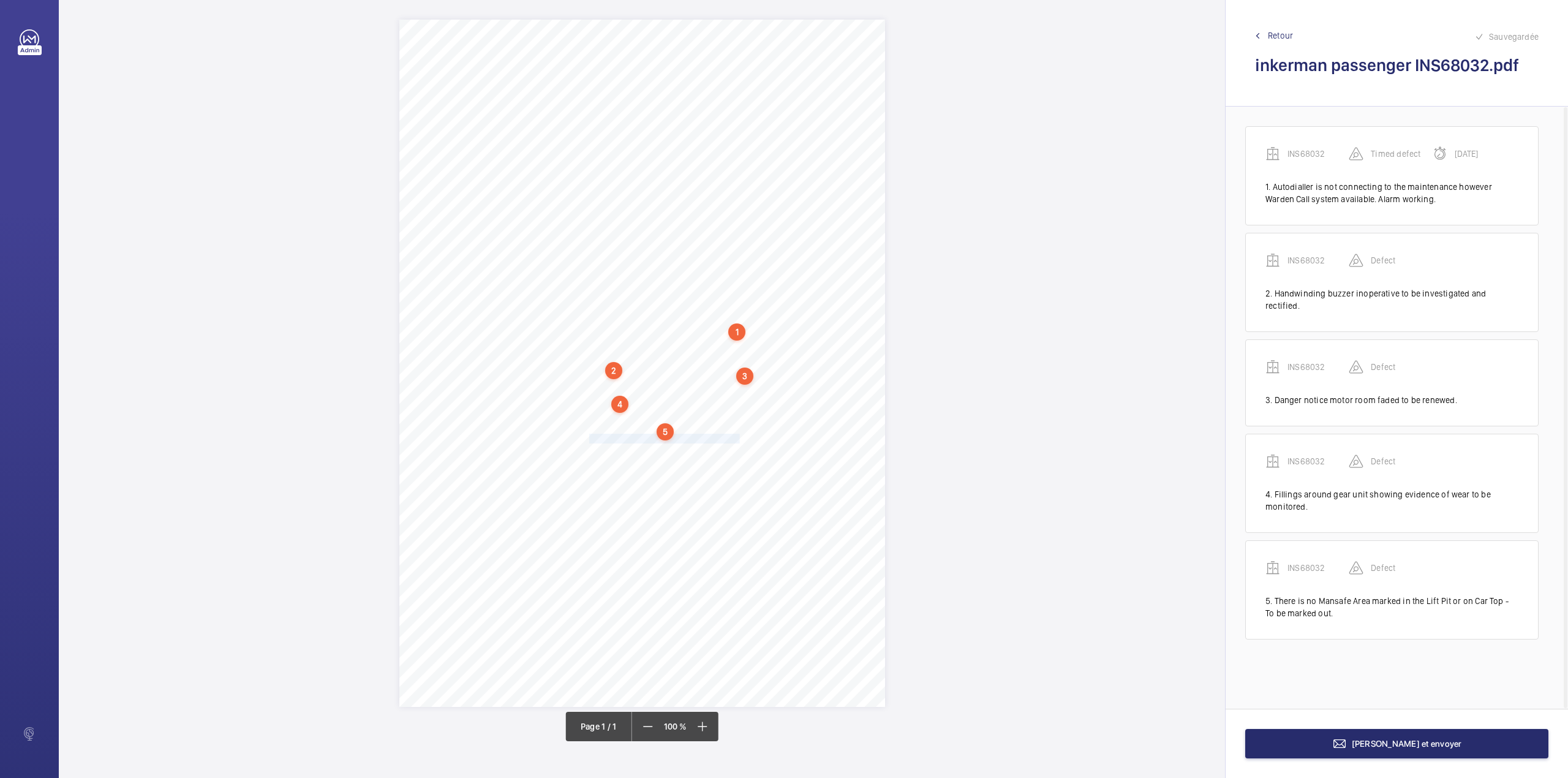
drag, startPoint x: 591, startPoint y: 439, endPoint x: 737, endPoint y: 437, distance: 146.0
click at [737, 437] on div "Signed: Lifting Operations and Lifting Equipment Regulations 1998 Report of Tho…" at bounding box center [642, 364] width 486 height 687
drag, startPoint x: 721, startPoint y: 255, endPoint x: 725, endPoint y: 290, distance: 35.2
click at [725, 272] on ng-select "Faites un choix INS68032" at bounding box center [732, 257] width 100 height 31
click at [733, 290] on span "INS68032" at bounding box center [731, 294] width 74 height 12
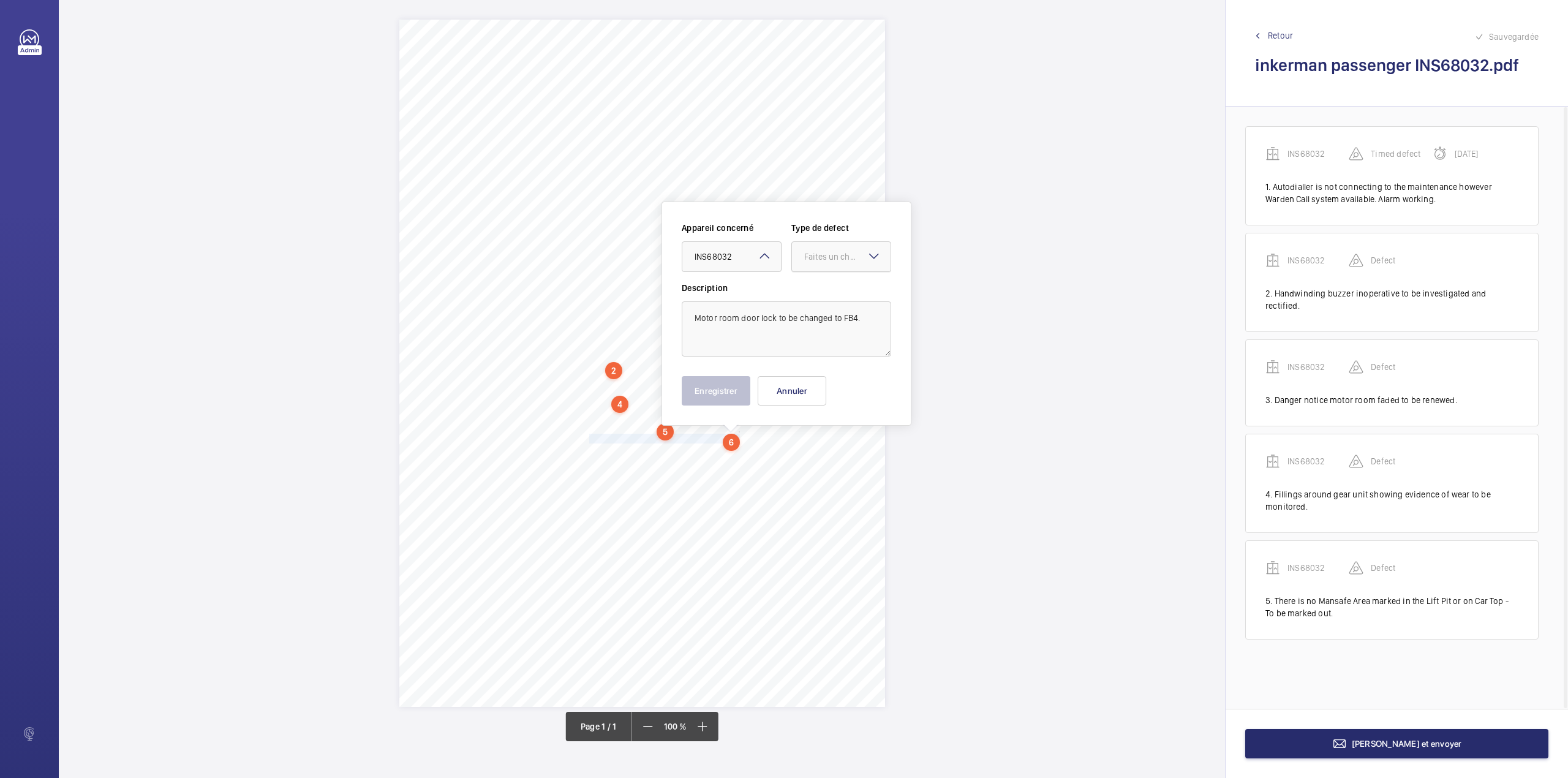
drag, startPoint x: 819, startPoint y: 261, endPoint x: 819, endPoint y: 270, distance: 9.0
click at [820, 262] on div "Faites un choix" at bounding box center [847, 257] width 86 height 12
click at [817, 294] on span "Standard" at bounding box center [841, 294] width 74 height 12
click at [716, 388] on button "Enregistrer" at bounding box center [716, 390] width 69 height 30
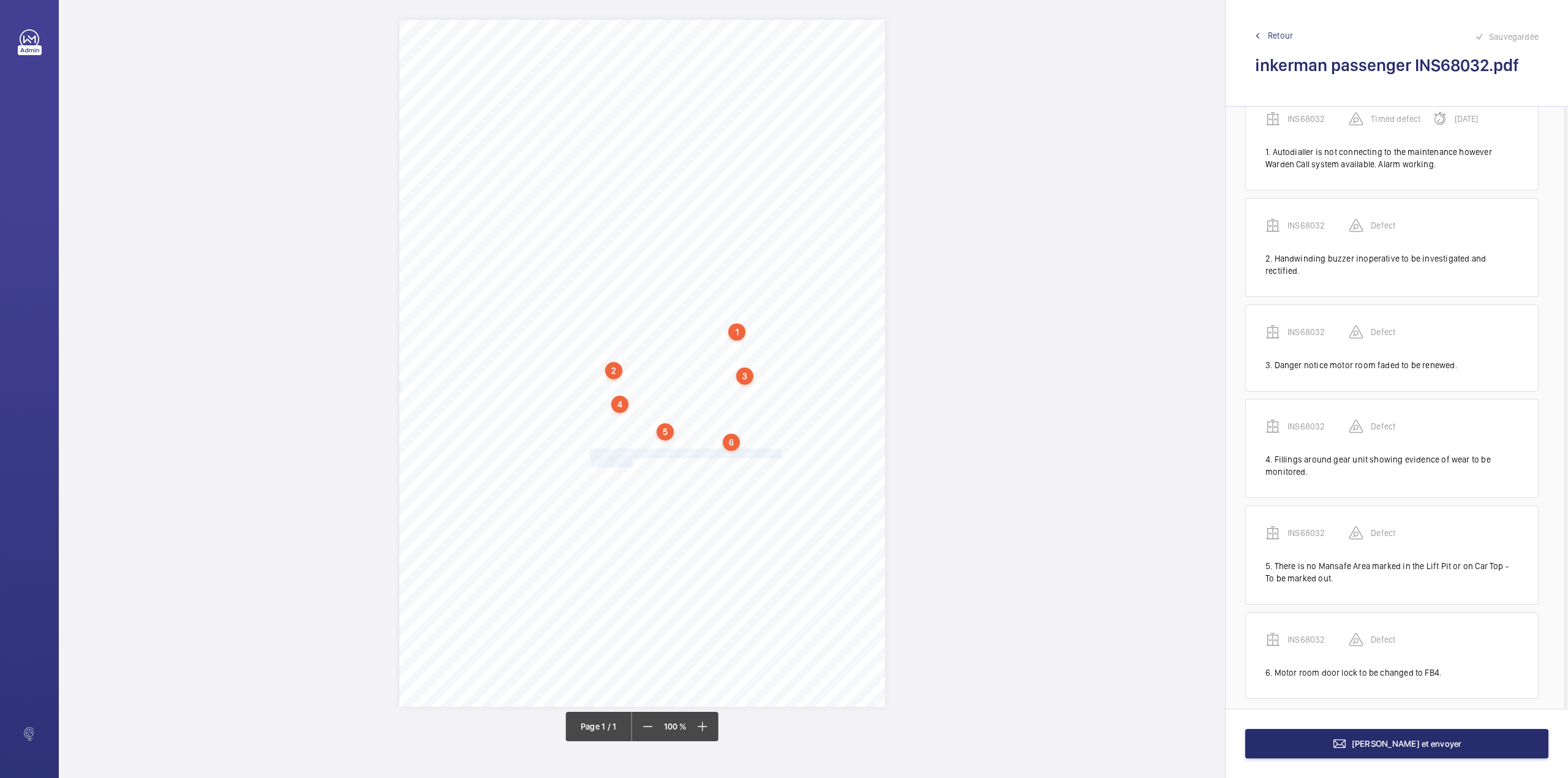
drag, startPoint x: 591, startPoint y: 452, endPoint x: 633, endPoint y: 464, distance: 43.7
click at [633, 464] on div "Signed: Lifting Operations and Lifting Equipment Regulations 1998 Report of Tho…" at bounding box center [642, 364] width 486 height 687
drag, startPoint x: 626, startPoint y: 283, endPoint x: 623, endPoint y: 294, distance: 11.4
click at [626, 283] on div "Faites un choix" at bounding box center [634, 283] width 86 height 12
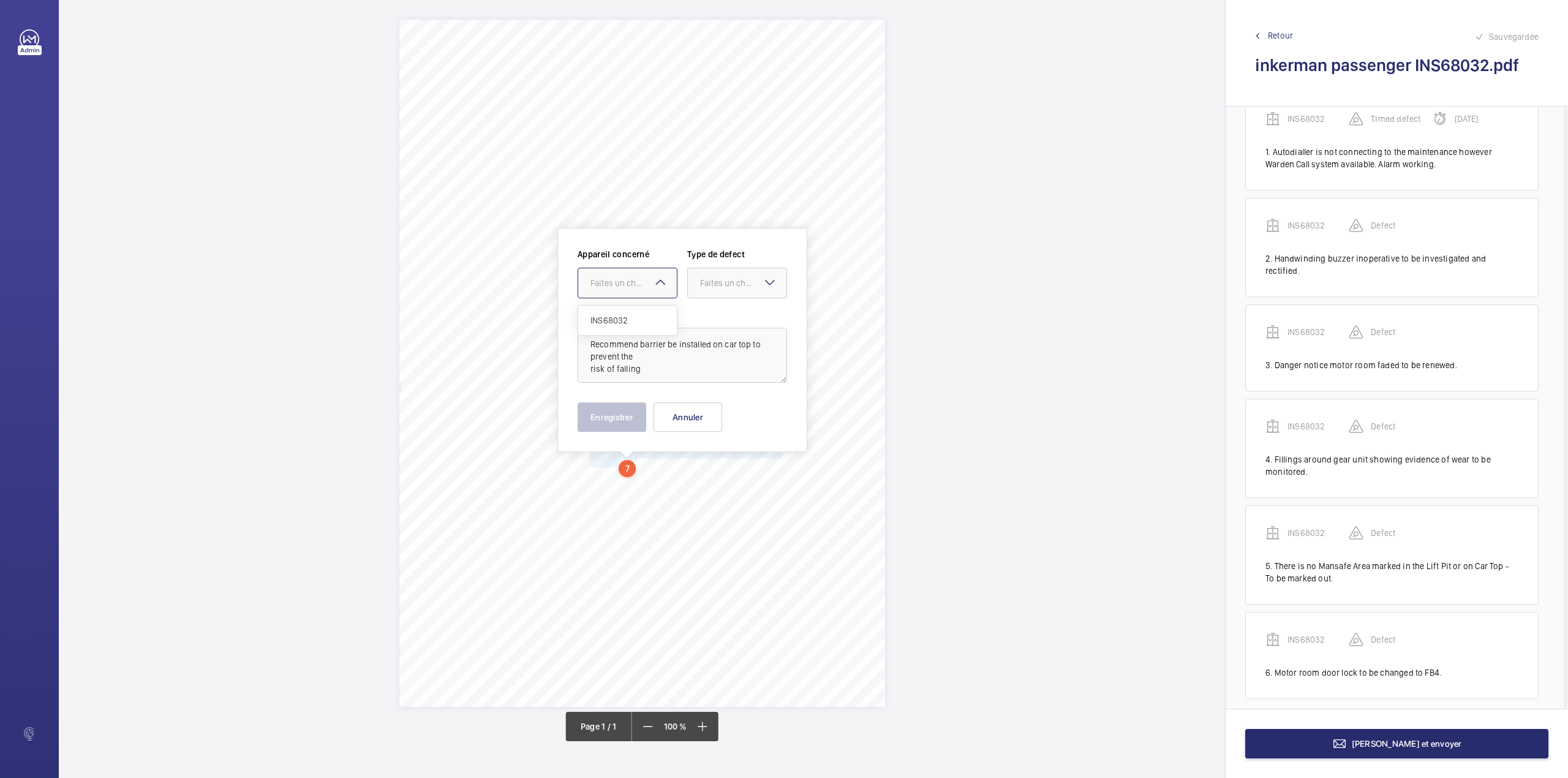
click at [622, 320] on span "INS68032" at bounding box center [628, 320] width 74 height 12
click at [713, 283] on div "Faites un choix" at bounding box center [743, 283] width 86 height 12
click at [717, 331] on div "Standard" at bounding box center [737, 321] width 99 height 30
click at [647, 376] on textarea "Recommend barrier be installed on car top to prevent the risk of falling" at bounding box center [682, 355] width 209 height 55
type textarea "Recommend barrier be installed on car top to prevent the risk of falling."
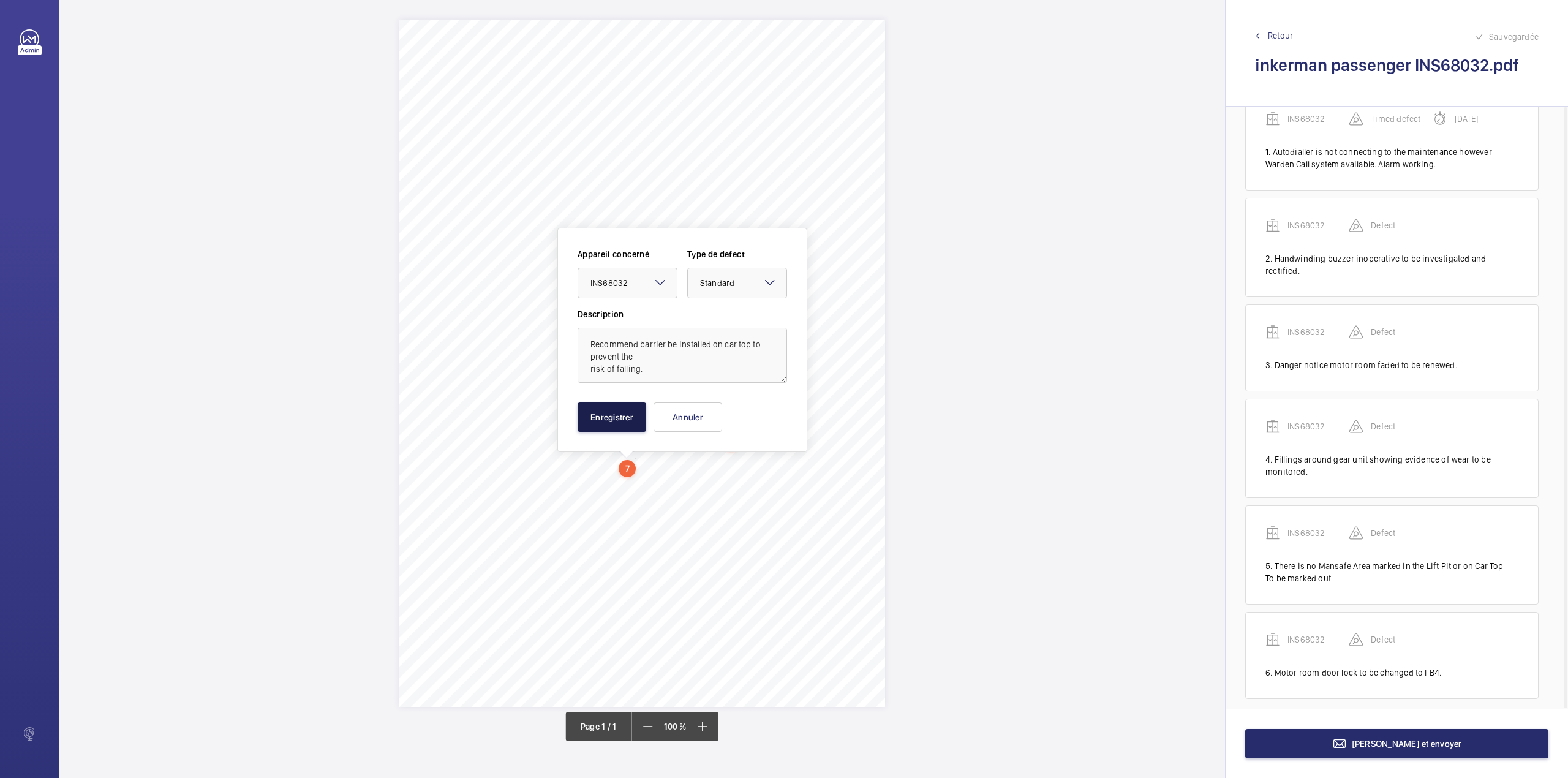
click at [623, 414] on button "Enregistrer" at bounding box center [612, 417] width 69 height 30
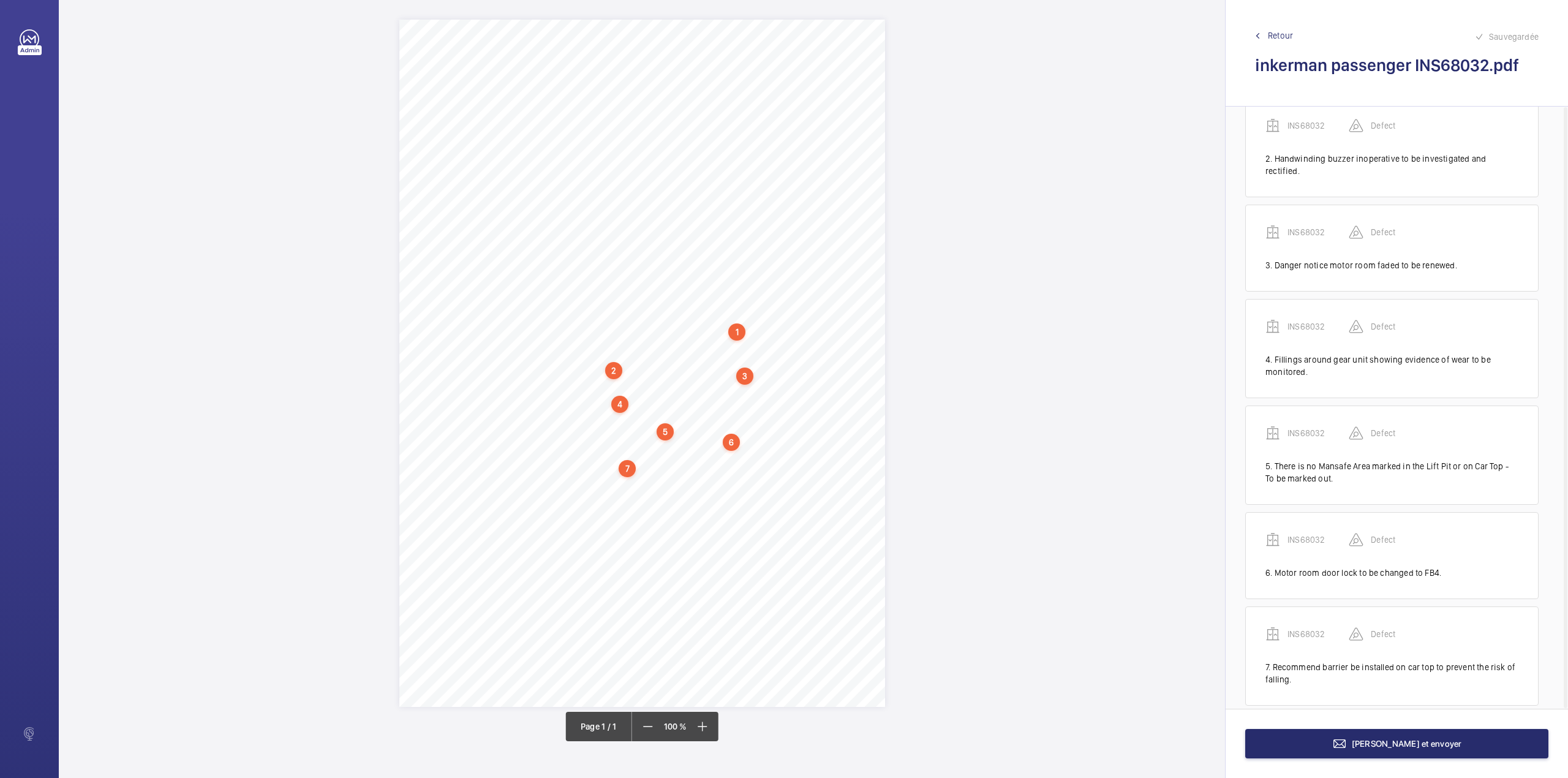
scroll to position [142, 0]
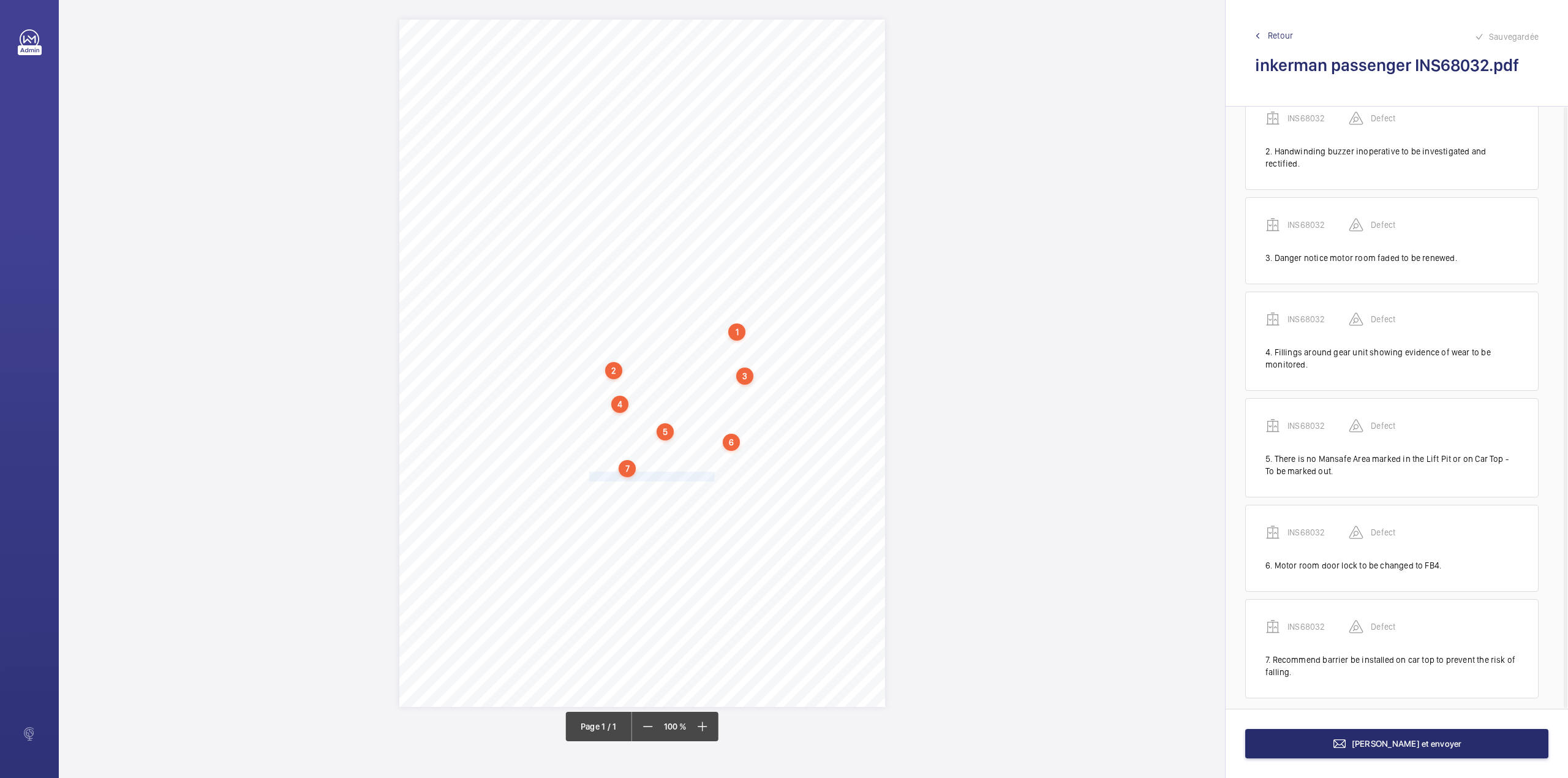
drag, startPoint x: 589, startPoint y: 476, endPoint x: 713, endPoint y: 474, distance: 124.0
click at [713, 474] on span "Fireman's control tested and working." at bounding box center [652, 476] width 125 height 8
click at [702, 292] on div "Faites un choix" at bounding box center [714, 294] width 86 height 12
click at [700, 329] on span "INS68032" at bounding box center [708, 331] width 74 height 12
click at [801, 296] on div "Faites un choix" at bounding box center [823, 294] width 86 height 12
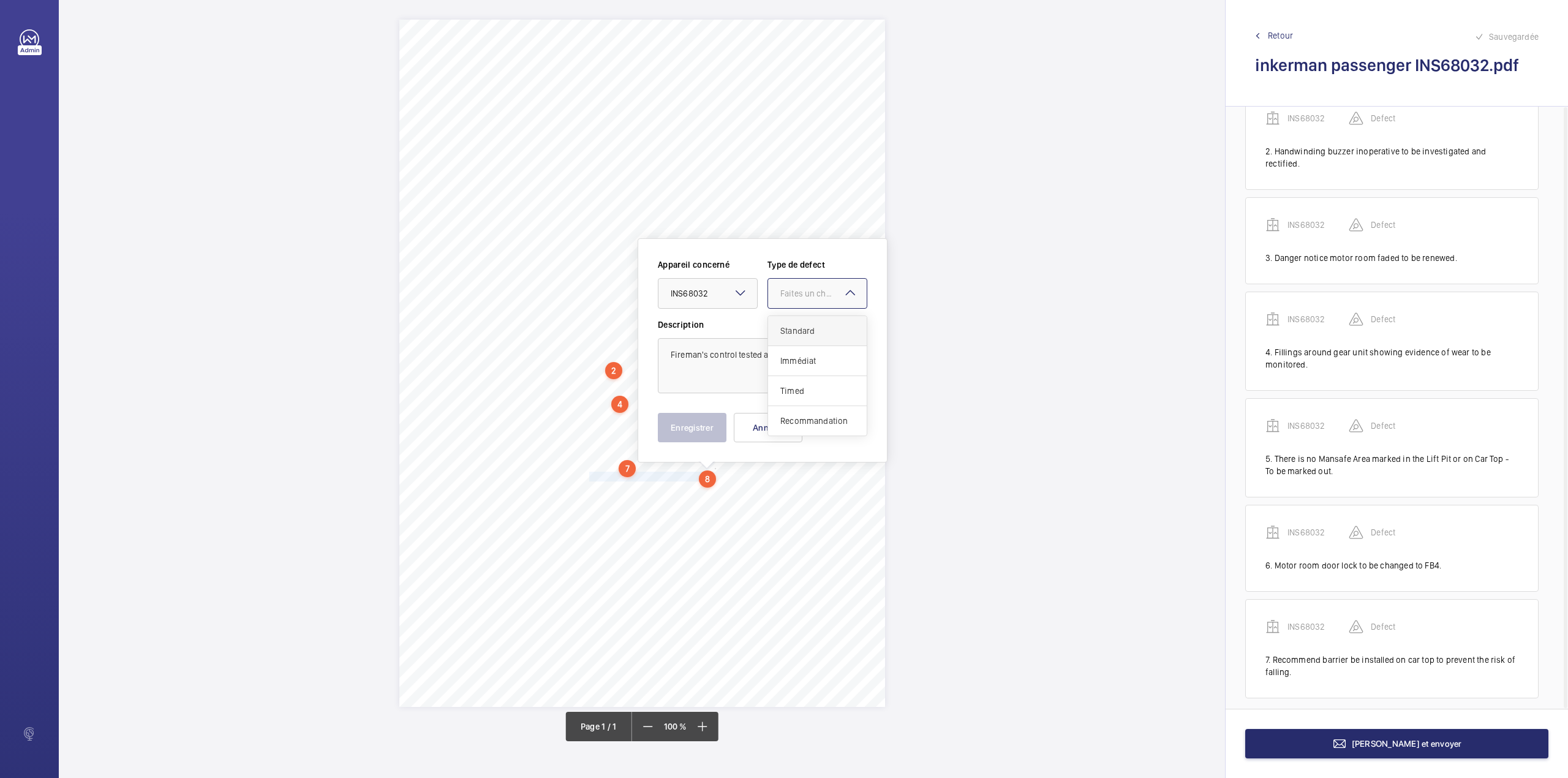
click at [795, 324] on div "Standard" at bounding box center [818, 331] width 99 height 30
click at [701, 421] on button "Enregistrer" at bounding box center [692, 427] width 69 height 30
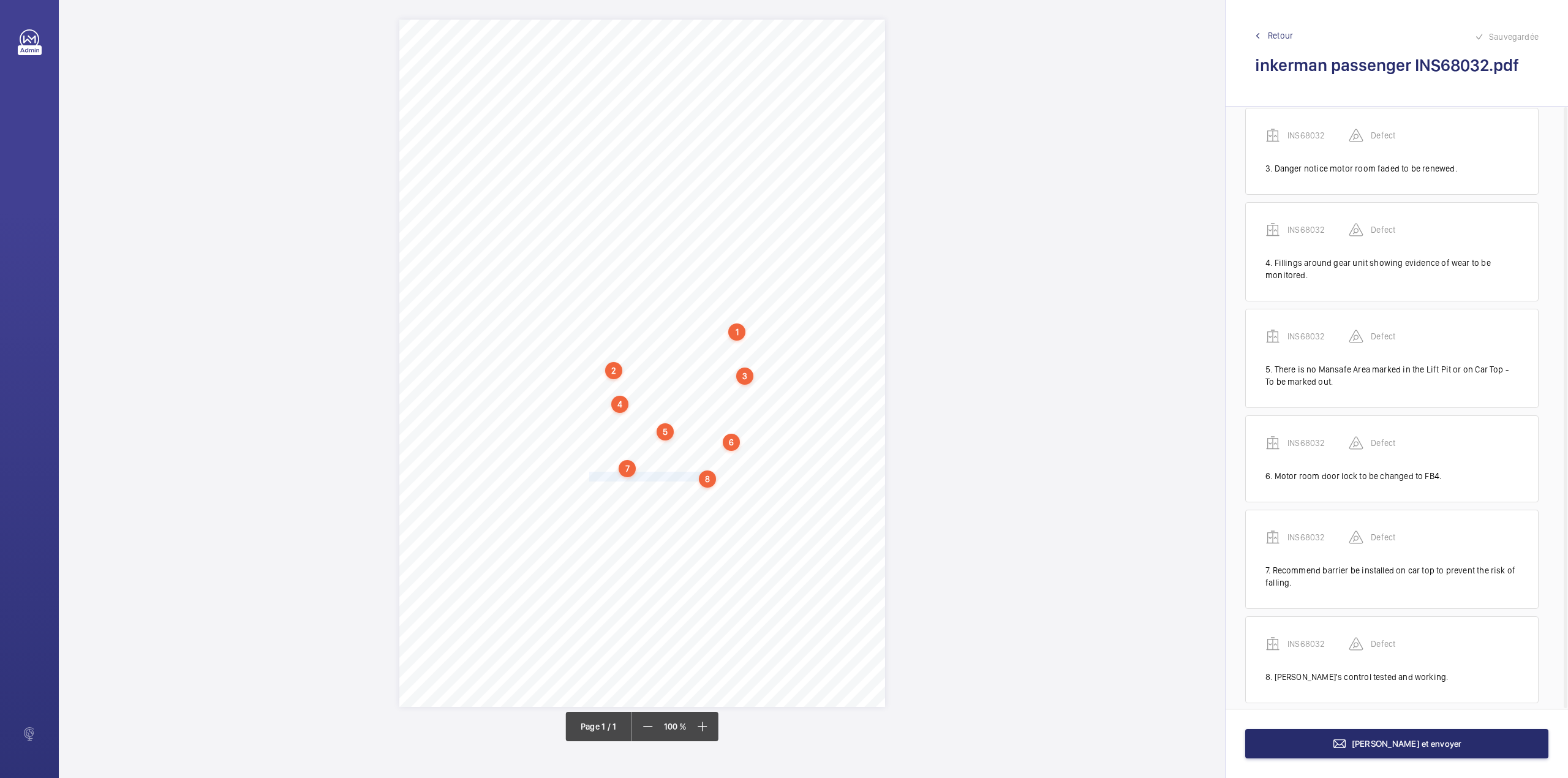
scroll to position [237, 0]
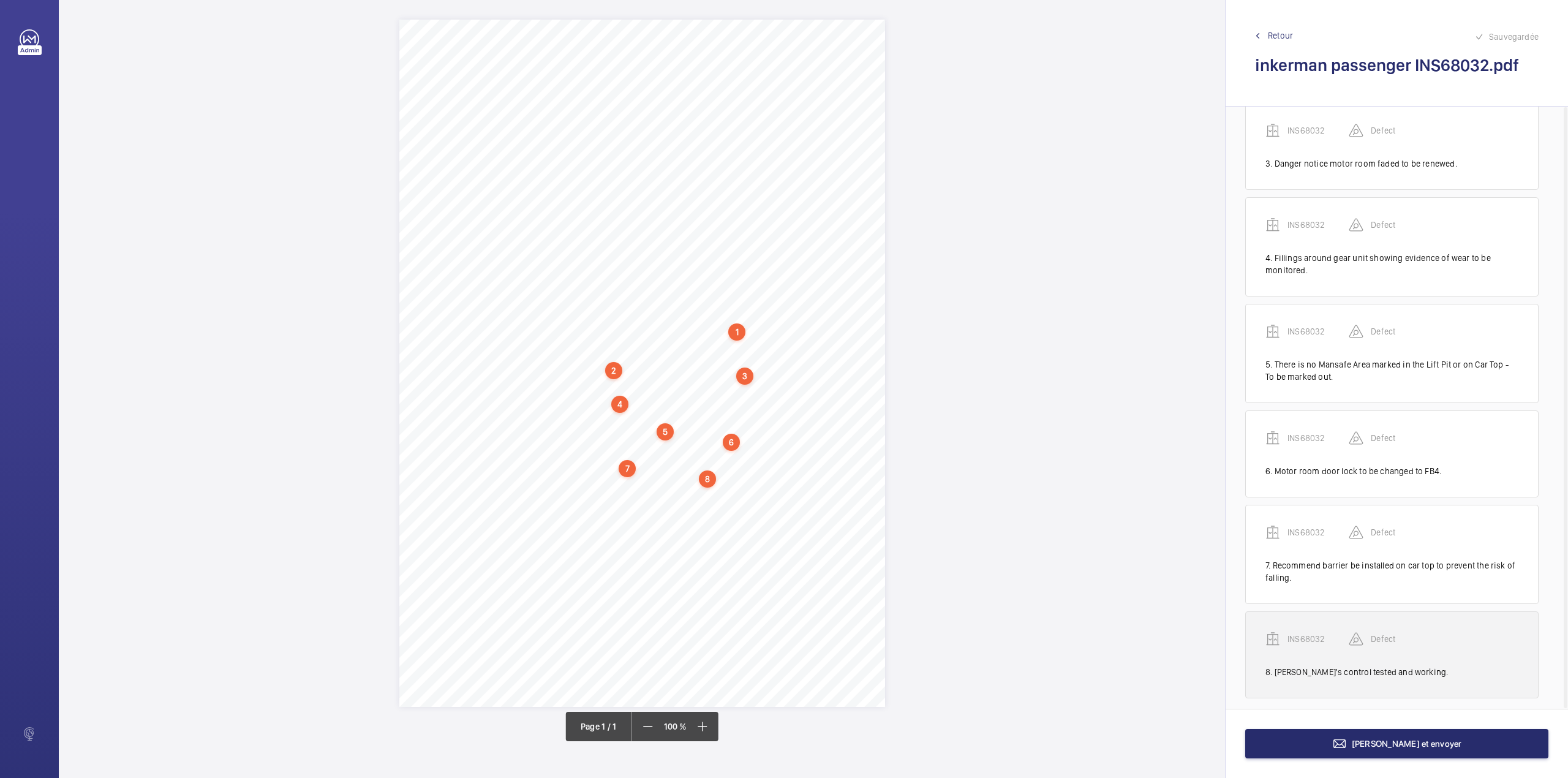
click at [1313, 633] on p "INS68032" at bounding box center [1318, 639] width 61 height 12
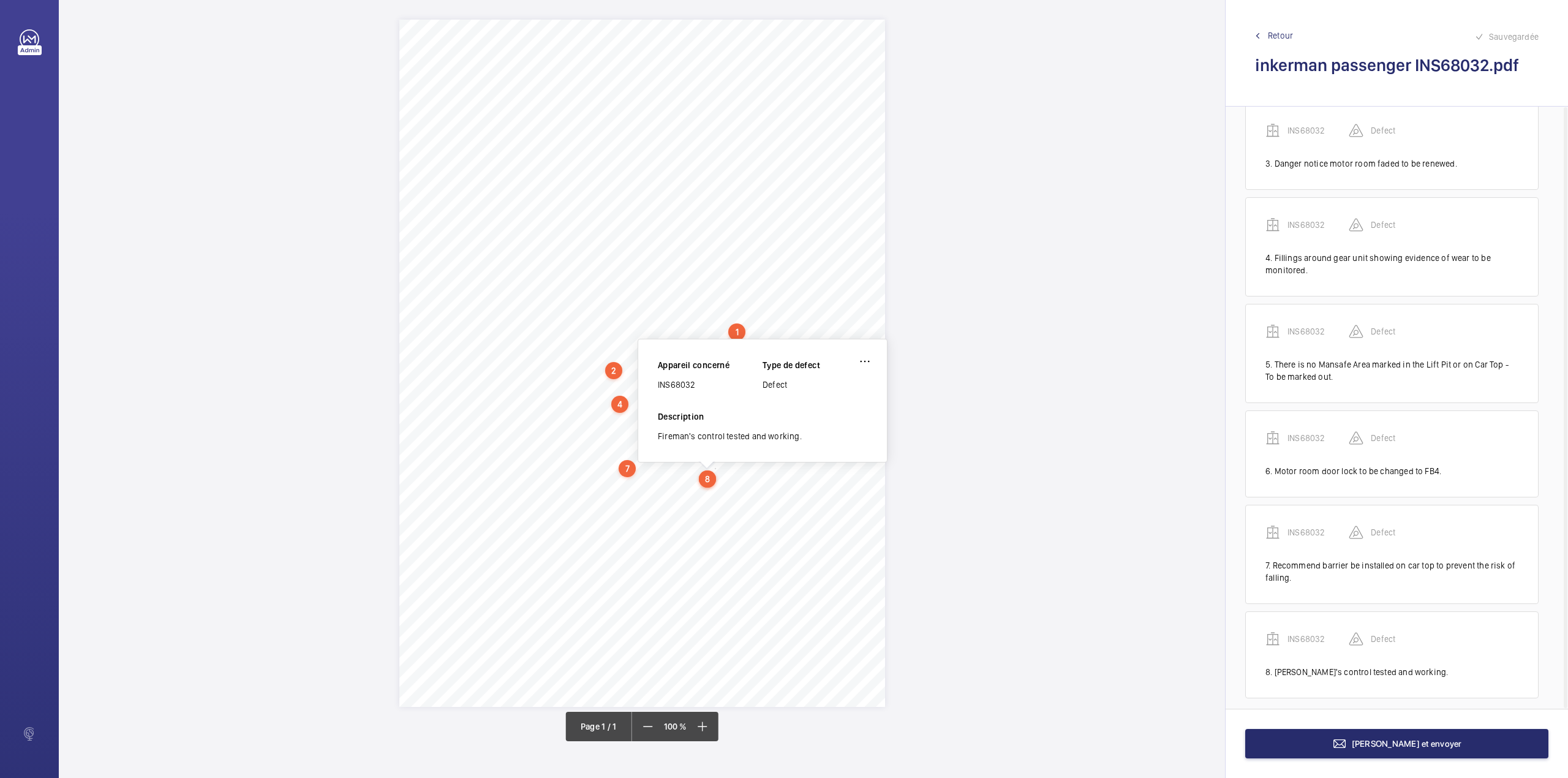
drag, startPoint x: 660, startPoint y: 386, endPoint x: 711, endPoint y: 381, distance: 51.2
click at [711, 381] on div "INS68032" at bounding box center [710, 385] width 105 height 12
click at [1438, 740] on span "[PERSON_NAME] et envoyer" at bounding box center [1406, 744] width 110 height 10
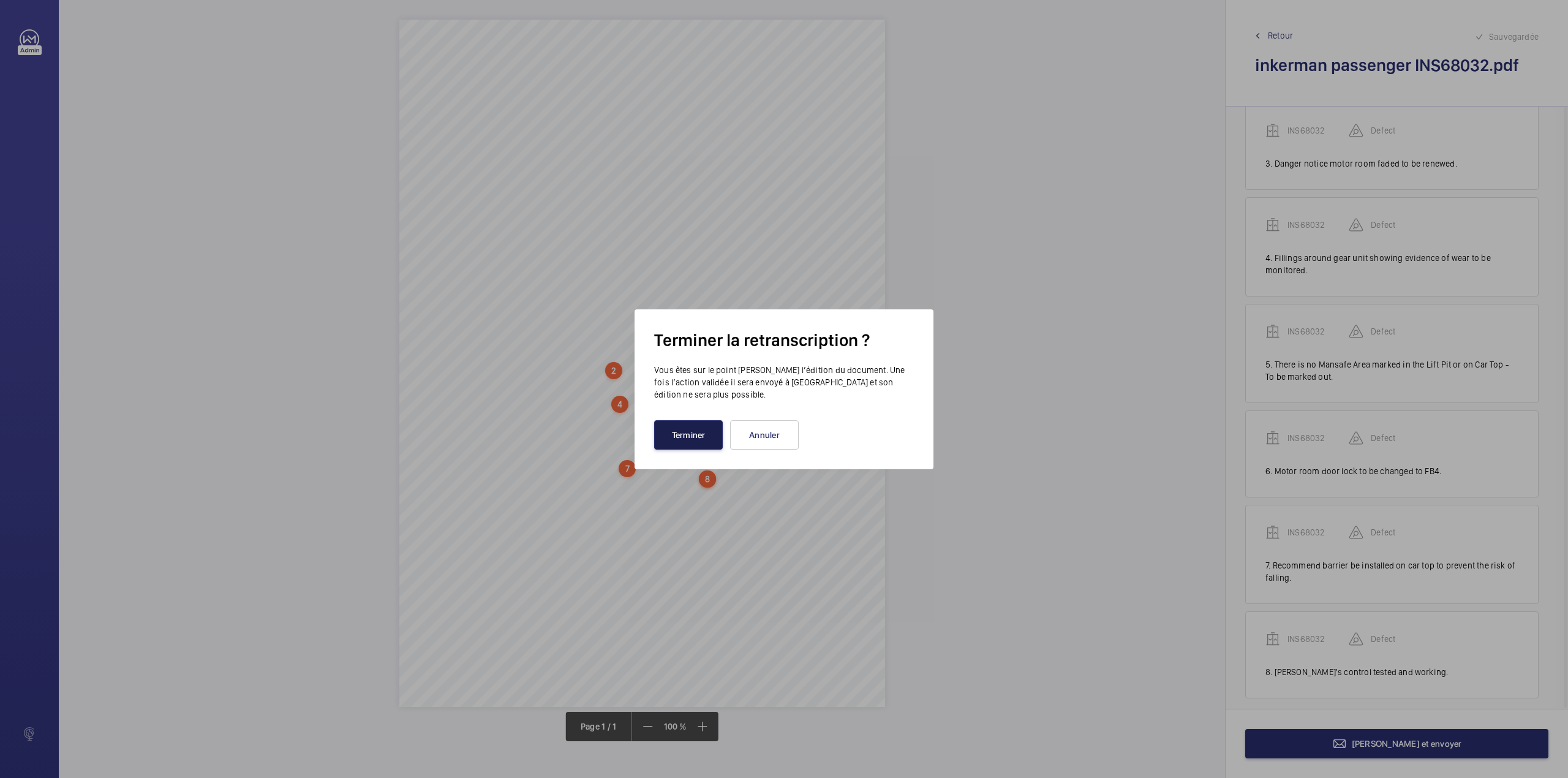
click at [694, 429] on button "Terminer" at bounding box center [689, 434] width 69 height 30
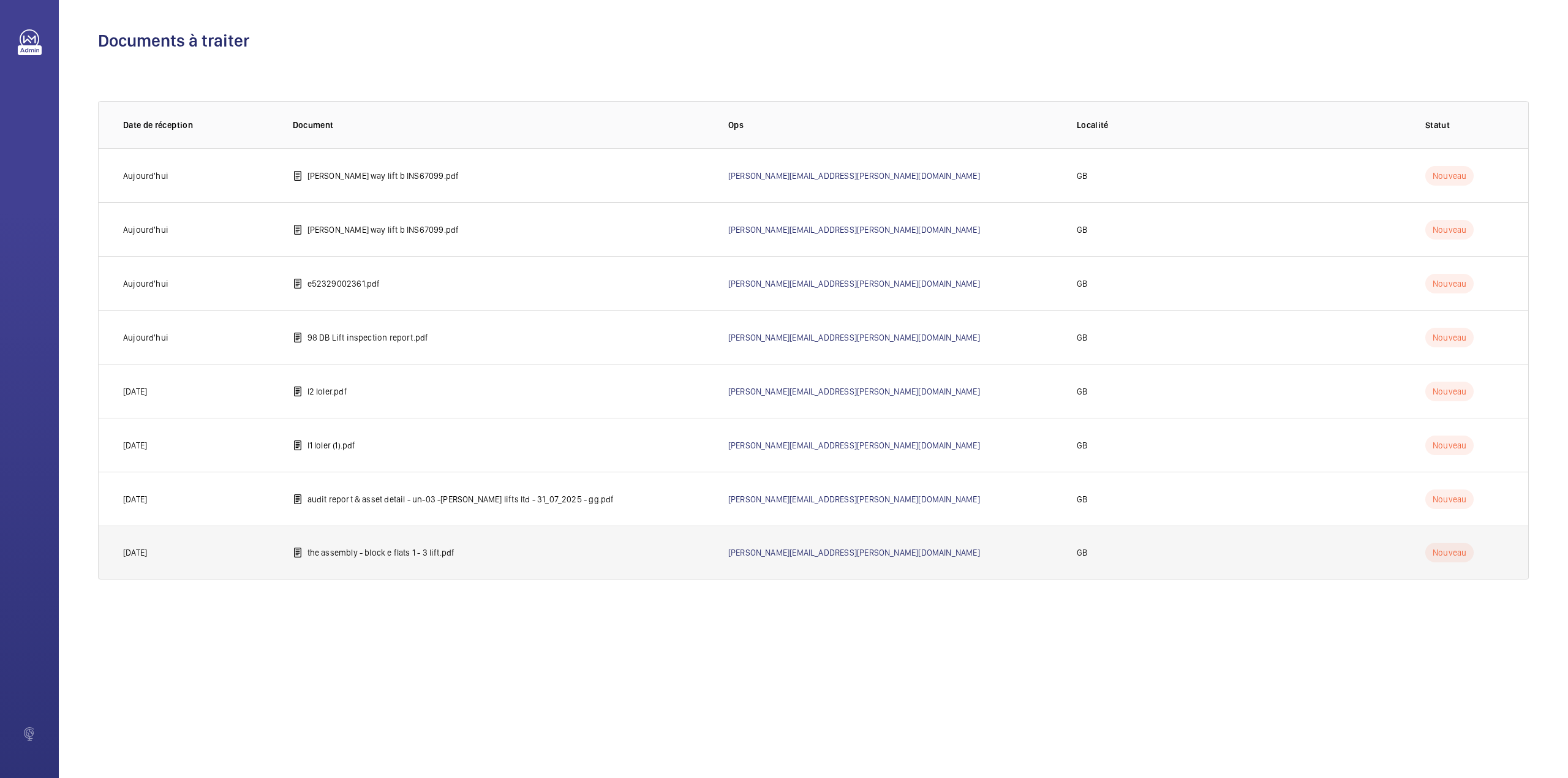
click at [351, 547] on p "the assembly - block e flats 1 - 3 lift.pdf" at bounding box center [381, 552] width 147 height 12
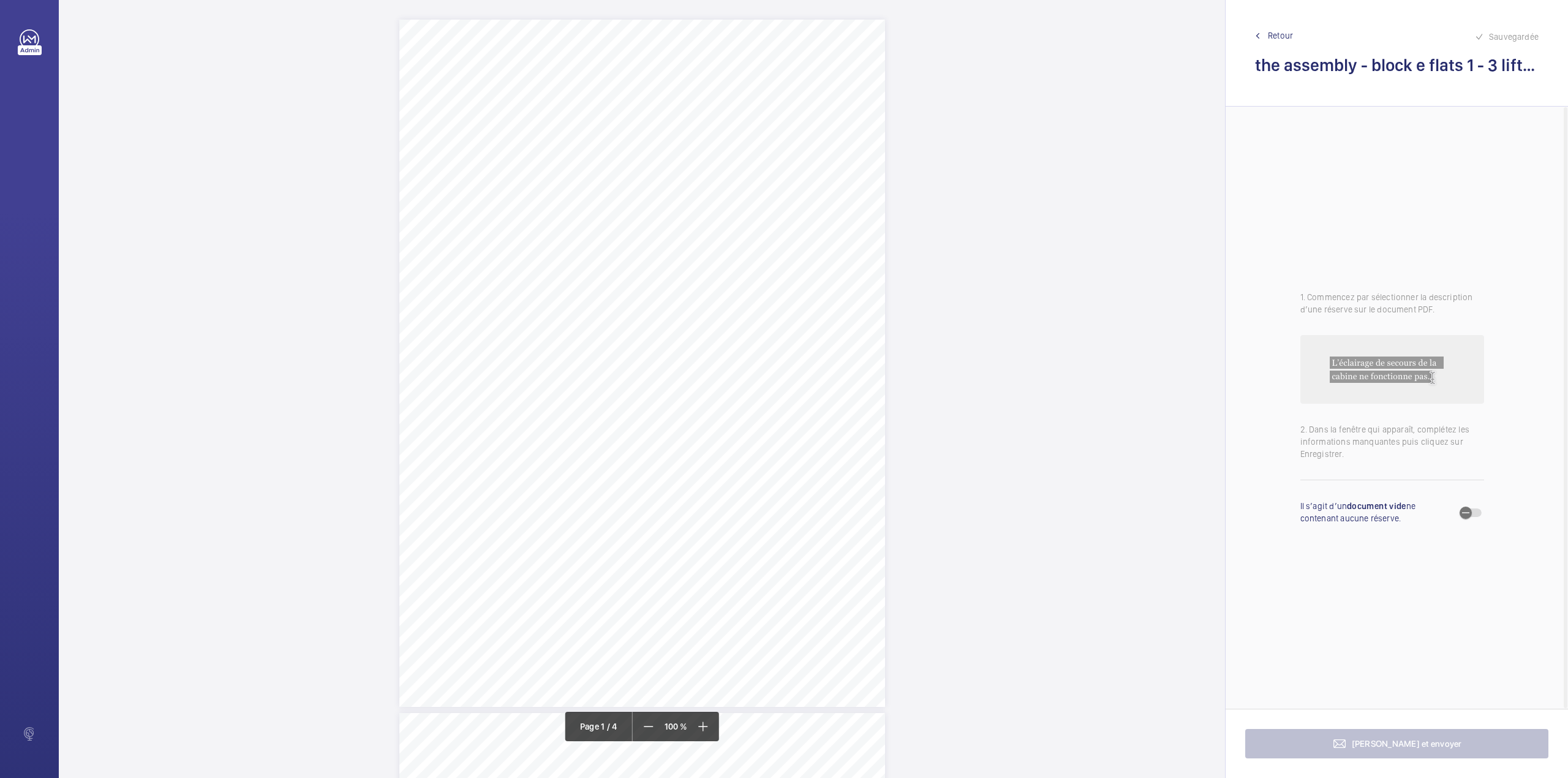
scroll to position [163, 0]
click at [724, 364] on div "Lift Report Lifting Operations & Lifting Equipment Regulation 1998 Provision & …" at bounding box center [642, 200] width 486 height 687
click at [706, 203] on textarea at bounding box center [772, 202] width 209 height 55
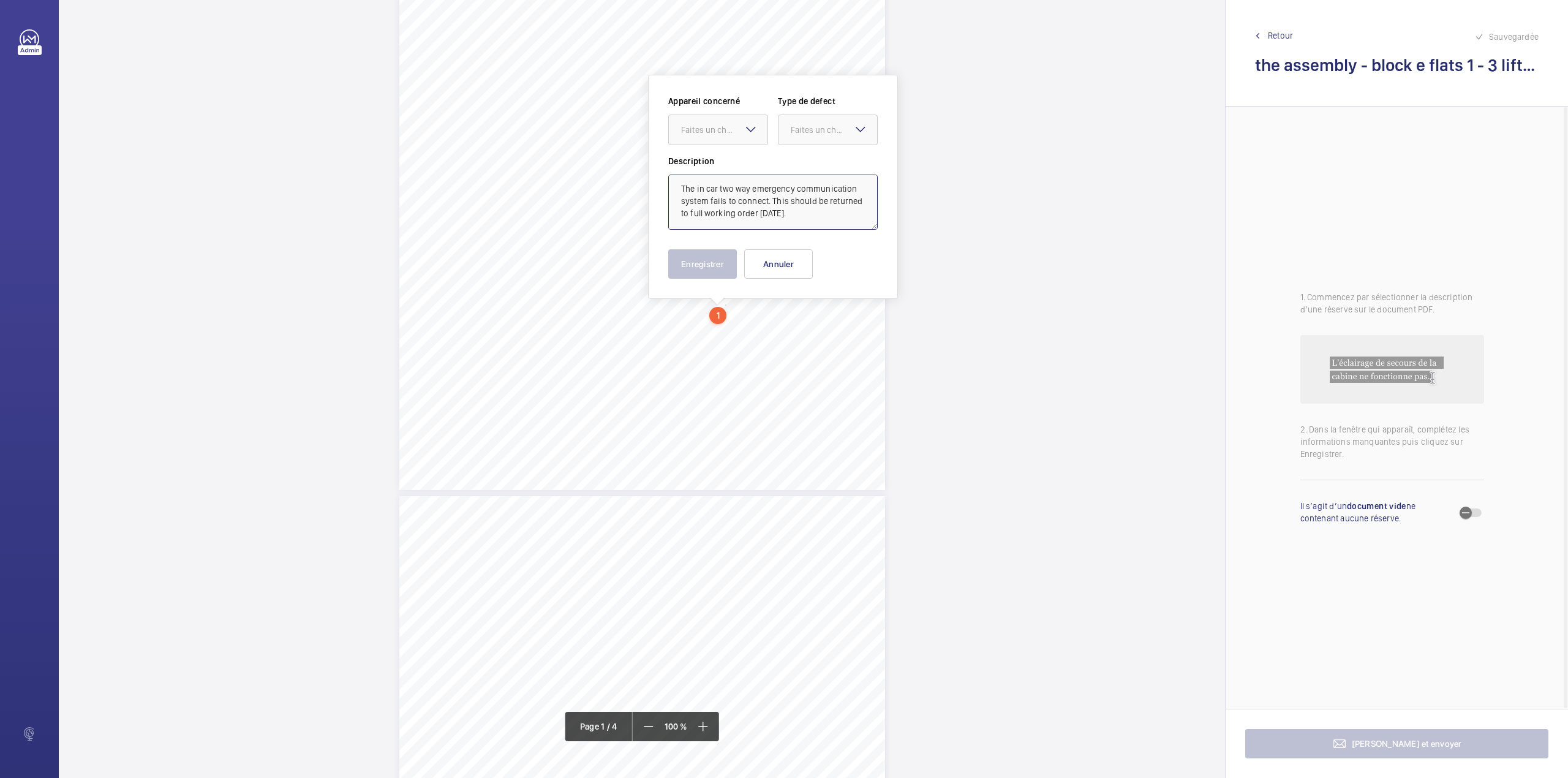
type textarea "The in car two way emergency communication system fails to connect. This should…"
click at [746, 130] on mat-icon at bounding box center [750, 129] width 14 height 14
click at [741, 162] on span "E53725000859" at bounding box center [718, 167] width 74 height 12
click at [798, 137] on div at bounding box center [828, 130] width 99 height 30
click at [796, 213] on div "Timed" at bounding box center [828, 228] width 99 height 30
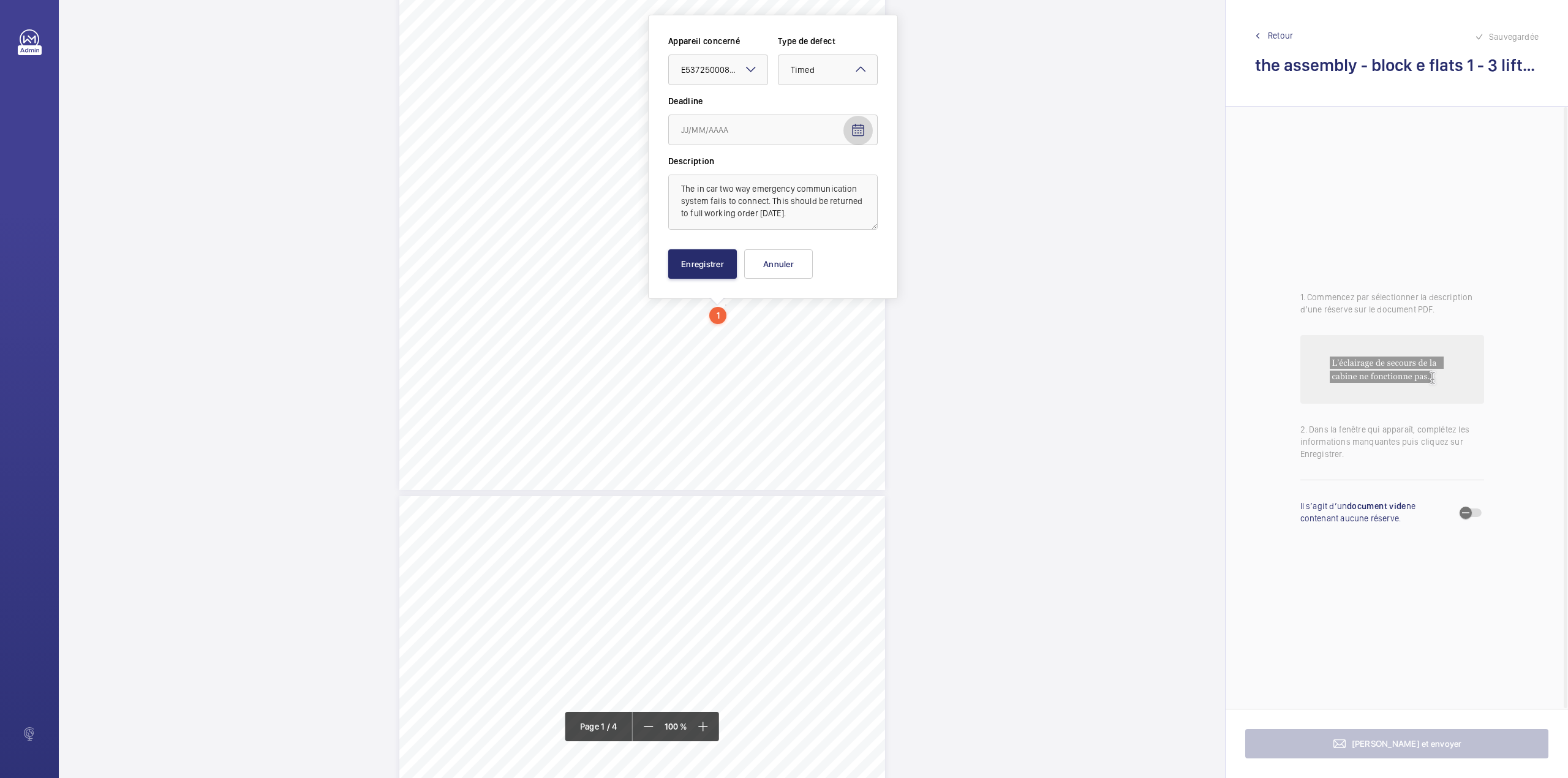
click at [865, 121] on span "Open calendar" at bounding box center [857, 130] width 29 height 30
click at [833, 181] on span "Next month" at bounding box center [835, 179] width 25 height 25
click at [789, 301] on span "24" at bounding box center [784, 303] width 22 height 22
type input "24/10/2025"
click at [691, 263] on button "Enregistrer" at bounding box center [702, 263] width 69 height 30
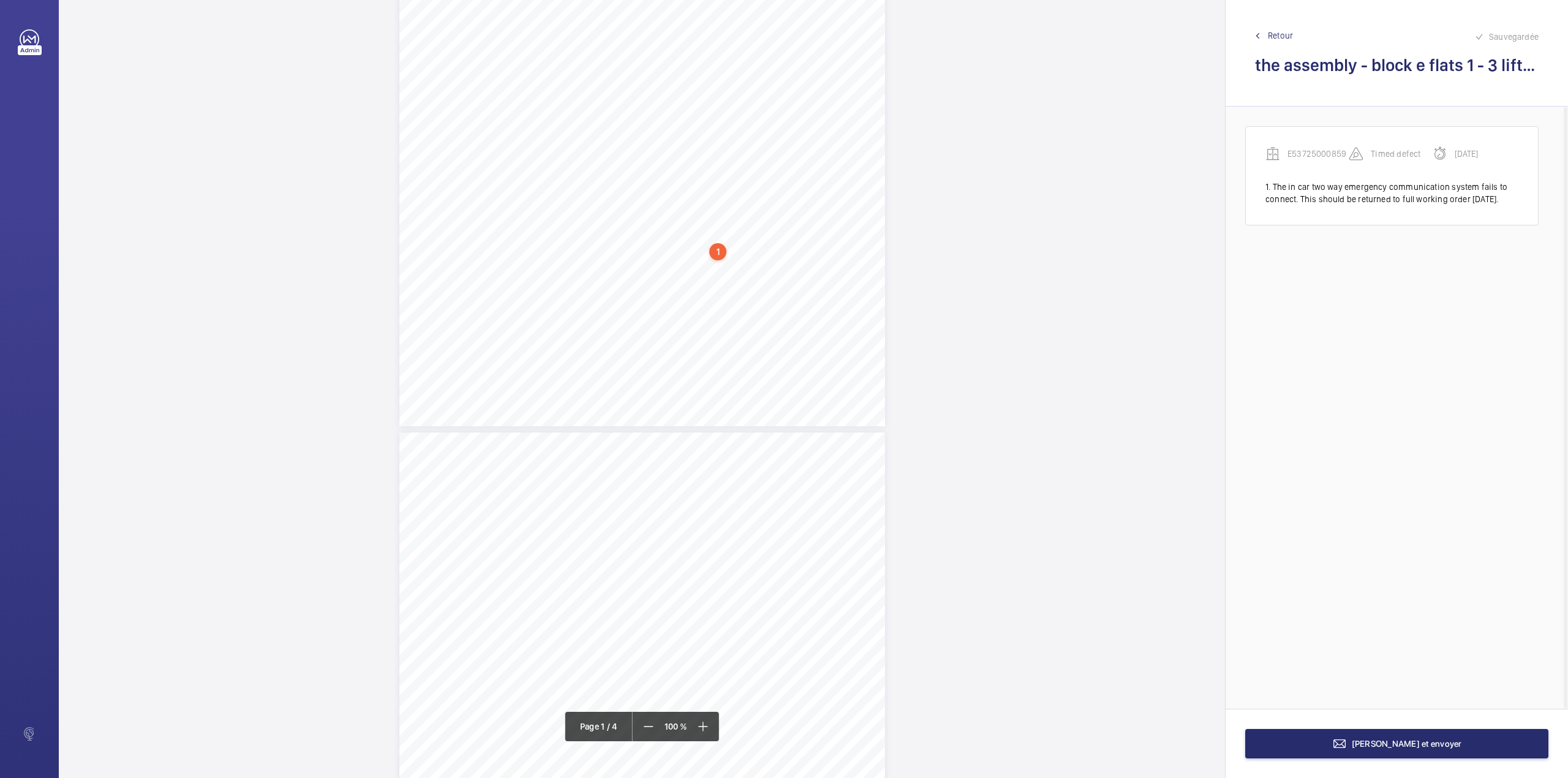
scroll to position [299, 0]
drag, startPoint x: 597, startPoint y: 441, endPoint x: 723, endPoint y: 442, distance: 126.0
click at [723, 442] on span "Allianz plc, Allianz House, Elmpark, Merrion Road, Dublin 4, Republic of Irelan…" at bounding box center [576, 429] width 355 height 30
click at [763, 268] on button "Annuler" at bounding box center [777, 263] width 69 height 30
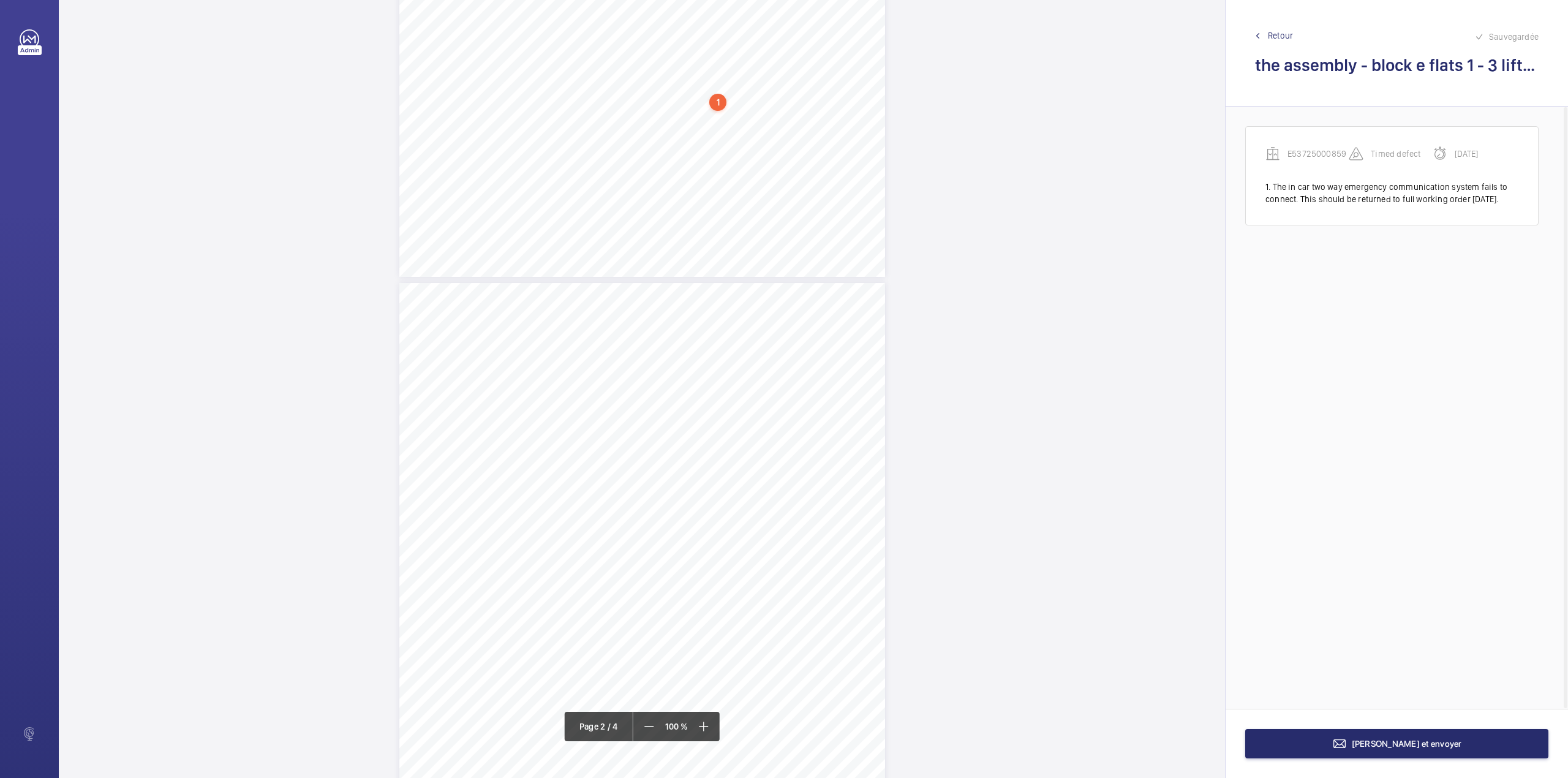
drag, startPoint x: 669, startPoint y: 309, endPoint x: 721, endPoint y: 309, distance: 52.0
click at [721, 309] on span "Allianz plc, Allianz House, Elmpark, Merrion Road, Dublin 4, Republic of Irelan…" at bounding box center [576, 297] width 355 height 30
click at [752, 266] on button "Annuler" at bounding box center [775, 263] width 69 height 30
click at [471, 298] on span "https://www.eservices-allianzengineering.co.uk/eServices/InTerFACE/Reports/Repo…" at bounding box center [435, 298] width 72 height 8
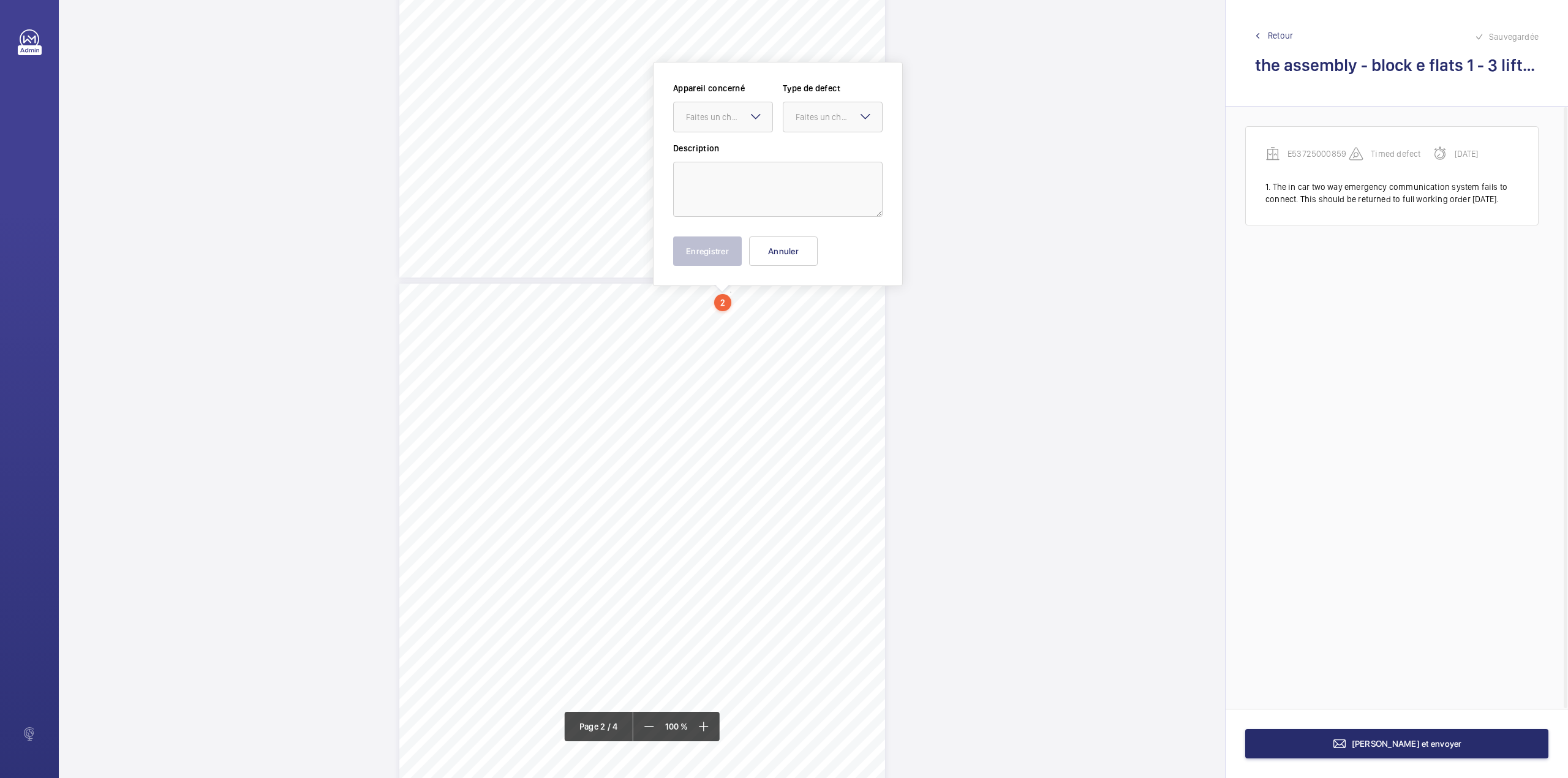
scroll to position [417, 0]
click at [737, 204] on textarea at bounding box center [777, 202] width 209 height 55
drag, startPoint x: 711, startPoint y: 128, endPoint x: 713, endPoint y: 148, distance: 20.1
click at [711, 131] on div "Faites un choix" at bounding box center [729, 129] width 86 height 12
click at [723, 164] on span "E53725000859" at bounding box center [723, 167] width 74 height 12
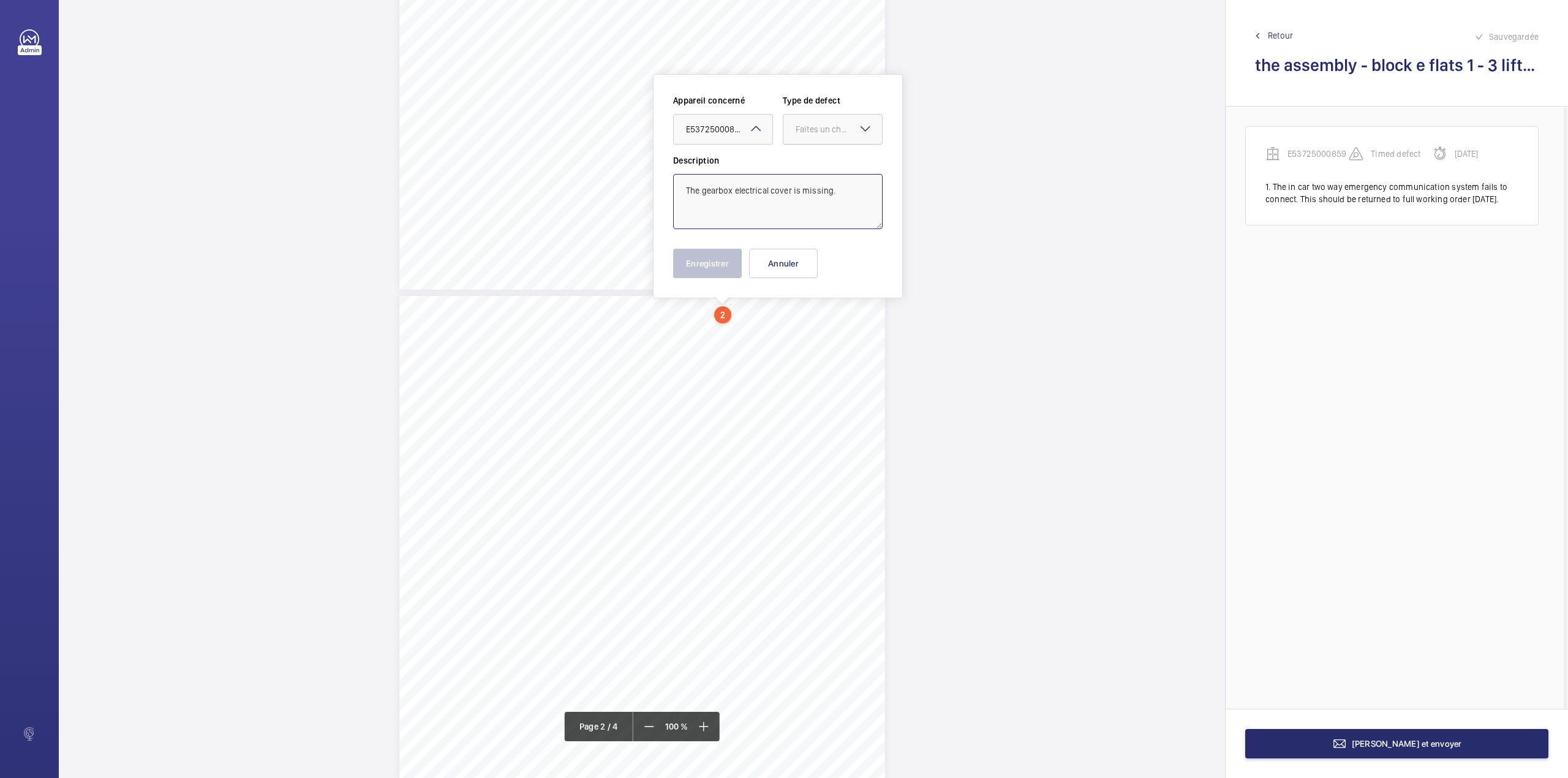
click at [790, 134] on div at bounding box center [833, 129] width 99 height 30
click at [803, 165] on span "Standard" at bounding box center [833, 167] width 74 height 12
type textarea "The gearbox electrical cover is missing."
click at [803, 165] on label "Description" at bounding box center [777, 161] width 209 height 12
click at [713, 259] on button "Enregistrer" at bounding box center [707, 263] width 69 height 30
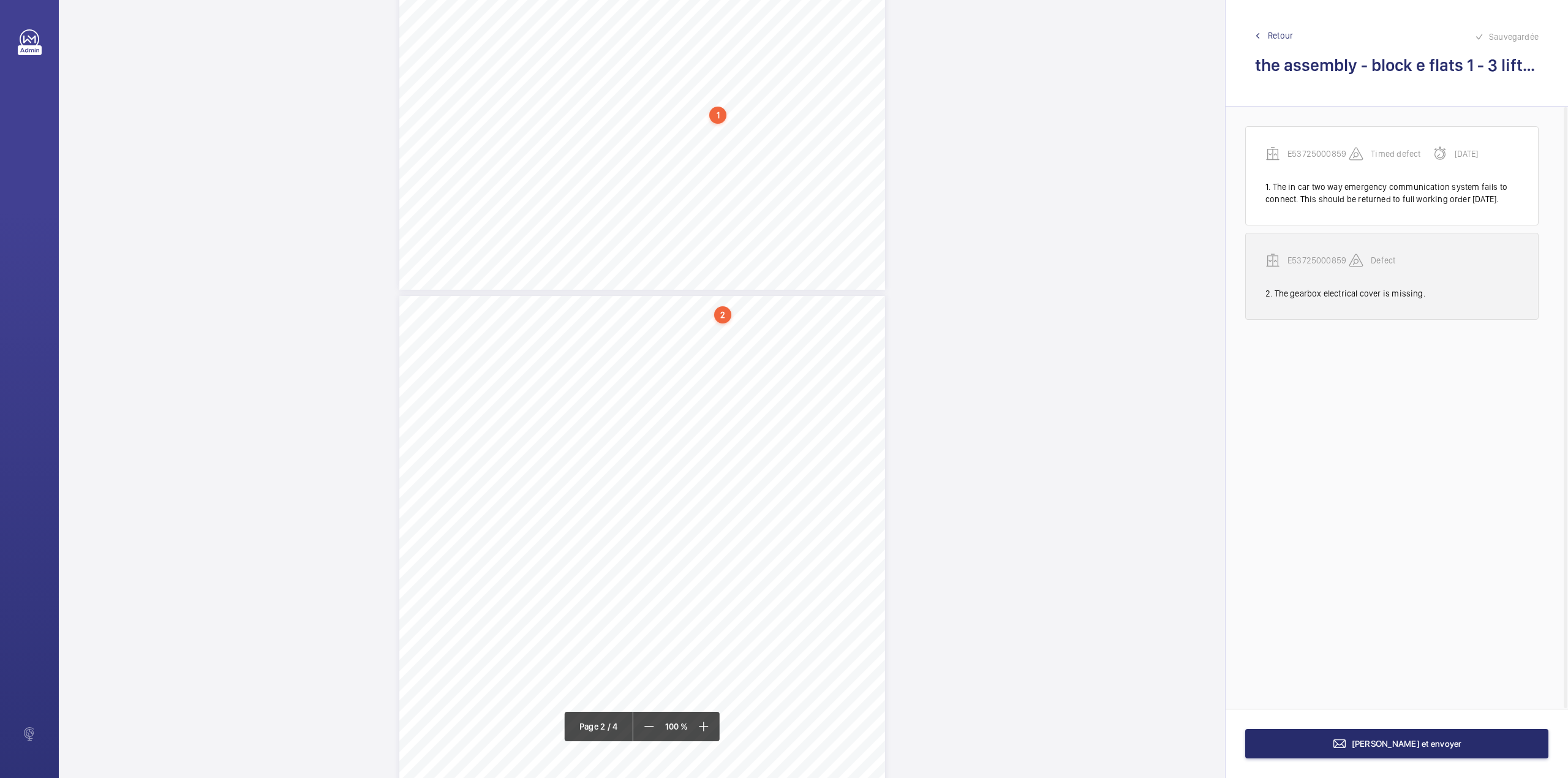
click at [1308, 266] on p "E53725000859" at bounding box center [1318, 261] width 61 height 12
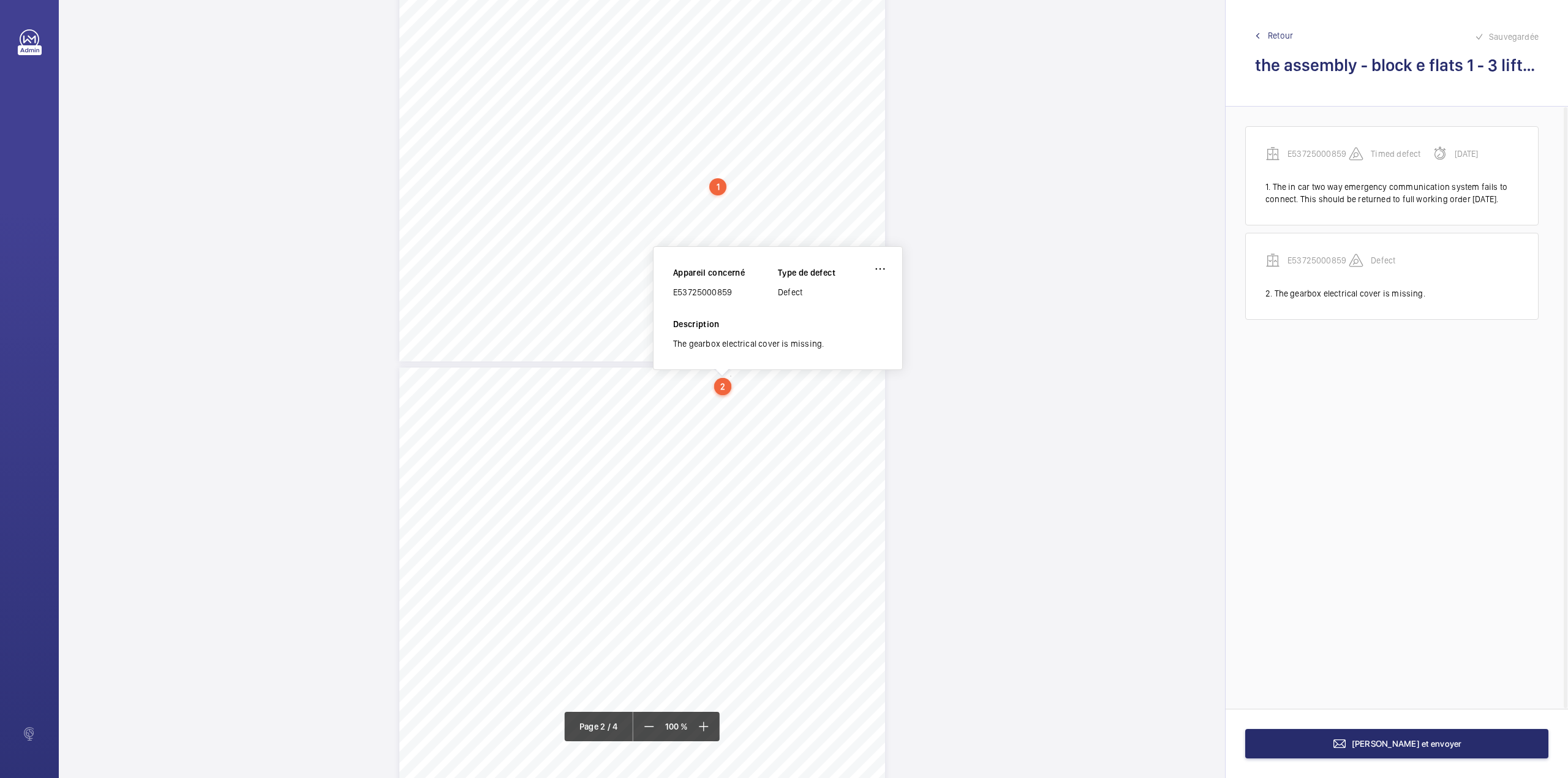
scroll to position [343, 0]
drag, startPoint x: 674, startPoint y: 294, endPoint x: 738, endPoint y: 294, distance: 64.0
click at [738, 294] on div "E53725000859" at bounding box center [725, 295] width 105 height 12
click at [1385, 747] on span "[PERSON_NAME] et envoyer" at bounding box center [1406, 744] width 110 height 10
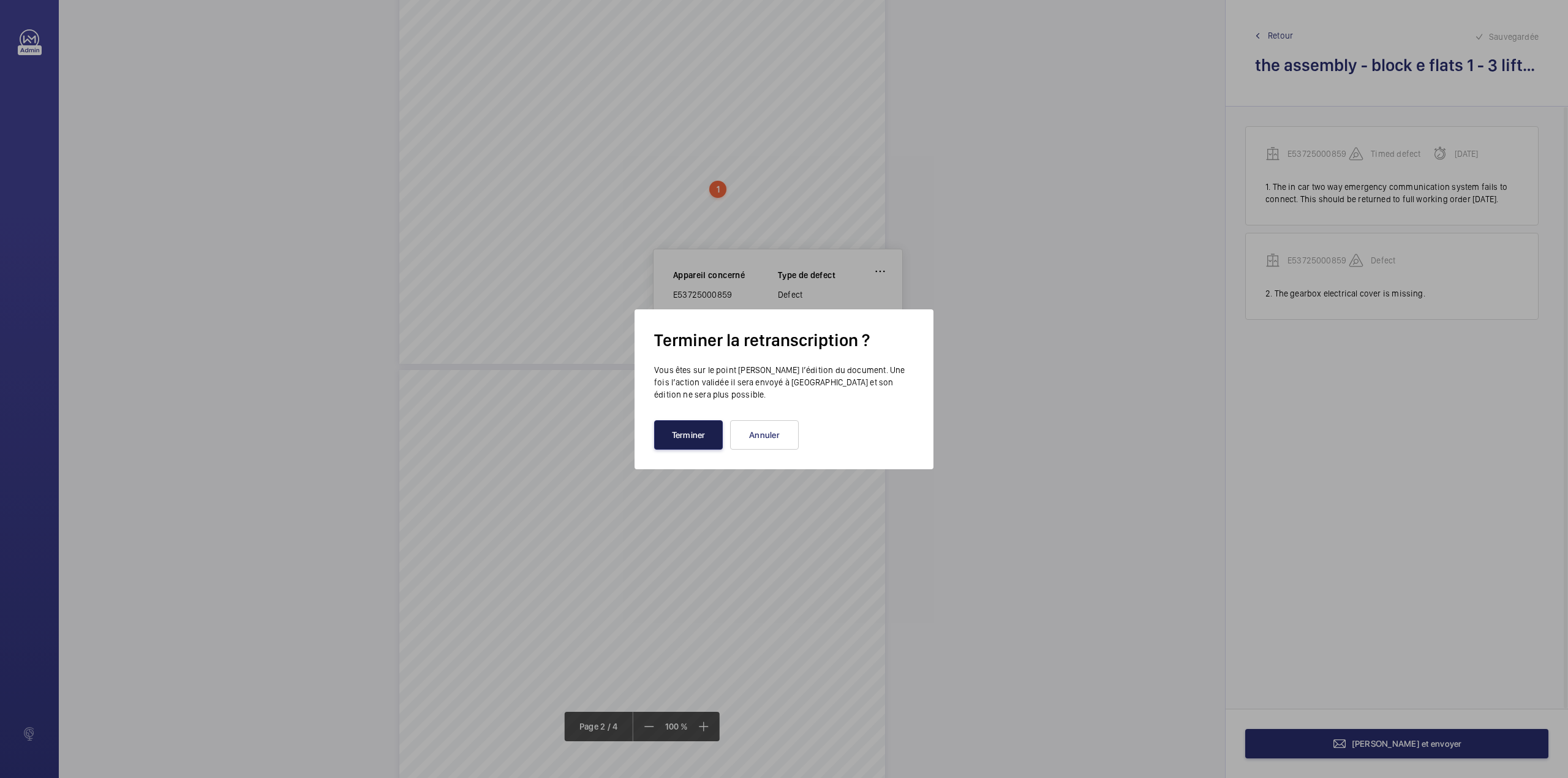
click at [702, 439] on button "Terminer" at bounding box center [689, 434] width 69 height 30
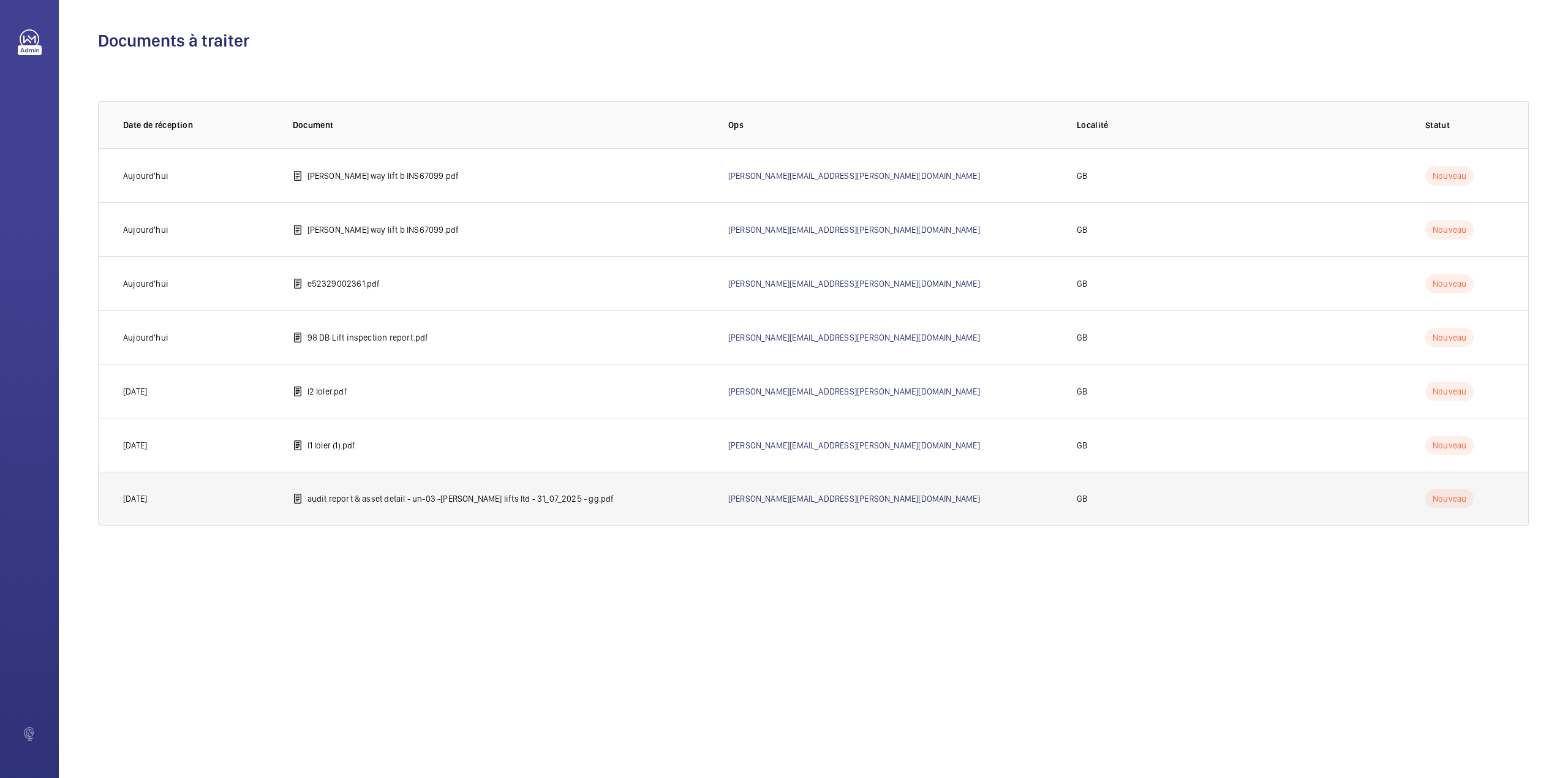
click at [321, 500] on p "audit report & asset detail - un-03 -langham lifts ltd - 31_07_2025 - gg.pdf" at bounding box center [460, 499] width 307 height 12
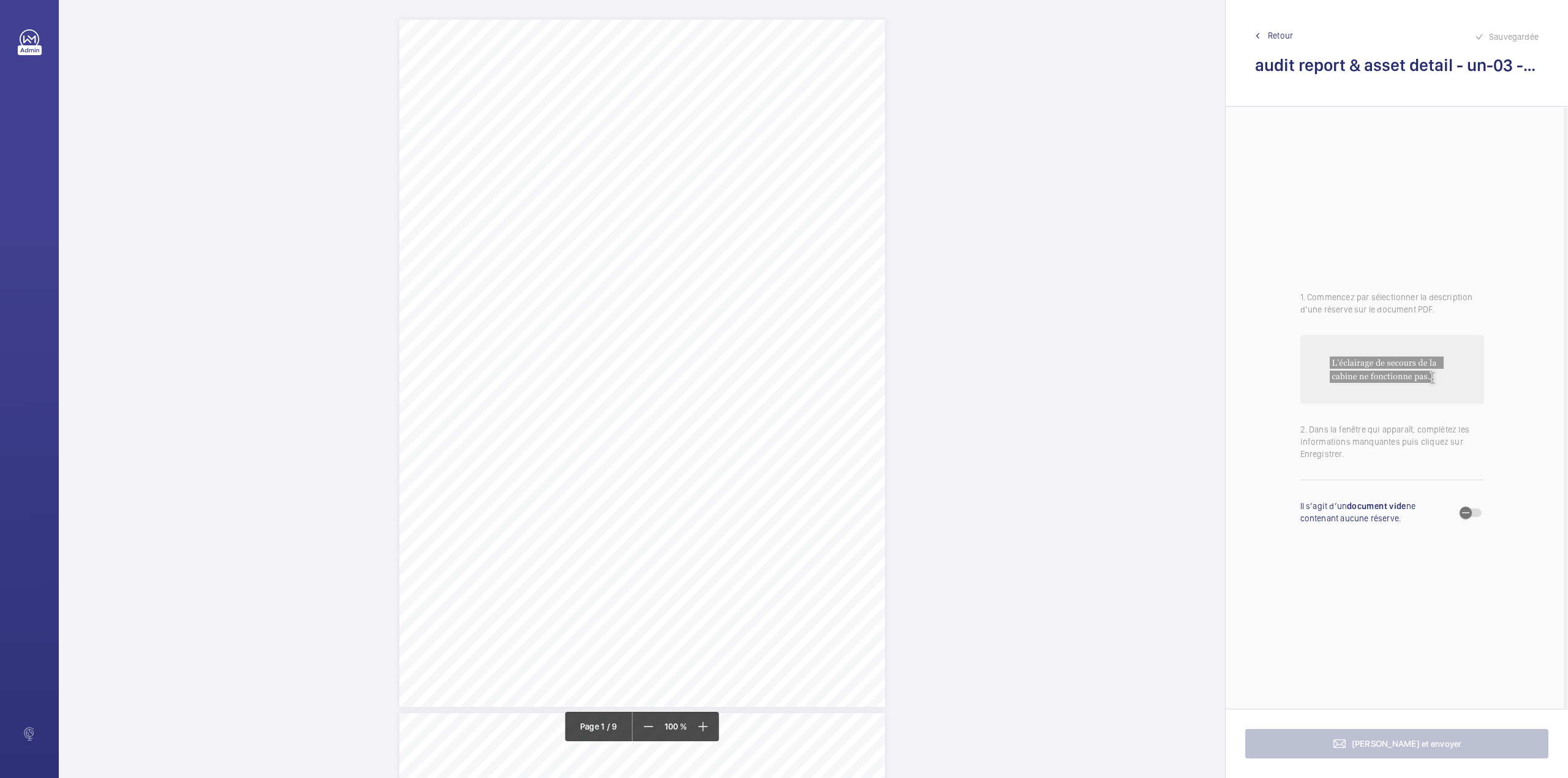
click at [736, 476] on div "PASS LIFT 1 Workspace Audit Report & Asset Details EQUIPMENT DETAILS CLIENT Wor…" at bounding box center [642, 364] width 486 height 687
click at [752, 125] on div "Faites un choix" at bounding box center [737, 130] width 86 height 12
click at [774, 254] on button "Annuler" at bounding box center [791, 263] width 69 height 30
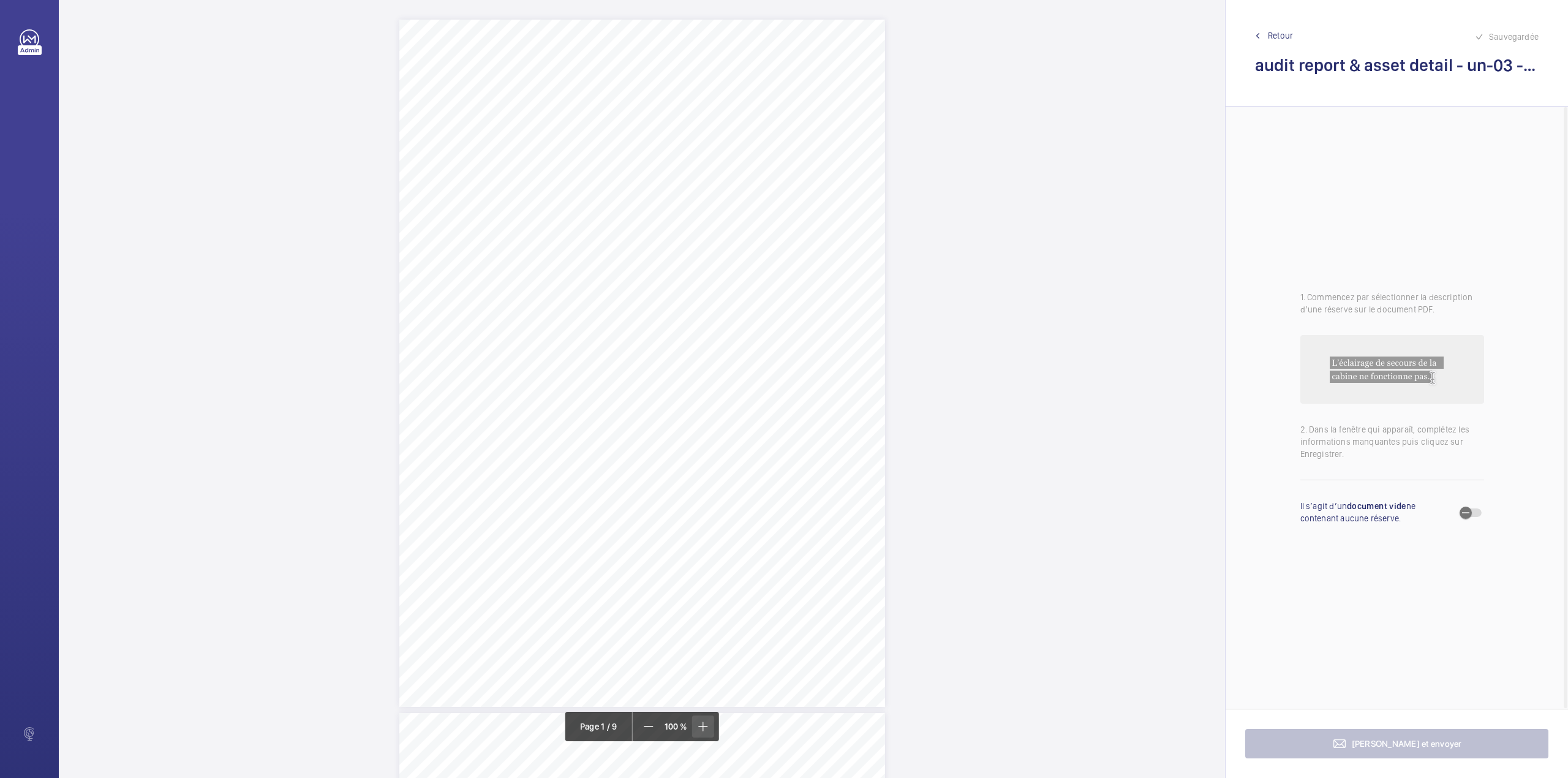
click at [702, 726] on mat-icon at bounding box center [702, 726] width 14 height 14
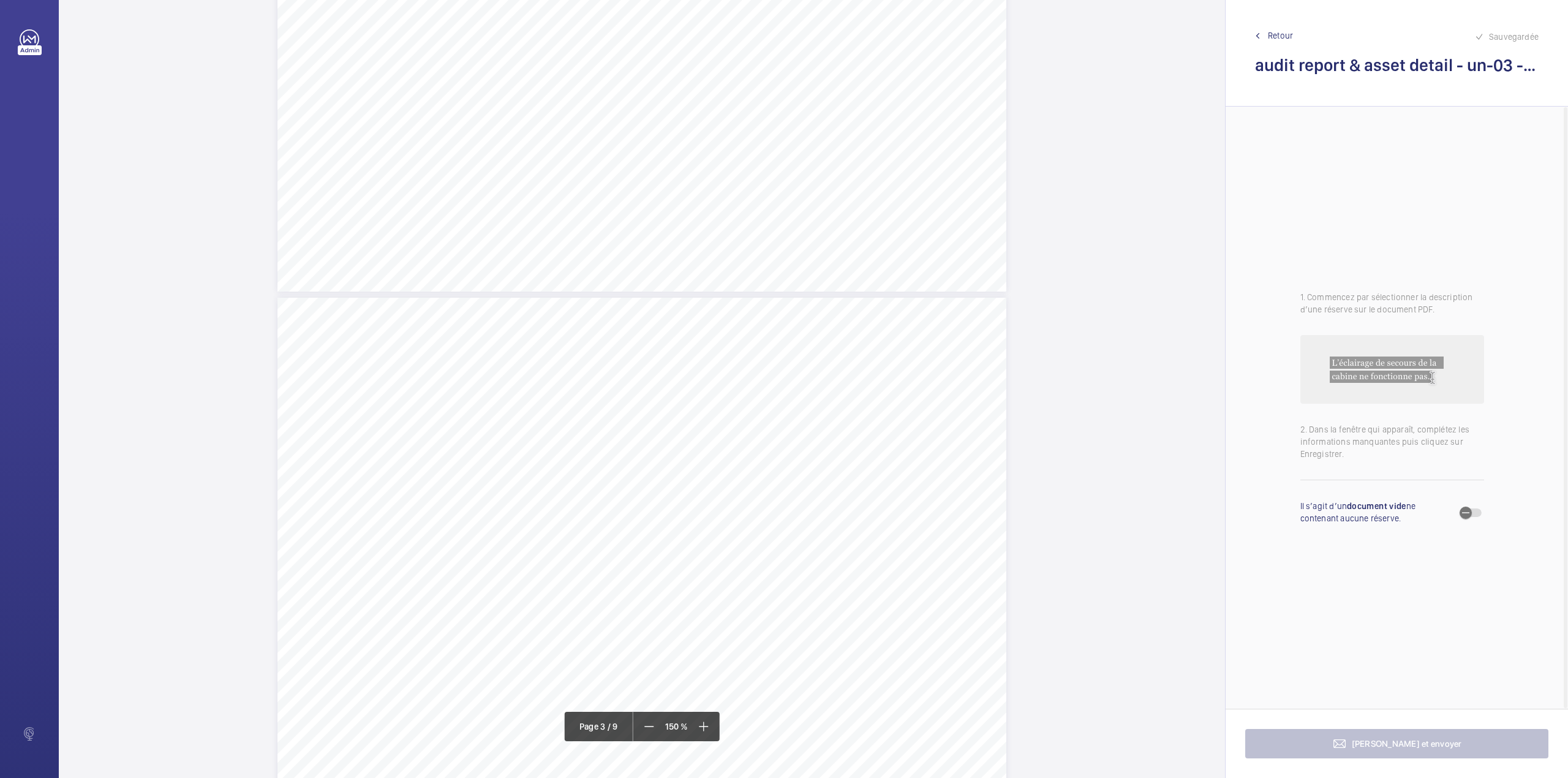
scroll to position [1552, 0]
click at [833, 290] on div "PASS LIFT 2 OVERALL MAINTENANCE APPRAISAL STANDARD OF MAINTENANCE (1=Poor 3=Fai…" at bounding box center [641, 21] width 728 height 1031
click at [640, 728] on span at bounding box center [649, 727] width 22 height 22
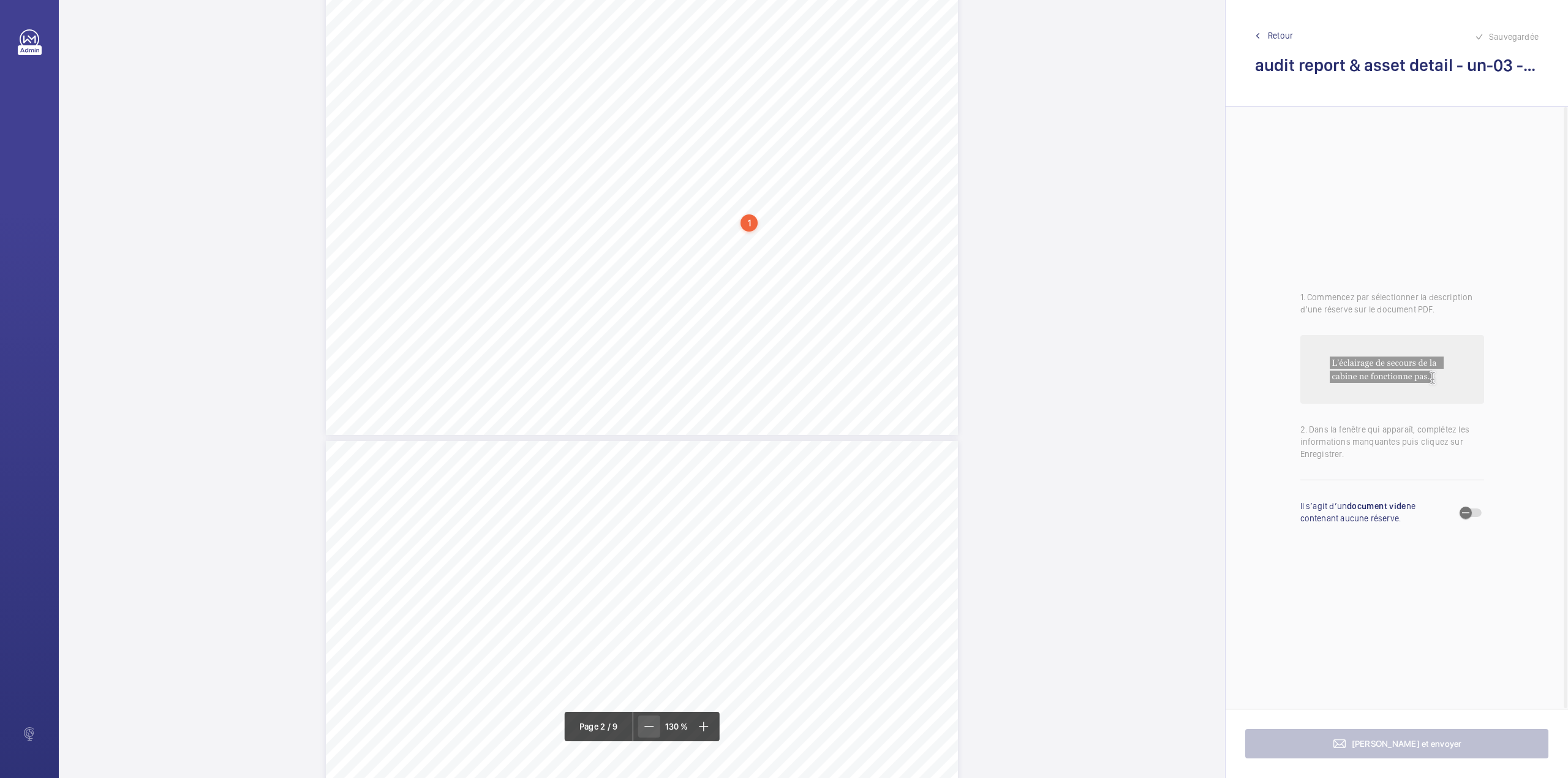
click at [640, 728] on span at bounding box center [649, 727] width 22 height 22
click at [743, 45] on textarea at bounding box center [791, 42] width 209 height 55
type textarea "t"
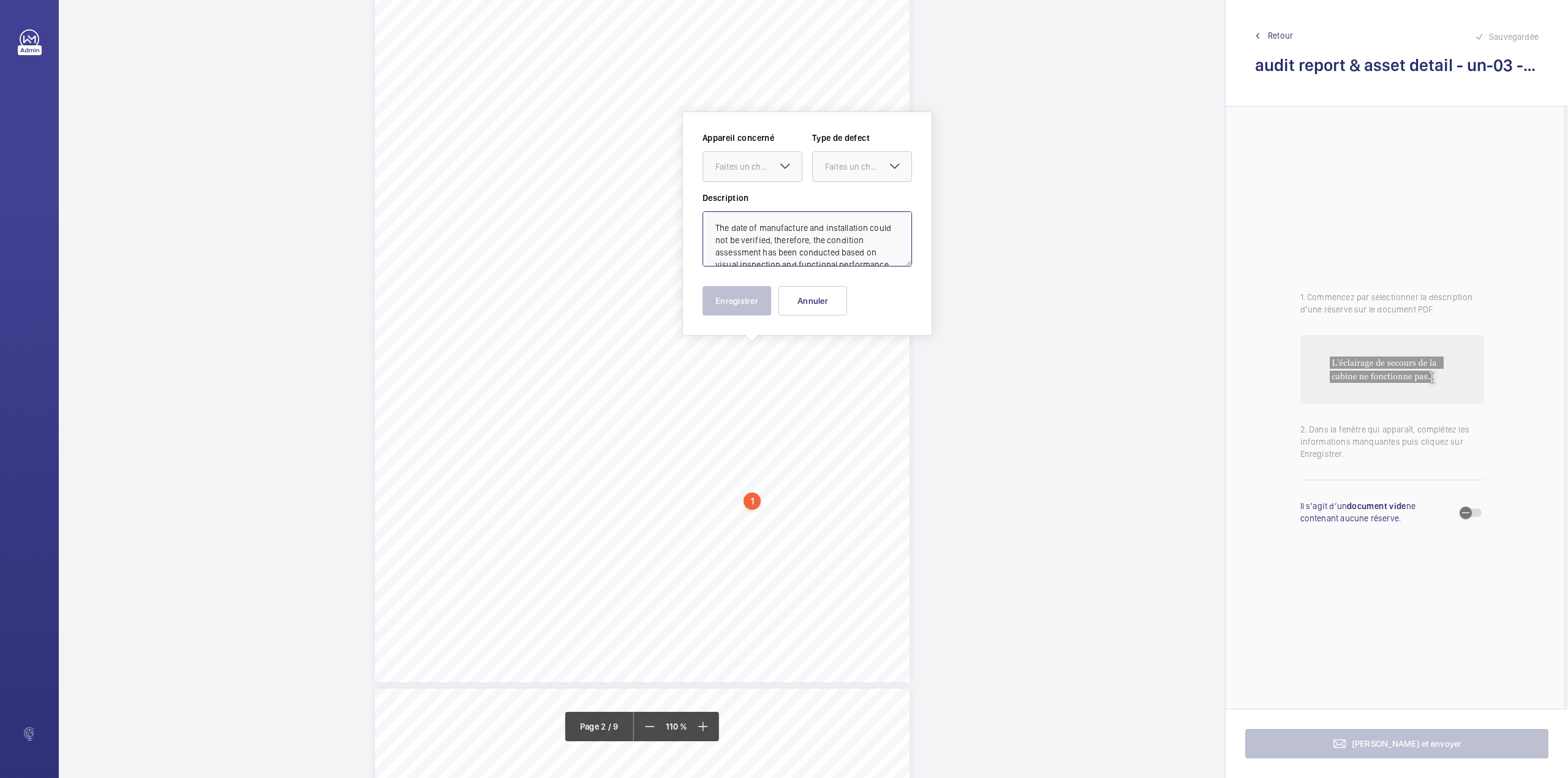
scroll to position [807, 0]
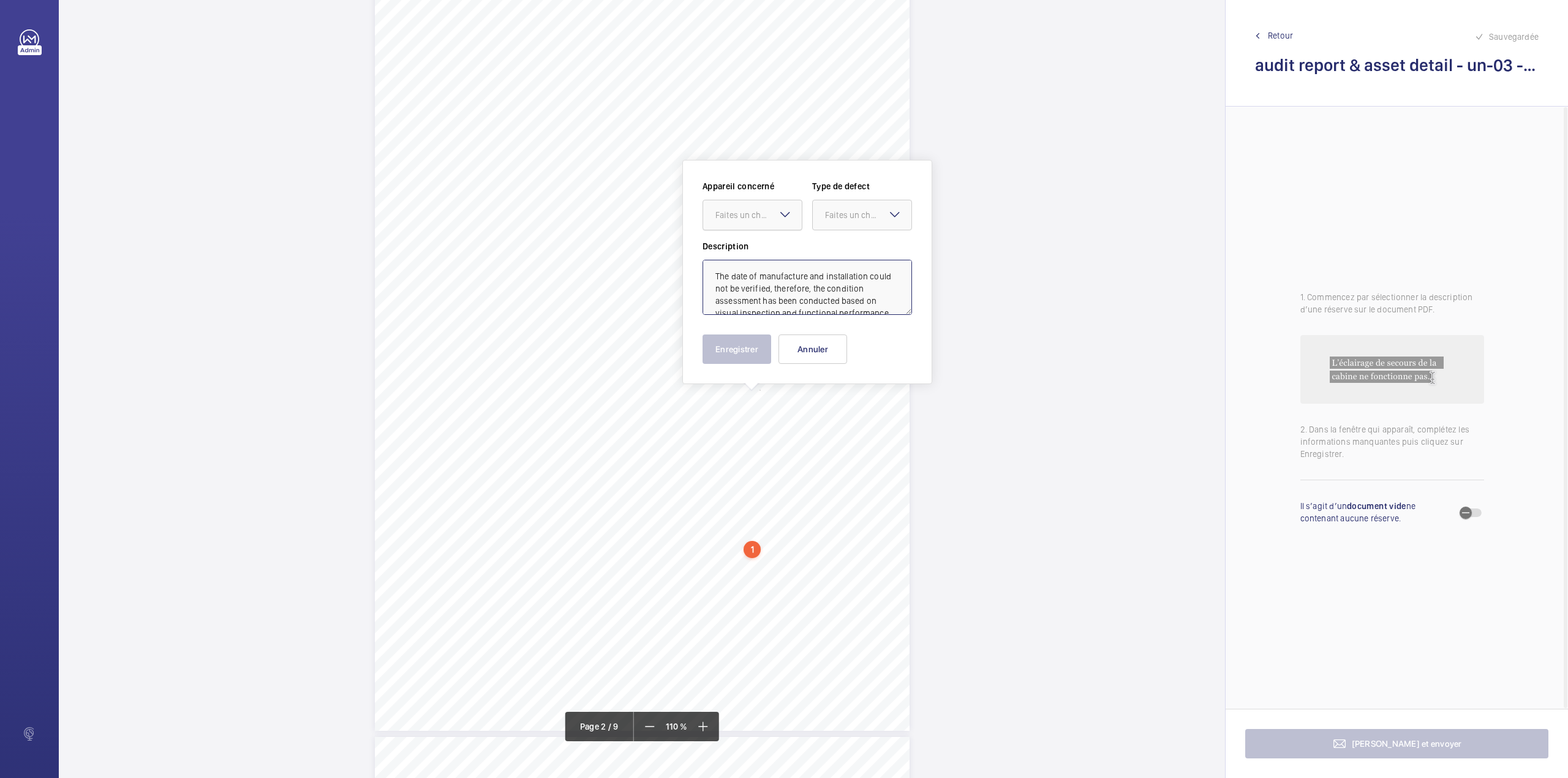
click at [757, 211] on div "Faites un choix" at bounding box center [759, 215] width 86 height 12
click at [763, 243] on div "Workspace Audit Report & Asset Details" at bounding box center [752, 252] width 99 height 30
click at [836, 212] on div "Faites un choix" at bounding box center [868, 215] width 86 height 12
click at [834, 250] on span "Standard" at bounding box center [862, 252] width 74 height 12
type textarea "The date of manufacture and installation could not be verified, therefore, the …"
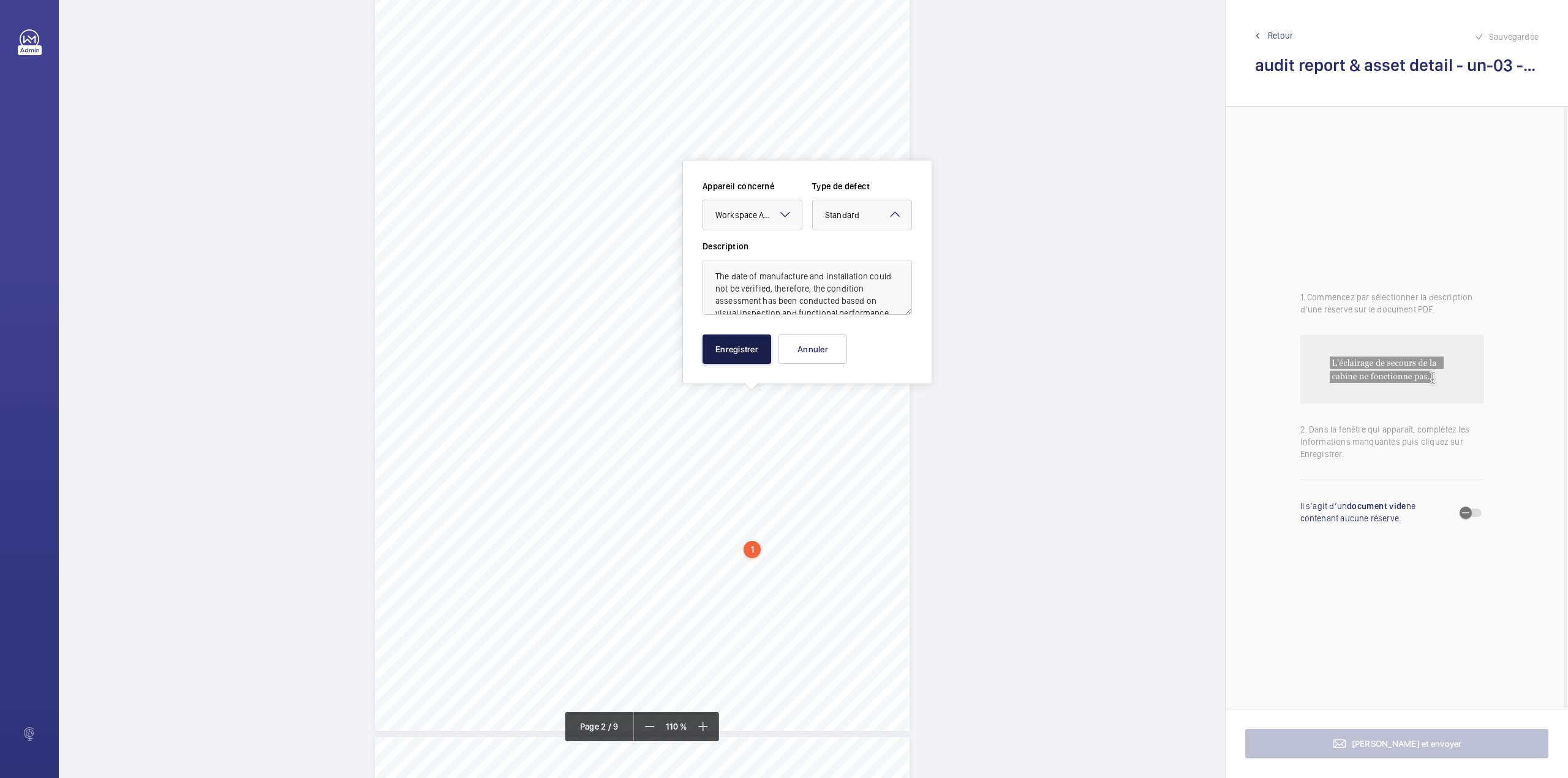
click at [741, 349] on button "Enregistrer" at bounding box center [737, 349] width 69 height 30
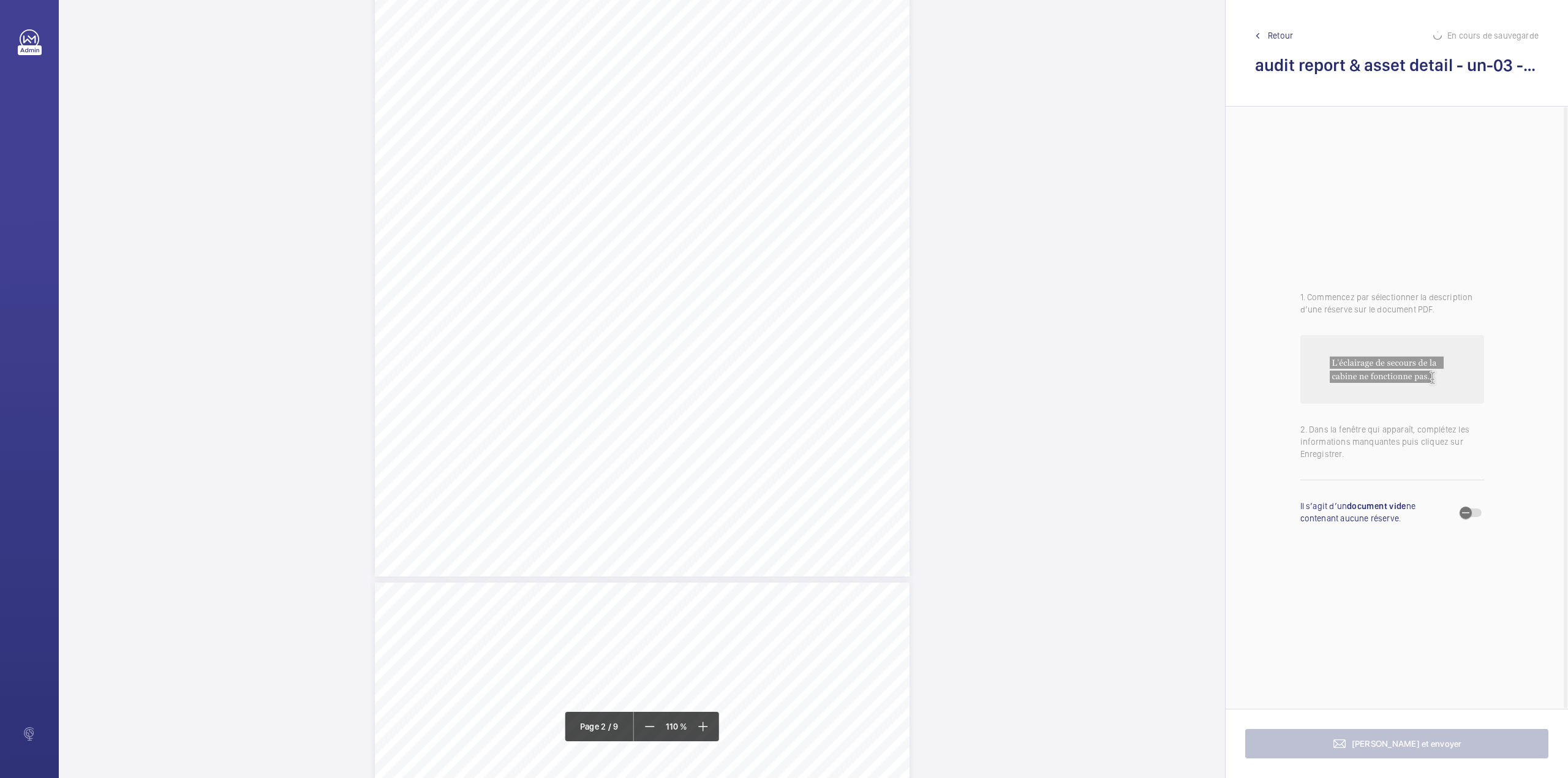
scroll to position [1052, 0]
click at [882, 341] on div "PASS LIFT 2 OVERALL MAINTENANCE APPRAISAL STANDARD OF MAINTENANCE (1=Poor 3=Fai…" at bounding box center [641, 108] width 534 height 756
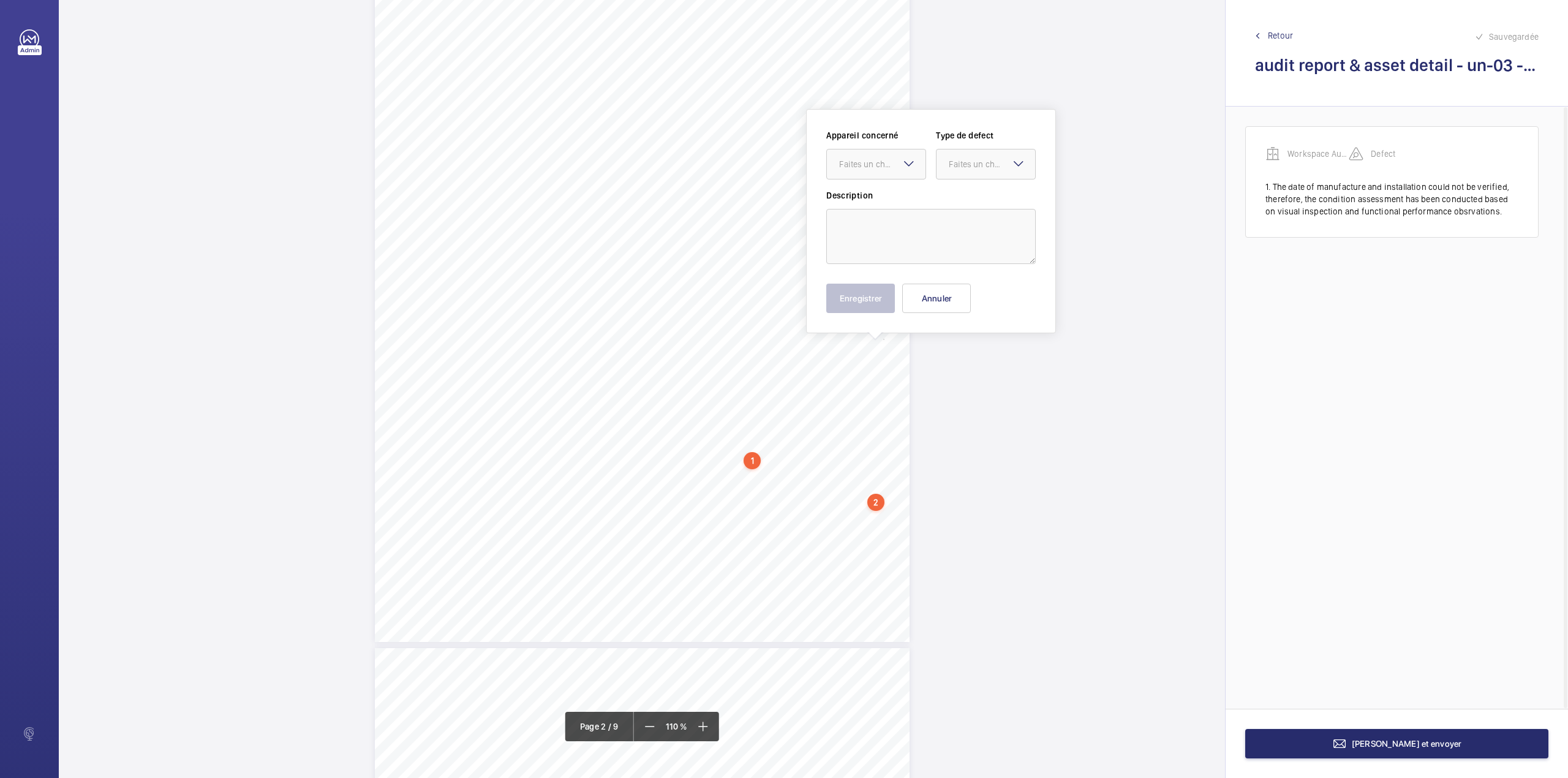
scroll to position [889, 0]
click at [907, 165] on mat-icon at bounding box center [908, 169] width 14 height 14
click at [748, 469] on div "1" at bounding box center [752, 467] width 17 height 17
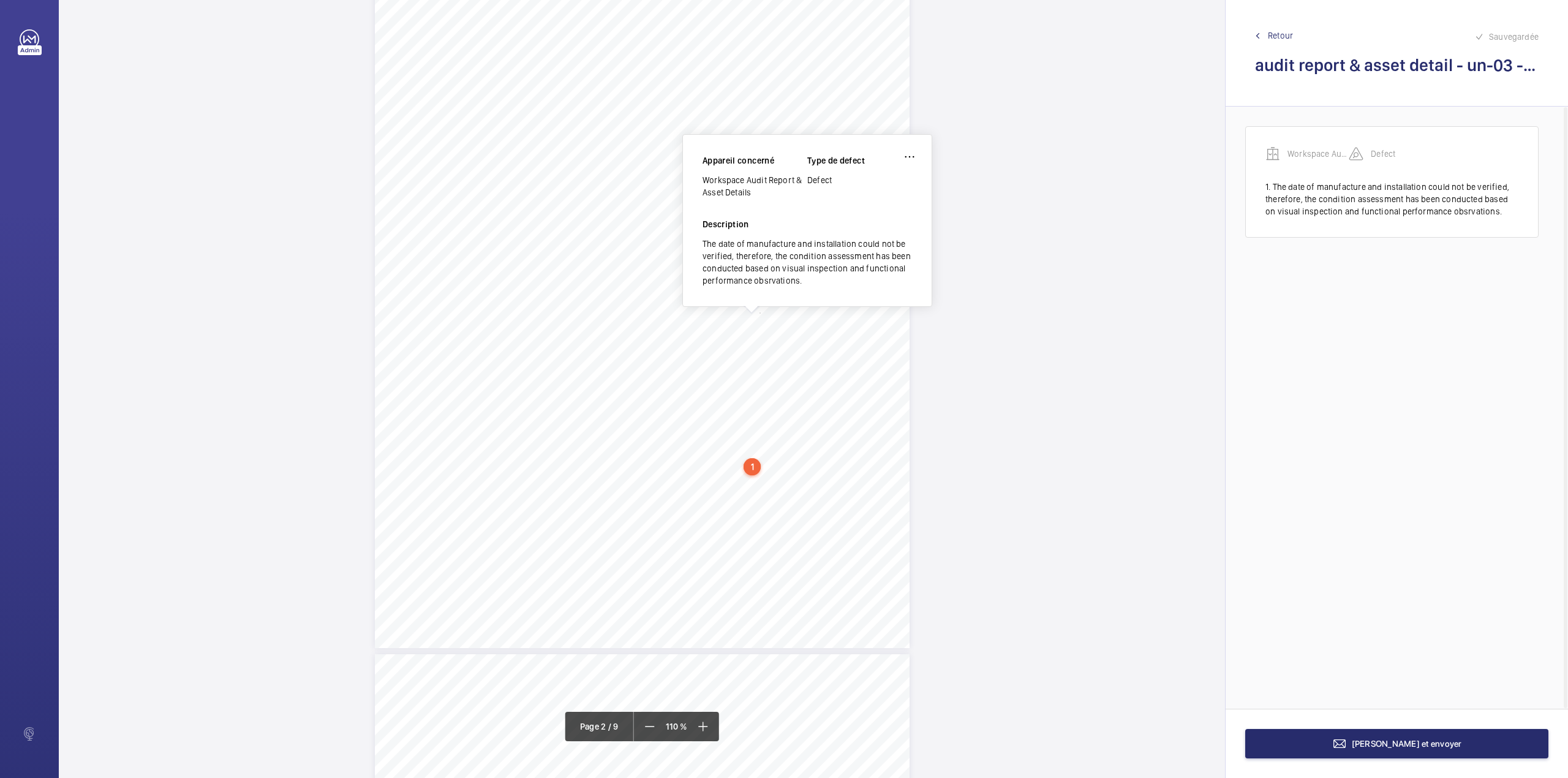
scroll to position [967, 0]
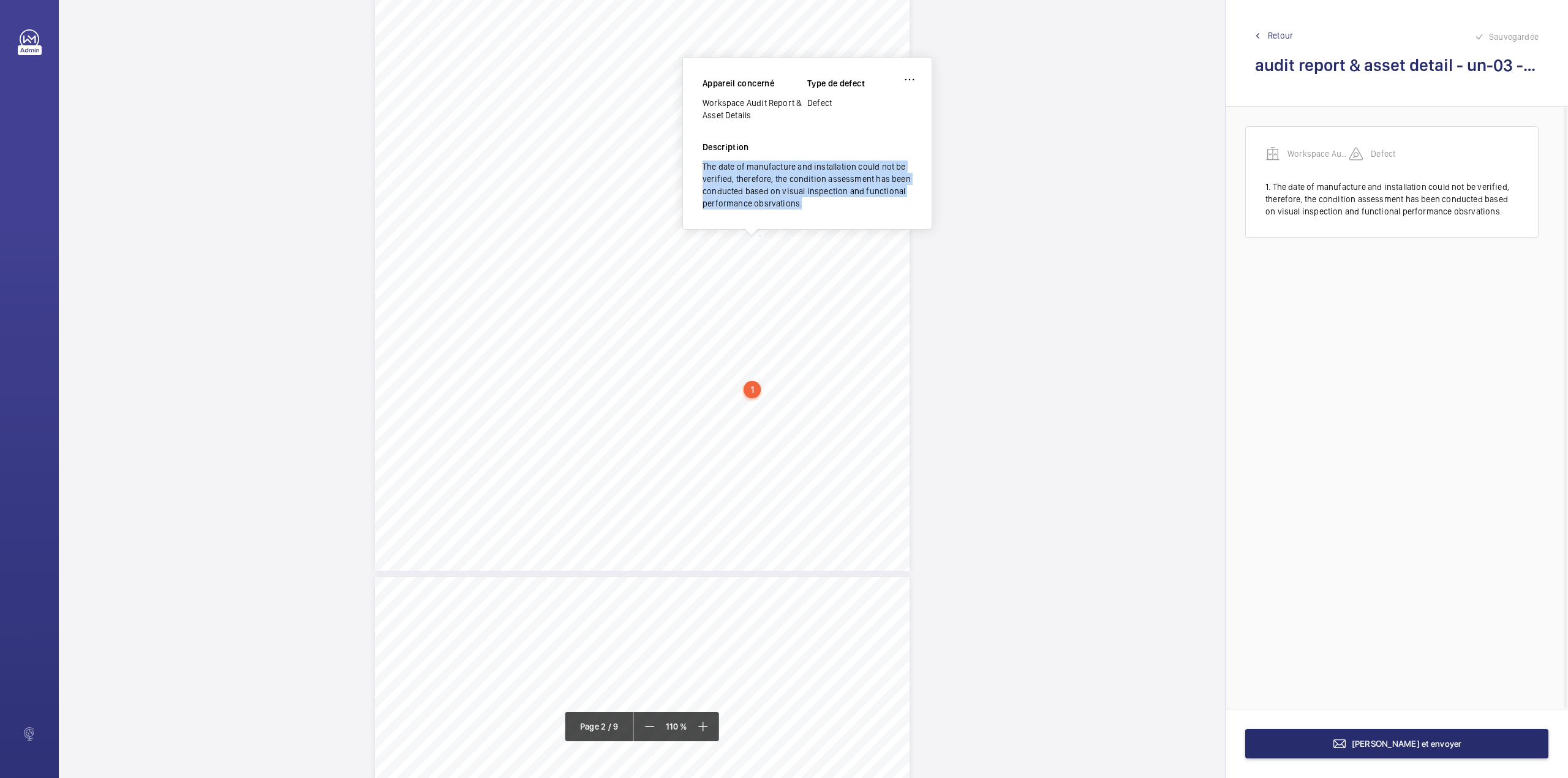
drag, startPoint x: 704, startPoint y: 163, endPoint x: 801, endPoint y: 202, distance: 104.5
click at [801, 202] on div "The date of manufacture and installation could not be verified, therefore, the …" at bounding box center [807, 185] width 209 height 49
click at [886, 383] on div "PASS LIFT 2 OVERALL MAINTENANCE APPRAISAL STANDARD OF MAINTENANCE (1=Poor 3=Fai…" at bounding box center [641, 193] width 534 height 756
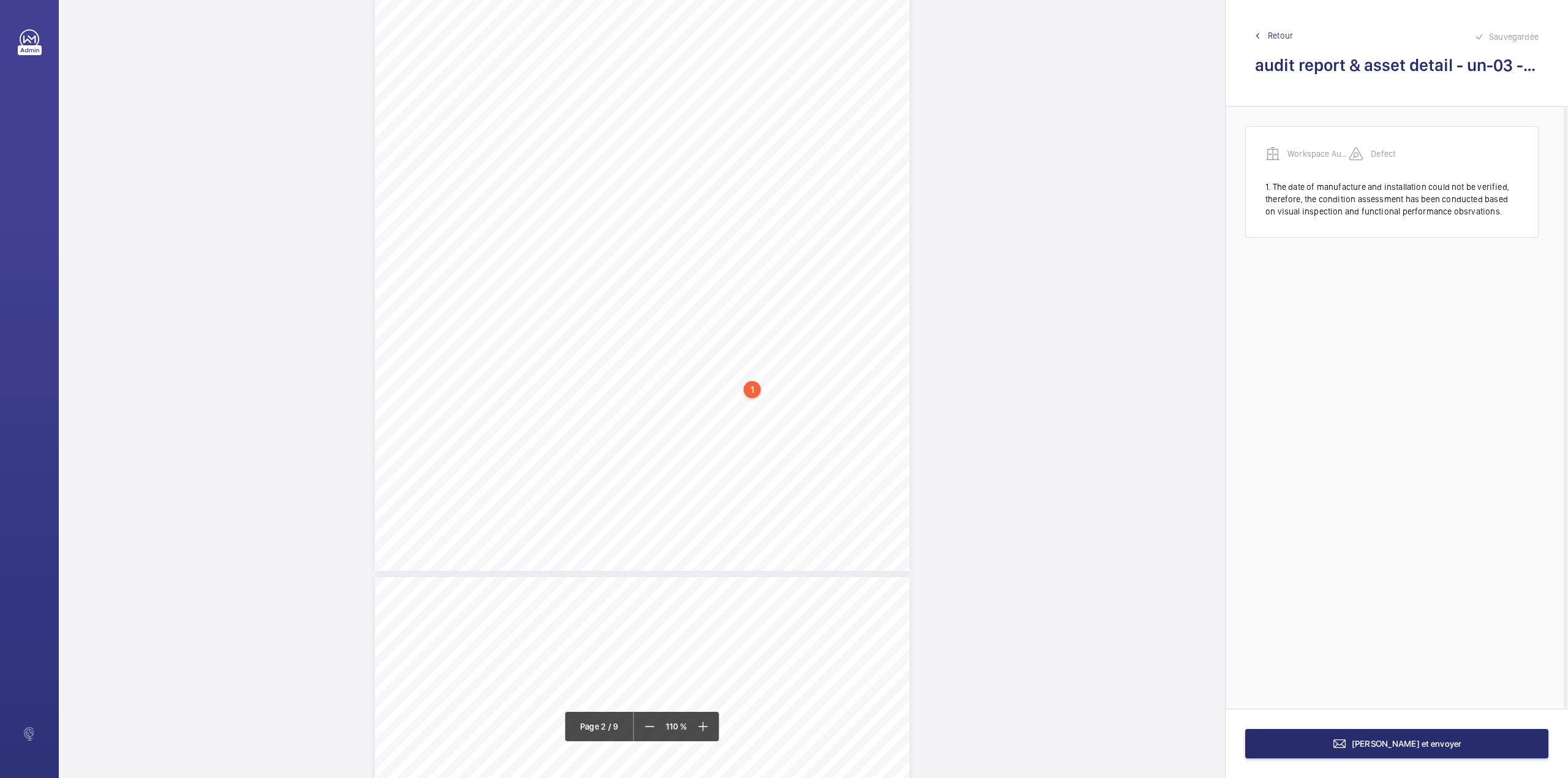
click at [794, 437] on div "PASS LIFT 2 OVERALL MAINTENANCE APPRAISAL STANDARD OF MAINTENANCE (1=Poor 3=Fai…" at bounding box center [641, 193] width 534 height 756
click at [774, 77] on textarea at bounding box center [843, 78] width 209 height 55
paste textarea "The date of manufacture and installation could not be verified, therefore, the …"
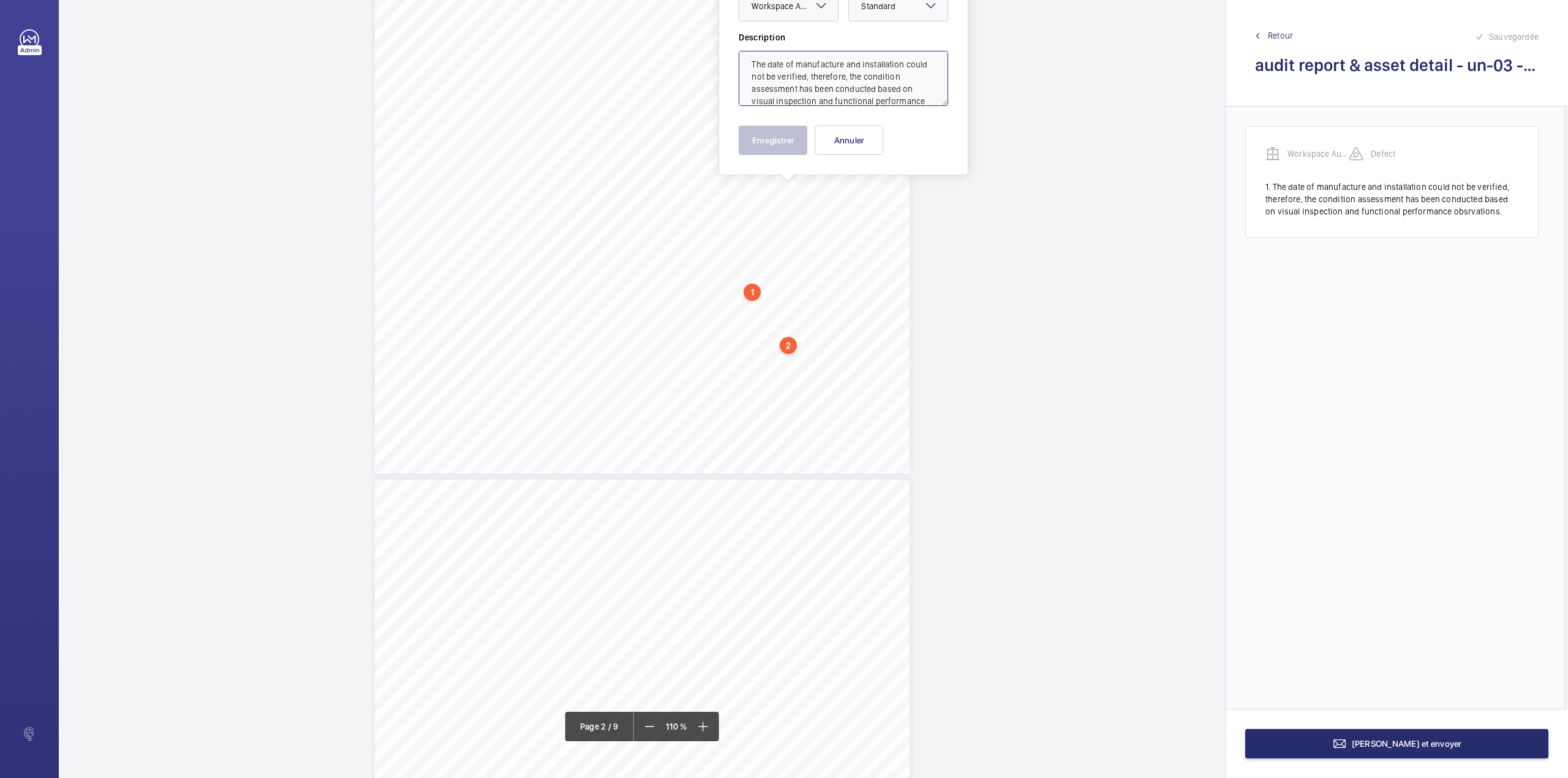
scroll to position [0, 0]
type textarea "The date of manufacture and installation could not be verified, therefore, the …"
click at [846, 145] on button "Annuler" at bounding box center [848, 140] width 69 height 30
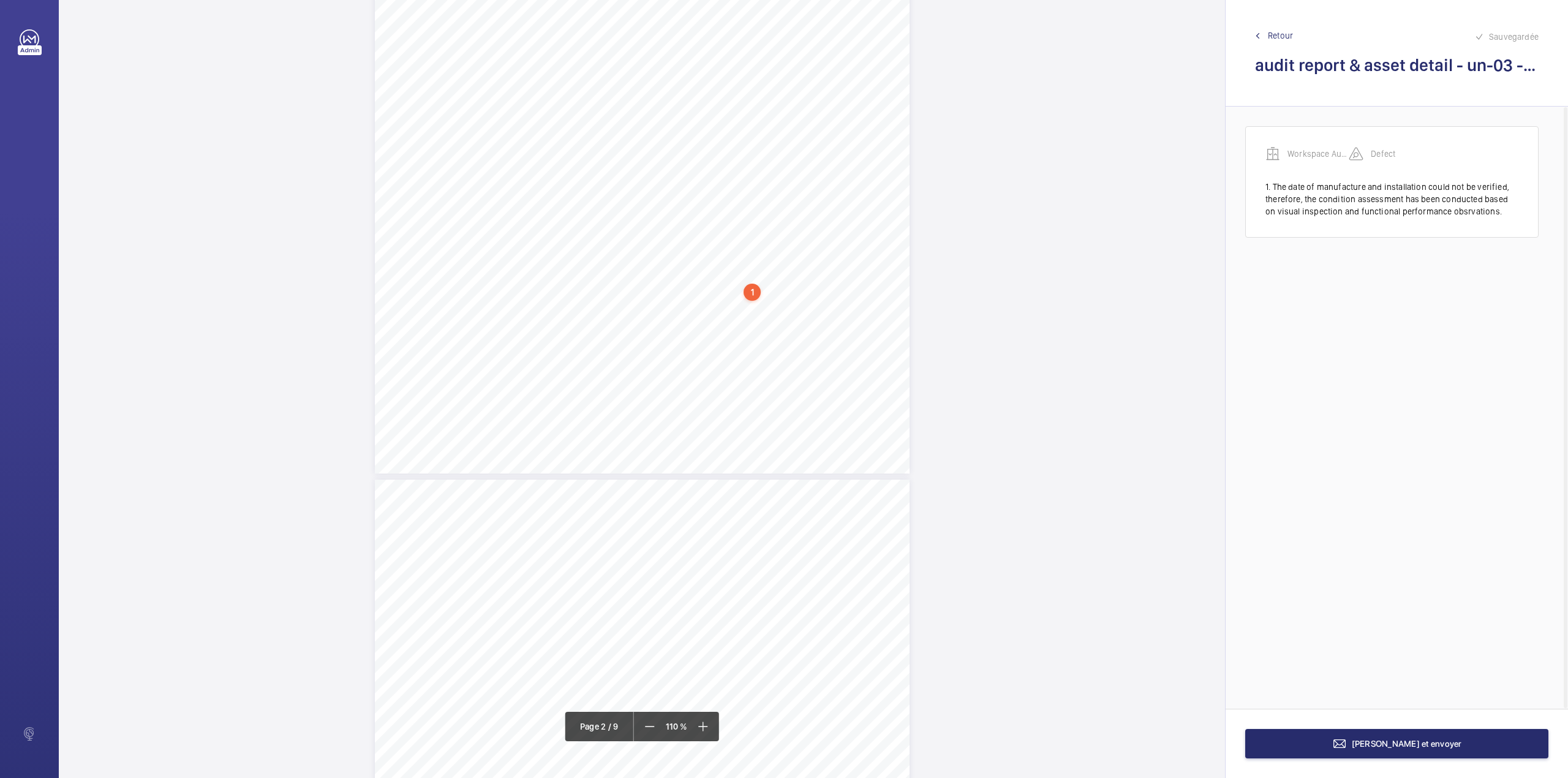
click at [1281, 36] on span "Retour" at bounding box center [1280, 36] width 25 height 12
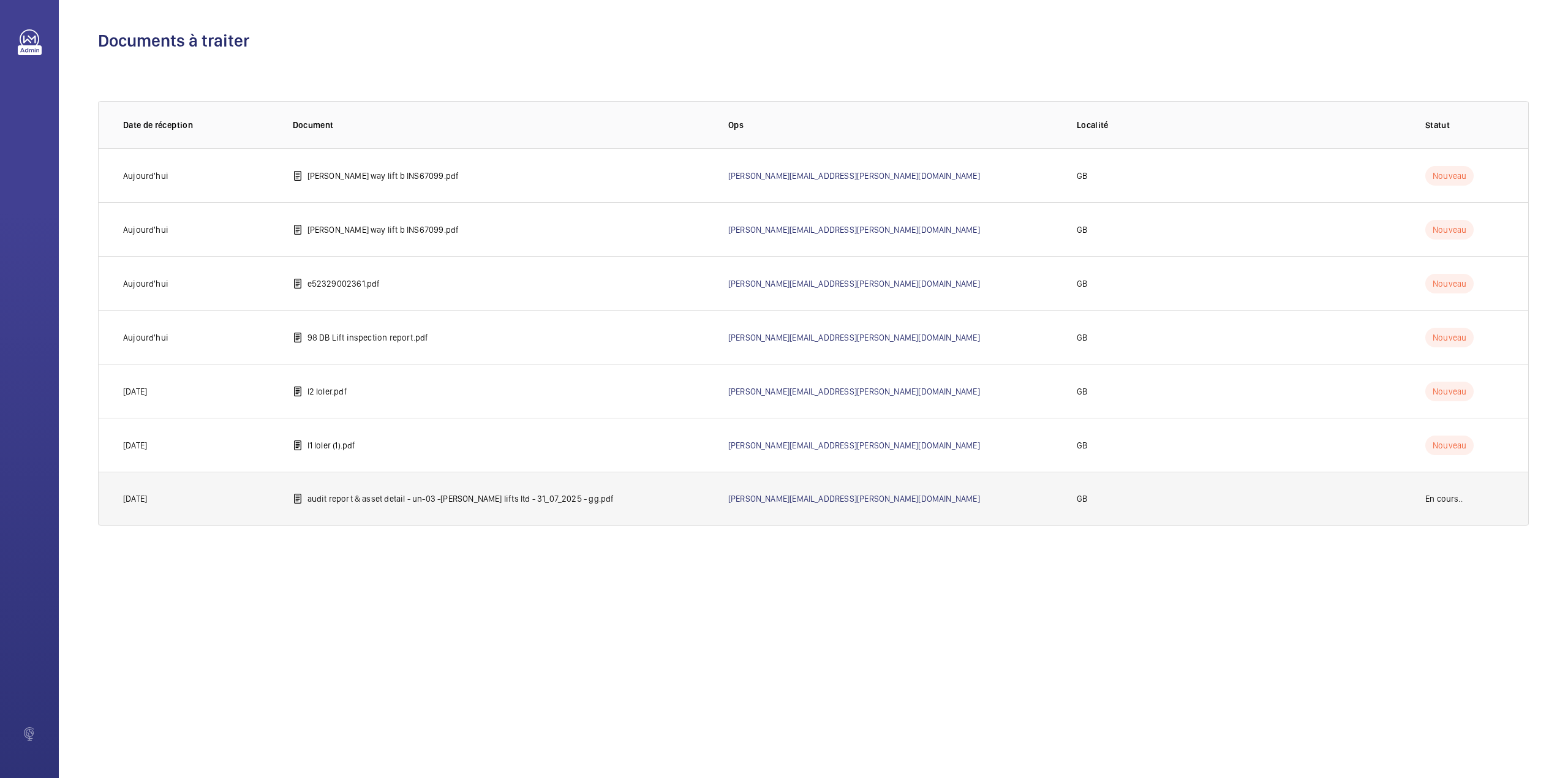
click at [456, 508] on td "audit report & asset detail - un-03 -langham lifts ltd - 31_07_2025 - gg.pdf" at bounding box center [490, 498] width 436 height 54
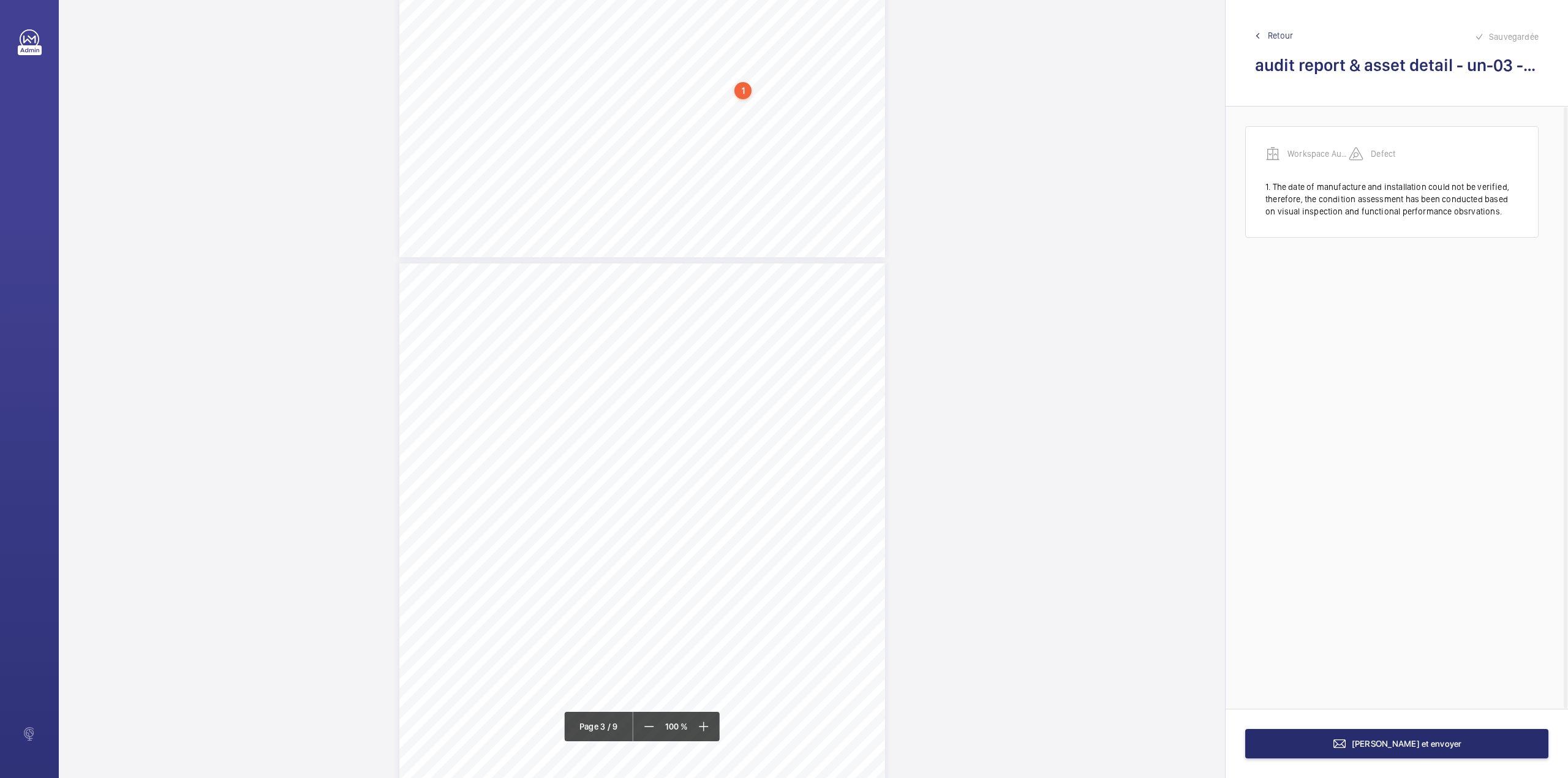
scroll to position [898, 0]
click at [831, 384] on div "PASS LIFT 2 OVERALL MAINTENANCE APPRAISAL STANDARD OF MAINTENANCE (1=Poor 3=Fai…" at bounding box center [642, 158] width 486 height 687
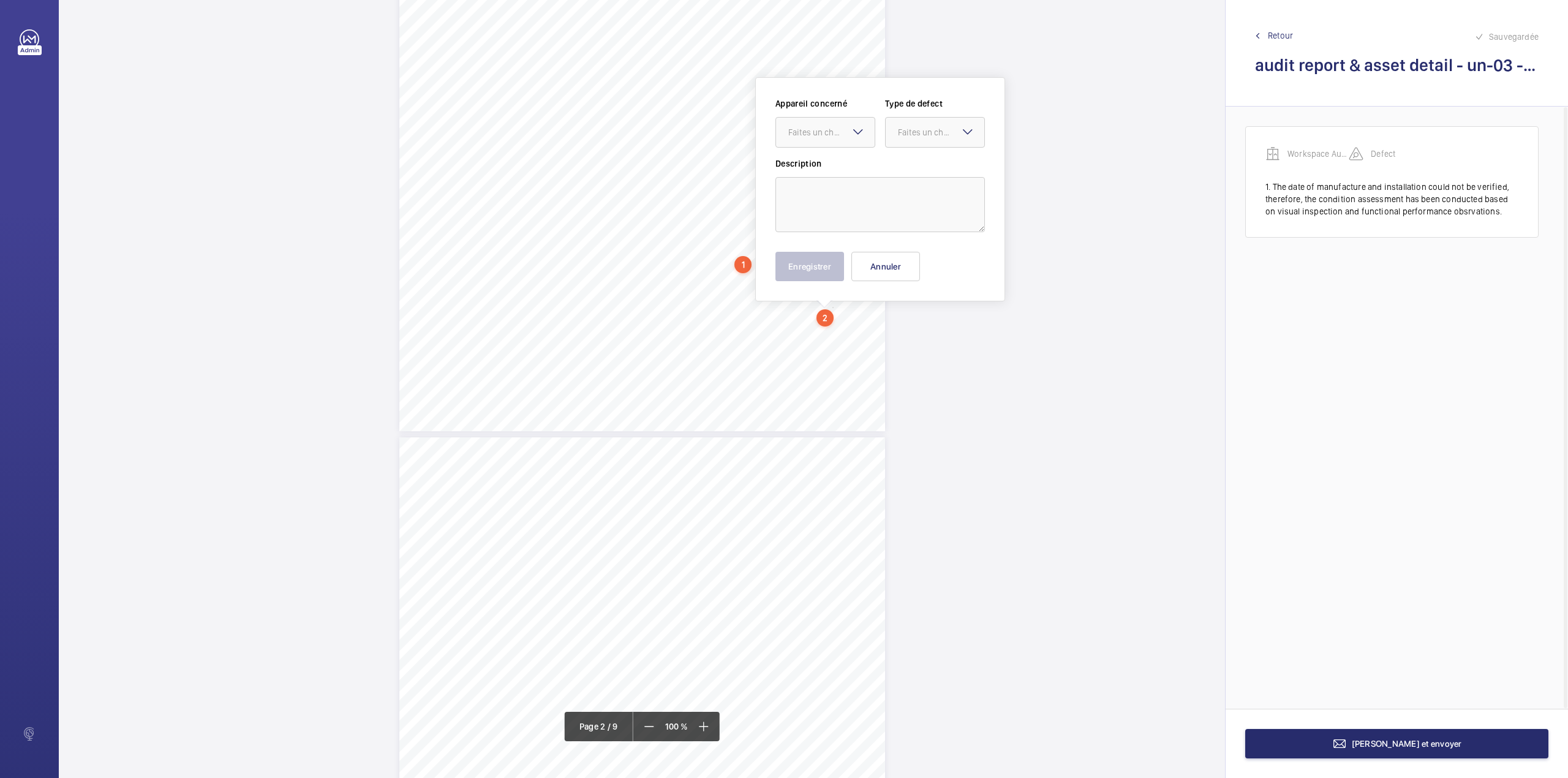
scroll to position [971, 0]
click at [829, 211] on textarea at bounding box center [879, 202] width 209 height 55
paste textarea "The date of manufacture and installation could not be verified, therefore, the …"
drag, startPoint x: 836, startPoint y: 128, endPoint x: 839, endPoint y: 150, distance: 22.2
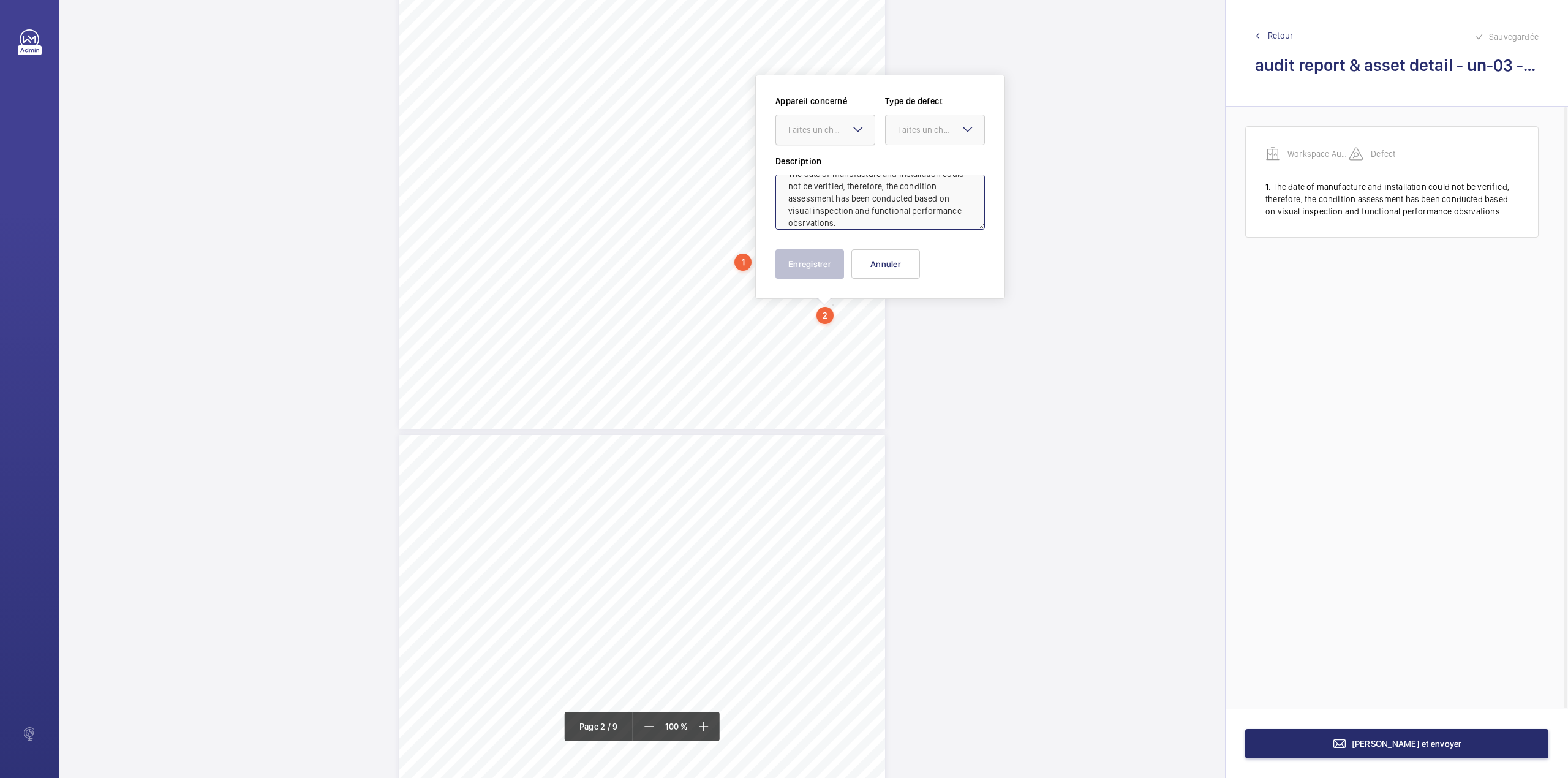
click at [836, 130] on div "Faites un choix" at bounding box center [831, 130] width 86 height 12
click at [842, 156] on div "Workspace Audit Report & Asset Details" at bounding box center [825, 167] width 99 height 30
drag, startPoint x: 910, startPoint y: 137, endPoint x: 910, endPoint y: 150, distance: 13.0
click at [910, 137] on div at bounding box center [935, 130] width 99 height 30
click at [912, 163] on span "Standard" at bounding box center [935, 167] width 74 height 12
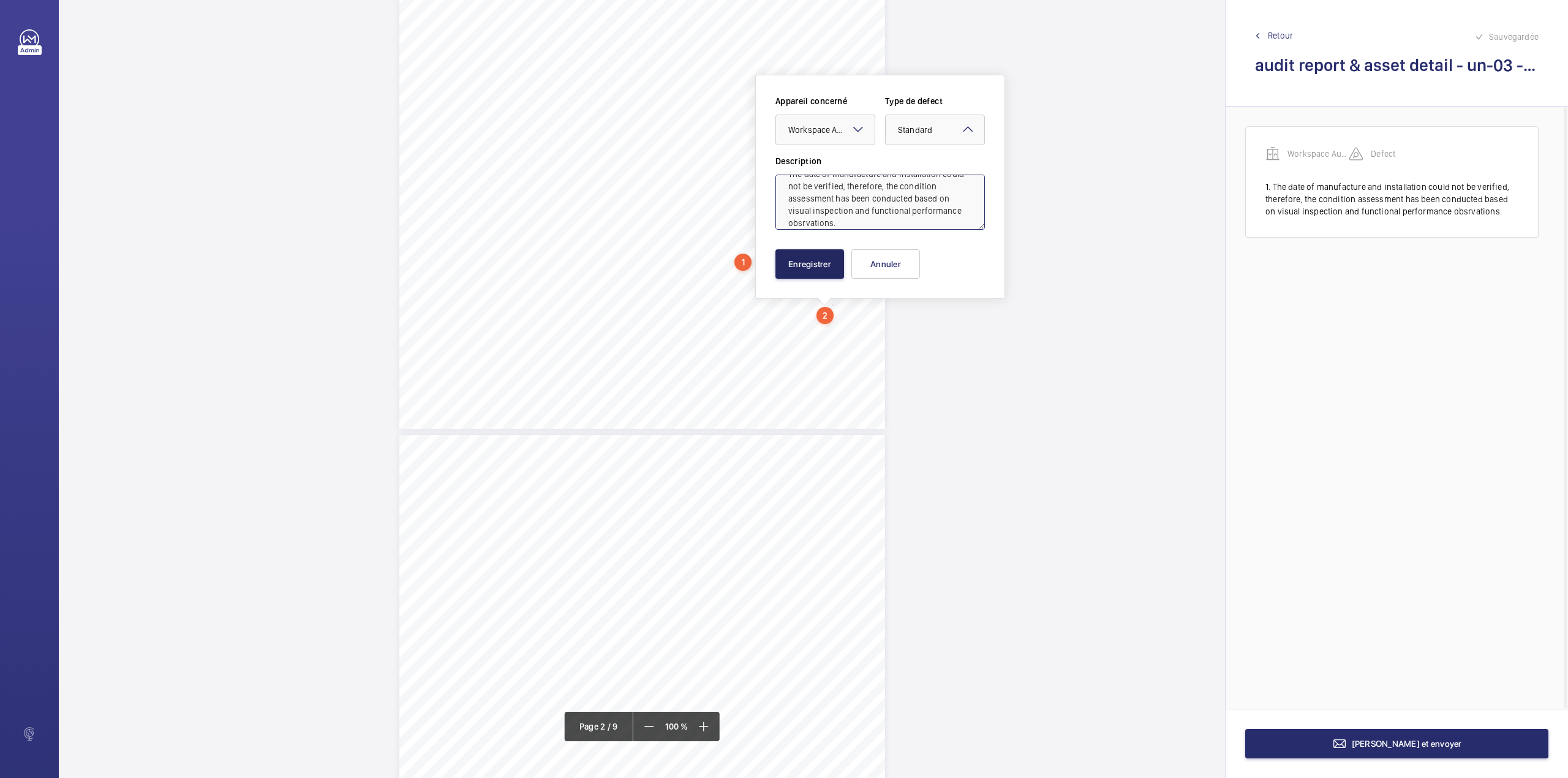
type textarea "The date of manufacture and installation could not be verified, therefore, the …"
click at [811, 270] on button "Enregistrer" at bounding box center [809, 263] width 69 height 30
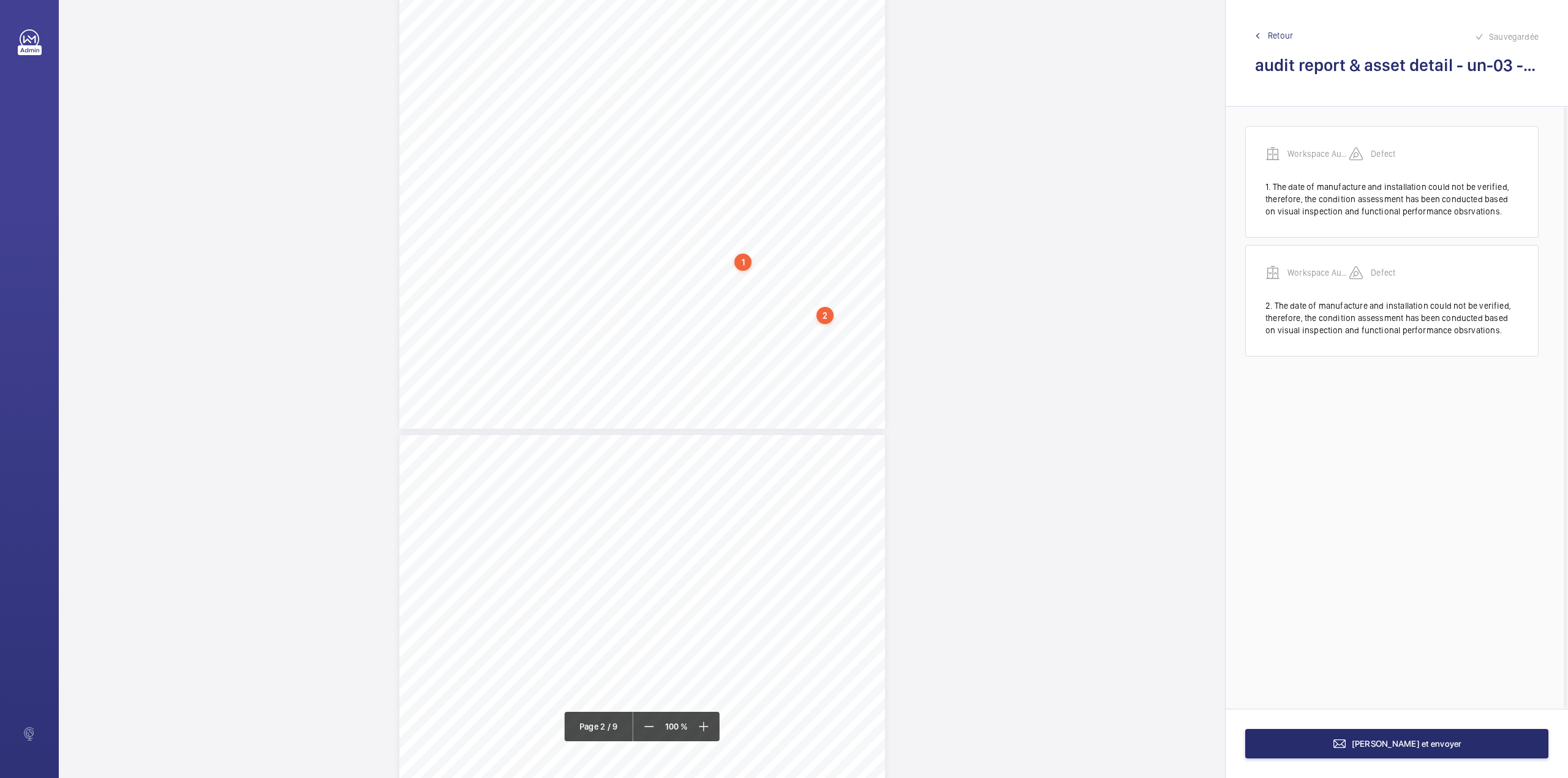
click at [853, 349] on div "PASS LIFT 2 OVERALL MAINTENANCE APPRAISAL STANDARD OF MAINTENANCE (1=Poor 3=Fai…" at bounding box center [642, 85] width 486 height 687
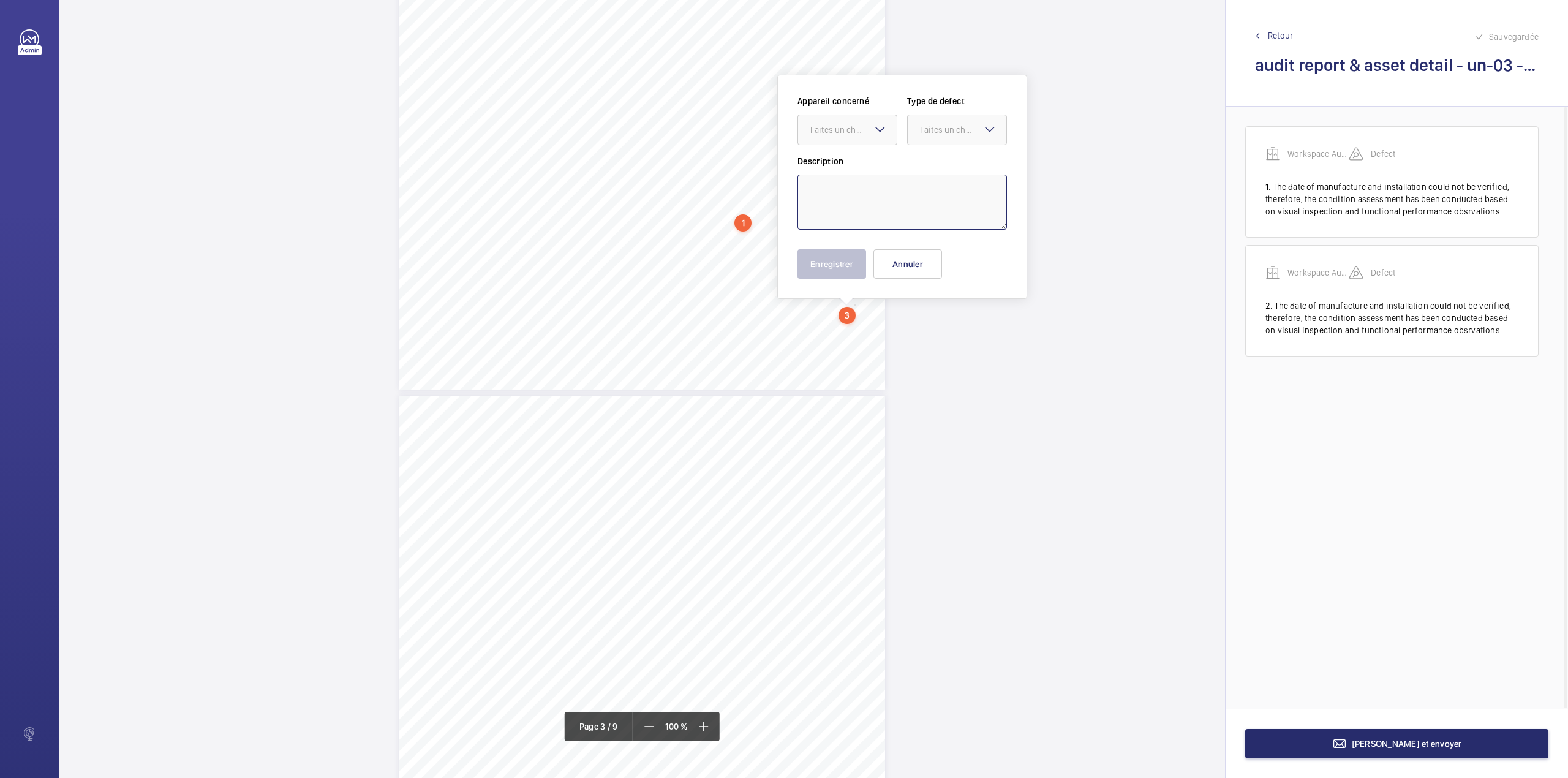
click at [844, 190] on textarea at bounding box center [901, 202] width 209 height 55
paste textarea "The date of manufacture and installation could not be verified, therefore, the …"
click at [851, 126] on div "Faites un choix" at bounding box center [853, 130] width 86 height 12
drag, startPoint x: 853, startPoint y: 157, endPoint x: 875, endPoint y: 152, distance: 22.6
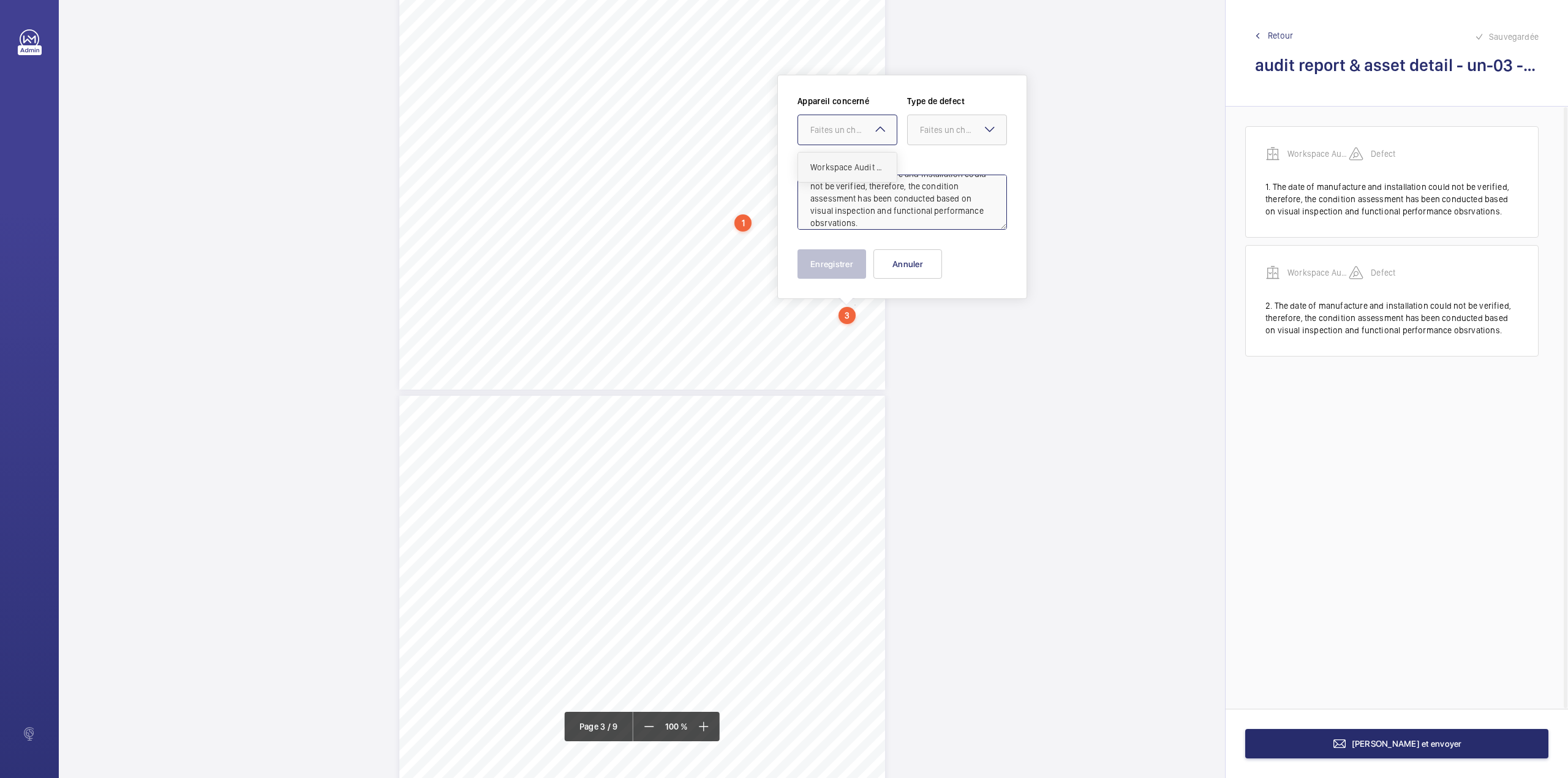
click at [853, 157] on div "Workspace Audit Report & Asset Details" at bounding box center [847, 167] width 99 height 30
click at [921, 134] on div "Faites un choix" at bounding box center [963, 130] width 86 height 12
click at [929, 167] on span "Standard" at bounding box center [957, 167] width 74 height 12
type textarea "The date of manufacture and installation could not be verified, therefore, the …"
click at [846, 270] on button "Enregistrer" at bounding box center [831, 263] width 69 height 30
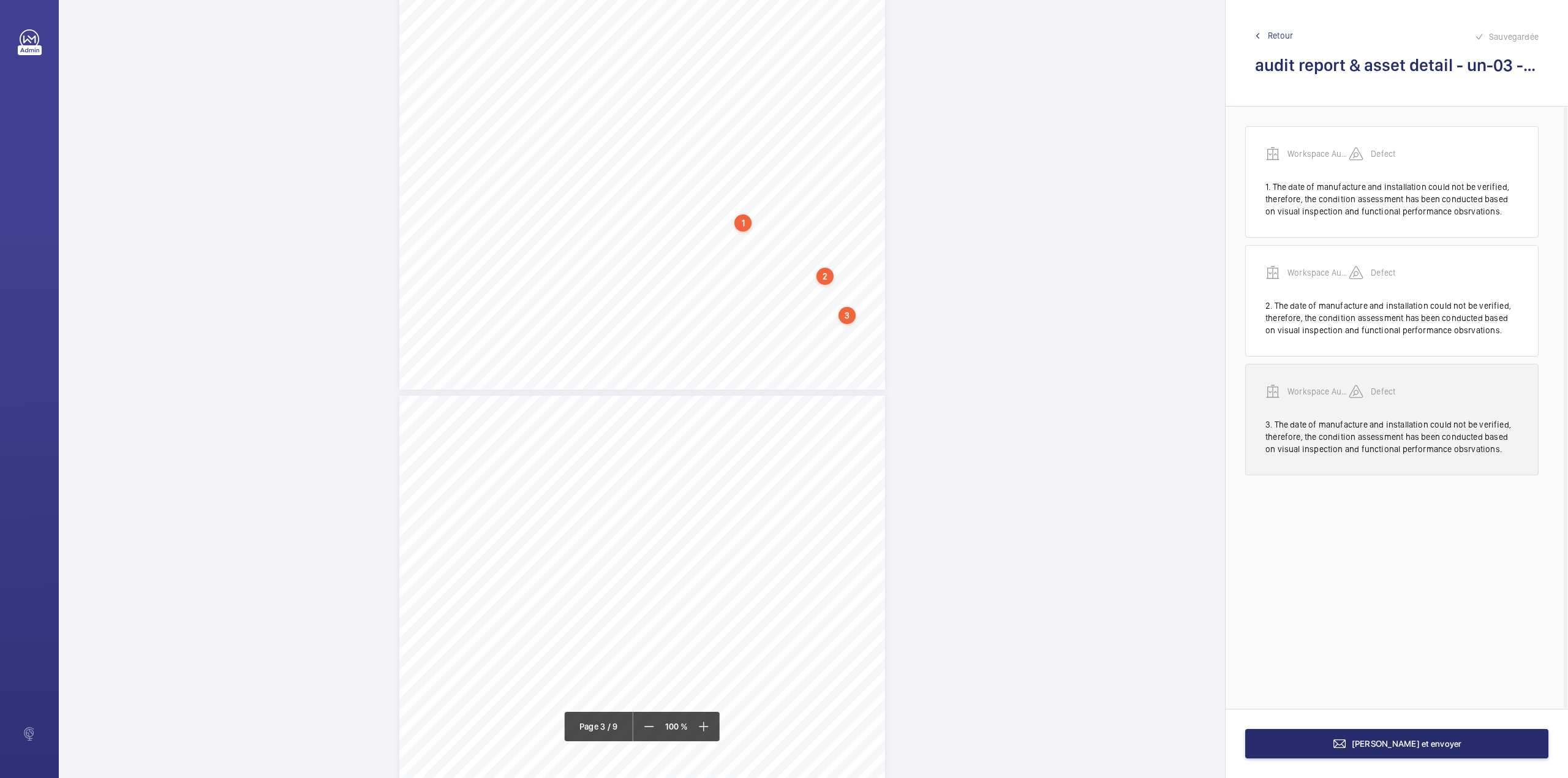
click at [1323, 400] on div "Workspace Audit Report & Asset Details Defect" at bounding box center [1392, 401] width 253 height 34
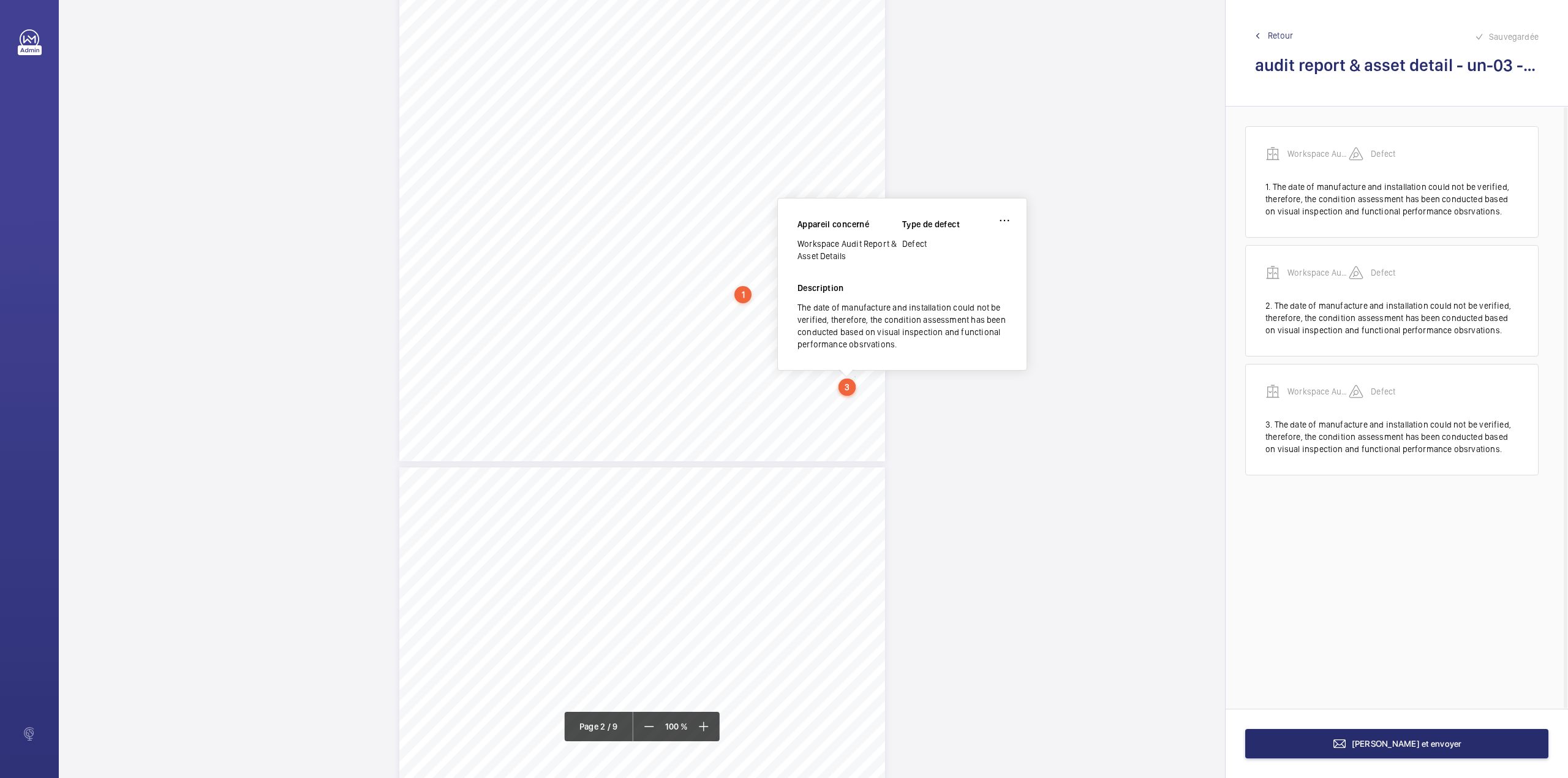
scroll to position [936, 0]
drag, startPoint x: 800, startPoint y: 243, endPoint x: 846, endPoint y: 260, distance: 49.0
click at [846, 260] on div "Workspace Audit Report & Asset Details" at bounding box center [849, 252] width 105 height 25
click at [1366, 742] on button "[PERSON_NAME] et envoyer" at bounding box center [1397, 743] width 303 height 30
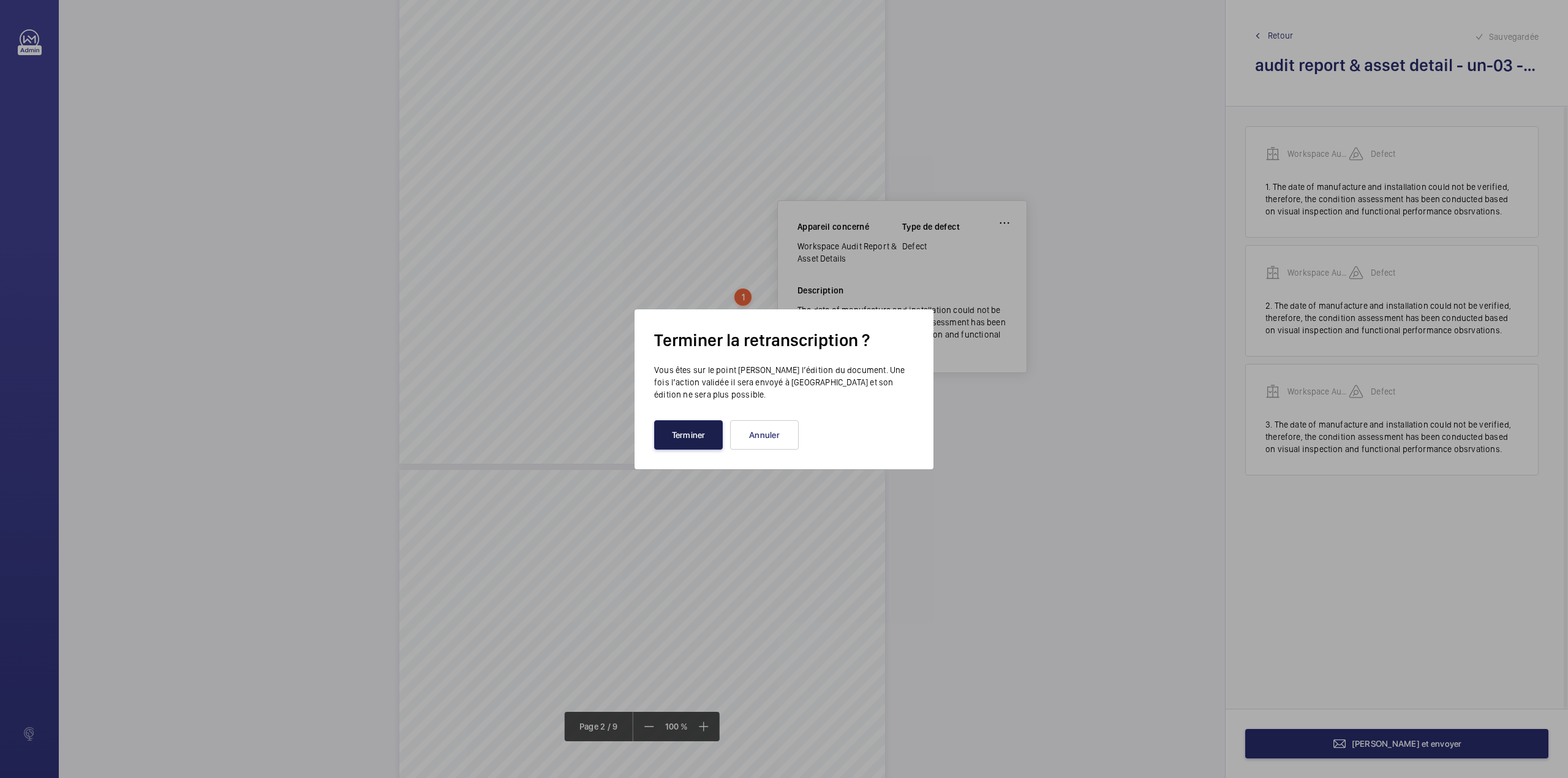
click at [692, 430] on button "Terminer" at bounding box center [689, 434] width 69 height 30
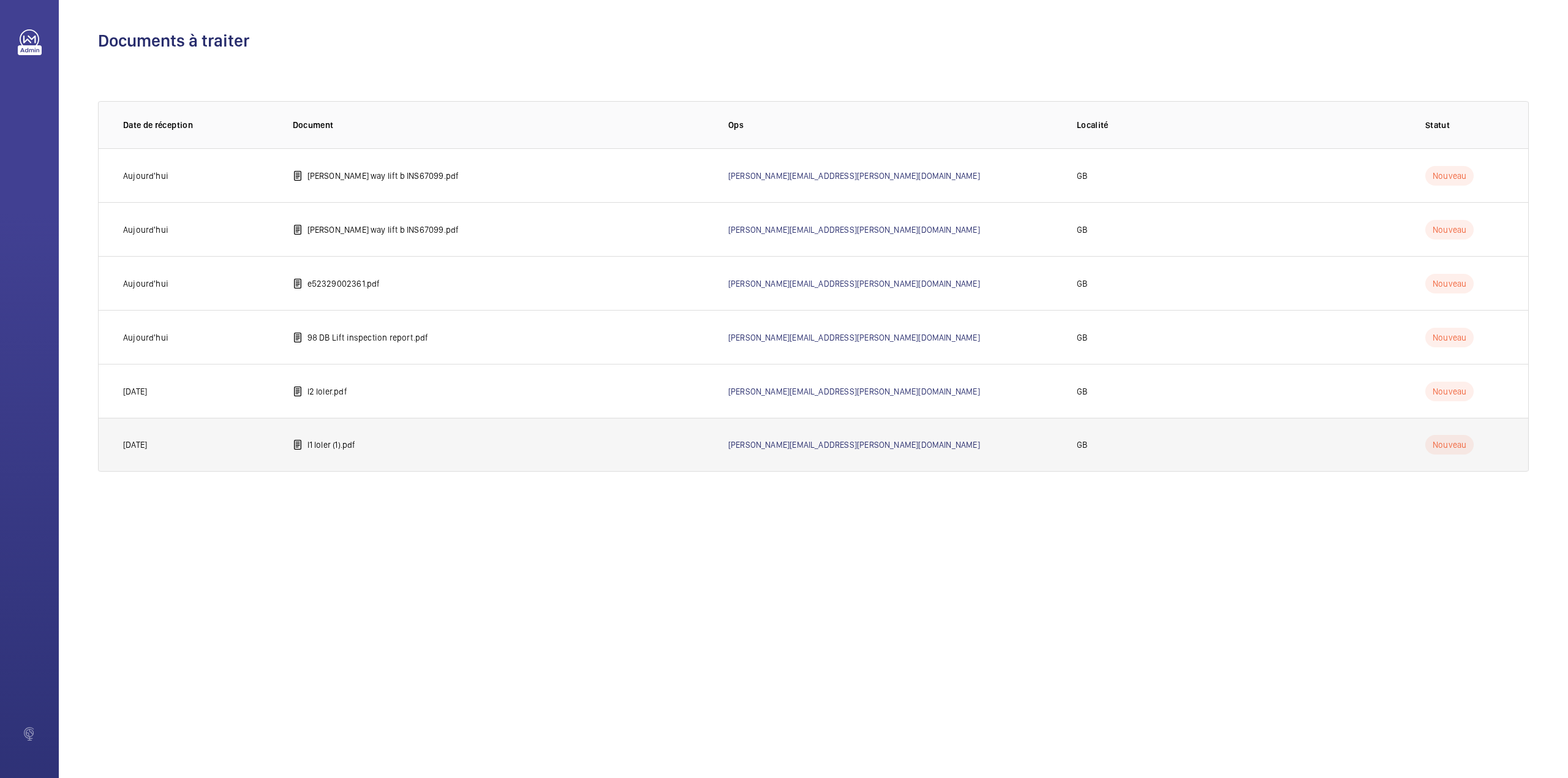
click at [332, 444] on p "l1 loler (1).pdf" at bounding box center [331, 445] width 49 height 12
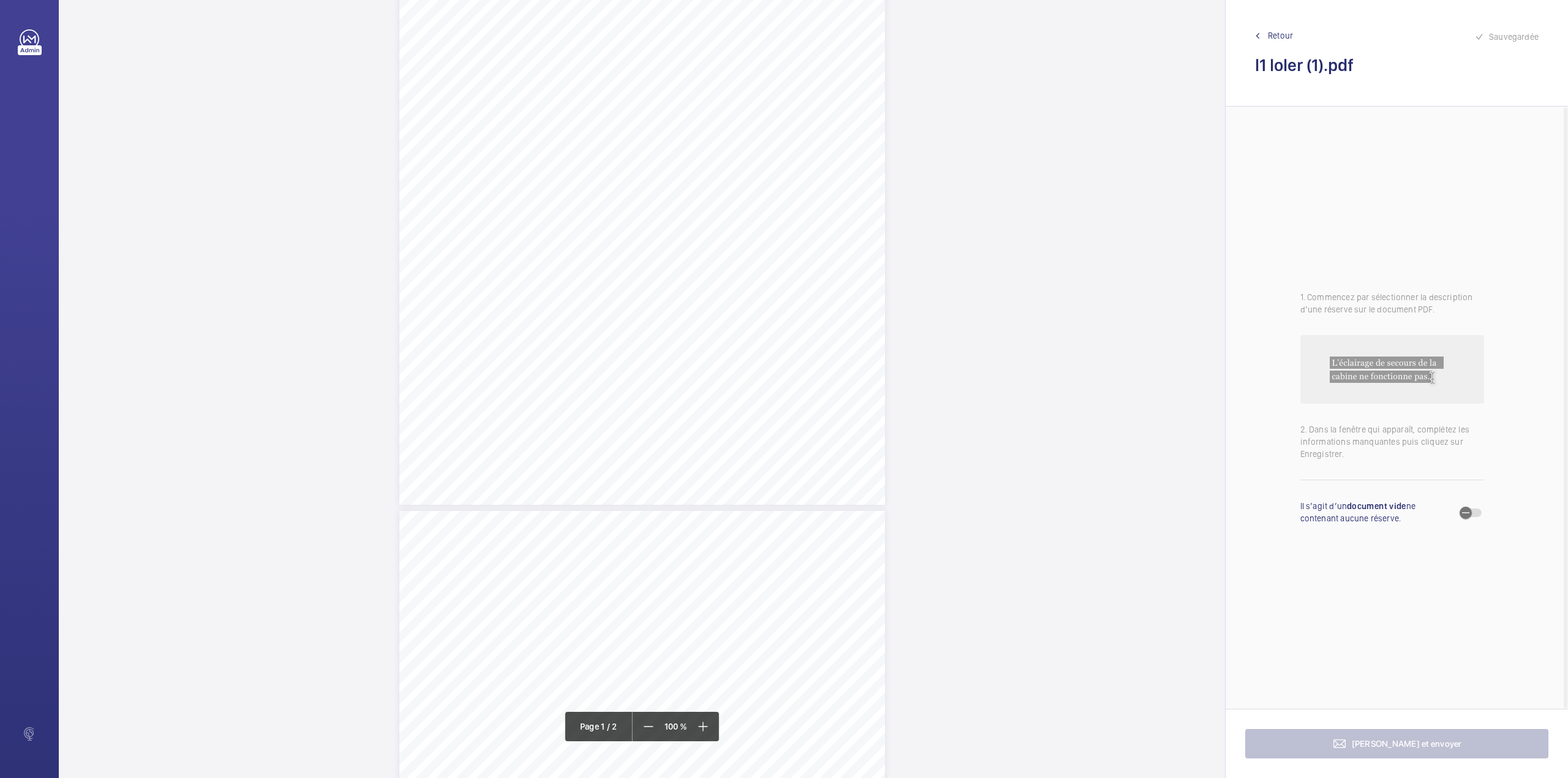
scroll to position [163, 0]
click at [704, 721] on mat-icon at bounding box center [702, 726] width 14 height 14
click at [704, 721] on mat-icon at bounding box center [701, 726] width 14 height 14
click at [704, 721] on mat-icon at bounding box center [702, 726] width 14 height 14
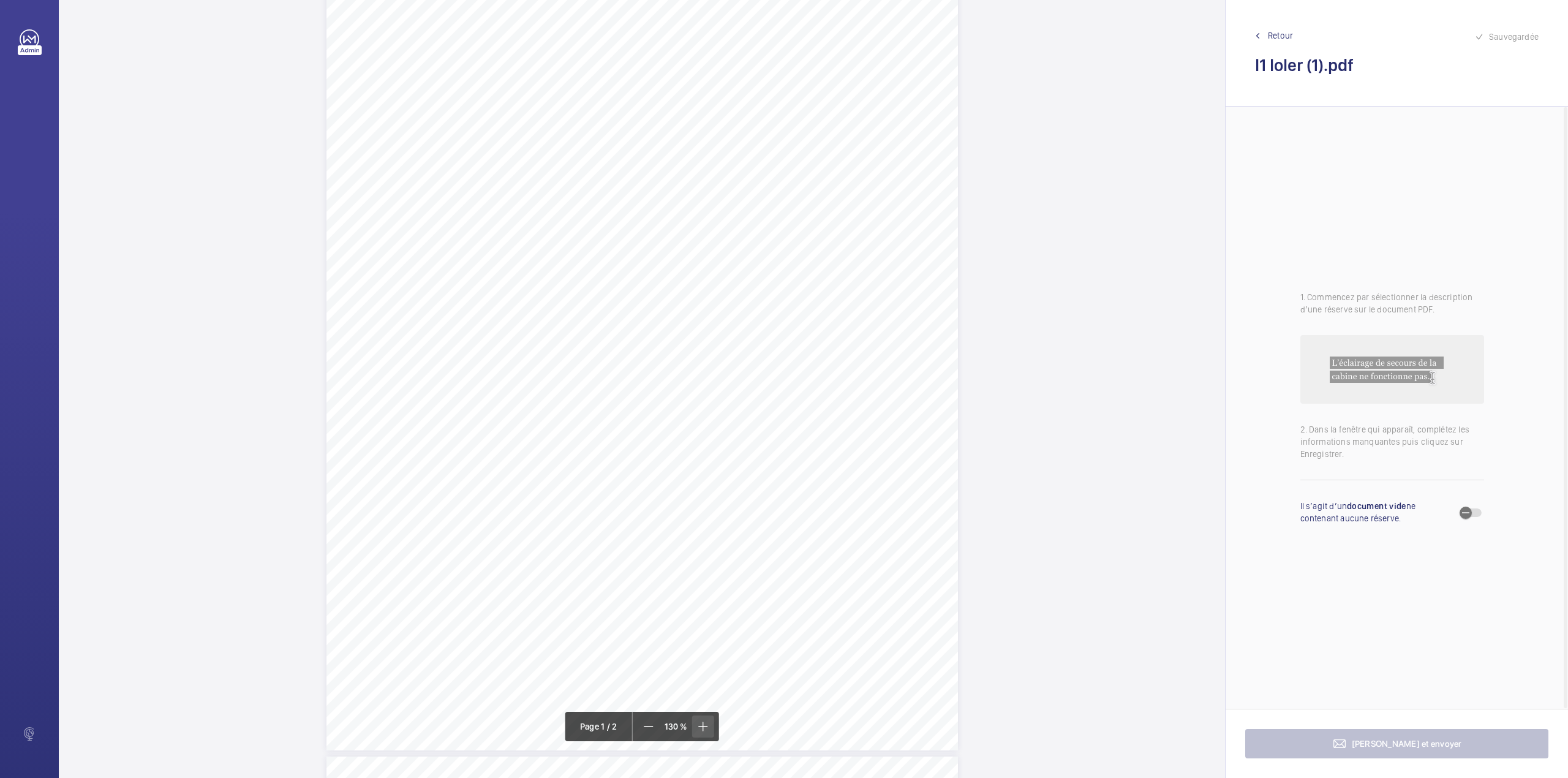
click at [704, 721] on mat-icon at bounding box center [702, 726] width 14 height 14
click at [704, 729] on mat-icon at bounding box center [702, 726] width 14 height 14
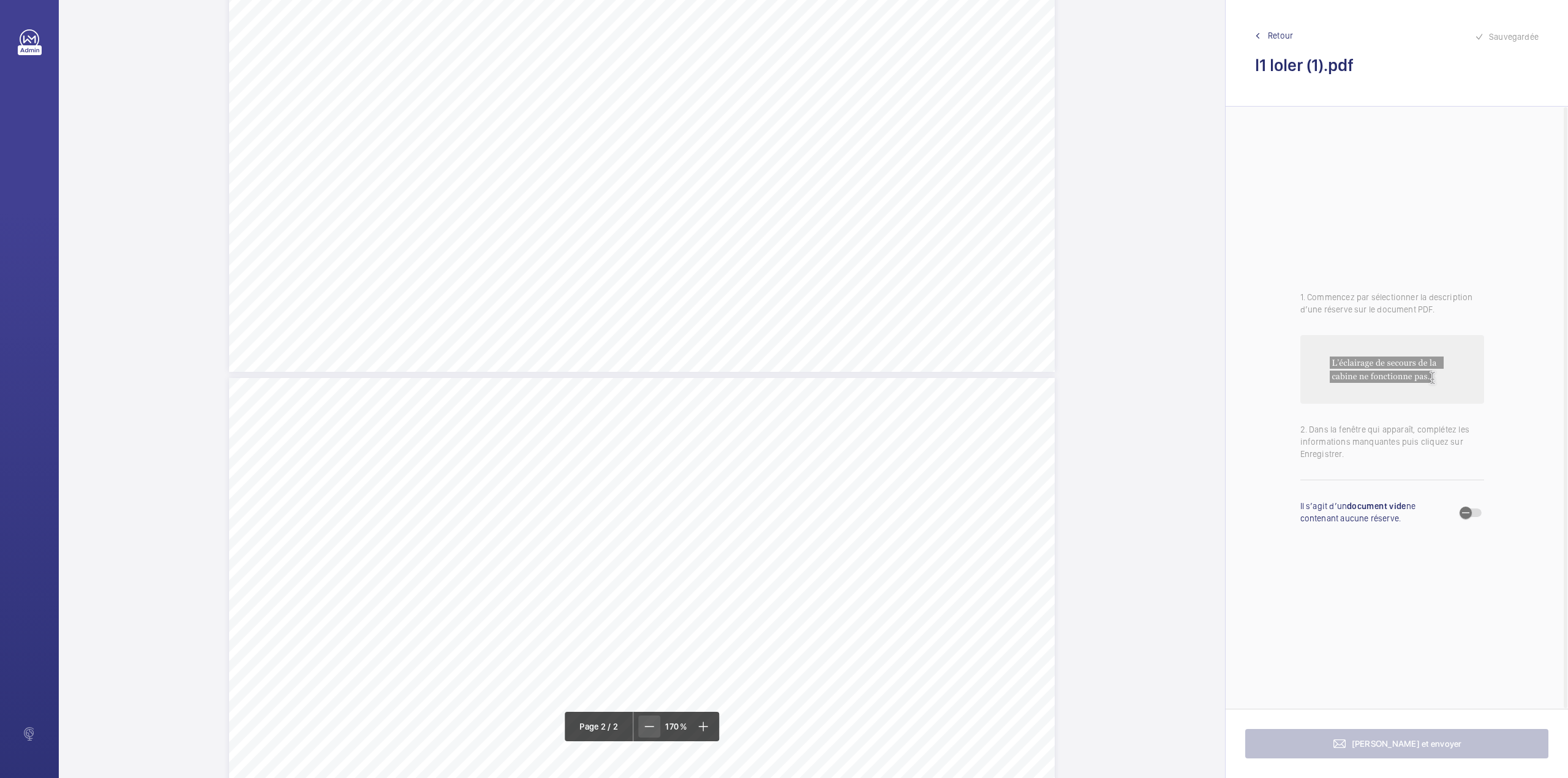
click at [654, 716] on span at bounding box center [649, 727] width 22 height 22
click at [642, 725] on mat-icon at bounding box center [649, 726] width 14 height 14
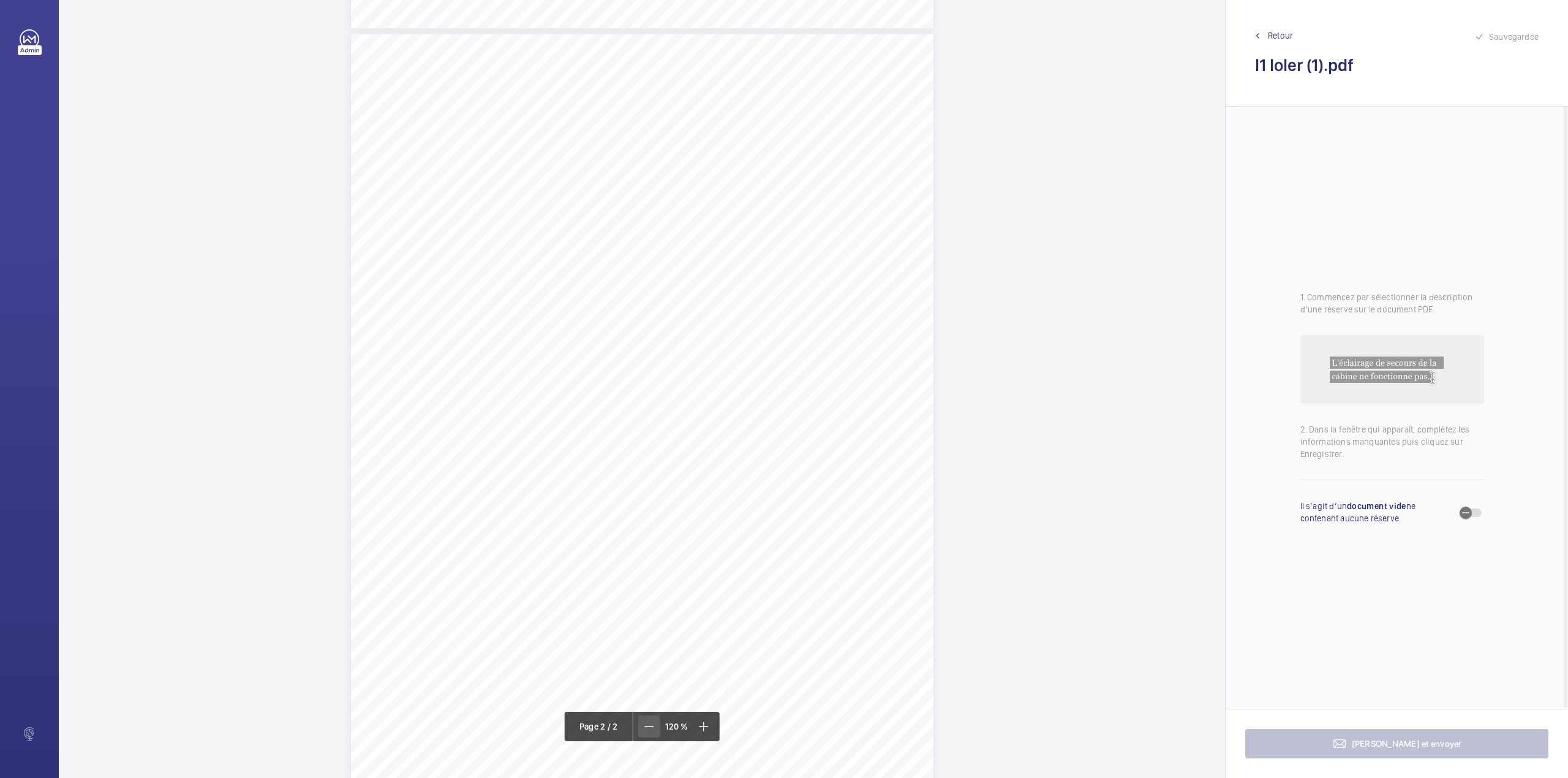
click at [642, 725] on mat-icon at bounding box center [649, 726] width 14 height 14
click at [643, 725] on mat-icon at bounding box center [650, 726] width 14 height 14
click at [748, 403] on div "Lifting Operations and Lifting Equipment Regulations Report of Thorough Examina…" at bounding box center [642, 287] width 486 height 687
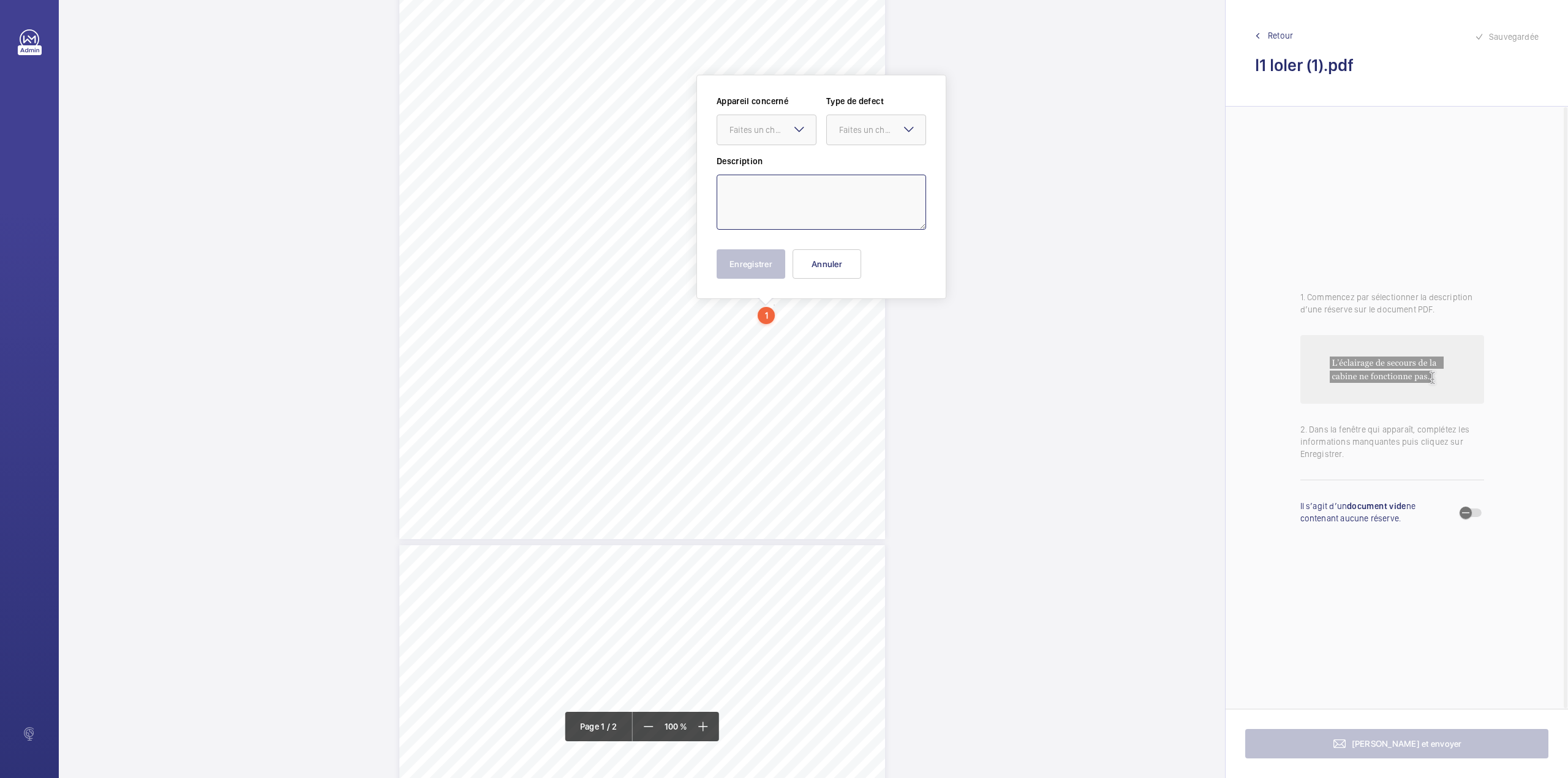
click at [730, 190] on textarea at bounding box center [821, 202] width 209 height 55
paste textarea "The emergency hand winding indicator does not operate with the main power switc…"
click at [758, 134] on div "Faites un choix" at bounding box center [772, 130] width 86 height 12
click at [759, 157] on div "13303357/4" at bounding box center [766, 167] width 99 height 30
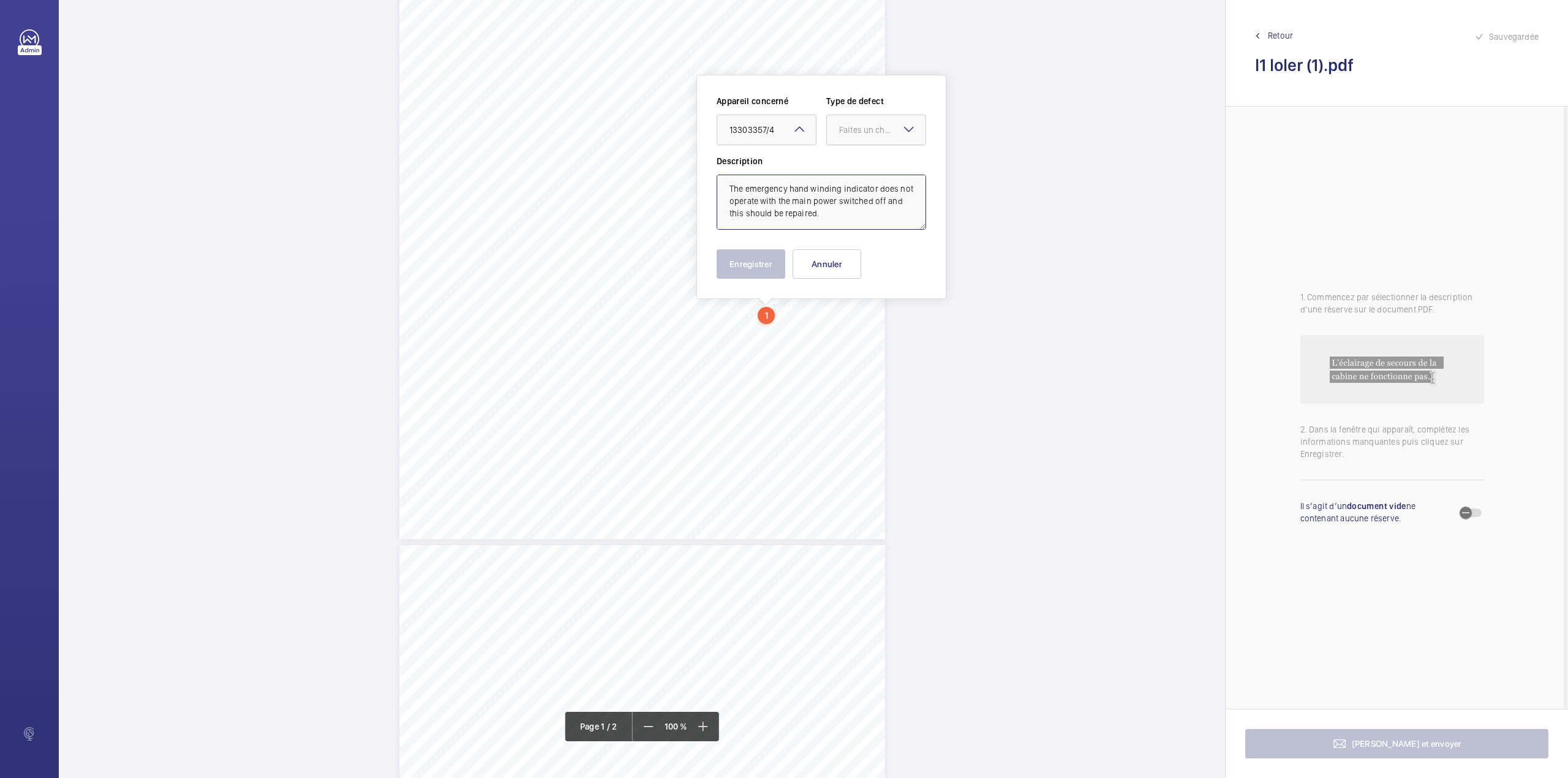
click at [853, 139] on div at bounding box center [876, 130] width 99 height 30
click at [853, 162] on span "Standard" at bounding box center [876, 167] width 74 height 12
type textarea "The emergency hand winding indicator does not operate with the main power switc…"
click at [750, 266] on button "Enregistrer" at bounding box center [751, 263] width 69 height 30
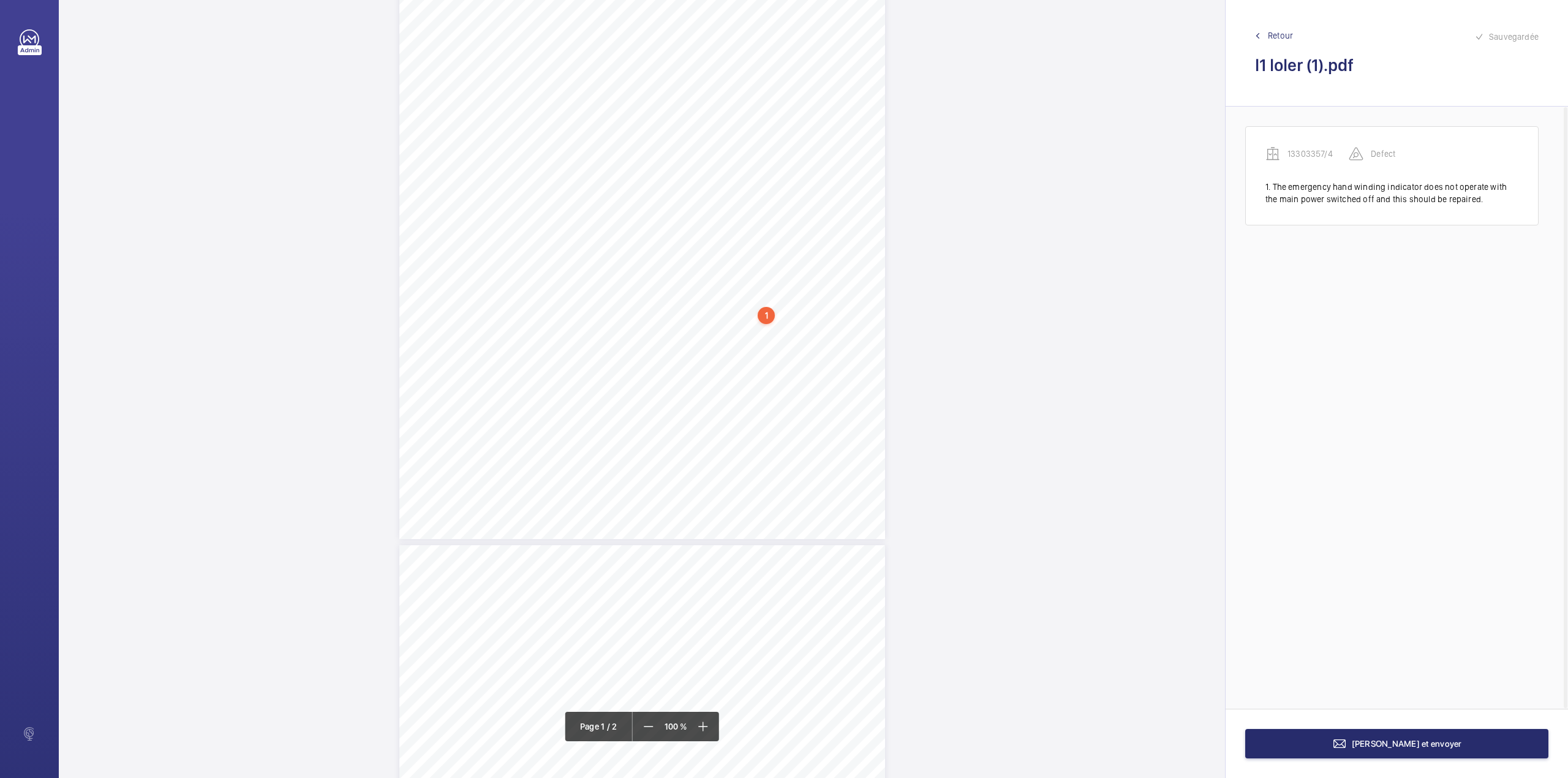
click at [699, 351] on div "Lifting Operations and Lifting Equipment Regulations Report of Thorough Examina…" at bounding box center [642, 196] width 486 height 687
click at [706, 197] on textarea at bounding box center [747, 202] width 209 height 55
paste textarea "Full functional check"
click at [715, 136] on div at bounding box center [693, 129] width 99 height 30
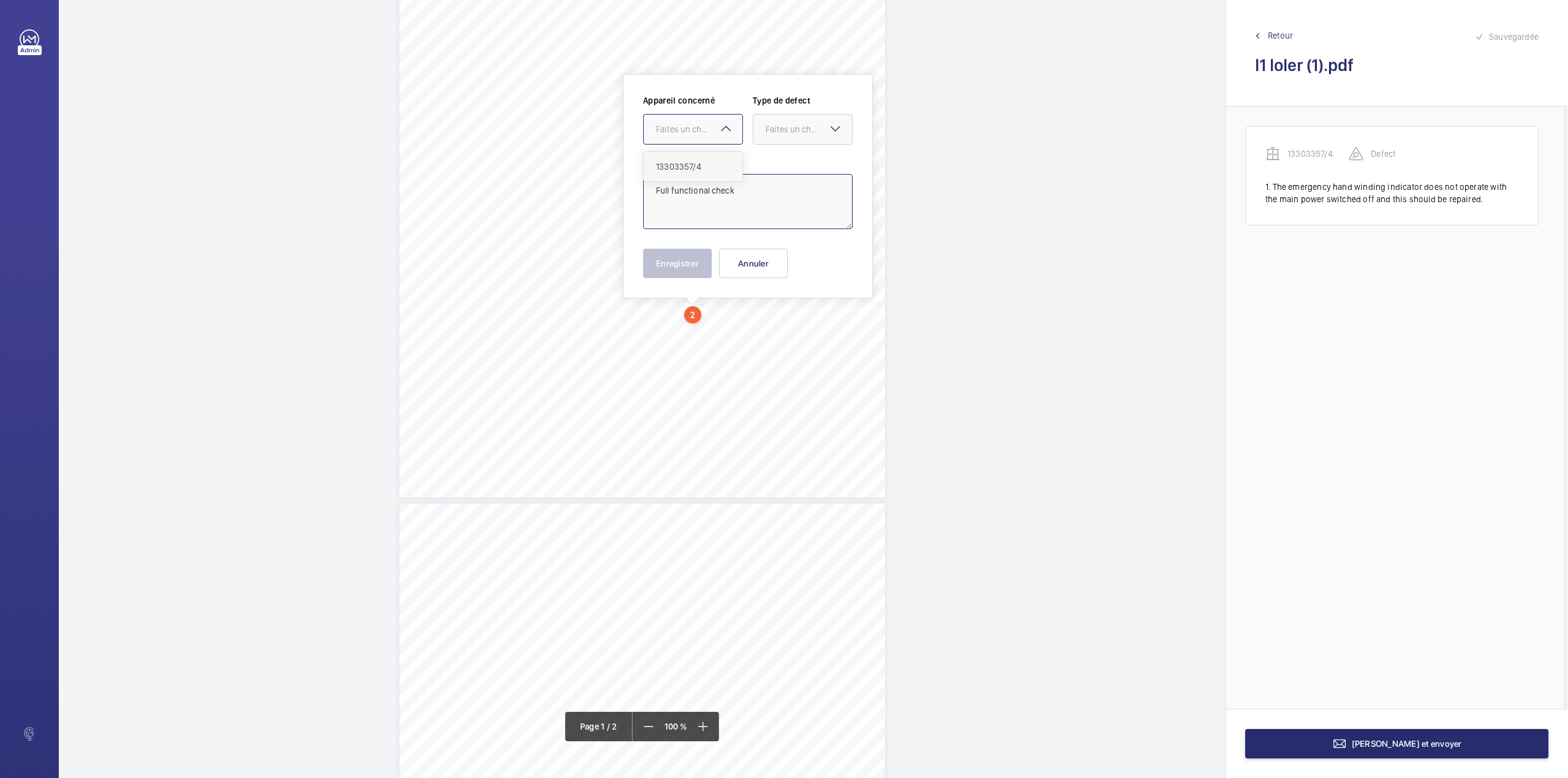
click at [709, 157] on div "13303357/4" at bounding box center [693, 166] width 99 height 30
click at [802, 132] on div "Faites un choix" at bounding box center [809, 129] width 86 height 12
click at [803, 152] on div "Standard" at bounding box center [803, 167] width 99 height 30
type textarea "Full functional check"
click at [666, 266] on button "Enregistrer" at bounding box center [677, 263] width 69 height 30
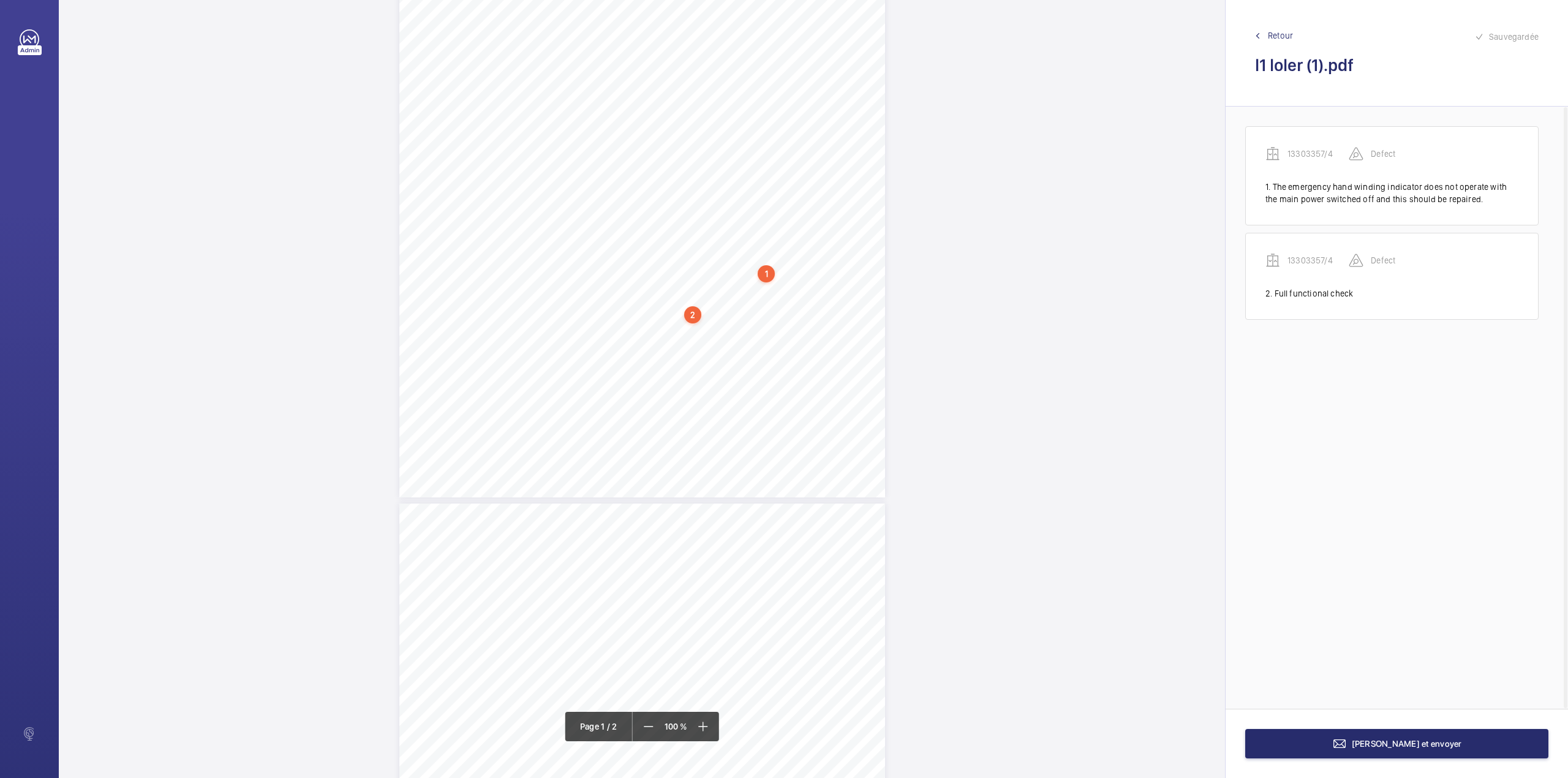
click at [785, 307] on div "Lifting Operations and Lifting Equipment Regulations Report of Thorough Examina…" at bounding box center [642, 154] width 486 height 687
click at [803, 184] on textarea at bounding box center [833, 202] width 209 height 55
paste textarea "Functional check of any dedicated communications systems and/or information dis…"
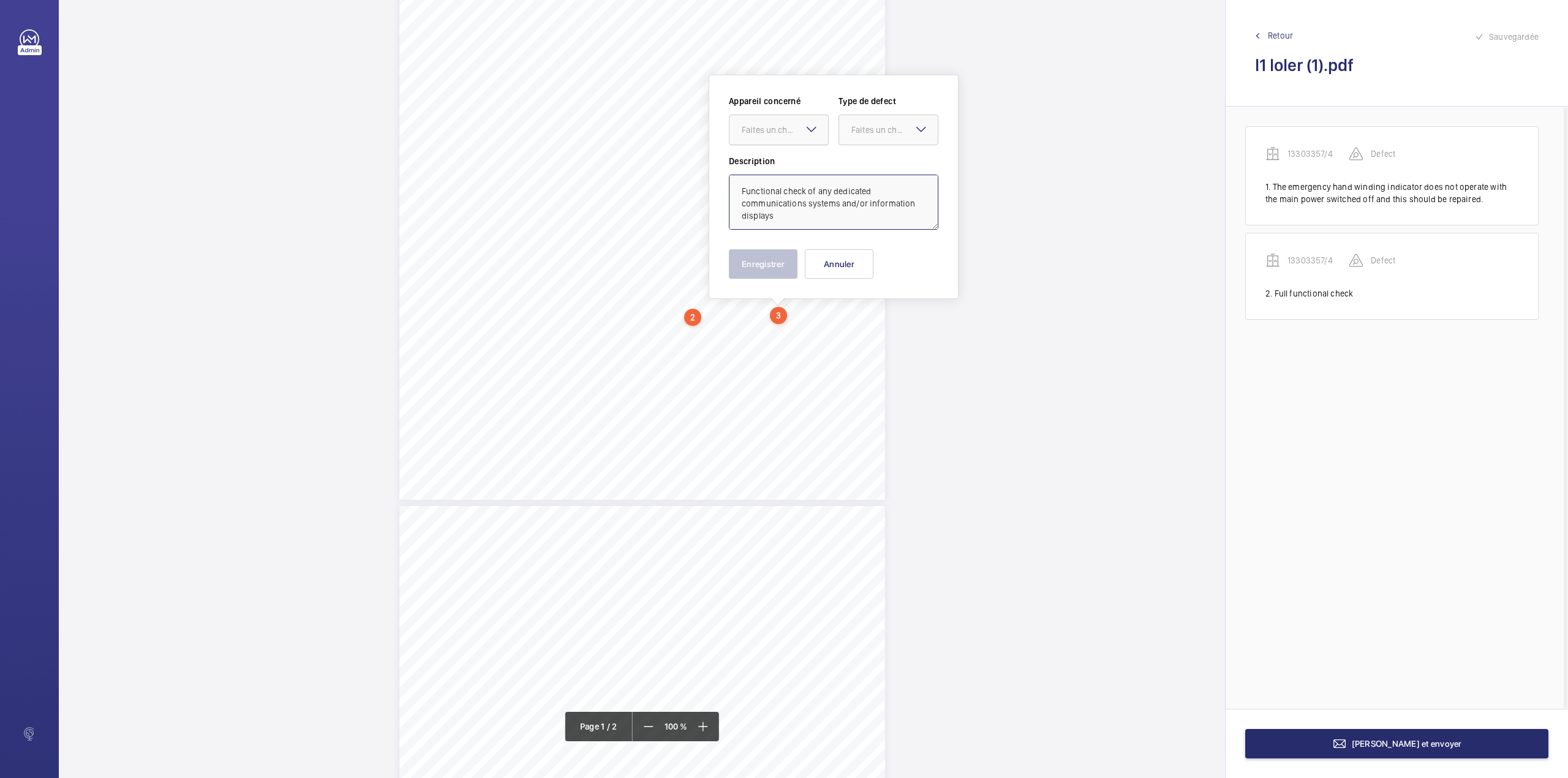
scroll to position [5, 0]
drag, startPoint x: 802, startPoint y: 135, endPoint x: 798, endPoint y: 167, distance: 32.2
click at [801, 136] on div "Faites un choix" at bounding box center [779, 130] width 99 height 12
drag, startPoint x: 798, startPoint y: 167, endPoint x: 811, endPoint y: 165, distance: 13.2
click at [804, 167] on span "13303357/4" at bounding box center [779, 167] width 74 height 12
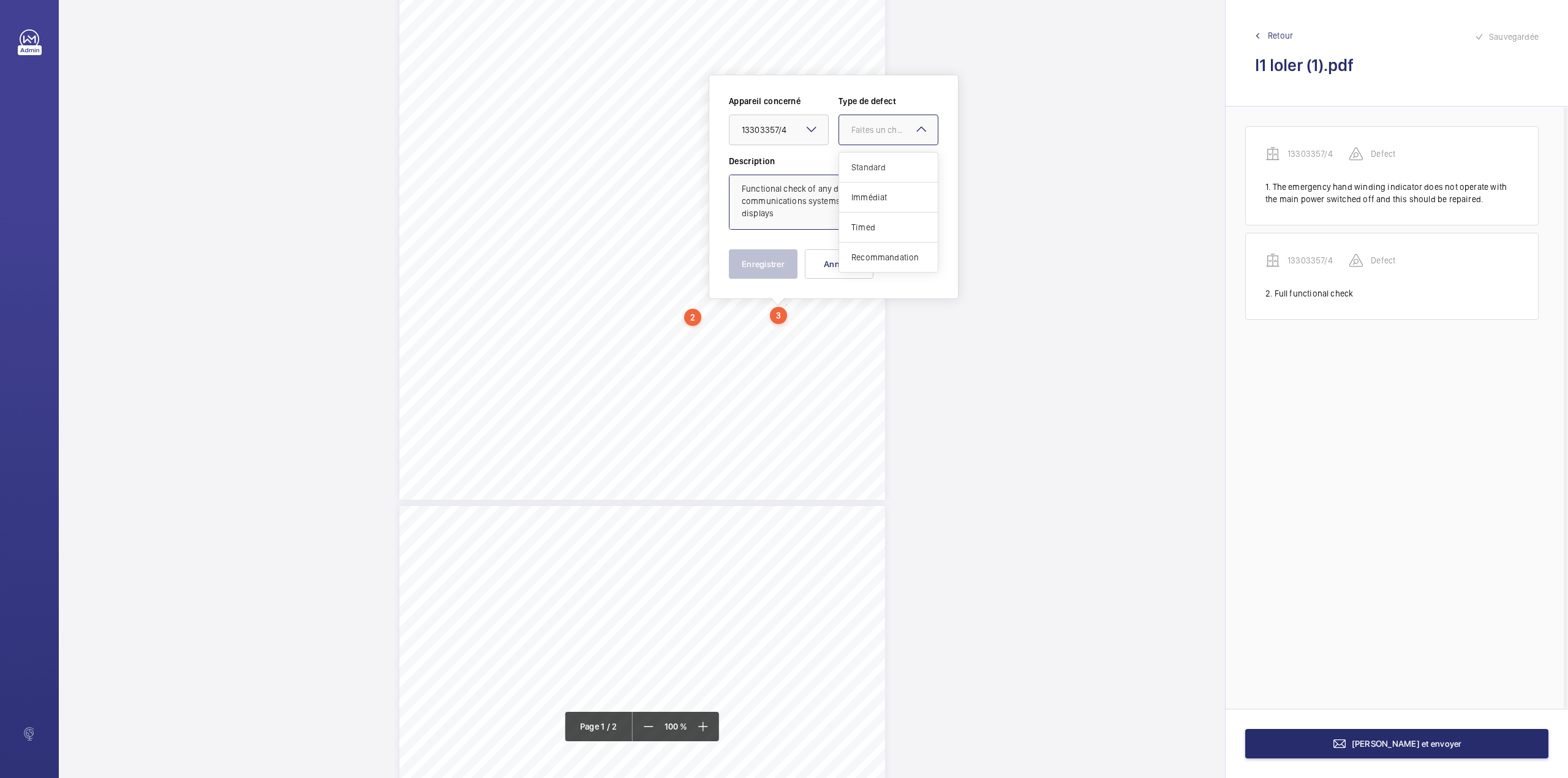
click at [881, 142] on div at bounding box center [888, 130] width 99 height 30
click at [881, 165] on span "Standard" at bounding box center [888, 167] width 74 height 12
type textarea "Functional check of any dedicated communications systems and/or information dis…"
click at [782, 255] on button "Enregistrer" at bounding box center [763, 263] width 69 height 30
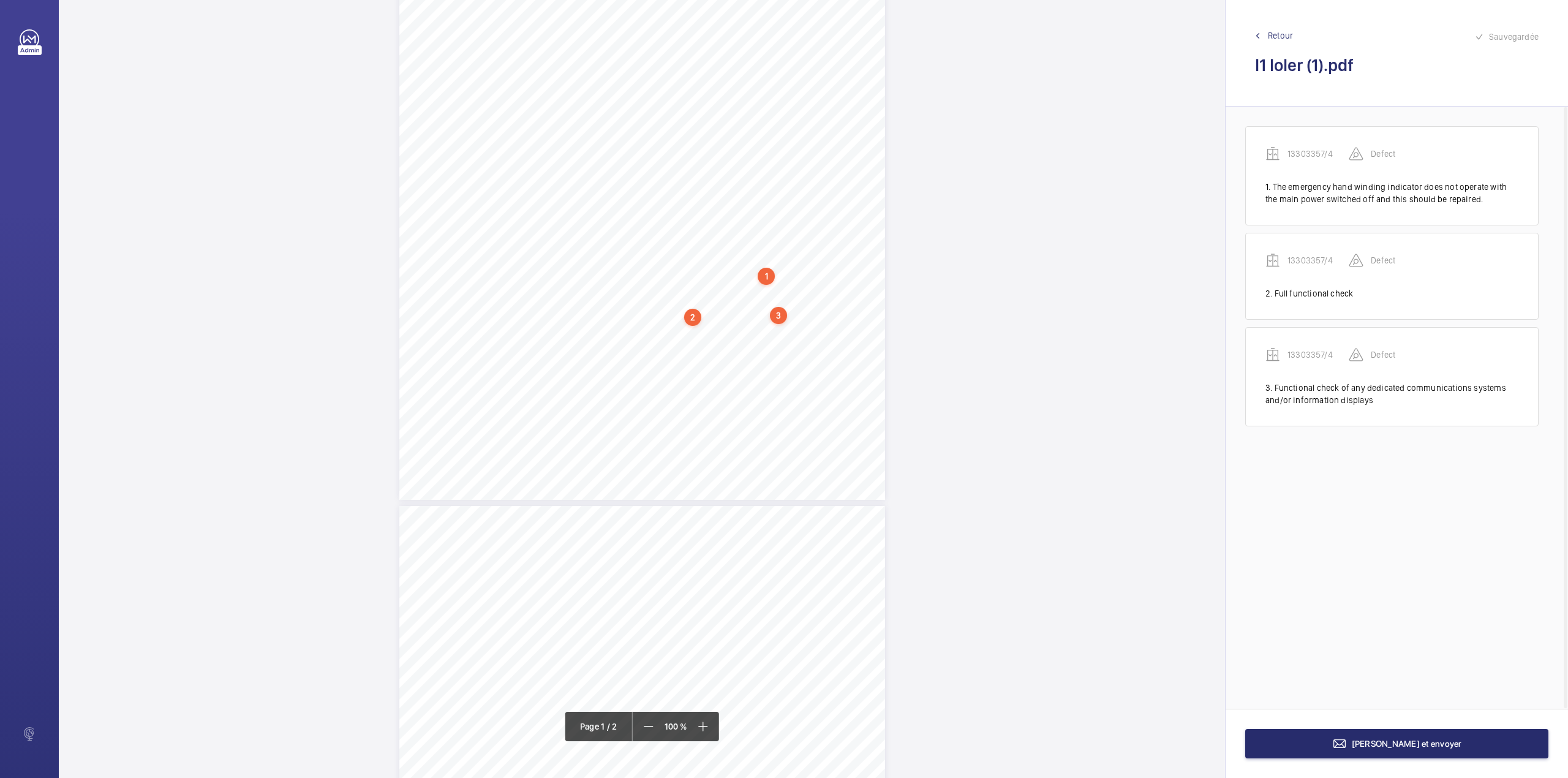
click at [829, 335] on div "Lifting Operations and Lifting Equipment Regulations Report of Thorough Examina…" at bounding box center [642, 156] width 486 height 687
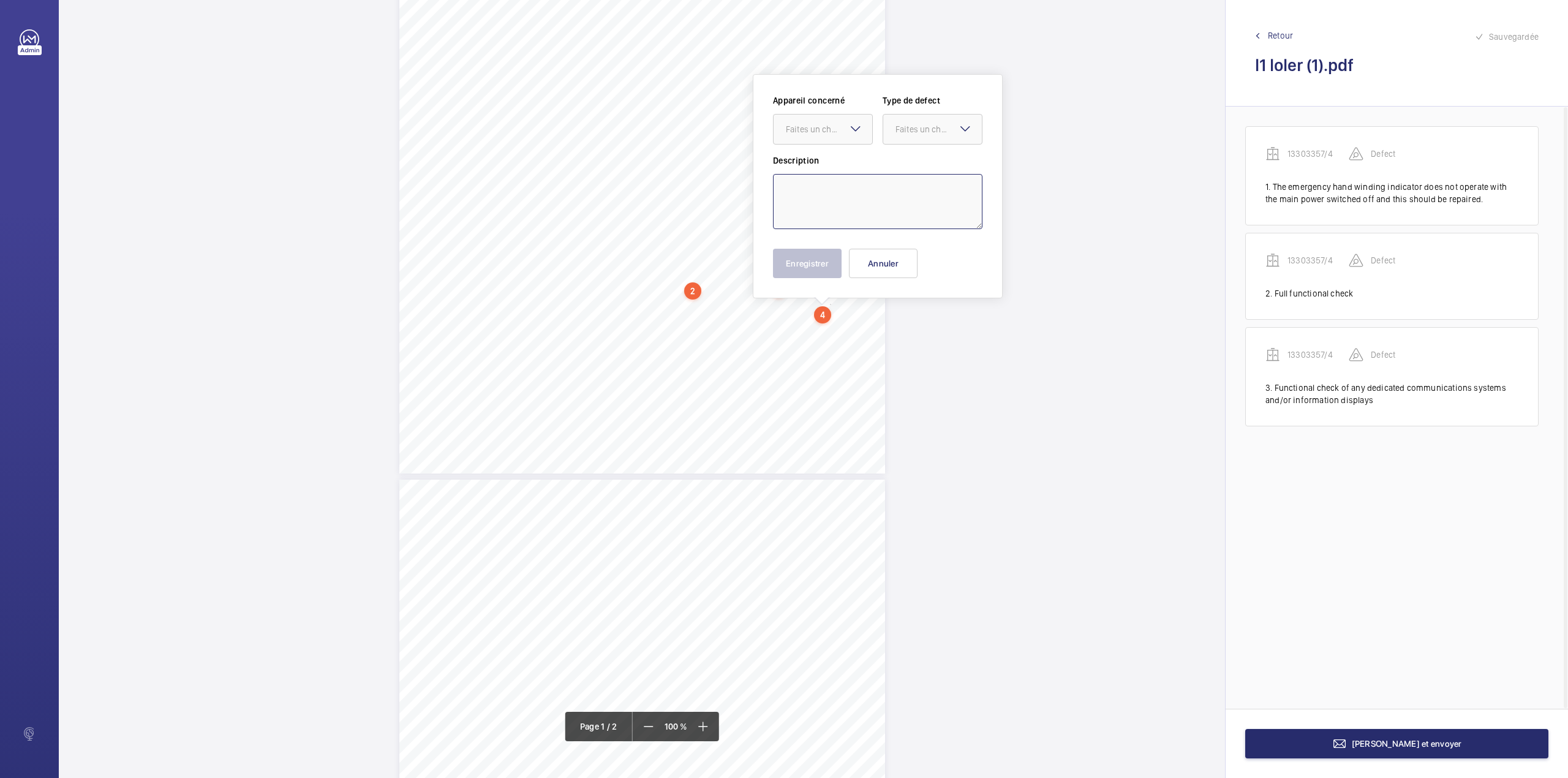
drag, startPoint x: 809, startPoint y: 189, endPoint x: 818, endPoint y: 180, distance: 12.7
click at [809, 189] on textarea at bounding box center [877, 202] width 209 height 55
paste textarea "Functional check of the secondary power supply and supply changeover equipment"
drag, startPoint x: 834, startPoint y: 136, endPoint x: 831, endPoint y: 167, distance: 31.1
click at [834, 145] on div "Appareil concerné Faites un choix 13303357/4 Type de defect Faites un choix" at bounding box center [877, 123] width 209 height 60
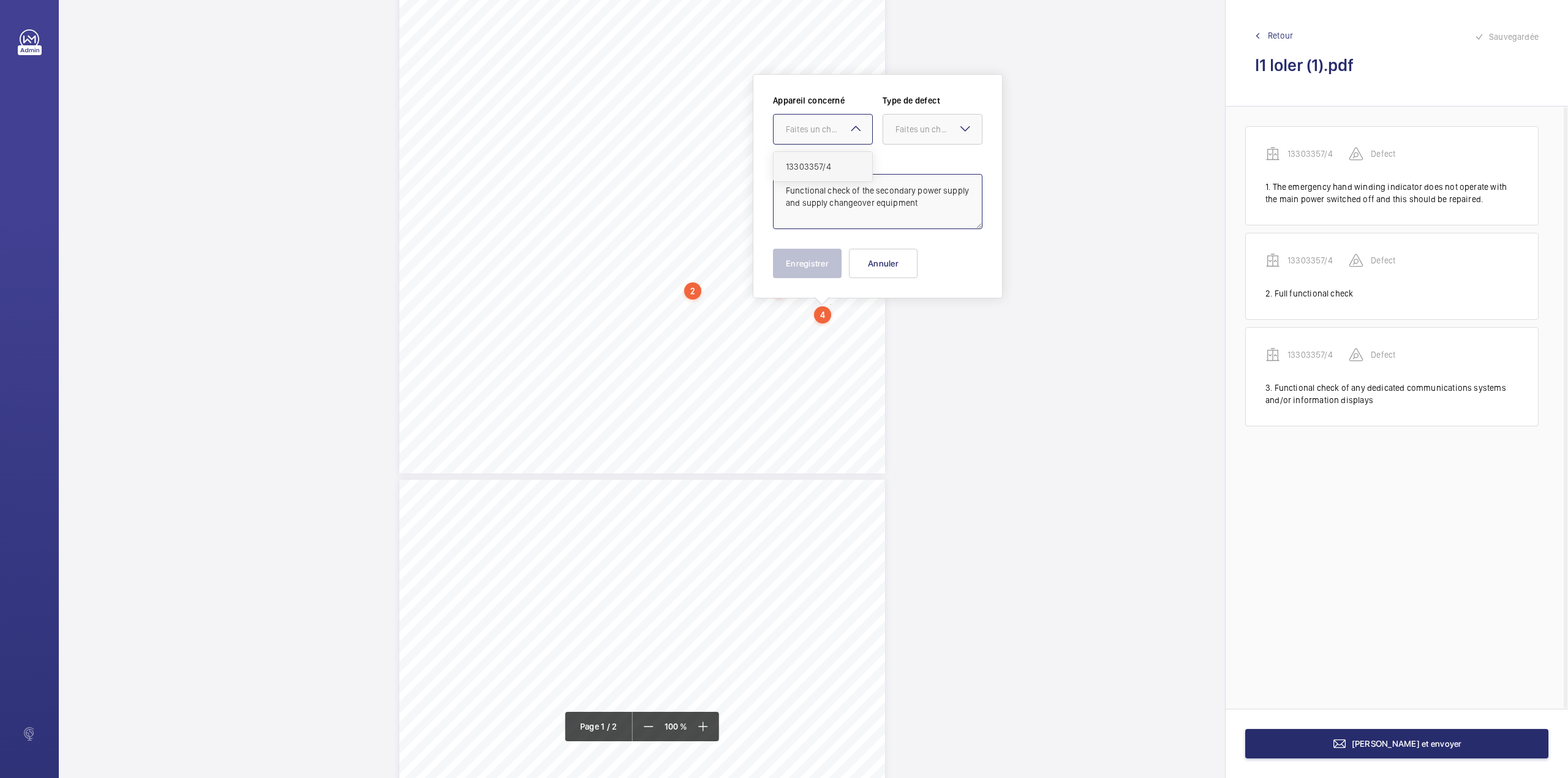
click at [831, 167] on span "13303357/4" at bounding box center [822, 167] width 74 height 12
drag, startPoint x: 914, startPoint y: 133, endPoint x: 912, endPoint y: 161, distance: 28.1
click at [914, 134] on div "Faites un choix" at bounding box center [938, 129] width 86 height 12
click at [912, 161] on span "Standard" at bounding box center [932, 167] width 74 height 12
type textarea "Functional check of the secondary power supply and supply changeover equipment"
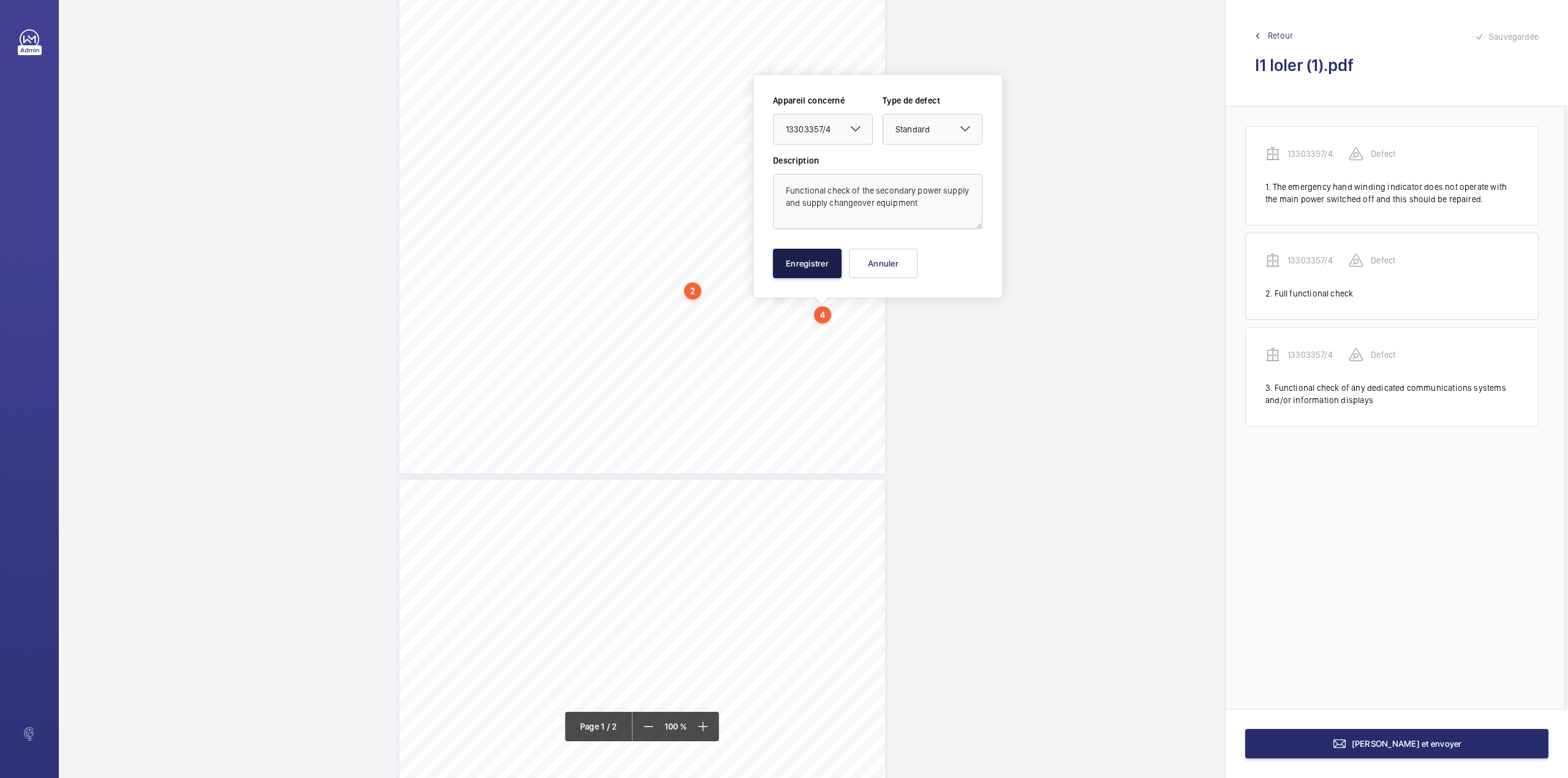
click at [818, 260] on button "Enregistrer" at bounding box center [807, 263] width 69 height 30
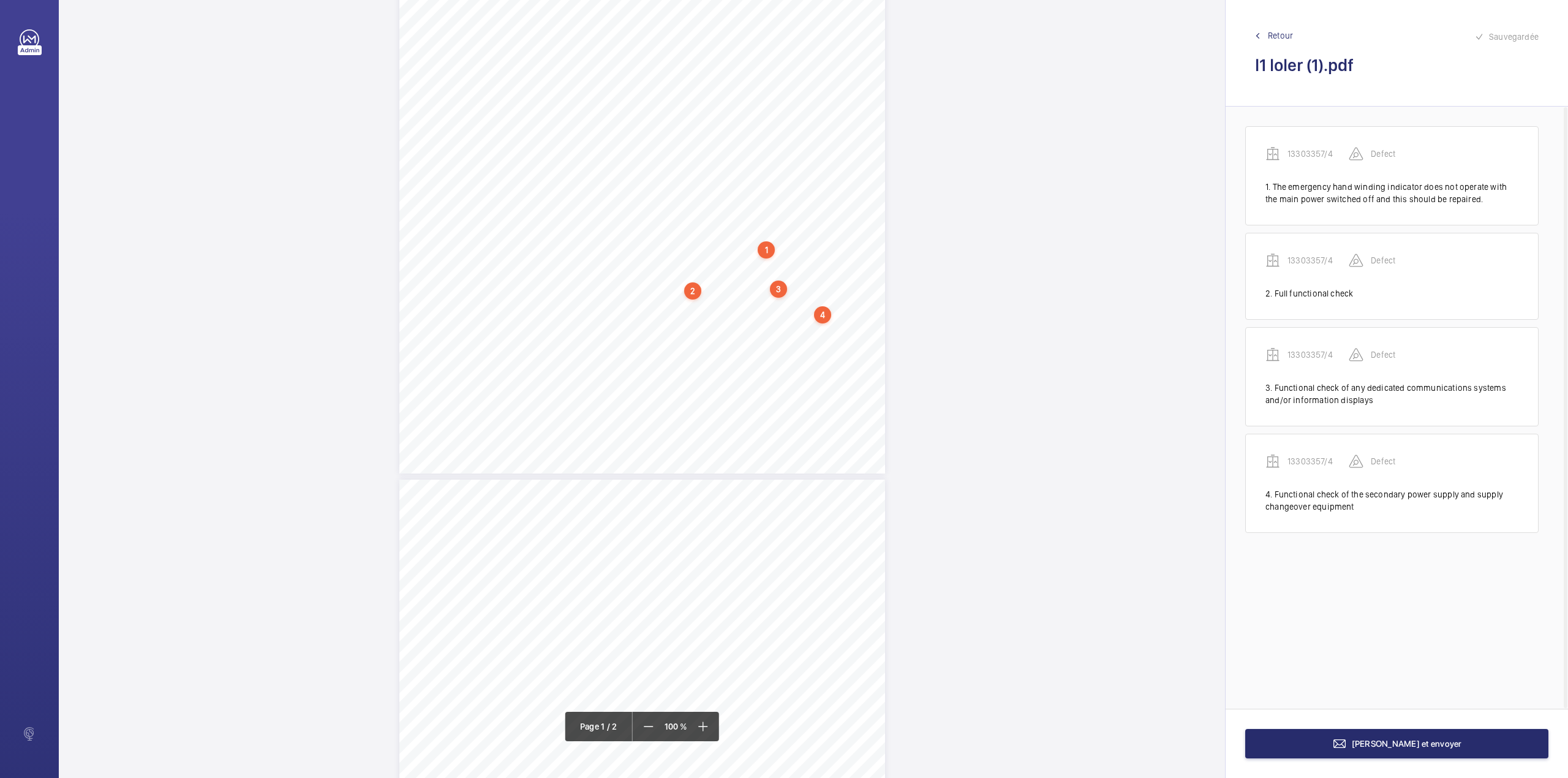
click at [785, 319] on div "Lifting Operations and Lifting Equipment Regulations Report of Thorough Examina…" at bounding box center [642, 130] width 486 height 687
drag, startPoint x: 799, startPoint y: 200, endPoint x: 799, endPoint y: 182, distance: 18.0
click at [799, 200] on textarea at bounding box center [833, 202] width 209 height 55
paste textarea "Functional check of any pit drainage pump and/or water management system."
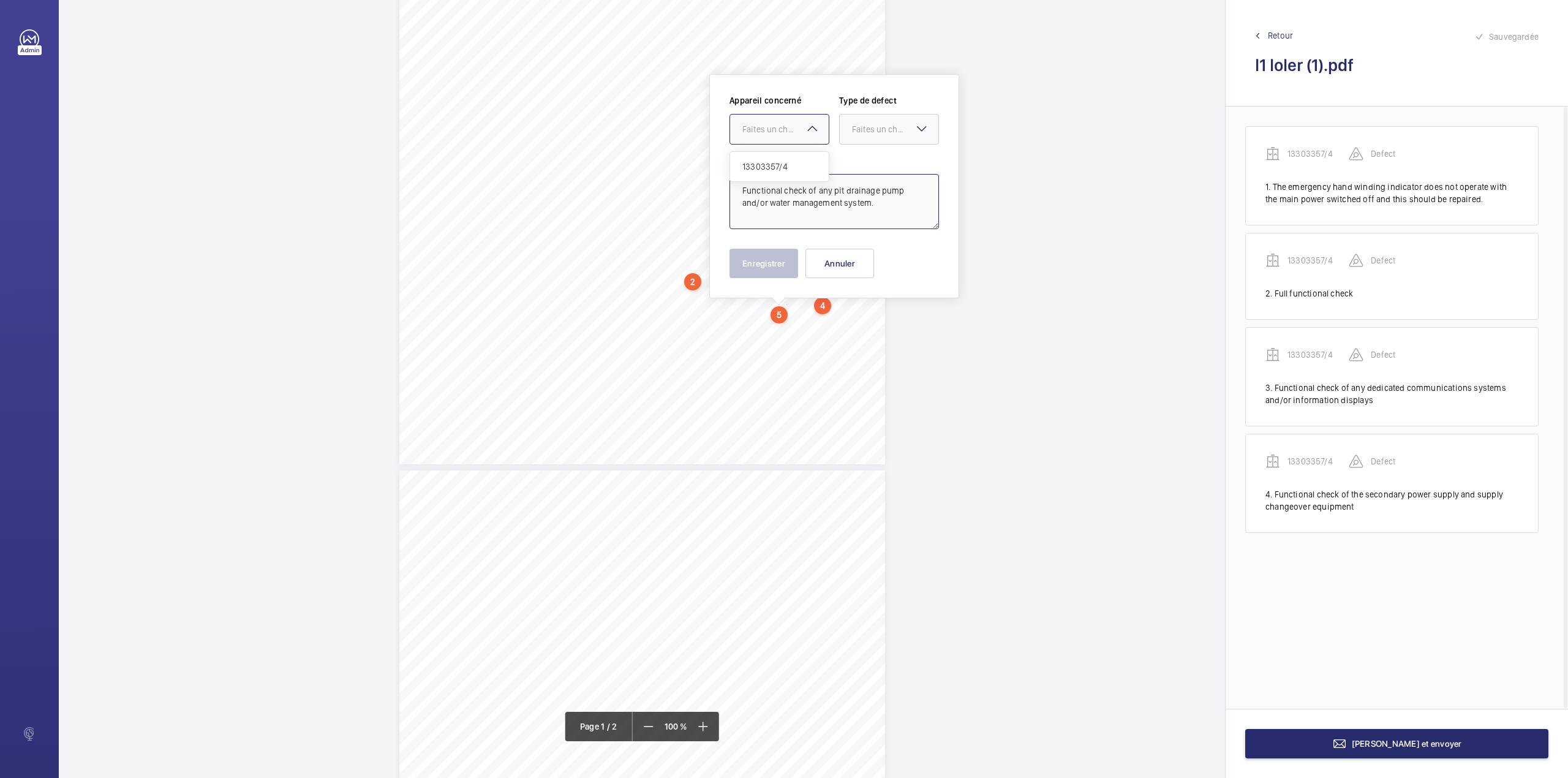
click at [801, 136] on div at bounding box center [779, 129] width 99 height 30
drag, startPoint x: 797, startPoint y: 162, endPoint x: 833, endPoint y: 155, distance: 36.7
click at [798, 162] on span "13303357/4" at bounding box center [779, 167] width 74 height 12
click at [877, 140] on div at bounding box center [889, 129] width 99 height 30
click at [875, 161] on span "Standard" at bounding box center [889, 167] width 74 height 12
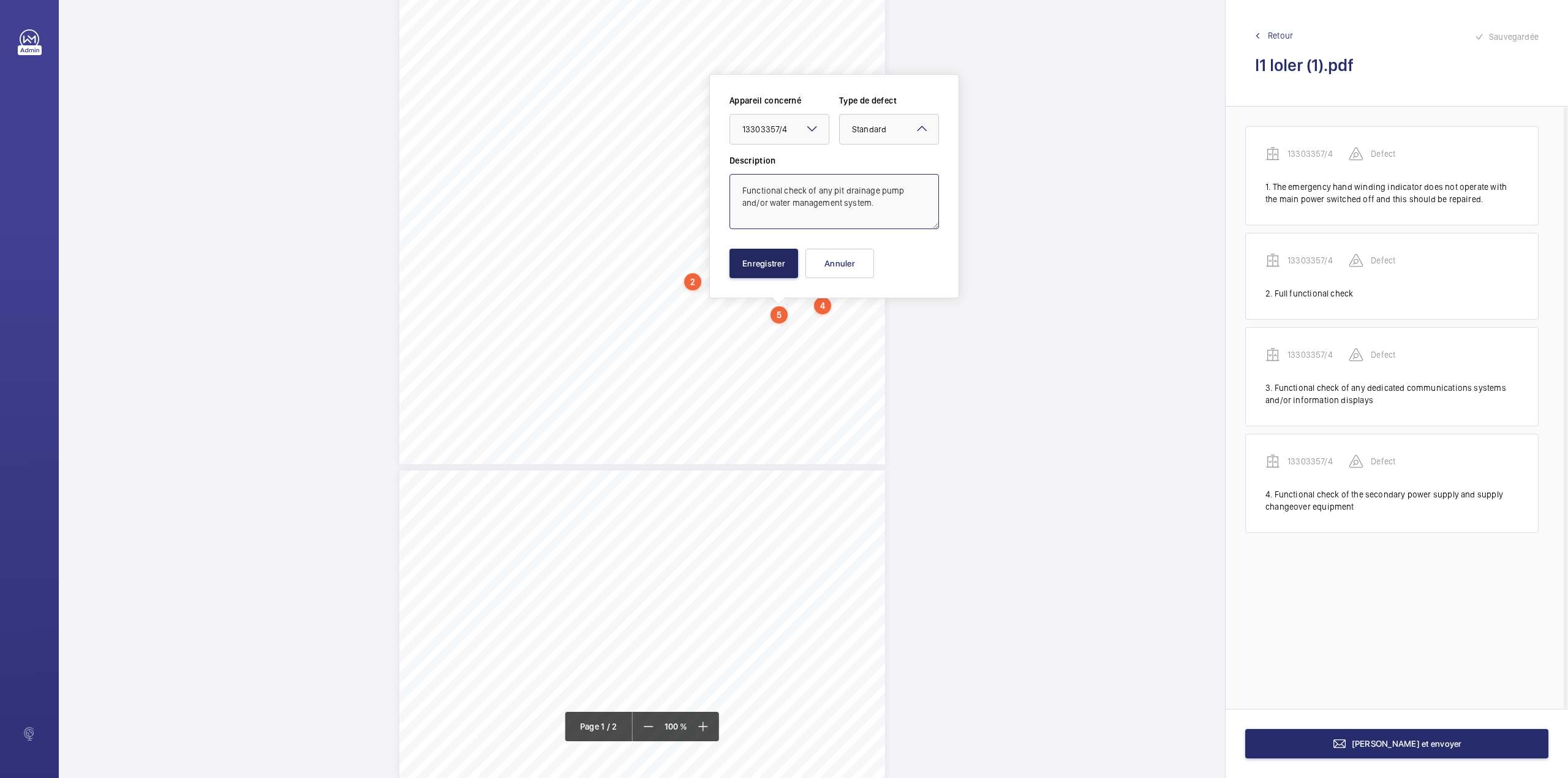
type textarea "Functional check of any pit drainage pump and/or water management system."
click at [769, 272] on button "Enregistrer" at bounding box center [763, 263] width 69 height 30
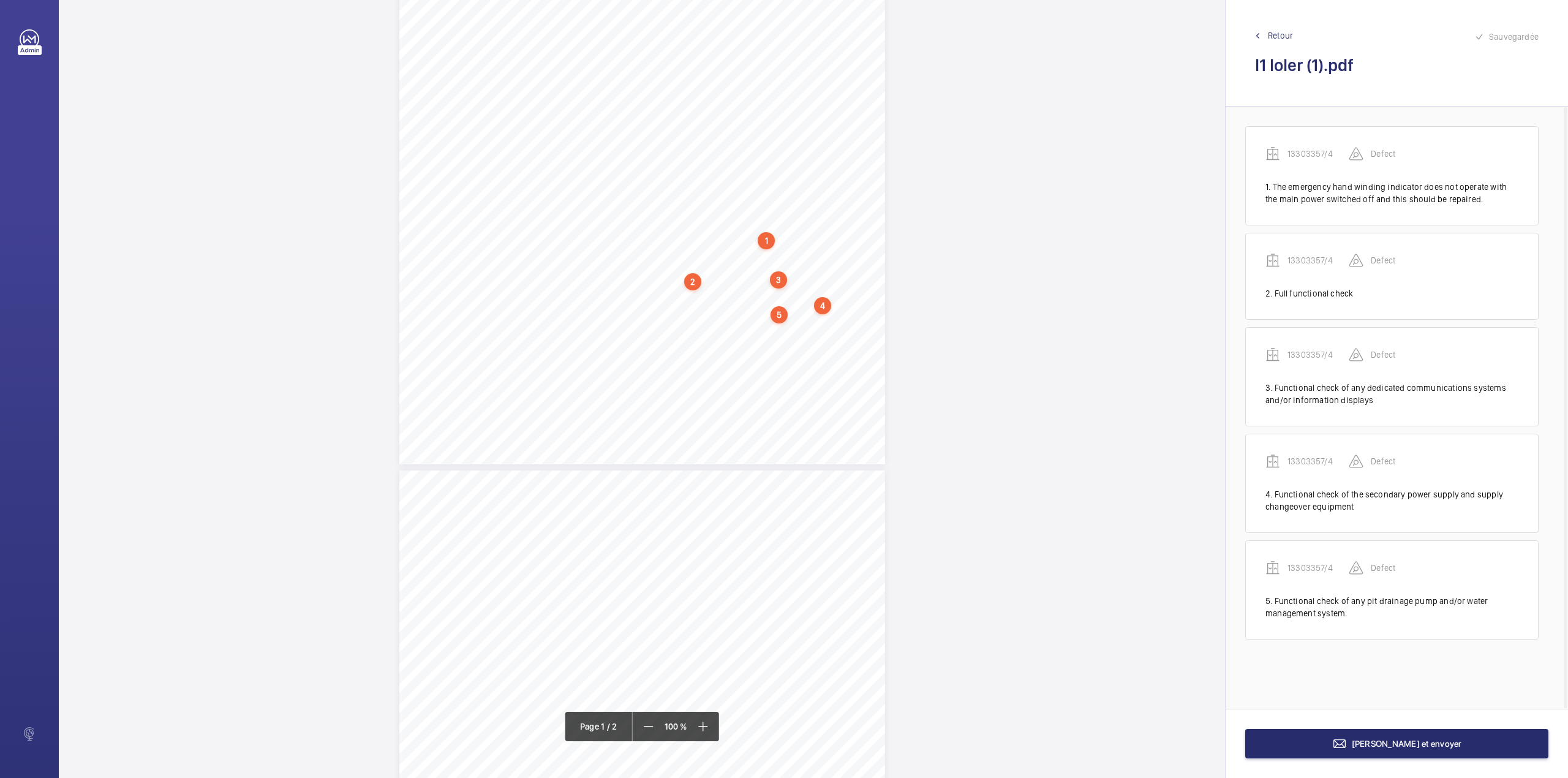
click at [717, 324] on div "Lifting Operations and Lifting Equipment Regulations Report of Thorough Examina…" at bounding box center [642, 121] width 486 height 687
drag, startPoint x: 669, startPoint y: 196, endPoint x: 682, endPoint y: 175, distance: 24.7
click at [669, 196] on textarea at bounding box center [765, 202] width 209 height 55
paste textarea "We advise that the lift ( and its associated systems) is periodically reviewed …"
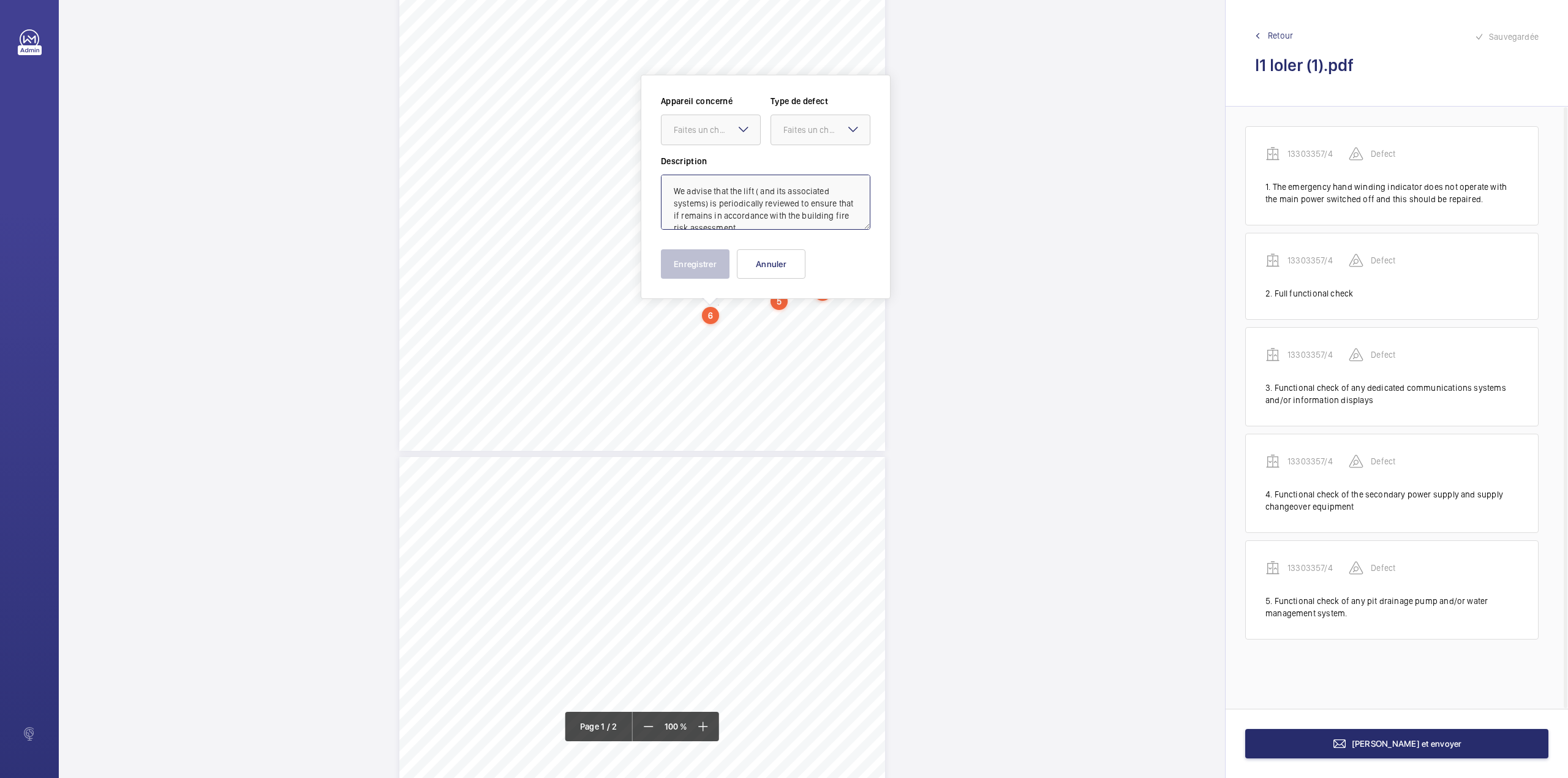
scroll to position [54, 0]
type textarea "We advise that the lift ( and its associated systems) is periodically reviewed …"
click at [716, 145] on div "Appareil concerné Faites un choix Type de defect Faites un choix" at bounding box center [765, 124] width 209 height 60
click at [715, 164] on label "Description" at bounding box center [765, 161] width 209 height 12
drag, startPoint x: 736, startPoint y: 126, endPoint x: 735, endPoint y: 133, distance: 7.1
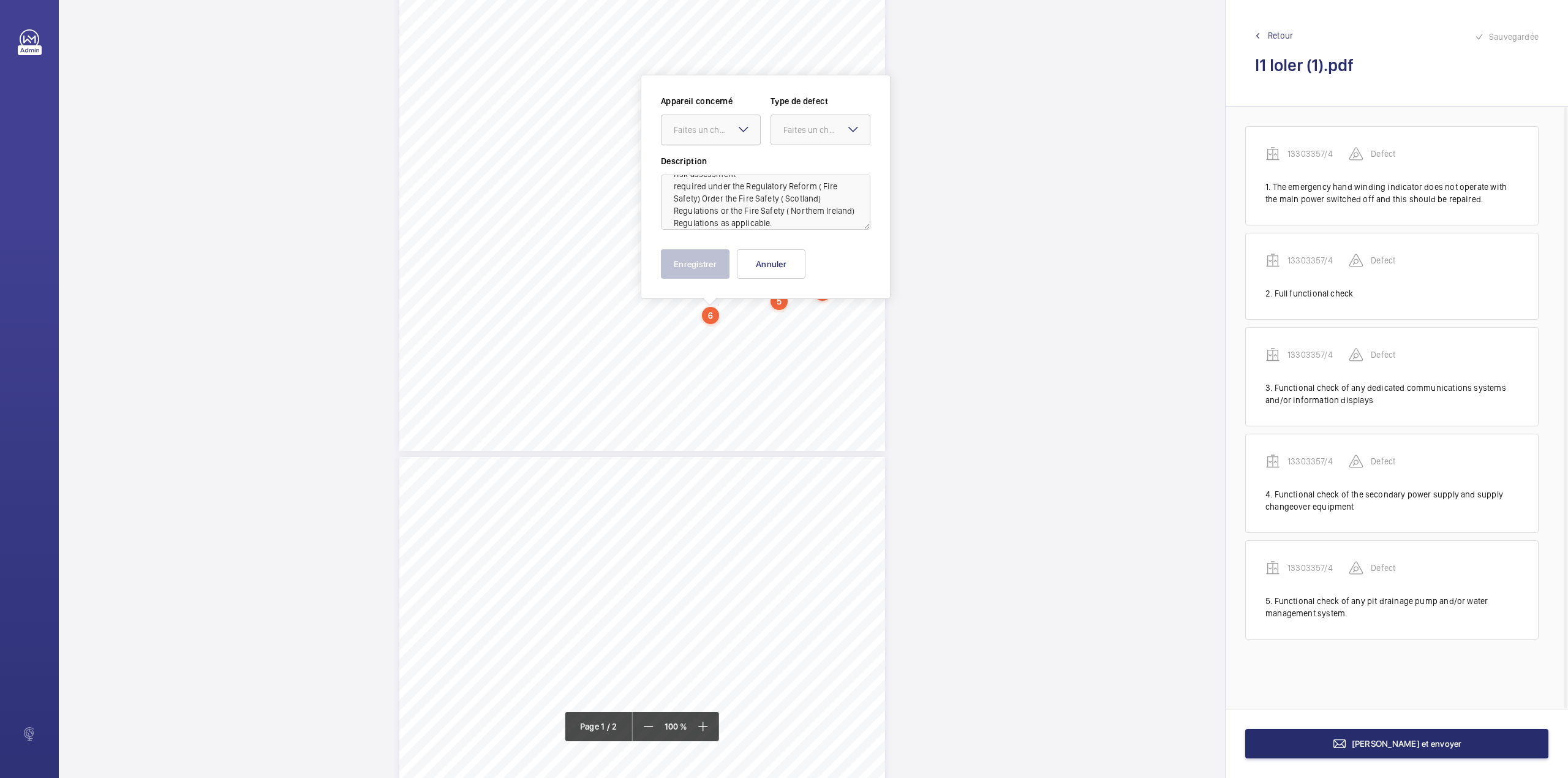
click at [736, 128] on mat-icon at bounding box center [743, 129] width 14 height 14
click at [735, 155] on div "13303357/4" at bounding box center [711, 167] width 99 height 30
drag, startPoint x: 787, startPoint y: 134, endPoint x: 789, endPoint y: 145, distance: 11.2
click at [789, 136] on div "Faites un choix" at bounding box center [820, 130] width 99 height 12
drag, startPoint x: 789, startPoint y: 167, endPoint x: 758, endPoint y: 202, distance: 46.8
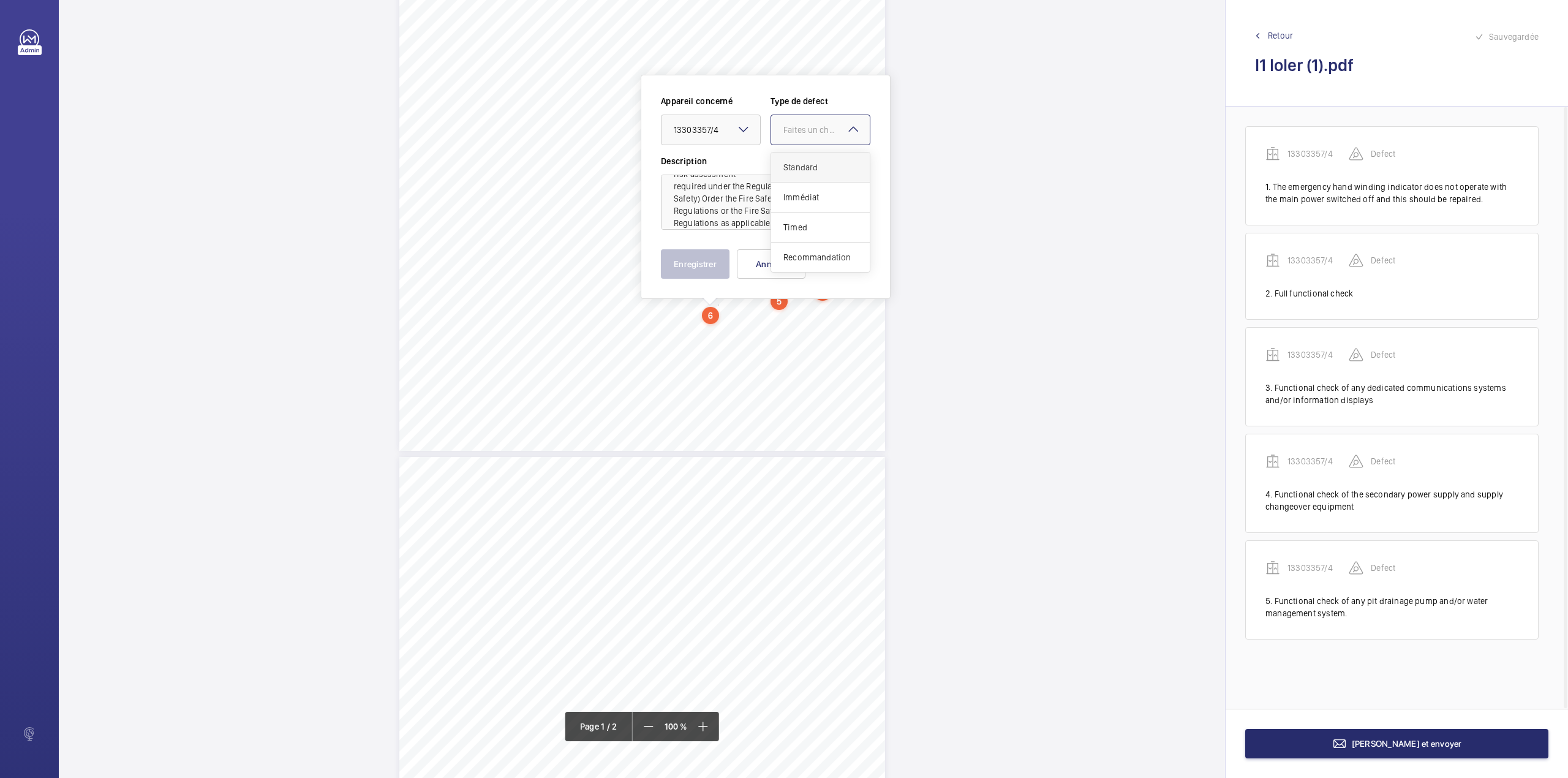
click at [789, 169] on span "Standard" at bounding box center [820, 167] width 74 height 12
click at [706, 277] on button "Enregistrer" at bounding box center [695, 263] width 69 height 30
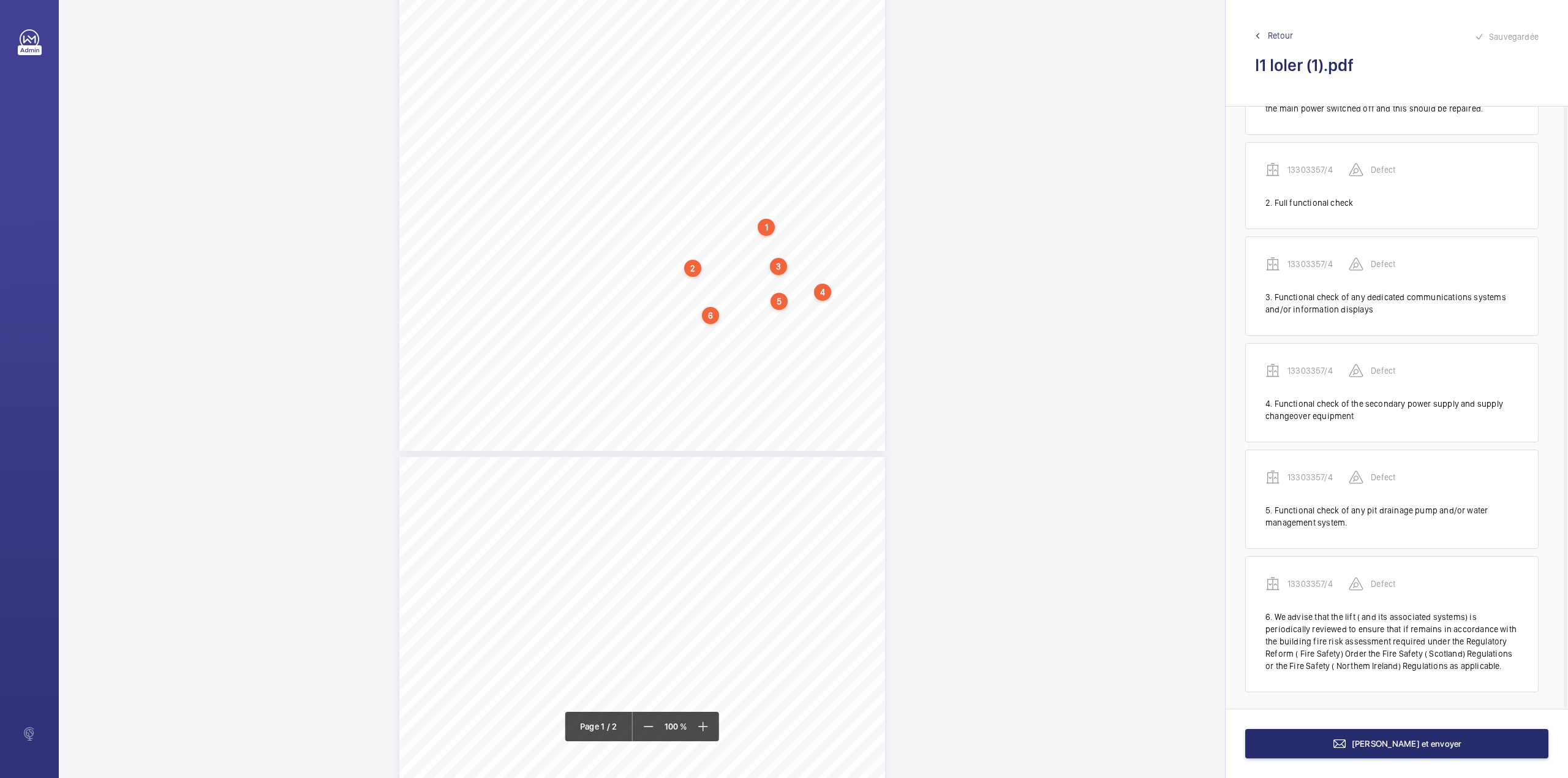
scroll to position [96, 0]
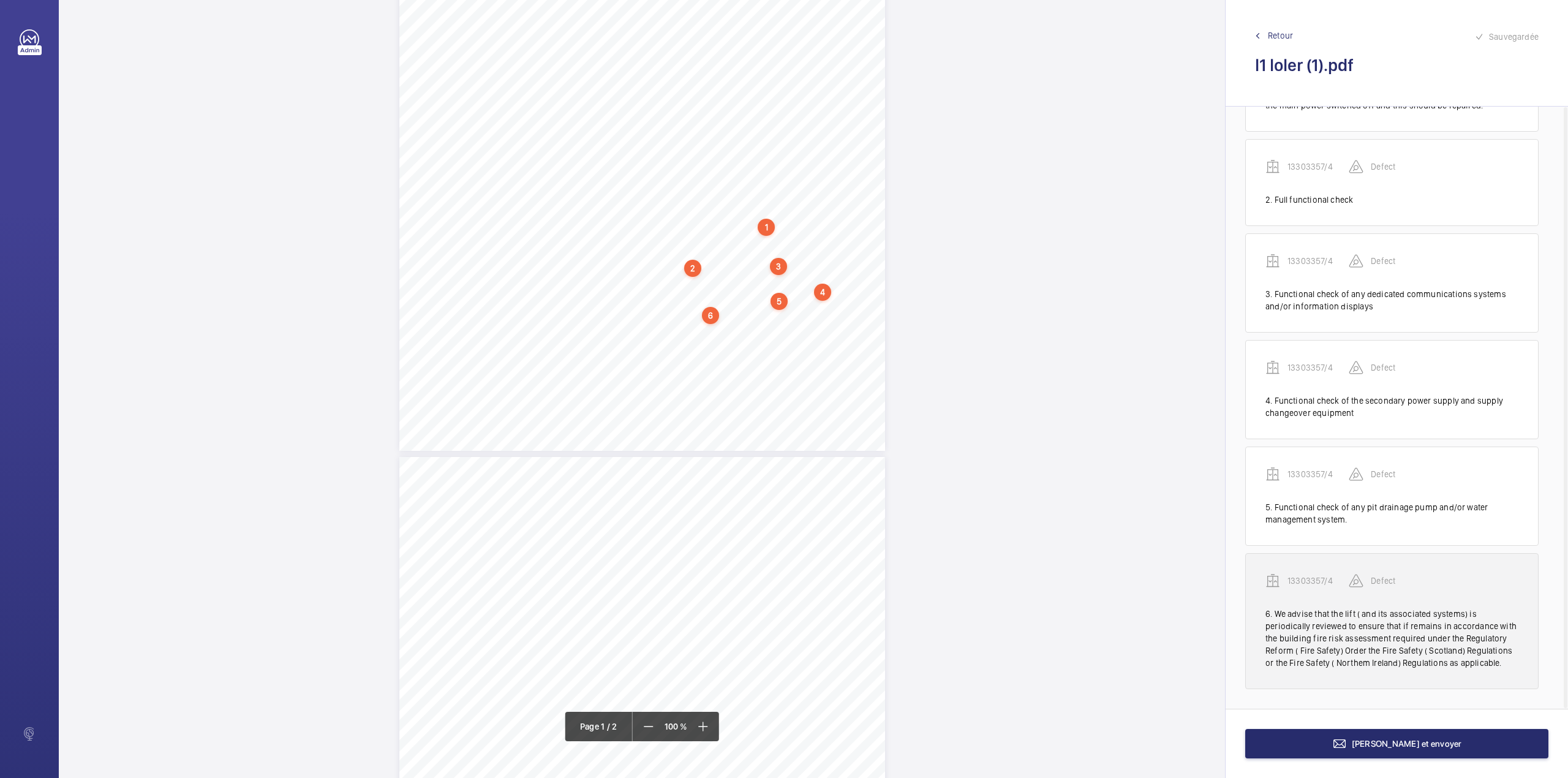
click at [1308, 574] on div "13303357/4" at bounding box center [1307, 580] width 83 height 14
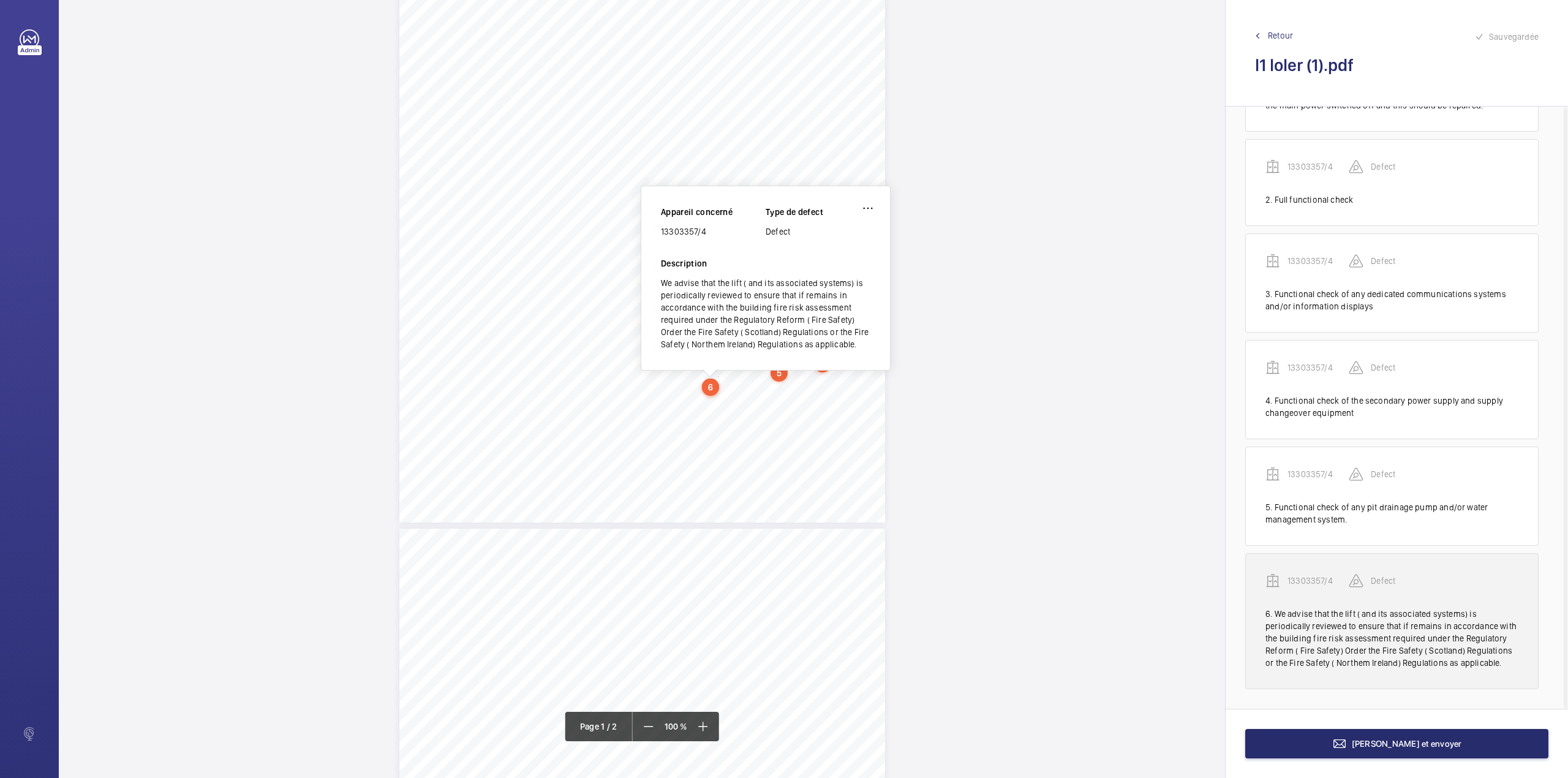
scroll to position [182, 0]
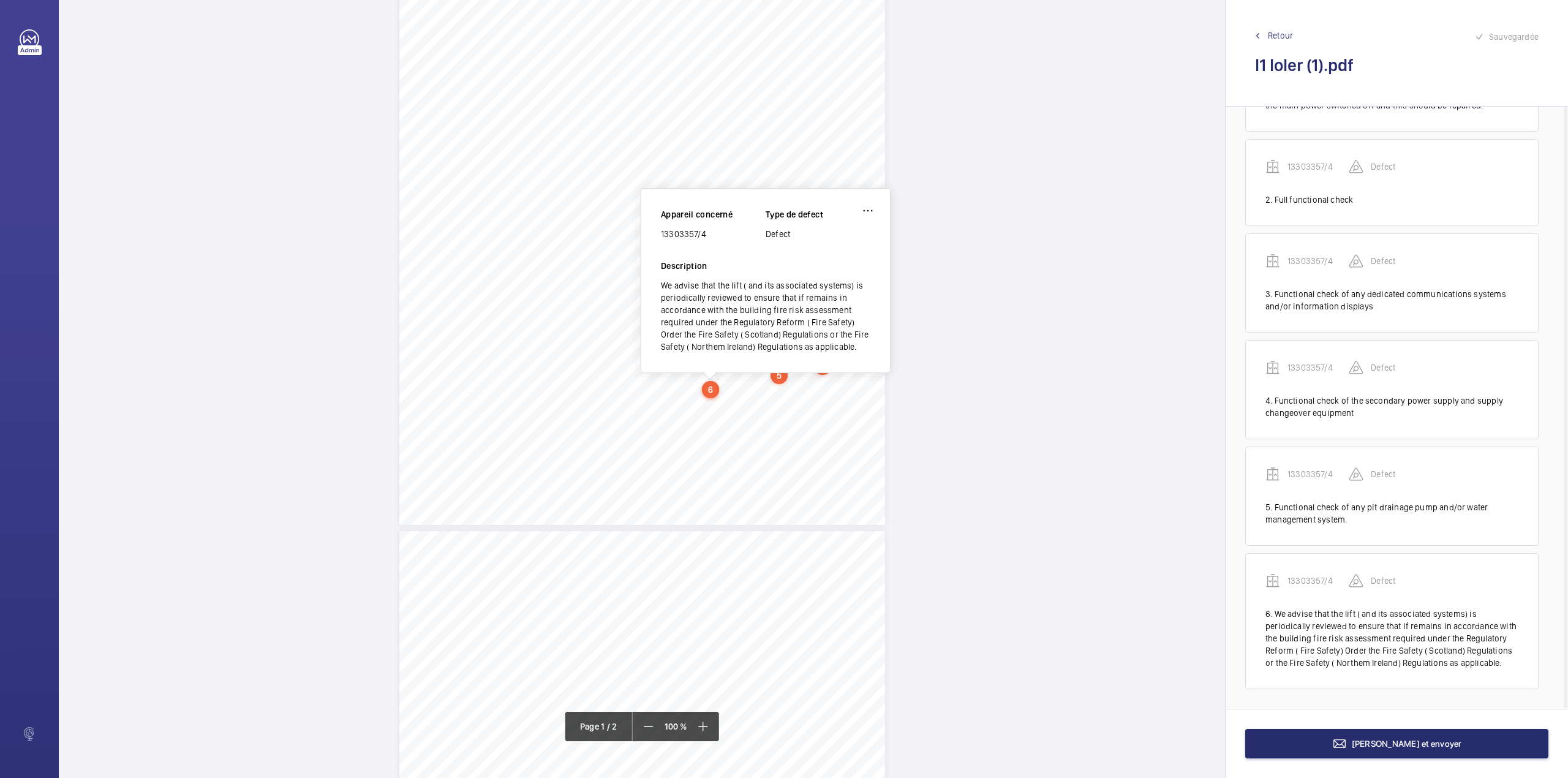
click at [661, 237] on div "13303357/4" at bounding box center [713, 234] width 105 height 12
drag, startPoint x: 661, startPoint y: 234, endPoint x: 717, endPoint y: 233, distance: 56.0
click at [717, 233] on div "13303357/4" at bounding box center [713, 234] width 105 height 12
click at [1324, 730] on button "[PERSON_NAME] et envoyer" at bounding box center [1397, 743] width 303 height 30
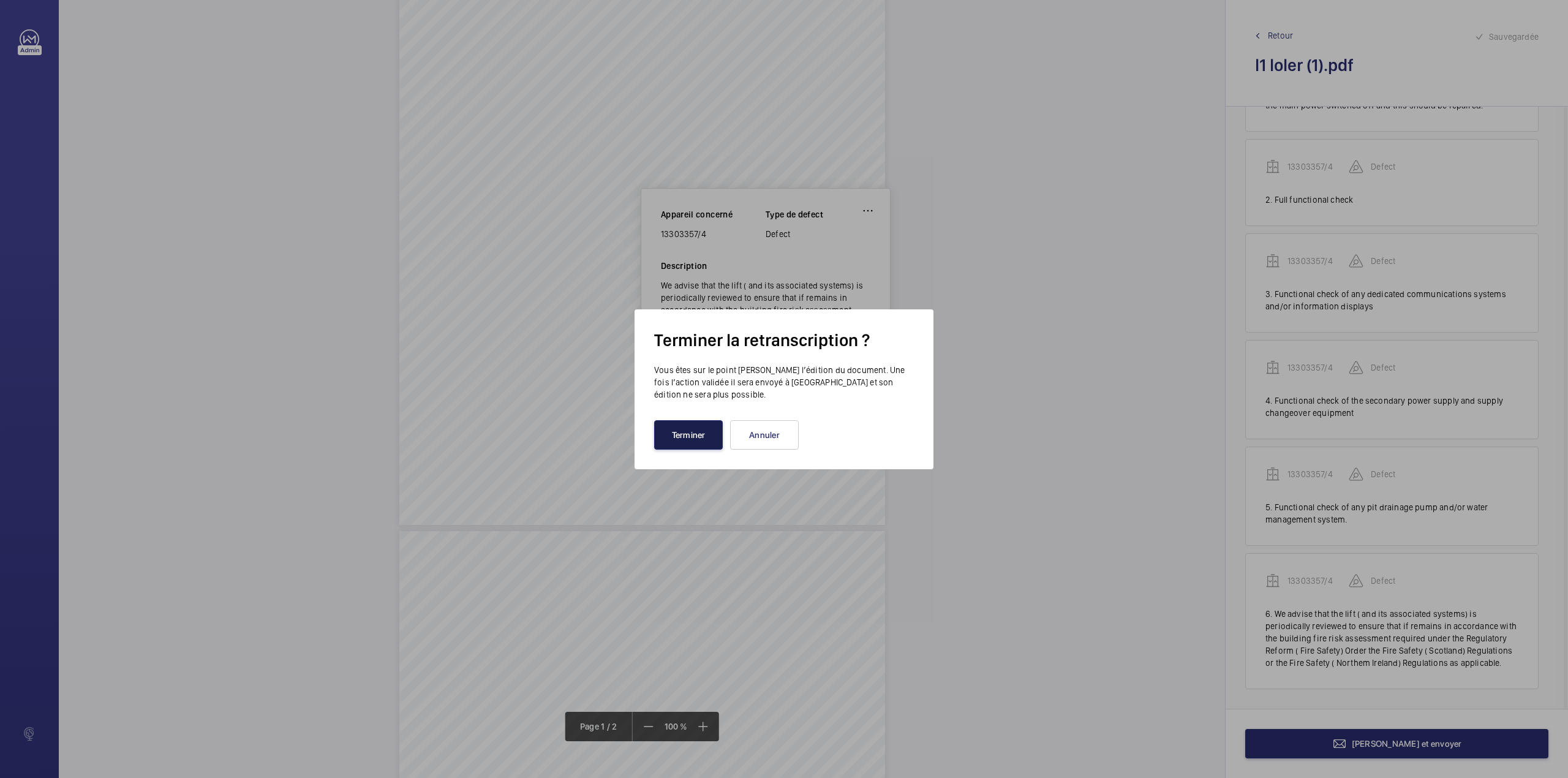
click at [703, 432] on button "Terminer" at bounding box center [689, 434] width 69 height 30
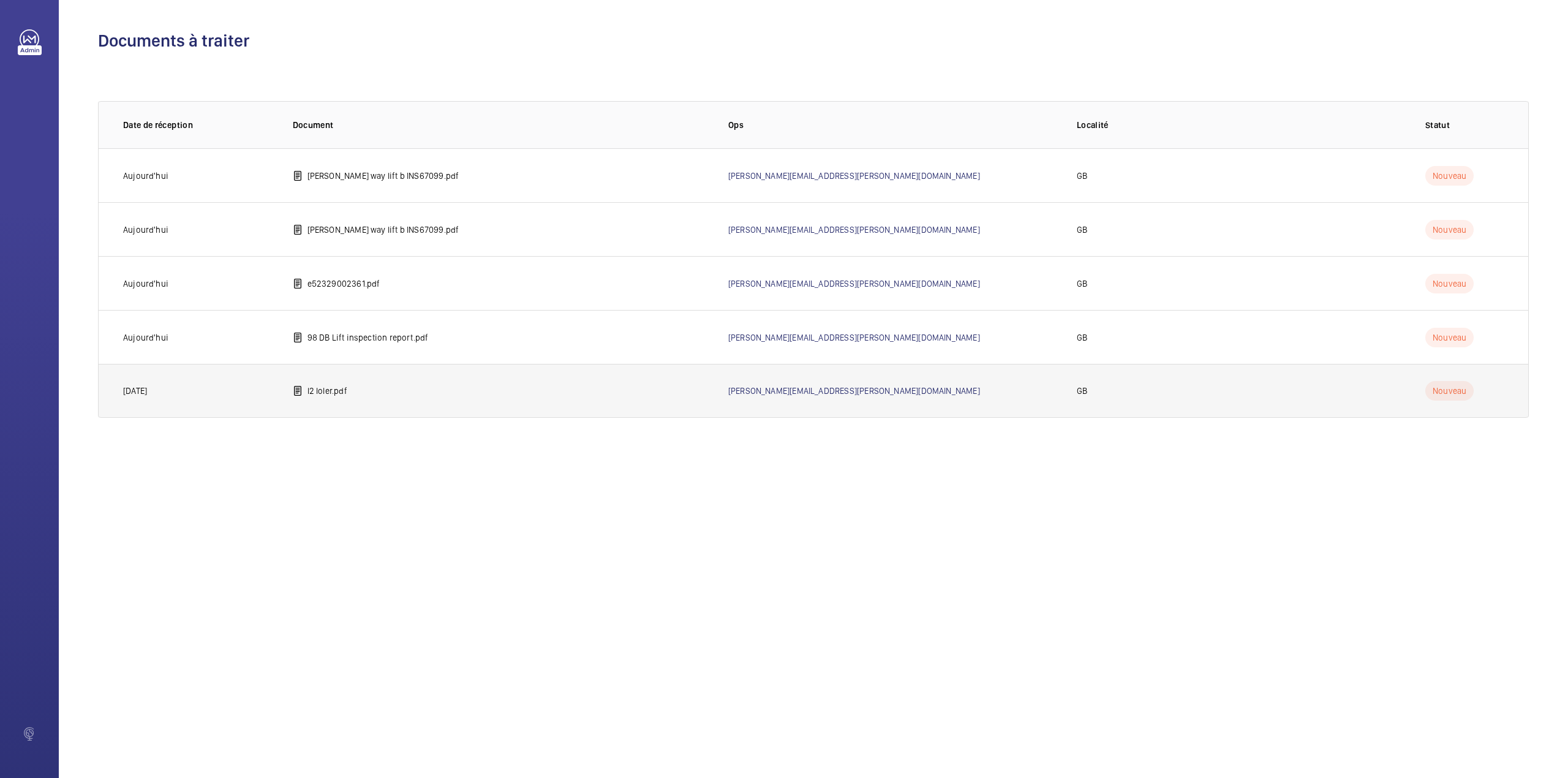
click at [316, 390] on p "l2 loler.pdf" at bounding box center [327, 391] width 40 height 12
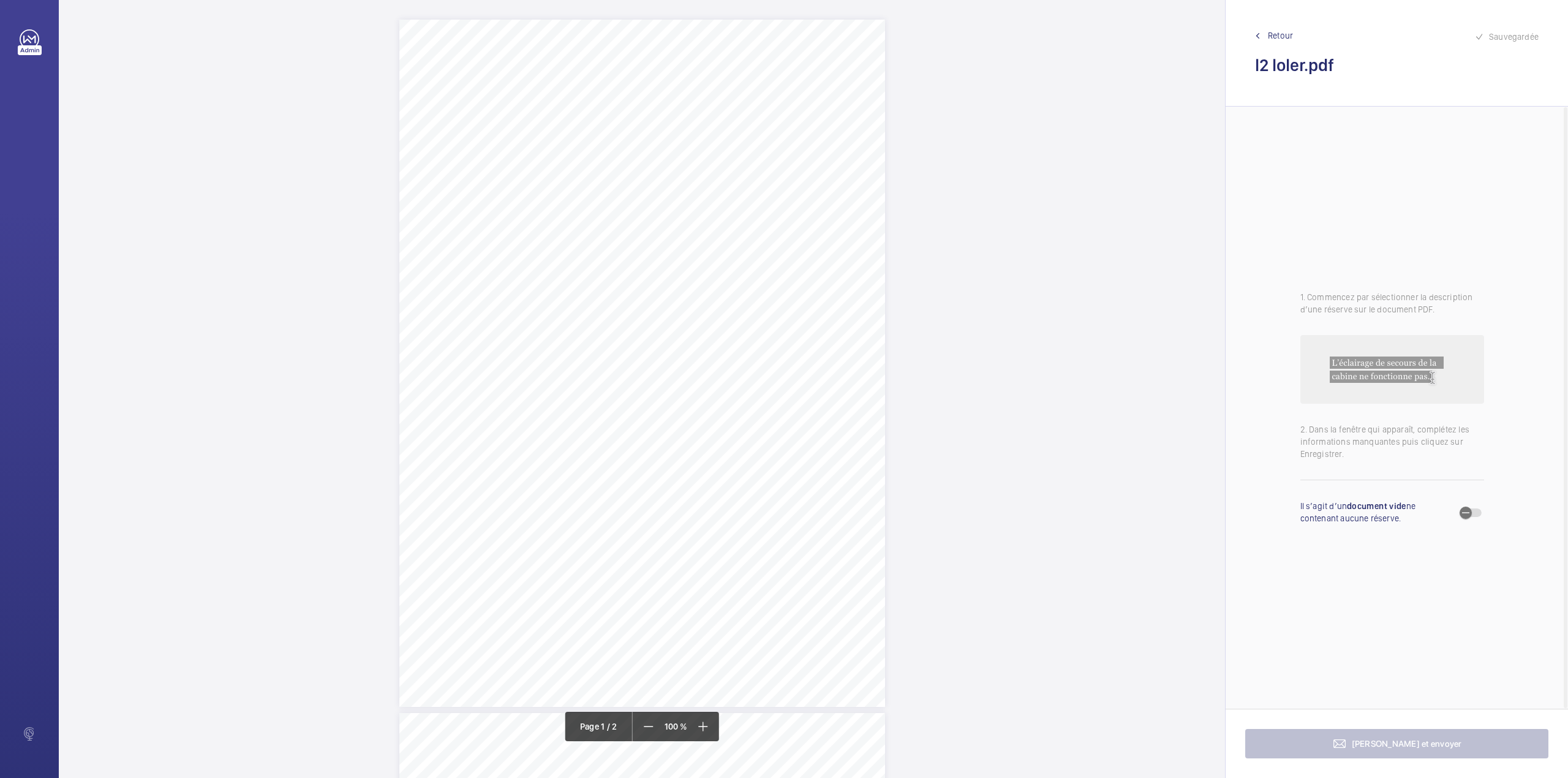
scroll to position [82, 0]
click at [696, 729] on mat-icon at bounding box center [702, 726] width 14 height 14
click at [696, 729] on mat-icon at bounding box center [701, 726] width 14 height 14
click at [696, 729] on mat-icon at bounding box center [702, 726] width 14 height 14
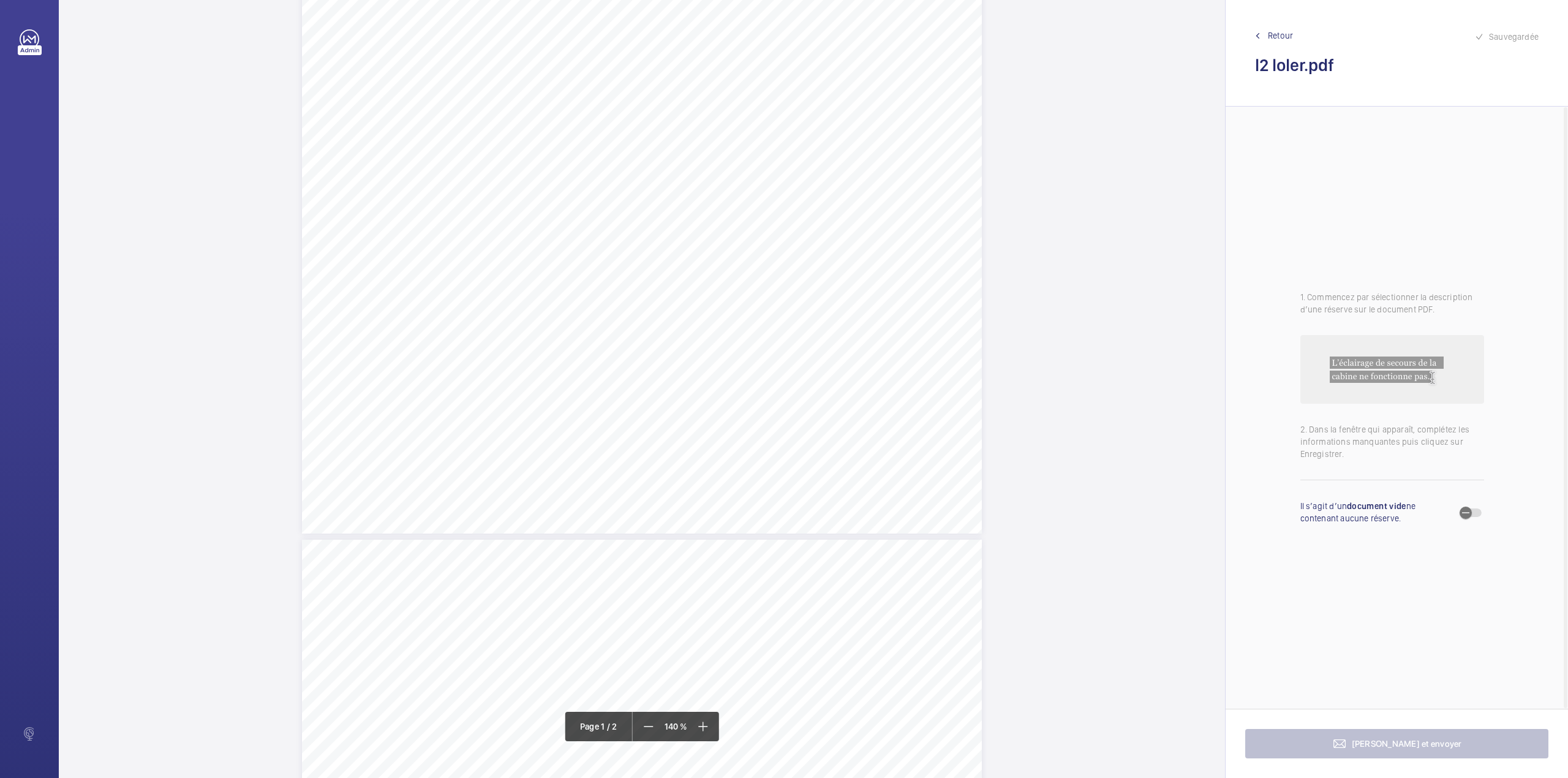
scroll to position [490, 0]
click at [647, 719] on mat-icon at bounding box center [648, 726] width 14 height 14
click at [647, 719] on mat-icon at bounding box center [649, 726] width 14 height 14
click at [647, 719] on mat-icon at bounding box center [650, 726] width 14 height 14
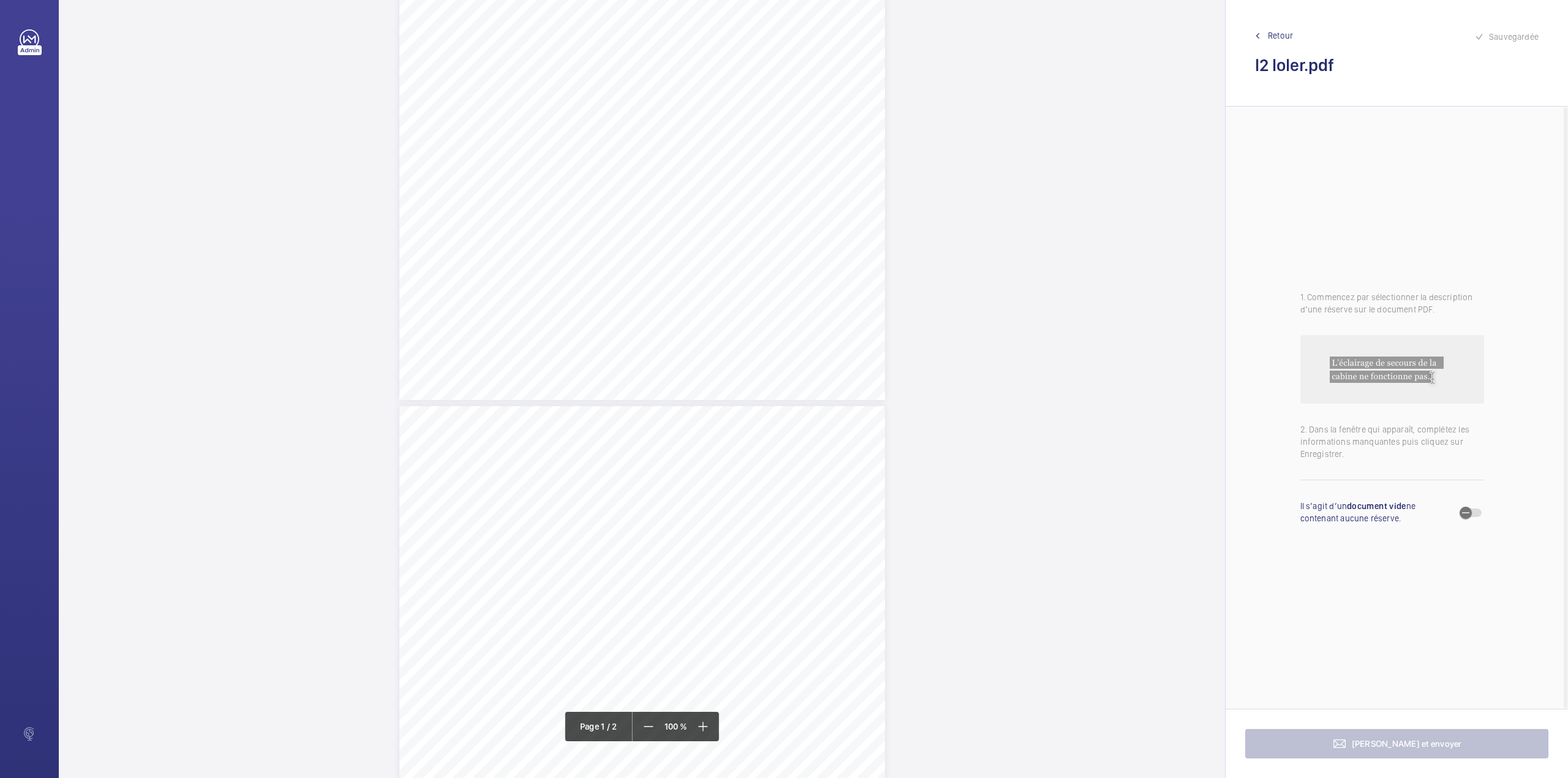
scroll to position [245, 0]
click at [664, 231] on div "Lifting Operations and Lifting Equipment Regulations Report of Thorough Examina…" at bounding box center [642, 118] width 486 height 687
drag, startPoint x: 682, startPoint y: 202, endPoint x: 667, endPoint y: 185, distance: 22.7
click at [682, 202] on textarea at bounding box center [713, 202] width 209 height 55
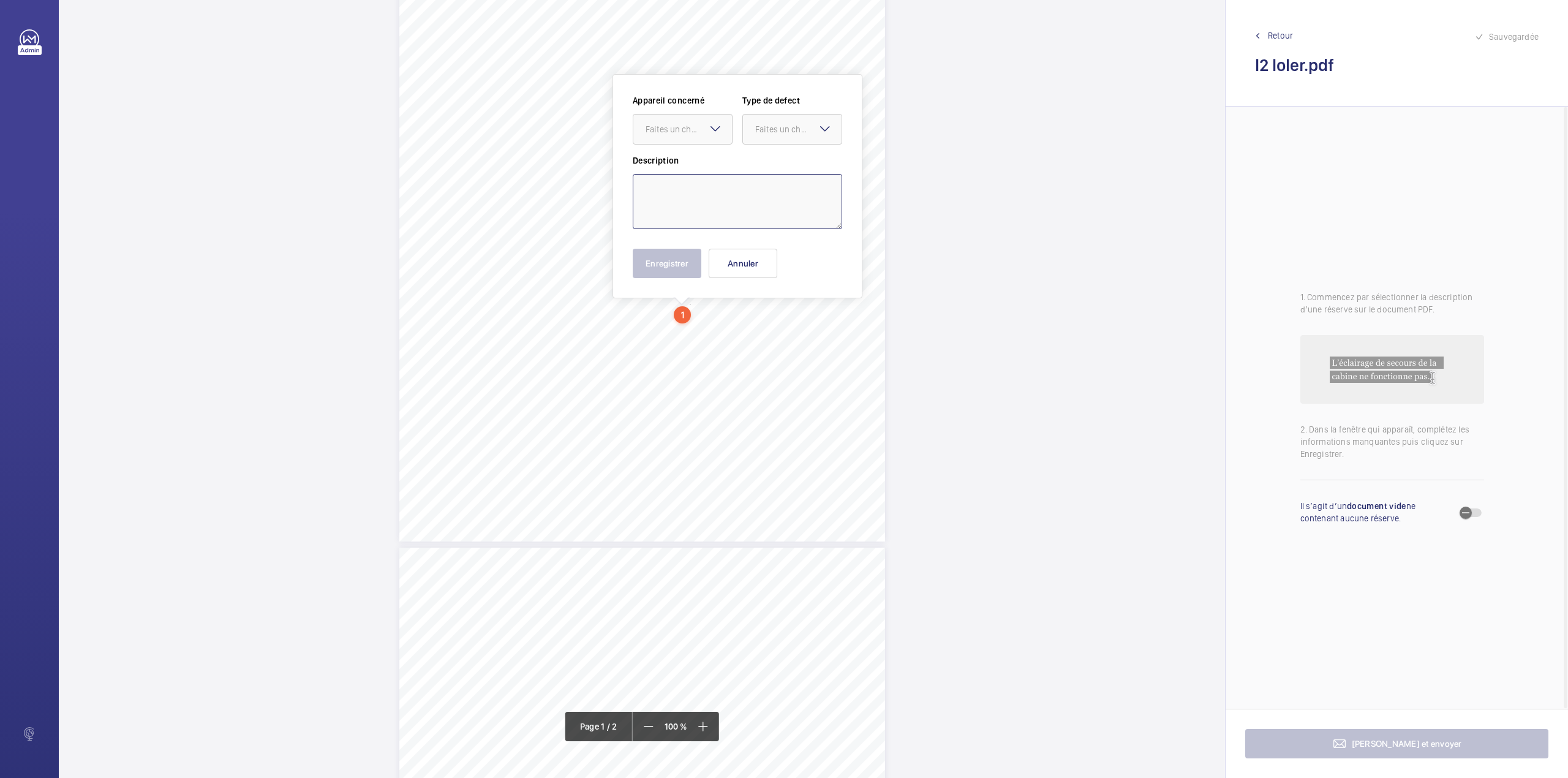
paste textarea "Full functional check"
drag, startPoint x: 669, startPoint y: 123, endPoint x: 672, endPoint y: 135, distance: 12.4
click at [672, 123] on div "Faites un choix" at bounding box center [689, 129] width 86 height 12
click at [679, 161] on span "13313357/5" at bounding box center [682, 167] width 74 height 12
drag, startPoint x: 785, startPoint y: 128, endPoint x: 784, endPoint y: 148, distance: 20.0
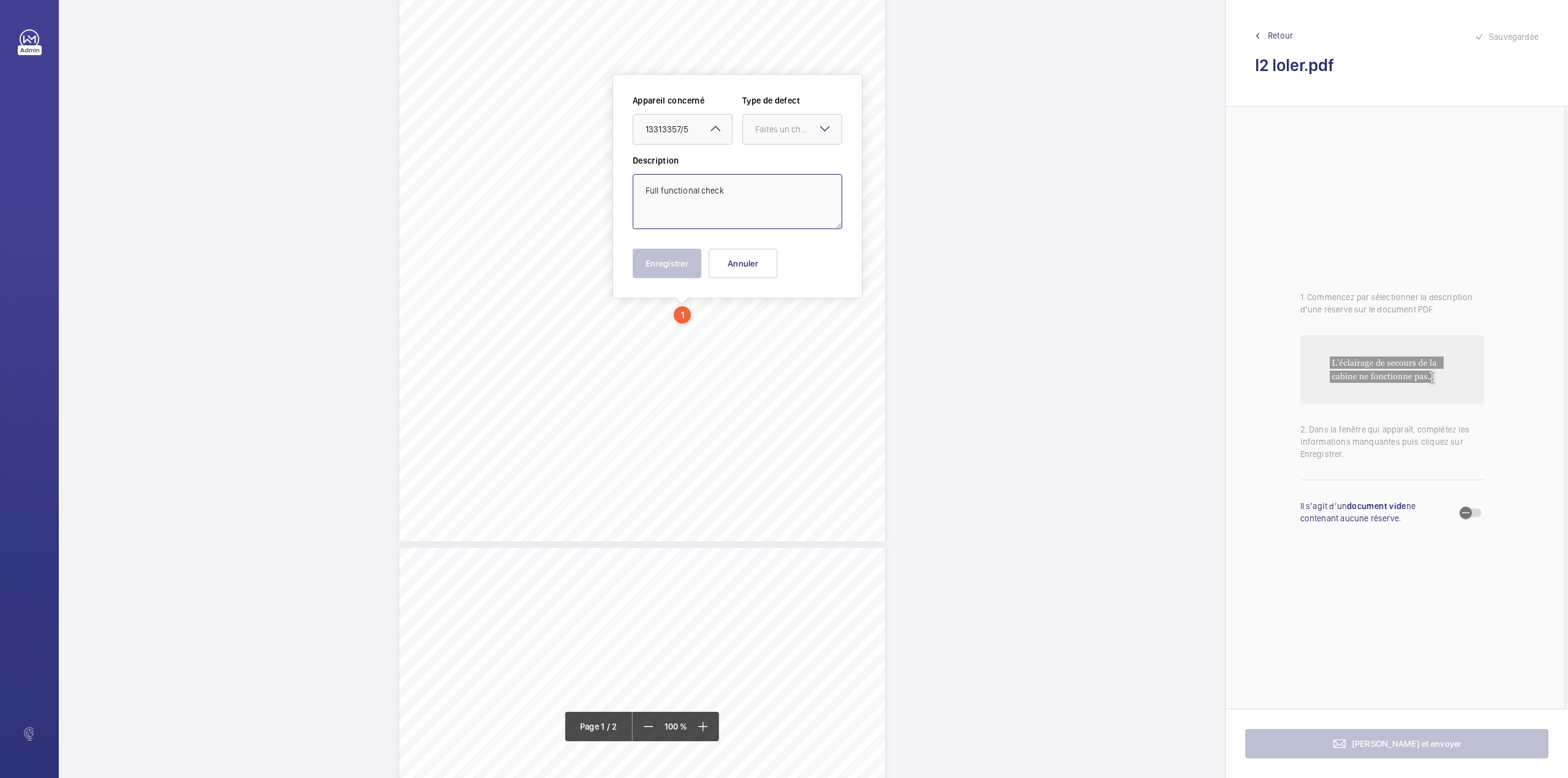
click at [785, 145] on div "Appareil concerné Faites un choix × 13313357/5 × Type de defect Faites un choix" at bounding box center [737, 123] width 209 height 60
click at [783, 162] on span "Standard" at bounding box center [792, 167] width 74 height 12
type textarea "Full functional check"
click at [681, 256] on button "Enregistrer" at bounding box center [667, 263] width 69 height 30
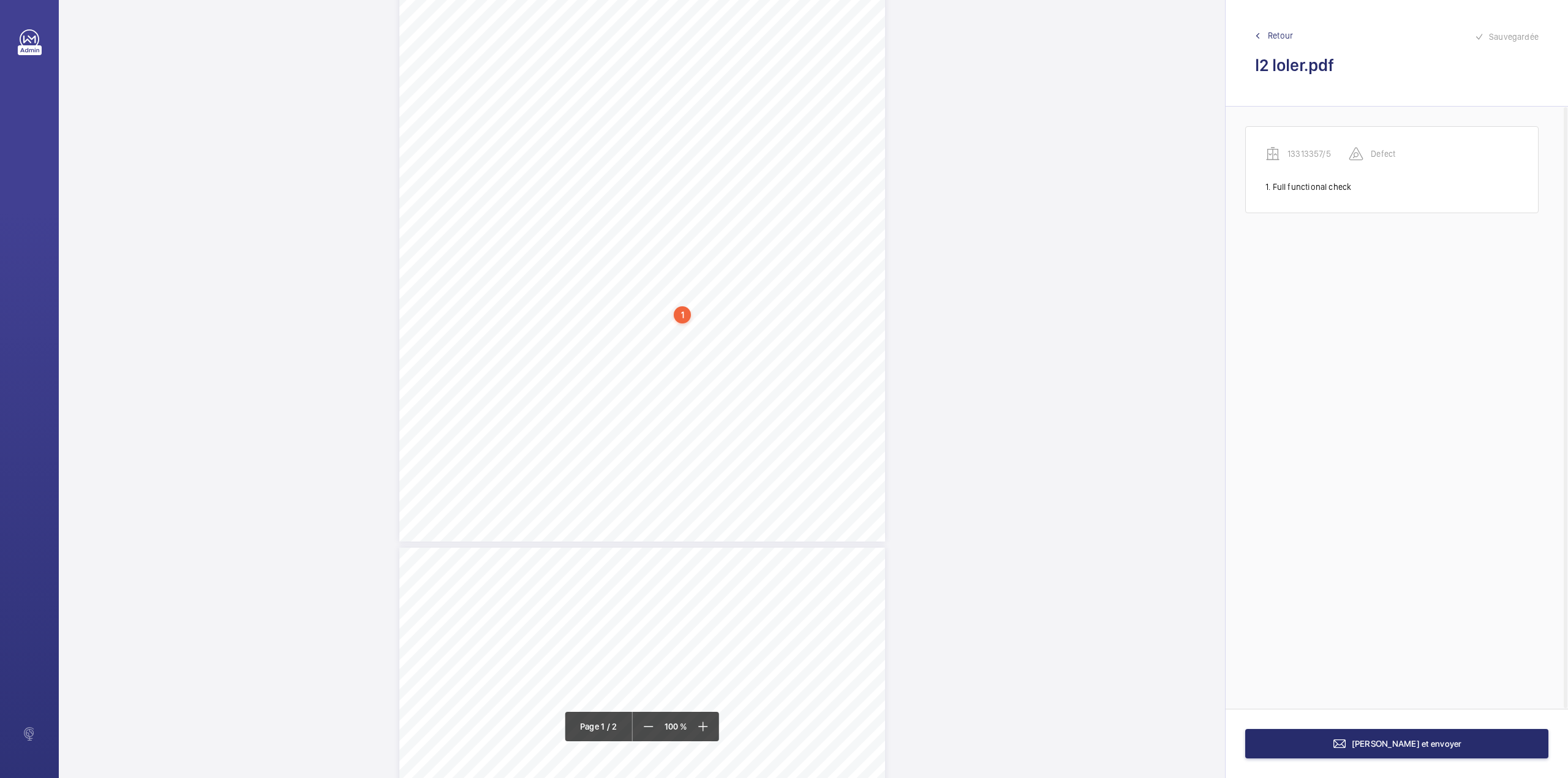
click at [838, 346] on div "Lifting Operations and Lifting Equipment Regulations Report of Thorough Examina…" at bounding box center [642, 198] width 486 height 687
click at [860, 199] on textarea at bounding box center [886, 202] width 209 height 55
paste textarea "Functional check of any dedicated communications systems and/or information dis…"
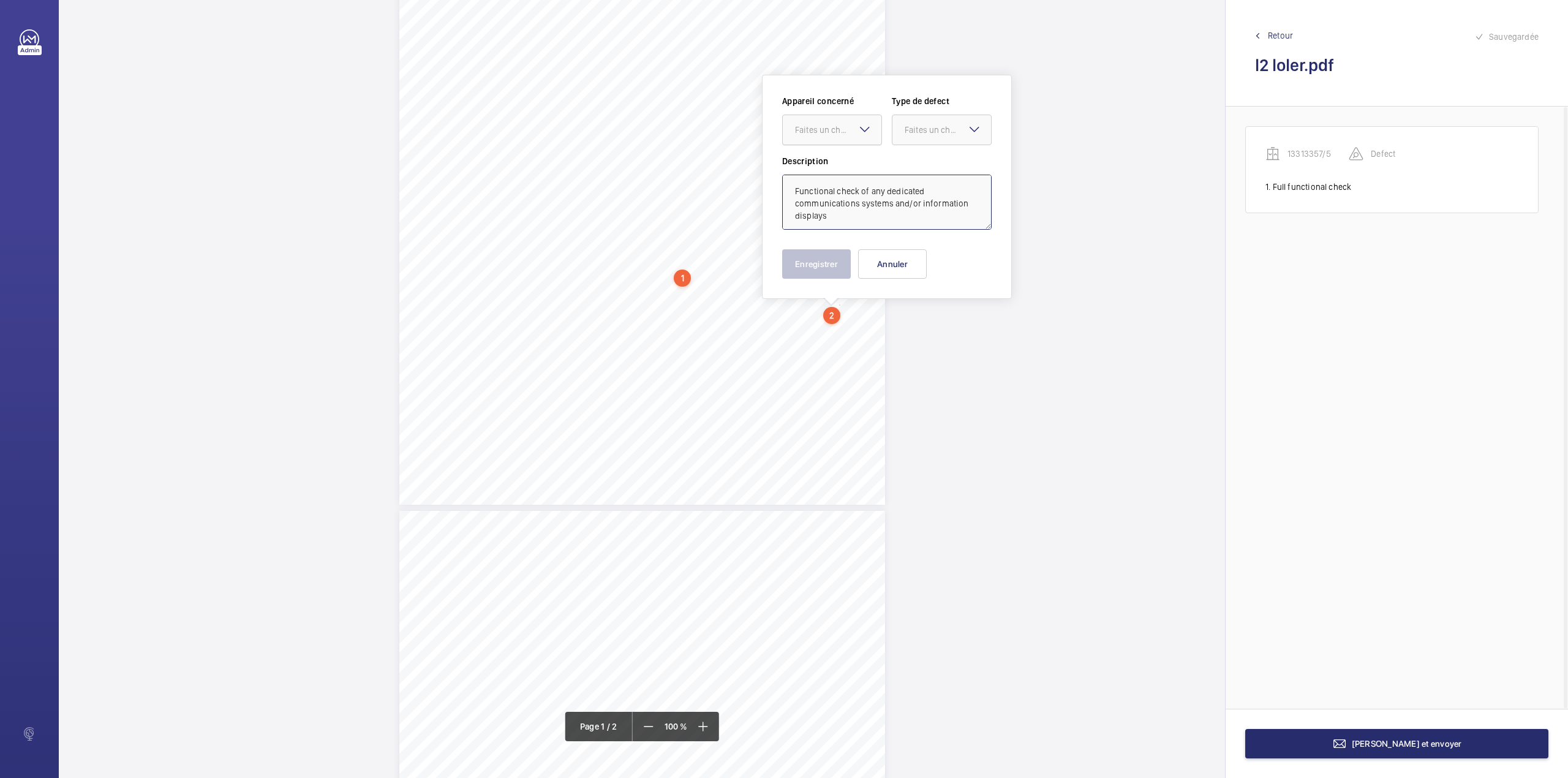
click at [859, 145] on div "Faites un choix" at bounding box center [832, 130] width 100 height 31
click at [859, 172] on span "13313357/5" at bounding box center [832, 167] width 74 height 12
click at [914, 134] on div "Faites un choix" at bounding box center [948, 130] width 86 height 12
click at [915, 167] on span "Standard" at bounding box center [942, 167] width 74 height 12
type textarea "Functional check of any dedicated communications systems and/or information dis…"
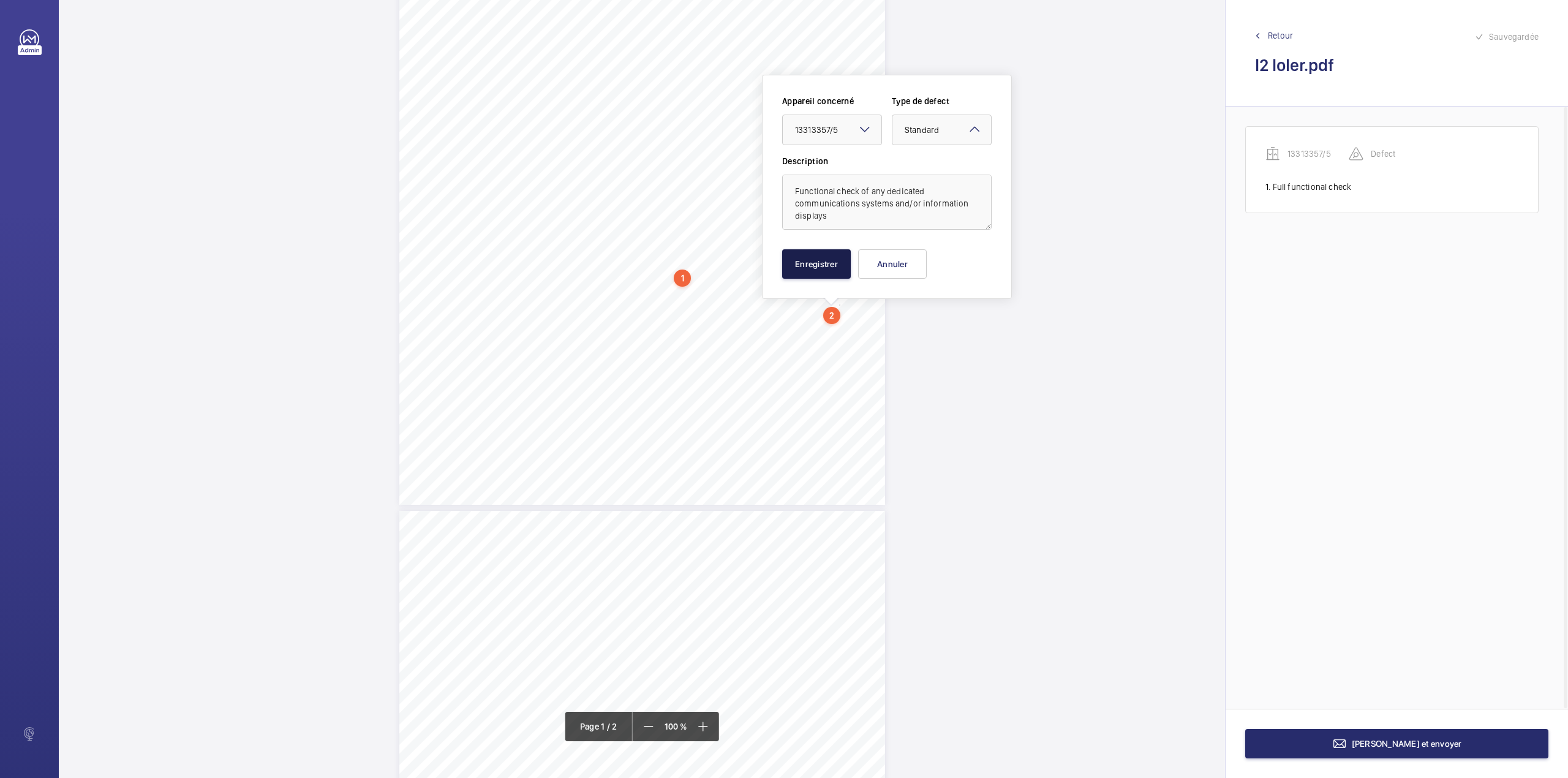
click at [807, 256] on button "Enregistrer" at bounding box center [816, 263] width 69 height 30
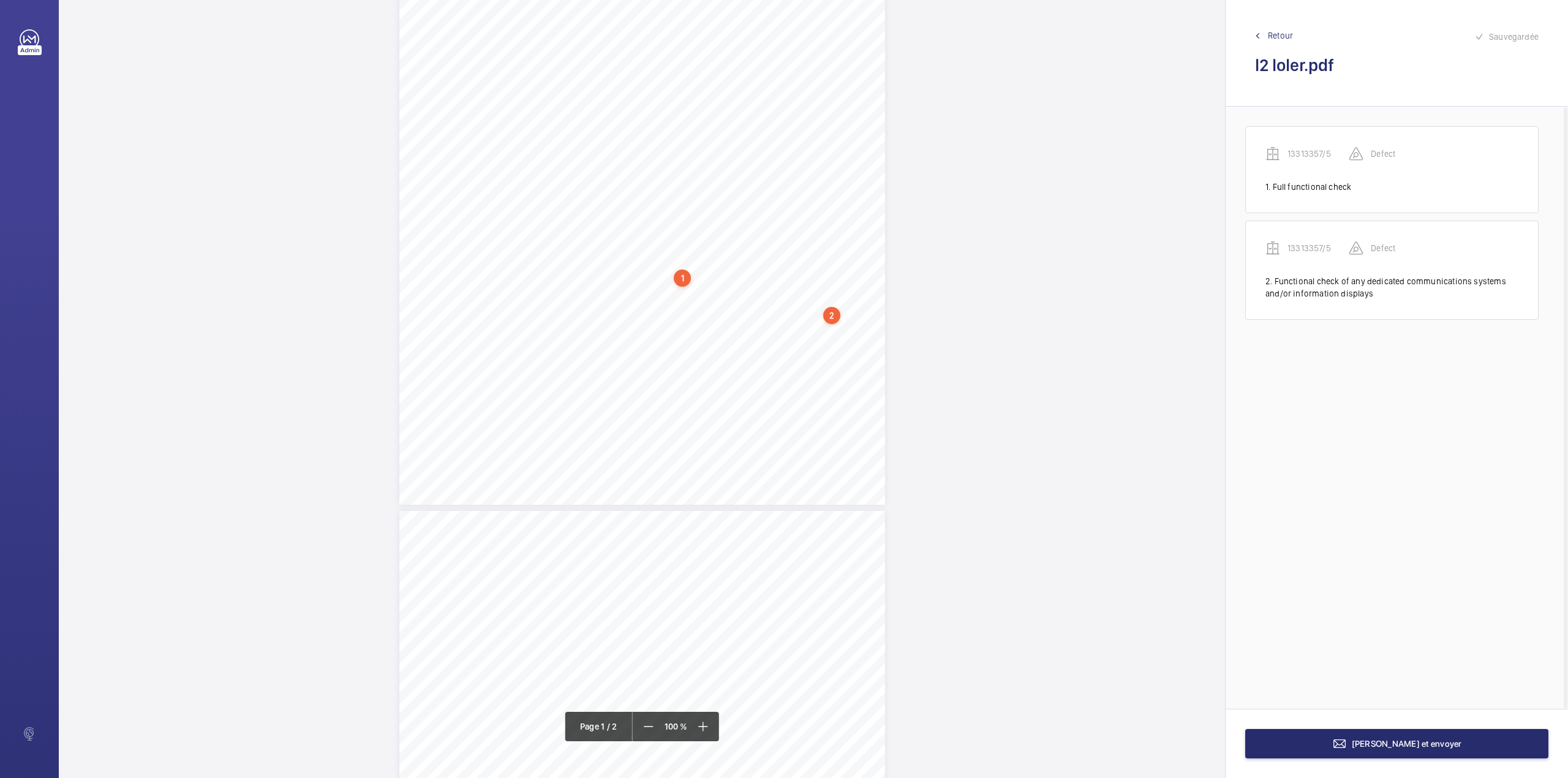
click at [844, 325] on div "Lifting Operations and Lifting Equipment Regulations Report of Thorough Examina…" at bounding box center [642, 161] width 486 height 687
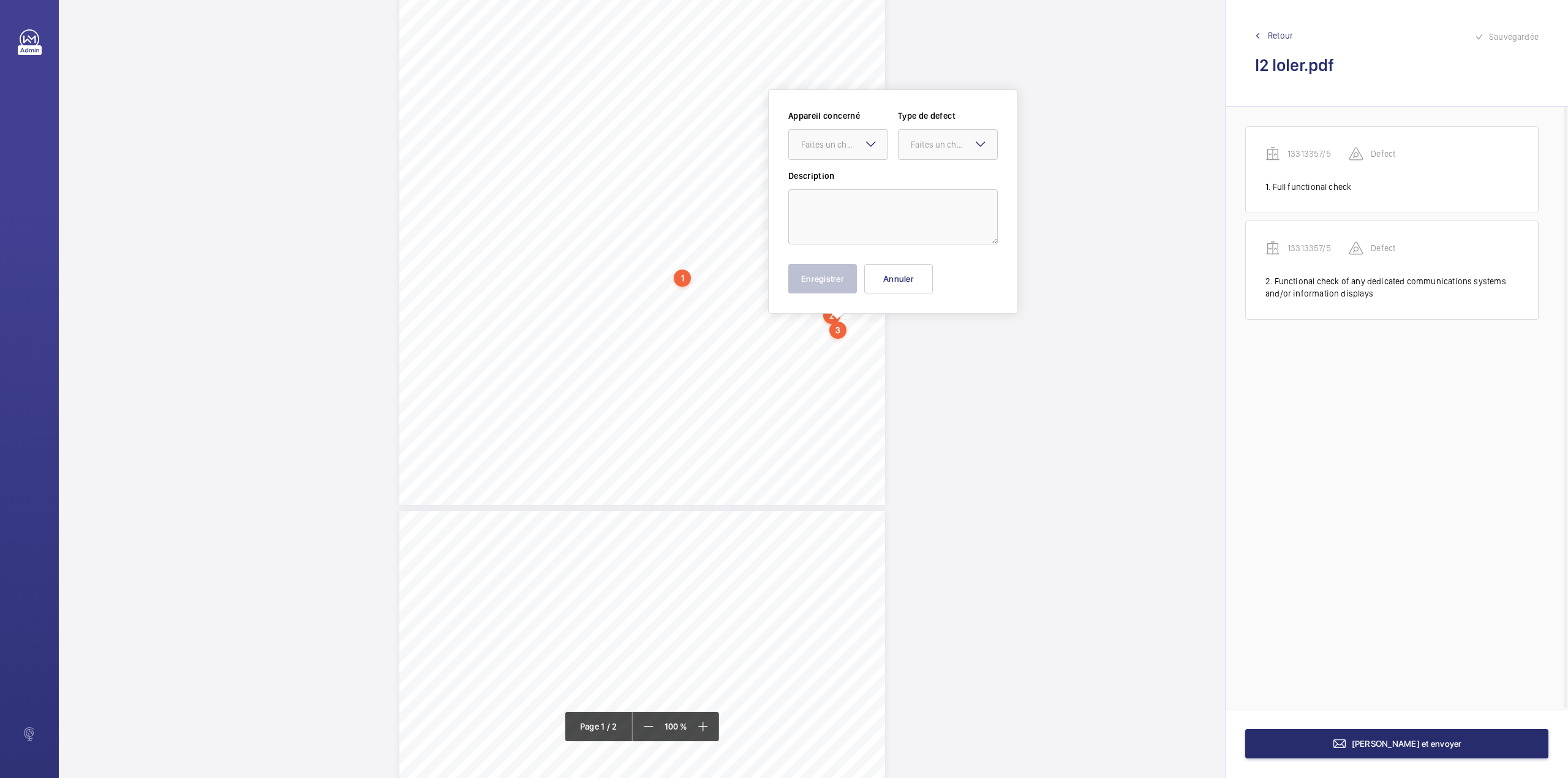
scroll to position [217, 0]
drag, startPoint x: 863, startPoint y: 196, endPoint x: 860, endPoint y: 181, distance: 15.3
click at [863, 196] on textarea at bounding box center [892, 202] width 209 height 55
paste textarea "Functional check of the secondary power supply and supply changeover equipment"
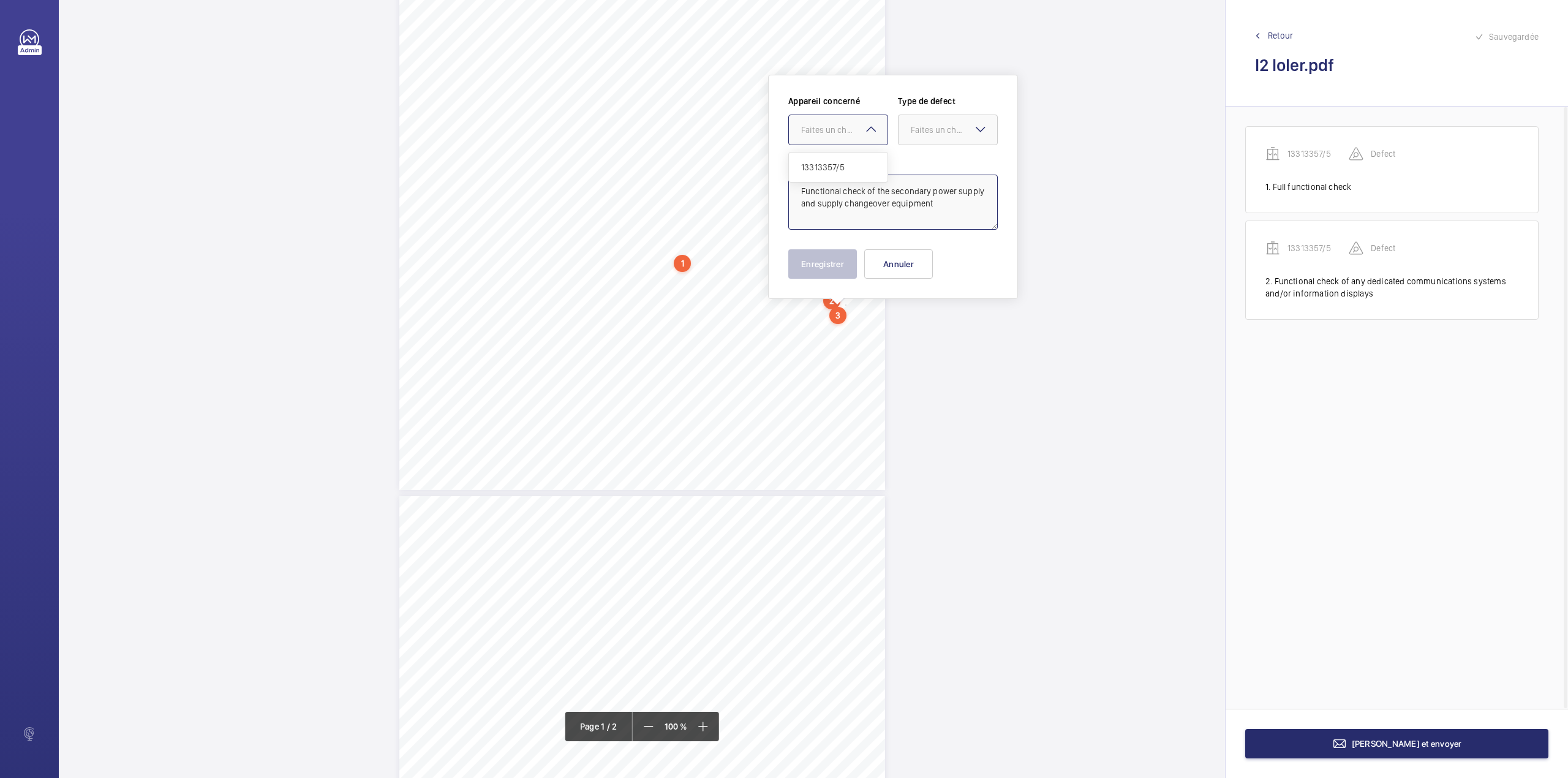
click at [864, 143] on div at bounding box center [838, 130] width 99 height 30
click at [863, 163] on span "13313357/5" at bounding box center [838, 167] width 74 height 12
drag, startPoint x: 917, startPoint y: 132, endPoint x: 917, endPoint y: 167, distance: 35.0
click at [917, 136] on div "Faites un choix" at bounding box center [948, 130] width 99 height 12
click at [917, 167] on span "Standard" at bounding box center [948, 167] width 74 height 12
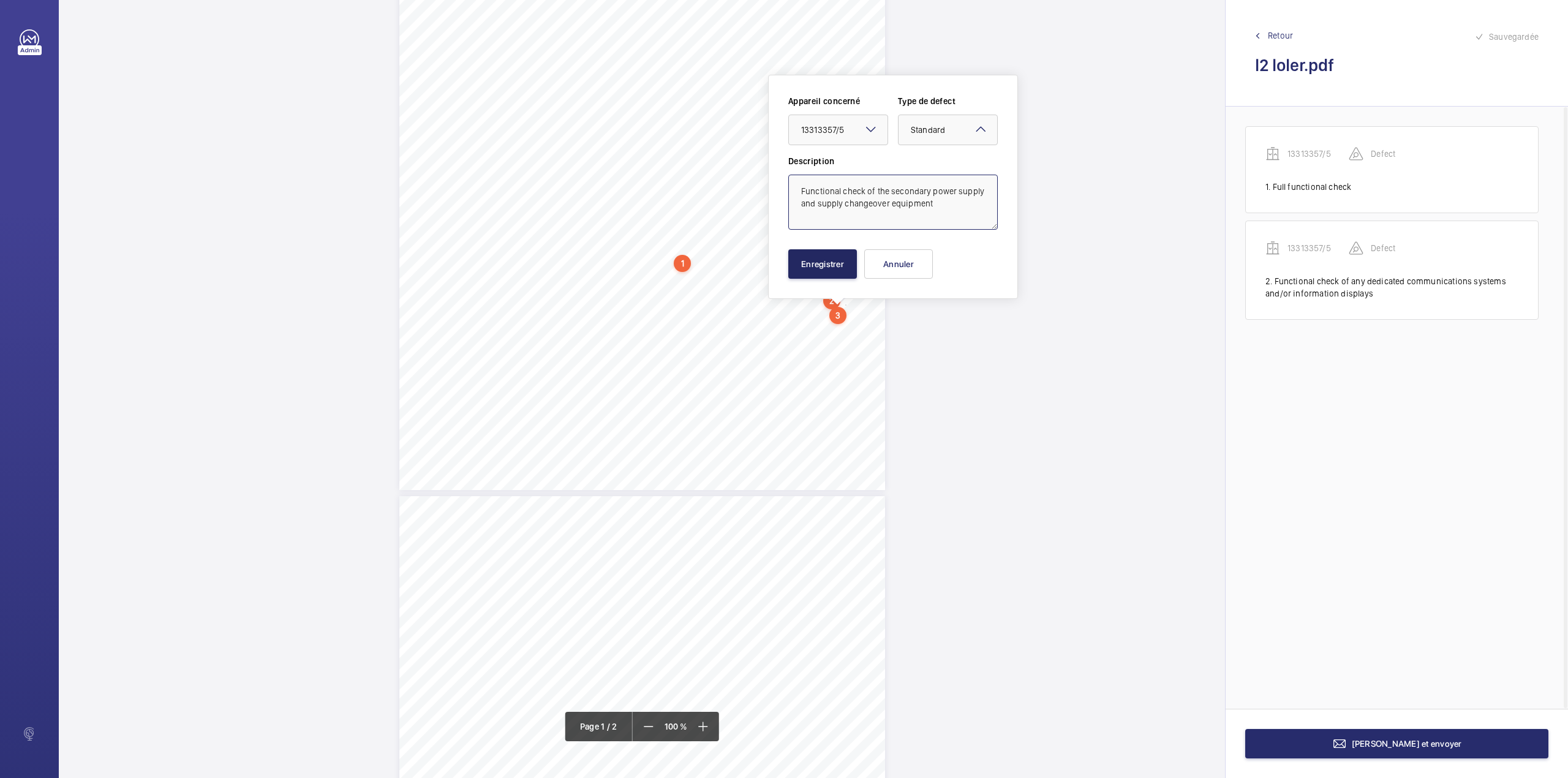
type textarea "Functional check of the secondary power supply and supply changeover equipment"
click at [839, 259] on button "Enregistrer" at bounding box center [822, 263] width 69 height 30
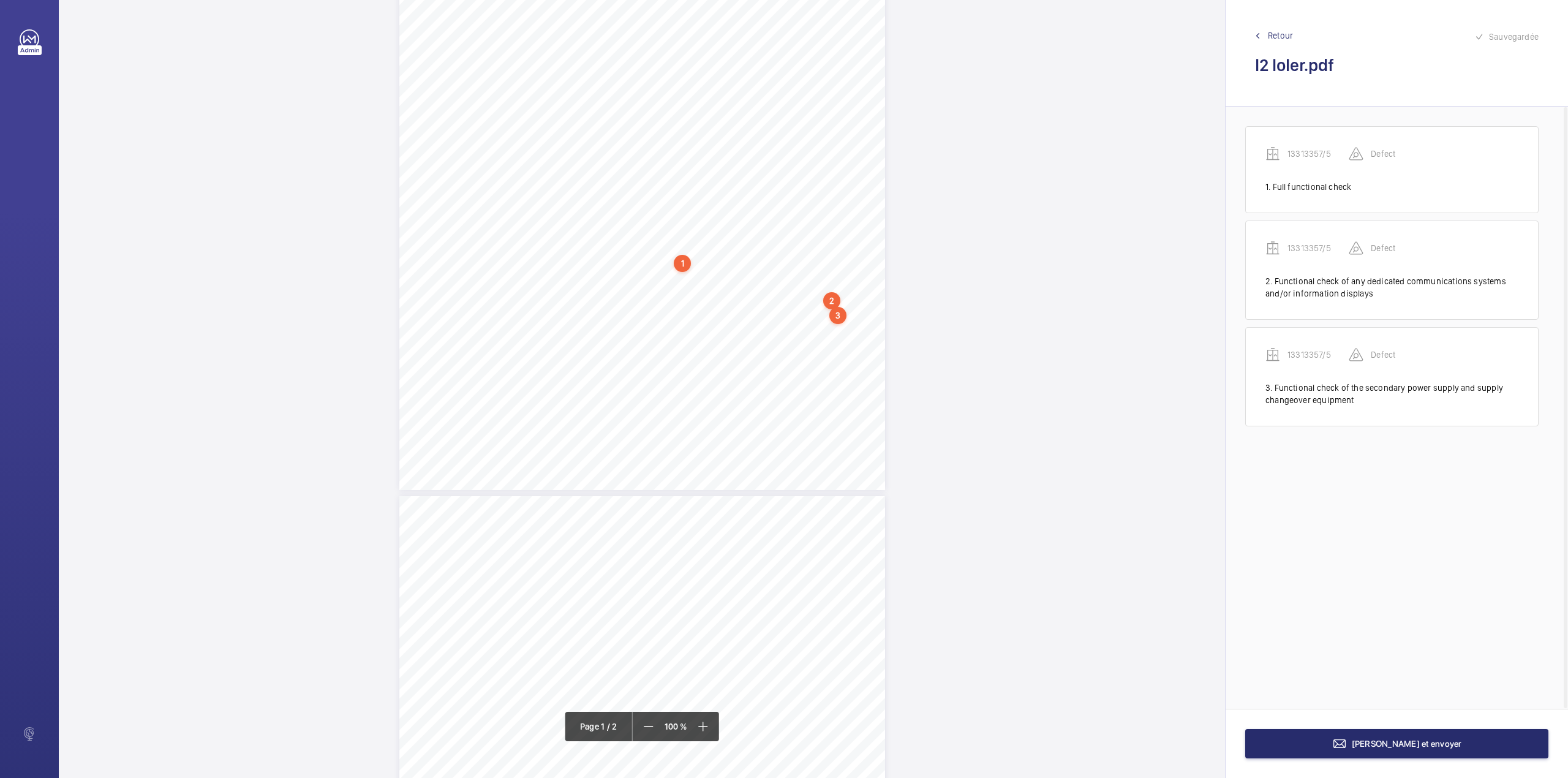
click at [848, 334] on div "Lifting Operations and Lifting Equipment Regulations Report of Thorough Examina…" at bounding box center [642, 147] width 486 height 687
click at [838, 181] on textarea at bounding box center [897, 202] width 209 height 55
paste textarea "Functional check of any pit drainage pump and/or water management system."
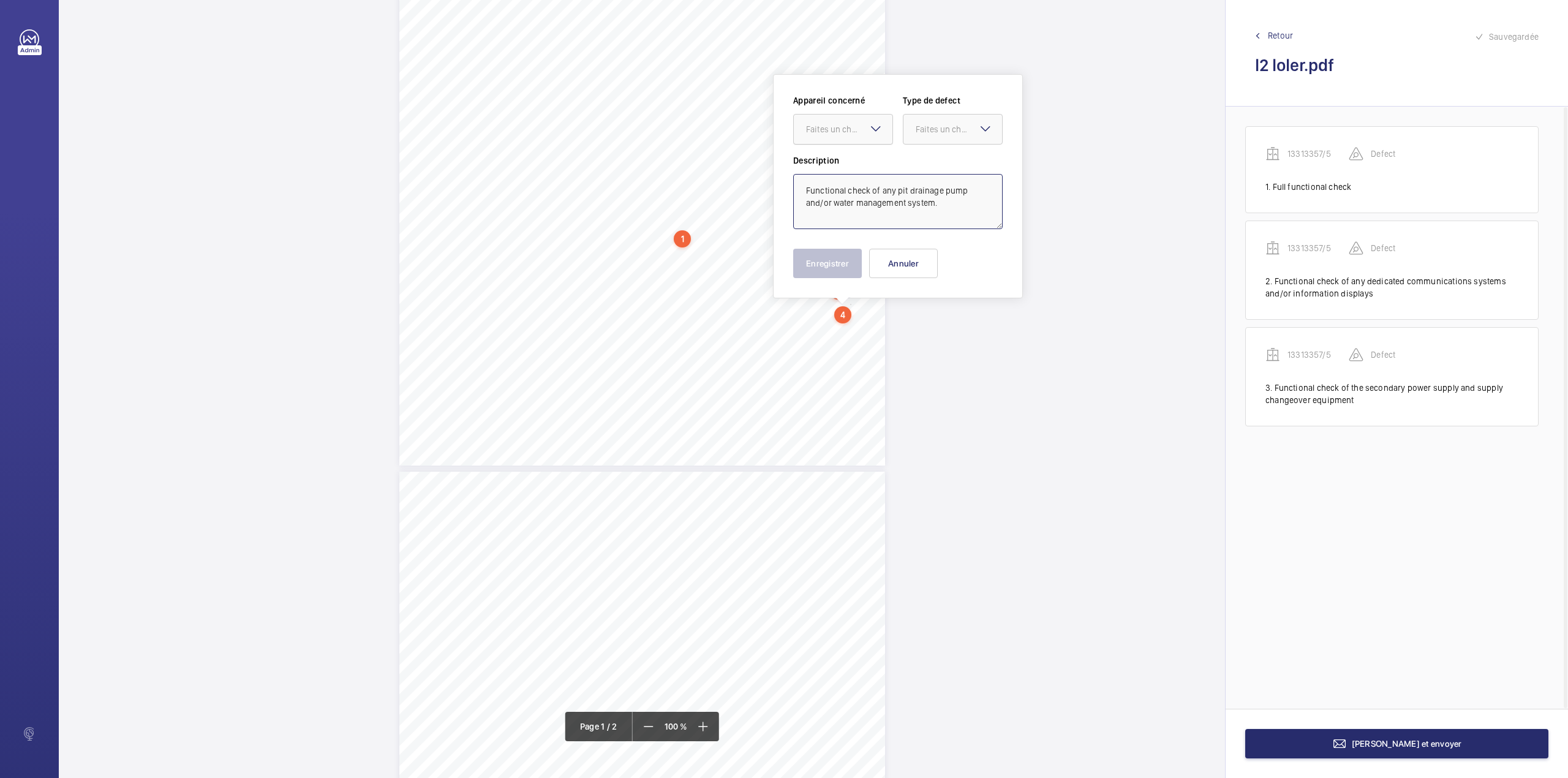
drag, startPoint x: 848, startPoint y: 128, endPoint x: 848, endPoint y: 145, distance: 17.0
click at [848, 133] on div "Faites un choix" at bounding box center [849, 129] width 86 height 12
click at [851, 164] on span "13313357/5" at bounding box center [843, 167] width 74 height 12
click at [929, 135] on div "Faites un choix" at bounding box center [953, 129] width 99 height 12
click at [931, 163] on span "Standard" at bounding box center [953, 167] width 74 height 12
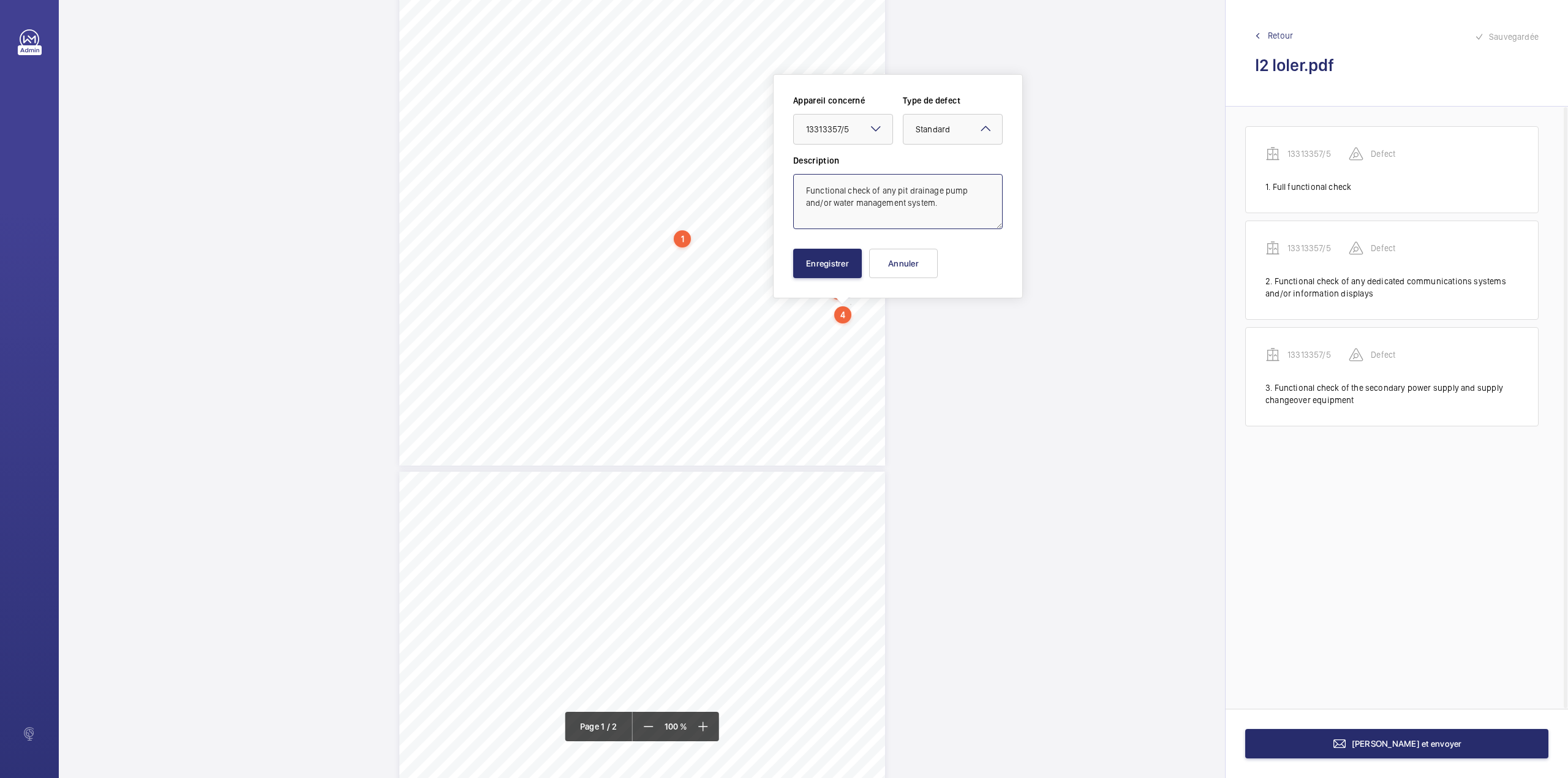
type textarea "Functional check of any pit drainage pump and/or water management system."
click at [856, 246] on div "Appareil concerné Faites un choix × 13313357/5 × Type de defect Faites un choix…" at bounding box center [897, 186] width 209 height 184
click at [844, 266] on button "Enregistrer" at bounding box center [827, 263] width 69 height 30
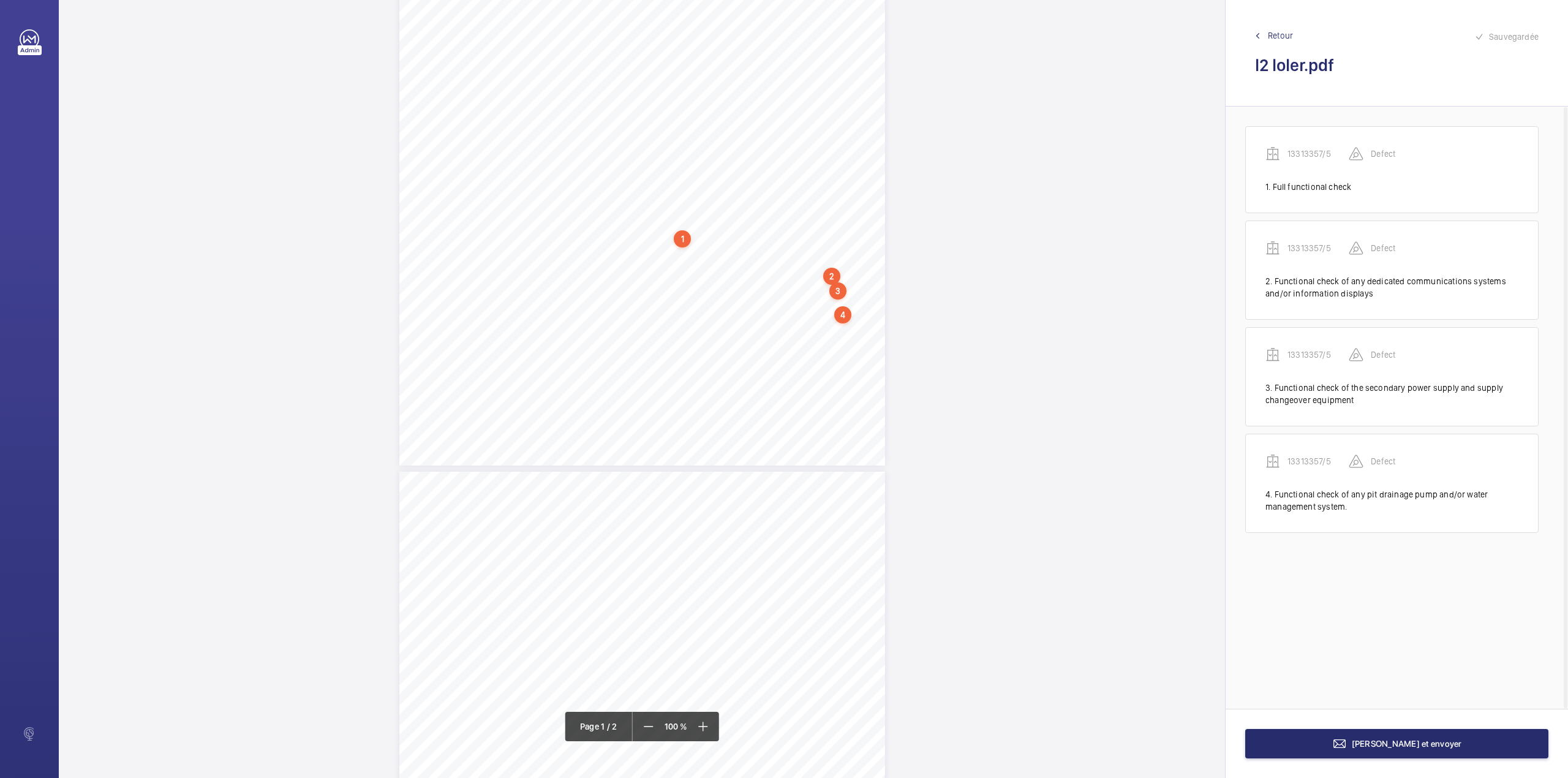
click at [735, 314] on div "Lifting Operations and Lifting Equipment Regulations Report of Thorough Examina…" at bounding box center [642, 122] width 486 height 687
click at [786, 220] on textarea at bounding box center [784, 202] width 209 height 55
paste textarea "We advise that the lift ( and its associated systems) is periodically reviewed …"
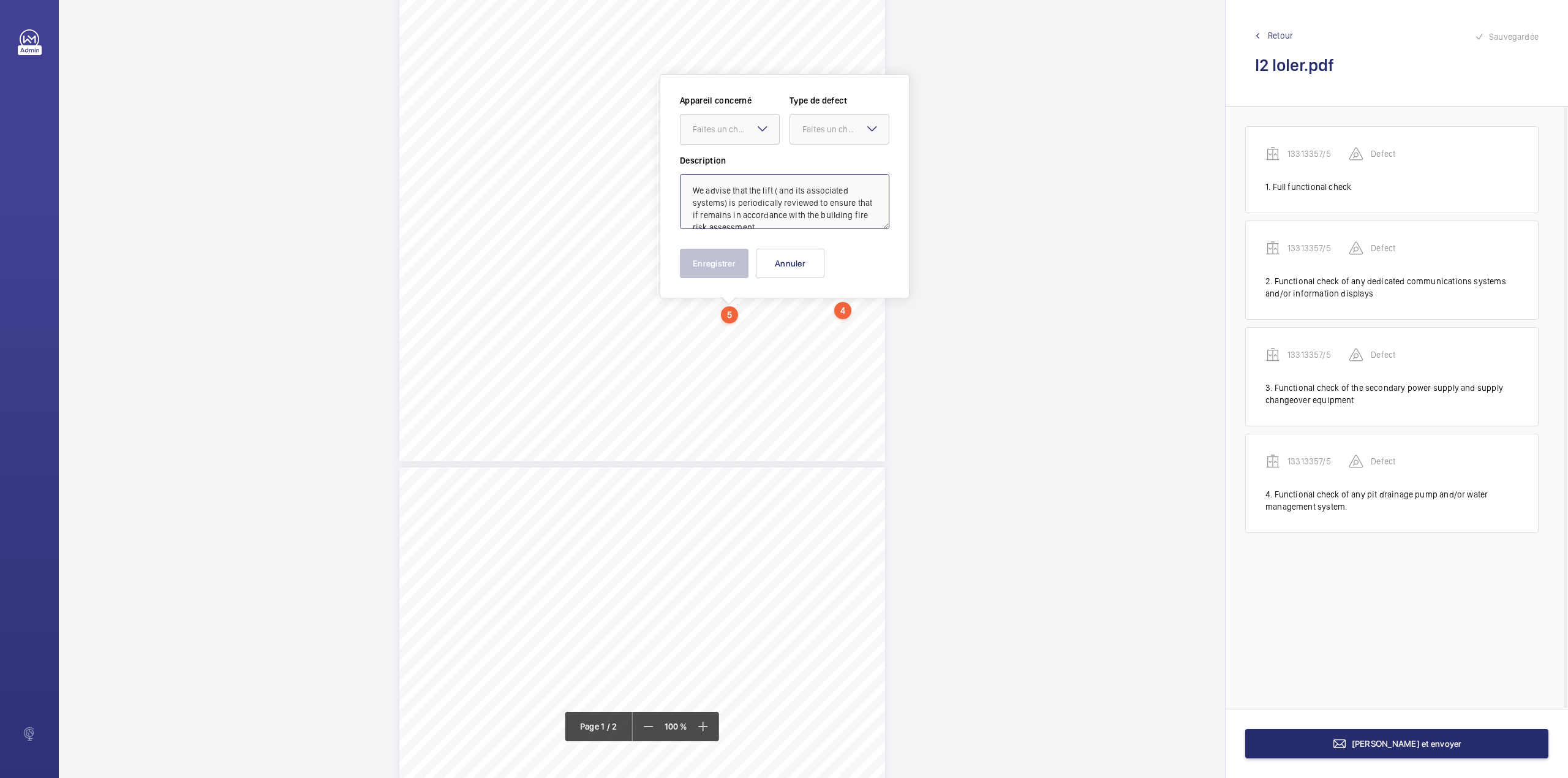
scroll to position [53, 0]
drag, startPoint x: 741, startPoint y: 135, endPoint x: 740, endPoint y: 162, distance: 27.0
click at [741, 138] on div at bounding box center [730, 129] width 99 height 30
drag, startPoint x: 740, startPoint y: 162, endPoint x: 797, endPoint y: 143, distance: 60.1
click at [746, 163] on span "13313357/5" at bounding box center [730, 167] width 74 height 12
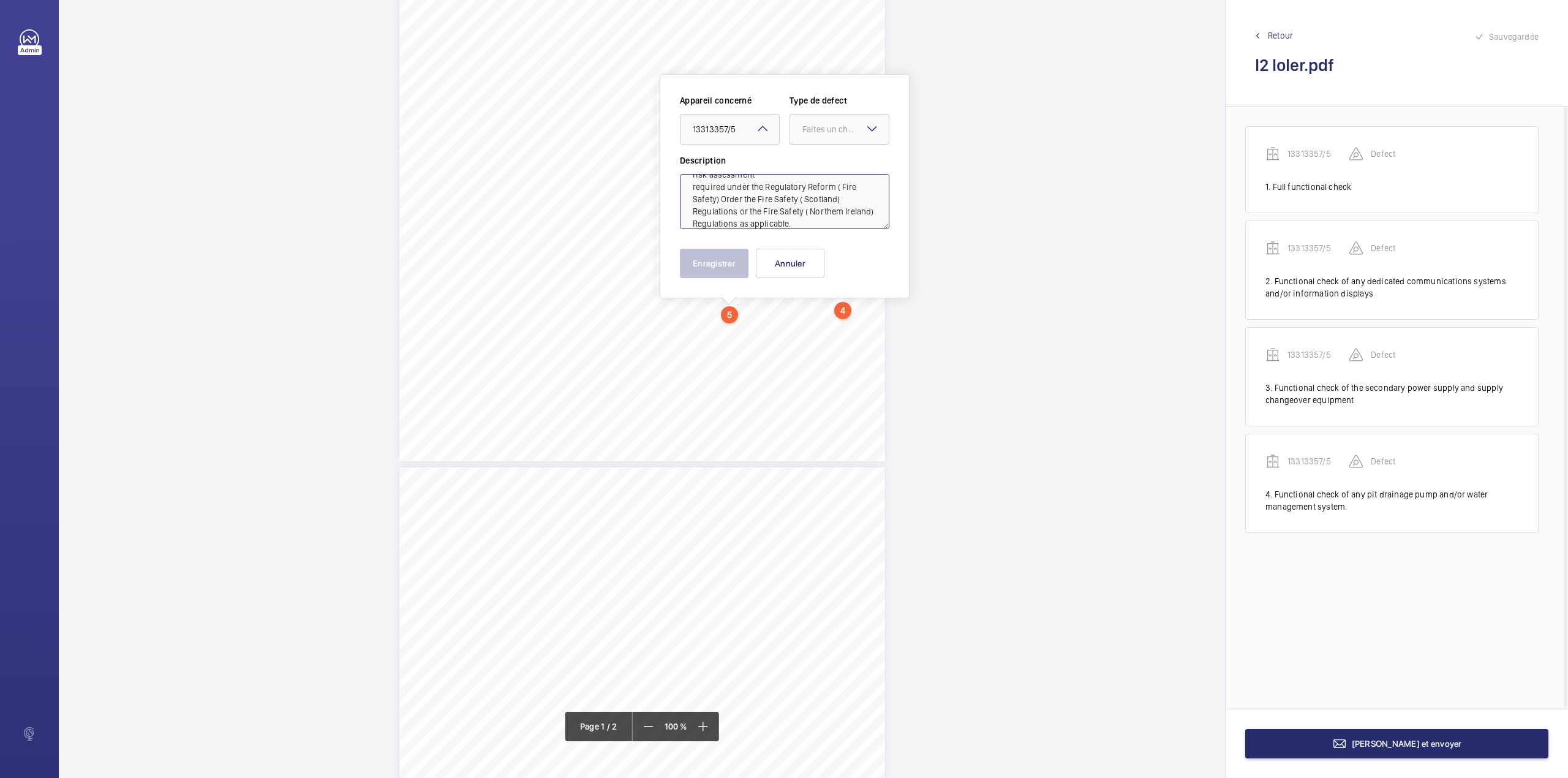
drag, startPoint x: 811, startPoint y: 131, endPoint x: 811, endPoint y: 150, distance: 19.0
click at [811, 134] on div "Faites un choix" at bounding box center [846, 129] width 86 height 12
click at [811, 156] on div "Standard" at bounding box center [840, 167] width 99 height 30
type textarea "We advise that the lift ( and its associated systems) is periodically reviewed …"
click at [714, 273] on button "Enregistrer" at bounding box center [714, 263] width 69 height 30
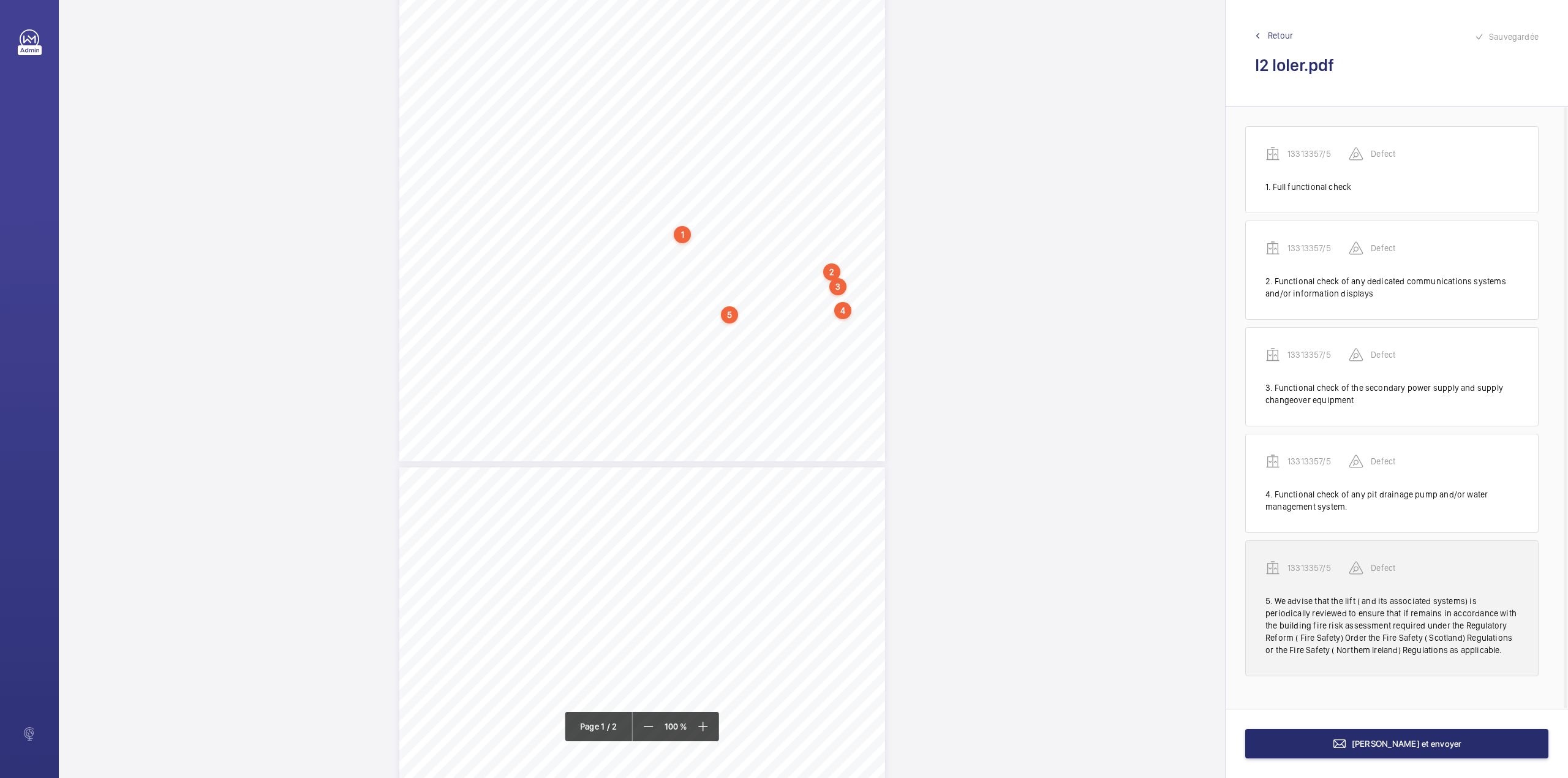
click at [1311, 563] on p "13313357/5" at bounding box center [1318, 568] width 61 height 12
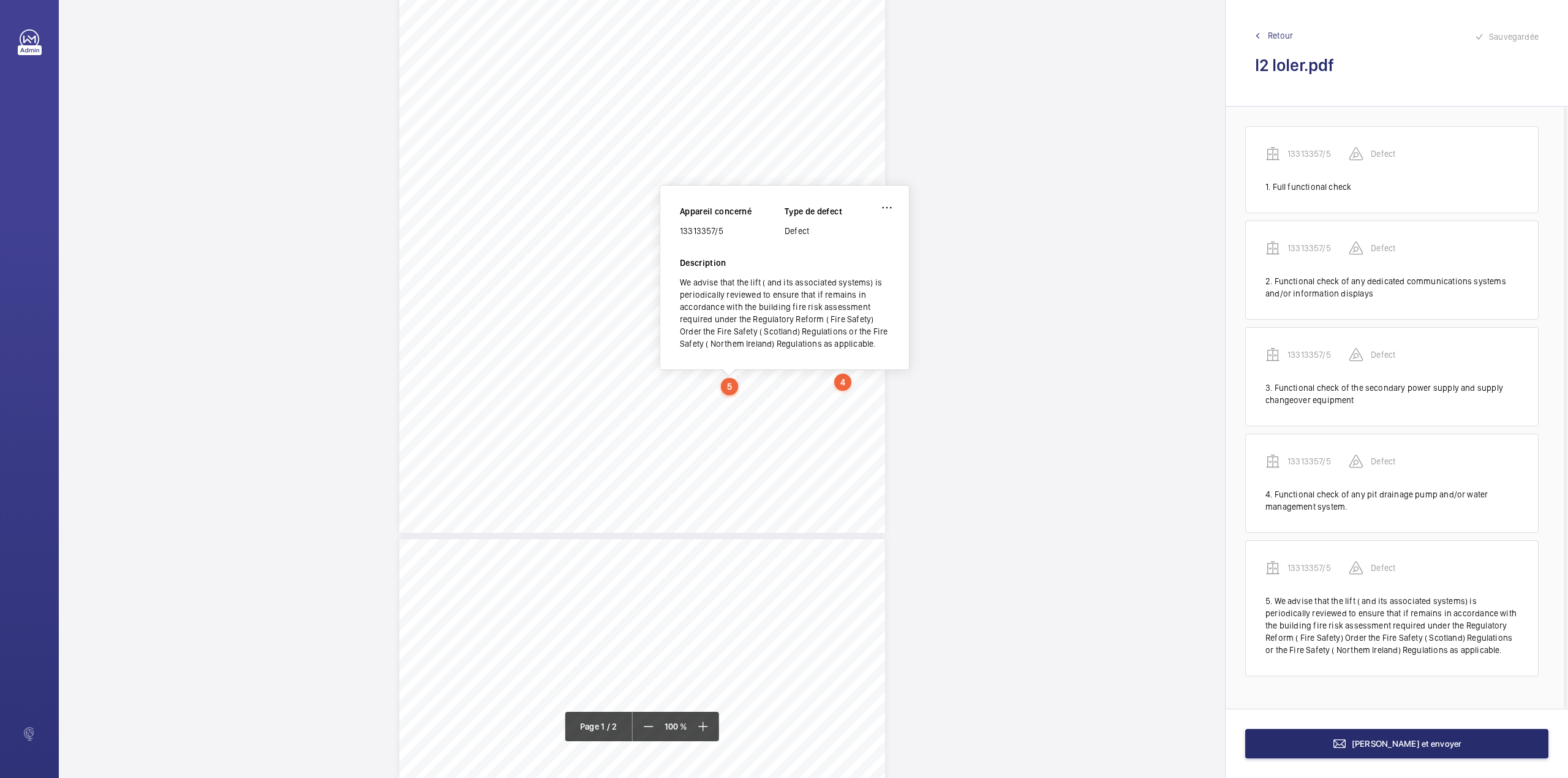
scroll to position [172, 0]
drag, startPoint x: 682, startPoint y: 234, endPoint x: 728, endPoint y: 239, distance: 46.3
click at [728, 239] on div "13313357/5" at bounding box center [732, 233] width 105 height 12
click at [678, 234] on div "Appareil concerné 13313357/5 Type de defect Defect Description We advise that t…" at bounding box center [785, 280] width 250 height 185
drag, startPoint x: 682, startPoint y: 235, endPoint x: 722, endPoint y: 237, distance: 40.0
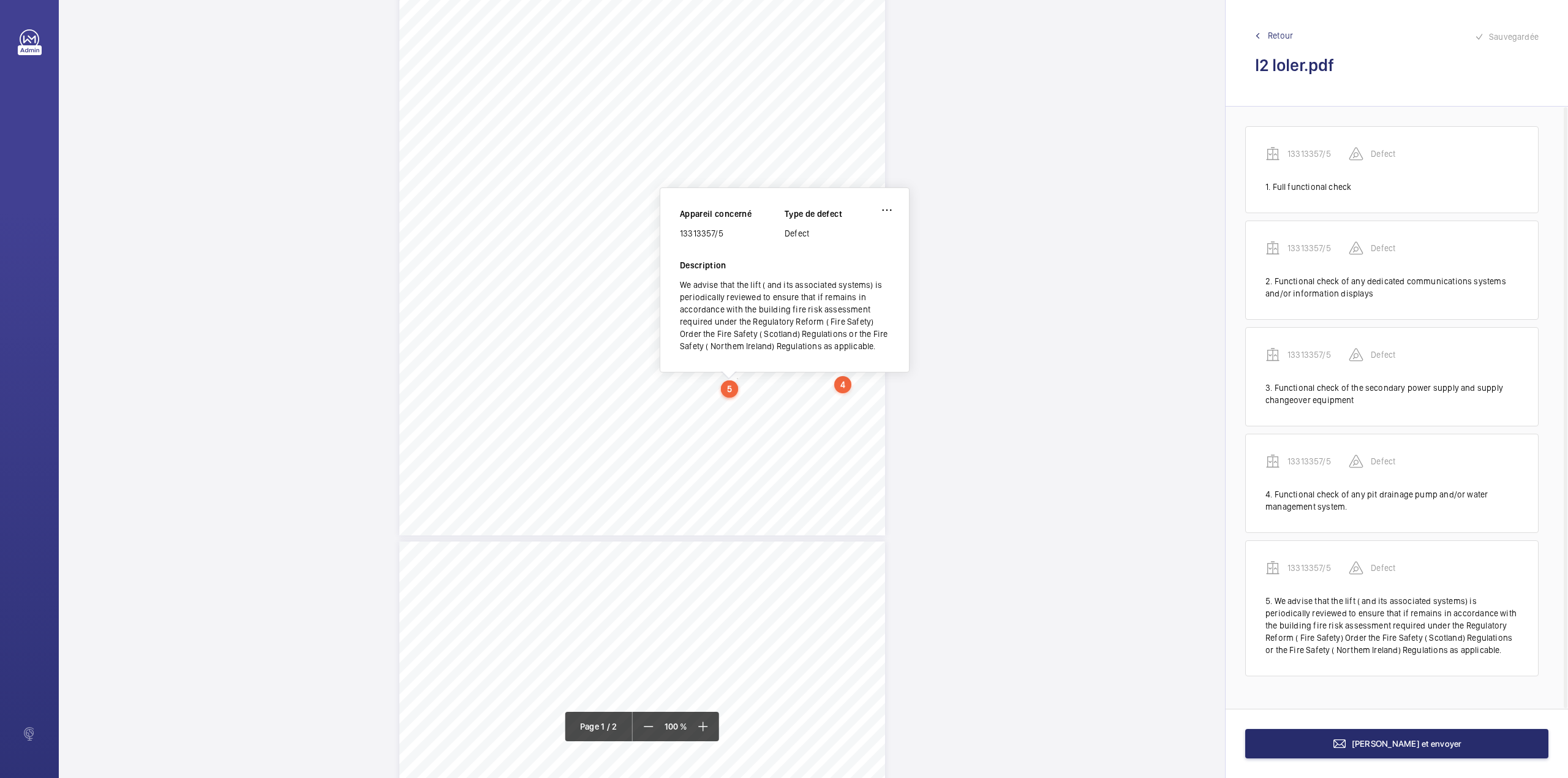
click at [722, 237] on div "13313357/5" at bounding box center [732, 233] width 105 height 12
click at [1392, 746] on span "[PERSON_NAME] et envoyer" at bounding box center [1406, 744] width 110 height 10
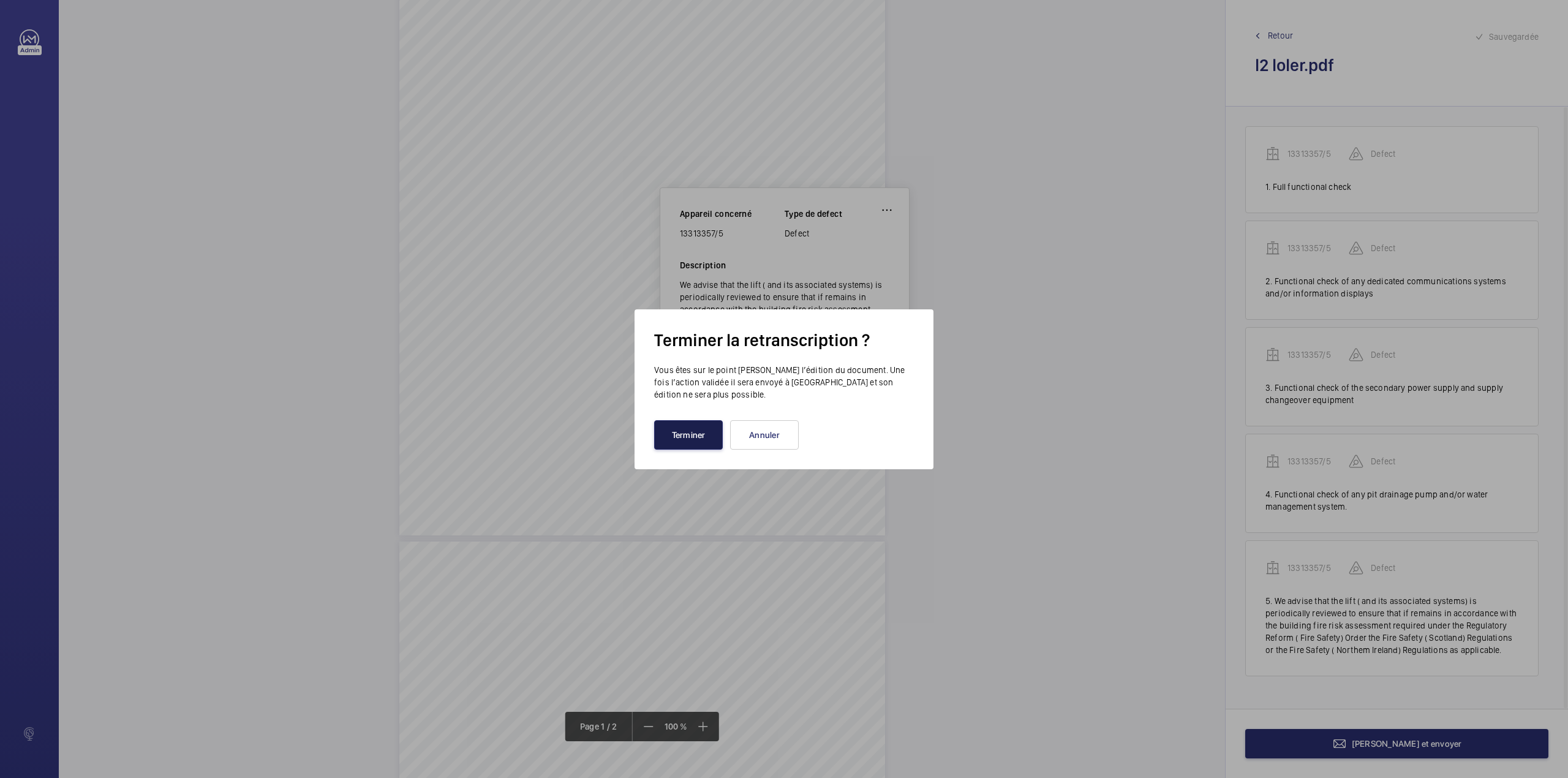
click at [678, 440] on button "Terminer" at bounding box center [689, 434] width 69 height 30
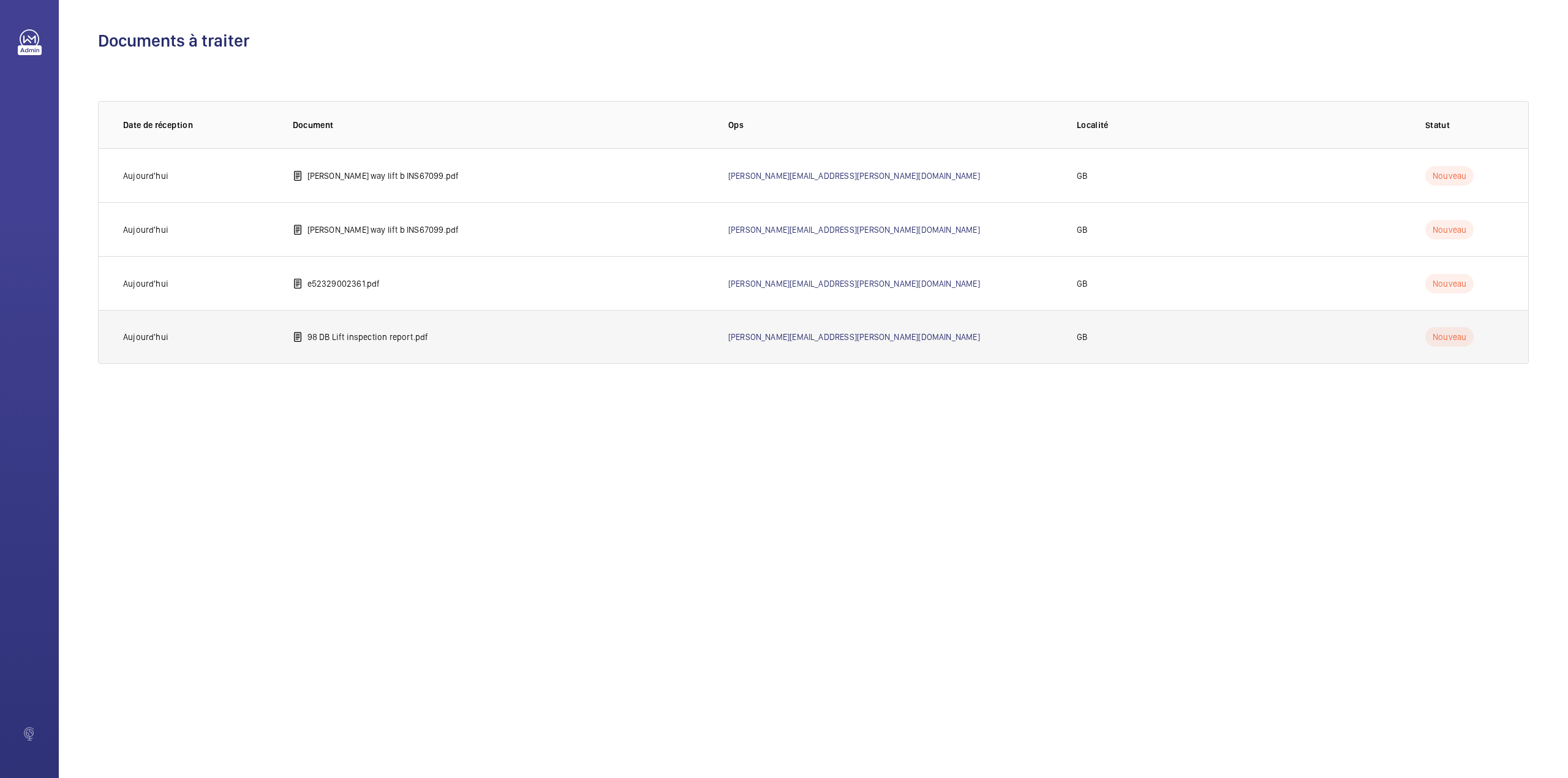
click at [351, 339] on p "98 DB Lift inspection report.pdf" at bounding box center [368, 337] width 121 height 12
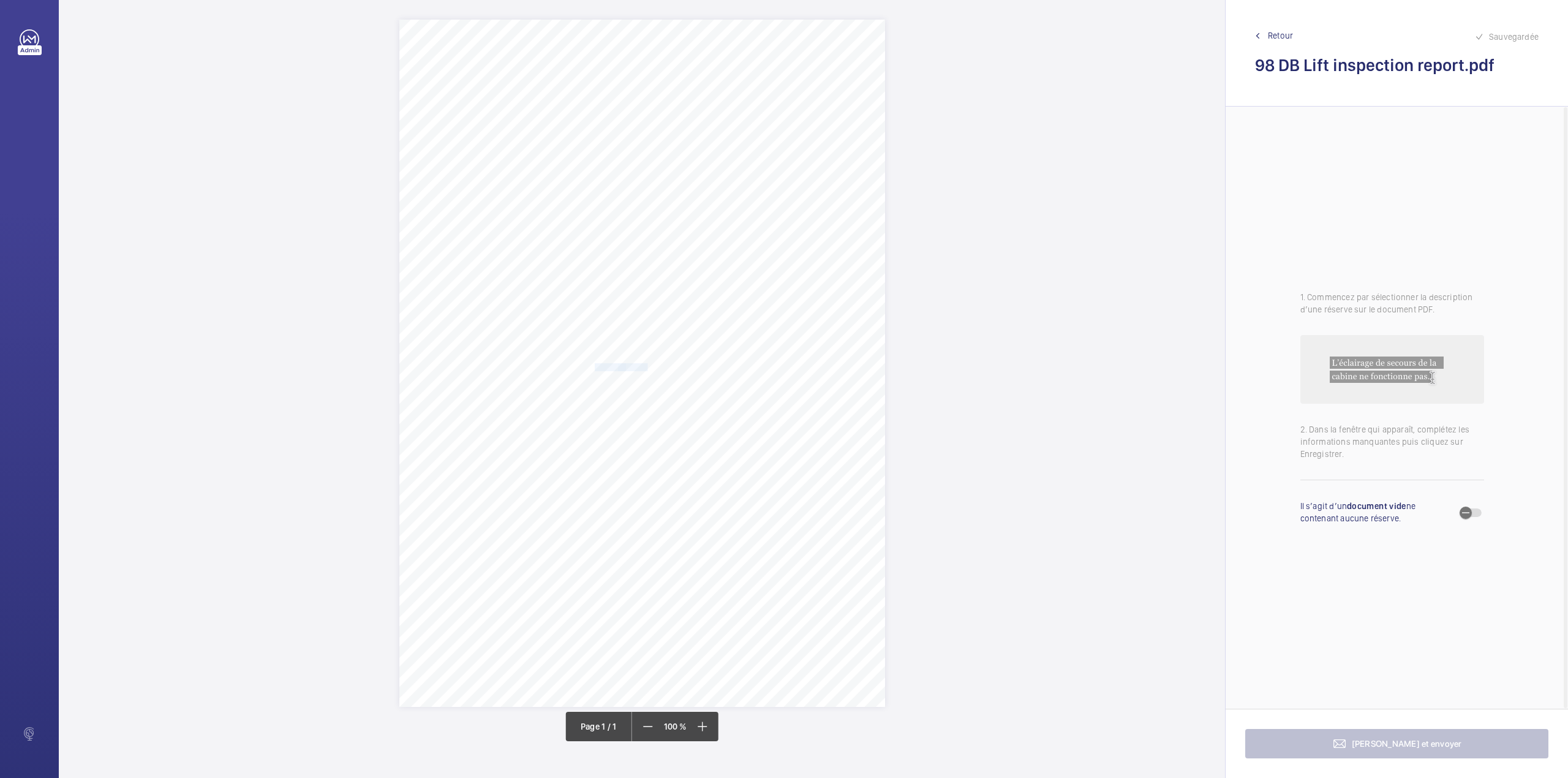
drag, startPoint x: 594, startPoint y: 368, endPoint x: 642, endPoint y: 366, distance: 48.0
click at [642, 366] on div "HSB Engineering Insurance Services Limited Registered in England and Wales: 030…" at bounding box center [642, 364] width 486 height 687
click at [708, 322] on button "Annuler" at bounding box center [696, 320] width 69 height 30
click at [698, 731] on mat-icon at bounding box center [701, 726] width 14 height 14
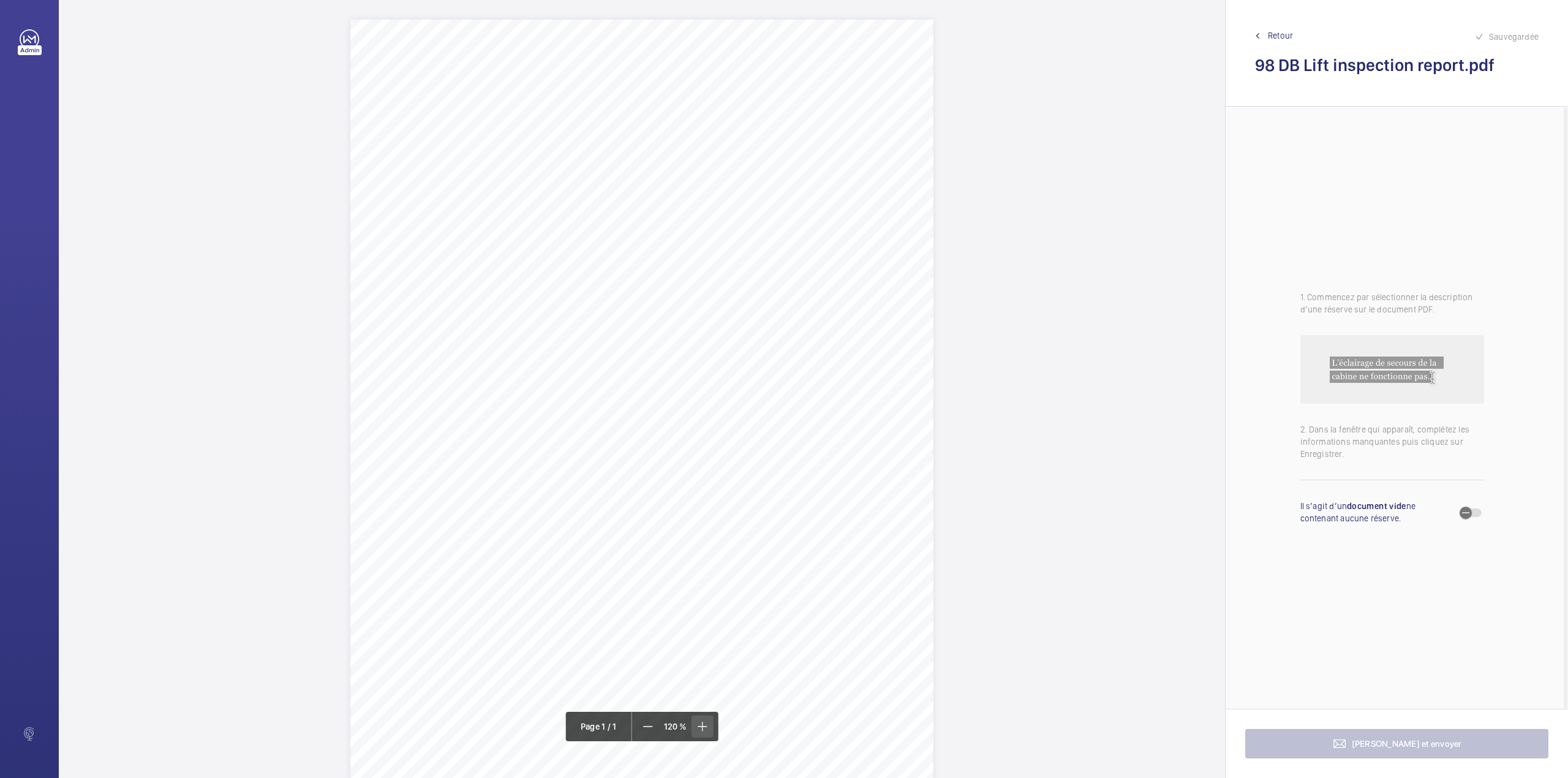
click at [698, 731] on mat-icon at bounding box center [701, 726] width 14 height 14
click at [652, 724] on mat-icon at bounding box center [648, 726] width 14 height 14
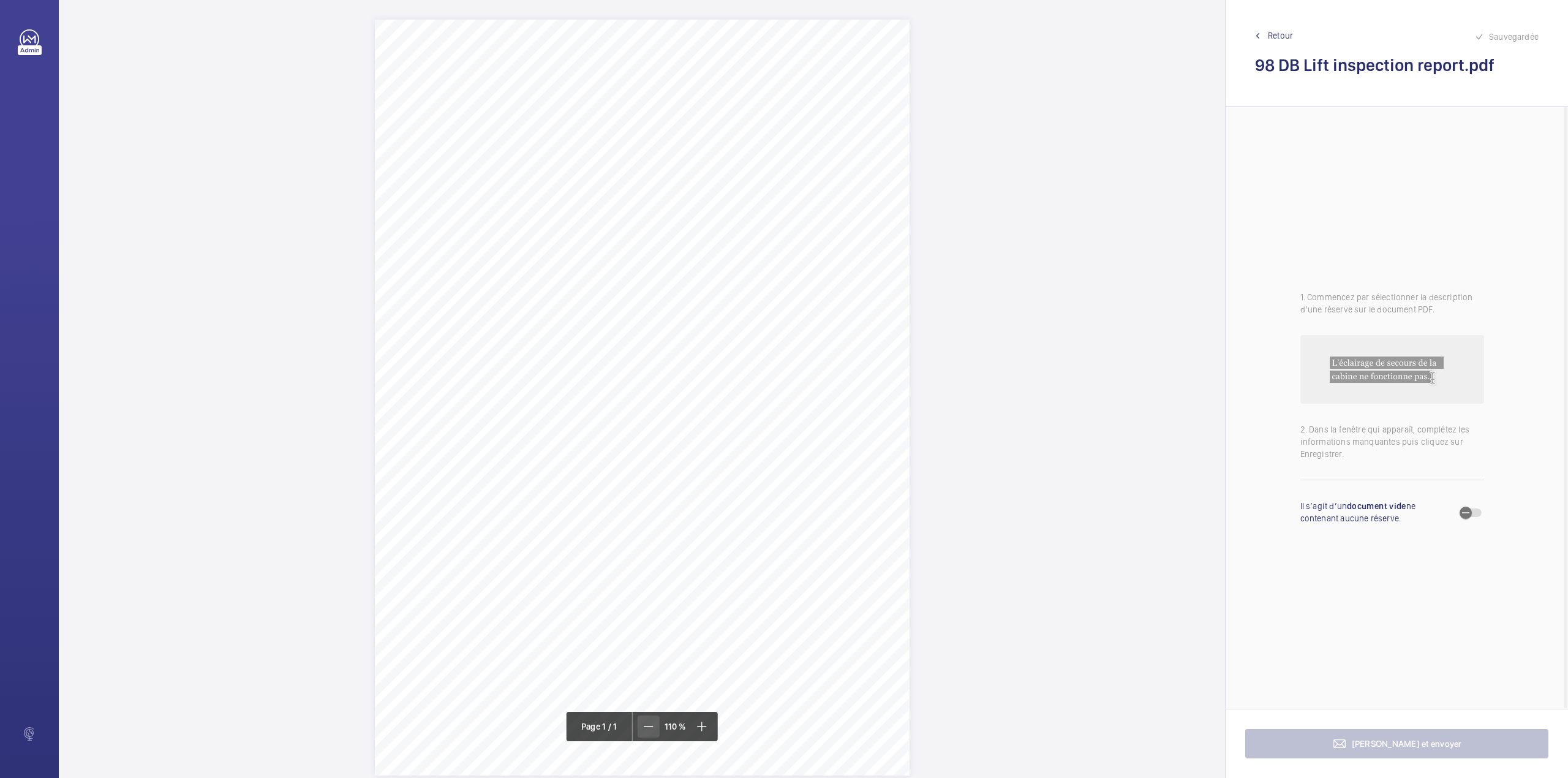
click at [652, 724] on mat-icon at bounding box center [648, 726] width 14 height 14
drag, startPoint x: 596, startPoint y: 351, endPoint x: 812, endPoint y: 353, distance: 216.0
click at [812, 353] on div "HSB Engineering Insurance Services Limited Registered in England and Wales: 030…" at bounding box center [642, 364] width 486 height 687
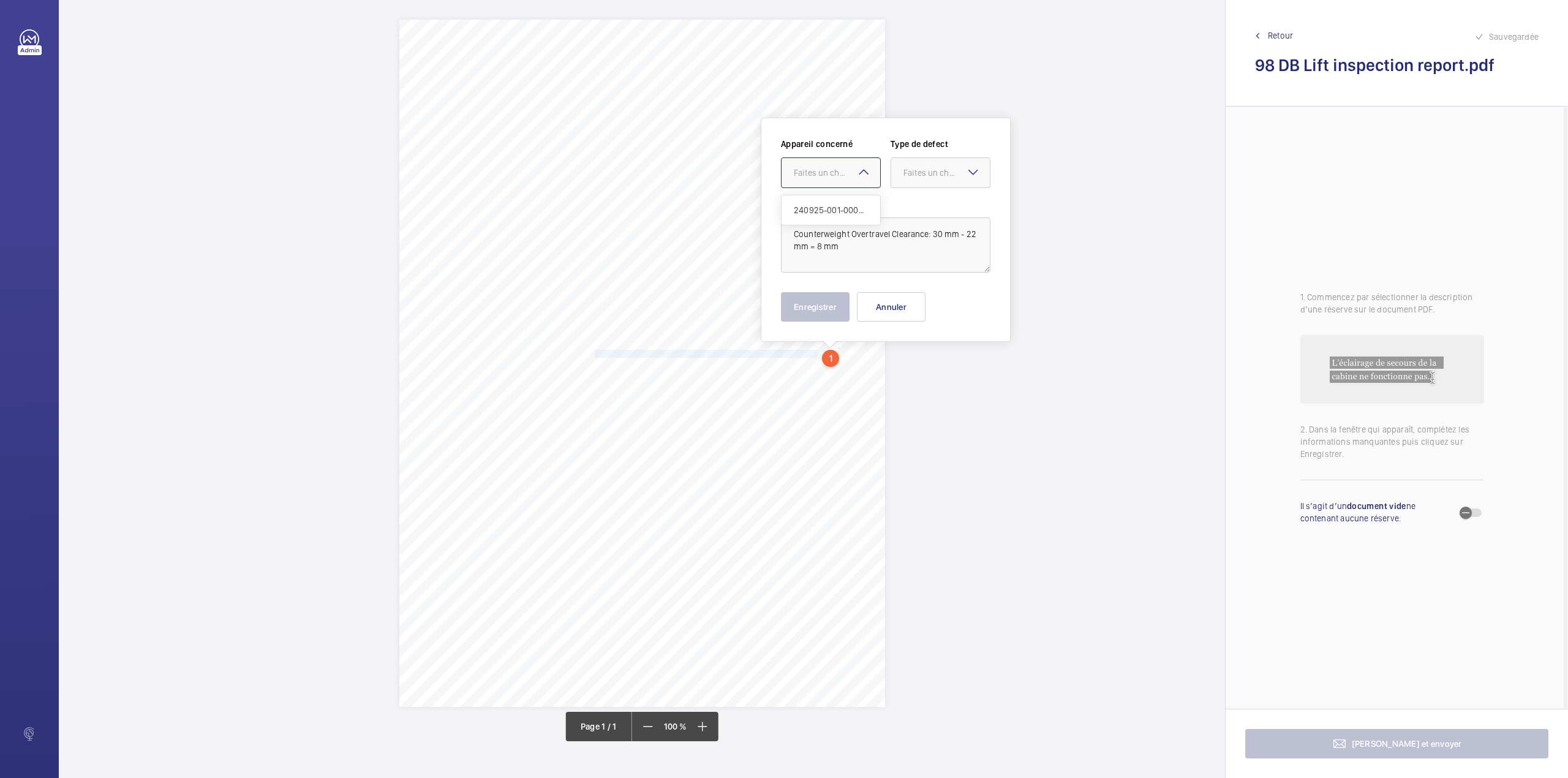
click at [809, 169] on div "Faites un choix" at bounding box center [837, 173] width 86 height 12
click at [806, 203] on div "240925-001-0003EMO" at bounding box center [831, 210] width 99 height 30
drag, startPoint x: 924, startPoint y: 182, endPoint x: 924, endPoint y: 189, distance: 7.0
click at [925, 185] on div at bounding box center [940, 172] width 99 height 30
click at [923, 209] on span "Standard" at bounding box center [940, 210] width 74 height 12
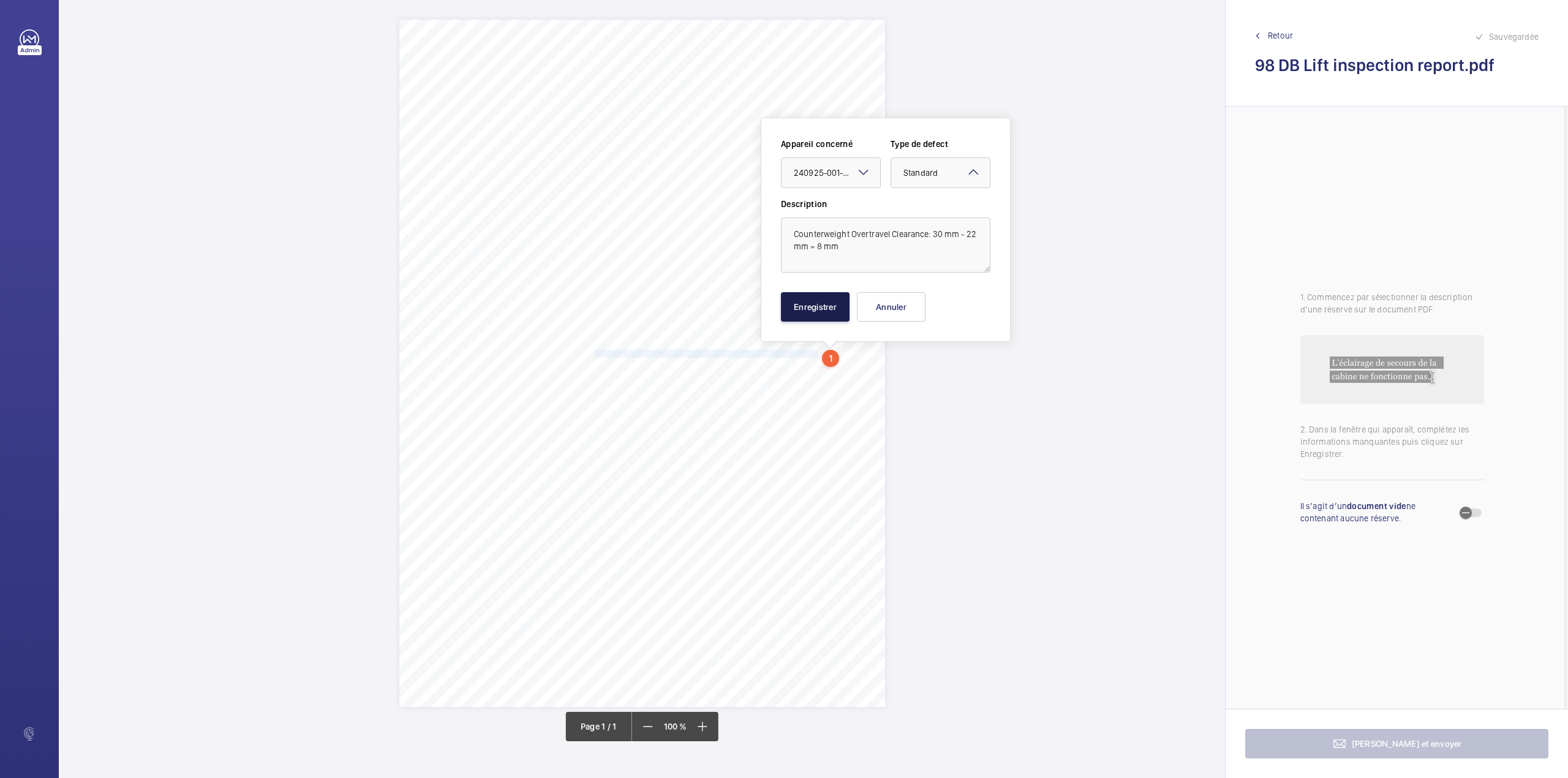
click at [805, 299] on button "Enregistrer" at bounding box center [815, 307] width 69 height 30
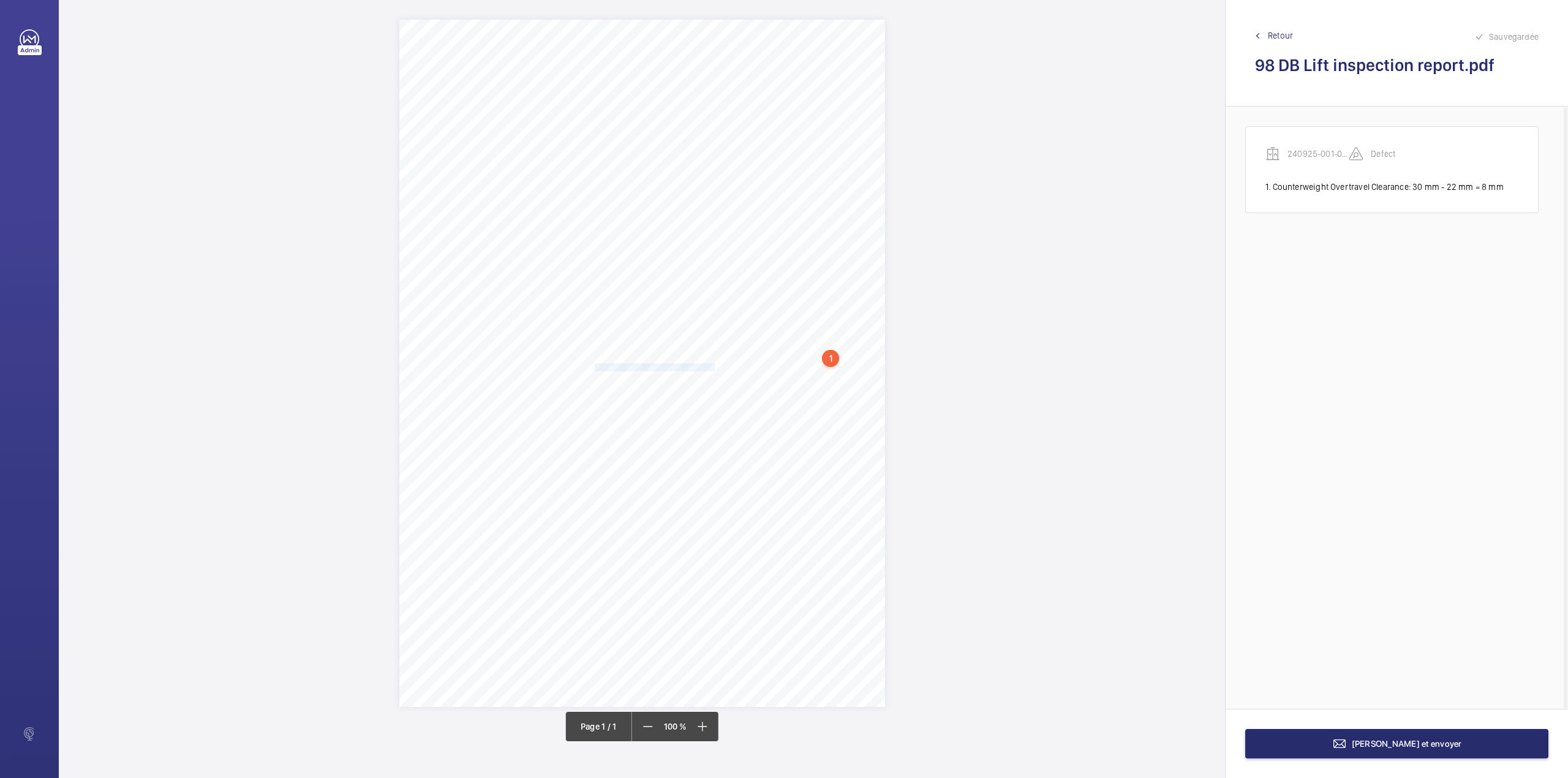
drag, startPoint x: 595, startPoint y: 366, endPoint x: 711, endPoint y: 366, distance: 116.0
click at [711, 366] on div "HSB Engineering Insurance Services Limited Registered in England and Wales: 030…" at bounding box center [642, 364] width 486 height 687
drag, startPoint x: 711, startPoint y: 194, endPoint x: 709, endPoint y: 204, distance: 10.2
click at [709, 197] on div at bounding box center [706, 185] width 99 height 30
click at [711, 219] on span "240925-001-0003EMO" at bounding box center [706, 222] width 74 height 12
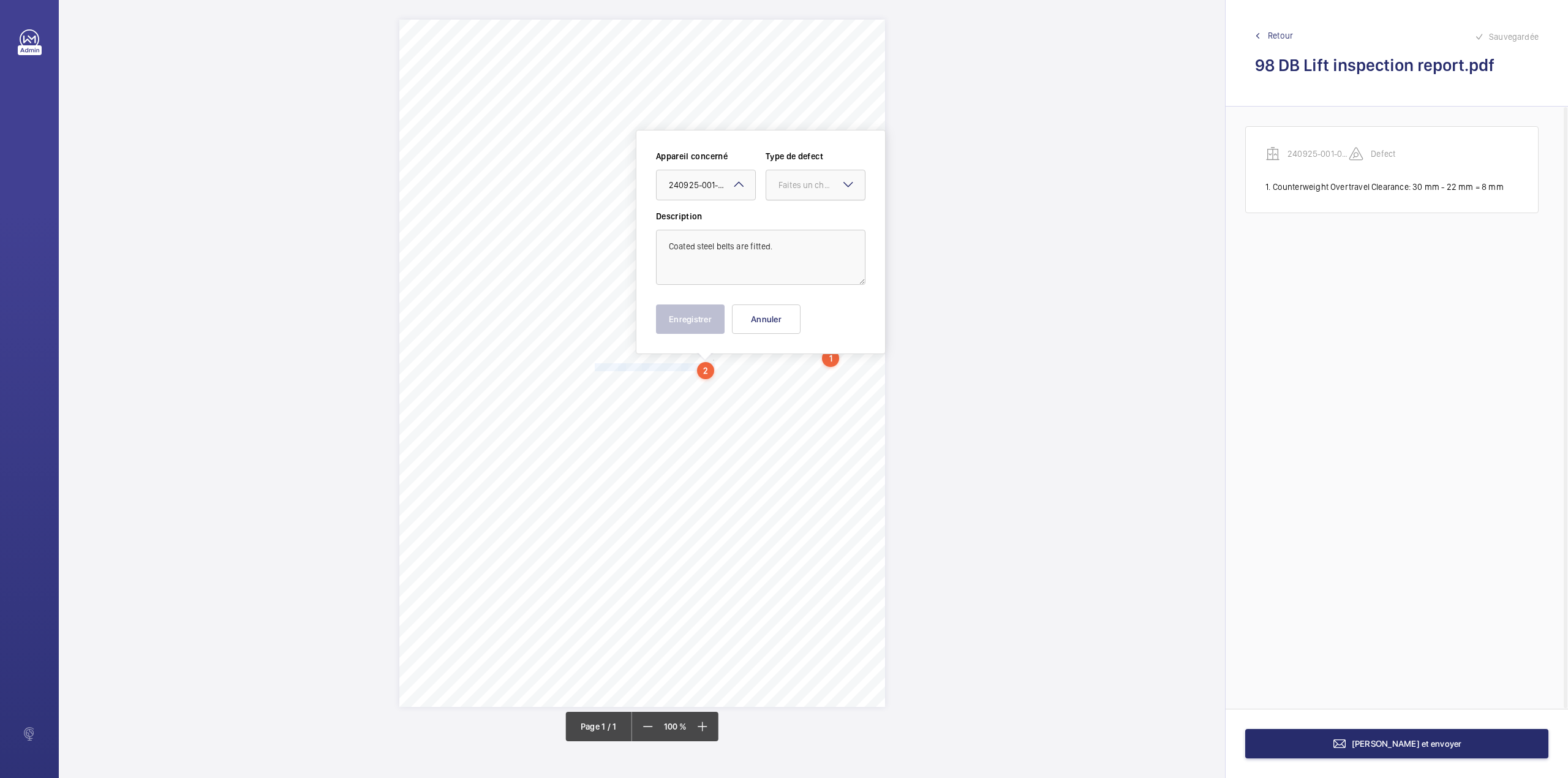
click at [777, 192] on div at bounding box center [816, 185] width 99 height 30
click at [776, 216] on div "Standard" at bounding box center [816, 223] width 99 height 30
click at [693, 324] on button "Enregistrer" at bounding box center [690, 319] width 69 height 30
drag, startPoint x: 594, startPoint y: 377, endPoint x: 844, endPoint y: 373, distance: 250.0
click at [844, 373] on div "HSB Engineering Insurance Services Limited Registered in England and Wales: 030…" at bounding box center [642, 364] width 486 height 687
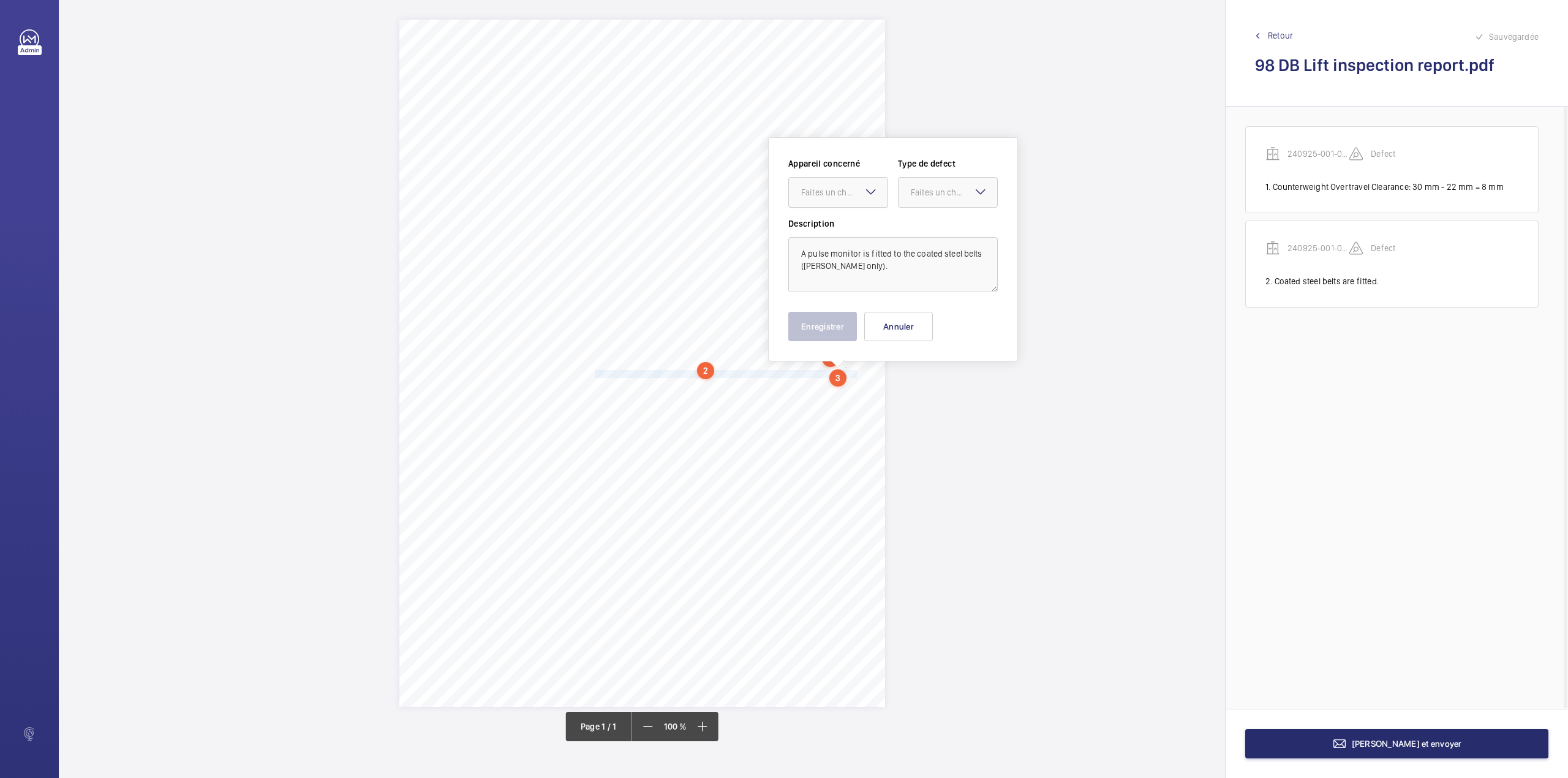
click at [840, 204] on div at bounding box center [838, 192] width 99 height 30
click at [840, 223] on div "240925-001-0003EMO" at bounding box center [838, 229] width 99 height 30
drag, startPoint x: 917, startPoint y: 191, endPoint x: 917, endPoint y: 202, distance: 11.0
click at [917, 197] on div "Faites un choix" at bounding box center [954, 192] width 86 height 12
click at [917, 228] on span "Standard" at bounding box center [948, 230] width 74 height 12
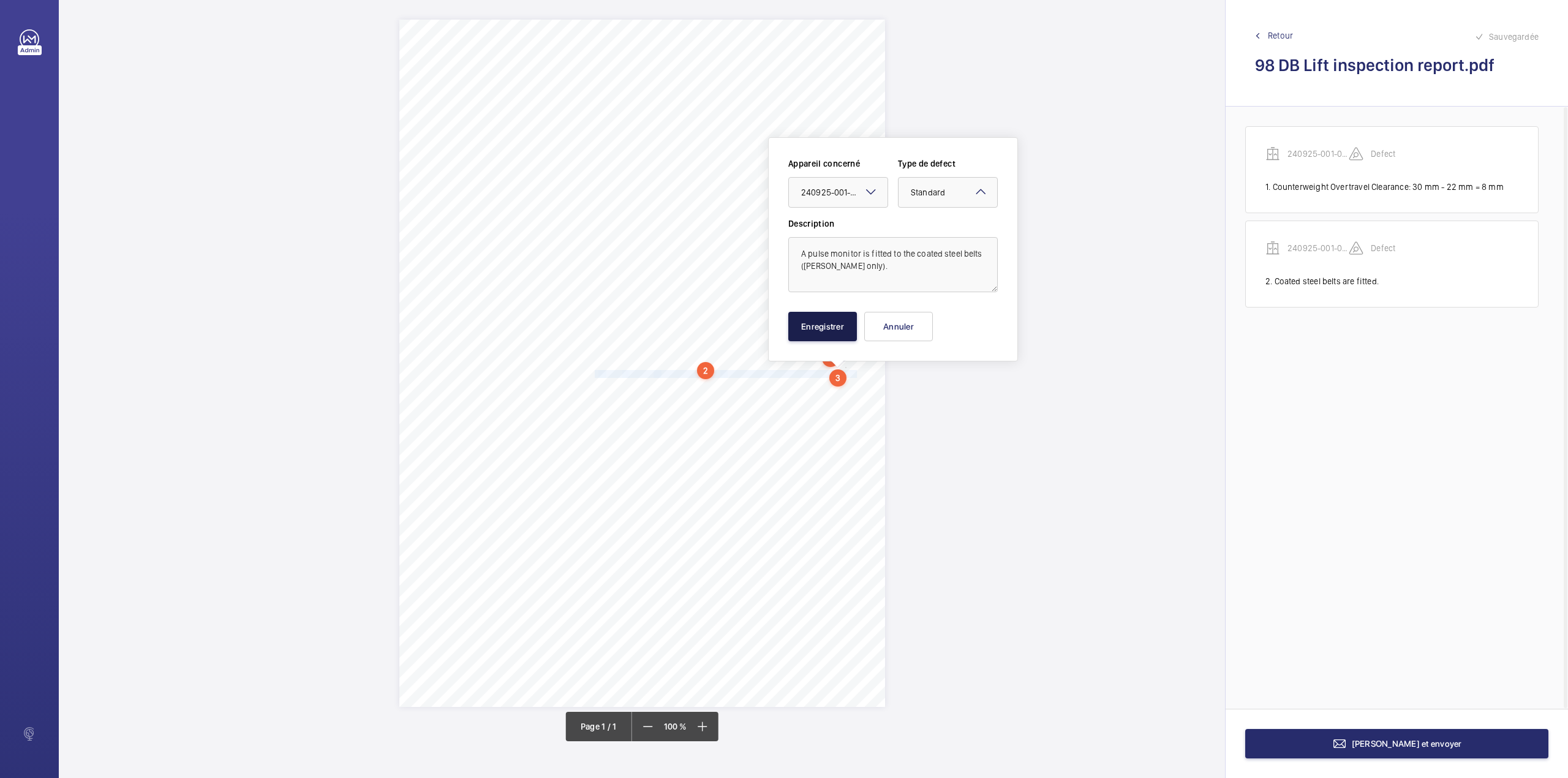
drag, startPoint x: 821, startPoint y: 322, endPoint x: 704, endPoint y: 418, distance: 151.3
click at [820, 325] on button "Enregistrer" at bounding box center [822, 326] width 69 height 30
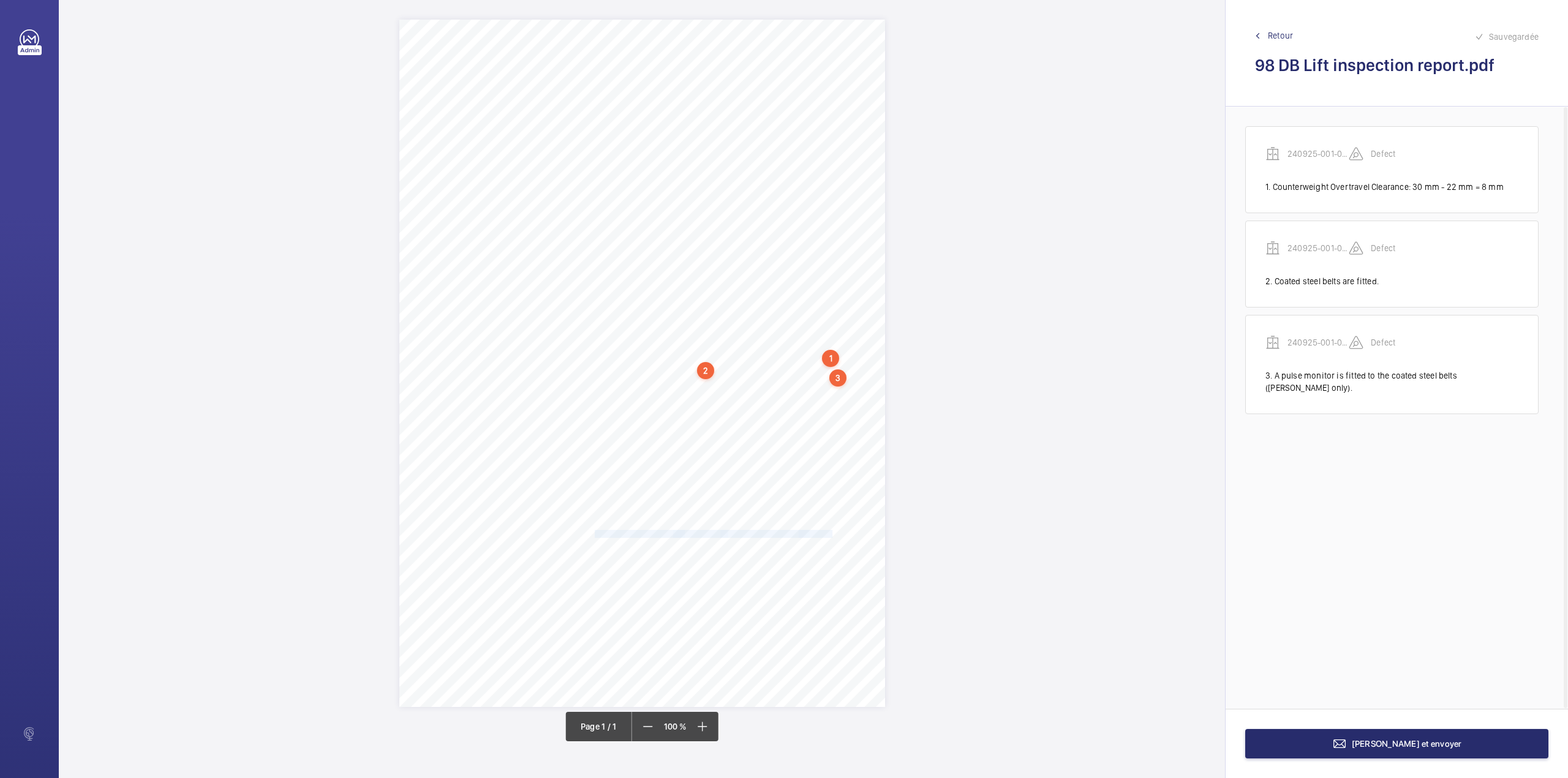
drag, startPoint x: 595, startPoint y: 534, endPoint x: 831, endPoint y: 534, distance: 236.0
click at [831, 534] on div "HSB Engineering Insurance Services Limited Registered in England and Wales: 030…" at bounding box center [642, 364] width 486 height 687
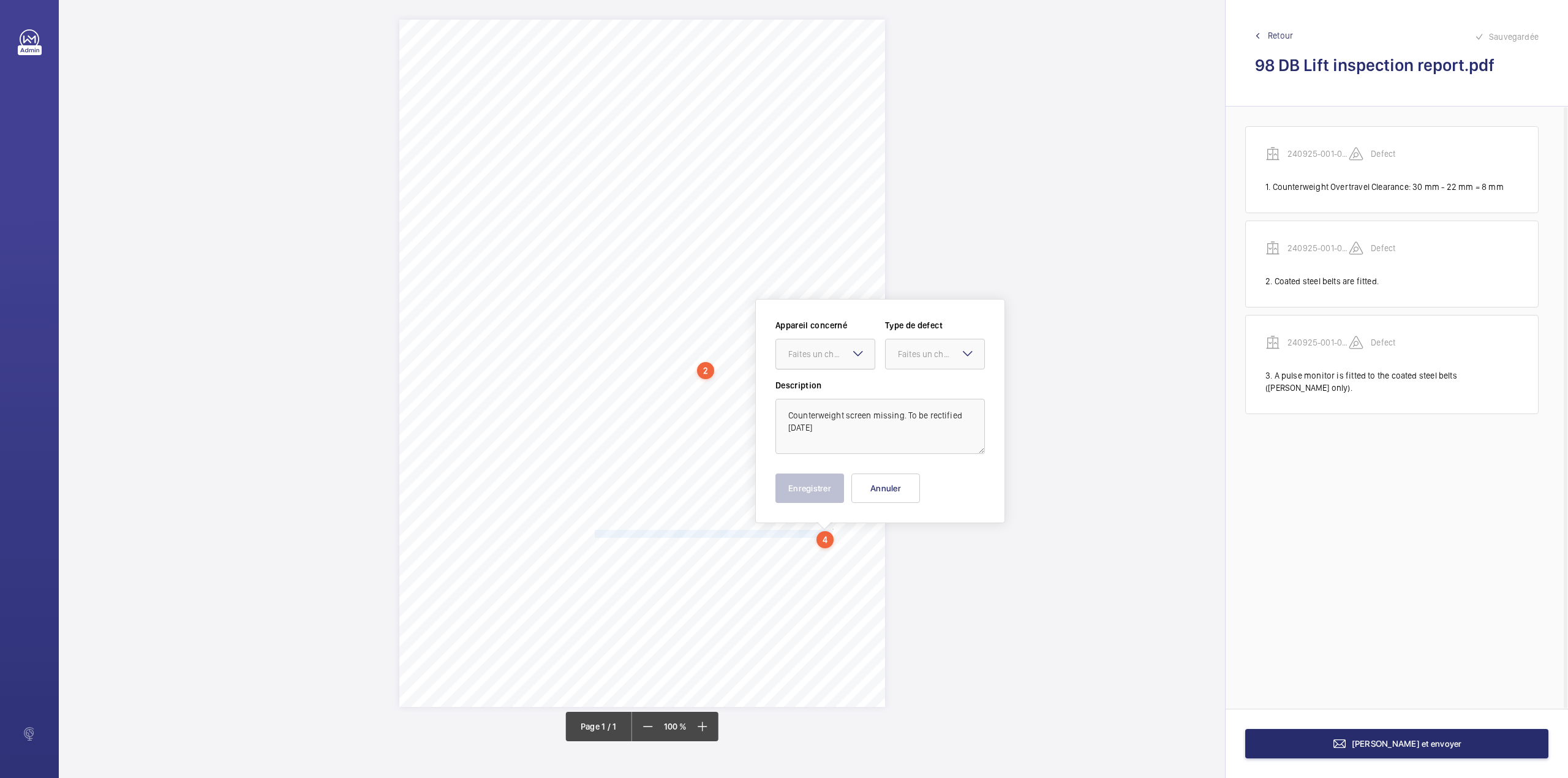
click at [829, 351] on div "Faites un choix" at bounding box center [831, 354] width 86 height 12
click at [828, 386] on span "240925-001-0003EMO" at bounding box center [825, 392] width 74 height 12
click at [937, 361] on div at bounding box center [935, 354] width 99 height 30
click at [918, 451] on span "Timed" at bounding box center [935, 451] width 74 height 12
click at [963, 354] on mat-icon "Open calendar" at bounding box center [964, 354] width 14 height 14
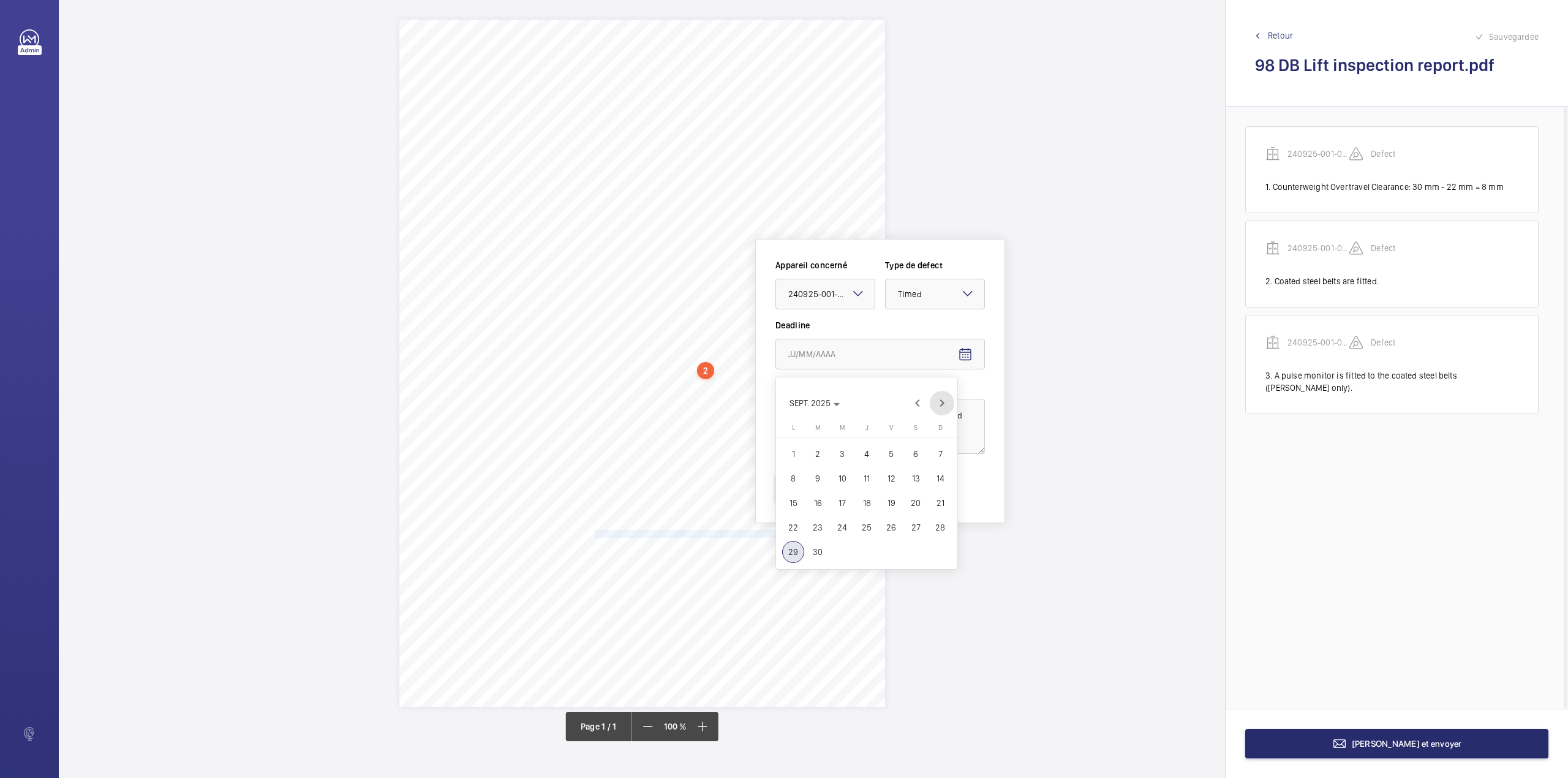
click at [943, 407] on span "Next month" at bounding box center [942, 403] width 25 height 25
click at [796, 550] on span "24" at bounding box center [793, 552] width 22 height 22
type input "24/11/2025"
click at [814, 494] on button "Enregistrer" at bounding box center [809, 488] width 69 height 30
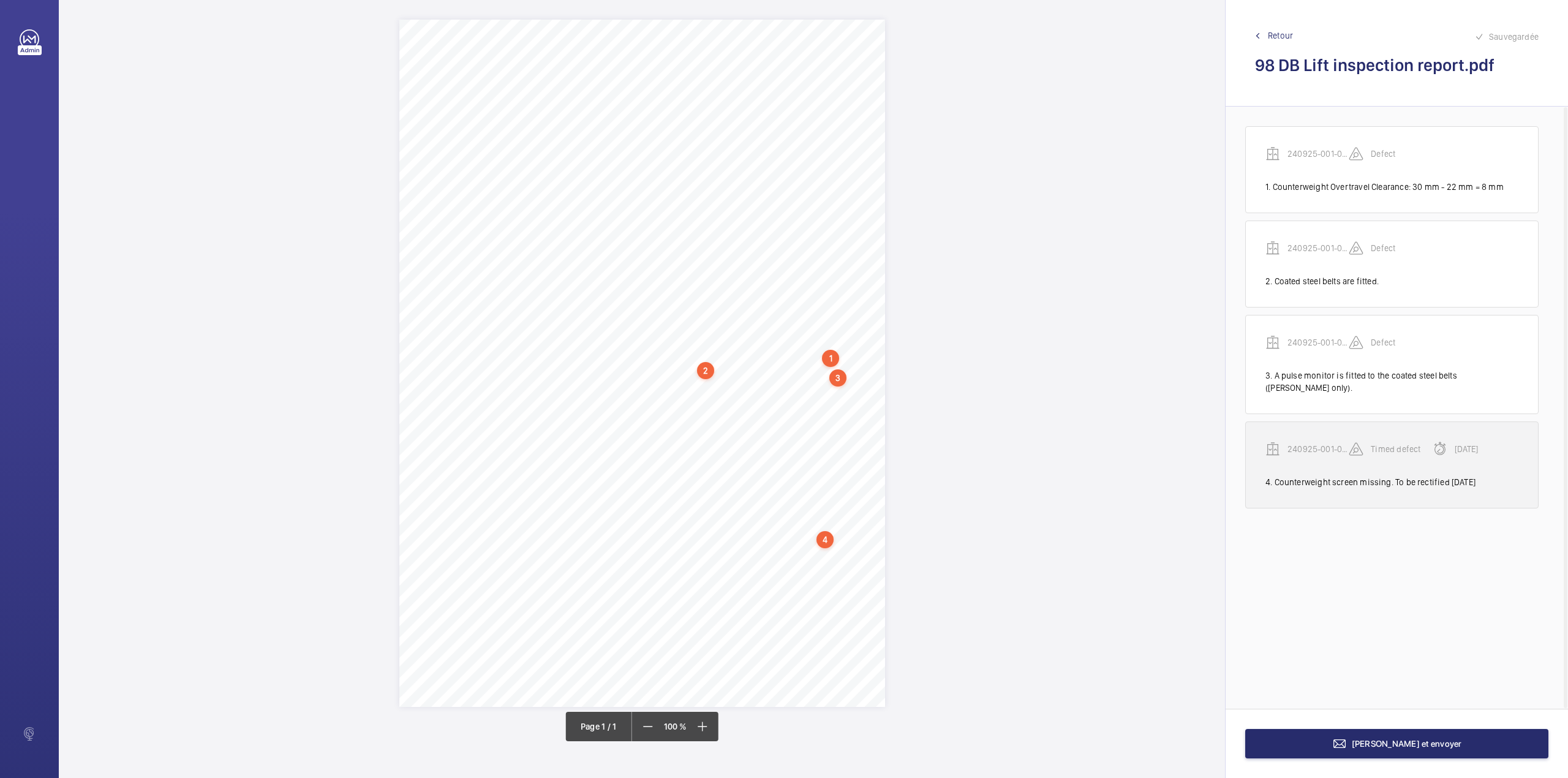
click at [1326, 443] on p "240925-001-0003EMO" at bounding box center [1318, 449] width 61 height 12
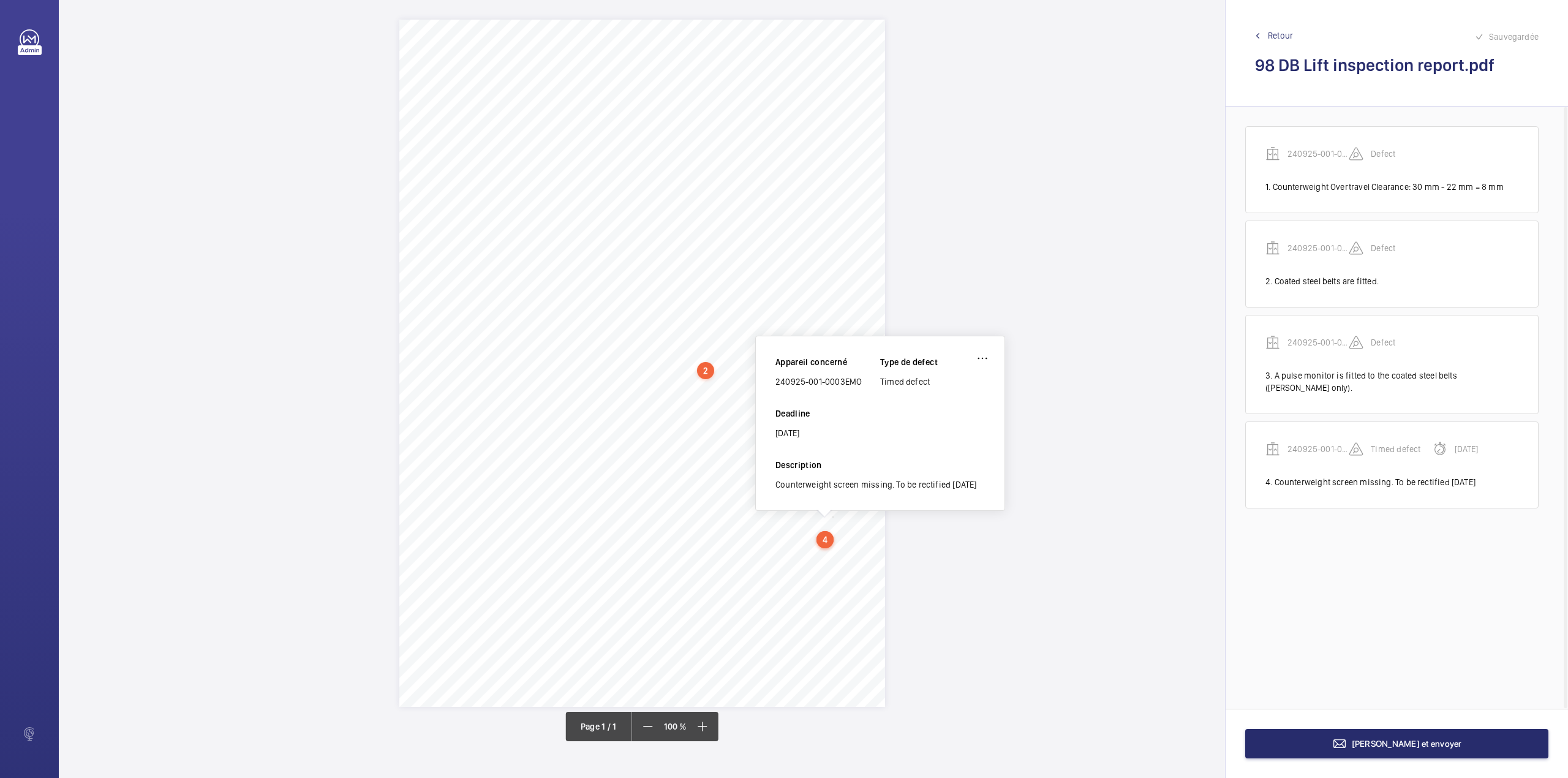
drag, startPoint x: 775, startPoint y: 385, endPoint x: 860, endPoint y: 390, distance: 85.1
click at [860, 390] on div "Appareil concerné 240925-001-0003EMO Type de defect Timed defect Deadline 24/11…" at bounding box center [879, 408] width 209 height 103
click at [1323, 753] on button "[PERSON_NAME] et envoyer" at bounding box center [1397, 743] width 303 height 30
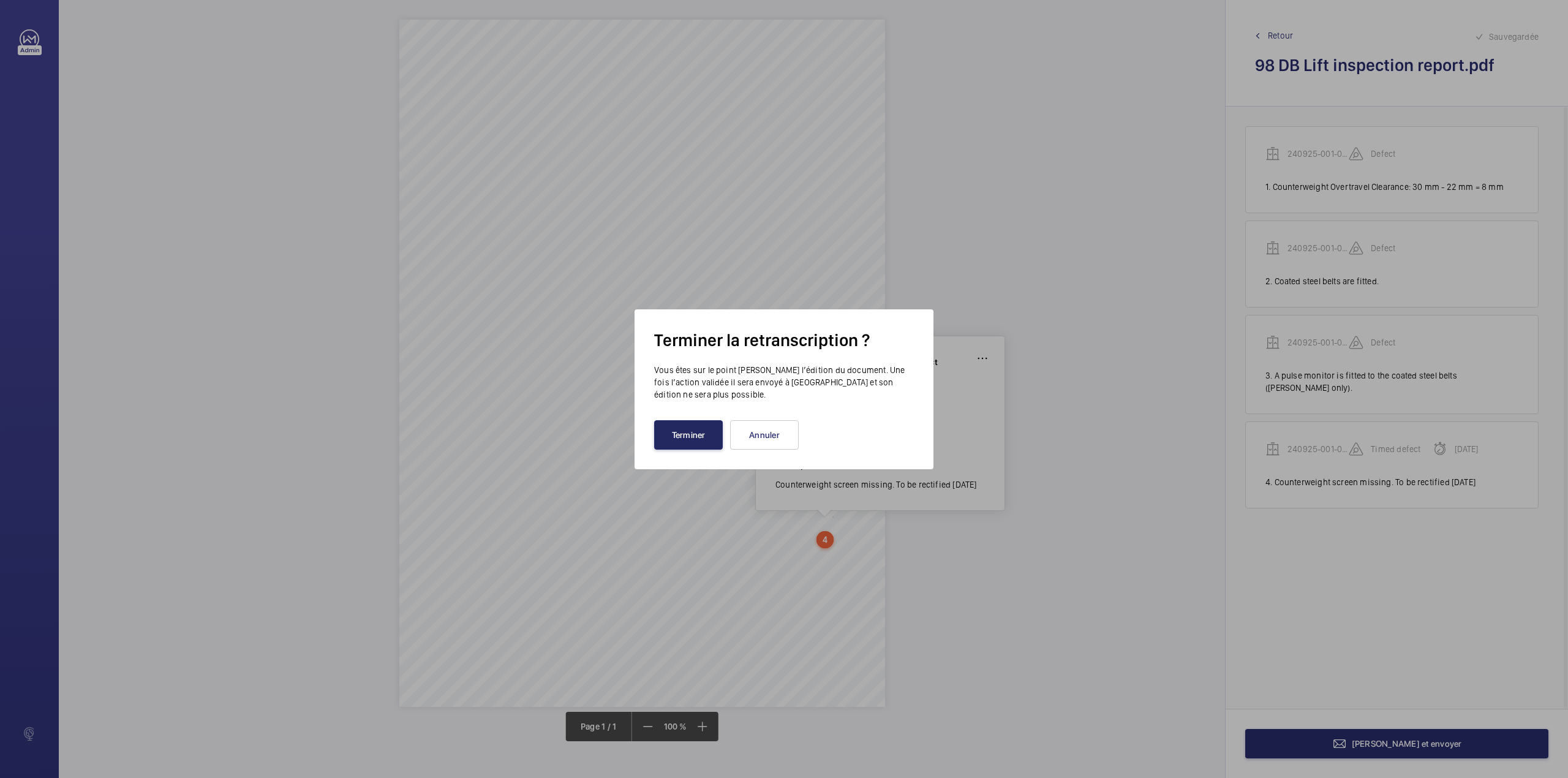
click at [667, 439] on button "Terminer" at bounding box center [689, 434] width 69 height 30
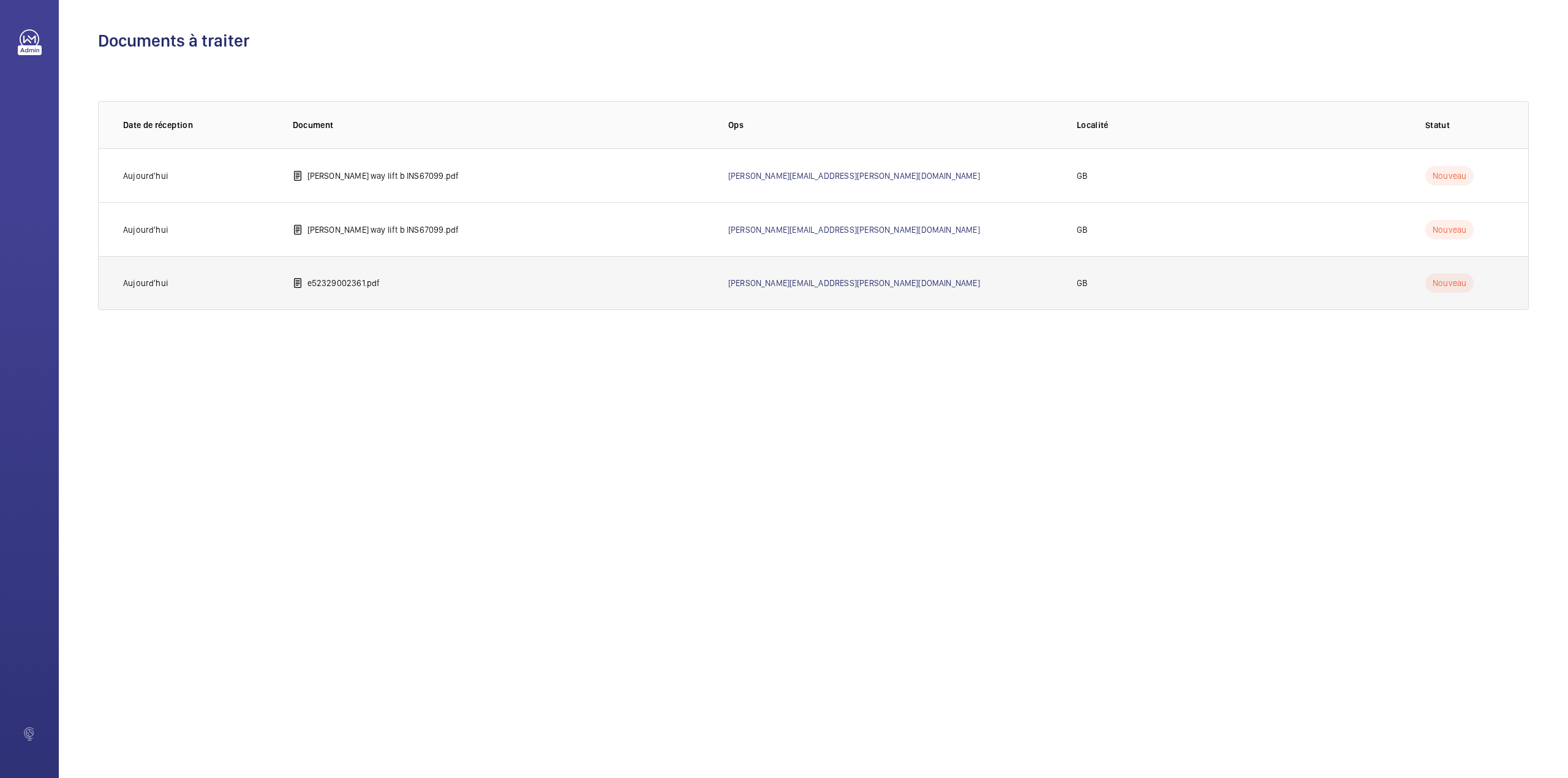
click at [305, 283] on td "e52329002361.pdf" at bounding box center [490, 283] width 436 height 54
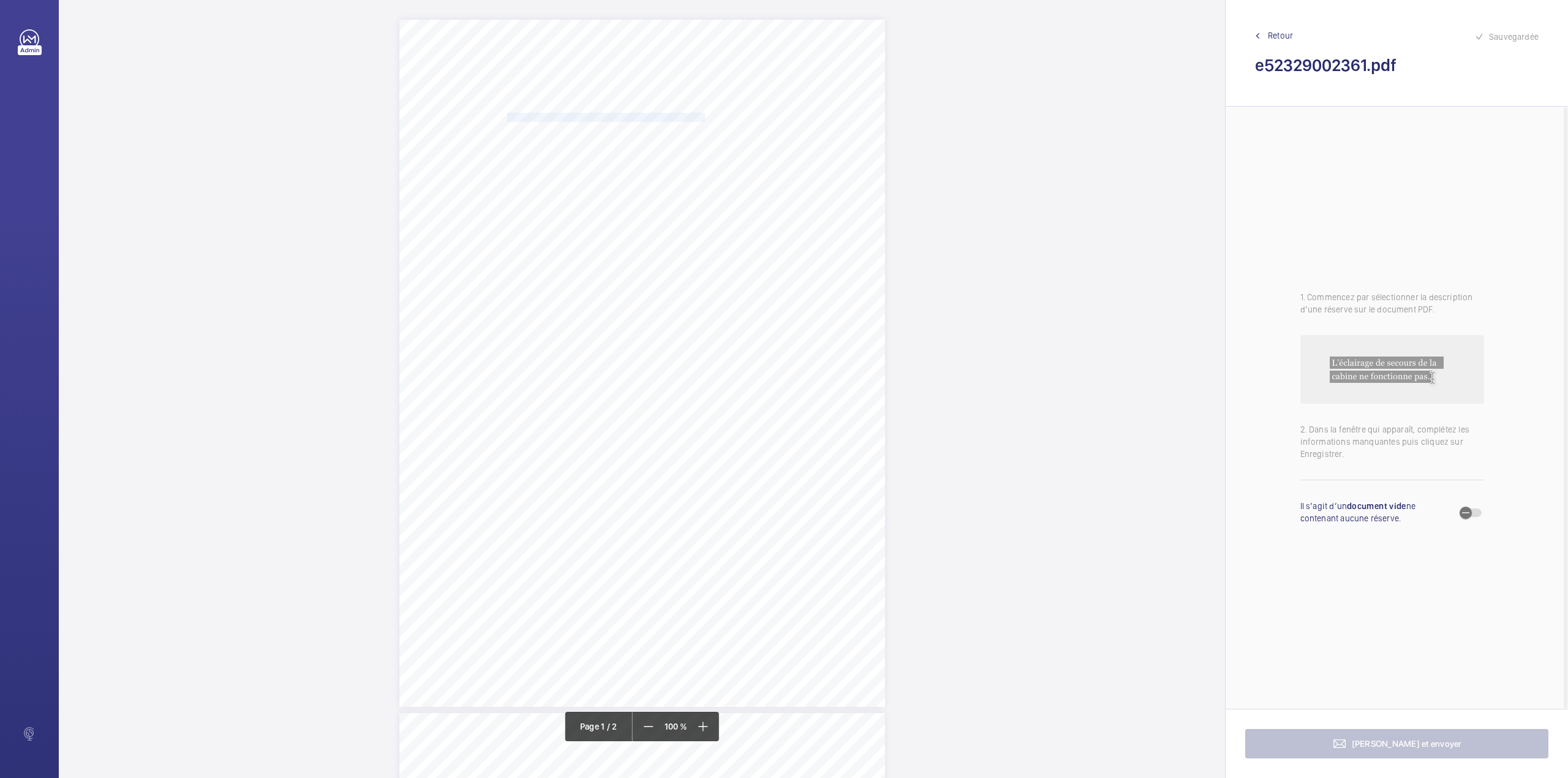
drag, startPoint x: 506, startPoint y: 117, endPoint x: 684, endPoint y: 119, distance: 178.0
click at [684, 119] on span "WORKSPACE GROUP PLC AND SUBSIDIARY COMPANIES" at bounding box center [606, 117] width 198 height 8
click at [714, 335] on button "Annuler" at bounding box center [739, 333] width 69 height 30
drag, startPoint x: 506, startPoint y: 130, endPoint x: 721, endPoint y: 126, distance: 215.0
click at [643, 126] on span "LEATHER MARKET, 11-13 WESTON STREET, BERMONDSEY, SE1 3ER" at bounding box center [574, 128] width 135 height 8
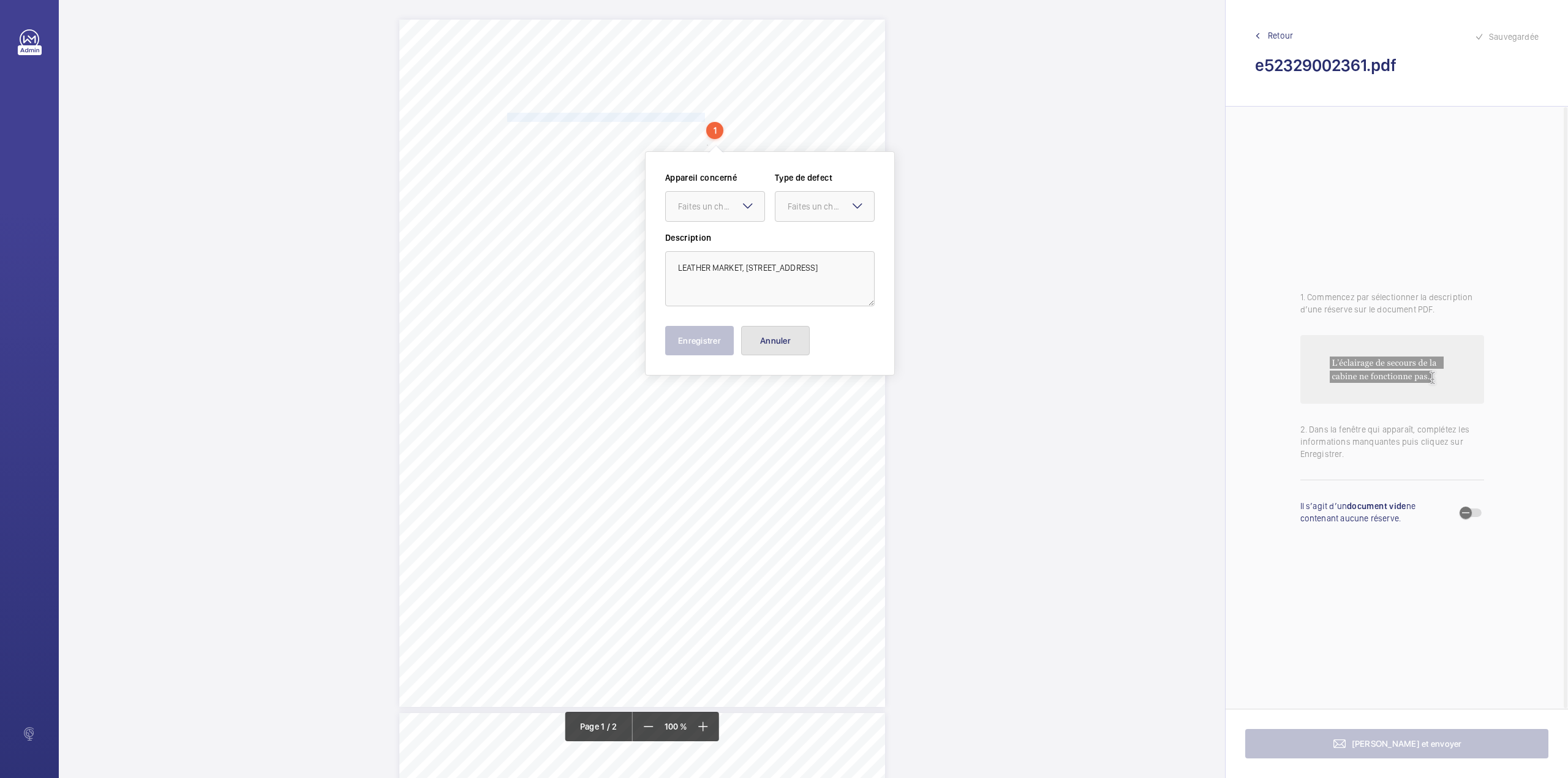
click at [773, 340] on button "Annuler" at bounding box center [775, 340] width 69 height 30
drag, startPoint x: 639, startPoint y: 306, endPoint x: 649, endPoint y: 311, distance: 11.2
click at [649, 311] on div "Lifting Machines and Accessories Report Lifting Operations & Lifting Equipment …" at bounding box center [642, 364] width 486 height 687
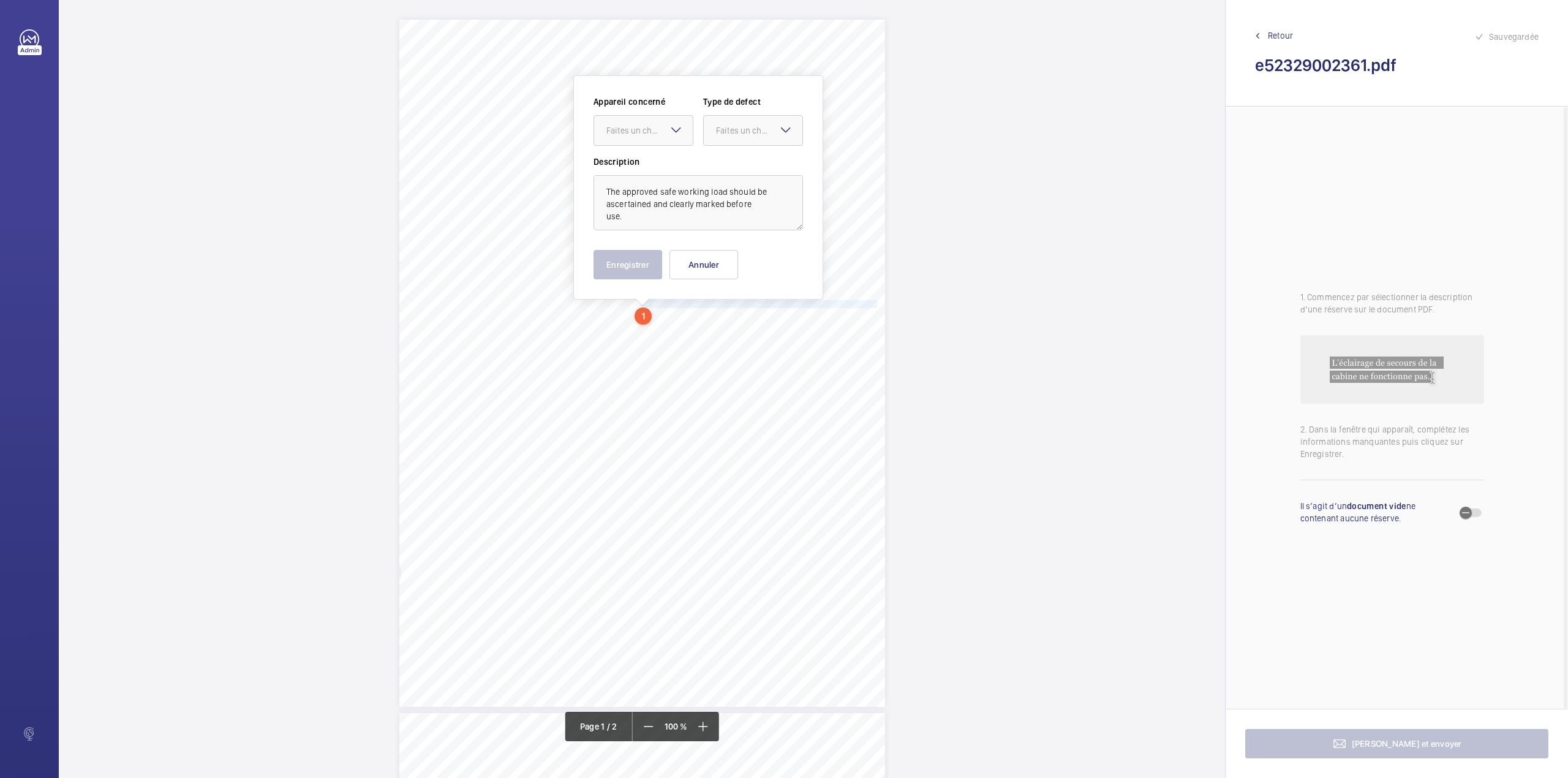
scroll to position [1, 0]
click at [639, 135] on div "Faites un choix" at bounding box center [643, 129] width 99 height 12
click at [636, 169] on span "E52329002361" at bounding box center [643, 167] width 74 height 12
click at [723, 135] on div "Faites un choix" at bounding box center [753, 129] width 99 height 12
click at [725, 165] on span "Standard" at bounding box center [753, 167] width 74 height 12
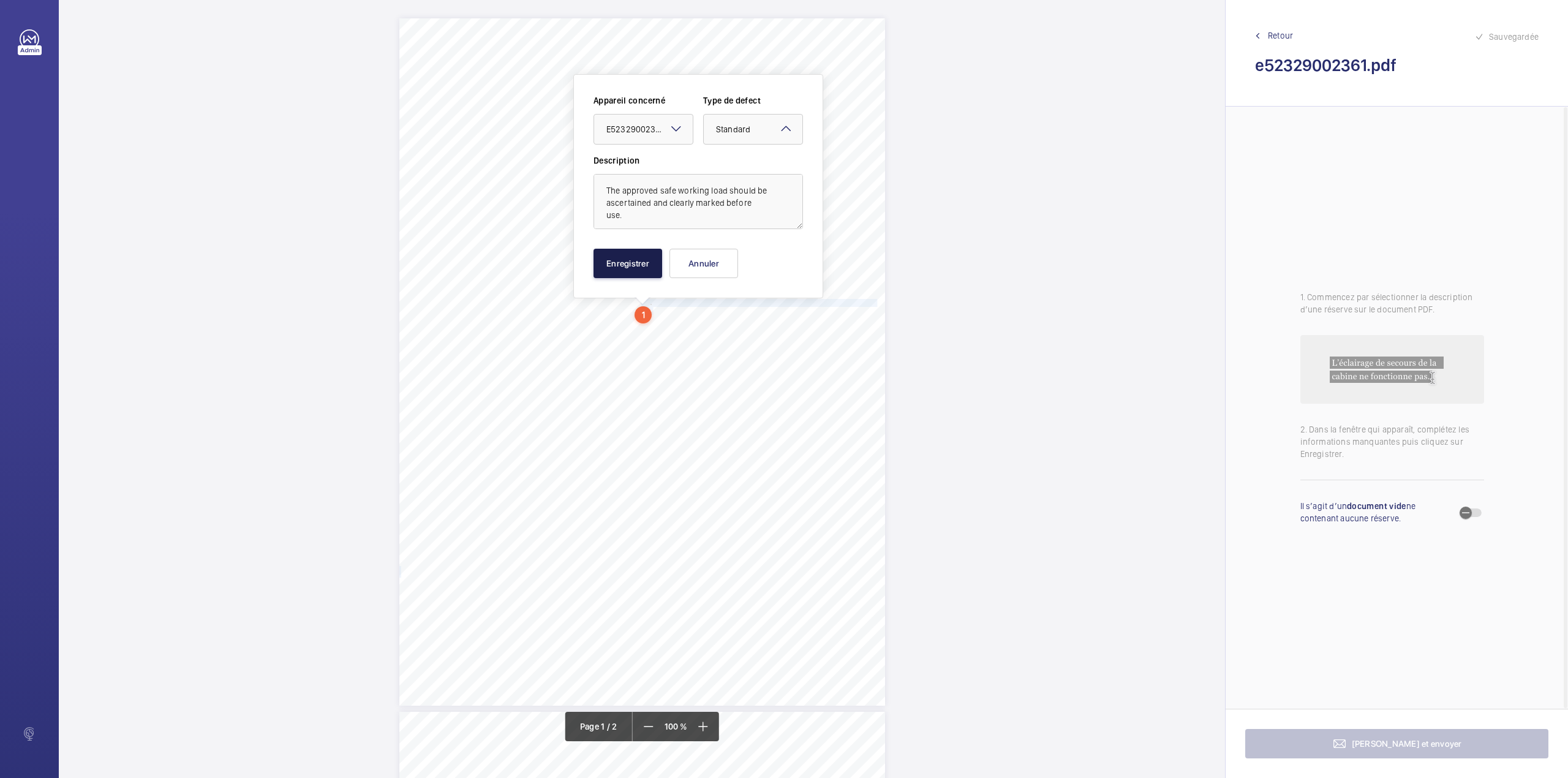
click at [632, 255] on button "Enregistrer" at bounding box center [628, 263] width 69 height 30
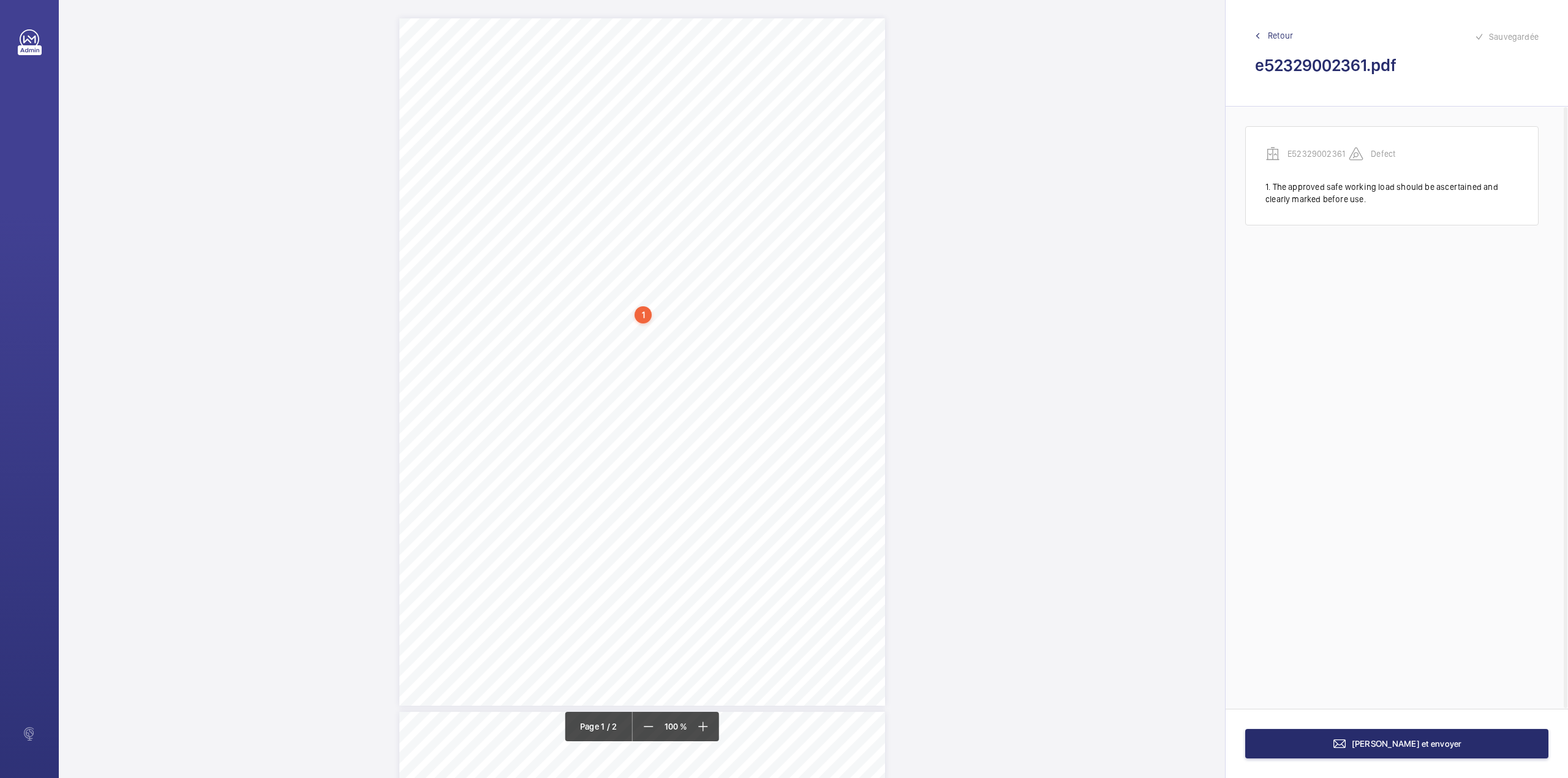
click at [640, 316] on div "1" at bounding box center [643, 314] width 17 height 17
click at [831, 341] on div "Lifting Machines and Accessories Report Lifting Operations & Lifting Equipment …" at bounding box center [642, 364] width 486 height 687
drag, startPoint x: 654, startPoint y: 320, endPoint x: 772, endPoint y: 322, distance: 118.0
click at [772, 322] on span "A unique identifier should be permanently marked." at bounding box center [715, 320] width 147 height 7
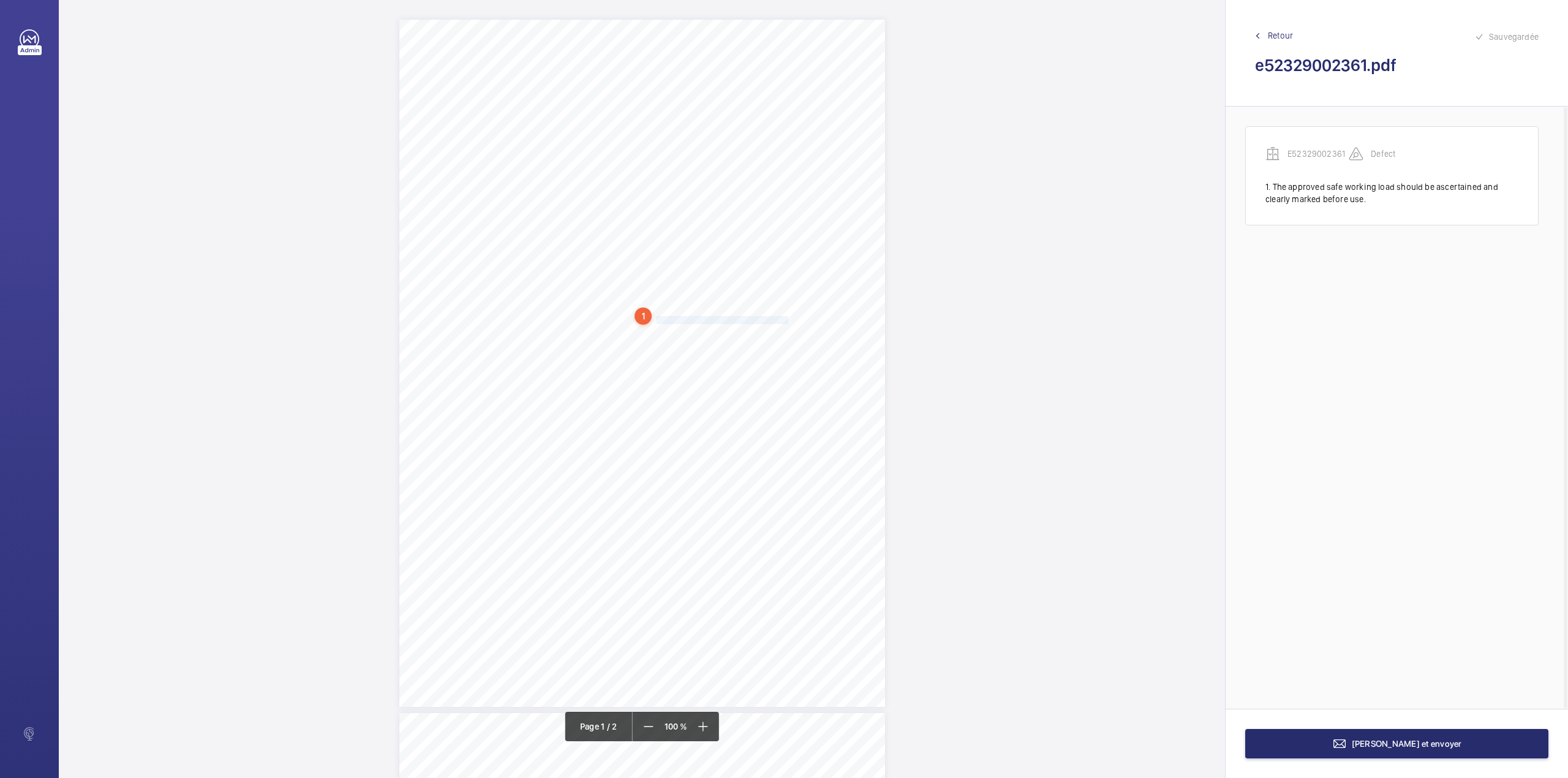
scroll to position [11, 0]
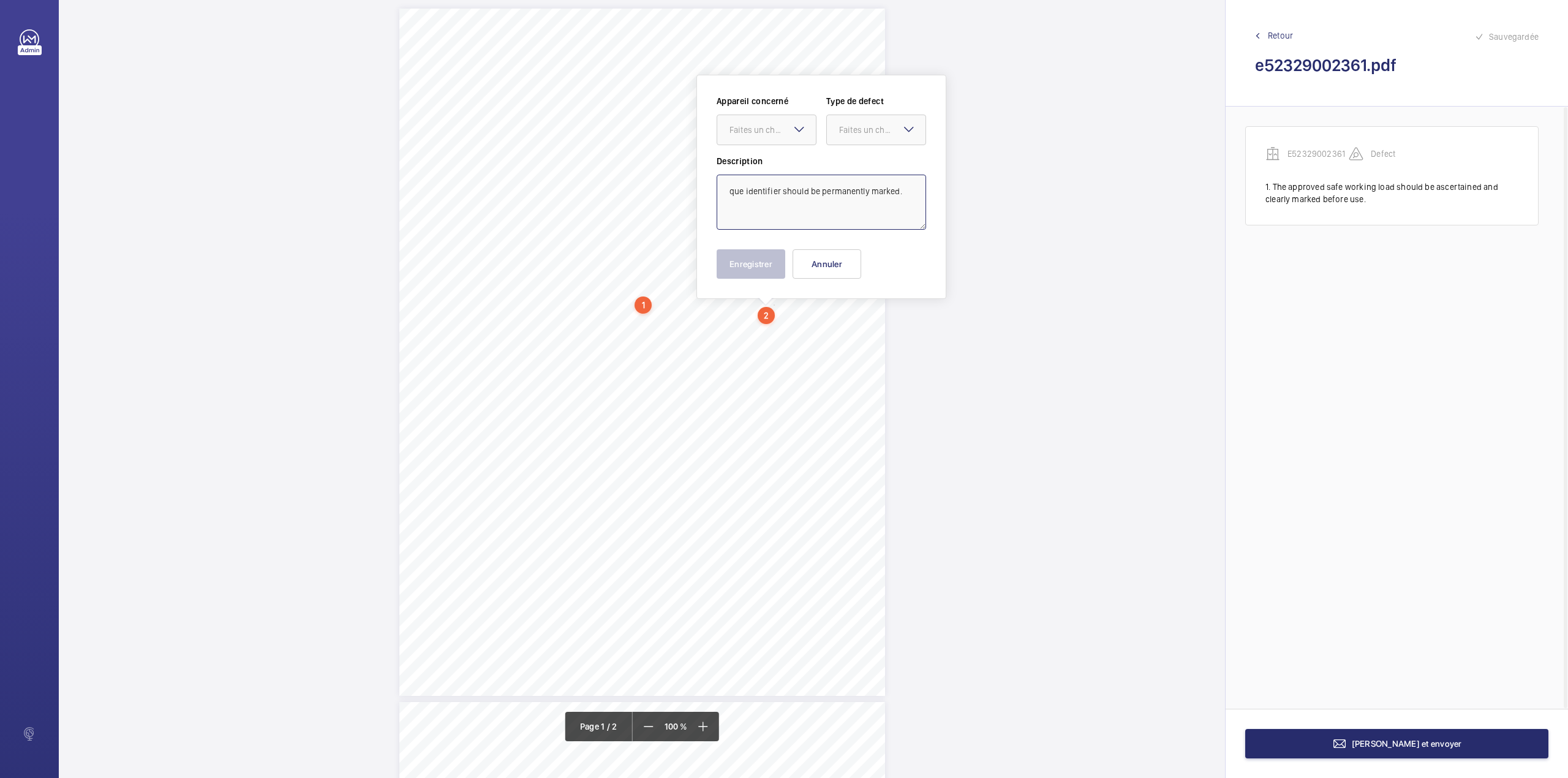
click at [728, 189] on textarea "que identifier should be permanently marked." at bounding box center [821, 202] width 209 height 55
drag, startPoint x: 774, startPoint y: 130, endPoint x: 770, endPoint y: 145, distance: 15.5
click at [772, 136] on div "Faites un choix" at bounding box center [766, 130] width 99 height 12
click at [769, 164] on span "E52329002361" at bounding box center [766, 167] width 74 height 12
click at [834, 130] on div at bounding box center [876, 130] width 99 height 30
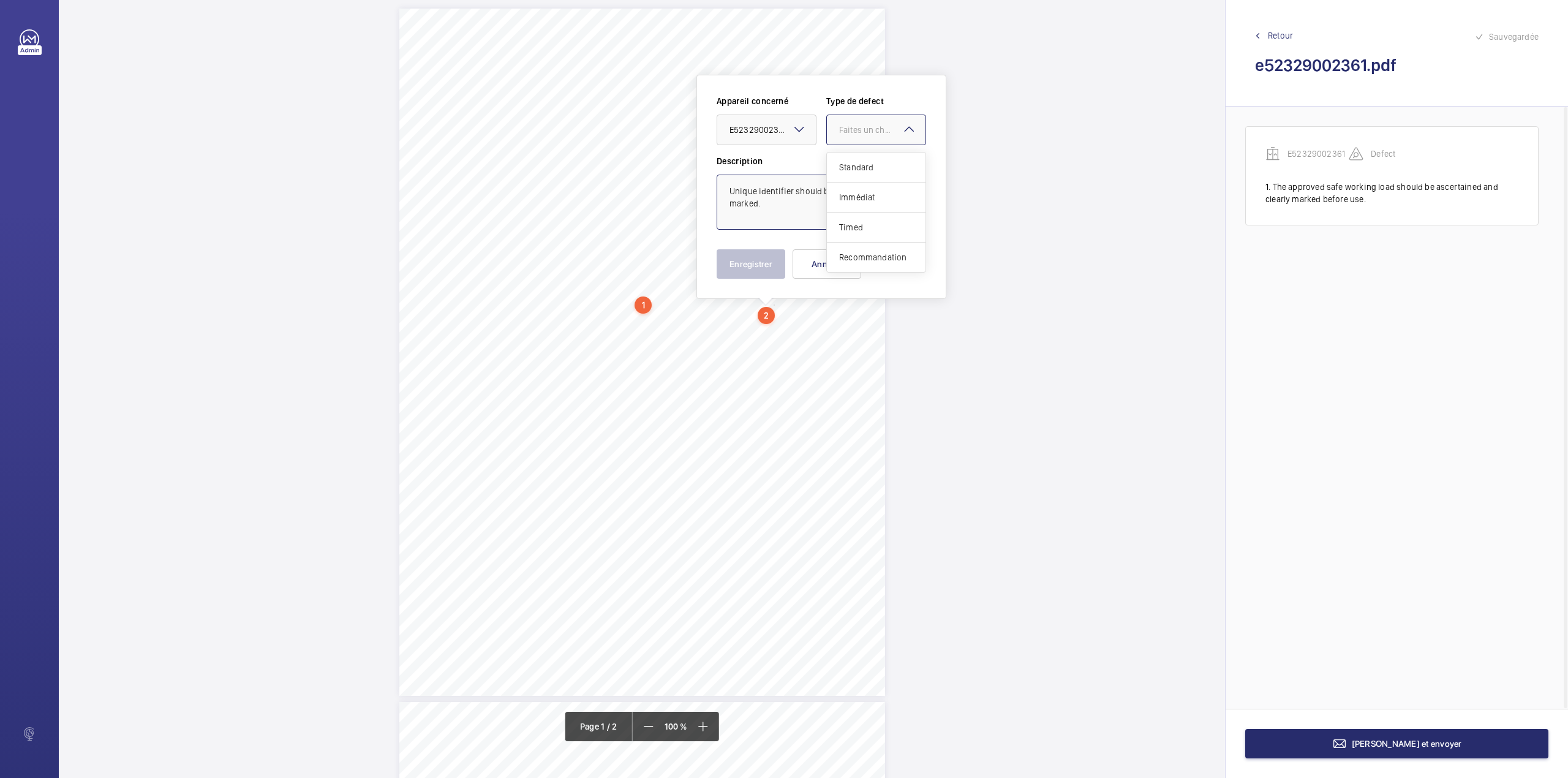
type textarea "Unique identifier should be permanently marked."
click at [837, 148] on div "Appareil concerné Faites un choix × E52329002361 × Type de defect Faites un cho…" at bounding box center [821, 124] width 209 height 60
click at [855, 130] on div "Faites un choix" at bounding box center [882, 130] width 86 height 12
click at [855, 162] on div "Standard" at bounding box center [876, 167] width 99 height 30
click at [763, 268] on button "Enregistrer" at bounding box center [751, 263] width 69 height 30
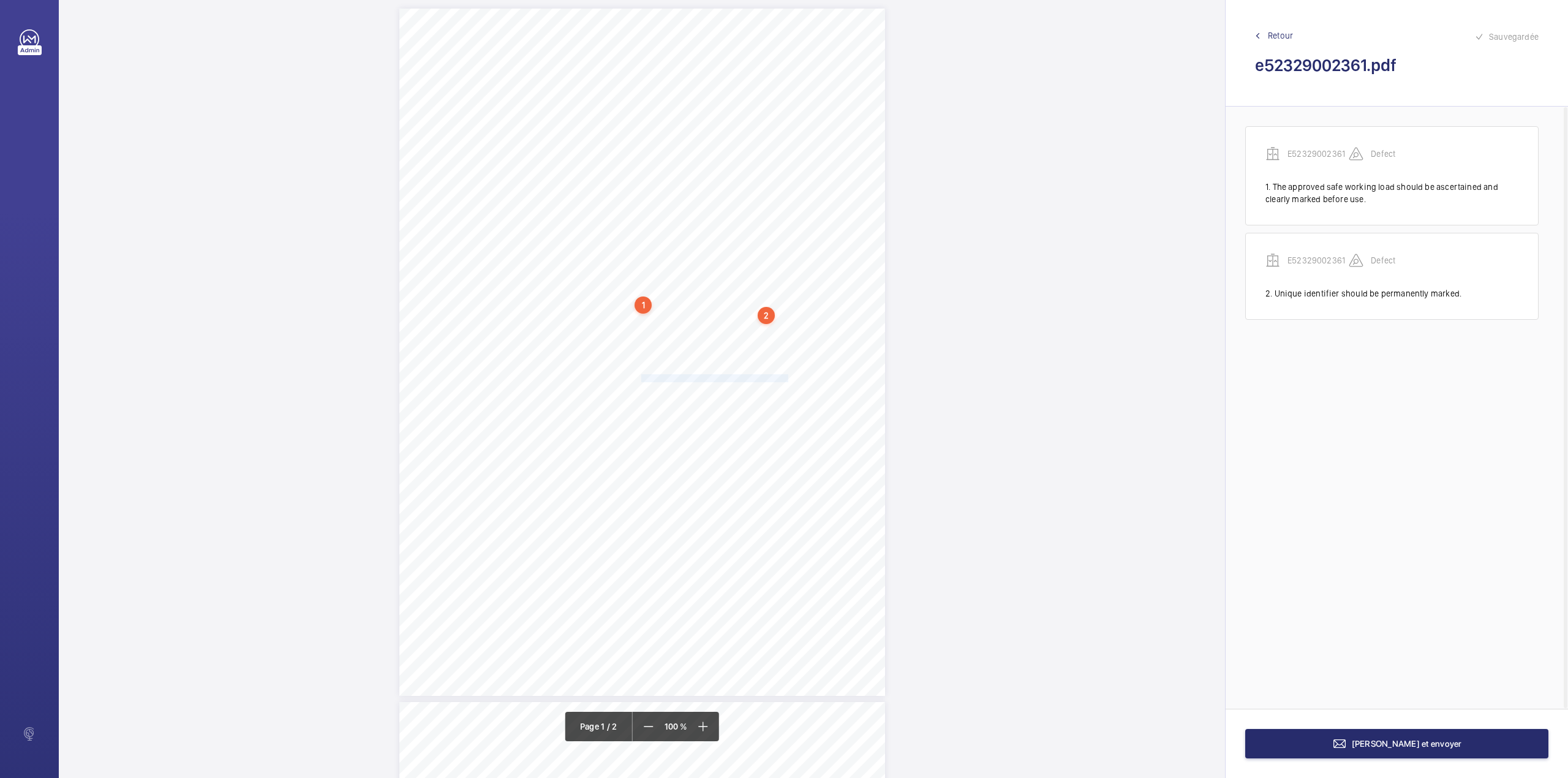
drag, startPoint x: 640, startPoint y: 378, endPoint x: 773, endPoint y: 377, distance: 133.0
click at [773, 377] on span "A unique identifier should be permanently marked." at bounding box center [715, 379] width 147 height 7
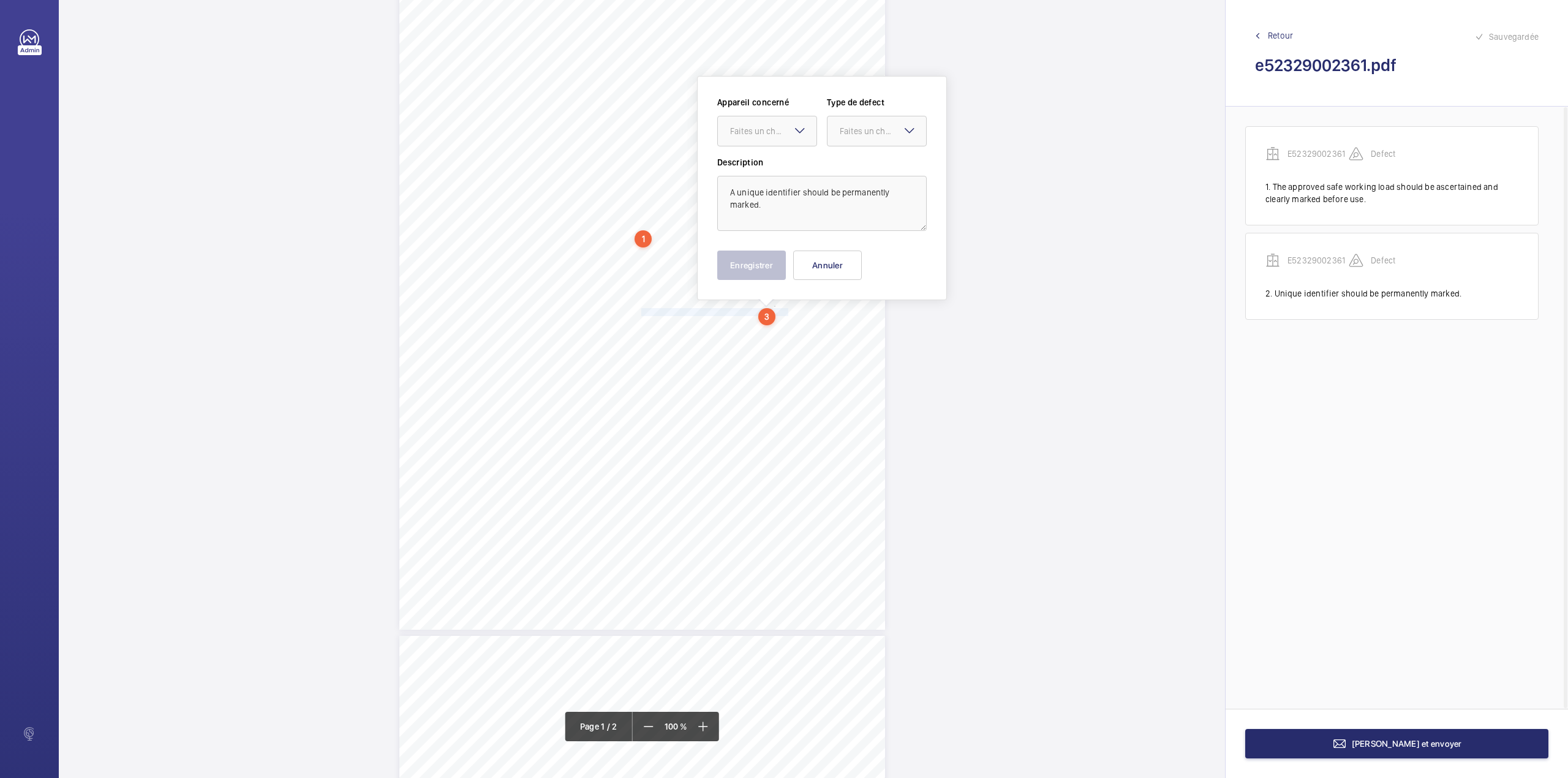
scroll to position [79, 0]
click at [765, 141] on div at bounding box center [767, 129] width 99 height 30
click at [768, 169] on span "E52329002361" at bounding box center [767, 167] width 74 height 12
drag, startPoint x: 865, startPoint y: 134, endPoint x: 866, endPoint y: 140, distance: 6.1
click at [866, 135] on div "Faites un choix" at bounding box center [877, 129] width 99 height 12
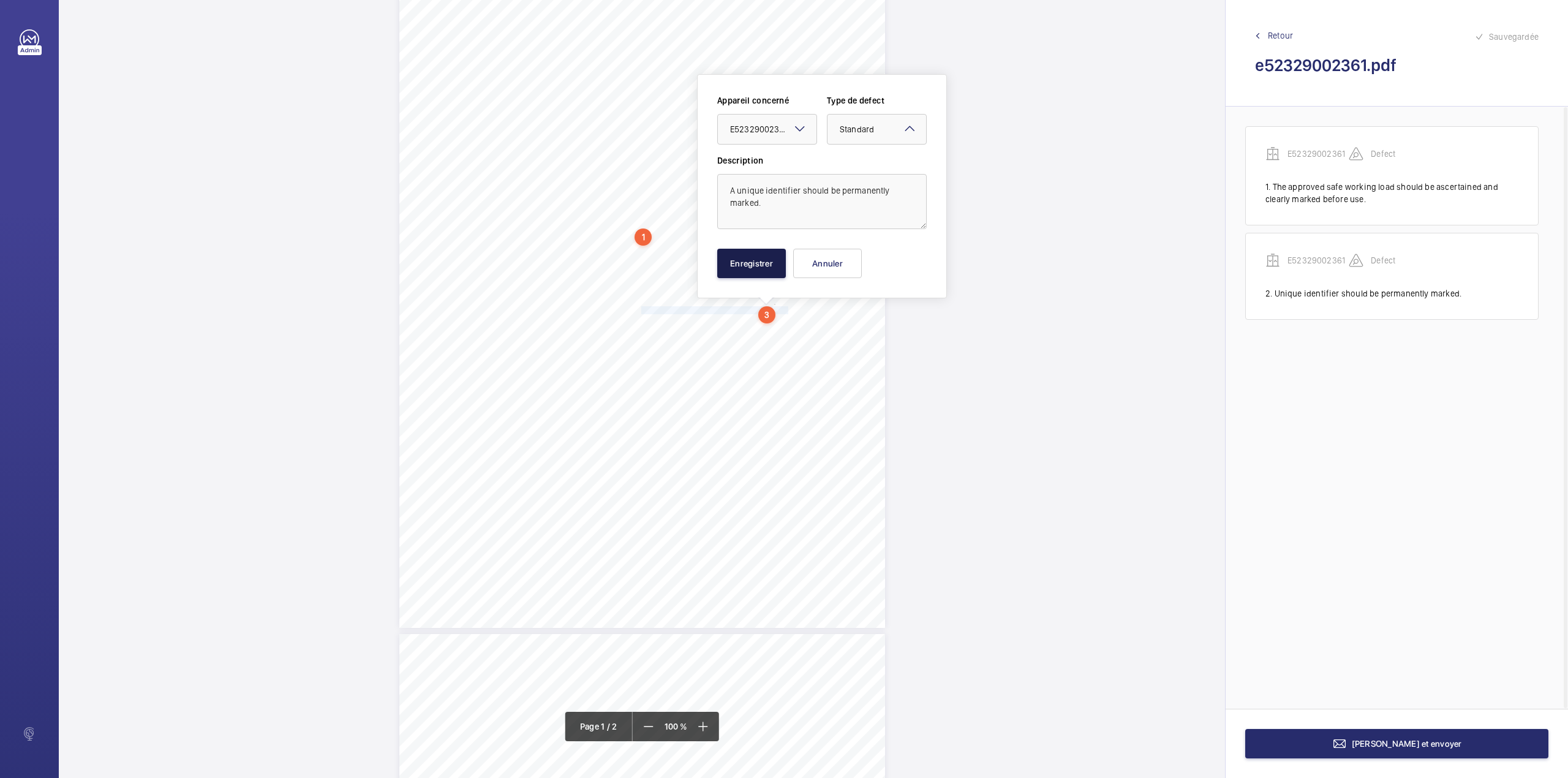
click at [755, 260] on button "Enregistrer" at bounding box center [751, 263] width 69 height 30
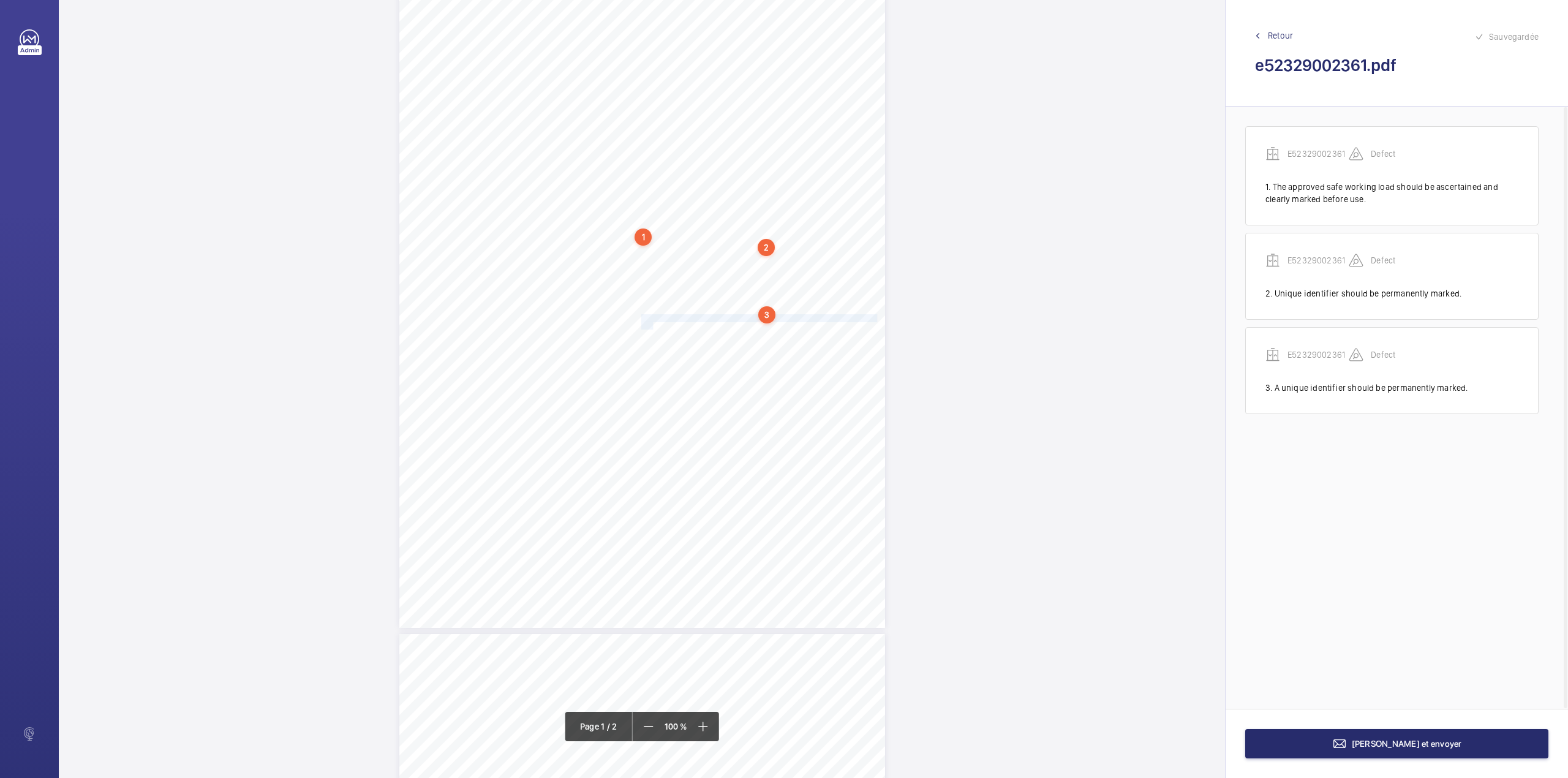
drag, startPoint x: 639, startPoint y: 317, endPoint x: 649, endPoint y: 322, distance: 11.2
click at [649, 322] on div "Lifting Machines and Accessories Report Lifting Operations & Lifting Equipment …" at bounding box center [642, 284] width 486 height 687
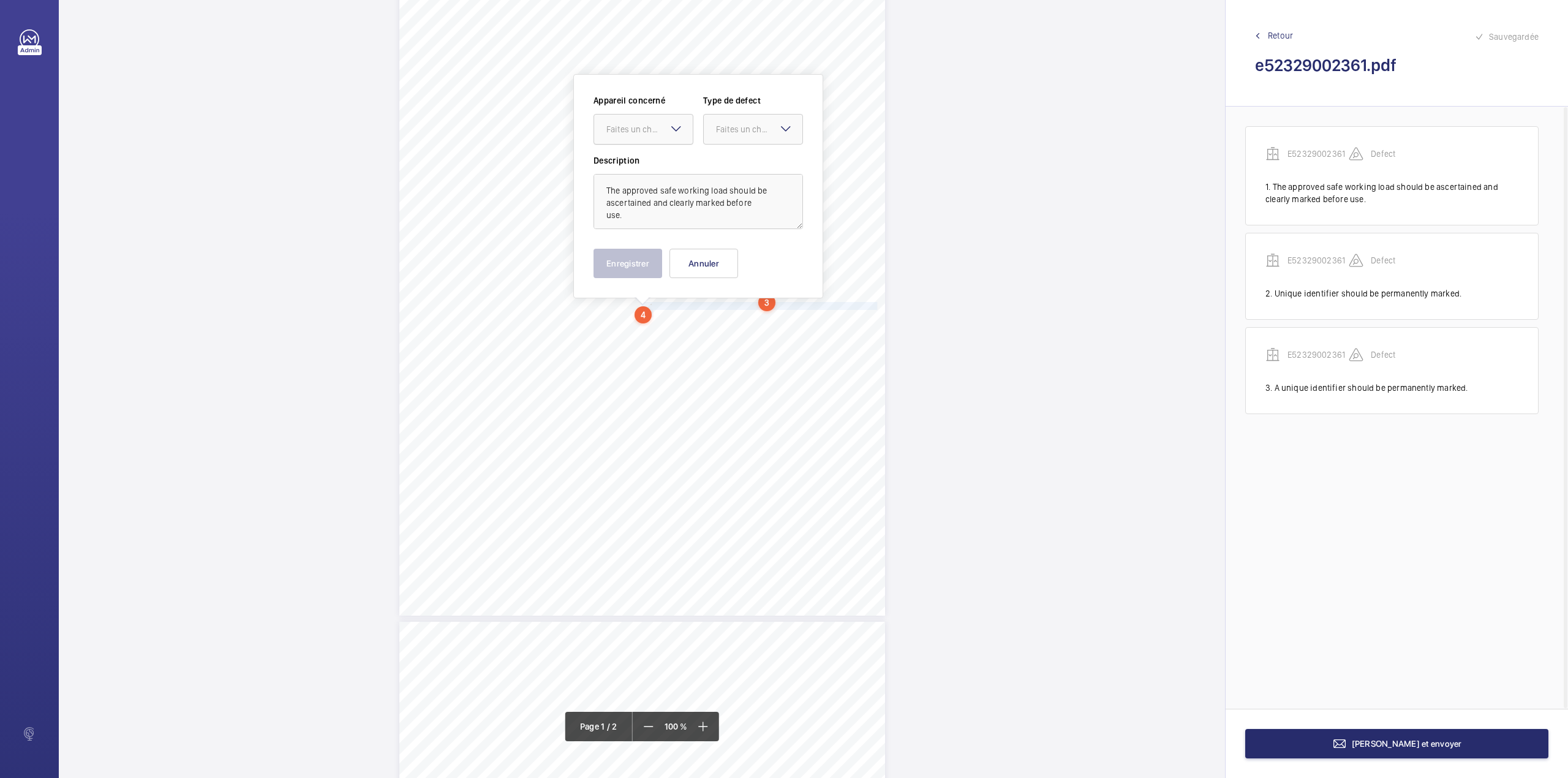
drag, startPoint x: 656, startPoint y: 128, endPoint x: 656, endPoint y: 145, distance: 17.0
click at [656, 135] on div "Faites un choix" at bounding box center [643, 129] width 99 height 12
click at [660, 160] on div "E52329002361" at bounding box center [643, 166] width 99 height 30
drag, startPoint x: 740, startPoint y: 128, endPoint x: 739, endPoint y: 164, distance: 36.0
click at [740, 134] on div "Faites un choix" at bounding box center [759, 129] width 86 height 12
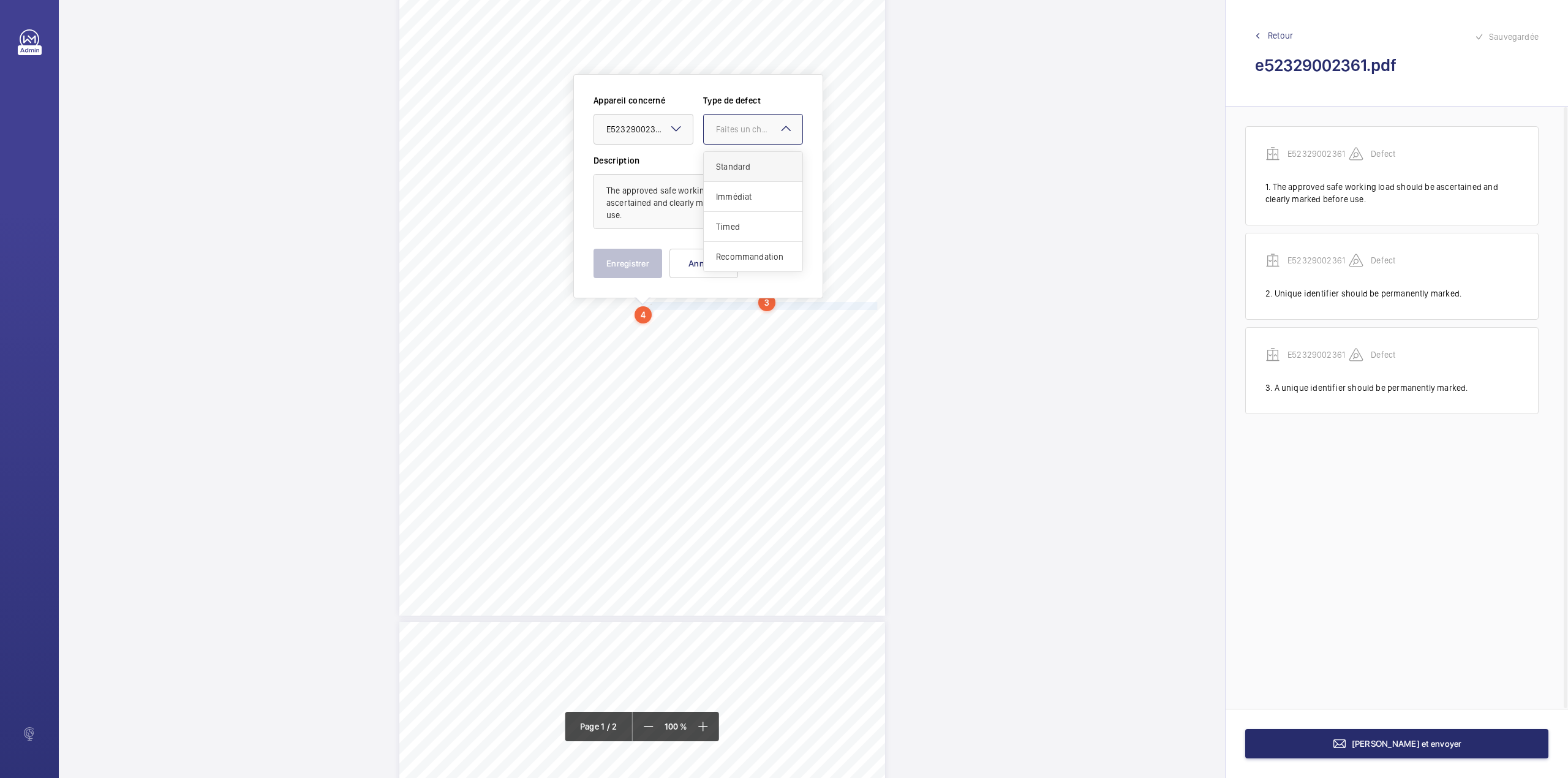
click at [739, 164] on span "Standard" at bounding box center [753, 167] width 74 height 12
click at [631, 266] on button "Enregistrer" at bounding box center [628, 263] width 69 height 30
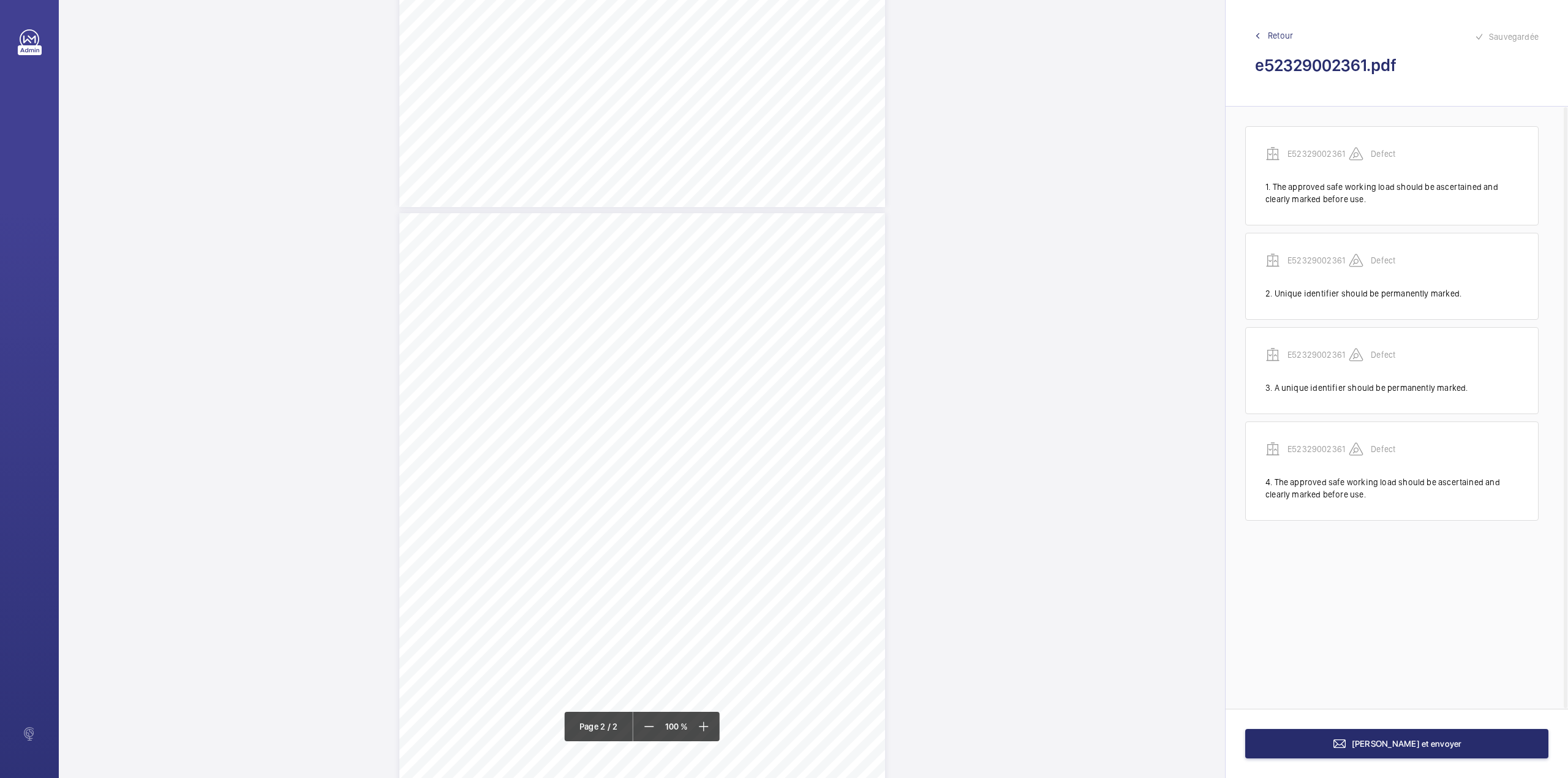
scroll to position [648, 0]
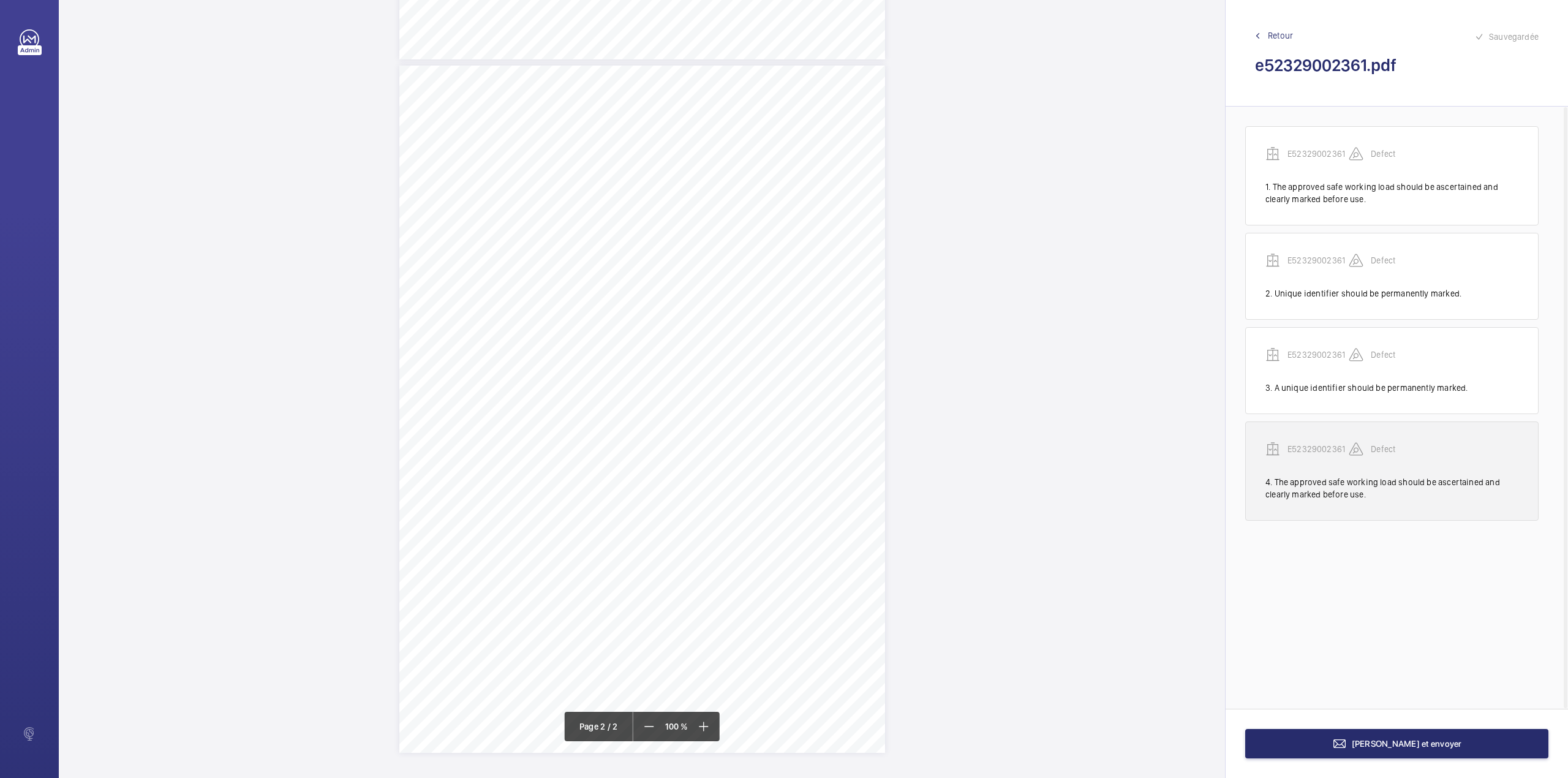
click at [1323, 446] on p "E52329002361" at bounding box center [1318, 449] width 61 height 12
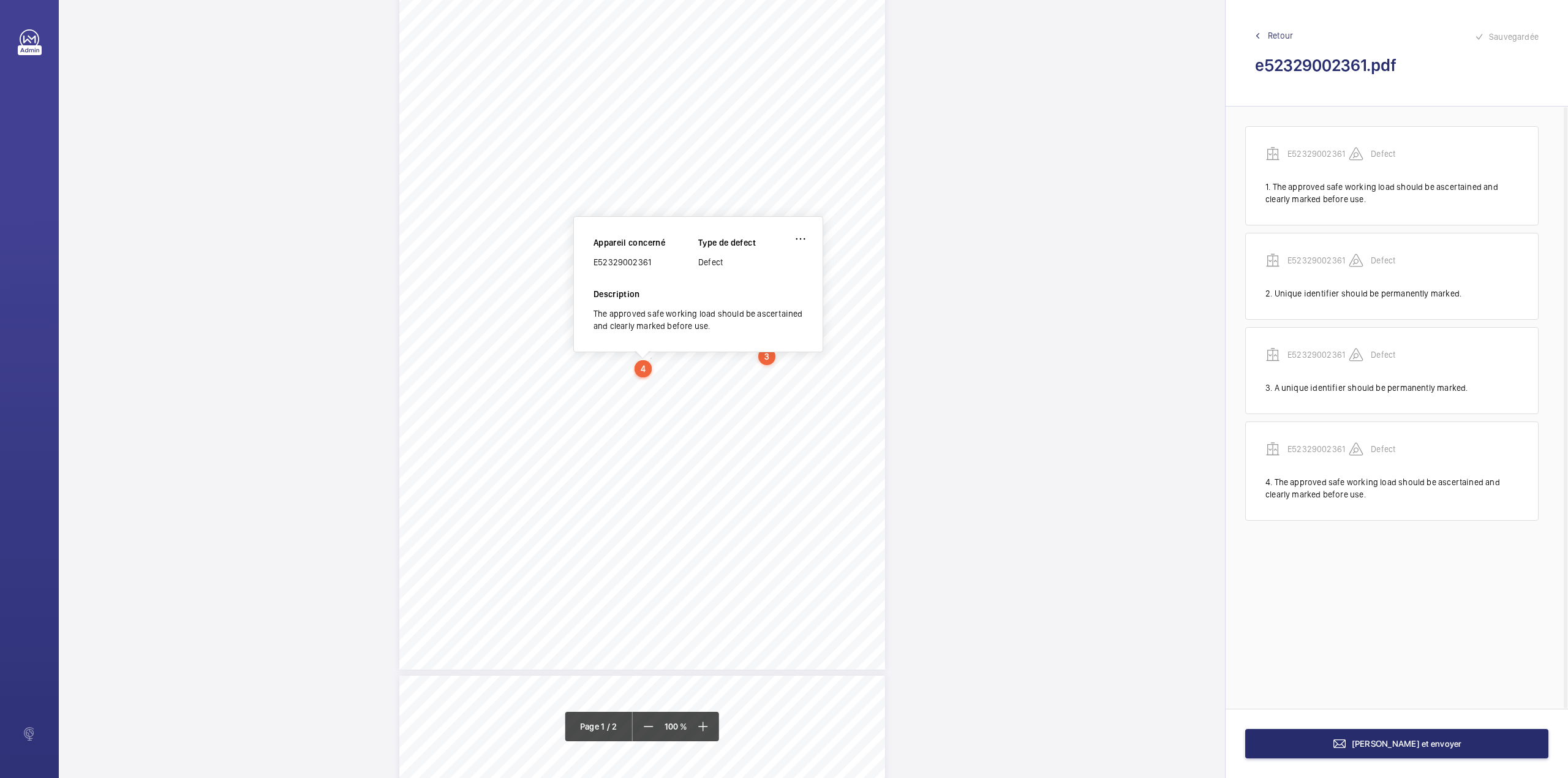
scroll to position [17, 0]
drag, startPoint x: 593, startPoint y: 283, endPoint x: 659, endPoint y: 281, distance: 66.0
click at [659, 281] on div "E52329002361" at bounding box center [645, 283] width 105 height 12
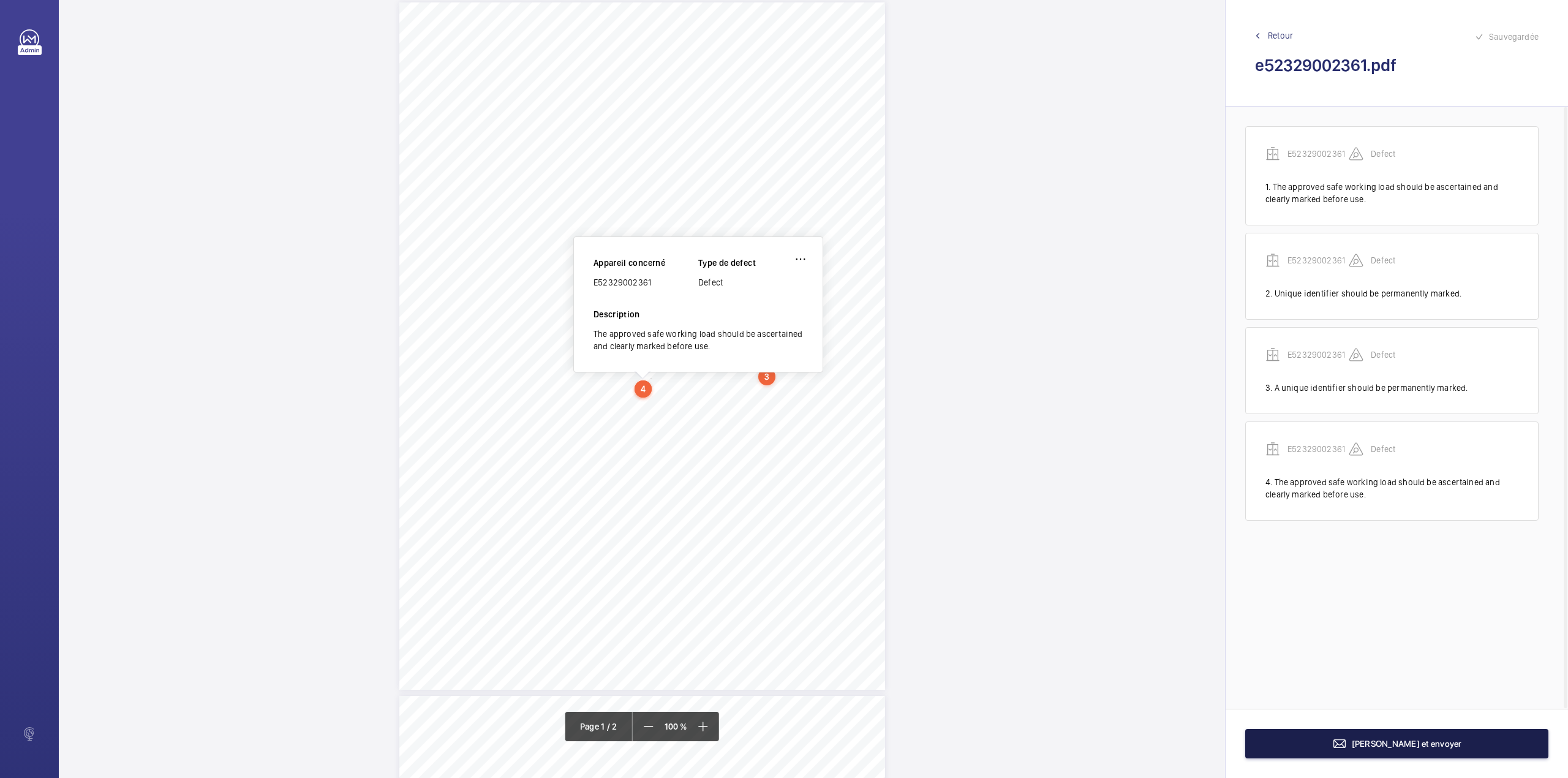
click at [1431, 746] on span "[PERSON_NAME] et envoyer" at bounding box center [1406, 744] width 110 height 10
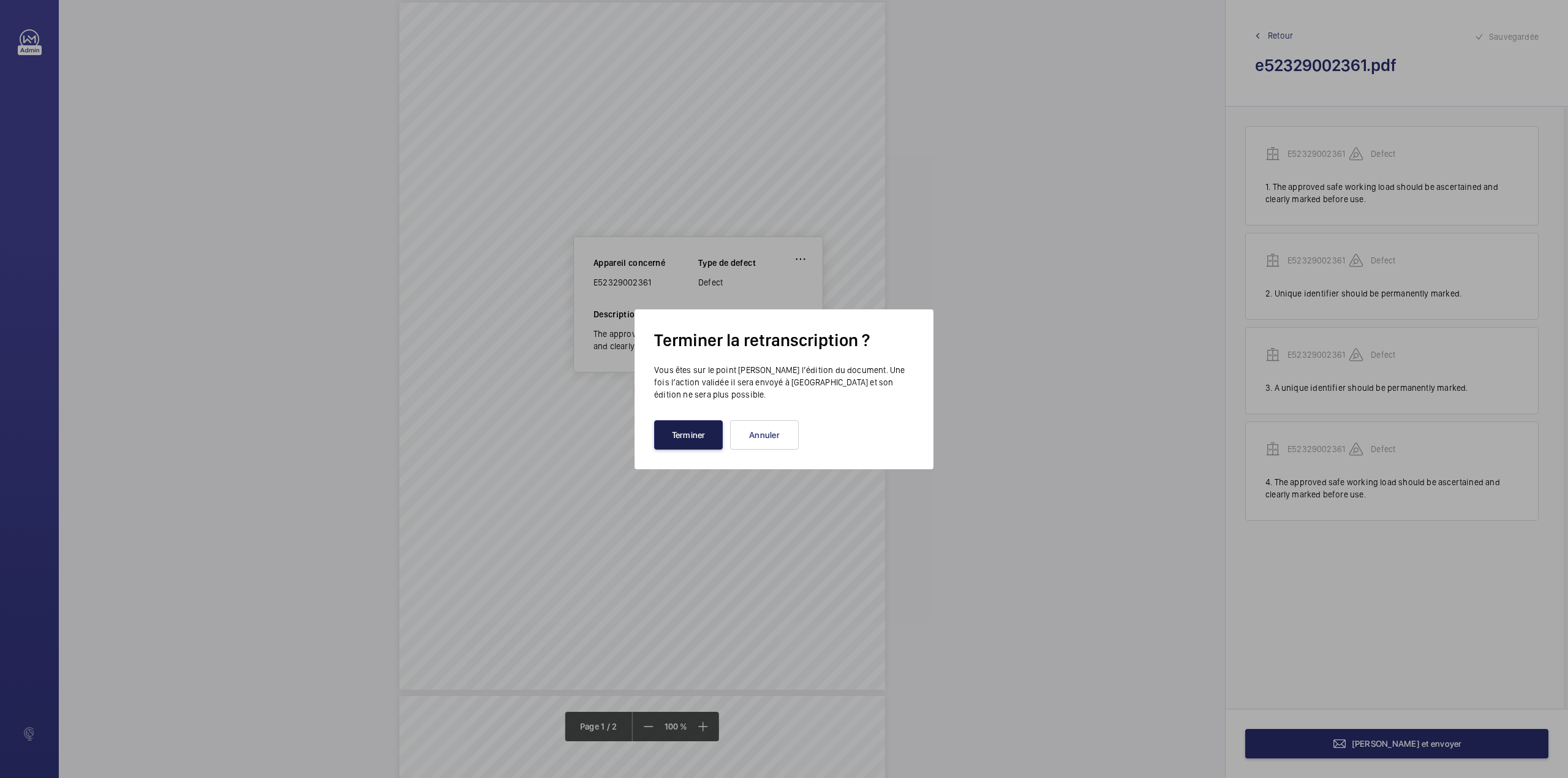
click at [701, 422] on button "Terminer" at bounding box center [689, 434] width 69 height 30
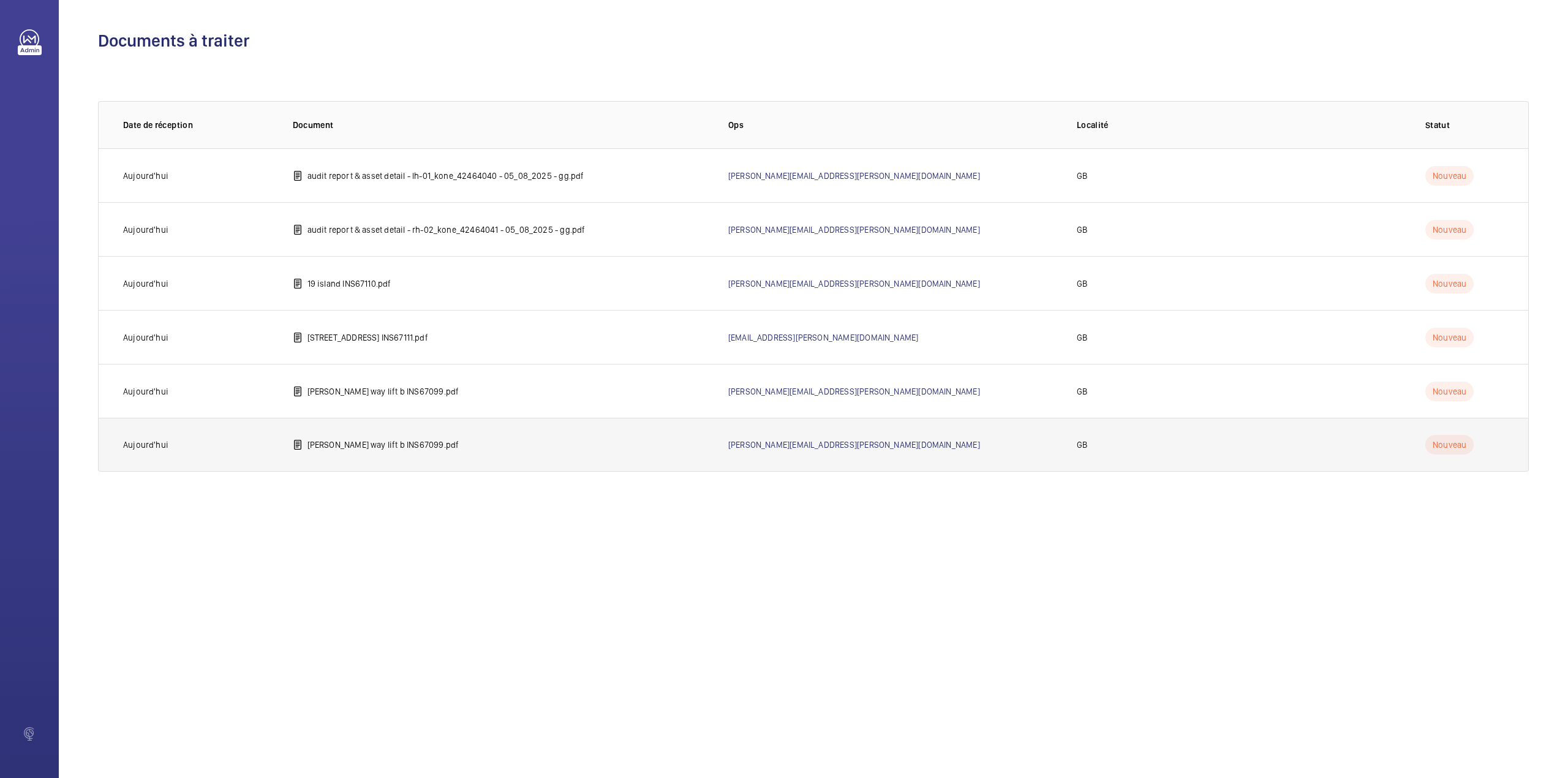
click at [329, 456] on td "[PERSON_NAME] way lift b INS67099.pdf" at bounding box center [490, 445] width 436 height 54
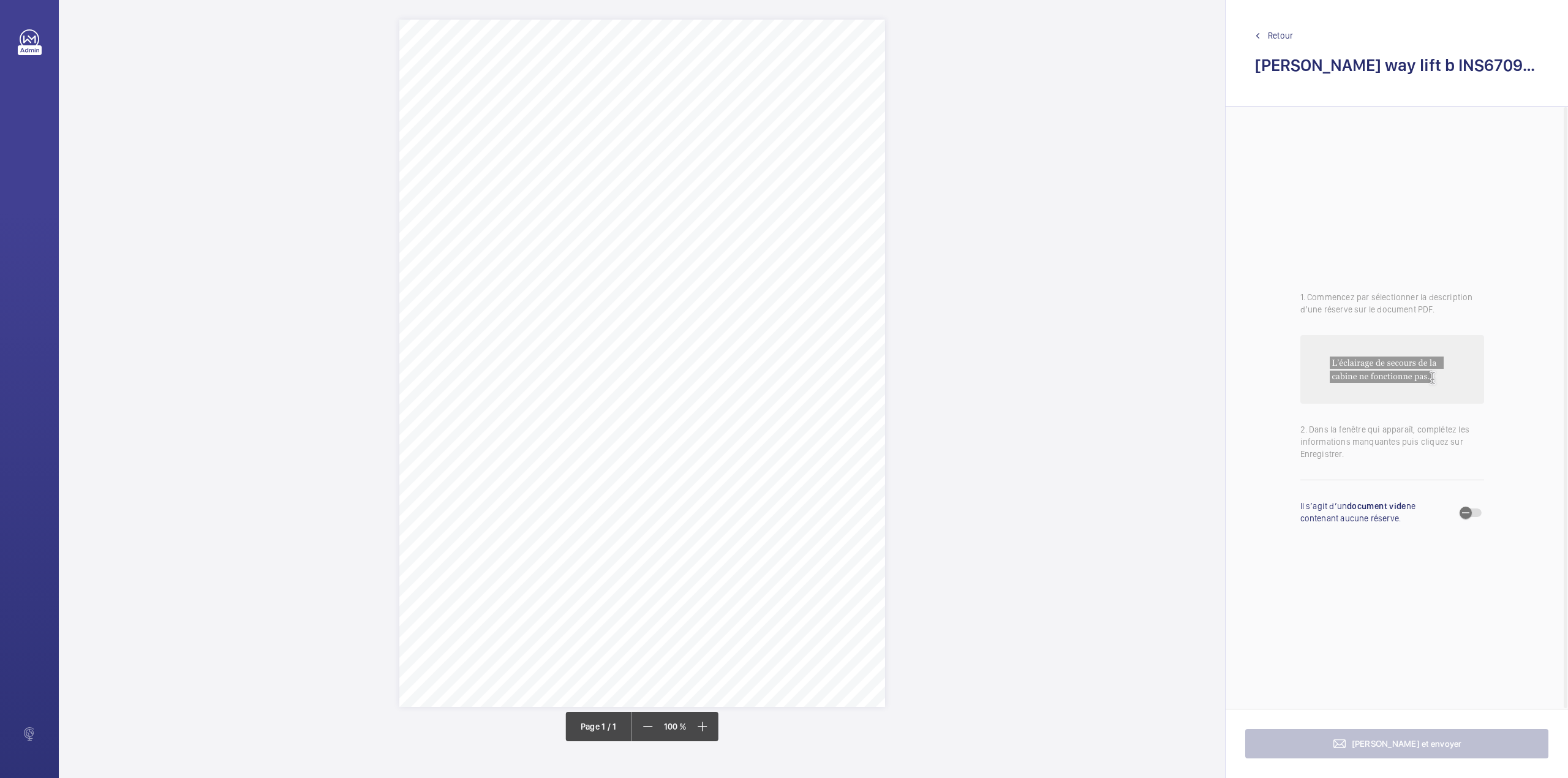
click at [1099, 719] on div "Signed: Lifting Operations and Lifting Equipment Regulations 1998 Report of Tho…" at bounding box center [642, 389] width 1166 height 778
click at [1162, 647] on div "Signed: Lifting Operations and Lifting Equipment Regulations 1998 Report of Tho…" at bounding box center [642, 364] width 1166 height 687
click at [945, 694] on div "Signed: Lifting Operations and Lifting Equipment Regulations 1998 Report of Tho…" at bounding box center [642, 364] width 1166 height 687
click at [1025, 528] on div "Signed: Lifting Operations and Lifting Equipment Regulations 1998 Report of Tho…" at bounding box center [642, 364] width 1166 height 687
click at [1272, 40] on span "Retour" at bounding box center [1280, 36] width 25 height 12
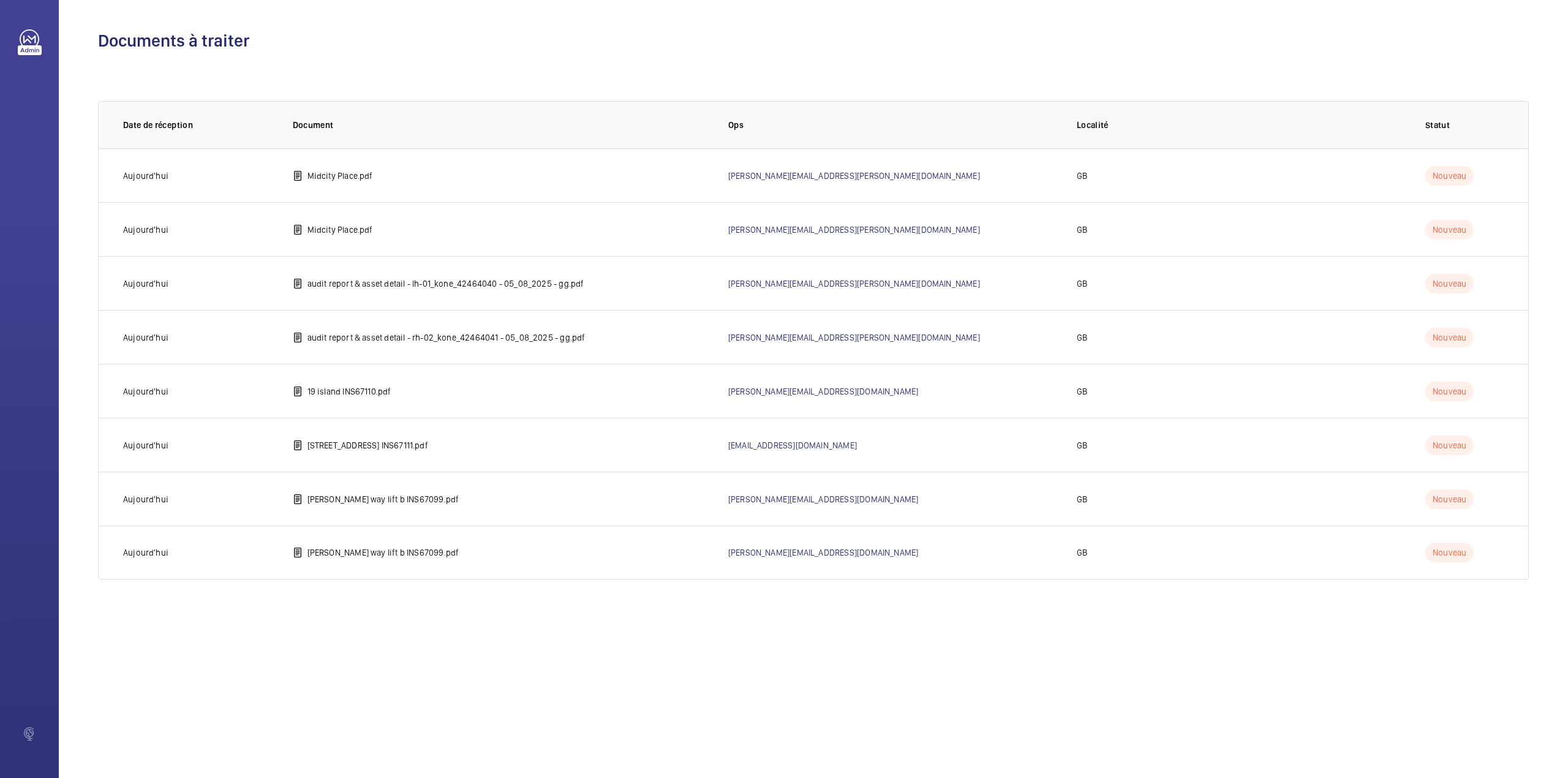
click at [1119, 704] on div "Documents à traiter 0 of 0 Date de réception Document Ops Localité Statut Aujou…" at bounding box center [813, 389] width 1509 height 778
